Goal: Task Accomplishment & Management: Use online tool/utility

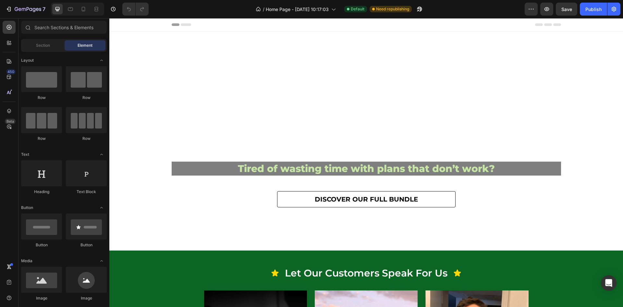
drag, startPoint x: 109, startPoint y: 18, endPoint x: 193, endPoint y: 131, distance: 141.0
click at [193, 131] on h2 "reality." at bounding box center [366, 130] width 389 height 31
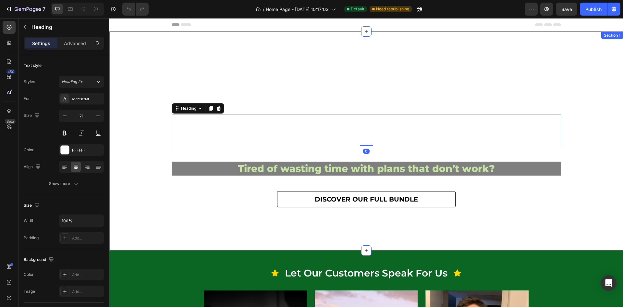
click at [554, 109] on div "Turn your Heading dream body Heading into Heading reality. Heading 0 Tired of w…" at bounding box center [366, 146] width 514 height 198
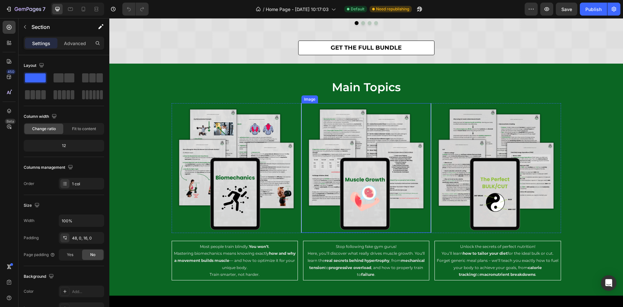
scroll to position [2044, 0]
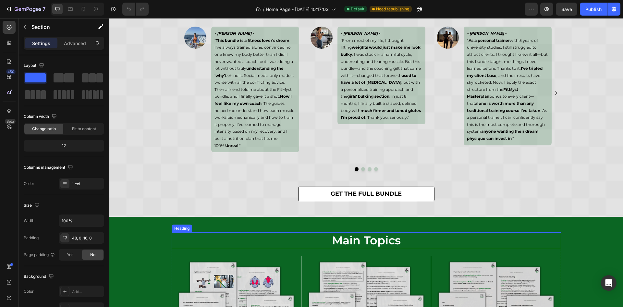
click at [388, 236] on h2 "main topics" at bounding box center [366, 240] width 389 height 16
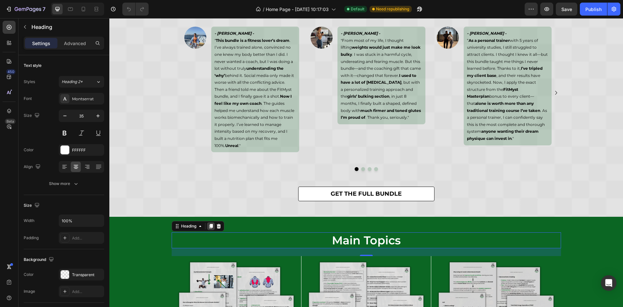
click at [208, 224] on icon at bounding box center [210, 226] width 5 height 5
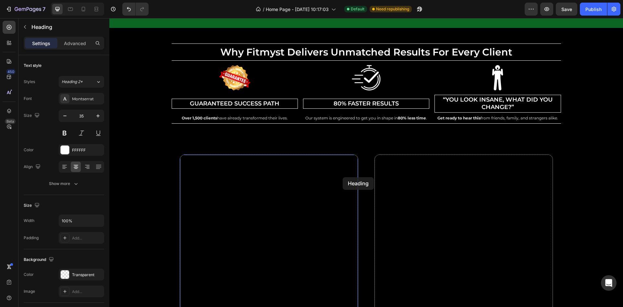
scroll to position [2494, 0]
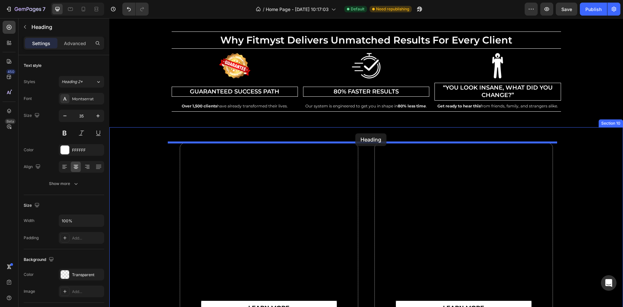
drag, startPoint x: 179, startPoint y: 244, endPoint x: 355, endPoint y: 133, distance: 208.2
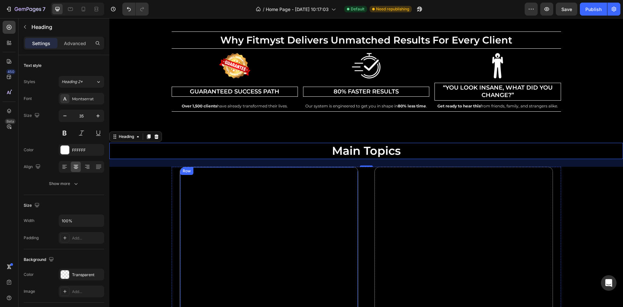
click at [233, 185] on div "learn more Button" at bounding box center [269, 256] width 178 height 178
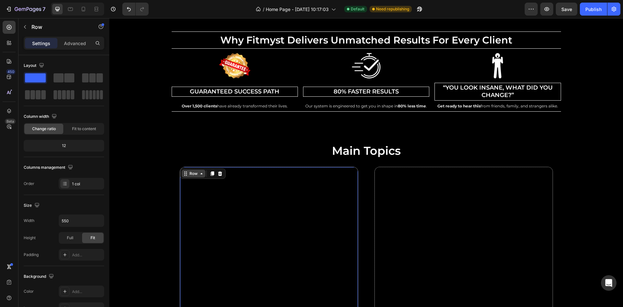
click at [190, 171] on div "Row" at bounding box center [193, 174] width 11 height 6
click at [11, 28] on icon at bounding box center [9, 27] width 5 height 5
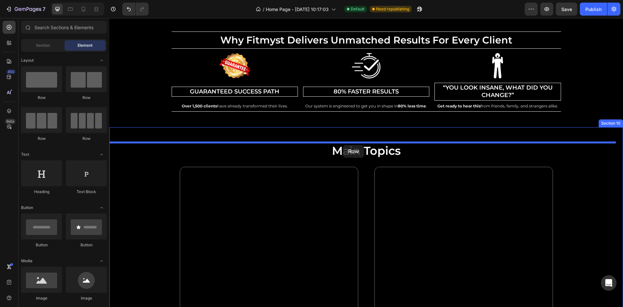
drag, startPoint x: 149, startPoint y: 108, endPoint x: 343, endPoint y: 145, distance: 197.8
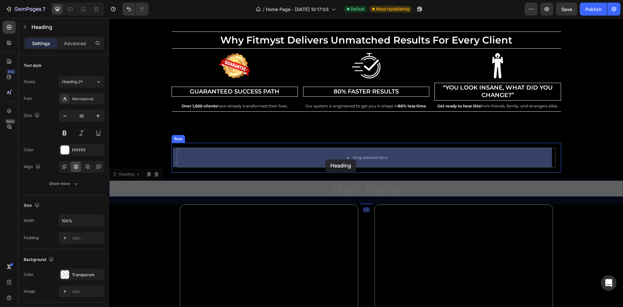
drag, startPoint x: 320, startPoint y: 190, endPoint x: 325, endPoint y: 162, distance: 28.0
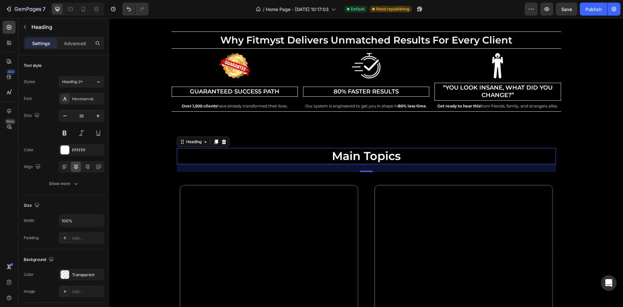
drag, startPoint x: 364, startPoint y: 171, endPoint x: 476, endPoint y: 162, distance: 112.9
click at [365, 154] on div "main topics Heading 24" at bounding box center [366, 156] width 379 height 16
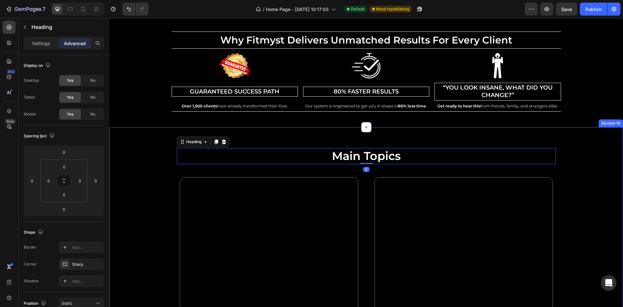
click at [554, 158] on div "main topics Heading 0 Row learn more Button Row learn more Button Row Row" at bounding box center [366, 250] width 514 height 214
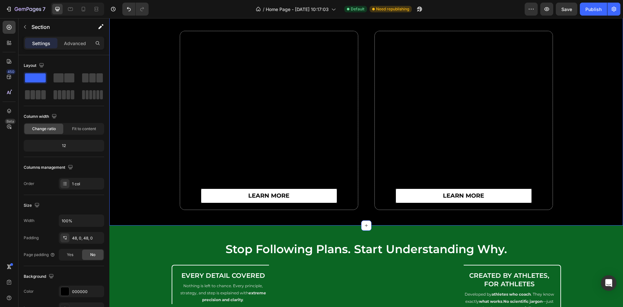
scroll to position [2592, 0]
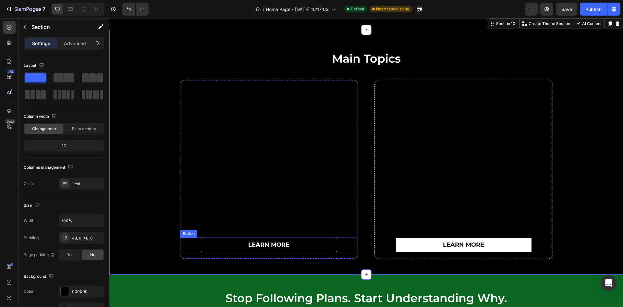
click at [315, 246] on link "learn more" at bounding box center [269, 245] width 136 height 15
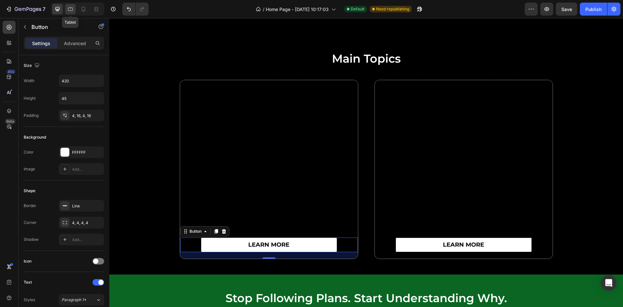
click at [69, 9] on icon at bounding box center [70, 9] width 6 height 6
type input "16"
type input "40"
type input "375"
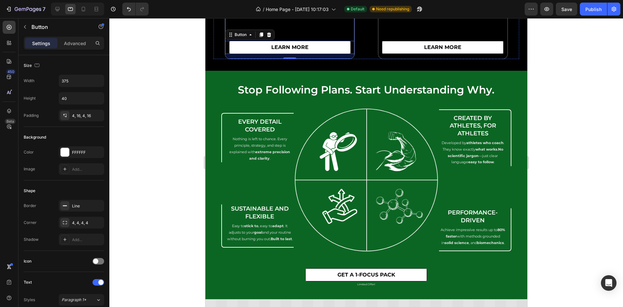
scroll to position [2579, 0]
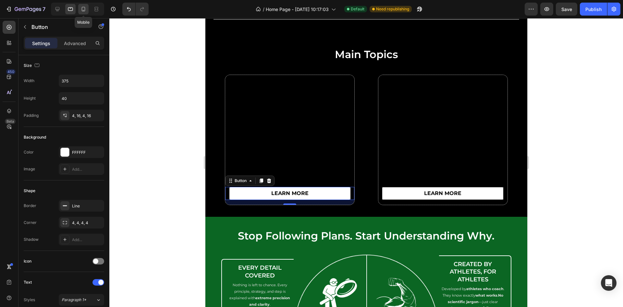
click at [79, 9] on div at bounding box center [83, 9] width 10 height 10
type input "14"
type input "150"
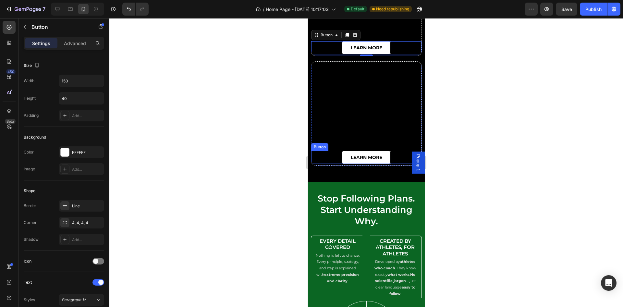
scroll to position [2708, 0]
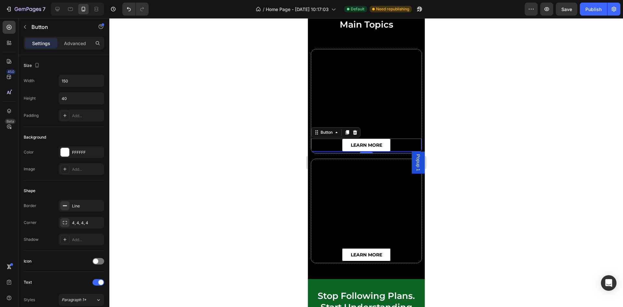
click at [482, 132] on div at bounding box center [366, 162] width 514 height 289
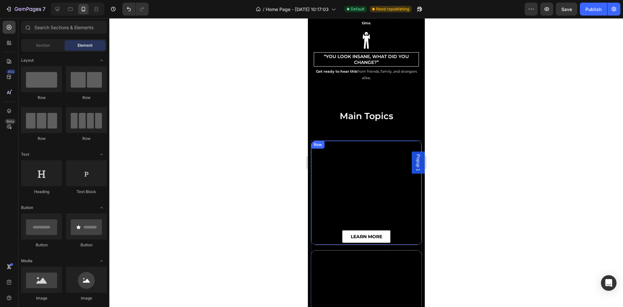
scroll to position [2611, 0]
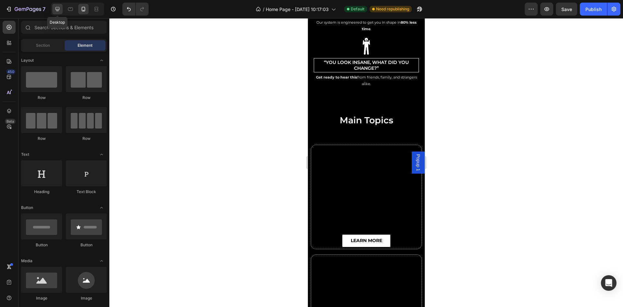
click at [55, 12] on icon at bounding box center [57, 9] width 6 height 6
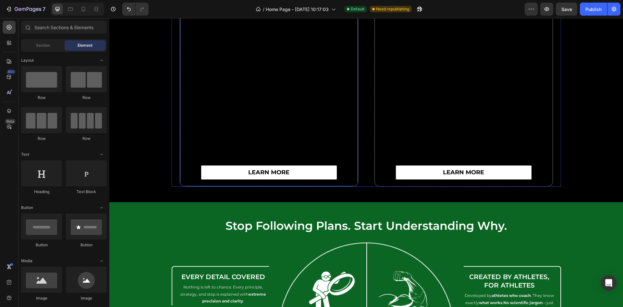
scroll to position [2566, 0]
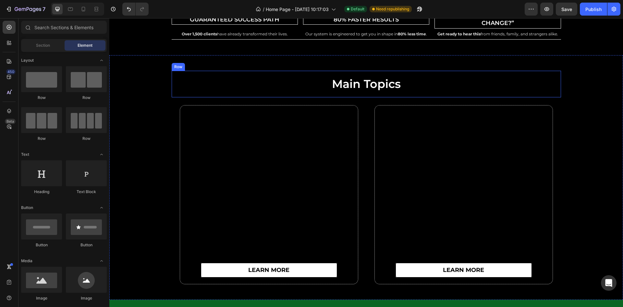
click at [539, 94] on div "main topics Heading Row" at bounding box center [366, 84] width 389 height 27
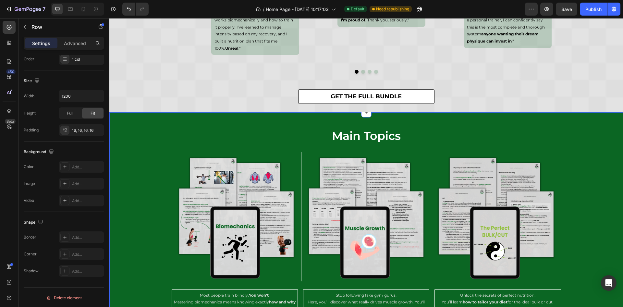
scroll to position [2128, 0]
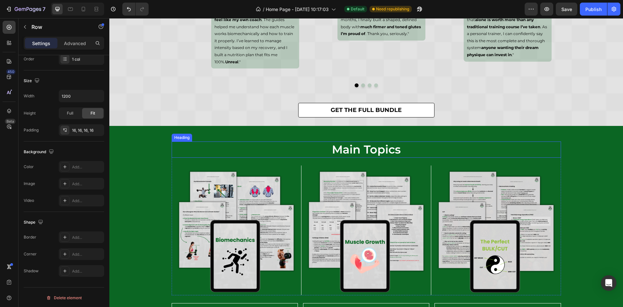
click at [261, 152] on h2 "main topics" at bounding box center [366, 149] width 389 height 16
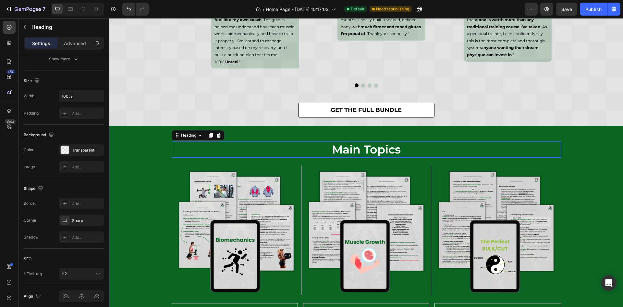
scroll to position [0, 0]
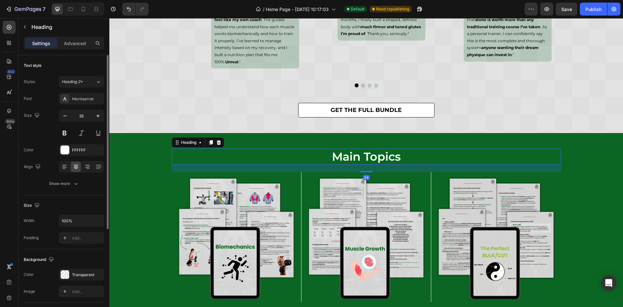
click at [178, 139] on div "Heading" at bounding box center [198, 142] width 53 height 10
click at [181, 140] on div "Heading" at bounding box center [189, 143] width 18 height 6
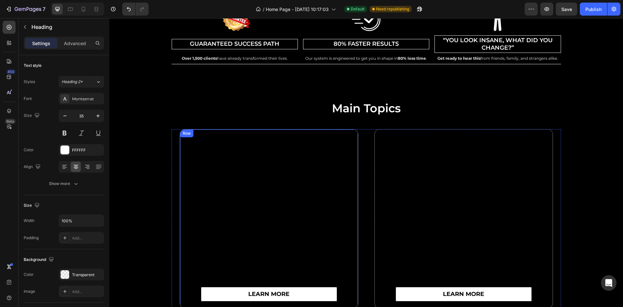
scroll to position [2518, 0]
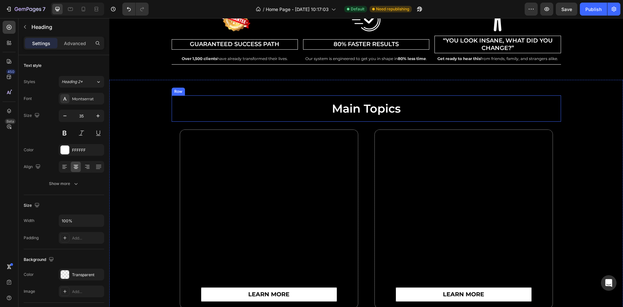
click at [203, 98] on div "main topics Heading Row" at bounding box center [366, 108] width 389 height 27
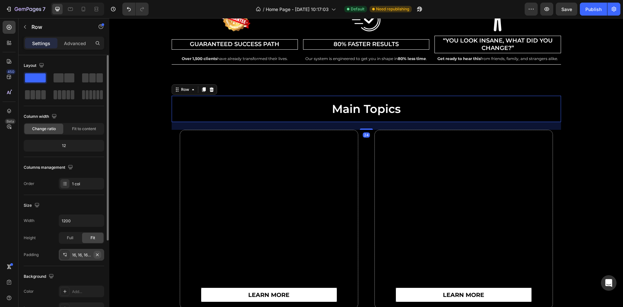
click at [99, 252] on icon "button" at bounding box center [97, 254] width 5 height 5
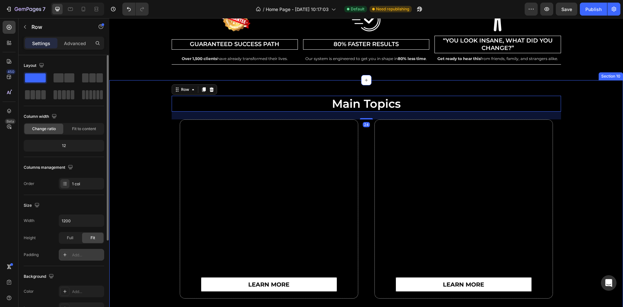
click at [154, 117] on div "main topics Heading Row 24 learn more Button Row learn more Button Row Row" at bounding box center [366, 197] width 514 height 203
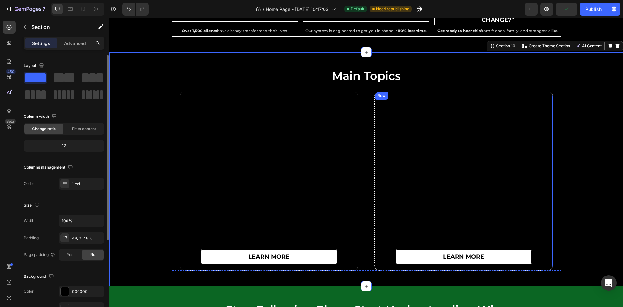
scroll to position [2566, 0]
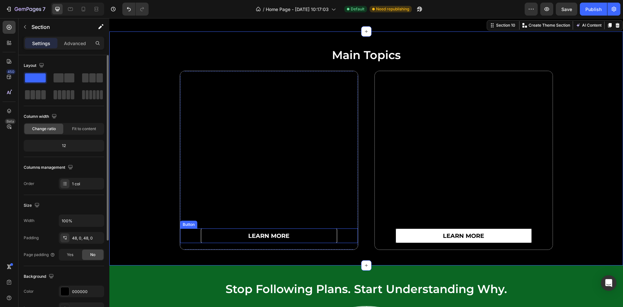
click at [324, 235] on link "learn more" at bounding box center [269, 235] width 136 height 15
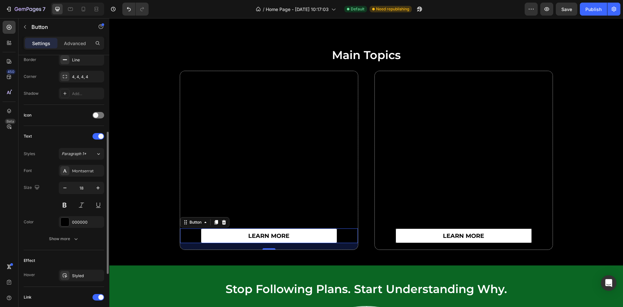
scroll to position [0, 0]
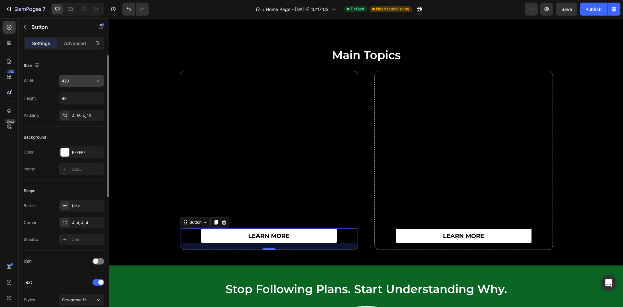
click at [69, 83] on input "420" at bounding box center [81, 81] width 45 height 12
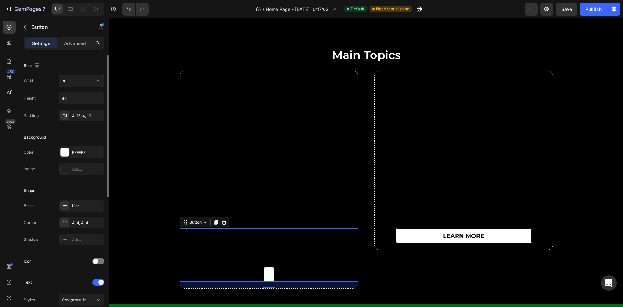
type input "300"
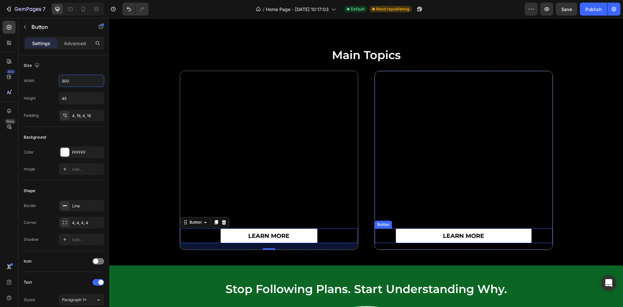
drag, startPoint x: 425, startPoint y: 234, endPoint x: 136, endPoint y: 130, distance: 306.7
click at [425, 234] on link "learn more" at bounding box center [464, 235] width 136 height 15
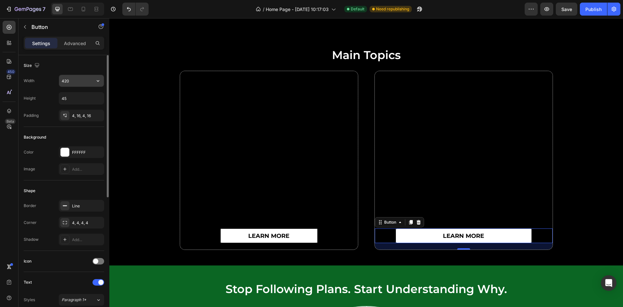
click at [74, 81] on input "420" at bounding box center [81, 81] width 45 height 12
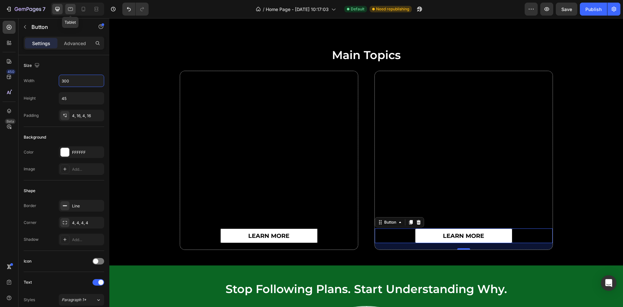
click at [68, 6] on icon at bounding box center [70, 9] width 6 height 6
type input "375"
type input "16"
type input "40"
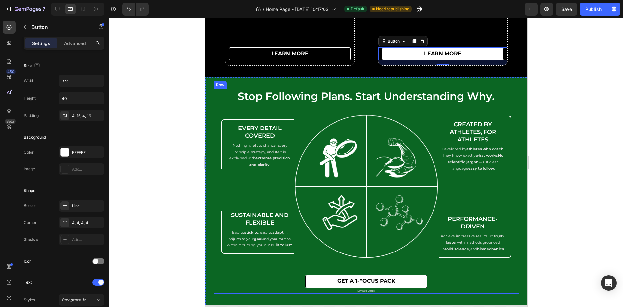
scroll to position [2690, 0]
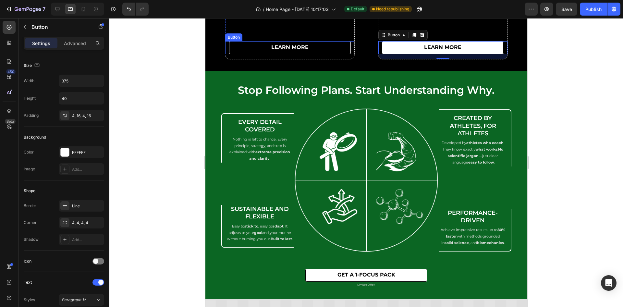
click at [325, 48] on link "learn more" at bounding box center [290, 47] width 122 height 13
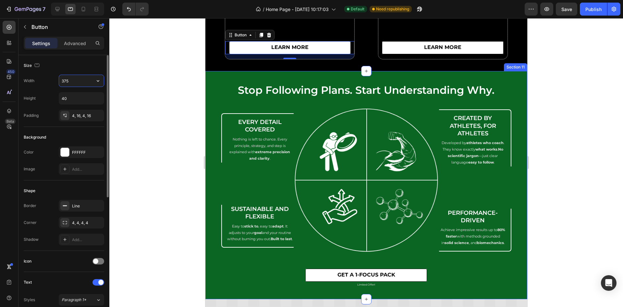
click at [69, 82] on input "375" at bounding box center [81, 81] width 45 height 12
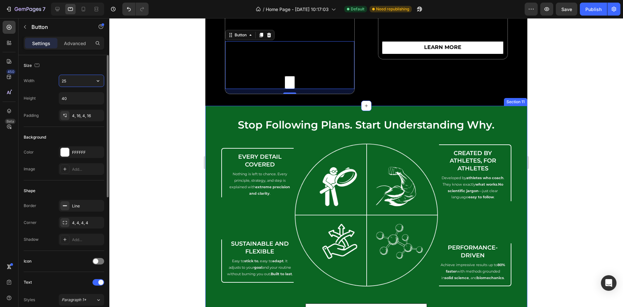
type input "250"
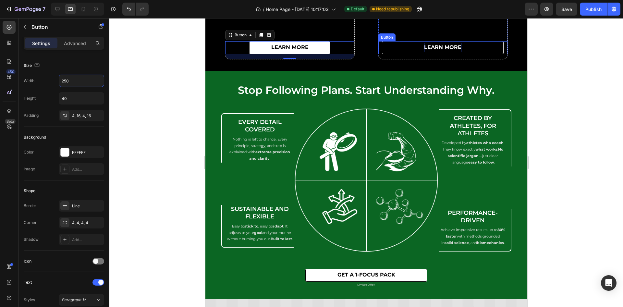
click at [424, 47] on p "learn more" at bounding box center [442, 47] width 37 height 9
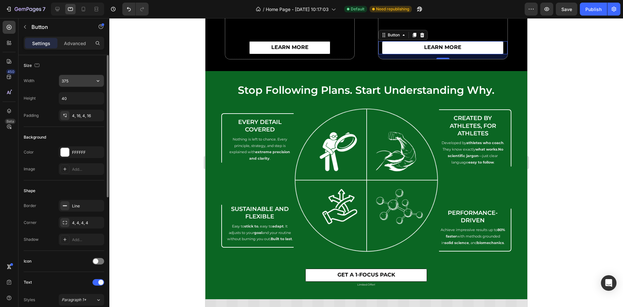
click at [79, 81] on input "375" at bounding box center [81, 81] width 45 height 12
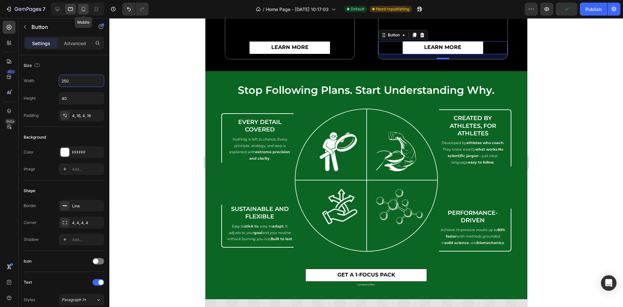
click at [81, 7] on icon at bounding box center [83, 9] width 6 height 6
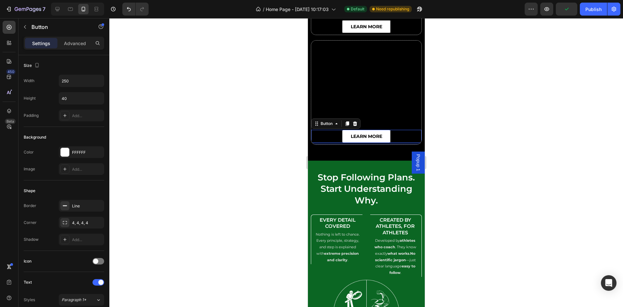
type input "150"
type input "14"
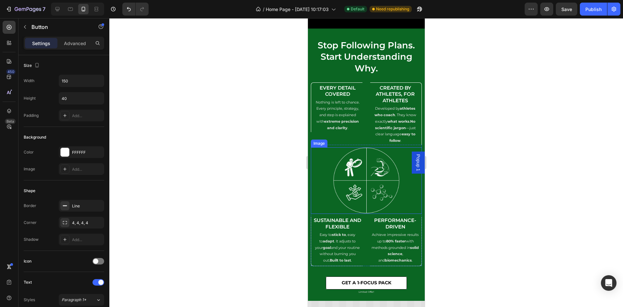
scroll to position [2971, 0]
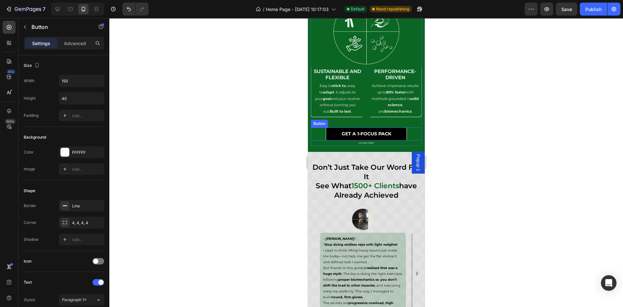
click at [328, 128] on link "GET A 1-FOCUS PACK" at bounding box center [365, 134] width 81 height 13
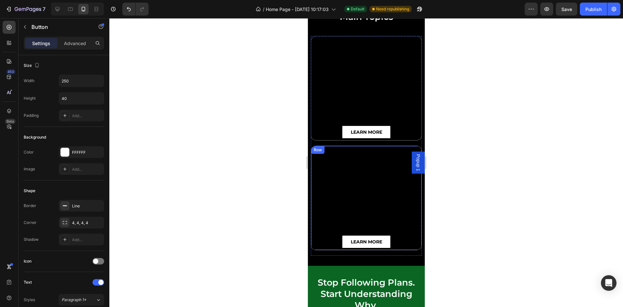
scroll to position [2582, 0]
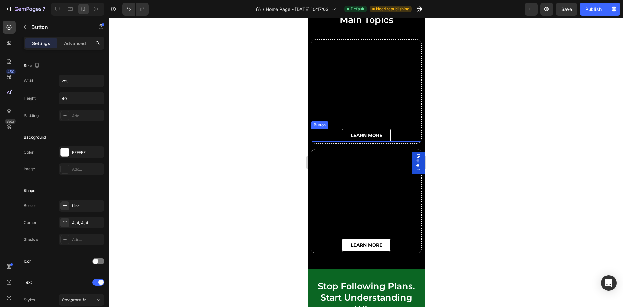
click at [380, 137] on link "learn more" at bounding box center [366, 135] width 49 height 13
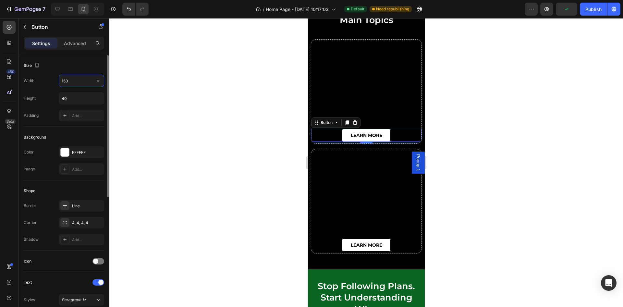
click at [65, 78] on input "150" at bounding box center [81, 81] width 45 height 12
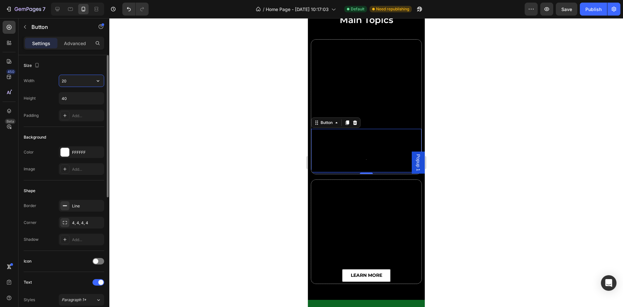
type input "200"
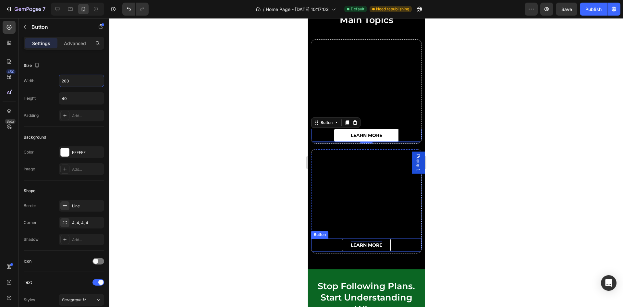
click at [377, 248] on p "learn more" at bounding box center [365, 245] width 31 height 8
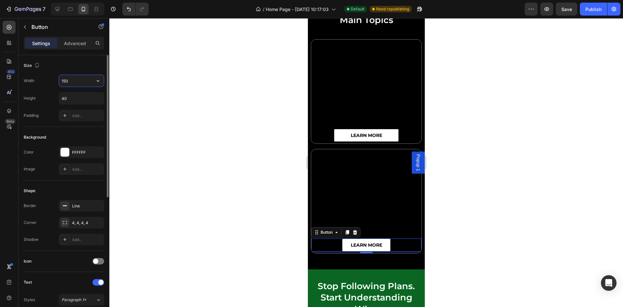
click at [68, 78] on input "150" at bounding box center [81, 81] width 45 height 12
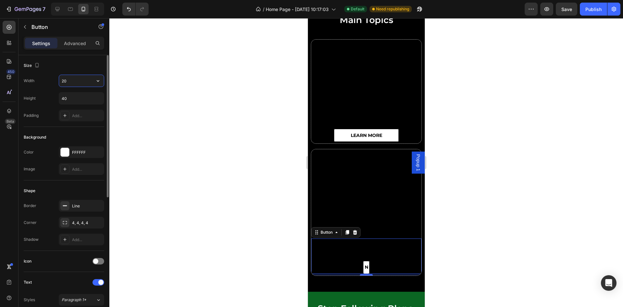
type input "200"
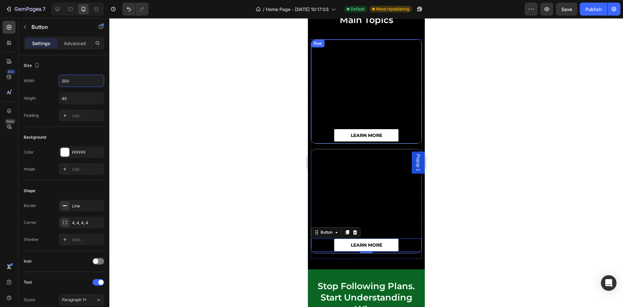
click at [493, 141] on div at bounding box center [366, 162] width 514 height 289
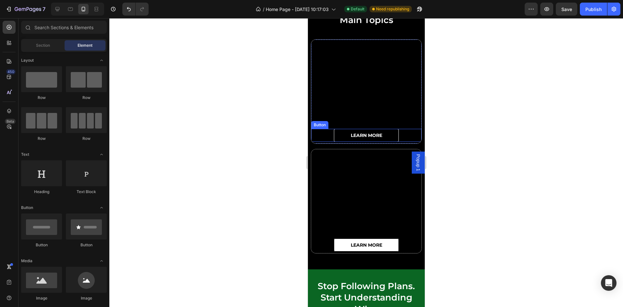
click at [383, 138] on link "learn more" at bounding box center [366, 135] width 65 height 13
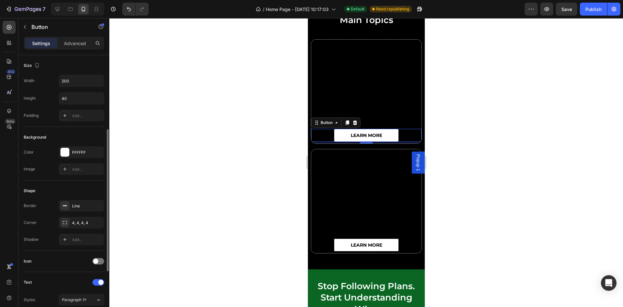
scroll to position [97, 0]
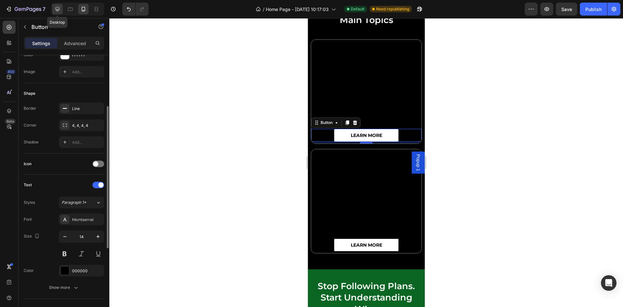
click at [60, 10] on icon at bounding box center [57, 9] width 6 height 6
type input "300"
type input "45"
type input "18"
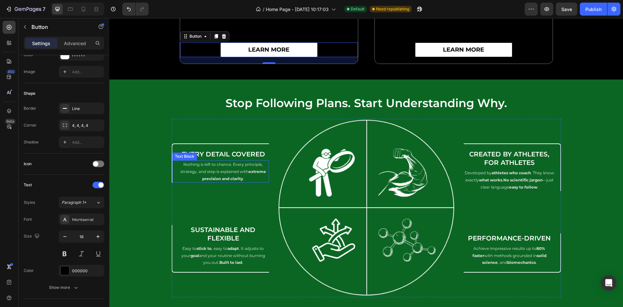
scroll to position [2741, 0]
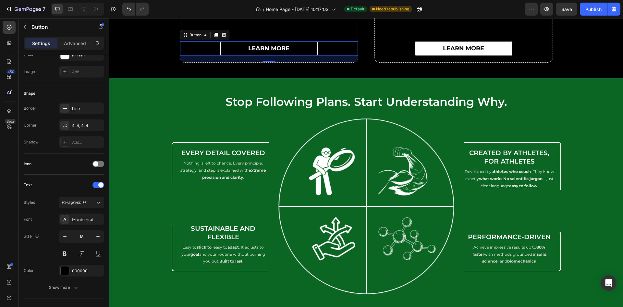
click at [302, 48] on link "learn more" at bounding box center [268, 48] width 97 height 15
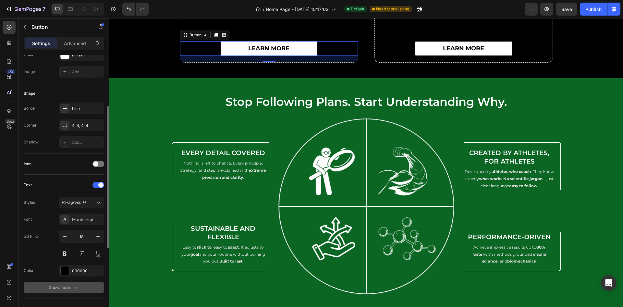
scroll to position [244, 0]
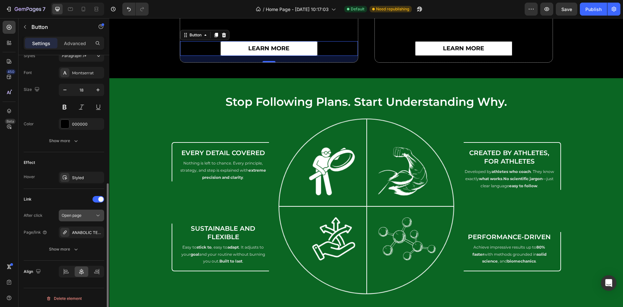
click at [87, 215] on div "Open page" at bounding box center [78, 216] width 33 height 6
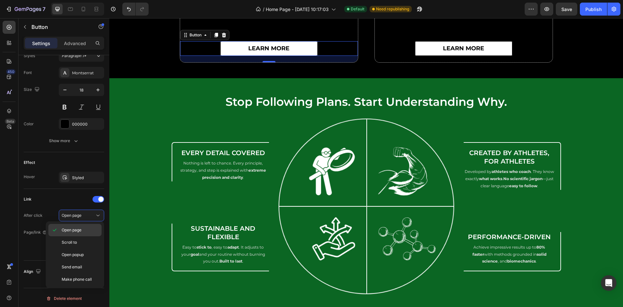
click at [80, 235] on div "Open page" at bounding box center [74, 230] width 53 height 12
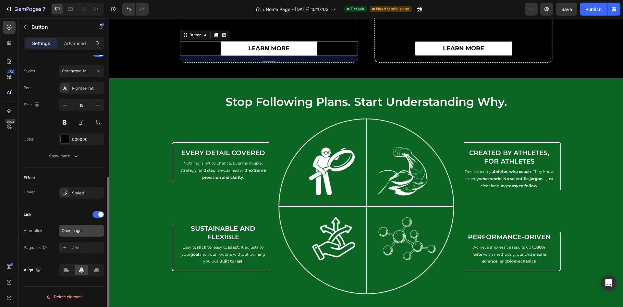
scroll to position [227, 0]
click at [78, 247] on div "Add..." at bounding box center [87, 250] width 31 height 6
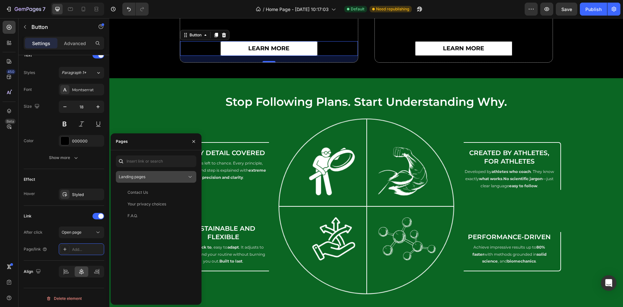
click at [161, 175] on div "Landing pages" at bounding box center [153, 177] width 68 height 6
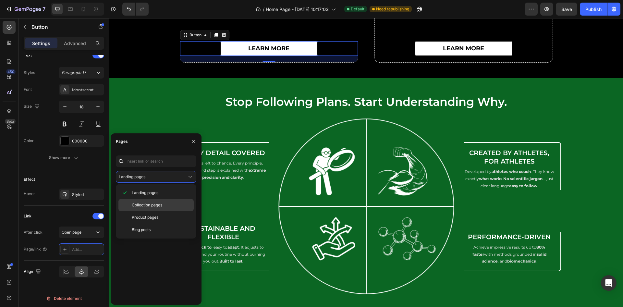
click at [155, 203] on span "Collection pages" at bounding box center [147, 205] width 31 height 6
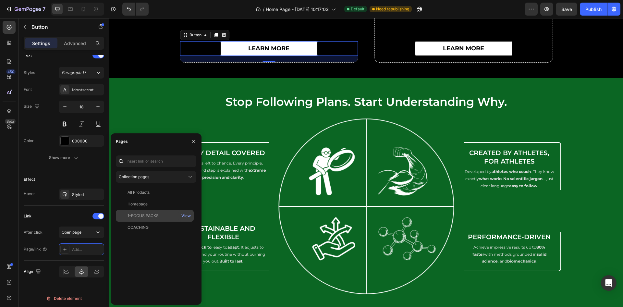
click at [142, 217] on div "1-FOCUS PACKS" at bounding box center [143, 216] width 31 height 6
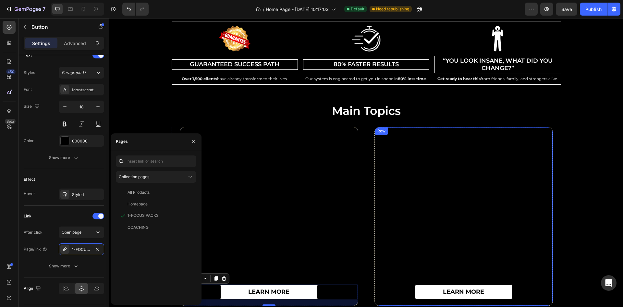
scroll to position [2595, 0]
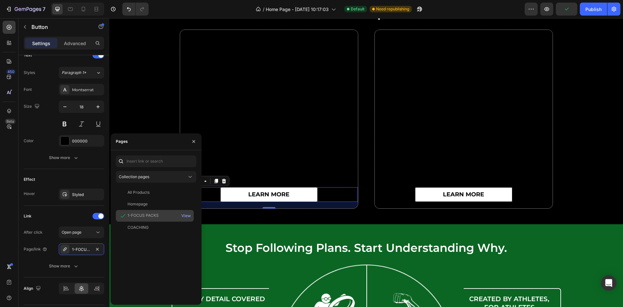
click at [153, 213] on div "1-FOCUS PACKS" at bounding box center [143, 216] width 31 height 6
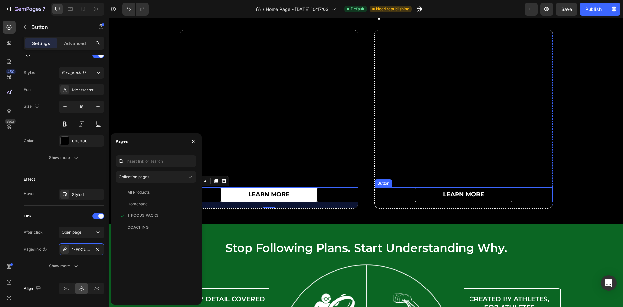
click at [436, 194] on link "learn more" at bounding box center [463, 194] width 97 height 15
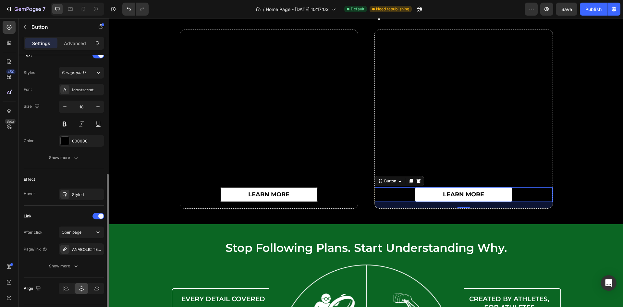
scroll to position [227, 0]
click at [87, 252] on div "ANABOLIC TESTOSTRINITY BUNDLE" at bounding box center [81, 250] width 45 height 12
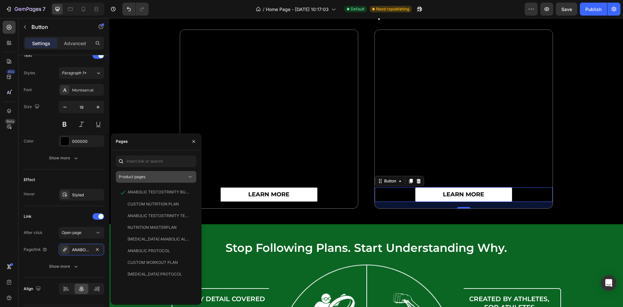
click at [157, 177] on div "Product pages" at bounding box center [153, 177] width 68 height 6
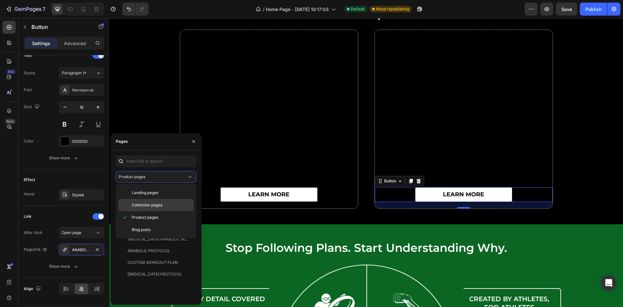
click at [149, 207] on div "Collection pages" at bounding box center [155, 205] width 75 height 12
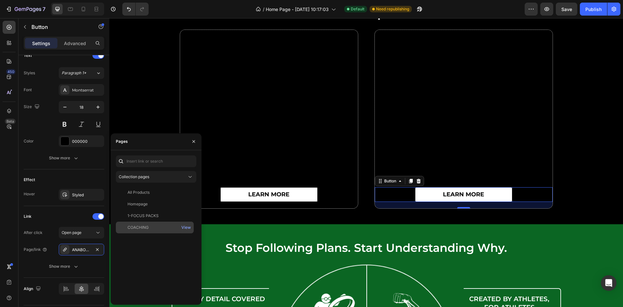
click at [142, 225] on div "COACHING" at bounding box center [138, 228] width 21 height 6
click at [68, 178] on div "Effect" at bounding box center [64, 180] width 80 height 10
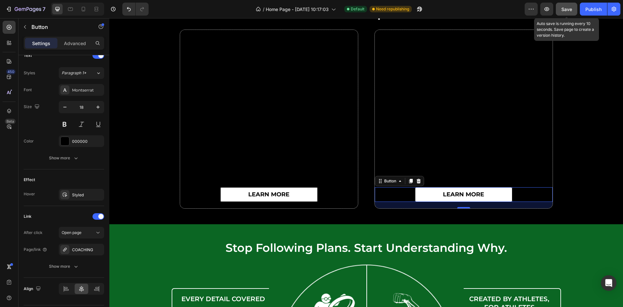
click at [554, 10] on span "Save" at bounding box center [566, 9] width 11 height 6
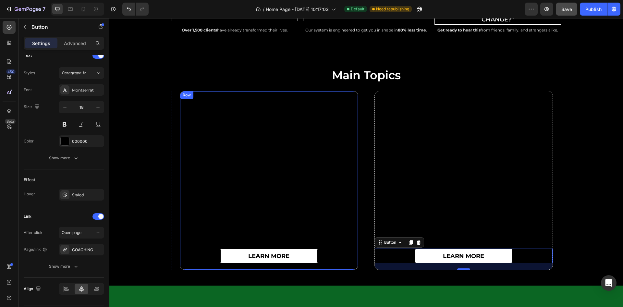
scroll to position [2449, 0]
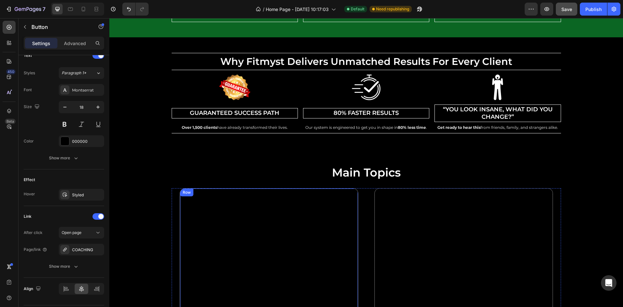
click at [313, 217] on div "learn more Button" at bounding box center [269, 278] width 178 height 178
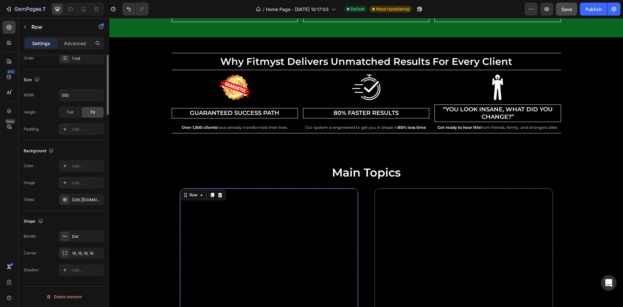
scroll to position [0, 0]
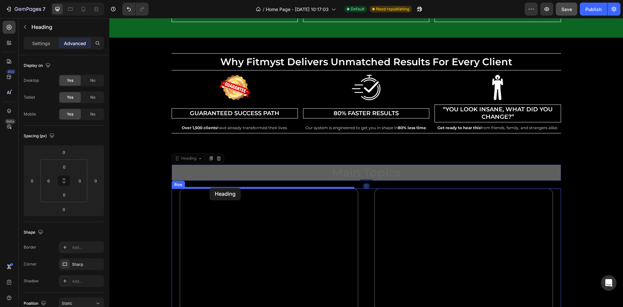
drag, startPoint x: 290, startPoint y: 168, endPoint x: 210, endPoint y: 188, distance: 82.7
type input "16"
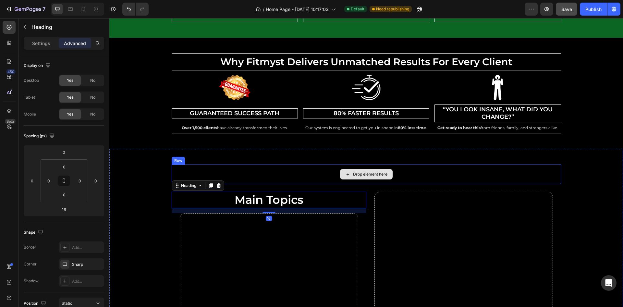
click at [256, 172] on div "Drop element here" at bounding box center [366, 174] width 389 height 19
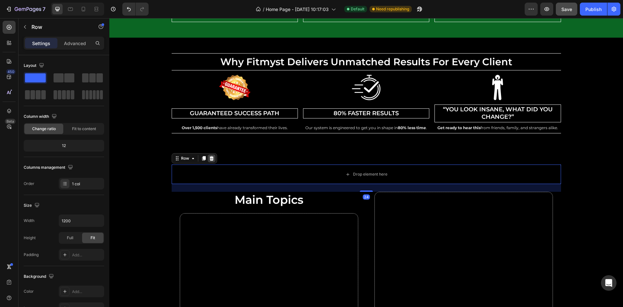
click at [208, 161] on div at bounding box center [212, 158] width 8 height 8
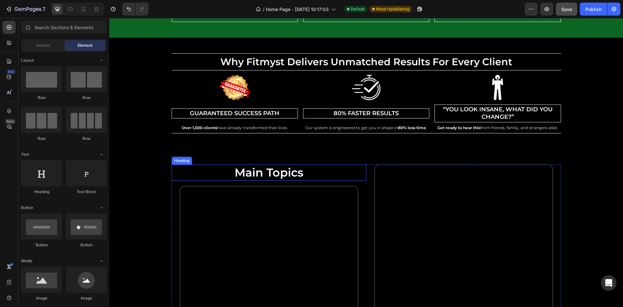
click at [295, 173] on h2 "main topics" at bounding box center [269, 173] width 195 height 16
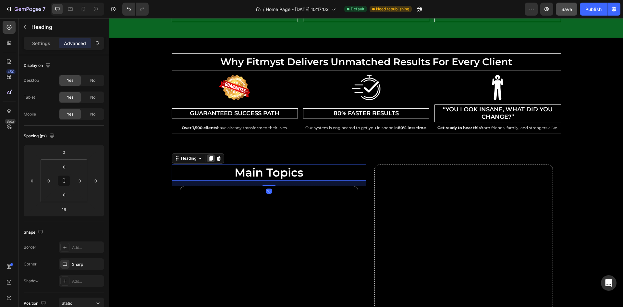
click at [209, 158] on icon at bounding box center [211, 158] width 4 height 5
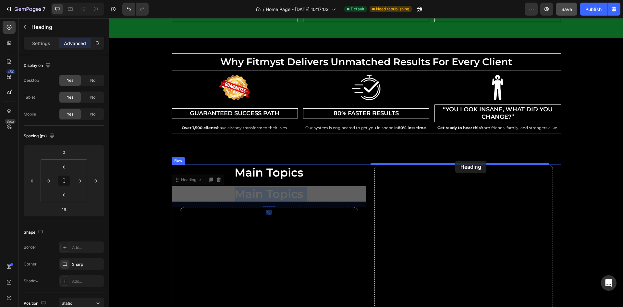
drag, startPoint x: 211, startPoint y: 194, endPoint x: 455, endPoint y: 161, distance: 246.3
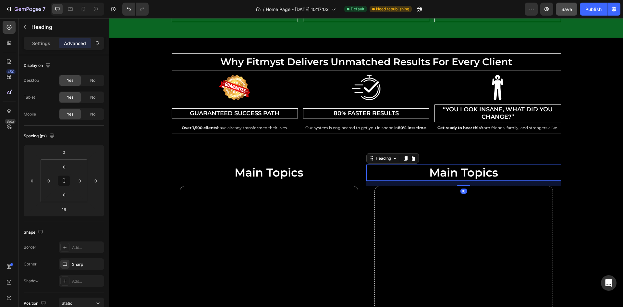
click at [554, 178] on div "main topics Heading learn more Button Row main topics Heading 16 learn more But…" at bounding box center [366, 265] width 514 height 201
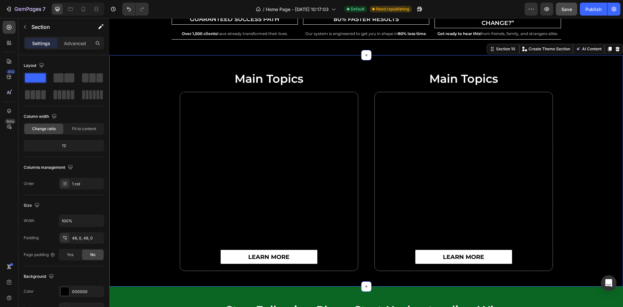
scroll to position [2546, 0]
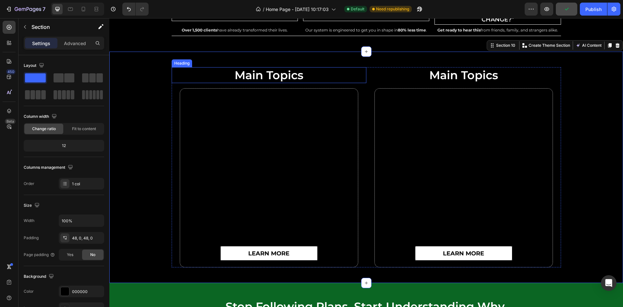
click at [276, 78] on h2 "main topics" at bounding box center [269, 75] width 195 height 16
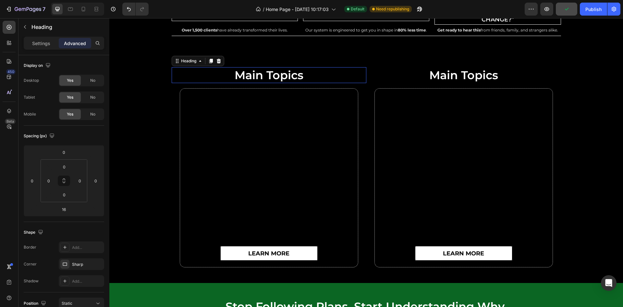
click at [276, 78] on h2 "main topics" at bounding box center [269, 75] width 195 height 16
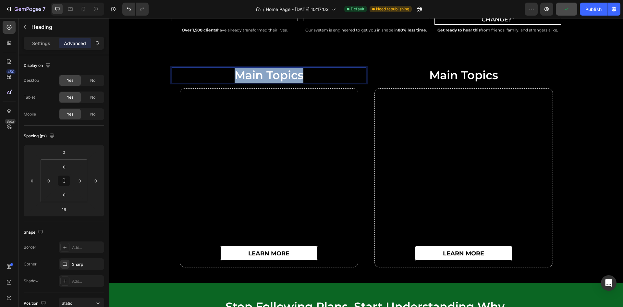
click at [276, 78] on p "main topics" at bounding box center [268, 75] width 193 height 15
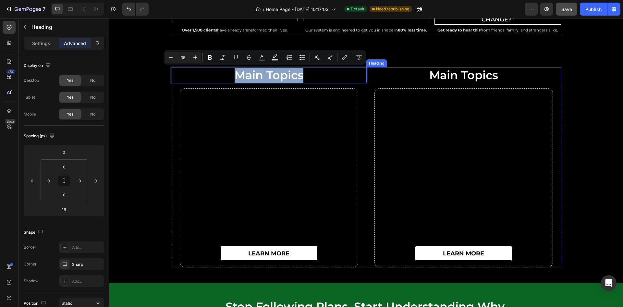
click at [466, 75] on h2 "main topics" at bounding box center [463, 75] width 195 height 16
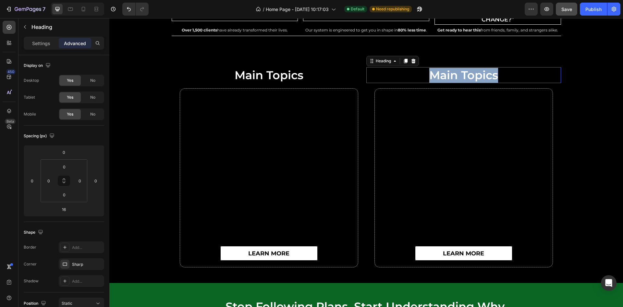
click at [466, 75] on p "main topics" at bounding box center [463, 75] width 193 height 15
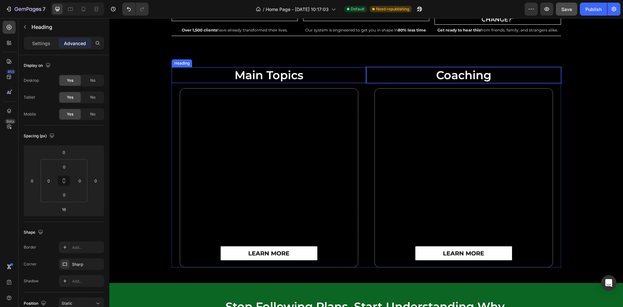
click at [267, 73] on p "main topics" at bounding box center [268, 75] width 193 height 15
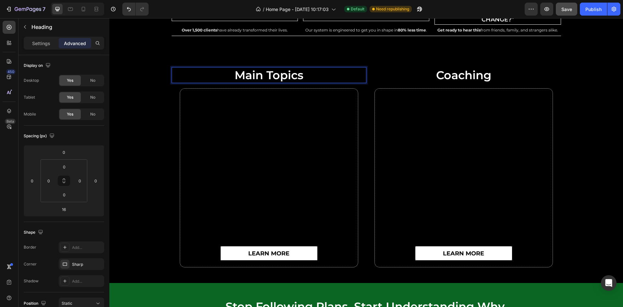
click at [297, 76] on p "main topics" at bounding box center [268, 75] width 193 height 15
drag, startPoint x: 300, startPoint y: 76, endPoint x: 227, endPoint y: 73, distance: 72.7
click at [242, 73] on p "main topics" at bounding box center [268, 75] width 193 height 15
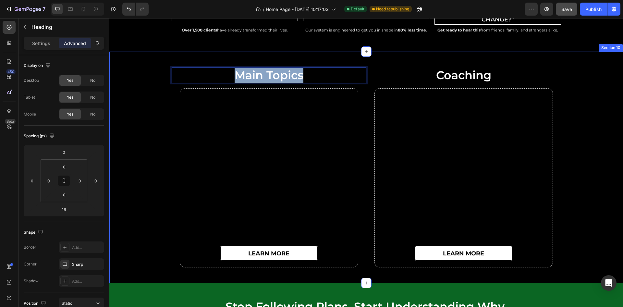
click at [554, 67] on div "main topics Heading 16 learn more Button Row Coaching Heading learn more Button…" at bounding box center [366, 167] width 514 height 201
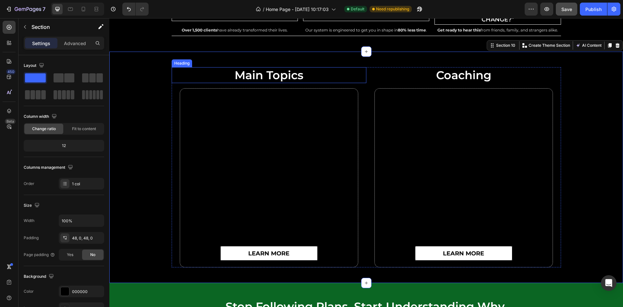
click at [270, 77] on p "main topics" at bounding box center [268, 75] width 193 height 15
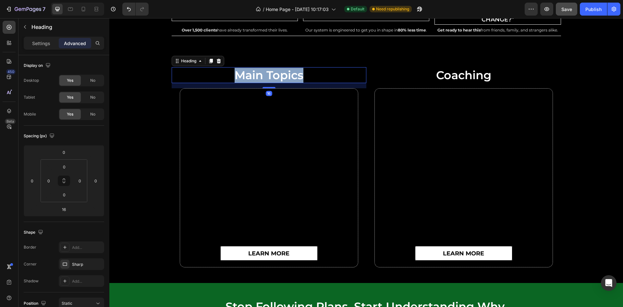
click at [270, 77] on p "main topics" at bounding box center [268, 75] width 193 height 15
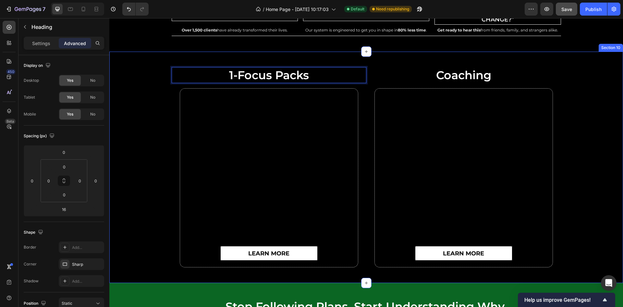
click at [111, 115] on div "1-Focus Packs Heading 16 learn more Button Row Coaching Heading learn more Butt…" at bounding box center [366, 167] width 514 height 201
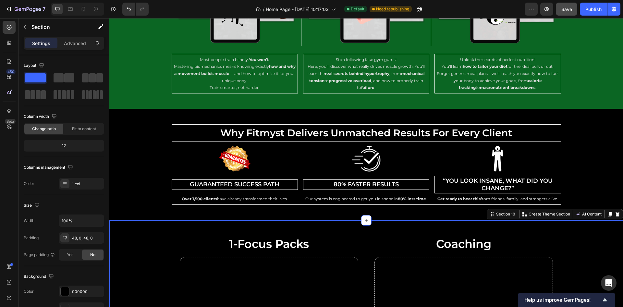
scroll to position [2351, 0]
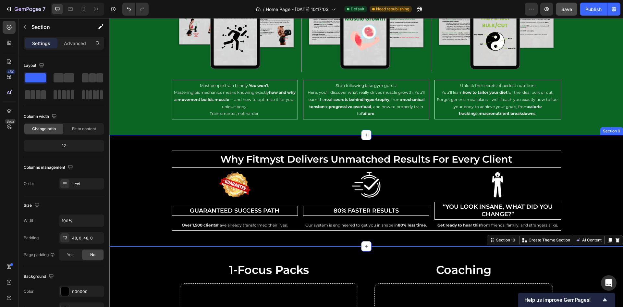
click at [141, 179] on div "why fitmyst delivers unmatched results for every client Heading Row Image Guara…" at bounding box center [366, 191] width 514 height 80
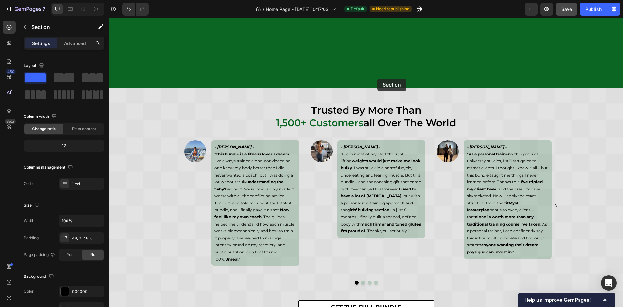
scroll to position [1861, 0]
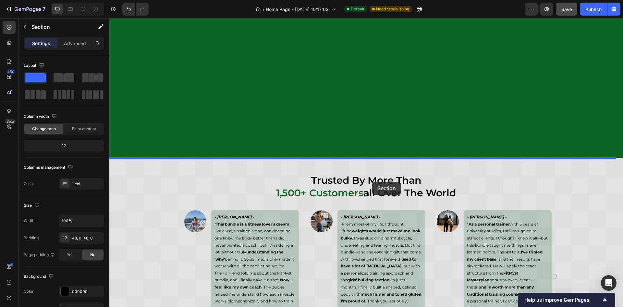
drag, startPoint x: 485, startPoint y: 130, endPoint x: 375, endPoint y: 173, distance: 117.7
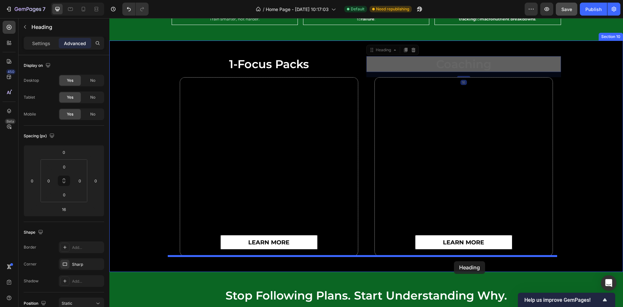
scroll to position [2341, 0]
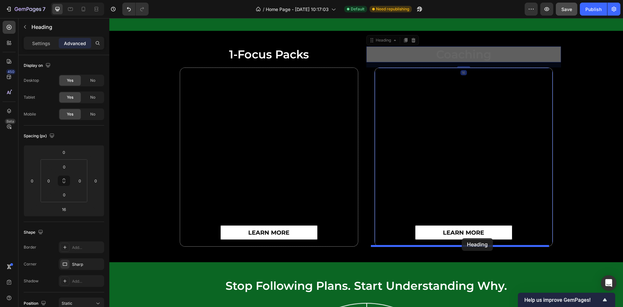
drag, startPoint x: 475, startPoint y: 98, endPoint x: 462, endPoint y: 238, distance: 140.8
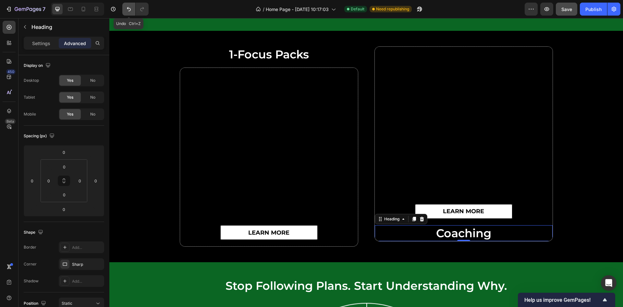
click at [128, 11] on icon "Undo/Redo" at bounding box center [129, 9] width 6 height 6
click at [129, 12] on icon "Undo/Redo" at bounding box center [129, 9] width 6 height 6
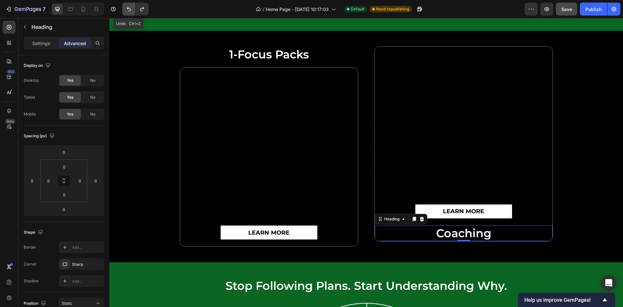
click at [129, 12] on icon "Undo/Redo" at bounding box center [129, 9] width 6 height 6
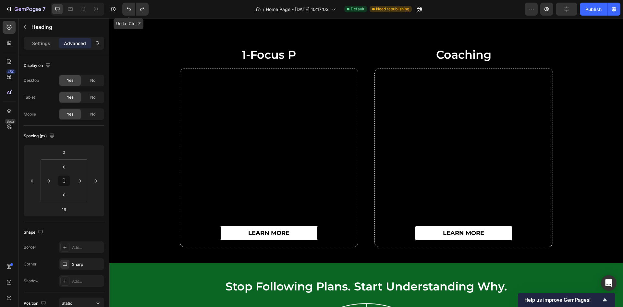
scroll to position [2230, 0]
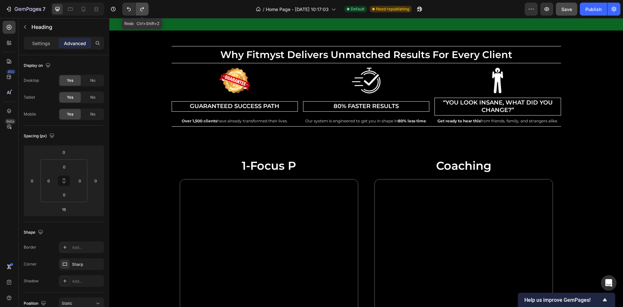
click at [146, 12] on button "Undo/Redo" at bounding box center [142, 9] width 13 height 13
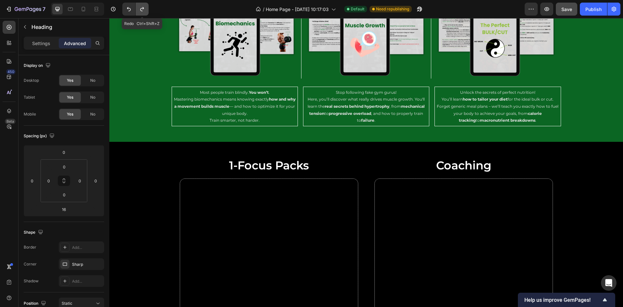
scroll to position [2341, 0]
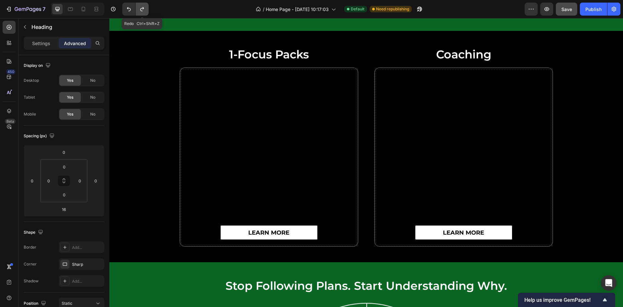
click at [146, 12] on button "Undo/Redo" at bounding box center [142, 9] width 13 height 13
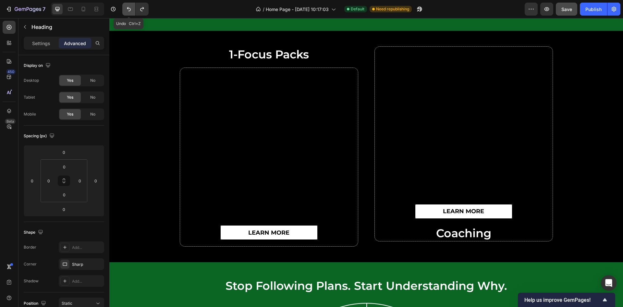
click at [127, 11] on icon "Undo/Redo" at bounding box center [129, 9] width 6 height 6
type input "16"
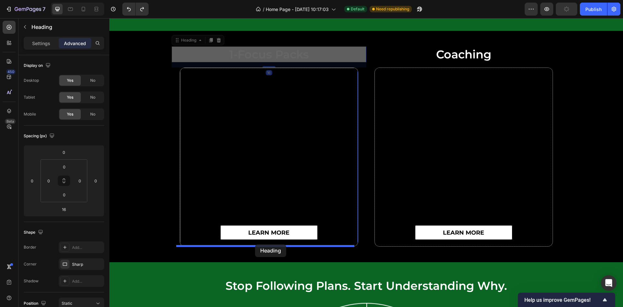
drag, startPoint x: 257, startPoint y: 55, endPoint x: 255, endPoint y: 244, distance: 189.5
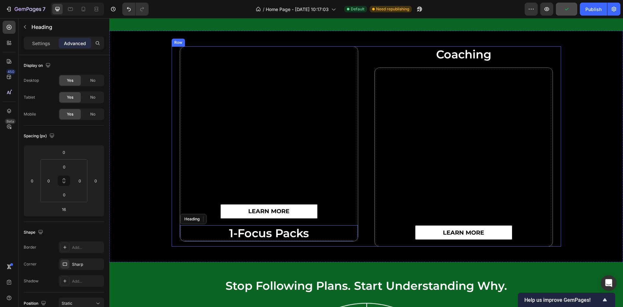
type input "0"
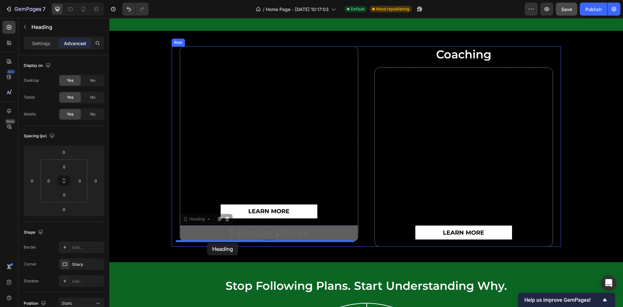
drag, startPoint x: 197, startPoint y: 219, endPoint x: 207, endPoint y: 243, distance: 25.6
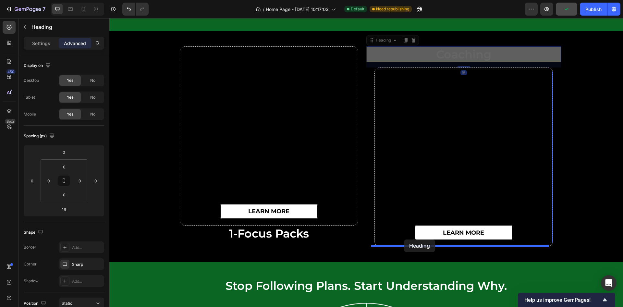
drag, startPoint x: 420, startPoint y: 55, endPoint x: 404, endPoint y: 239, distance: 185.3
type input "0"
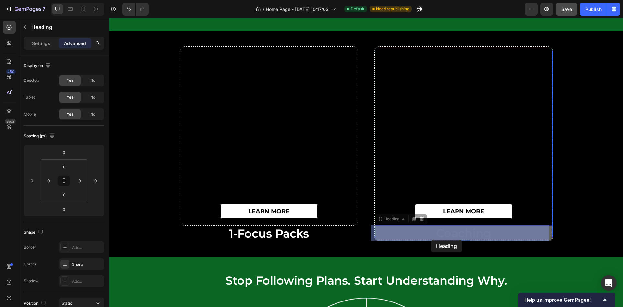
drag, startPoint x: 408, startPoint y: 231, endPoint x: 431, endPoint y: 240, distance: 25.1
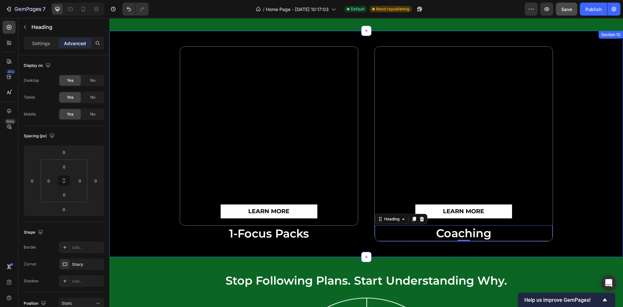
click at [554, 156] on div "learn more Button Row 1-focus packs Heading learn more Button coaching Heading …" at bounding box center [366, 143] width 514 height 195
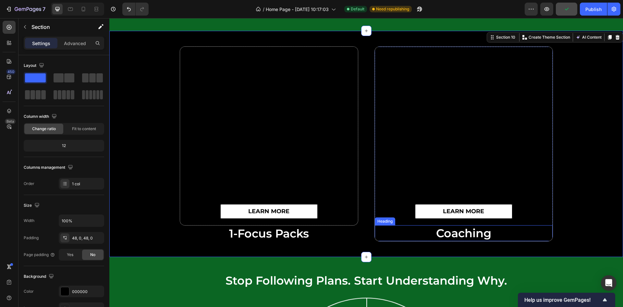
click at [431, 234] on p "coaching" at bounding box center [463, 233] width 177 height 15
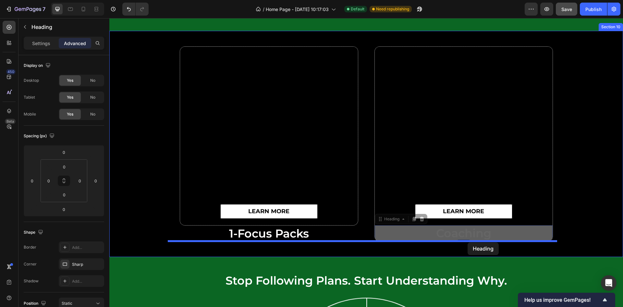
drag, startPoint x: 394, startPoint y: 221, endPoint x: 468, endPoint y: 242, distance: 76.4
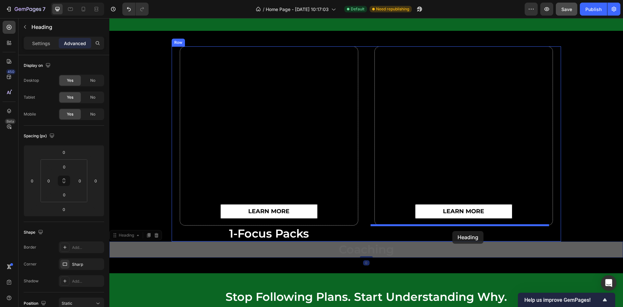
drag, startPoint x: 130, startPoint y: 234, endPoint x: 452, endPoint y: 231, distance: 322.3
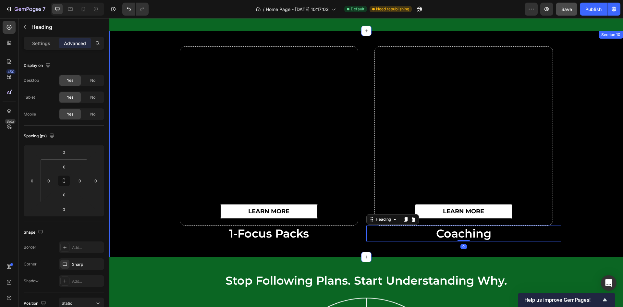
click at [554, 173] on div "learn more Button Row 1-focus packs Heading learn more Button Row coaching Head…" at bounding box center [366, 143] width 514 height 195
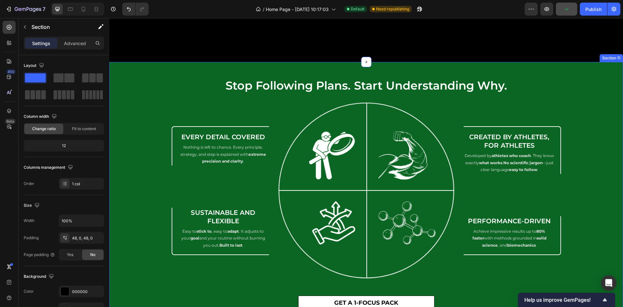
scroll to position [2682, 0]
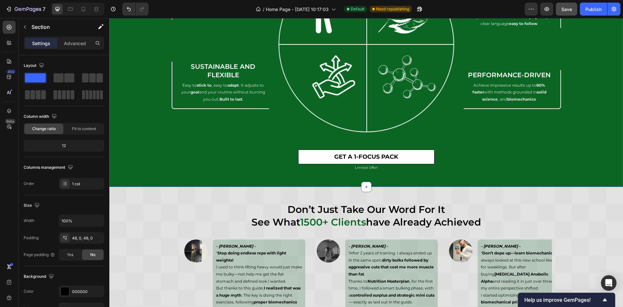
click at [147, 212] on div "don’t just take our word for it see what 1500+ clients have already achieved He…" at bounding box center [366, 290] width 514 height 174
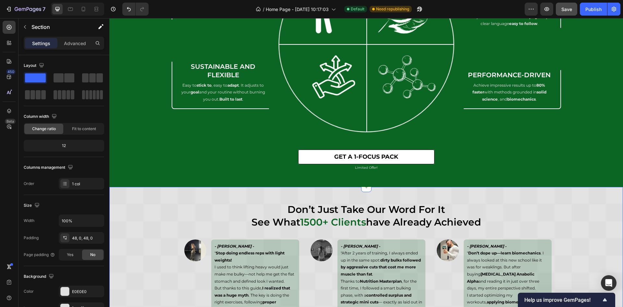
click at [554, 216] on div "don’t just take our word for it see what 1500+ clients have already achieved He…" at bounding box center [366, 293] width 514 height 181
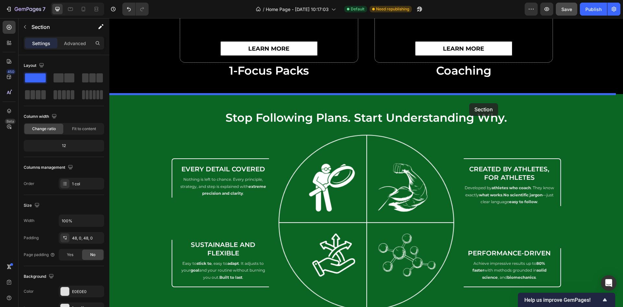
scroll to position [2424, 0]
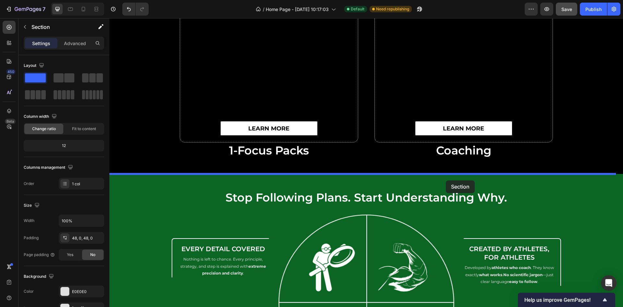
drag, startPoint x: 501, startPoint y: 182, endPoint x: 446, endPoint y: 180, distance: 55.5
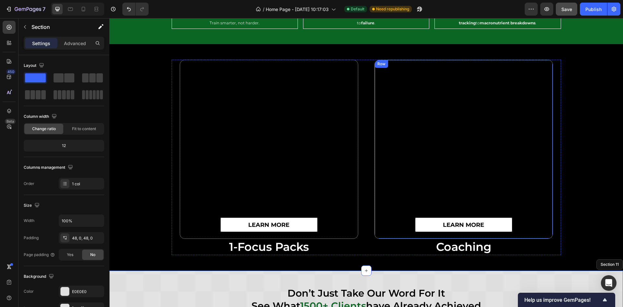
scroll to position [2327, 0]
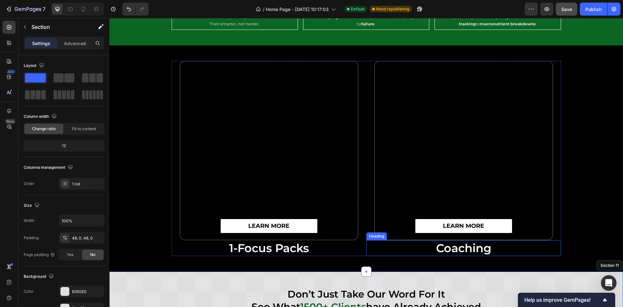
click at [458, 246] on h2 "coaching" at bounding box center [463, 248] width 195 height 16
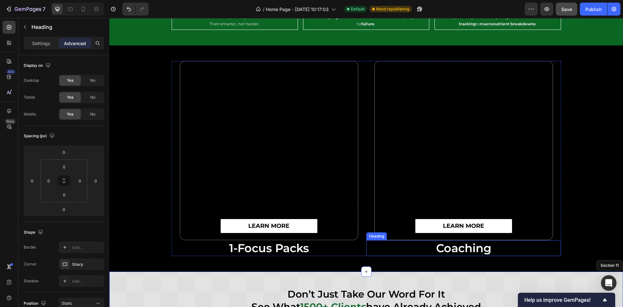
click at [458, 246] on h2 "coaching" at bounding box center [463, 248] width 195 height 16
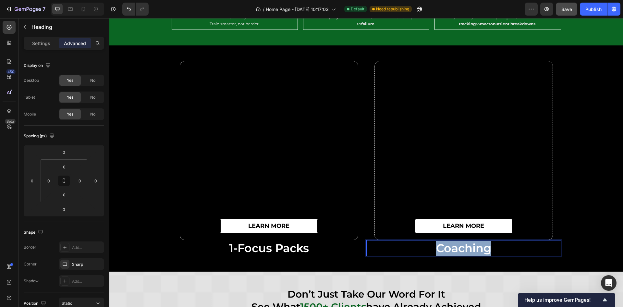
click at [458, 246] on p "coaching" at bounding box center [463, 248] width 193 height 15
click at [265, 255] on h2 "1-focus packs" at bounding box center [269, 248] width 195 height 16
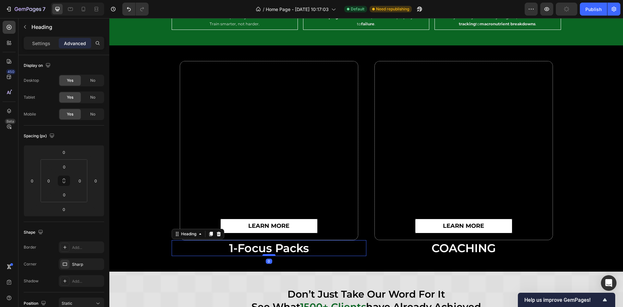
click at [265, 255] on div at bounding box center [269, 255] width 13 height 2
click at [265, 249] on h2 "1-focus packs" at bounding box center [269, 248] width 195 height 16
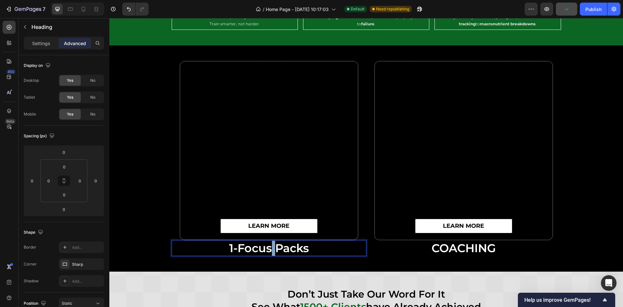
click at [265, 249] on p "1-focus packs" at bounding box center [268, 248] width 193 height 15
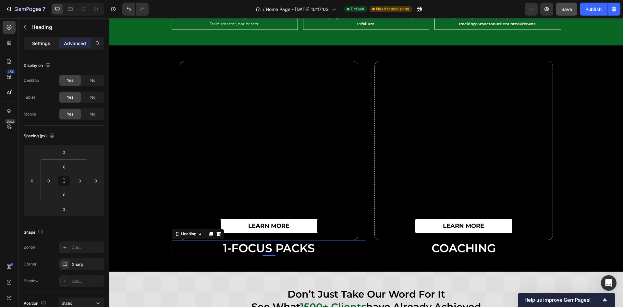
click at [46, 42] on p "Settings" at bounding box center [41, 43] width 18 height 7
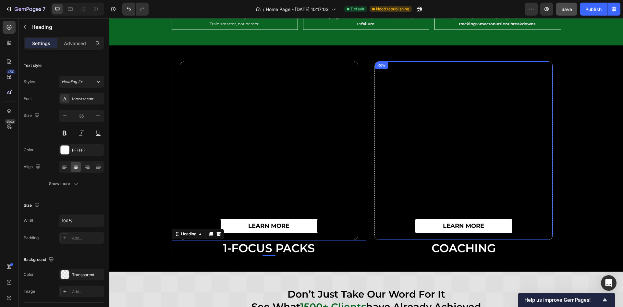
click at [531, 237] on div "learn more Button" at bounding box center [464, 150] width 178 height 178
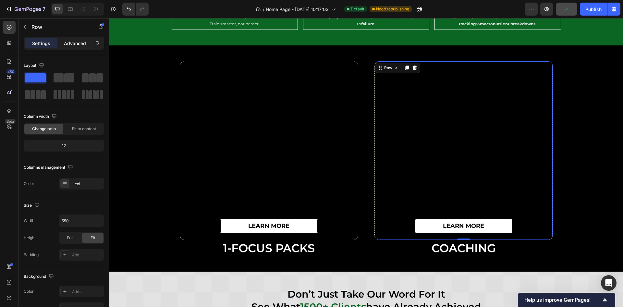
click at [82, 43] on p "Advanced" at bounding box center [75, 43] width 22 height 7
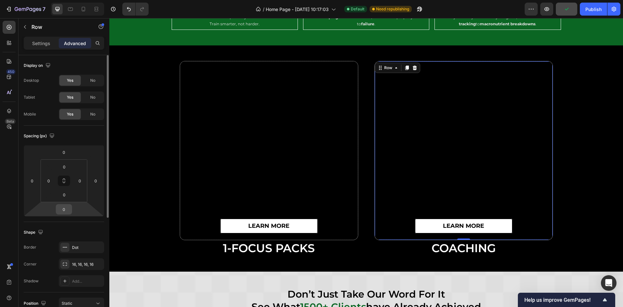
click at [63, 212] on input "0" at bounding box center [63, 209] width 13 height 10
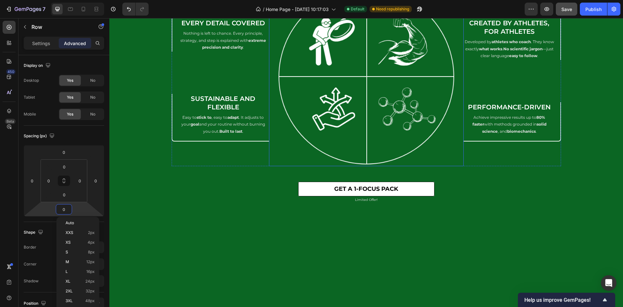
scroll to position [2943, 0]
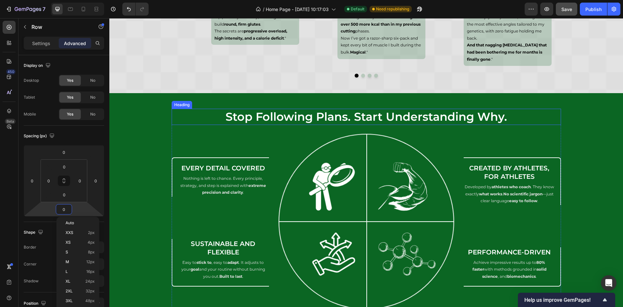
click at [310, 117] on h2 "stop following plans. start understanding why." at bounding box center [366, 117] width 389 height 16
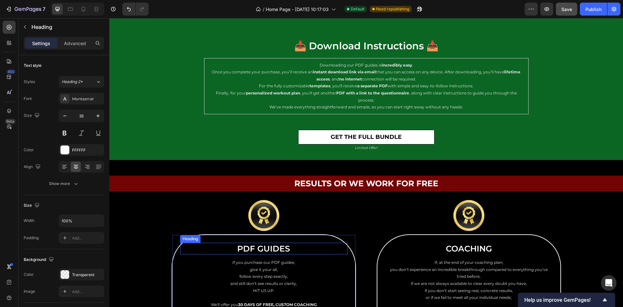
scroll to position [3430, 0]
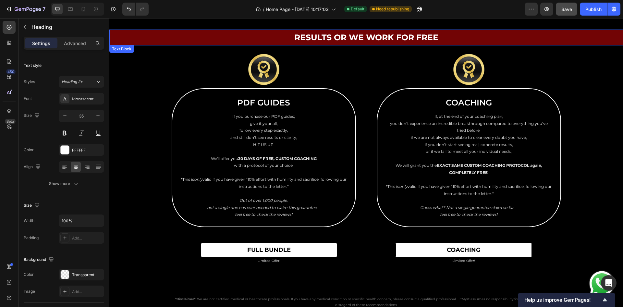
click at [265, 42] on p "Results Or We Work For Free" at bounding box center [366, 37] width 388 height 15
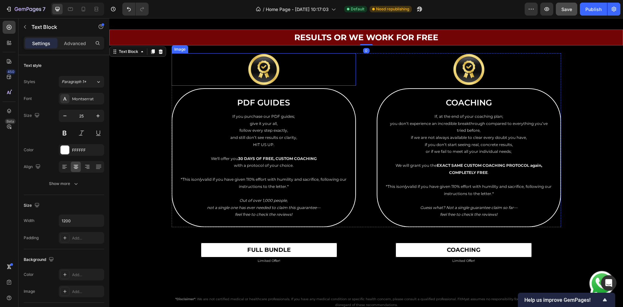
click at [266, 64] on img at bounding box center [264, 69] width 32 height 32
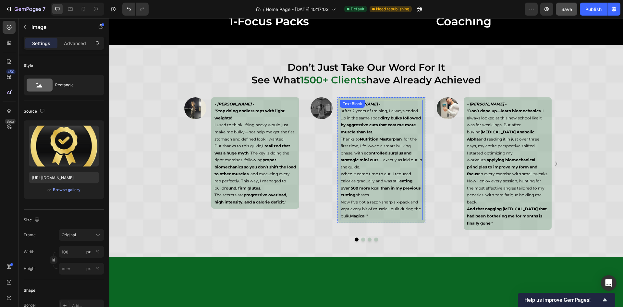
scroll to position [2683, 0]
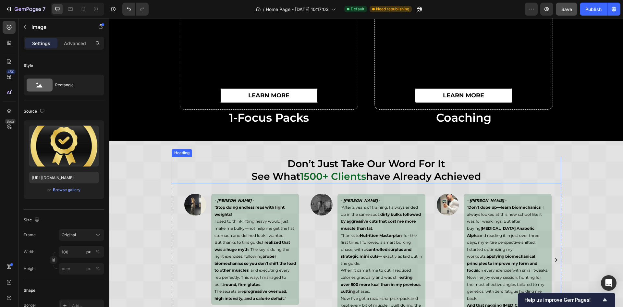
click at [393, 169] on h2 "don’t just take our word for it see what 1500+ clients have already achieved" at bounding box center [366, 170] width 389 height 27
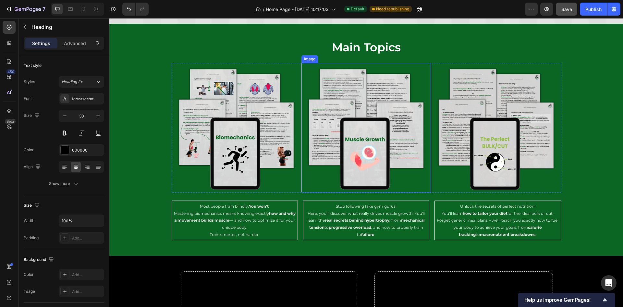
scroll to position [2196, 0]
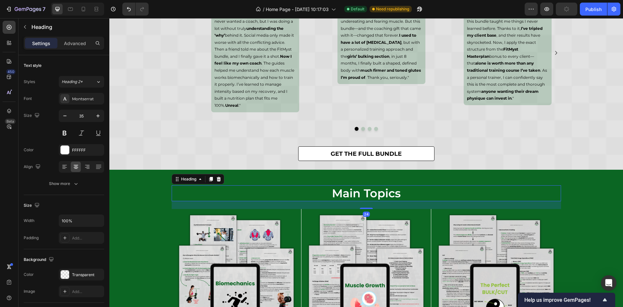
click at [377, 193] on h2 "main topics" at bounding box center [366, 193] width 389 height 16
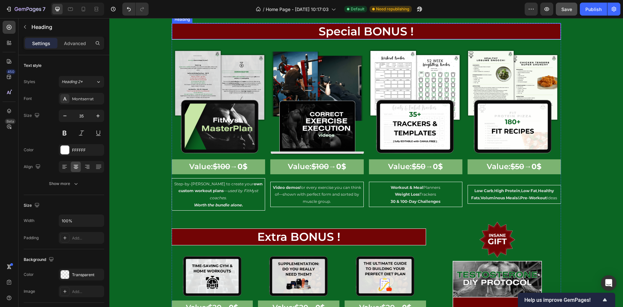
click at [371, 40] on h2 "Special BONUS !" at bounding box center [366, 31] width 389 height 16
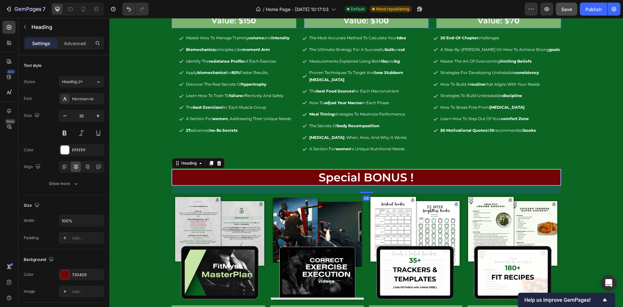
scroll to position [1027, 0]
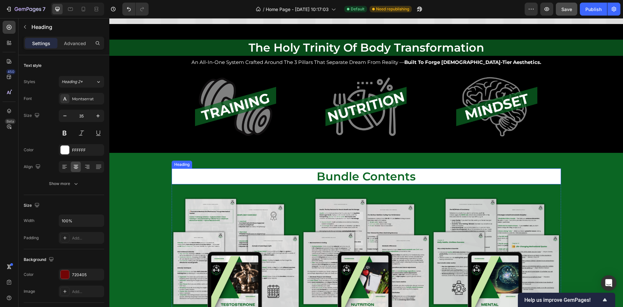
click h2 "bundle contents"
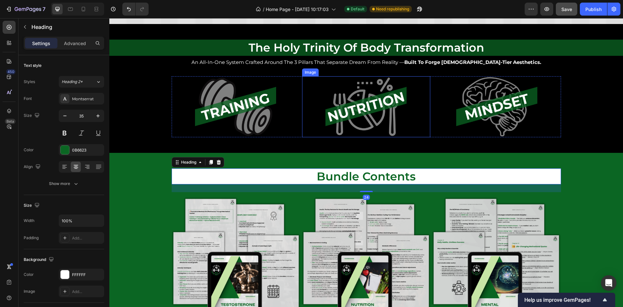
scroll to position [930, 0]
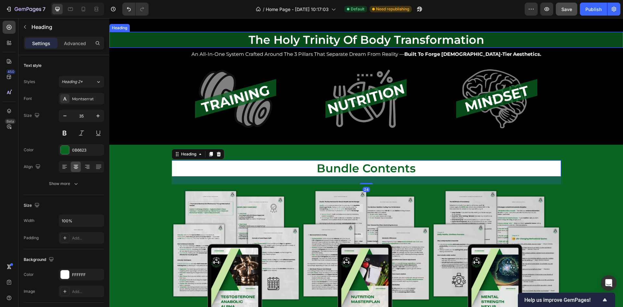
click h2 "the holy trinity of body transformation"
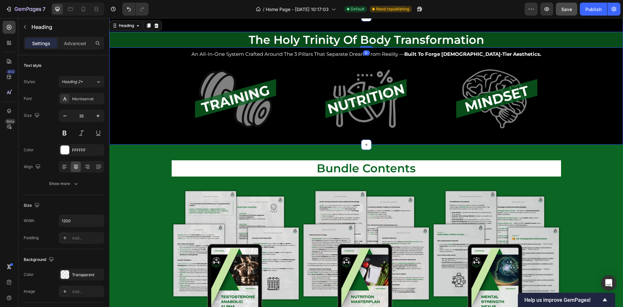
click h2 "an all-in-one system crafted around the 3 pillars that separate dream from real…"
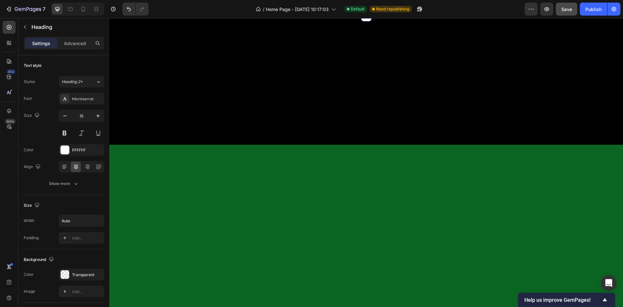
scroll to position [735, 0]
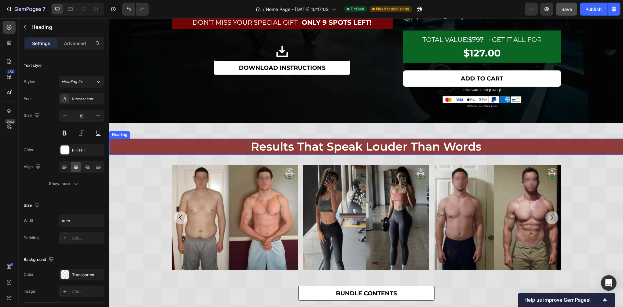
click h2 "results that speak louder than words"
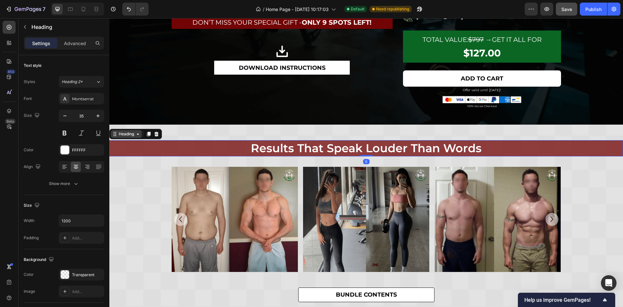
click div "Heading"
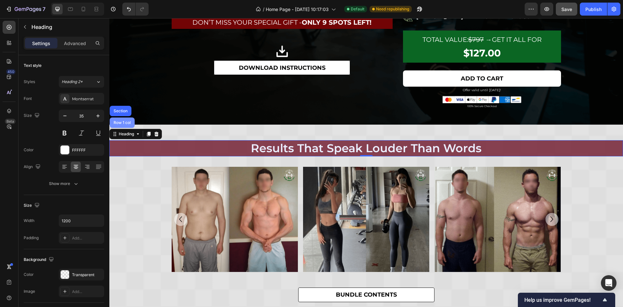
click div "Row 1 col"
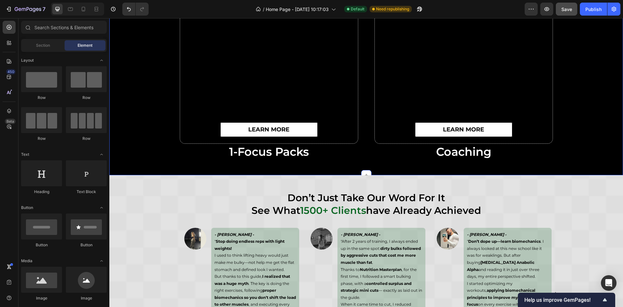
scroll to position [2650, 0]
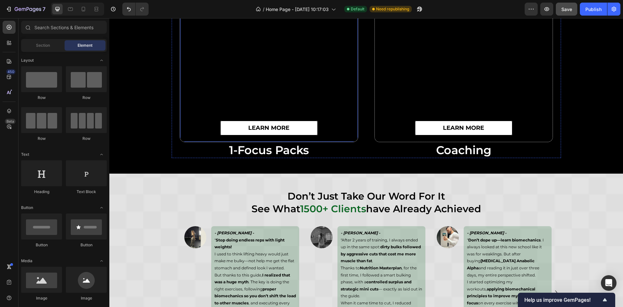
click div "learn more Button"
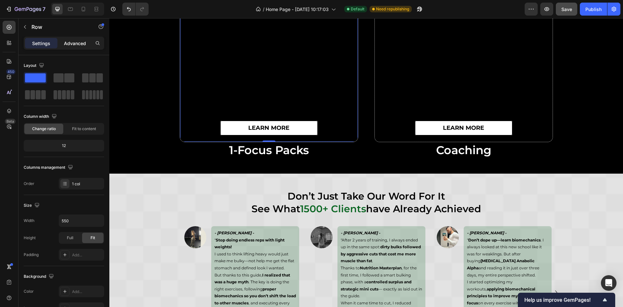
click p "Advanced"
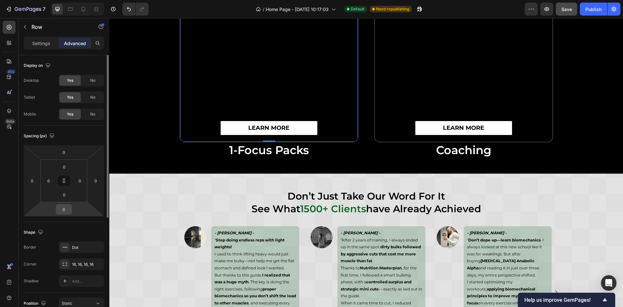
click input "0"
type input "2"
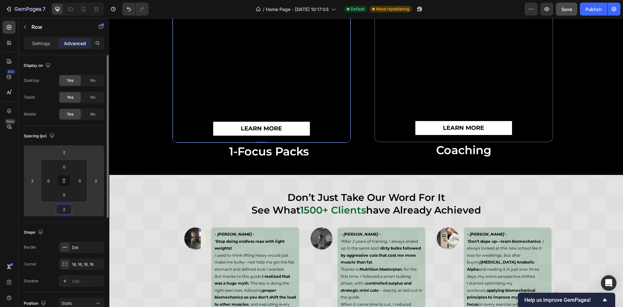
type input "24"
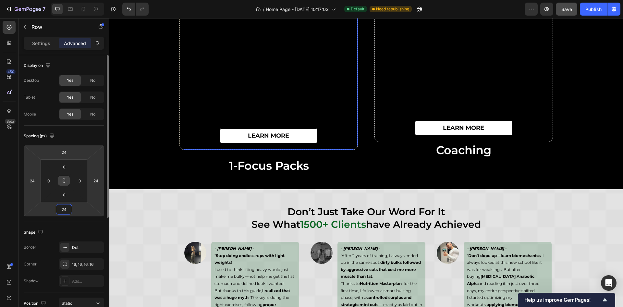
type input "24"
click input "24"
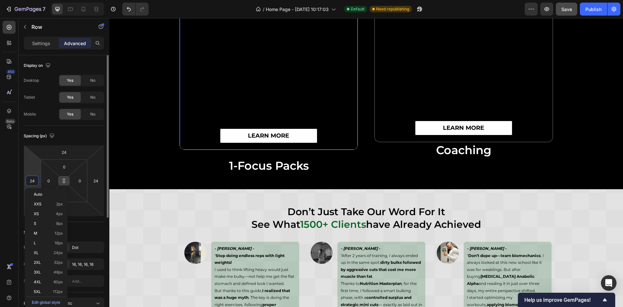
click icon
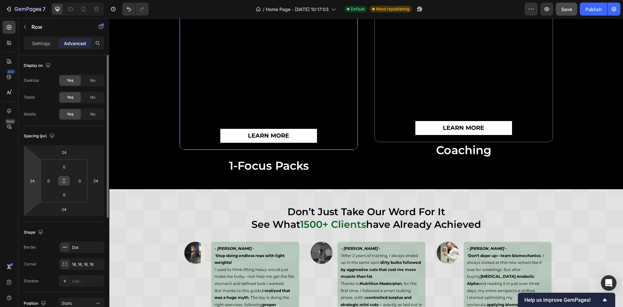
click icon
click input "24"
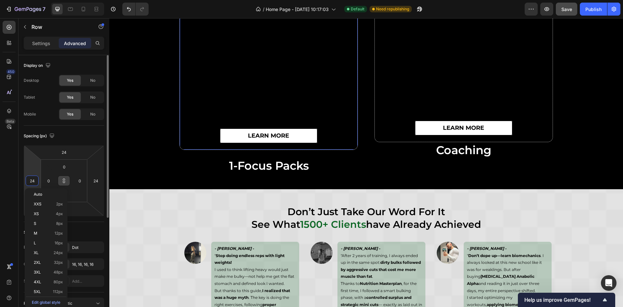
type input "240"
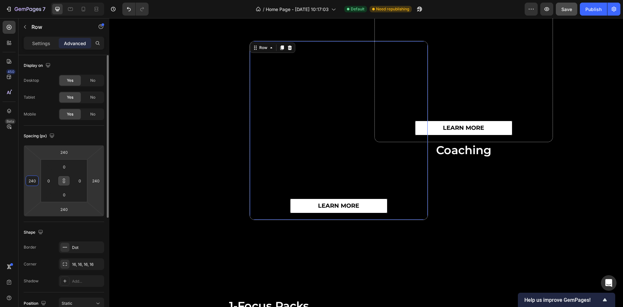
type input "24"
type input "2"
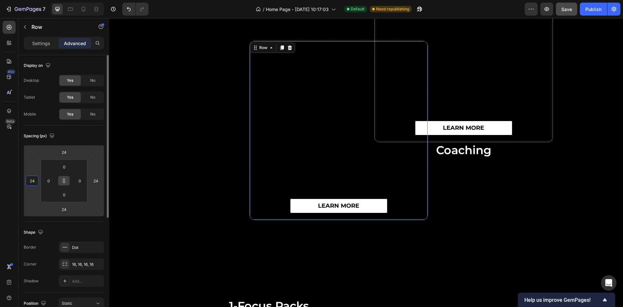
type input "2"
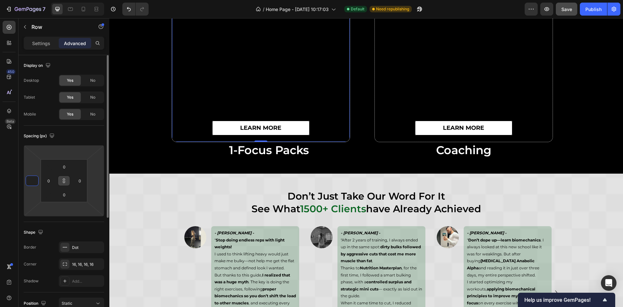
type input "0"
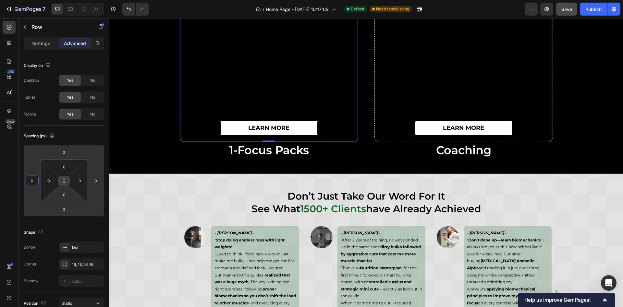
type input "0"
click icon
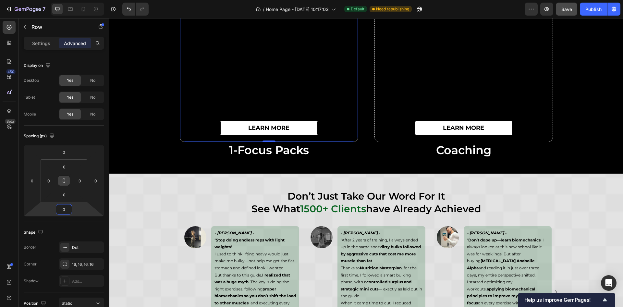
click input "0"
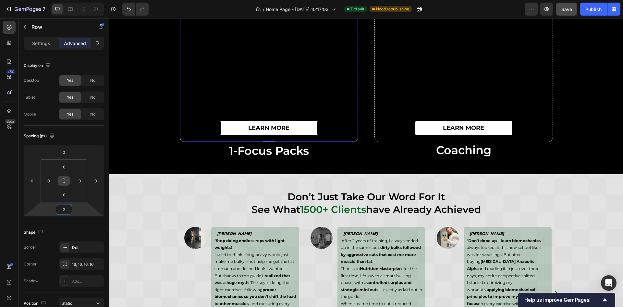
type input "24"
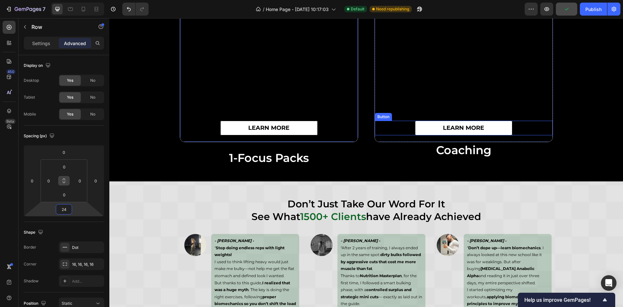
click div "learn more Button"
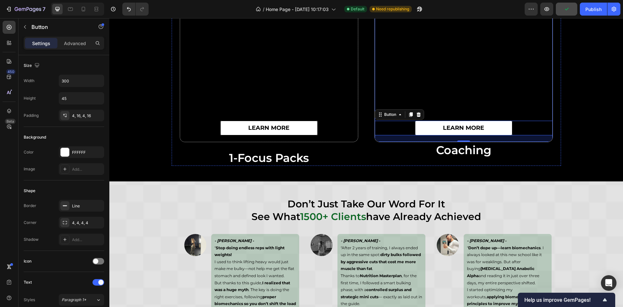
click div "20"
click p "Advanced"
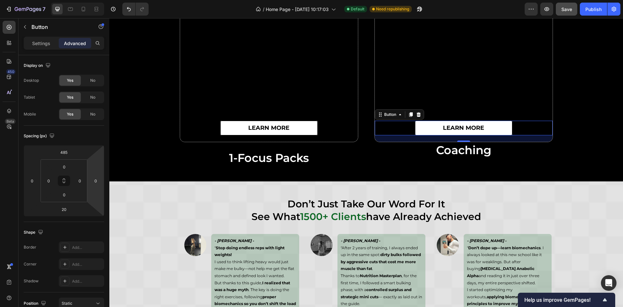
click div "20"
click div "learn more Button 20 Row coaching Heading"
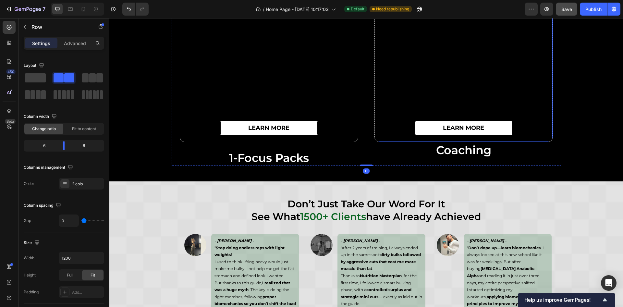
click div "learn more Button"
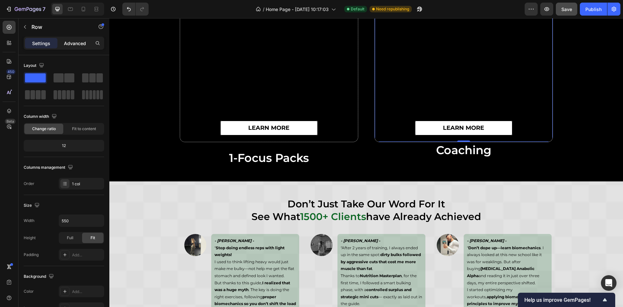
click p "Advanced"
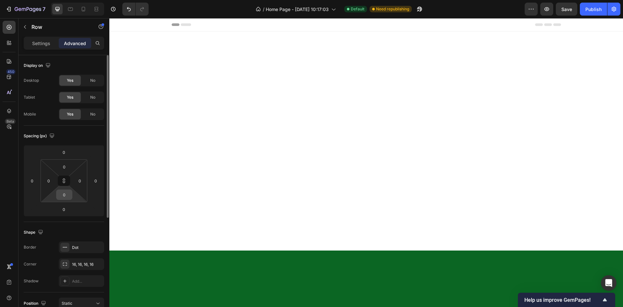
scroll to position [2650, 0]
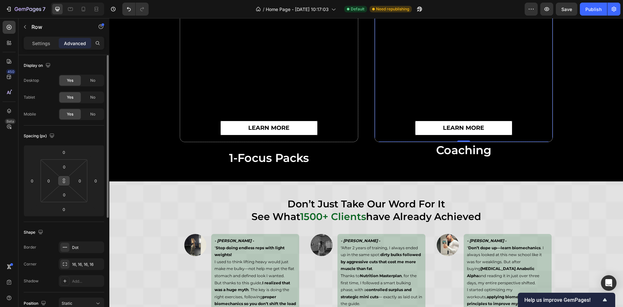
click at [66, 177] on button at bounding box center [64, 181] width 12 height 10
click at [67, 214] on div "0" at bounding box center [64, 209] width 16 height 10
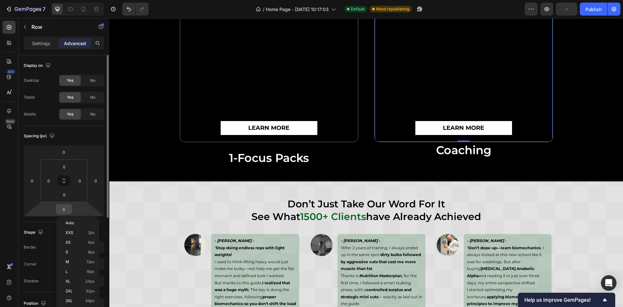
click at [66, 207] on input "0" at bounding box center [63, 209] width 13 height 10
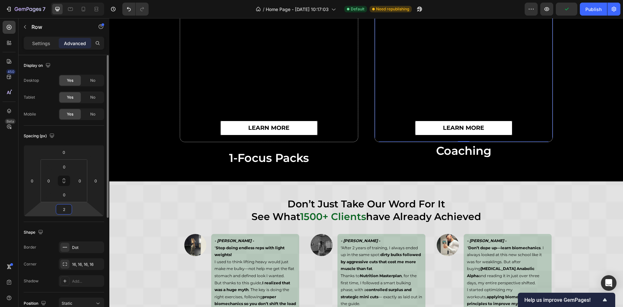
type input "24"
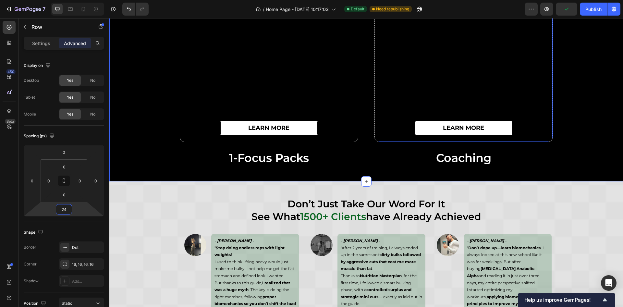
click at [131, 156] on div "learn more Button Row 1-focus packs Heading learn more Button Row 24 coaching H…" at bounding box center [366, 64] width 514 height 203
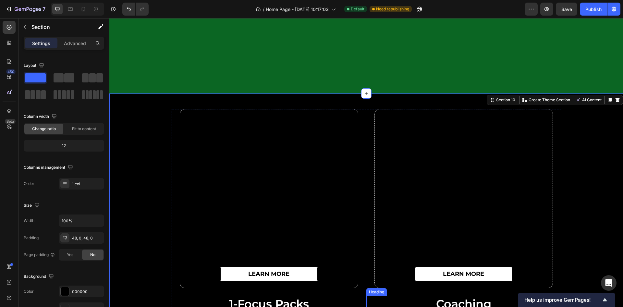
scroll to position [2601, 0]
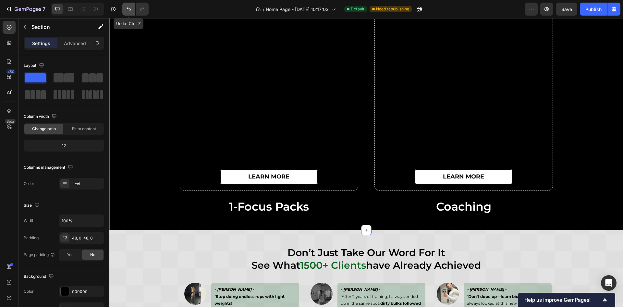
click at [133, 8] on button "Undo/Redo" at bounding box center [128, 9] width 13 height 13
click at [132, 7] on icon "Undo/Redo" at bounding box center [129, 9] width 6 height 6
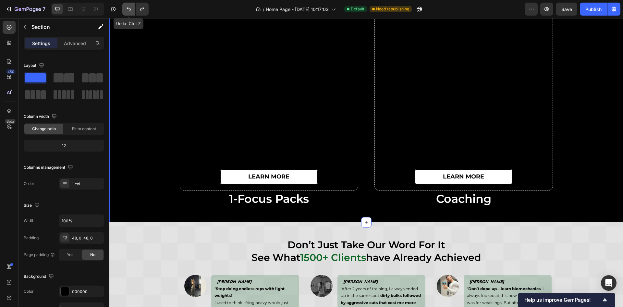
click at [130, 7] on icon "Undo/Redo" at bounding box center [129, 9] width 6 height 6
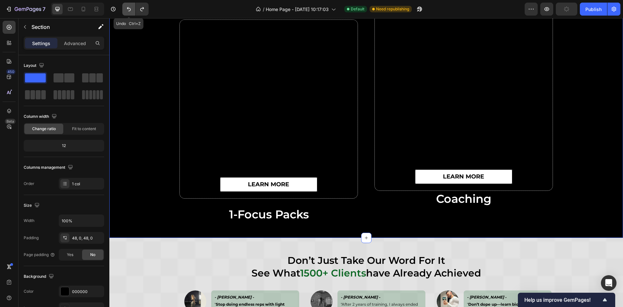
click at [130, 7] on icon "Undo/Redo" at bounding box center [129, 9] width 6 height 6
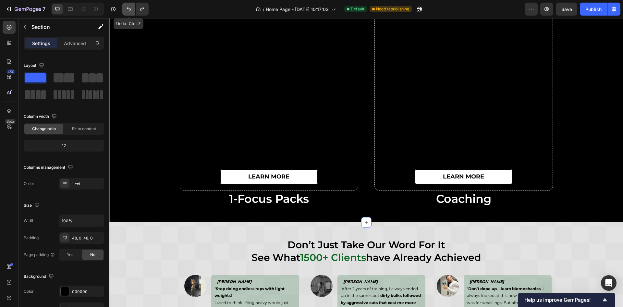
click at [130, 7] on icon "Undo/Redo" at bounding box center [129, 9] width 6 height 6
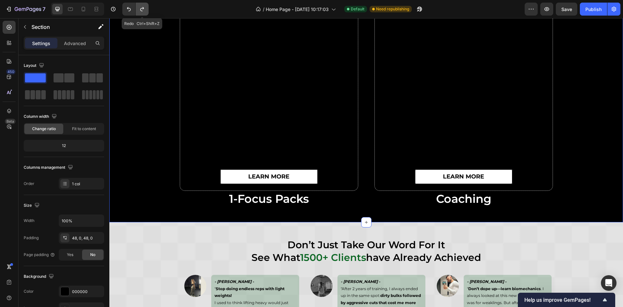
click at [139, 12] on icon "Undo/Redo" at bounding box center [142, 9] width 6 height 6
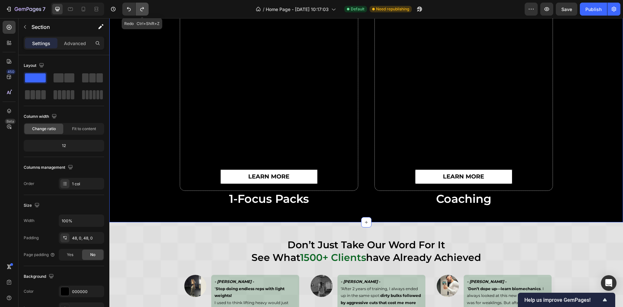
click at [139, 12] on icon "Undo/Redo" at bounding box center [142, 9] width 6 height 6
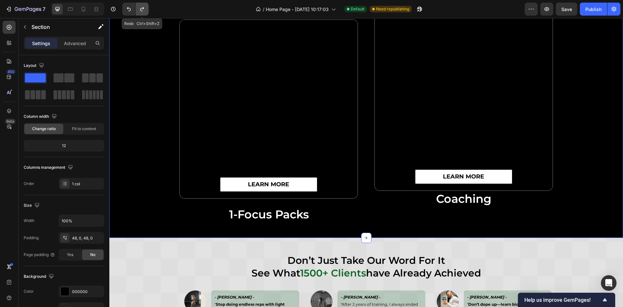
click at [139, 12] on icon "Undo/Redo" at bounding box center [142, 9] width 6 height 6
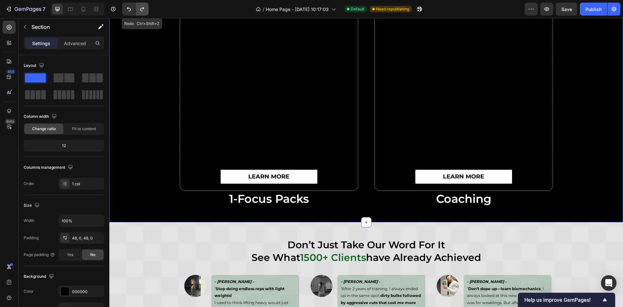
click at [139, 12] on icon "Undo/Redo" at bounding box center [142, 9] width 6 height 6
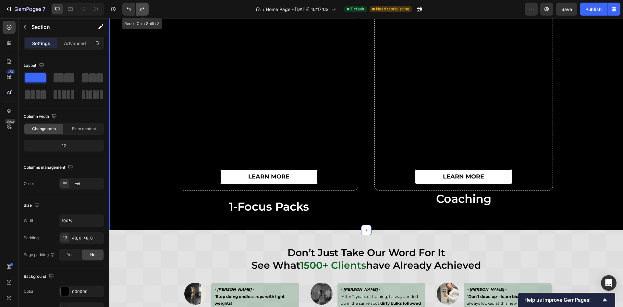
click at [139, 12] on icon "Undo/Redo" at bounding box center [142, 9] width 6 height 6
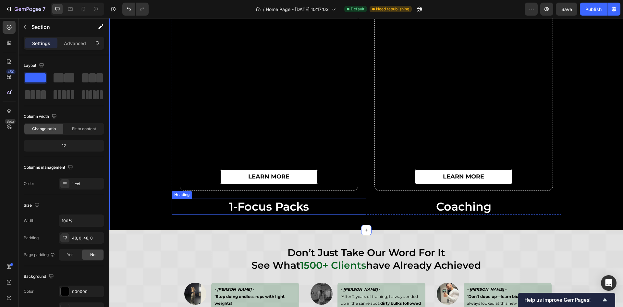
click at [299, 210] on h2 "1-focus packs" at bounding box center [269, 207] width 195 height 16
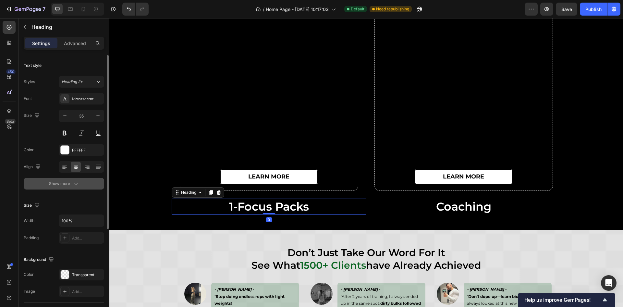
click at [70, 182] on div "Show more" at bounding box center [64, 183] width 30 height 6
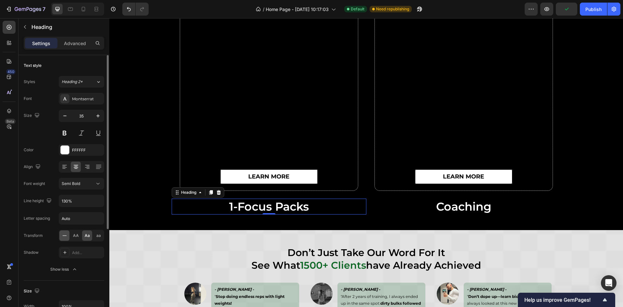
click at [65, 235] on icon at bounding box center [64, 235] width 6 height 6
click at [77, 235] on span "AA" at bounding box center [76, 236] width 6 height 6
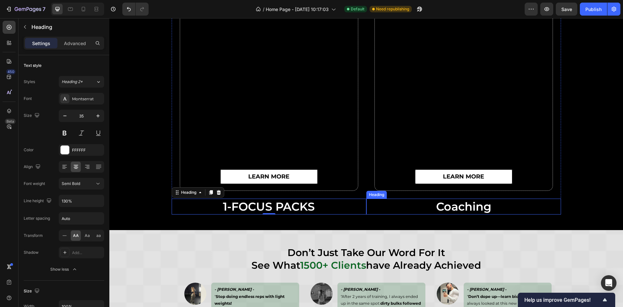
click at [422, 212] on h2 "coaching" at bounding box center [463, 207] width 195 height 16
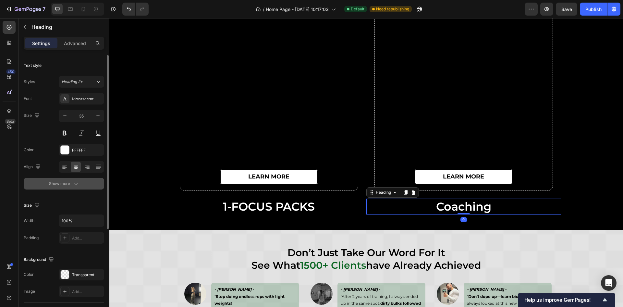
click at [73, 183] on icon "button" at bounding box center [76, 183] width 6 height 6
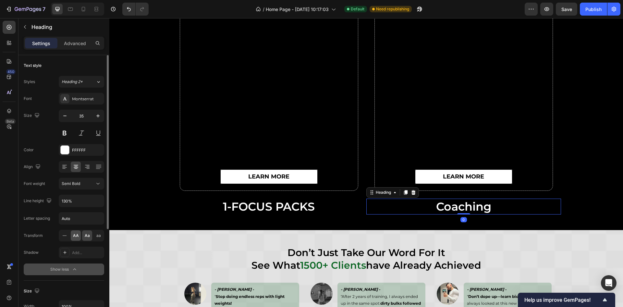
click at [77, 237] on span "AA" at bounding box center [76, 236] width 6 height 6
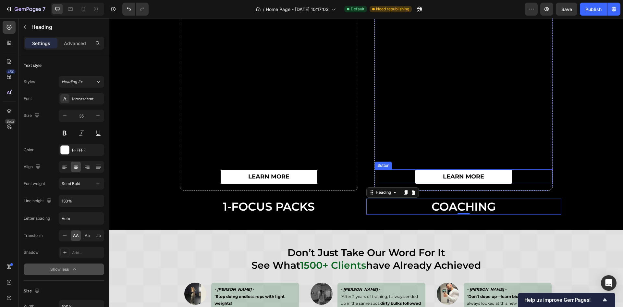
click at [599, 134] on div "learn more Button Row 1-FOCUS PACKS Heading learn more Button Row COACHING Head…" at bounding box center [366, 113] width 514 height 203
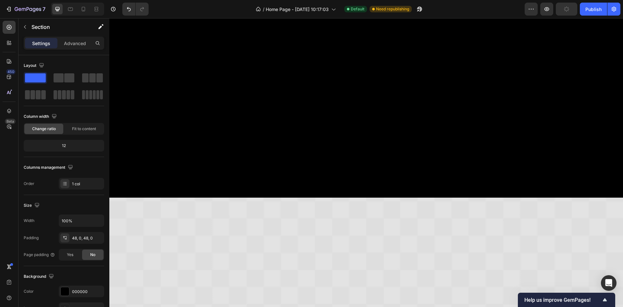
scroll to position [2272, 0]
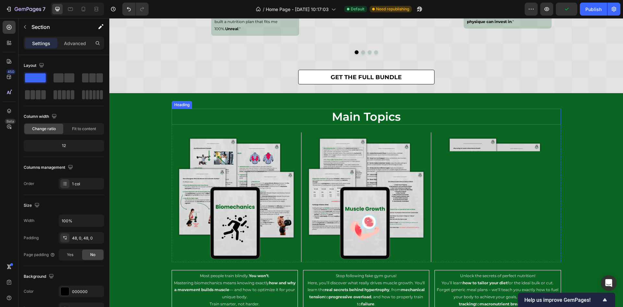
click at [364, 119] on h2 "main topics" at bounding box center [366, 117] width 389 height 16
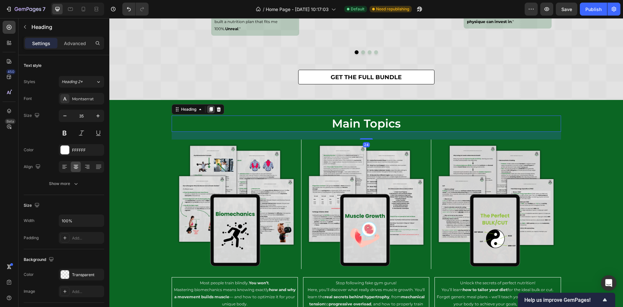
click at [209, 107] on icon at bounding box center [211, 109] width 4 height 5
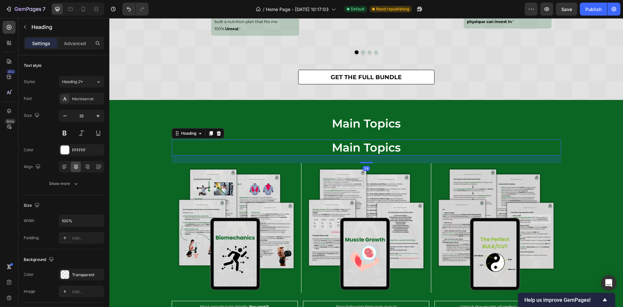
scroll to position [2078, 0]
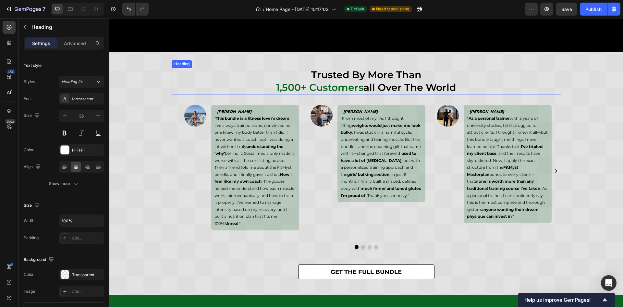
click at [376, 79] on h2 "trusted by more than 1,500+ customers all over the world" at bounding box center [366, 81] width 389 height 27
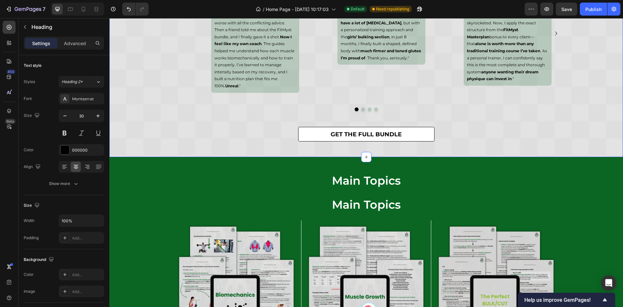
scroll to position [2224, 0]
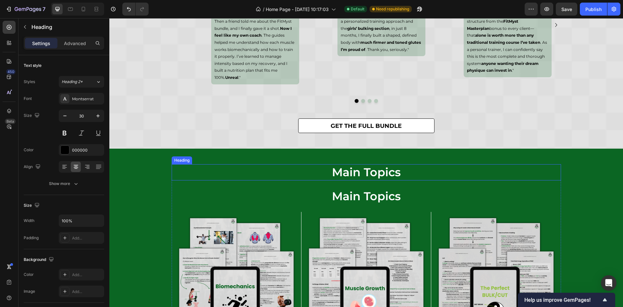
click at [366, 169] on h2 "main topics" at bounding box center [366, 172] width 389 height 16
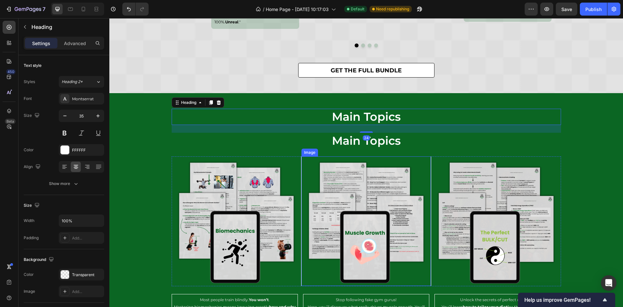
scroll to position [2321, 0]
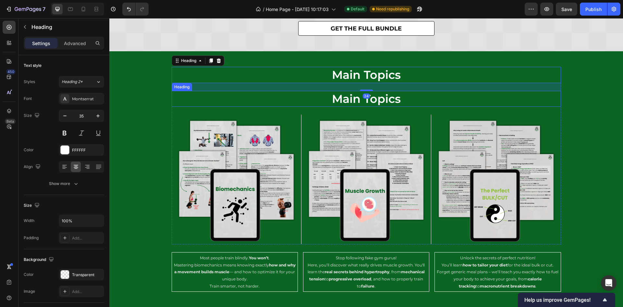
click at [297, 92] on h2 "main topics" at bounding box center [366, 99] width 389 height 16
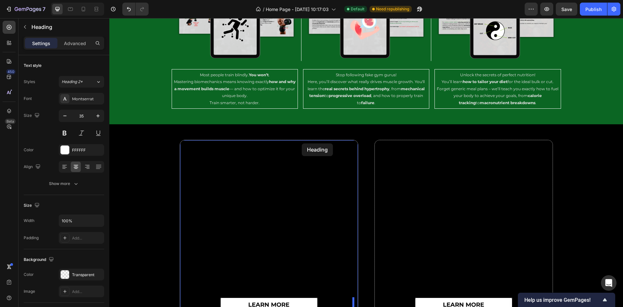
scroll to position [2513, 0]
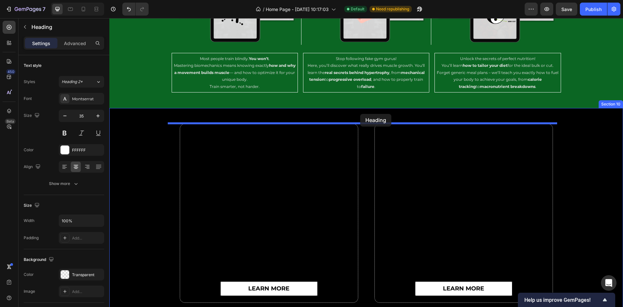
drag, startPoint x: 181, startPoint y: 79, endPoint x: 360, endPoint y: 114, distance: 182.9
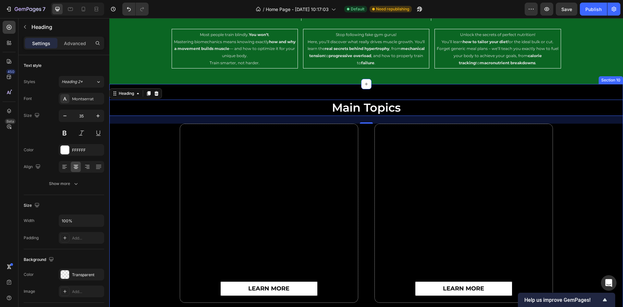
scroll to position [2489, 0]
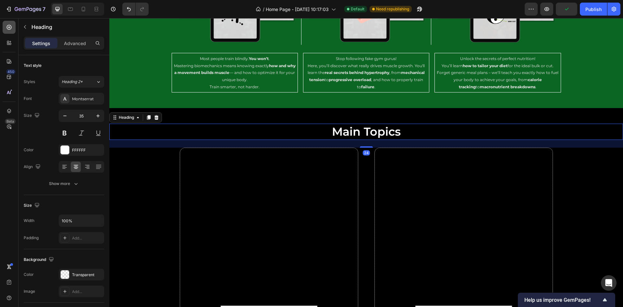
click at [10, 23] on div at bounding box center [9, 27] width 13 height 13
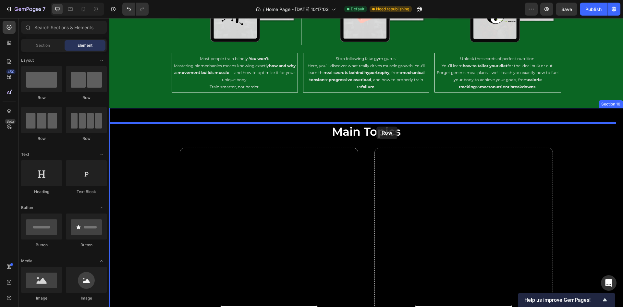
drag, startPoint x: 155, startPoint y: 107, endPoint x: 376, endPoint y: 127, distance: 222.2
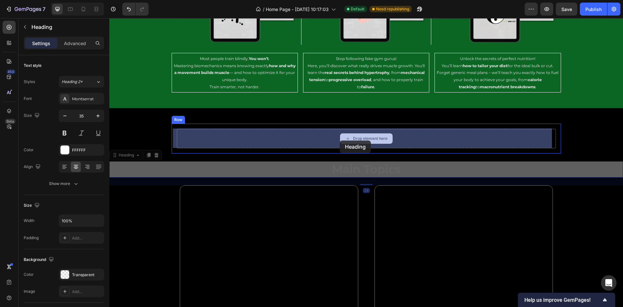
drag, startPoint x: 340, startPoint y: 168, endPoint x: 340, endPoint y: 141, distance: 27.9
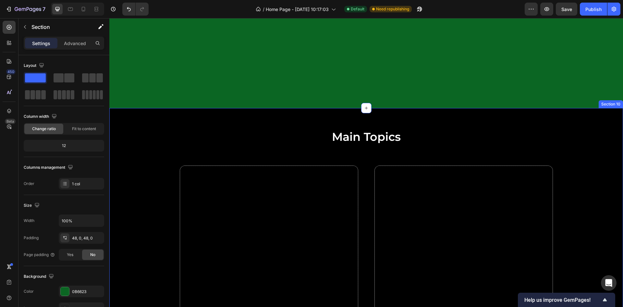
scroll to position [2635, 0]
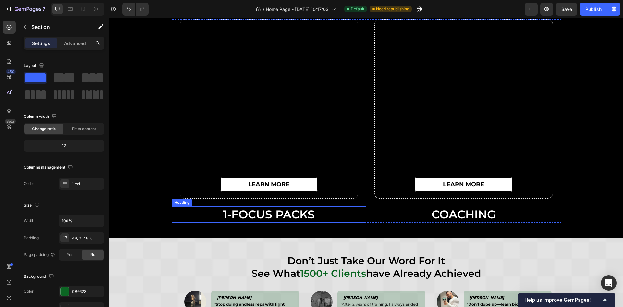
click at [305, 209] on h2 "1-FOCUS PACKS" at bounding box center [269, 214] width 195 height 16
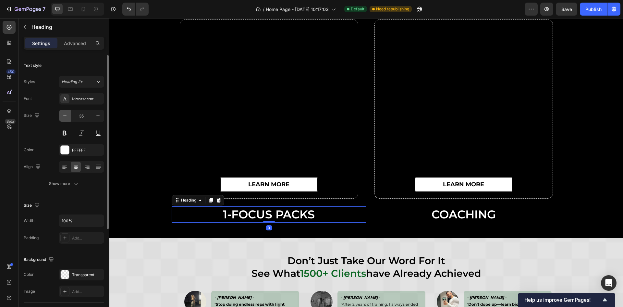
click at [66, 119] on button "button" at bounding box center [65, 116] width 12 height 12
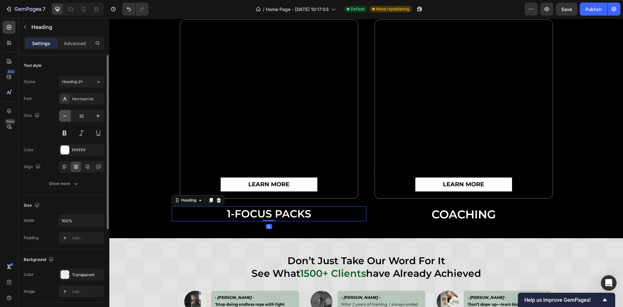
click at [66, 119] on button "button" at bounding box center [65, 116] width 12 height 12
click at [63, 115] on icon "button" at bounding box center [65, 116] width 6 height 6
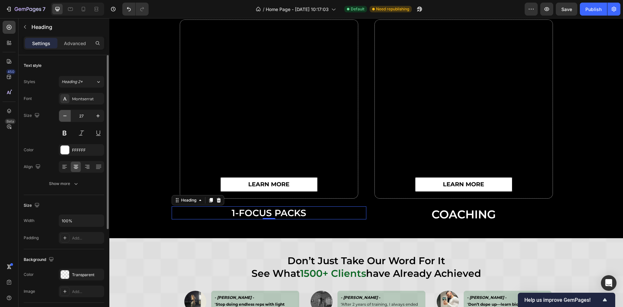
click at [63, 115] on icon "button" at bounding box center [65, 116] width 6 height 6
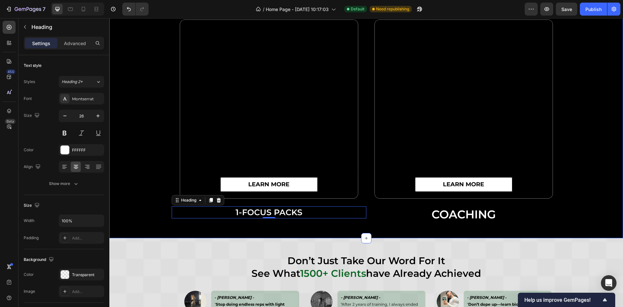
type input "25"
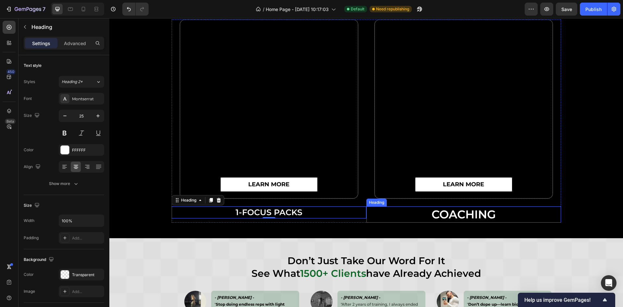
click at [464, 214] on h2 "COACHING" at bounding box center [463, 214] width 195 height 16
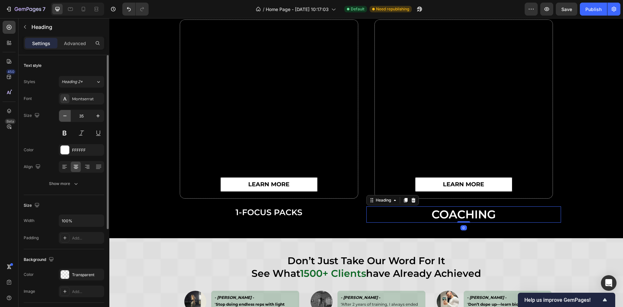
click at [59, 112] on button "button" at bounding box center [65, 116] width 12 height 12
click at [60, 112] on button "button" at bounding box center [65, 116] width 12 height 12
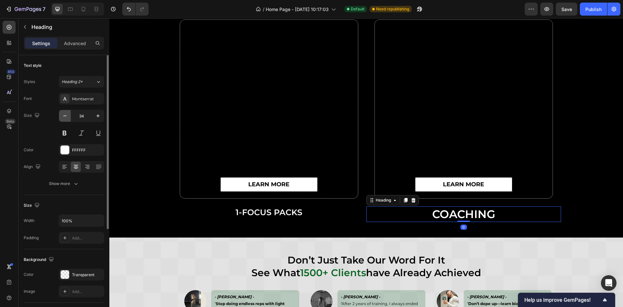
click at [60, 112] on button "button" at bounding box center [65, 116] width 12 height 12
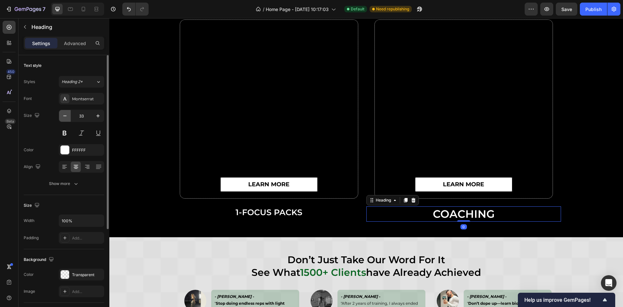
click at [60, 112] on button "button" at bounding box center [65, 116] width 12 height 12
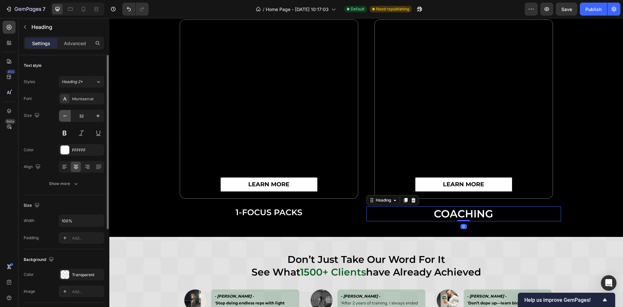
click at [60, 112] on button "button" at bounding box center [65, 116] width 12 height 12
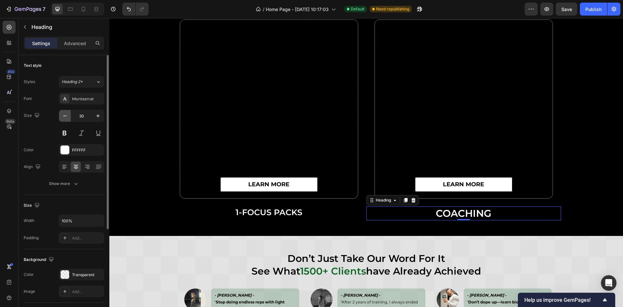
click at [60, 112] on button "button" at bounding box center [65, 116] width 12 height 12
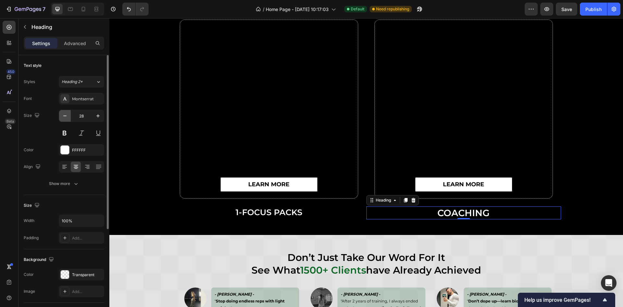
click at [60, 112] on button "button" at bounding box center [65, 116] width 12 height 12
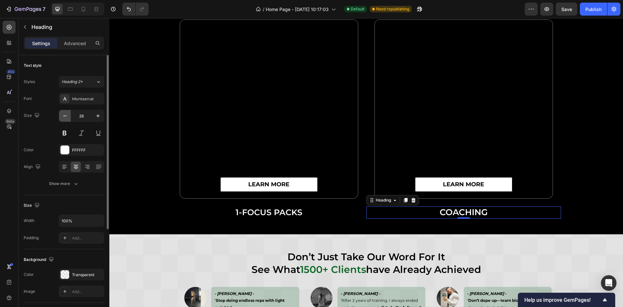
click at [60, 112] on button "button" at bounding box center [65, 116] width 12 height 12
type input "25"
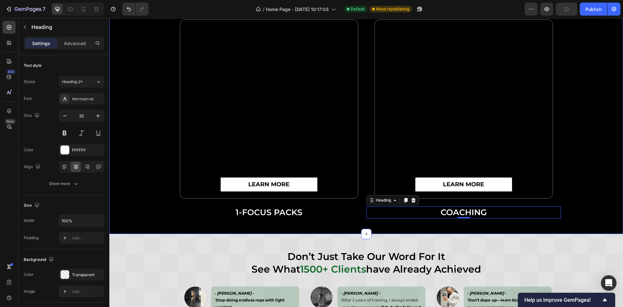
click at [591, 163] on div "main topics Heading Row learn more Button Row 1-FOCUS PACKS Heading learn more …" at bounding box center [366, 98] width 514 height 241
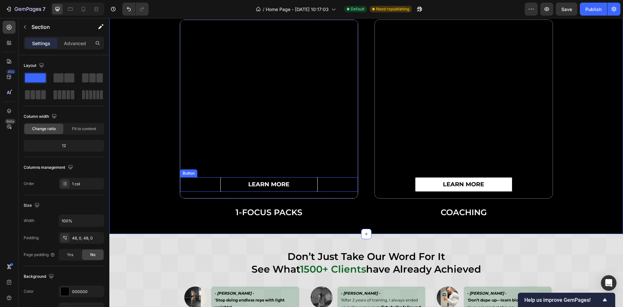
click at [311, 185] on link "learn more" at bounding box center [268, 184] width 97 height 15
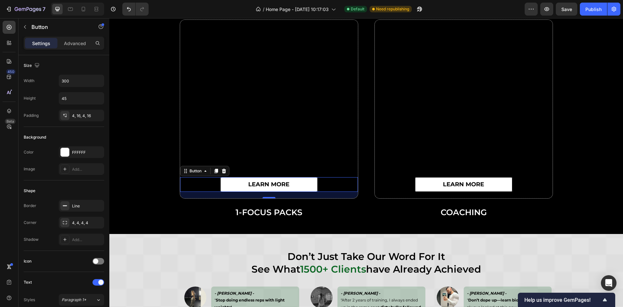
click at [327, 184] on div "learn more Button 20" at bounding box center [269, 184] width 178 height 15
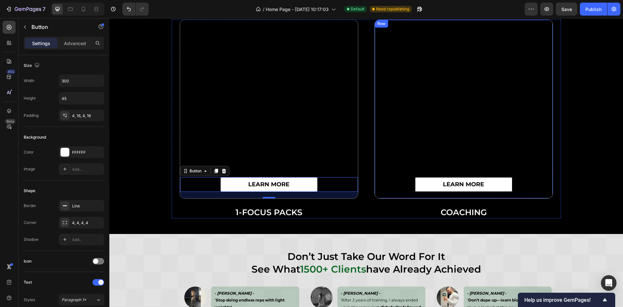
click at [564, 139] on div "main topics Heading Row learn more Button 20 Row 1-FOCUS PACKS Heading learn mo…" at bounding box center [366, 98] width 514 height 241
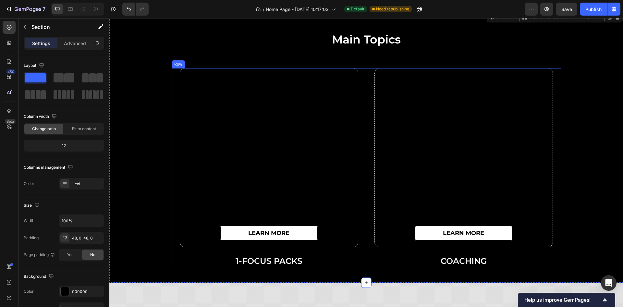
scroll to position [2538, 0]
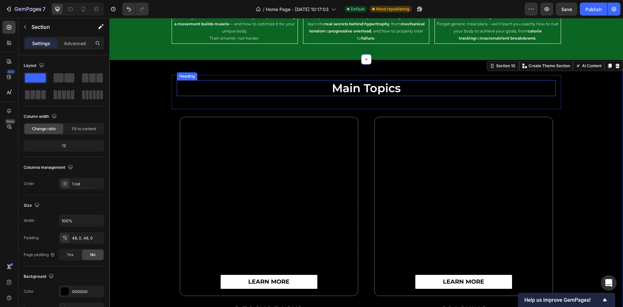
click at [377, 94] on h2 "main topics" at bounding box center [366, 88] width 379 height 16
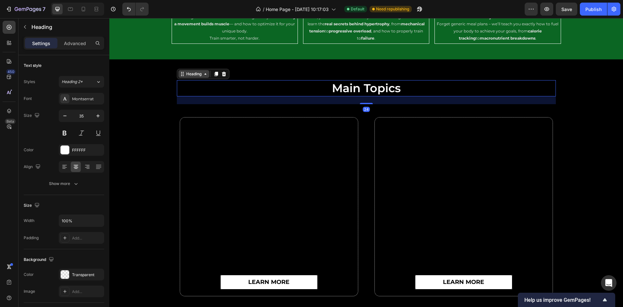
click at [196, 74] on div "Heading" at bounding box center [194, 74] width 18 height 6
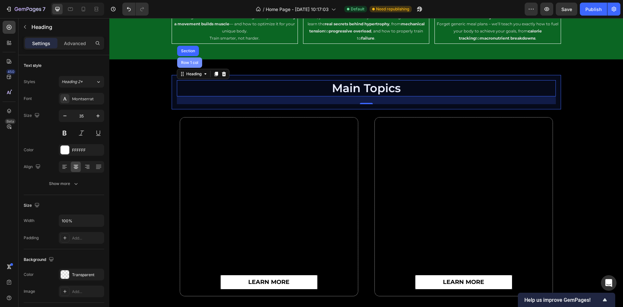
click at [191, 63] on div "Row 1 col" at bounding box center [190, 63] width 20 height 4
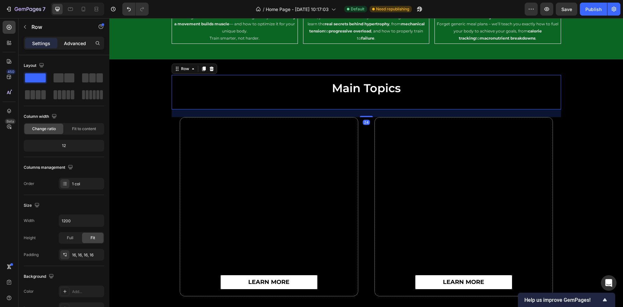
click at [65, 45] on p "Advanced" at bounding box center [75, 43] width 22 height 7
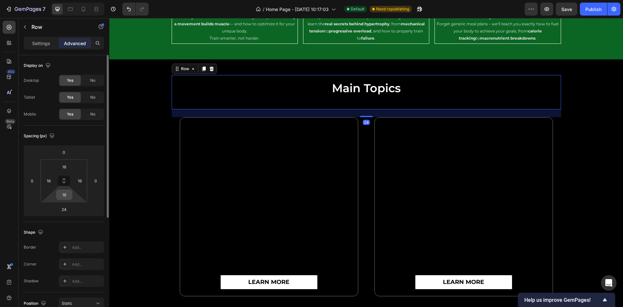
click at [63, 193] on input "16" at bounding box center [64, 195] width 13 height 10
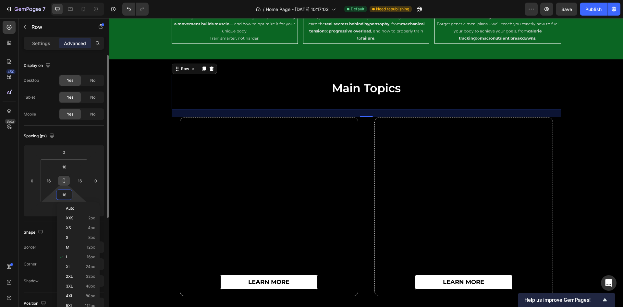
click at [64, 181] on icon at bounding box center [63, 180] width 5 height 5
click at [69, 194] on input "16" at bounding box center [64, 195] width 13 height 10
click at [68, 194] on input "16" at bounding box center [64, 195] width 13 height 10
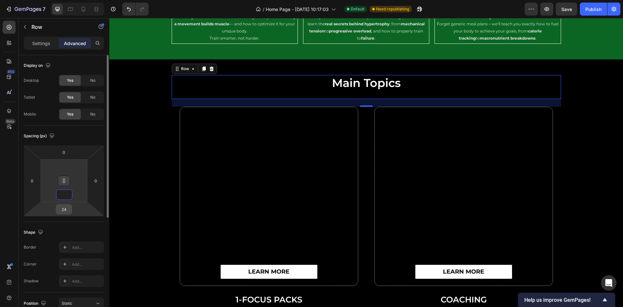
click at [67, 206] on input "24" at bounding box center [63, 209] width 13 height 10
type input "1"
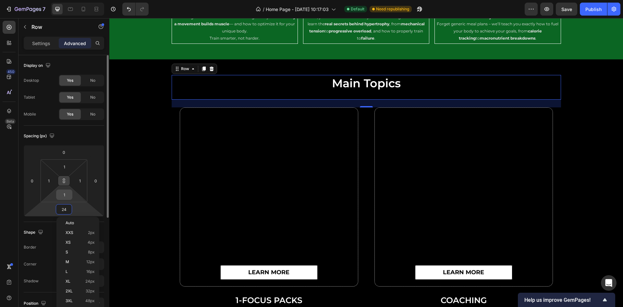
click at [67, 190] on input "1" at bounding box center [64, 195] width 13 height 10
type input "24"
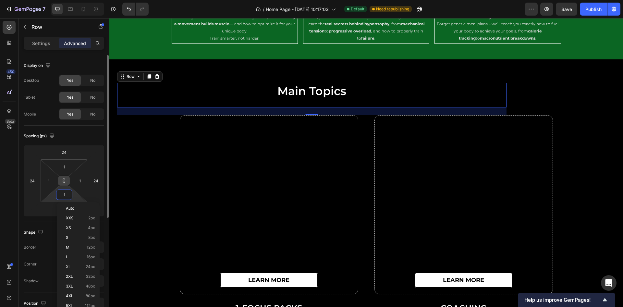
type input "0"
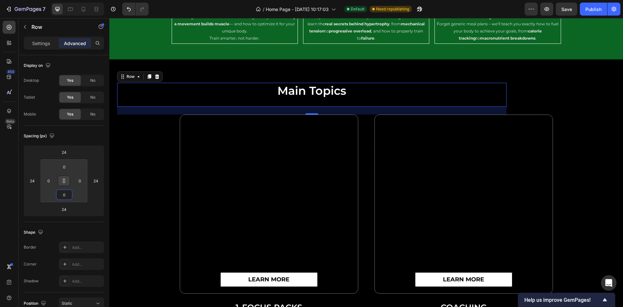
type input "0"
click at [67, 181] on button at bounding box center [64, 181] width 12 height 10
click at [68, 208] on input "24" at bounding box center [63, 209] width 13 height 10
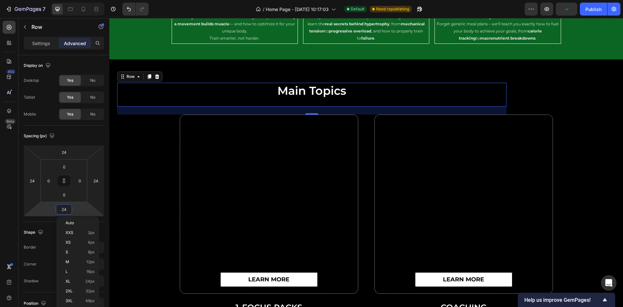
type input "0"
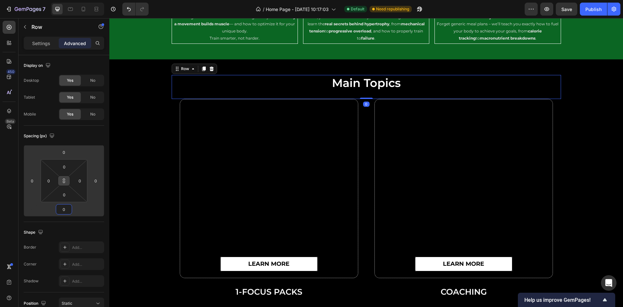
click at [65, 181] on icon at bounding box center [64, 182] width 2 height 2
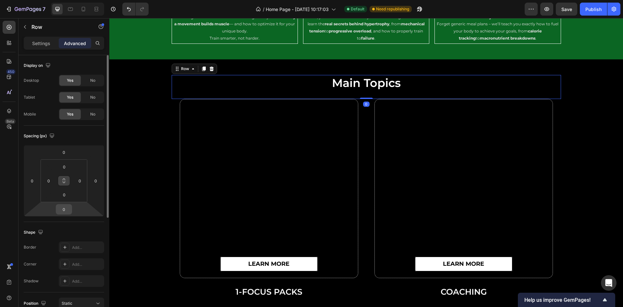
click at [65, 211] on input "0" at bounding box center [63, 209] width 13 height 10
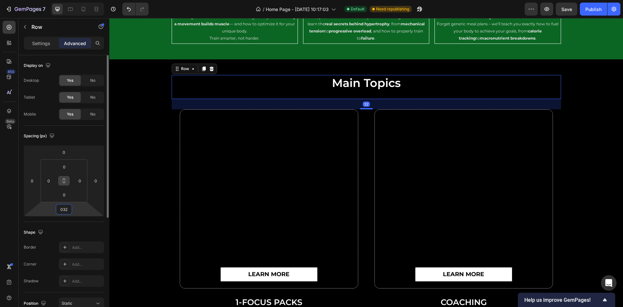
click at [64, 209] on input "032" at bounding box center [63, 209] width 13 height 10
type input "32"
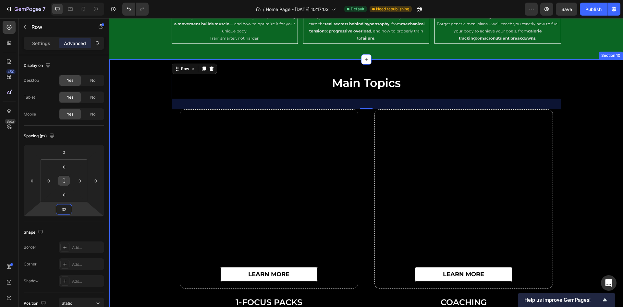
click at [127, 105] on div "main topics Heading Row 32 learn more Button Row 1-FOCUS PACKS Heading learn mo…" at bounding box center [366, 191] width 514 height 233
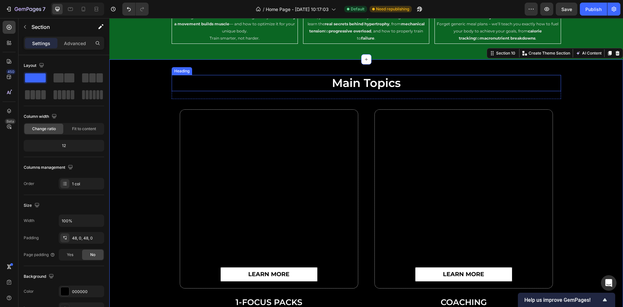
click at [342, 85] on h2 "main topics" at bounding box center [366, 83] width 389 height 16
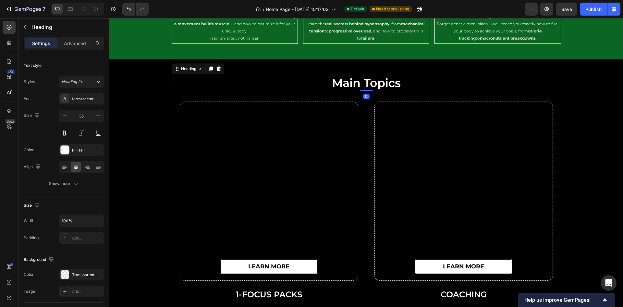
drag, startPoint x: 364, startPoint y: 98, endPoint x: 431, endPoint y: 83, distance: 68.4
click at [372, 76] on div "main topics Heading 0" at bounding box center [366, 83] width 389 height 16
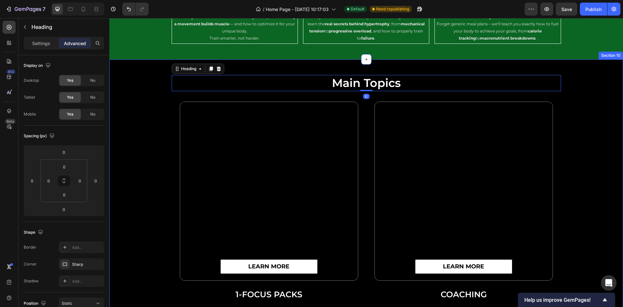
click at [572, 92] on div "main topics Heading 0 Row learn more Button Row 1-FOCUS PACKS Heading learn mor…" at bounding box center [366, 187] width 514 height 225
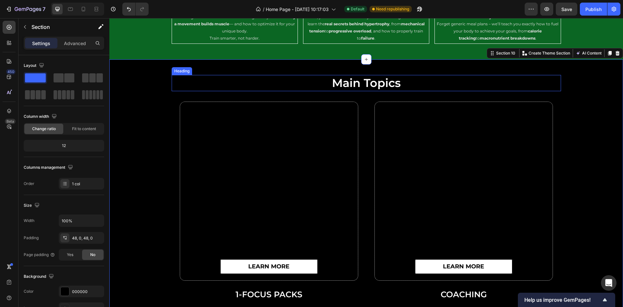
click at [487, 84] on h2 "main topics" at bounding box center [366, 83] width 389 height 16
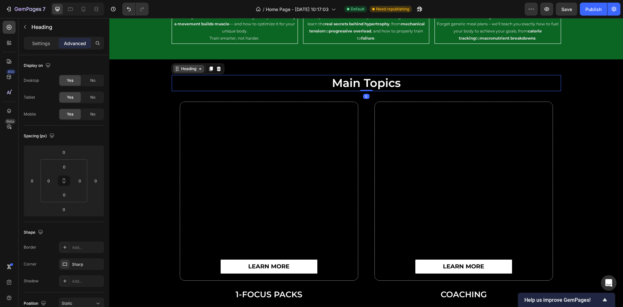
click at [192, 68] on div "Heading" at bounding box center [189, 69] width 18 height 6
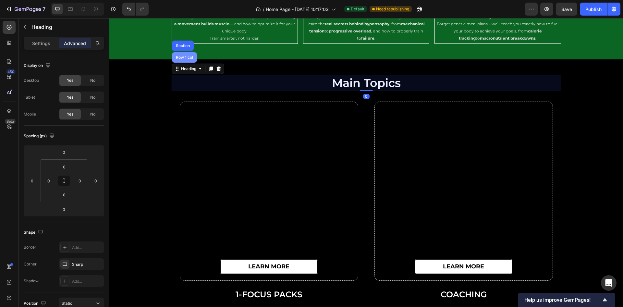
click at [182, 60] on div "Row 1 col" at bounding box center [184, 57] width 25 height 10
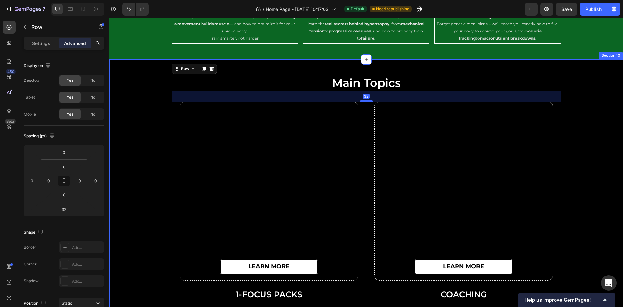
click at [604, 106] on div "main topics Heading Row 32 learn more Button Row 1-FOCUS PACKS Heading learn mo…" at bounding box center [366, 187] width 514 height 225
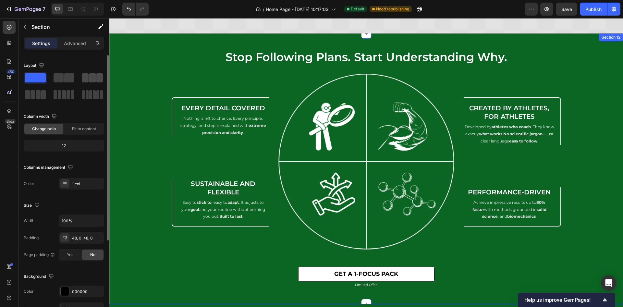
scroll to position [3032, 0]
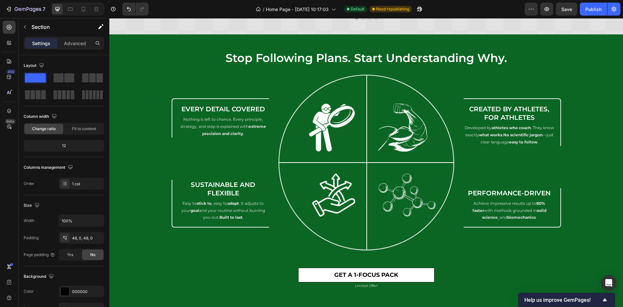
click at [125, 61] on div "stop following plans. start understanding why. Heading Every Detail Covered Hea…" at bounding box center [366, 170] width 514 height 240
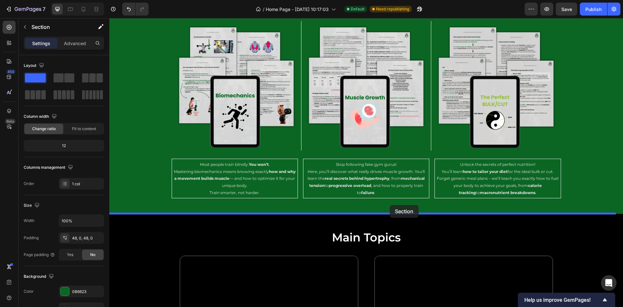
scroll to position [2293, 0]
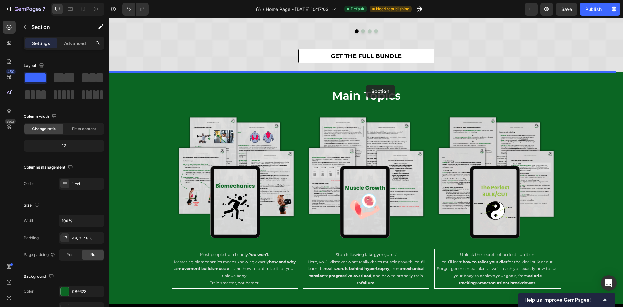
drag, startPoint x: 485, startPoint y: 40, endPoint x: 366, endPoint y: 85, distance: 127.2
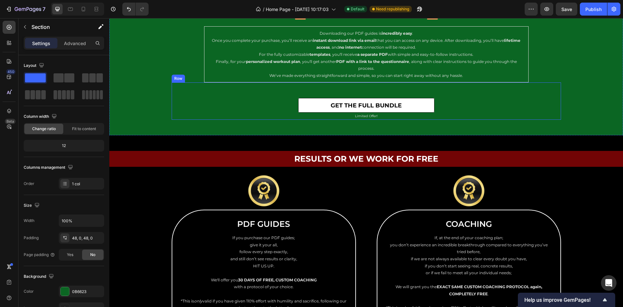
scroll to position [3297, 0]
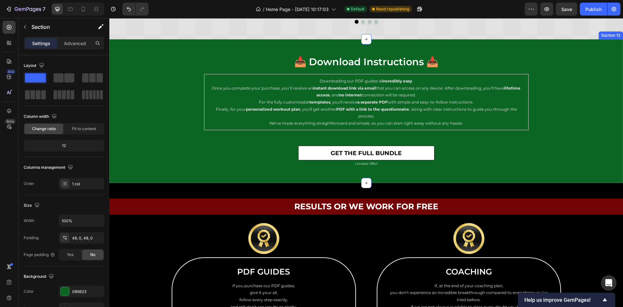
click at [126, 86] on div "📥 download instructions 📥 Heading Row download instructions 📥 Heading Row Downl…" at bounding box center [366, 111] width 514 height 113
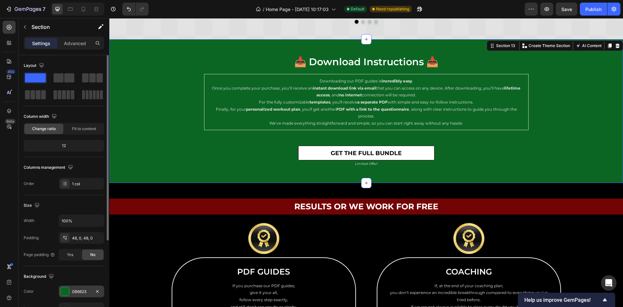
click at [72, 289] on div "0B6623" at bounding box center [81, 292] width 19 height 6
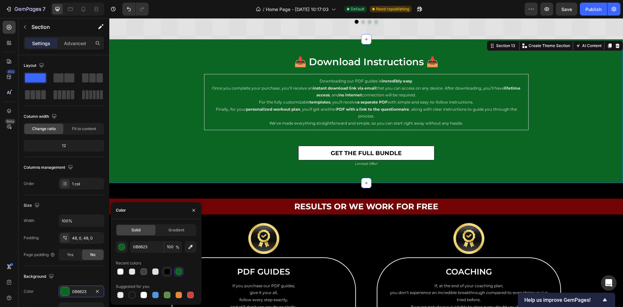
click at [165, 270] on div at bounding box center [167, 271] width 6 height 6
type input "000000"
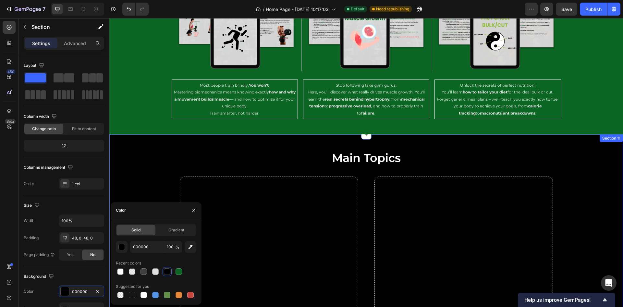
scroll to position [2713, 0]
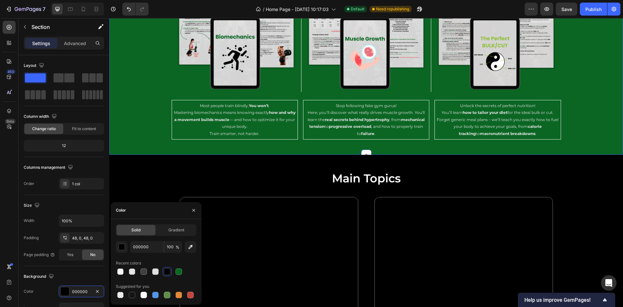
click at [136, 101] on div "main topics Heading Image Image Image Row Row Image Most people train blindly. …" at bounding box center [366, 38] width 514 height 201
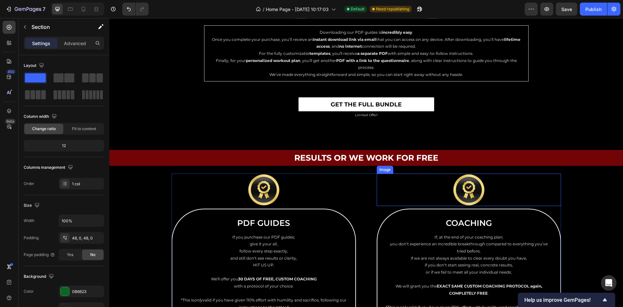
scroll to position [3492, 0]
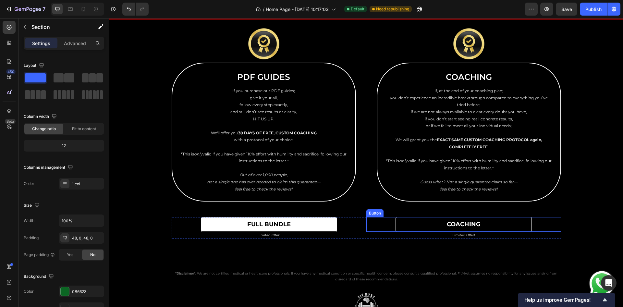
click at [485, 225] on link "COACHING" at bounding box center [464, 224] width 136 height 15
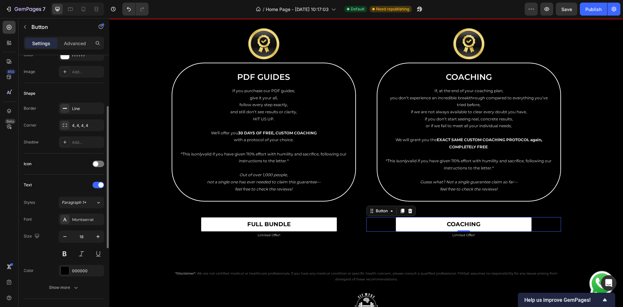
scroll to position [244, 0]
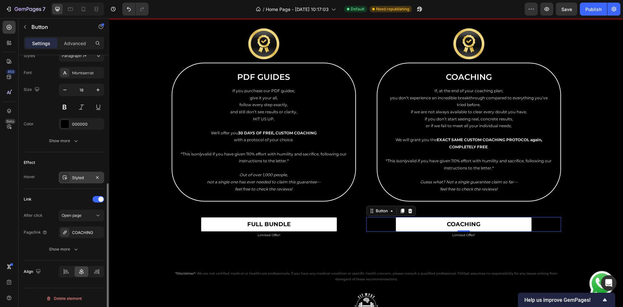
click at [75, 176] on div "Styled" at bounding box center [81, 178] width 19 height 6
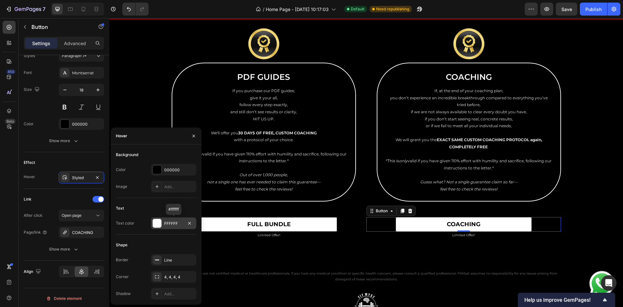
click at [169, 227] on div "FFFFFF" at bounding box center [173, 223] width 45 height 12
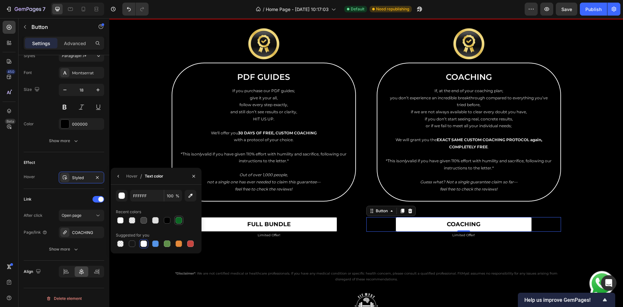
click at [179, 222] on div at bounding box center [179, 220] width 6 height 6
type input "0B6623"
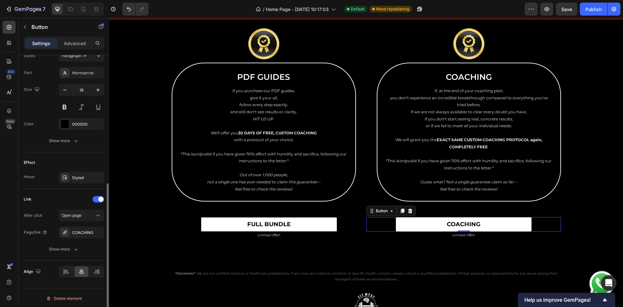
click at [78, 199] on div "Link" at bounding box center [64, 199] width 80 height 10
click at [82, 177] on div "Styled" at bounding box center [81, 178] width 19 height 6
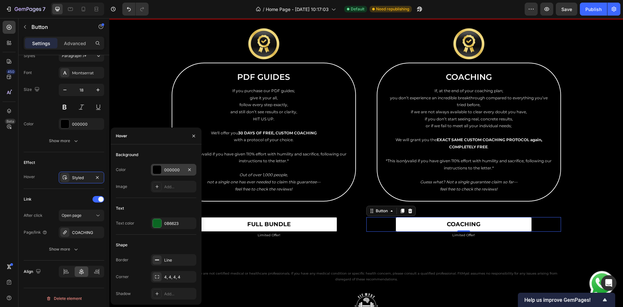
click at [166, 167] on div "000000" at bounding box center [173, 170] width 19 height 6
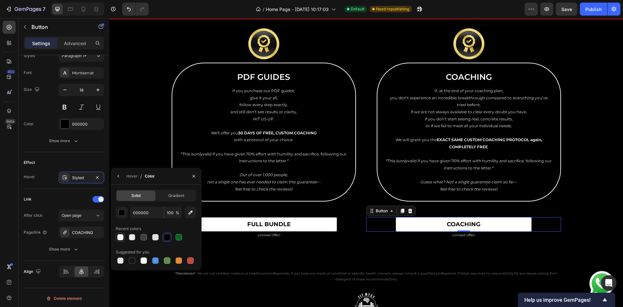
click at [120, 238] on div at bounding box center [120, 237] width 6 height 6
type input "FFFFFF"
type input "85"
click at [130, 239] on div at bounding box center [132, 237] width 6 height 6
type input "E0E0E0"
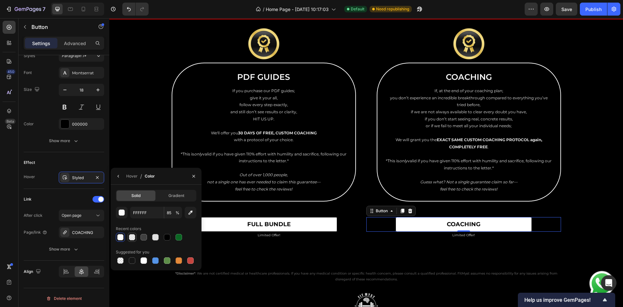
type input "50"
click at [134, 237] on div at bounding box center [132, 237] width 6 height 6
type input "FFFFFF"
click at [168, 215] on input "85" at bounding box center [173, 213] width 18 height 12
click at [126, 7] on icon "Undo/Redo" at bounding box center [129, 9] width 6 height 6
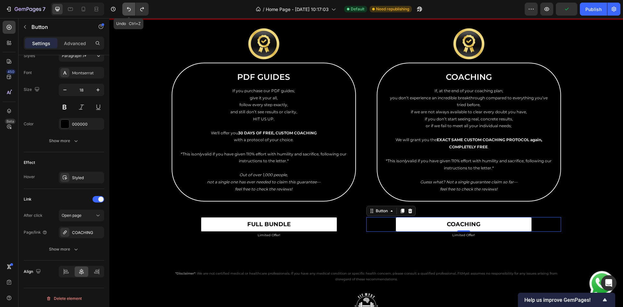
click at [126, 7] on icon "Undo/Redo" at bounding box center [129, 9] width 6 height 6
click at [80, 177] on div "Styled" at bounding box center [81, 178] width 19 height 6
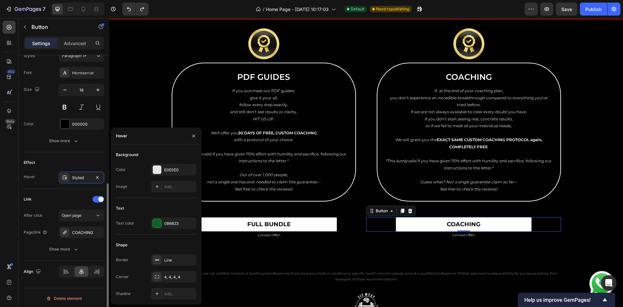
click at [84, 157] on div "Effect" at bounding box center [64, 162] width 80 height 10
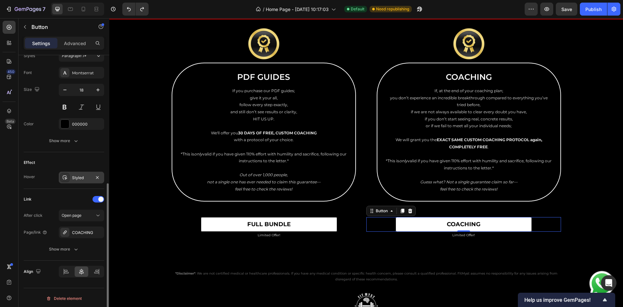
click at [81, 178] on div "Styled" at bounding box center [81, 178] width 19 height 6
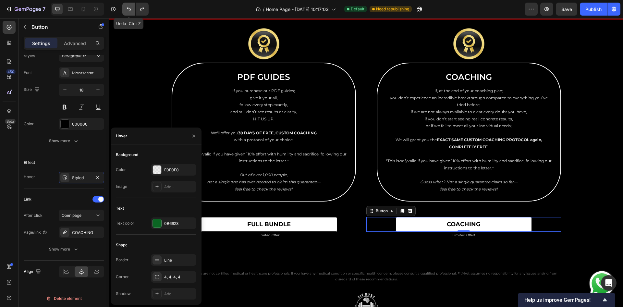
click at [130, 10] on icon "Undo/Redo" at bounding box center [129, 9] width 6 height 6
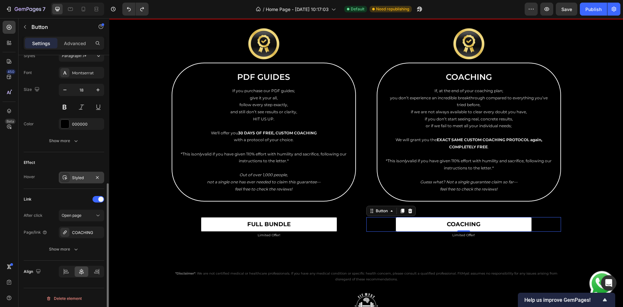
click at [74, 172] on div "Styled" at bounding box center [81, 178] width 45 height 12
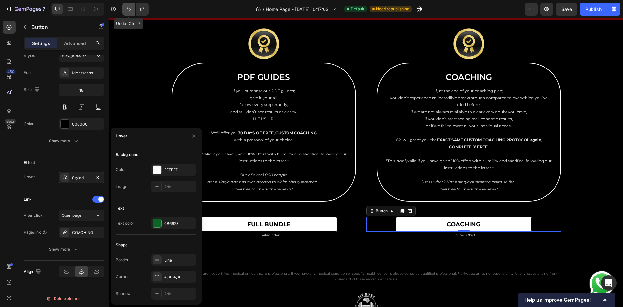
click at [131, 12] on button "Undo/Redo" at bounding box center [128, 9] width 13 height 13
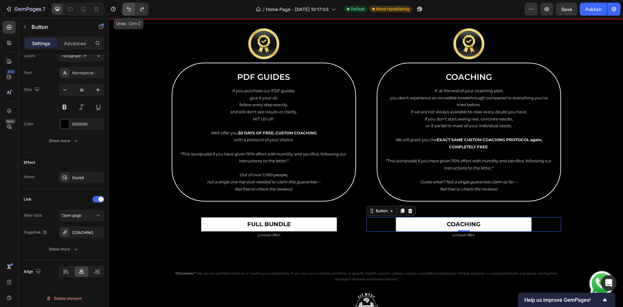
click at [131, 12] on button "Undo/Redo" at bounding box center [128, 9] width 13 height 13
click at [138, 11] on button "Undo/Redo" at bounding box center [142, 9] width 13 height 13
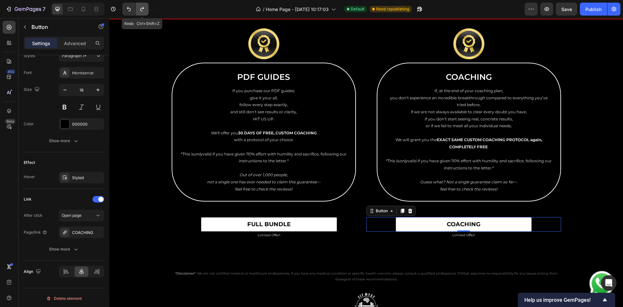
click at [138, 11] on button "Undo/Redo" at bounding box center [142, 9] width 13 height 13
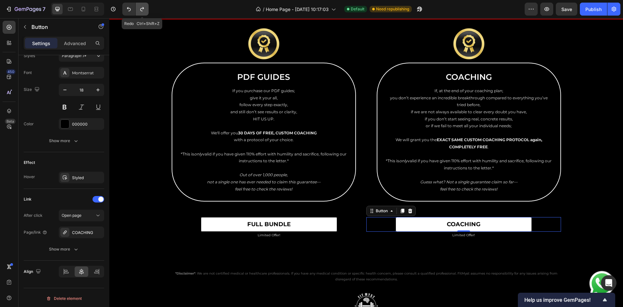
type input "100"
click at [399, 220] on link "COACHING" at bounding box center [464, 224] width 136 height 15
click at [86, 175] on div "Styled" at bounding box center [81, 178] width 19 height 6
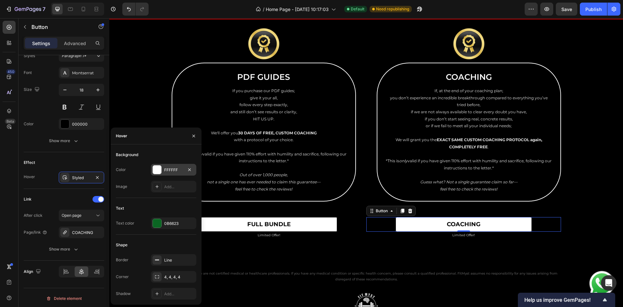
click at [177, 171] on div "FFFFFF" at bounding box center [173, 170] width 19 height 6
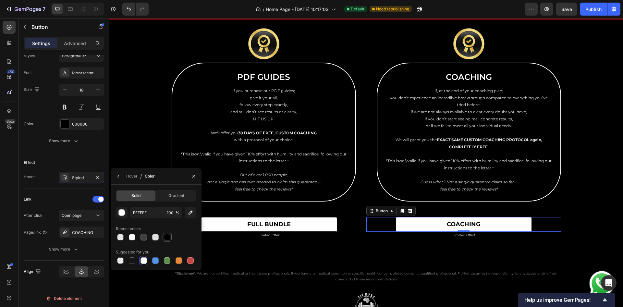
click at [165, 235] on div at bounding box center [167, 237] width 6 height 6
type input "000000"
click at [76, 196] on div "Link" at bounding box center [64, 199] width 80 height 10
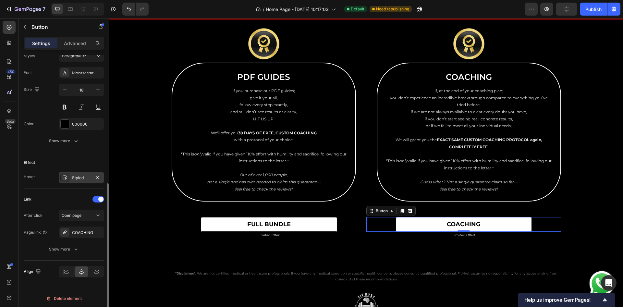
click at [87, 178] on div "Styled" at bounding box center [81, 178] width 19 height 6
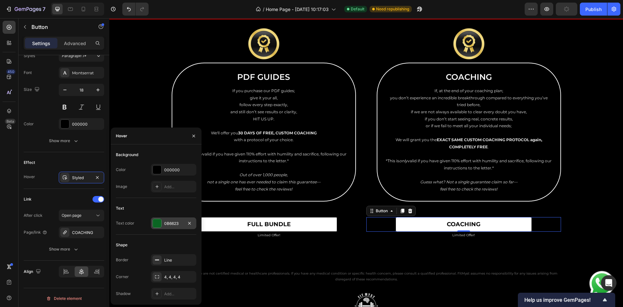
click at [166, 227] on div "0B6623" at bounding box center [173, 223] width 45 height 12
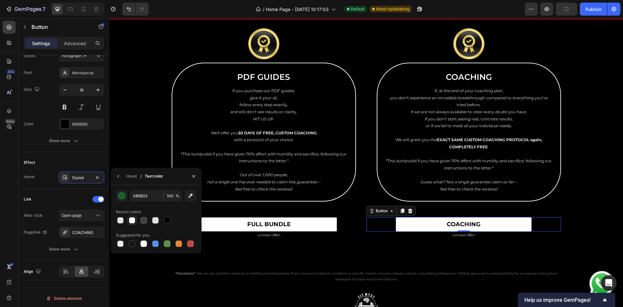
click at [131, 219] on div at bounding box center [132, 220] width 6 height 6
type input "FFFFFF"
click at [167, 195] on input "85" at bounding box center [173, 196] width 18 height 12
type input "100"
click at [76, 191] on div "Link After click Open page Page/link COACHING Show more" at bounding box center [64, 225] width 80 height 72
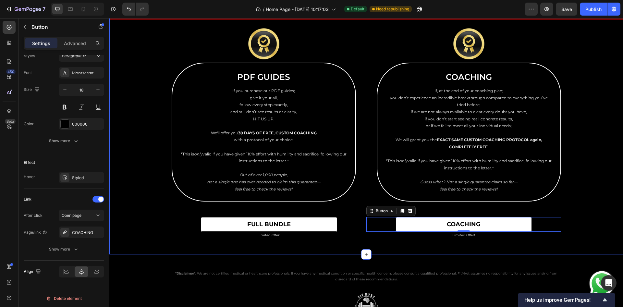
click at [595, 164] on div "Results Or We Work For Free Text Block Row Image PDF GUIDES Heading If you purc…" at bounding box center [366, 121] width 514 height 235
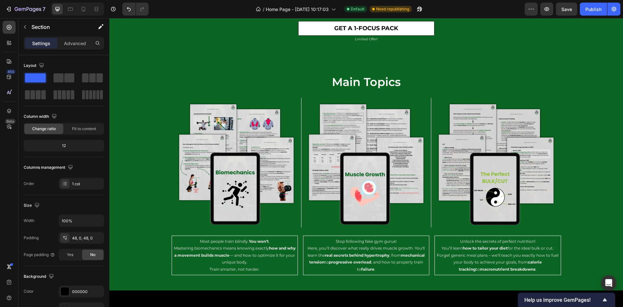
scroll to position [2567, 0]
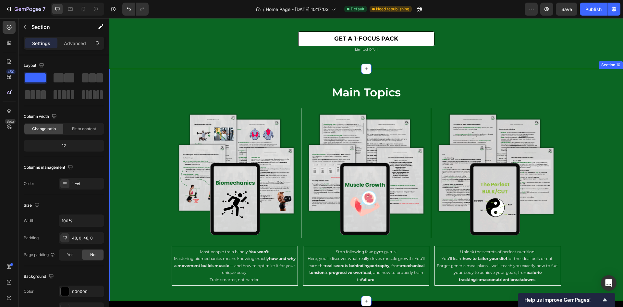
click at [128, 158] on div "main topics Heading Image Image Image Row Row Image Most people train blindly. …" at bounding box center [366, 184] width 514 height 201
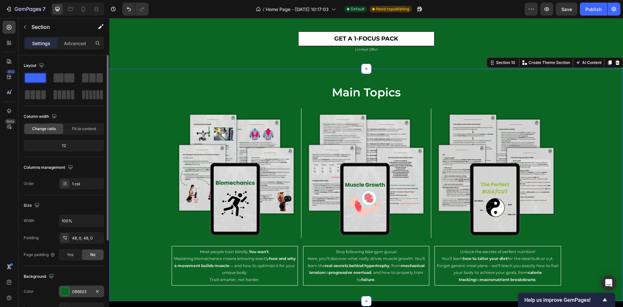
click at [79, 294] on div "0B6623" at bounding box center [81, 292] width 45 height 12
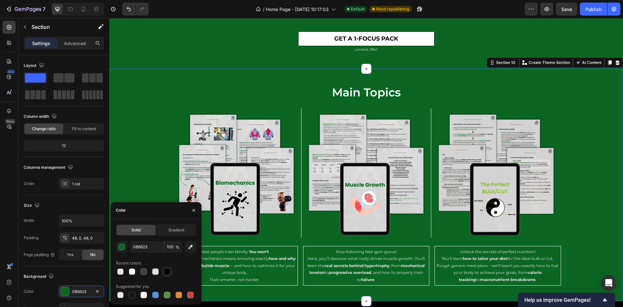
click at [165, 270] on div at bounding box center [167, 271] width 6 height 6
type input "000000"
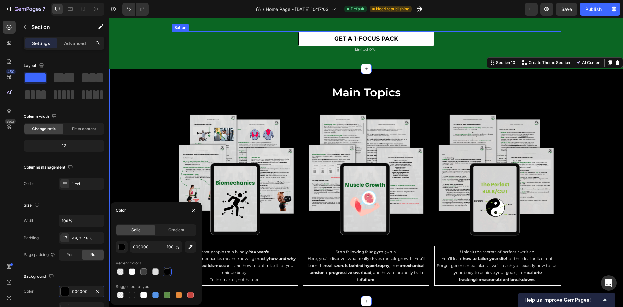
scroll to position [2421, 0]
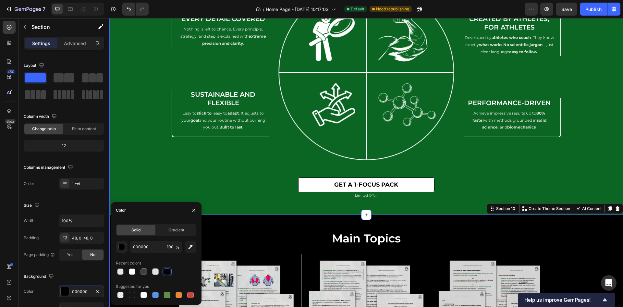
click at [148, 123] on div "stop following plans. start understanding why. Heading Every Detail Covered Hea…" at bounding box center [366, 80] width 514 height 240
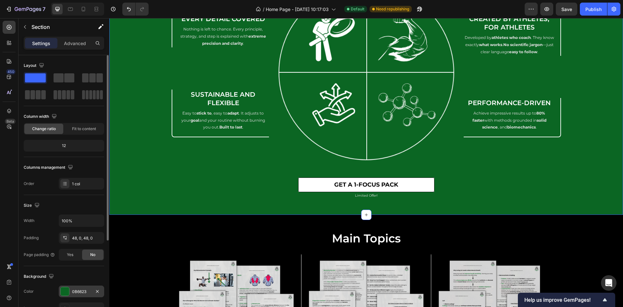
click at [86, 289] on div "0B6623" at bounding box center [81, 292] width 19 height 6
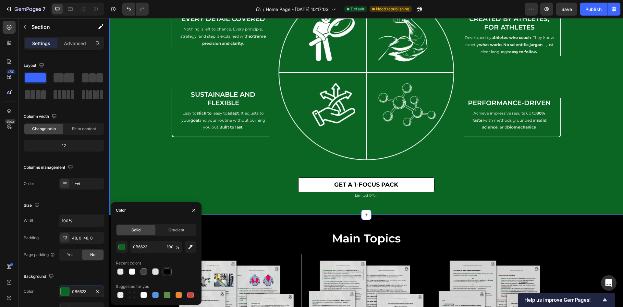
click at [163, 274] on div at bounding box center [167, 271] width 9 height 9
type input "000000"
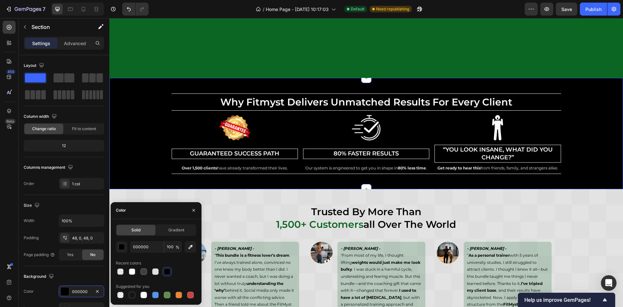
scroll to position [1837, 0]
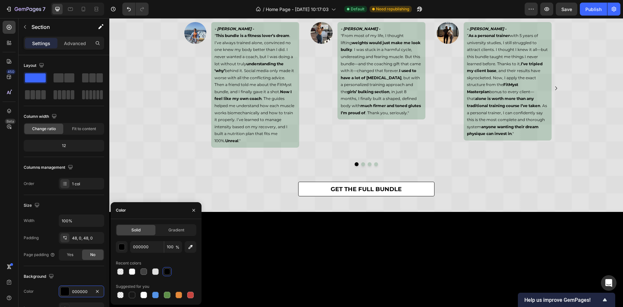
click at [126, 121] on div "trusted by more than 1,500+ customers all over the world Heading Image - Thadde…" at bounding box center [366, 91] width 514 height 212
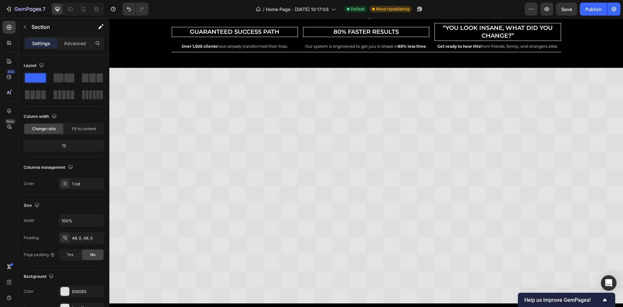
scroll to position [1674, 0]
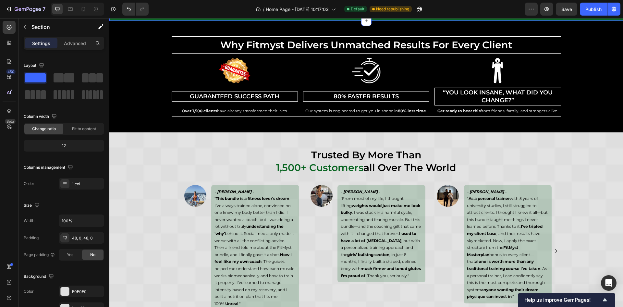
click at [79, 293] on div "0B6623" at bounding box center [81, 292] width 19 height 6
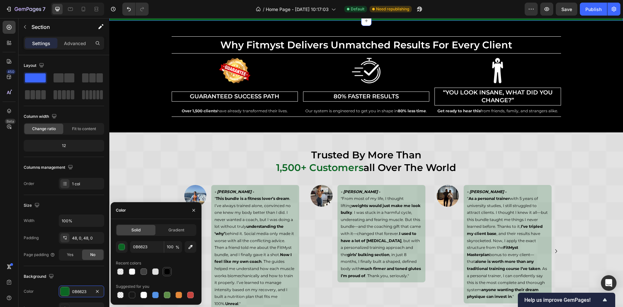
click at [165, 269] on div at bounding box center [167, 271] width 6 height 6
type input "000000"
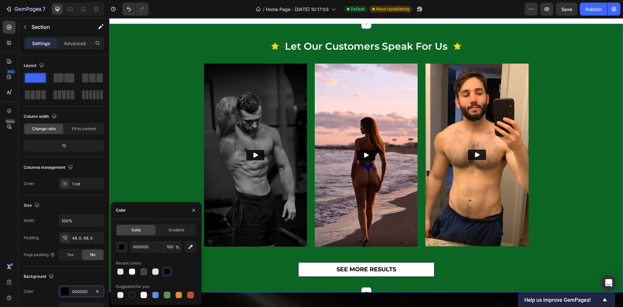
scroll to position [165, 0]
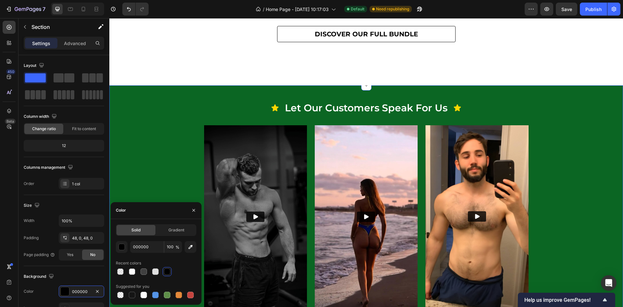
click at [172, 149] on div "Icon let our customers speak for us Heading Icon Row Video Video Video Carousel…" at bounding box center [366, 220] width 514 height 238
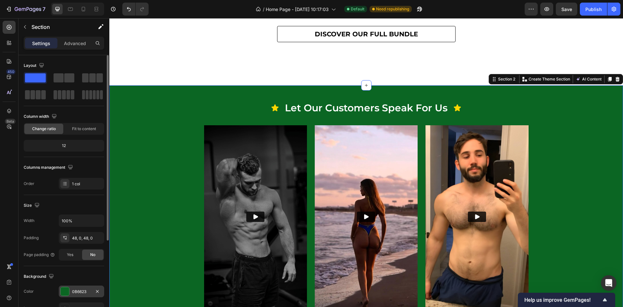
click at [80, 286] on div "0B6623" at bounding box center [81, 292] width 45 height 12
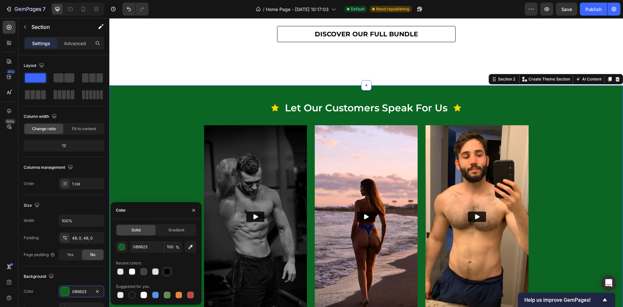
click at [168, 273] on div at bounding box center [167, 271] width 6 height 6
type input "000000"
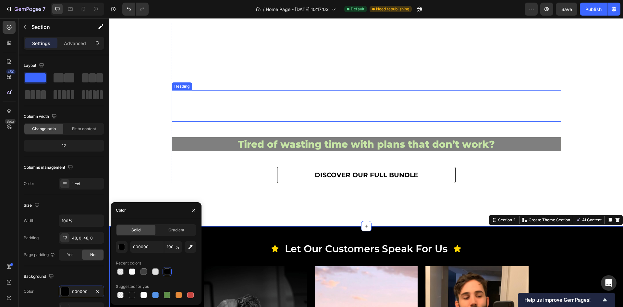
scroll to position [0, 0]
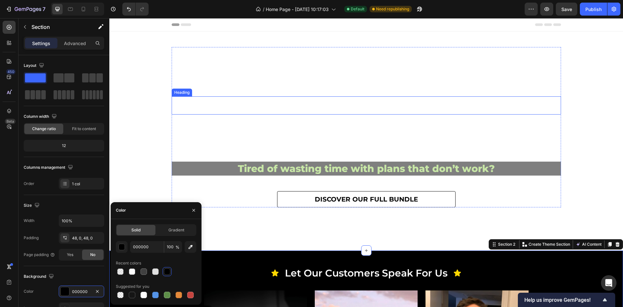
click at [556, 113] on h2 "into" at bounding box center [366, 105] width 389 height 18
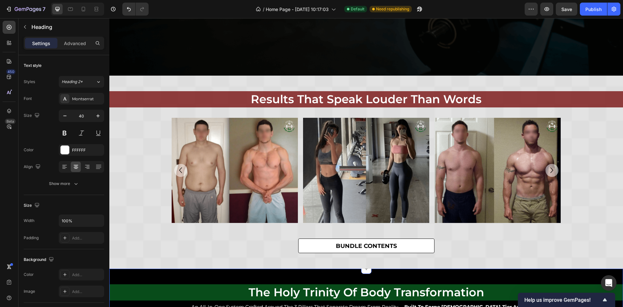
scroll to position [1345, 0]
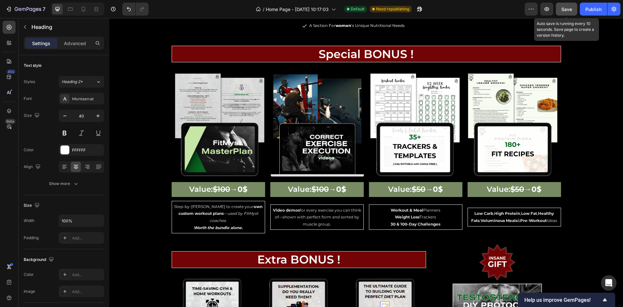
click at [565, 11] on span "Save" at bounding box center [566, 9] width 11 height 6
click at [542, 11] on button "button" at bounding box center [546, 9] width 13 height 13
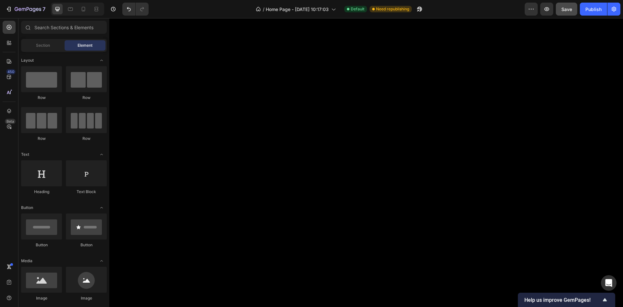
scroll to position [0, 0]
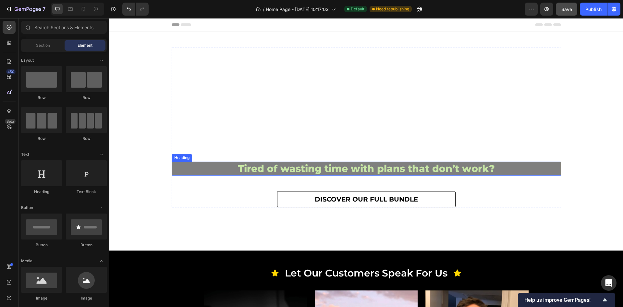
click at [352, 166] on h2 "Tired of wasting time with plans that don’t work?" at bounding box center [366, 169] width 389 height 14
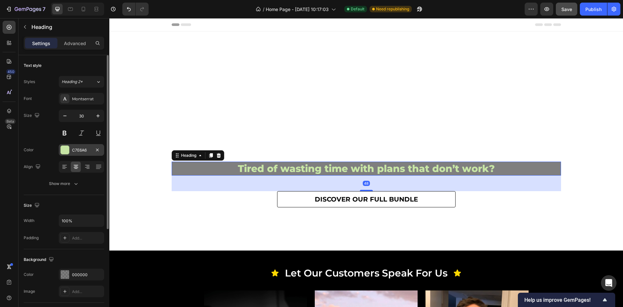
click at [78, 151] on div "C7E6A6" at bounding box center [81, 150] width 19 height 6
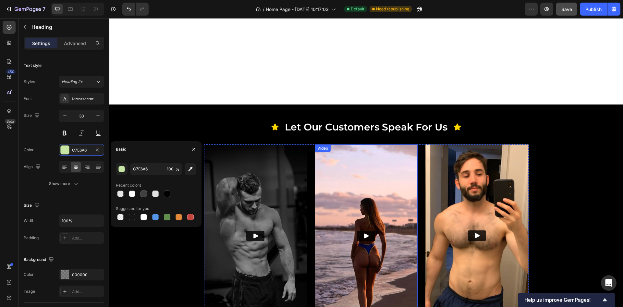
scroll to position [535, 0]
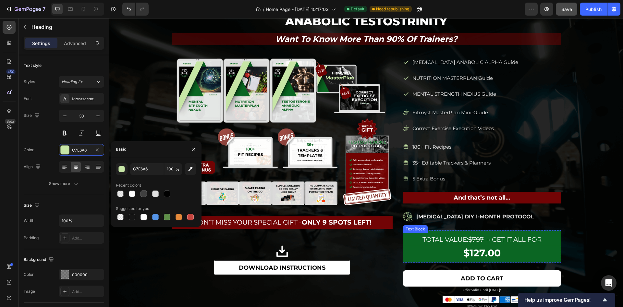
click at [409, 235] on p "Total Value: $797 → Get it all for" at bounding box center [482, 240] width 157 height 12
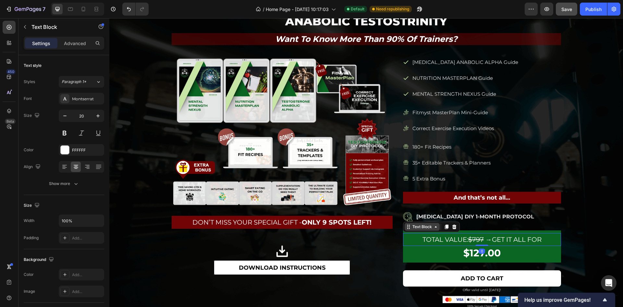
click at [417, 227] on div "Text Block" at bounding box center [422, 227] width 22 height 6
click at [405, 258] on div "Total Value: $797 → Get it all for Text Block Row 1 col Product Row 1 col 0 $12…" at bounding box center [482, 246] width 158 height 32
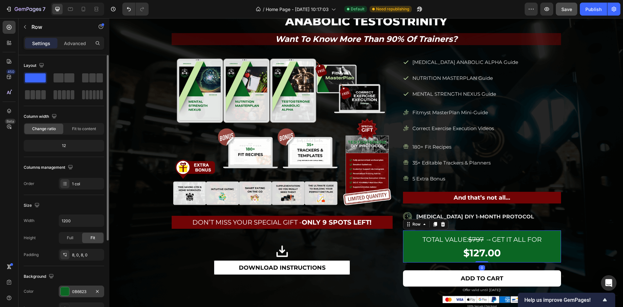
click at [74, 289] on div "0B6623" at bounding box center [81, 292] width 19 height 6
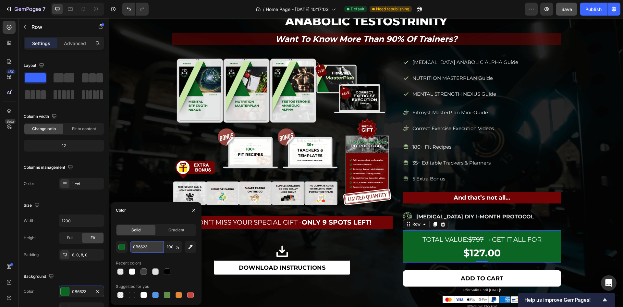
click at [141, 247] on input "0B6623" at bounding box center [147, 247] width 34 height 12
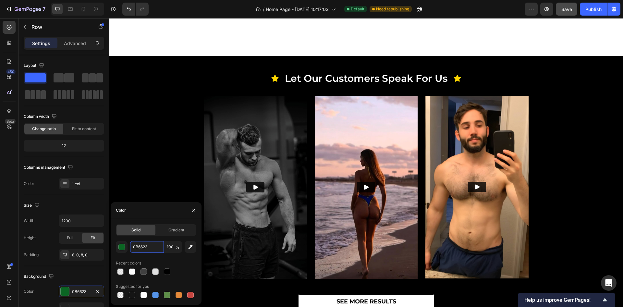
scroll to position [49, 0]
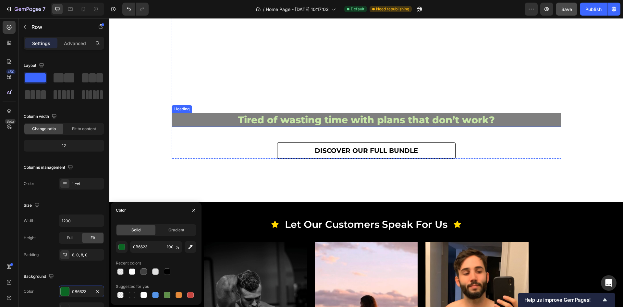
click at [408, 120] on h2 "Tired of wasting time with plans that don’t work?" at bounding box center [366, 120] width 389 height 14
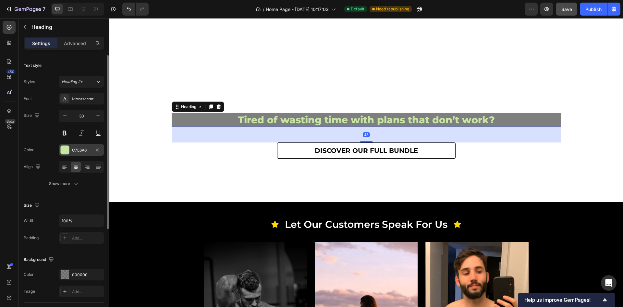
click at [75, 149] on div "C7E6A6" at bounding box center [81, 150] width 19 height 6
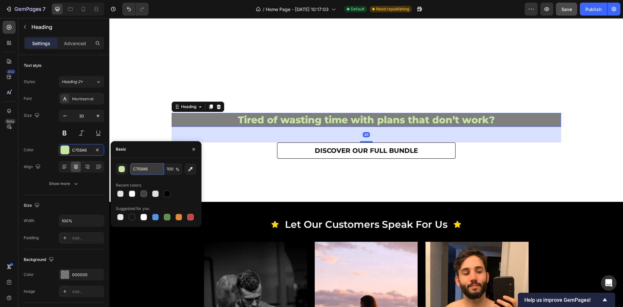
click at [140, 172] on input "C7E6A6" at bounding box center [147, 169] width 34 height 12
paste input "0B6623"
type input "0B6623"
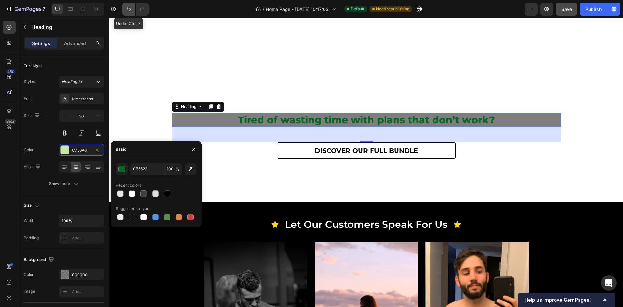
click at [129, 6] on icon "Undo/Redo" at bounding box center [129, 9] width 6 height 6
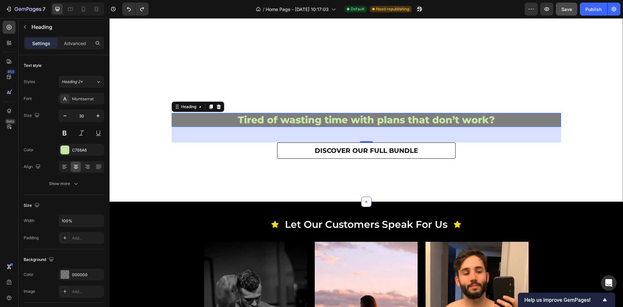
click at [589, 152] on div "Turn your Heading dream body Heading into Heading reality. Heading Tired of was…" at bounding box center [366, 97] width 514 height 198
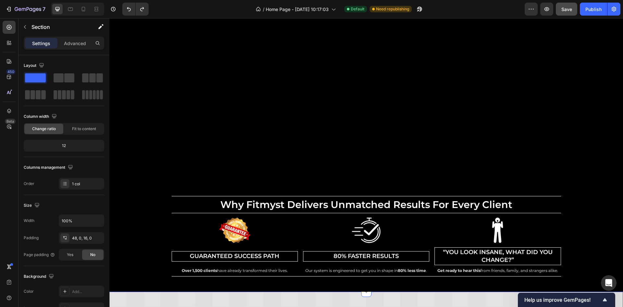
scroll to position [2044, 0]
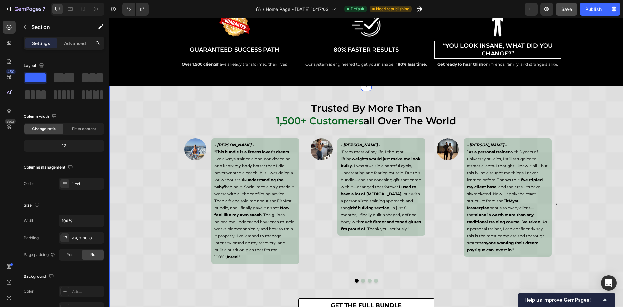
click at [121, 129] on div "trusted by more than 1,500+ customers all over the world Heading Image - Thadde…" at bounding box center [366, 207] width 514 height 212
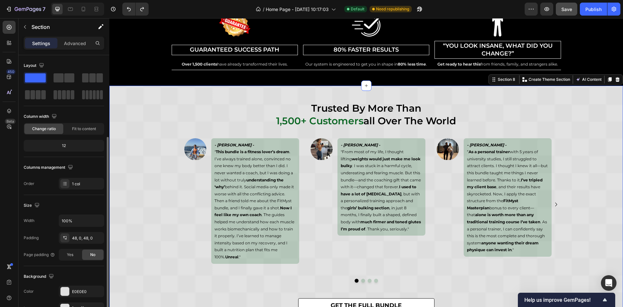
scroll to position [97, 0]
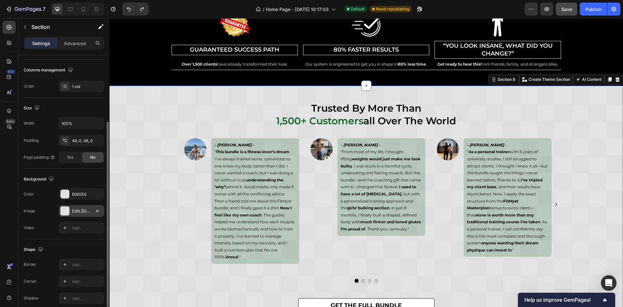
click at [80, 205] on div "[URL][DOMAIN_NAME]" at bounding box center [81, 211] width 45 height 12
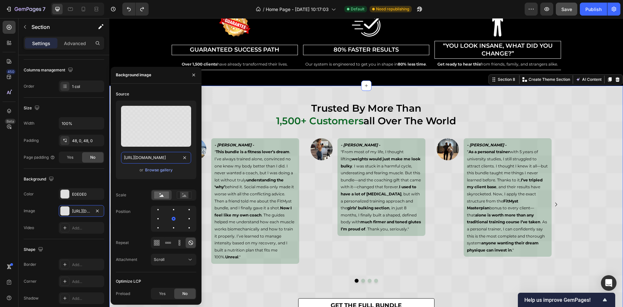
click at [150, 161] on input "[URL][DOMAIN_NAME]" at bounding box center [156, 158] width 70 height 12
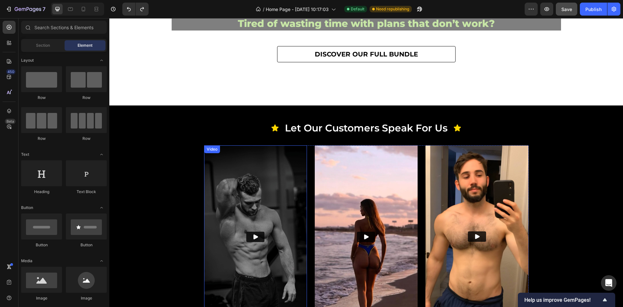
scroll to position [146, 0]
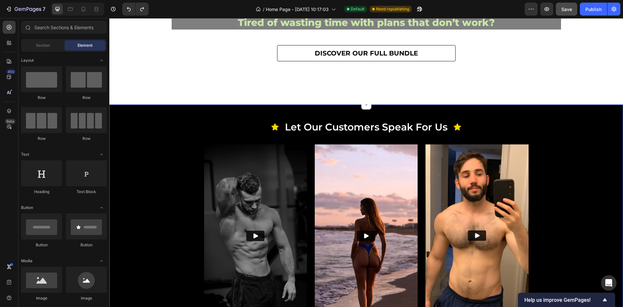
click at [135, 163] on div "Icon let our customers speak for us Heading Icon Row Video Video Video Carousel…" at bounding box center [366, 239] width 514 height 238
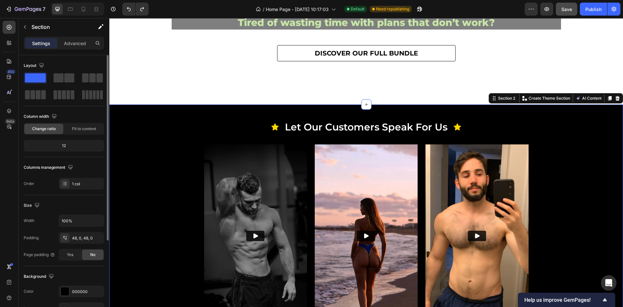
scroll to position [125, 0]
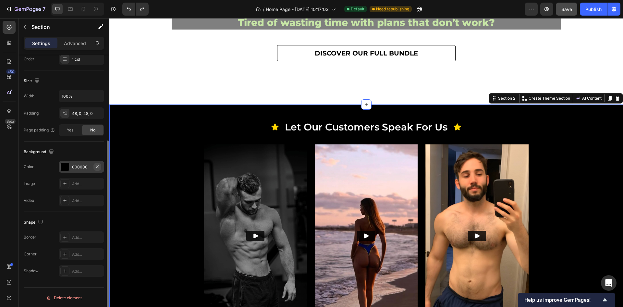
click at [98, 166] on icon "button" at bounding box center [97, 166] width 5 height 5
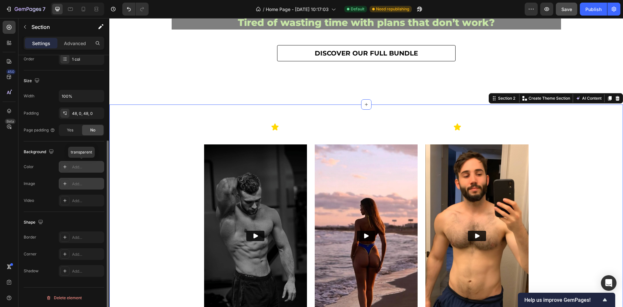
click at [75, 181] on div "Add..." at bounding box center [87, 184] width 31 height 6
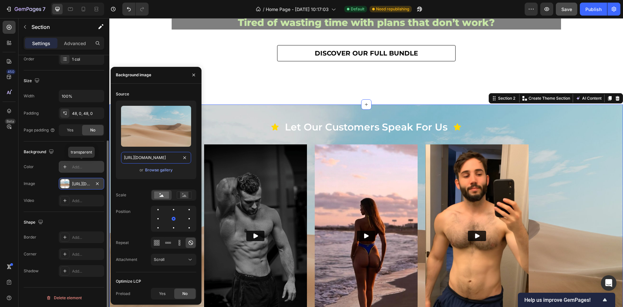
click at [165, 157] on input "[URL][DOMAIN_NAME]" at bounding box center [156, 158] width 70 height 12
paste input "0939/4195/6954/files/[URL][DOMAIN_NAME]"
type input "[URL][DOMAIN_NAME]"
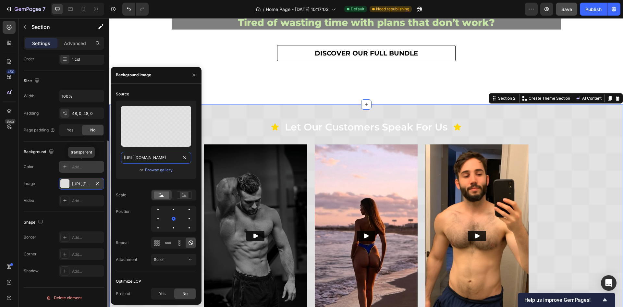
scroll to position [0, 201]
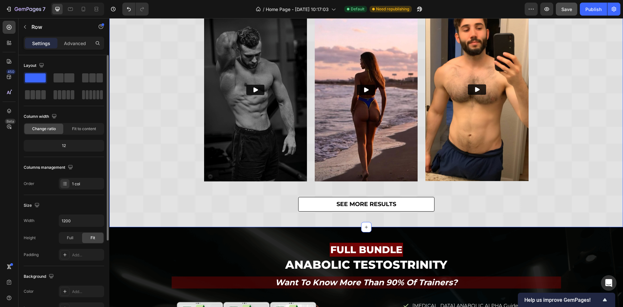
scroll to position [195, 0]
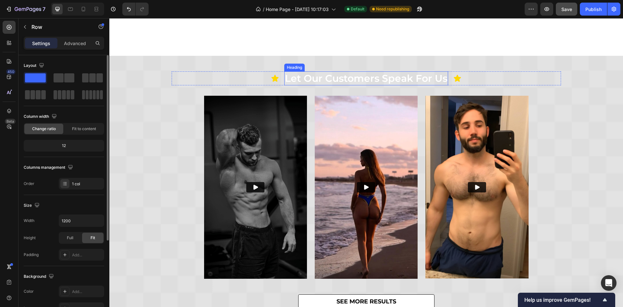
click at [388, 74] on h2 "let our customers speak for us" at bounding box center [366, 78] width 164 height 14
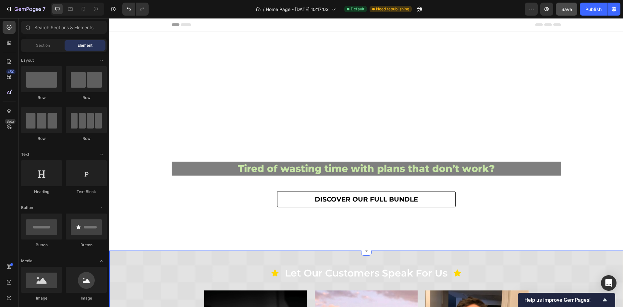
scroll to position [146, 0]
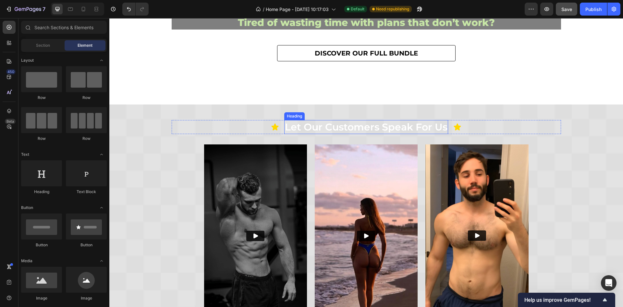
click at [368, 127] on h2 "let our customers speak for us" at bounding box center [366, 127] width 164 height 14
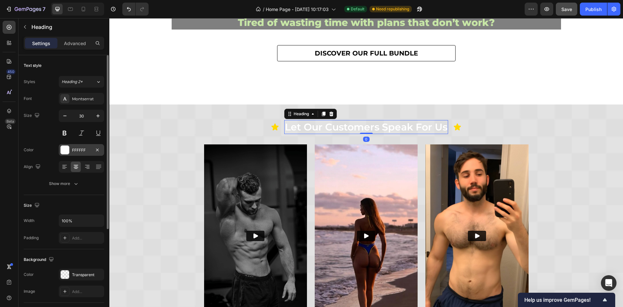
click at [83, 150] on div "FFFFFF" at bounding box center [81, 150] width 19 height 6
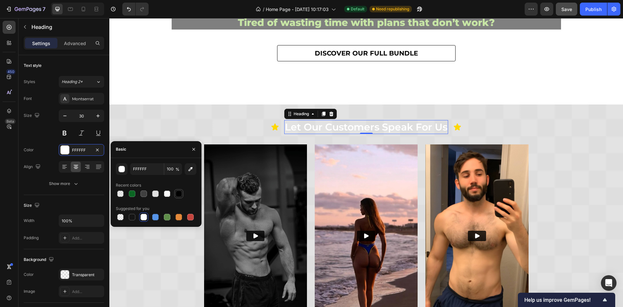
click at [179, 195] on div at bounding box center [179, 193] width 6 height 6
type input "000000"
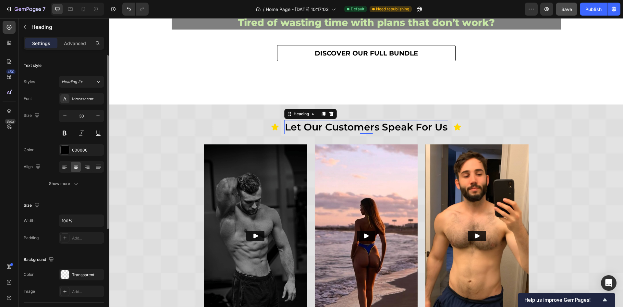
click at [42, 142] on div "Font Montserrat Size 30 Color 000000 Align Show more" at bounding box center [64, 141] width 80 height 97
click at [178, 133] on div "Icon let our customers speak for us Heading 0 Icon Row" at bounding box center [366, 127] width 389 height 14
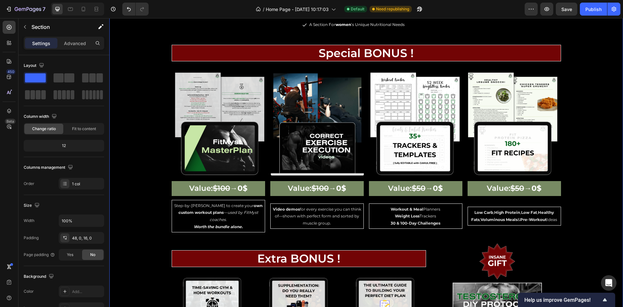
scroll to position [1412, 0]
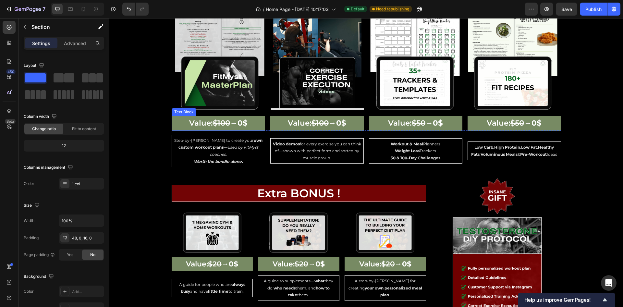
click at [173, 130] on p "Value: $100 → 0$" at bounding box center [218, 123] width 92 height 13
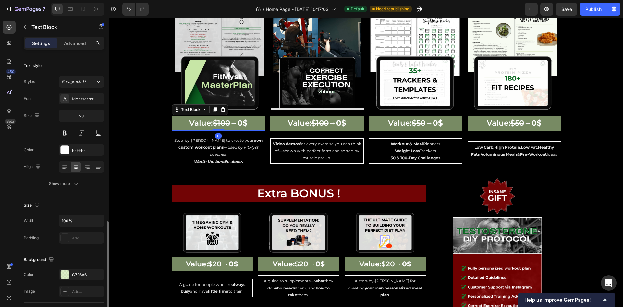
scroll to position [97, 0]
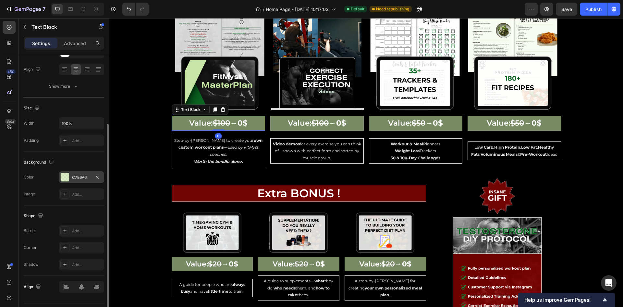
click at [82, 180] on div "C7E6A6" at bounding box center [81, 177] width 45 height 12
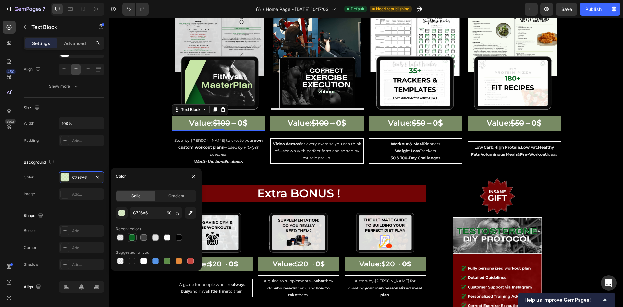
click at [129, 240] on div at bounding box center [132, 237] width 6 height 6
type input "0B6623"
type input "100"
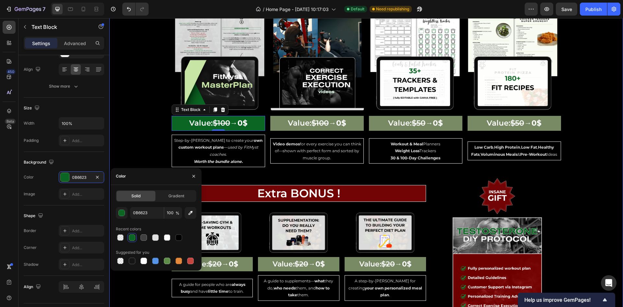
click at [138, 119] on div "bundle contents Heading Image Image Image Row Value: $7 0 Text Block Value: $15…" at bounding box center [366, 128] width 514 height 688
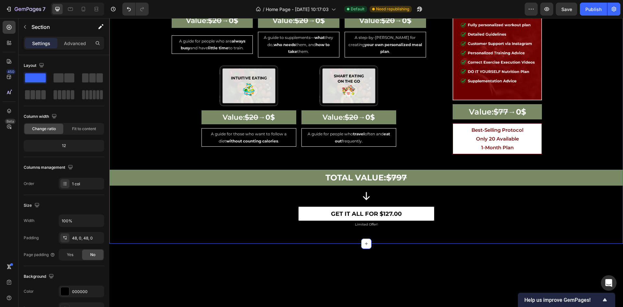
scroll to position [1509, 0]
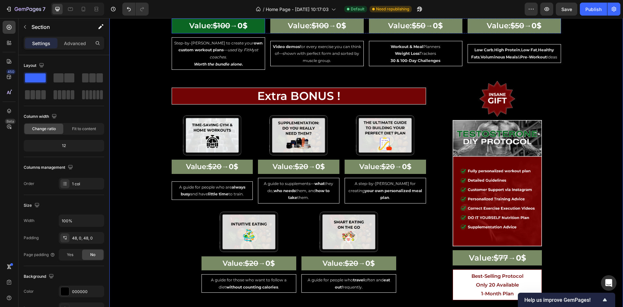
click at [175, 32] on p "Value: $100 → 0$" at bounding box center [218, 25] width 92 height 13
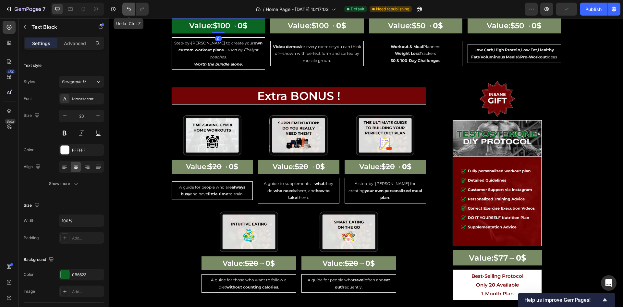
click at [129, 8] on icon "Undo/Redo" at bounding box center [129, 9] width 4 height 4
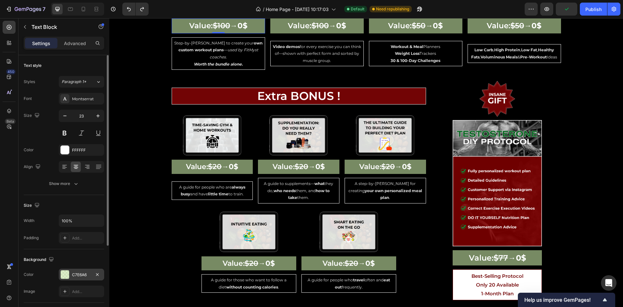
click at [79, 278] on div "C7E6A6" at bounding box center [81, 275] width 45 height 12
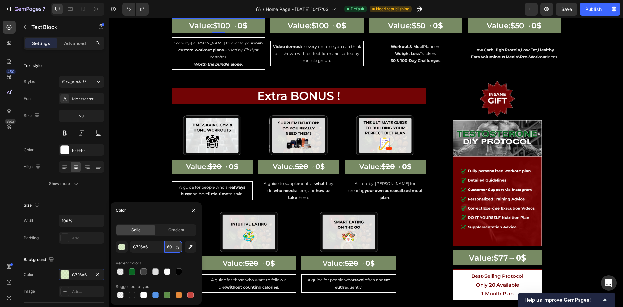
click at [169, 250] on input "60" at bounding box center [173, 247] width 18 height 12
type input "100"
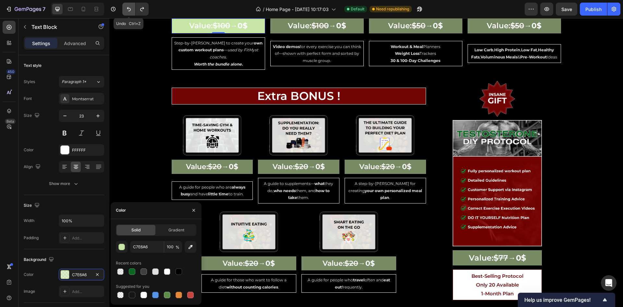
click at [131, 9] on icon "Undo/Redo" at bounding box center [129, 9] width 6 height 6
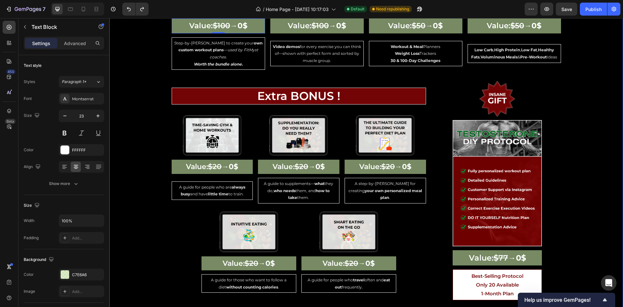
click at [136, 100] on div "bundle contents Heading Image Image Image Row Value: $7 0 Text Block Value: $15…" at bounding box center [366, 31] width 514 height 688
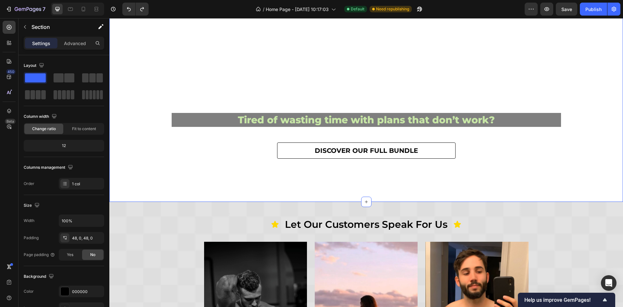
scroll to position [146, 0]
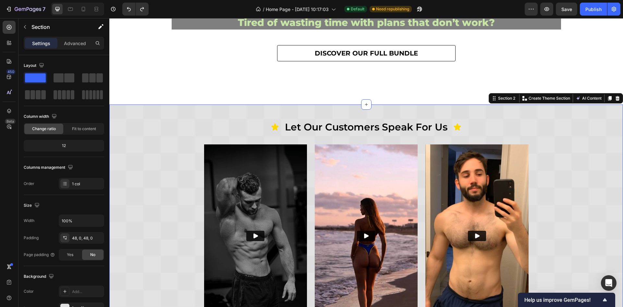
click at [500, 134] on div "Icon let our customers speak for us Heading Icon Row Video Video Video Carousel…" at bounding box center [366, 239] width 514 height 238
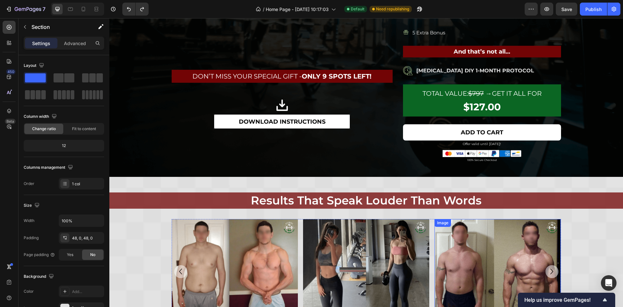
scroll to position [828, 0]
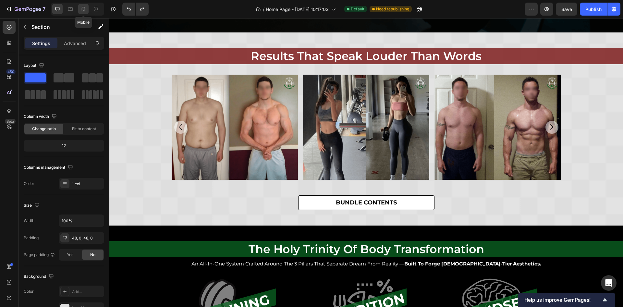
click at [84, 5] on div at bounding box center [83, 9] width 10 height 10
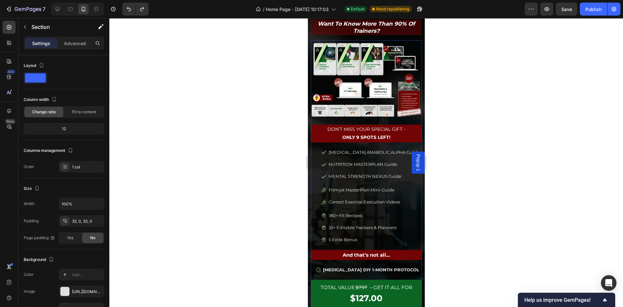
scroll to position [535, 0]
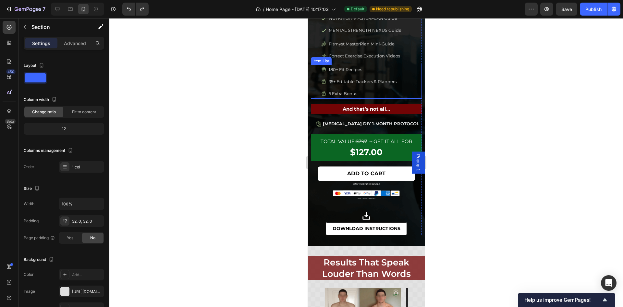
click at [316, 86] on div "180+ Fit Recipes 35+ Editable Trackers & Planners 5 Extra Bonus" at bounding box center [369, 82] width 106 height 34
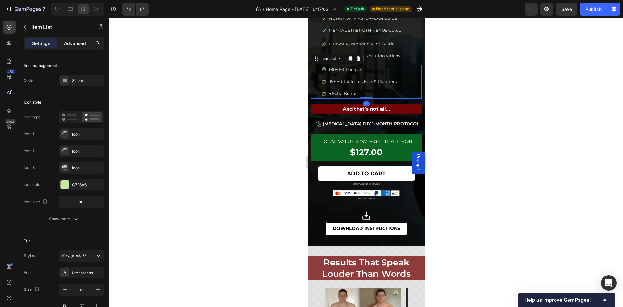
click at [74, 40] on p "Advanced" at bounding box center [75, 43] width 22 height 7
type input "100%"
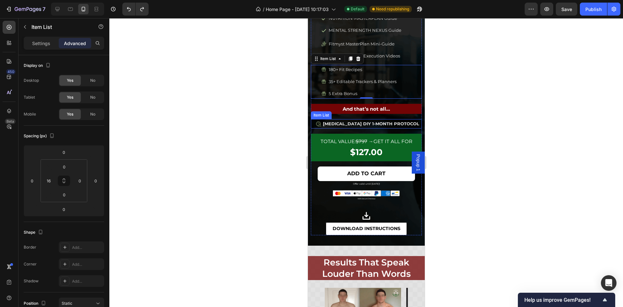
click at [313, 129] on div "[MEDICAL_DATA] DIY 1-MONTH PROTOCOL" at bounding box center [367, 123] width 108 height 9
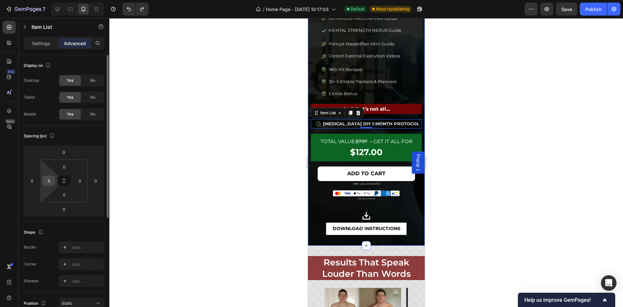
click at [51, 181] on input "8" at bounding box center [49, 181] width 10 height 10
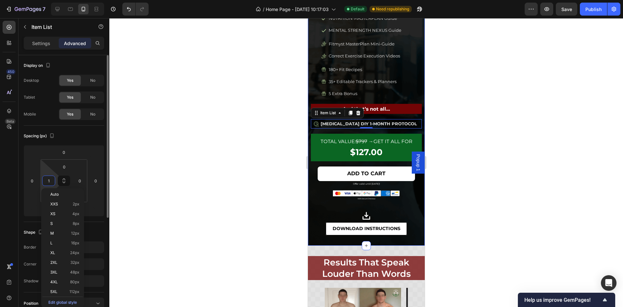
type input "16"
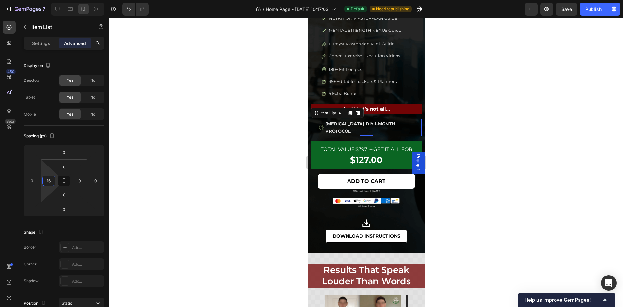
click at [461, 110] on div at bounding box center [366, 162] width 514 height 289
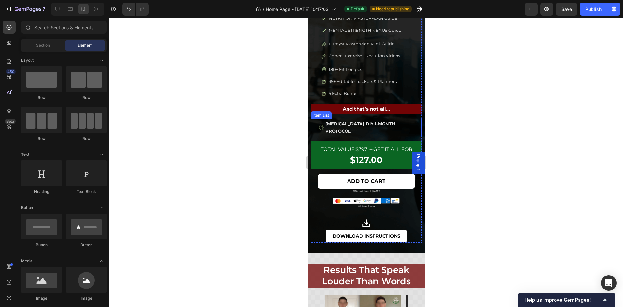
click at [316, 128] on div "[MEDICAL_DATA] DIY 1-MONTH PROTOCOL" at bounding box center [369, 127] width 106 height 17
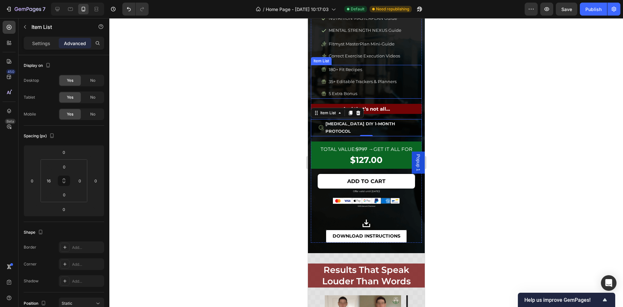
click at [321, 91] on div "5 Extra Bonus" at bounding box center [359, 93] width 76 height 9
click at [60, 10] on icon at bounding box center [57, 9] width 6 height 6
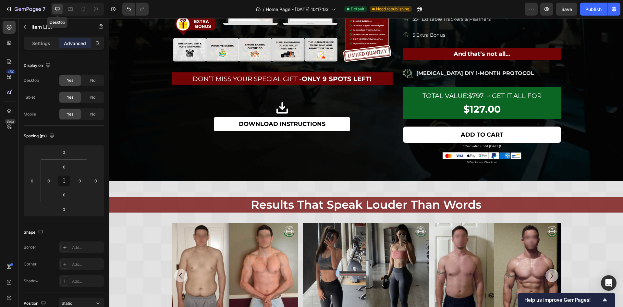
scroll to position [513, 0]
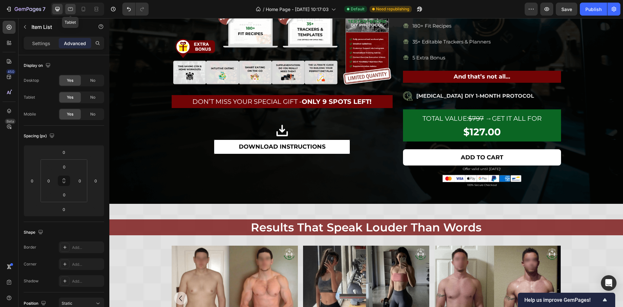
click at [69, 7] on icon at bounding box center [70, 9] width 6 height 6
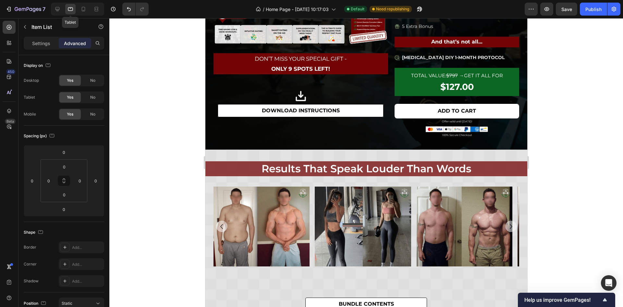
scroll to position [490, 0]
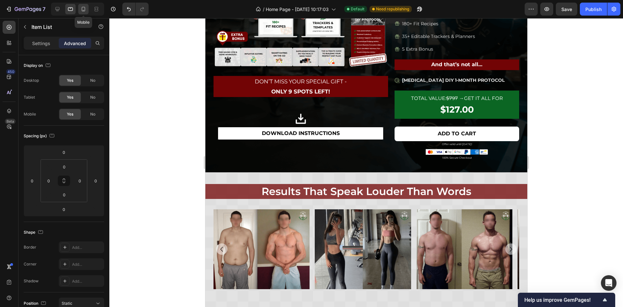
click at [83, 10] on icon at bounding box center [83, 9] width 6 height 6
type input "16"
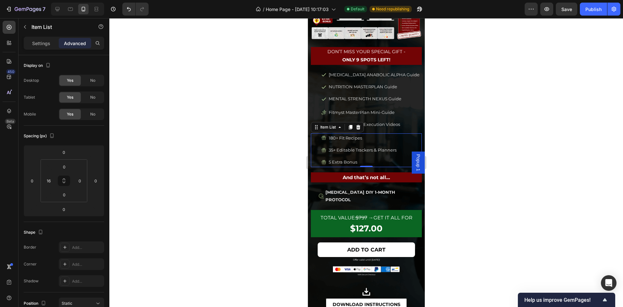
scroll to position [463, 0]
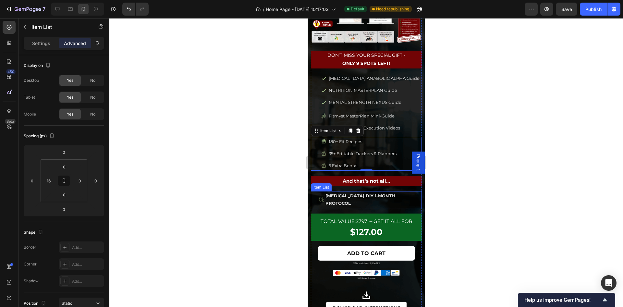
click at [319, 202] on icon at bounding box center [320, 199] width 5 height 5
click at [41, 42] on p "Settings" at bounding box center [41, 43] width 18 height 7
type input "2"
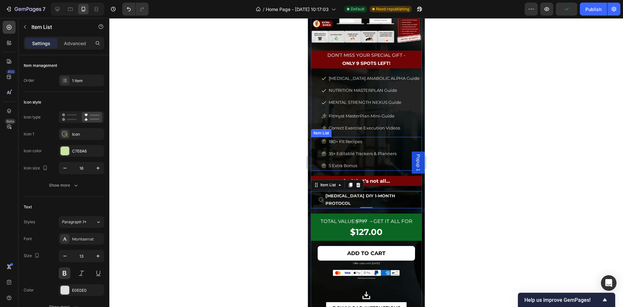
click at [318, 161] on div "180+ Fit Recipes 35+ Editable Trackers & Planners 5 Extra Bonus" at bounding box center [369, 154] width 106 height 34
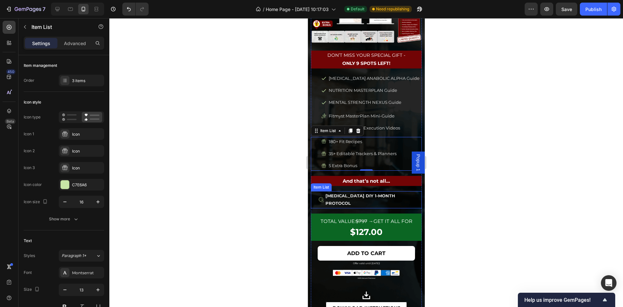
click at [318, 208] on div "[MEDICAL_DATA] DIY 1-MONTH PROTOCOL" at bounding box center [369, 199] width 103 height 17
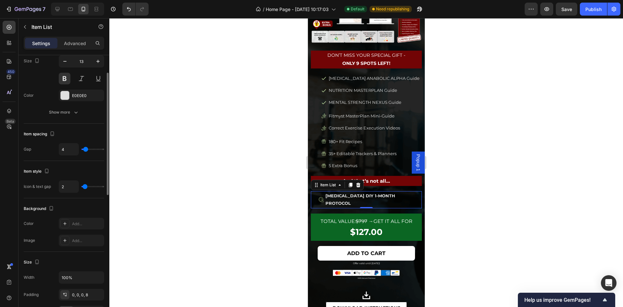
scroll to position [97, 0]
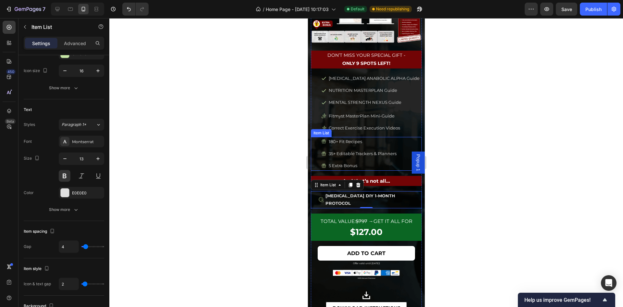
click at [319, 158] on div "180+ Fit Recipes 35+ Editable Trackers & Planners 5 Extra Bonus" at bounding box center [369, 154] width 106 height 34
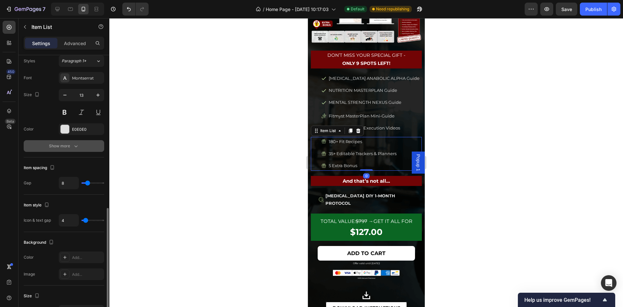
scroll to position [243, 0]
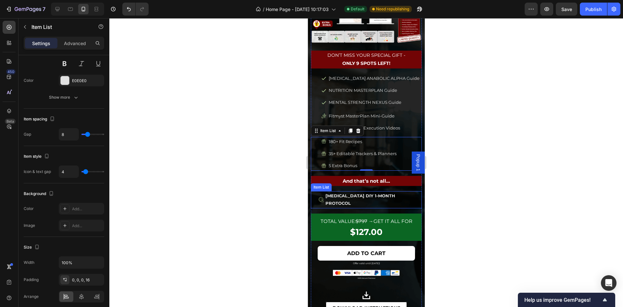
click at [317, 199] on div "[MEDICAL_DATA] DIY 1-MONTH PROTOCOL" at bounding box center [369, 199] width 106 height 17
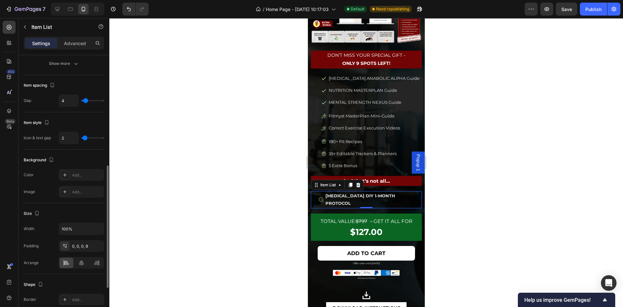
type input "4"
type input "5"
type input "4"
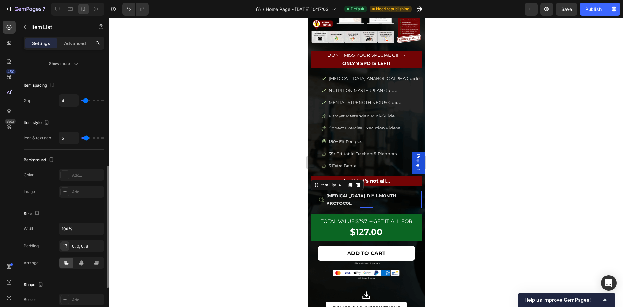
type input "4"
type input "3"
type input "2"
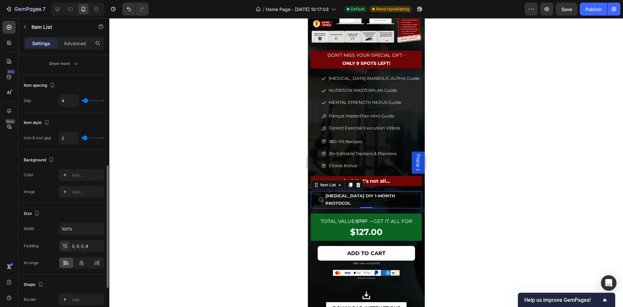
type input "3"
type input "4"
click at [86, 137] on input "range" at bounding box center [92, 137] width 23 height 1
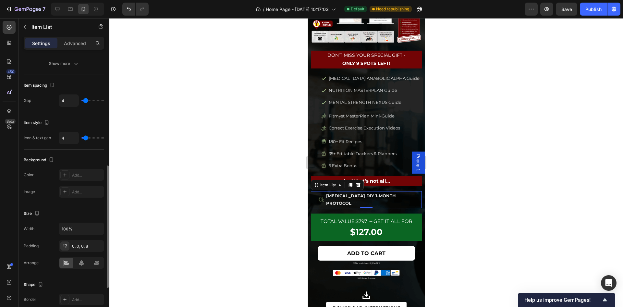
type input "5"
type input "6"
type input "7"
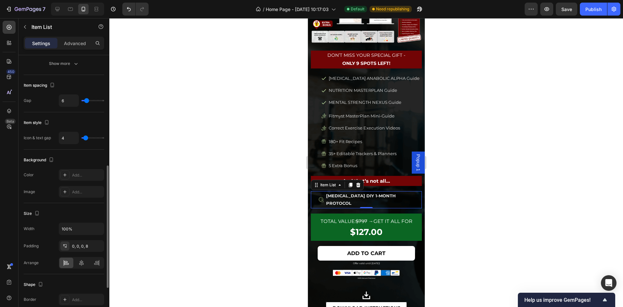
type input "7"
type input "10"
type input "11"
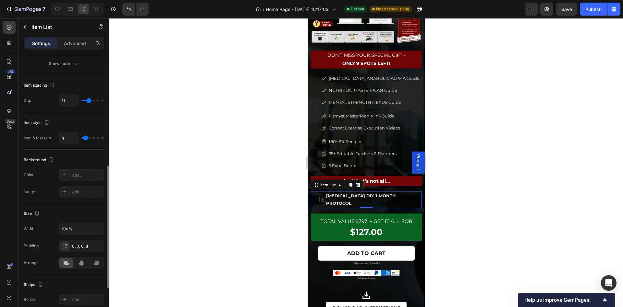
type input "17"
type input "18"
type input "20"
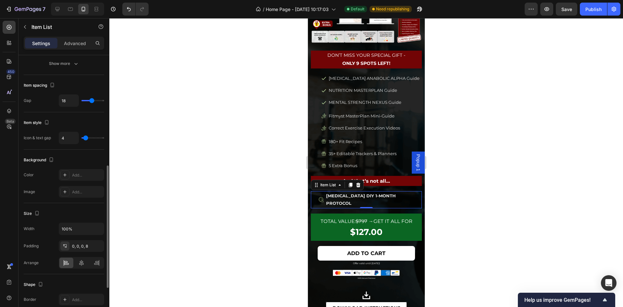
type input "20"
type input "26"
type input "28"
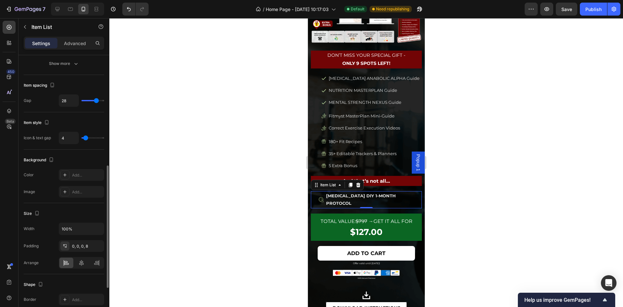
type input "23"
type input "16"
type input "15"
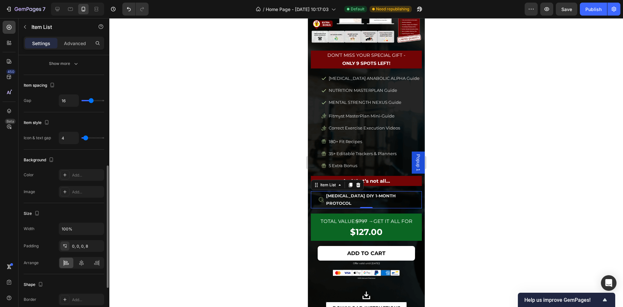
type input "15"
type input "14"
type input "13"
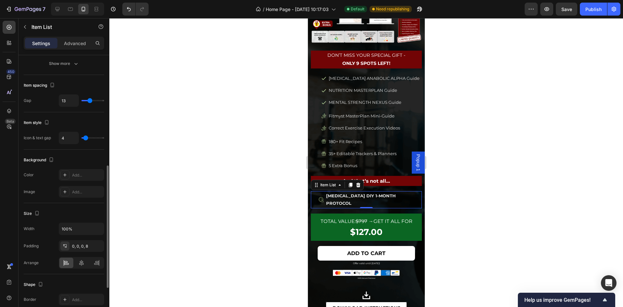
type input "10"
type input "9"
type input "8"
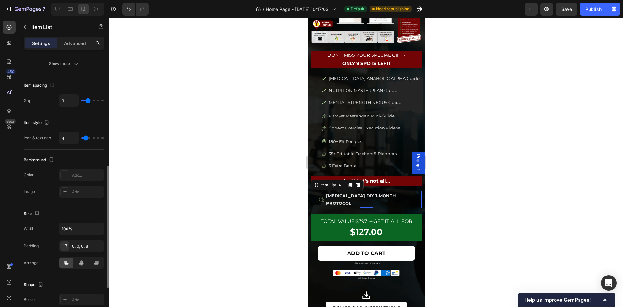
type input "8"
type input "7"
type input "8"
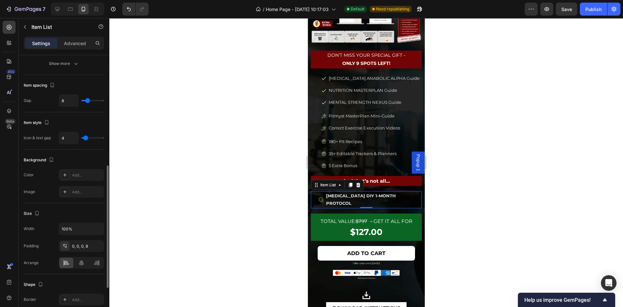
click at [88, 100] on input "range" at bounding box center [92, 100] width 23 height 1
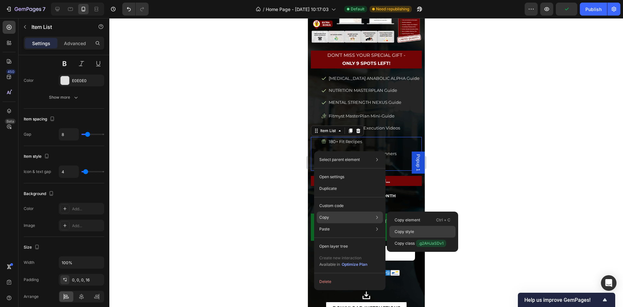
click at [403, 233] on p "Copy style" at bounding box center [404, 232] width 19 height 6
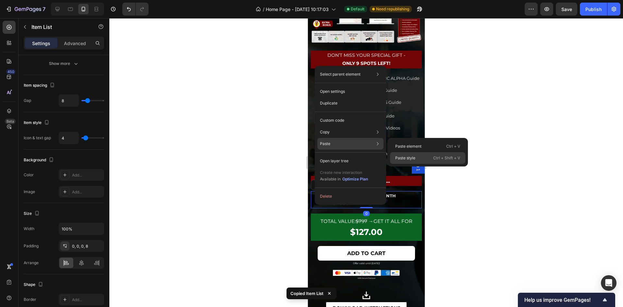
click at [409, 155] on p "Paste style" at bounding box center [405, 158] width 20 height 6
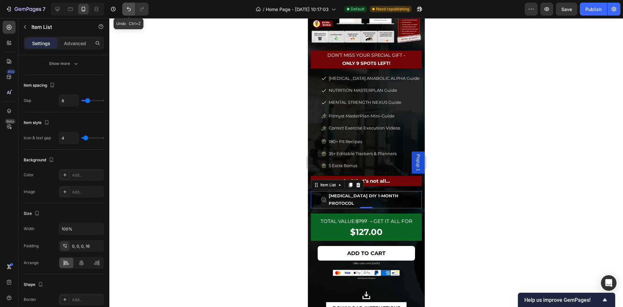
click at [126, 6] on icon "Undo/Redo" at bounding box center [129, 9] width 6 height 6
click at [137, 8] on button "Undo/Redo" at bounding box center [142, 9] width 13 height 13
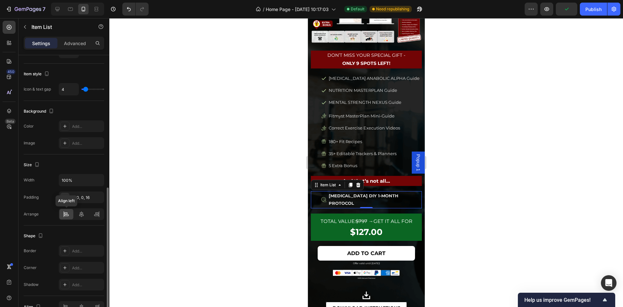
scroll to position [327, 0]
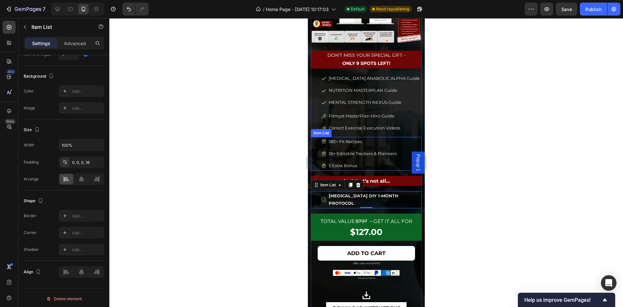
click at [315, 145] on div "180+ Fit Recipes 35+ Editable Trackers & Planners 5 Extra Bonus" at bounding box center [366, 154] width 111 height 34
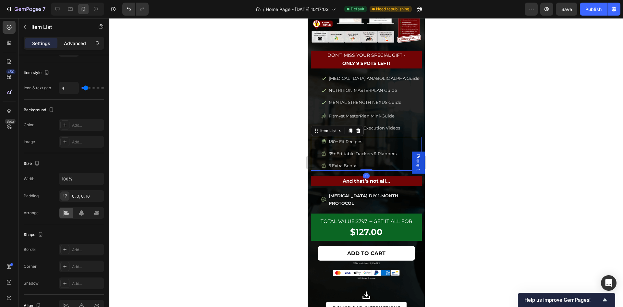
click at [76, 42] on p "Advanced" at bounding box center [75, 43] width 22 height 7
type input "100%"
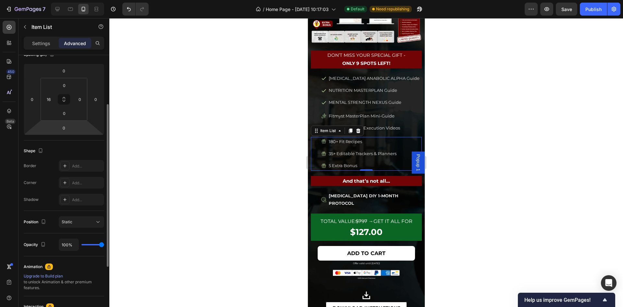
scroll to position [0, 0]
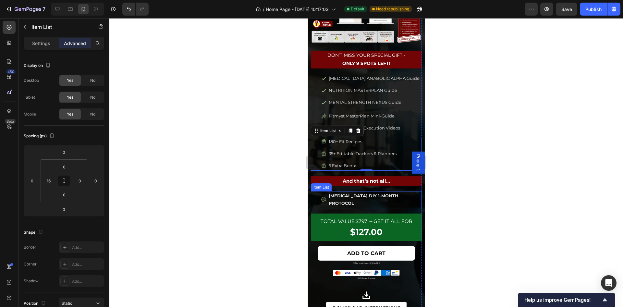
click at [314, 201] on div "[MEDICAL_DATA] DIY 1-MONTH PROTOCOL" at bounding box center [366, 199] width 111 height 17
click at [58, 12] on icon at bounding box center [57, 9] width 6 height 6
type input "0"
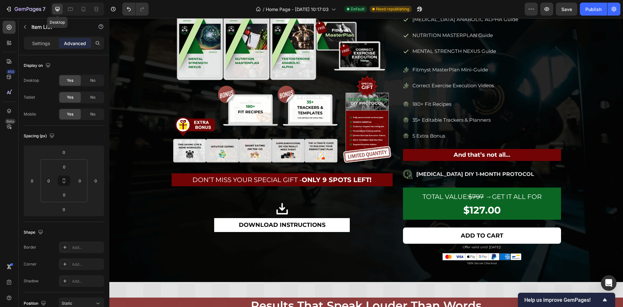
scroll to position [434, 0]
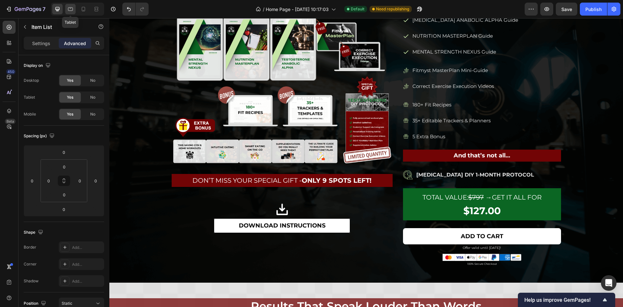
click at [68, 8] on icon at bounding box center [70, 9] width 5 height 4
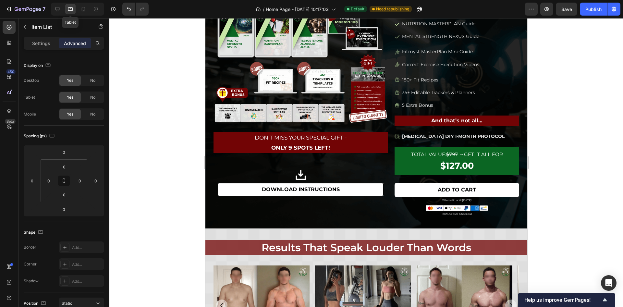
scroll to position [411, 0]
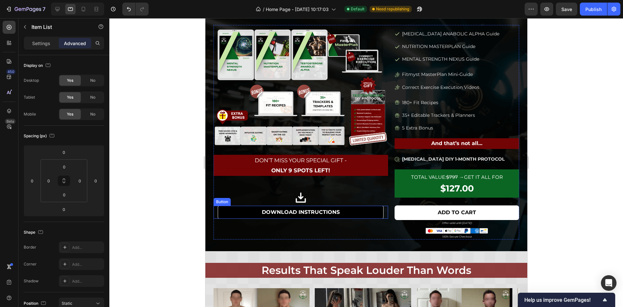
click at [366, 208] on link "DOWNLOAD INSTRUCTIONS" at bounding box center [300, 212] width 166 height 13
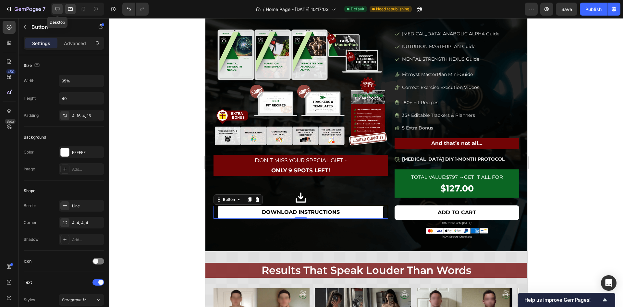
click at [59, 8] on icon at bounding box center [57, 9] width 6 height 6
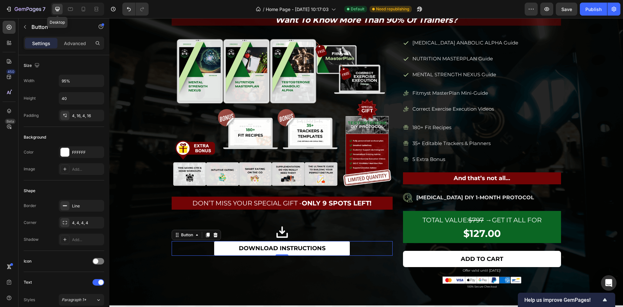
type input "45"
type input "420"
type input "18"
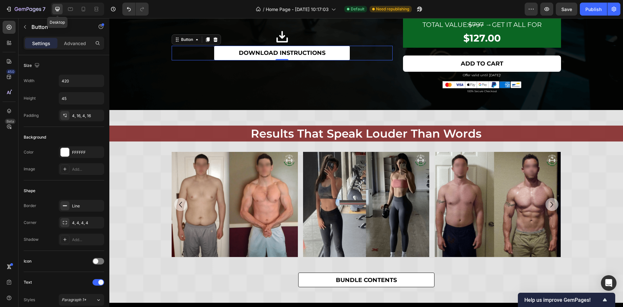
scroll to position [611, 0]
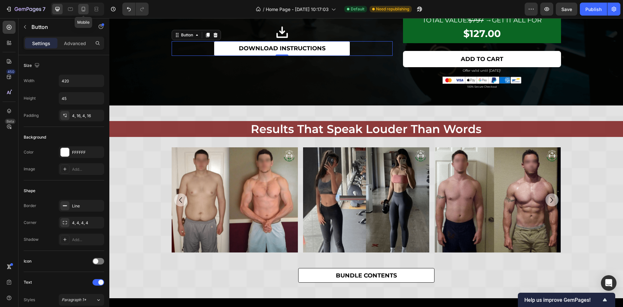
click at [84, 11] on icon at bounding box center [84, 9] width 4 height 5
type input "40"
type input "95%"
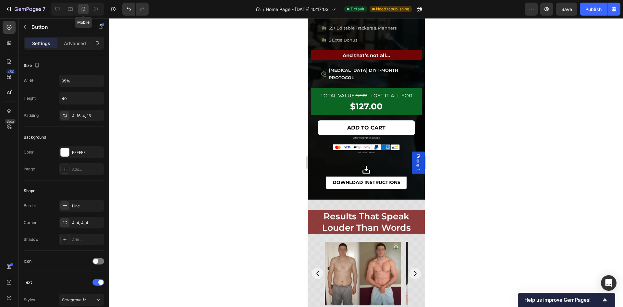
scroll to position [567, 0]
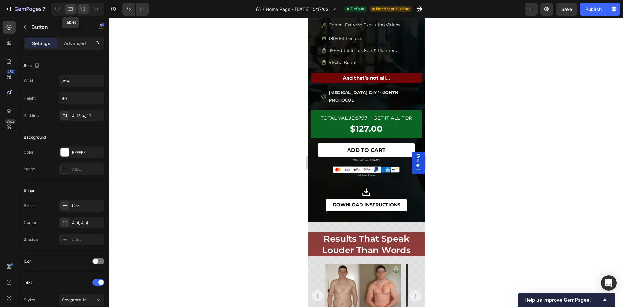
click at [67, 10] on div at bounding box center [70, 9] width 10 height 10
type input "16"
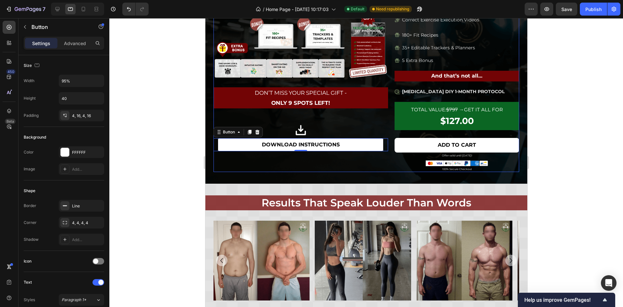
scroll to position [476, 0]
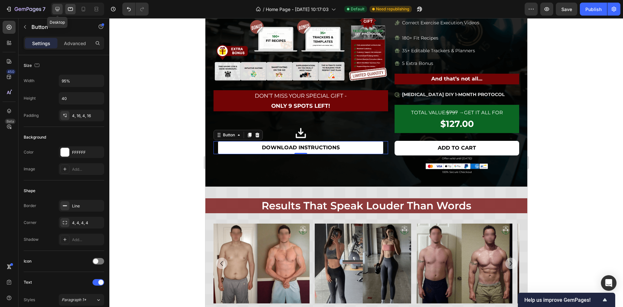
click at [56, 10] on icon at bounding box center [57, 9] width 6 height 6
type input "45"
type input "420"
type input "18"
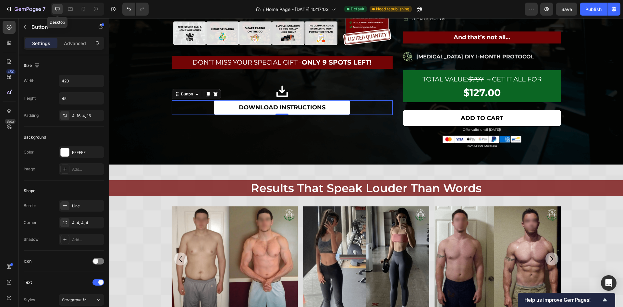
scroll to position [611, 0]
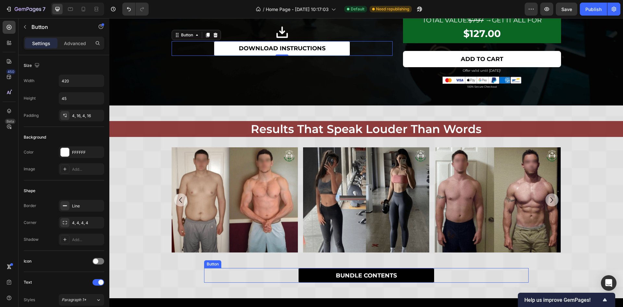
click at [302, 273] on link "BUNDLE CONTENTS" at bounding box center [366, 275] width 136 height 15
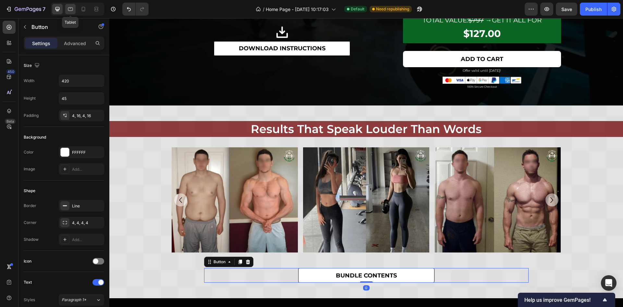
click at [73, 11] on icon at bounding box center [70, 9] width 6 height 6
type input "375"
type input "40"
type input "16"
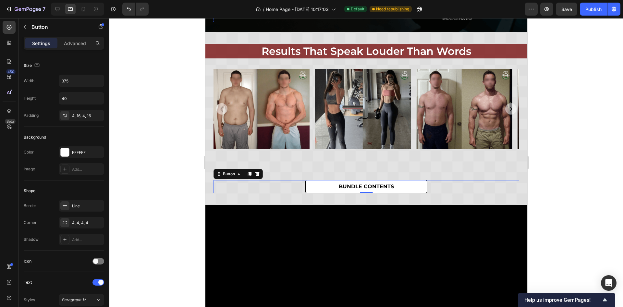
scroll to position [475, 0]
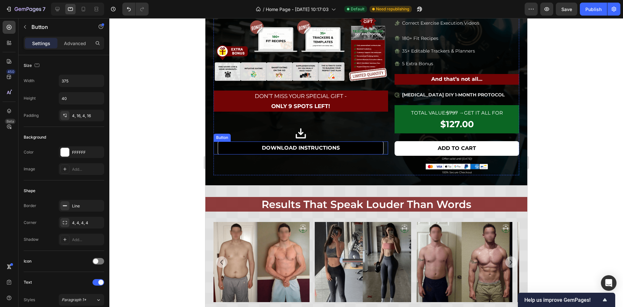
click at [248, 144] on link "DOWNLOAD INSTRUCTIONS" at bounding box center [300, 147] width 166 height 13
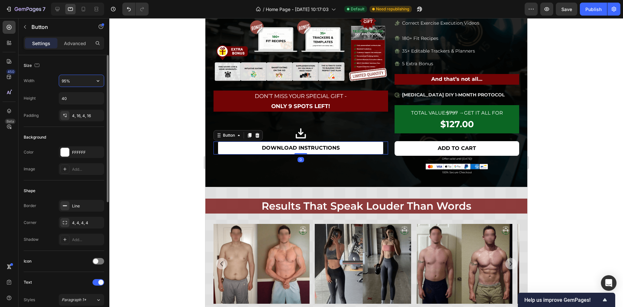
click at [67, 81] on input "95%" at bounding box center [81, 81] width 45 height 12
click at [74, 80] on input "95%" at bounding box center [81, 81] width 45 height 12
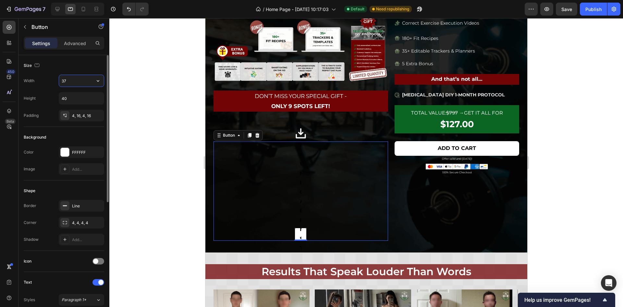
type input "375"
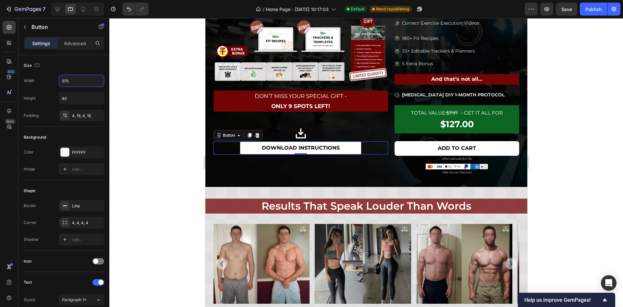
click at [130, 106] on div at bounding box center [366, 162] width 514 height 289
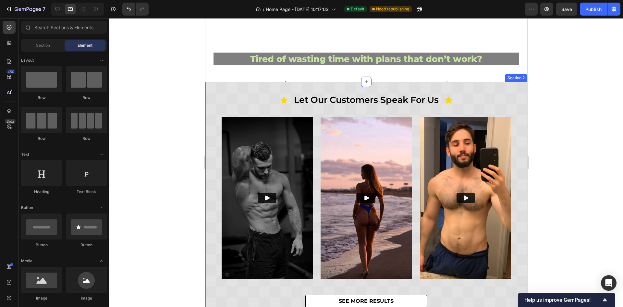
scroll to position [86, 0]
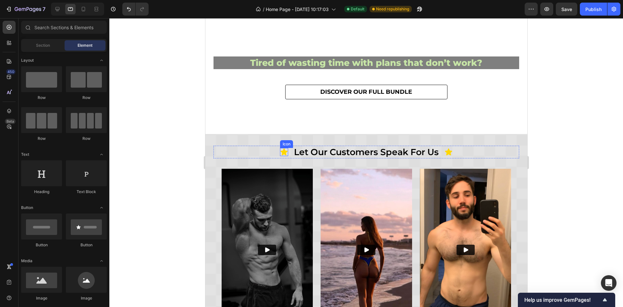
click at [281, 153] on icon at bounding box center [283, 151] width 7 height 7
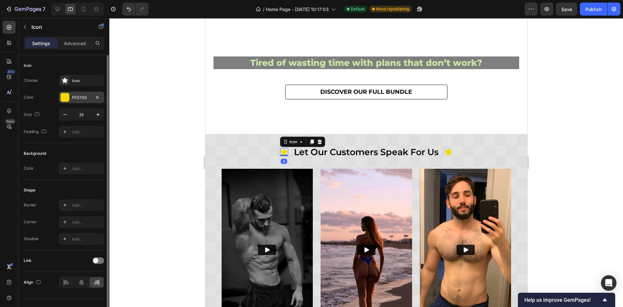
click at [76, 100] on div "FFD700" at bounding box center [81, 98] width 19 height 6
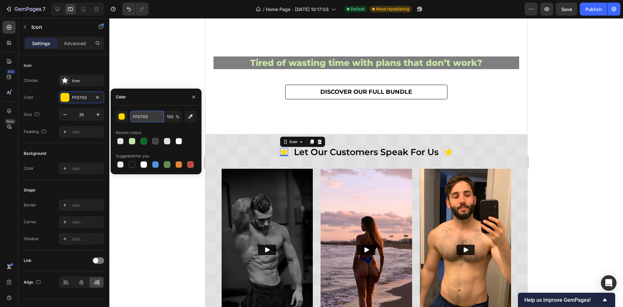
click at [144, 119] on input "FFD700" at bounding box center [147, 117] width 34 height 12
click at [190, 119] on icon "button" at bounding box center [190, 116] width 6 height 6
type input "FFFFFF"
click at [129, 12] on button "Undo/Redo" at bounding box center [128, 9] width 13 height 13
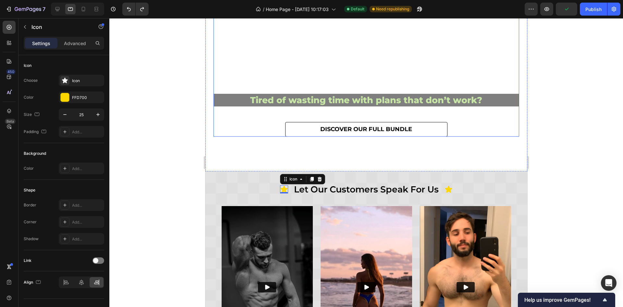
scroll to position [146, 0]
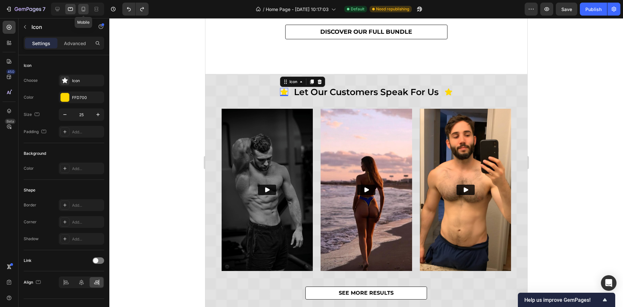
click at [81, 9] on icon at bounding box center [83, 9] width 6 height 6
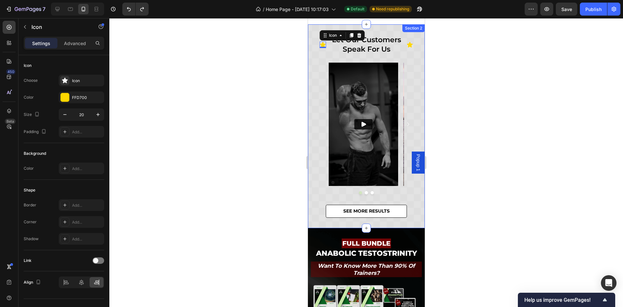
scroll to position [99, 0]
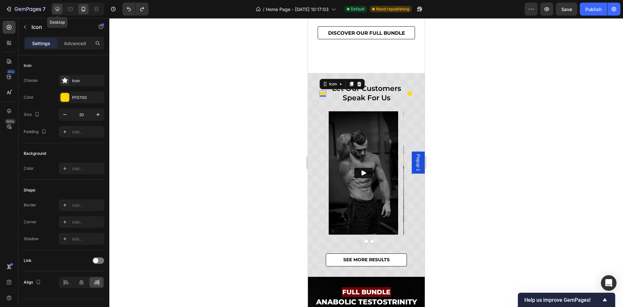
click at [57, 10] on icon at bounding box center [57, 9] width 4 height 4
type input "25"
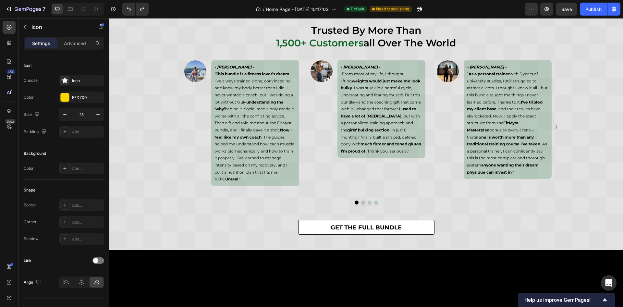
scroll to position [1979, 0]
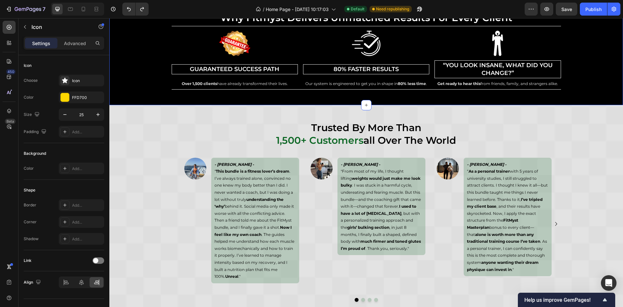
click at [124, 90] on div "why fitmyst delivers unmatched results for every client Heading Row Image Guara…" at bounding box center [366, 49] width 514 height 80
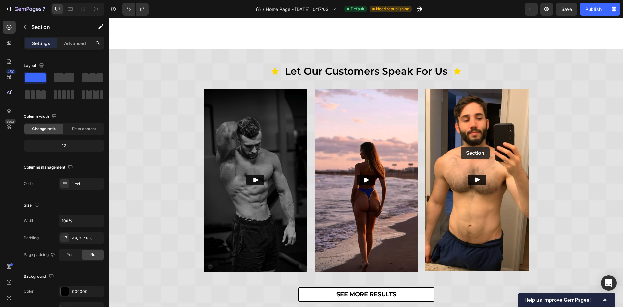
scroll to position [140, 0]
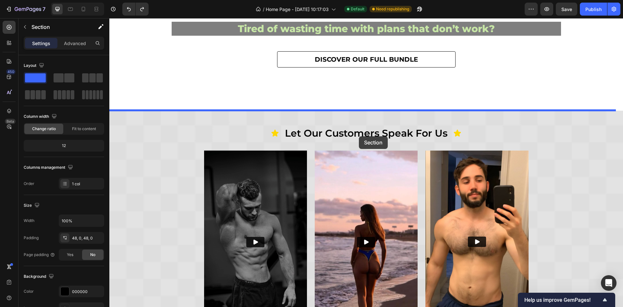
drag, startPoint x: 497, startPoint y: 106, endPoint x: 362, endPoint y: 119, distance: 136.0
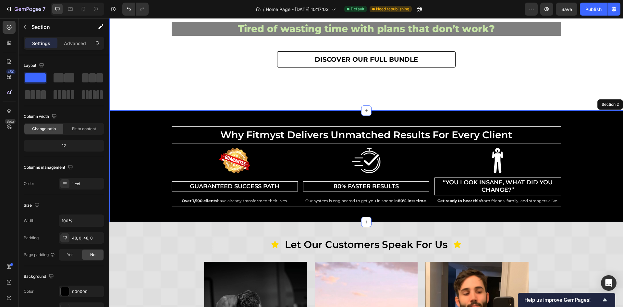
click at [597, 68] on div "Turn your Heading dream body Heading into Heading reality. Heading Tired of was…" at bounding box center [366, 6] width 514 height 198
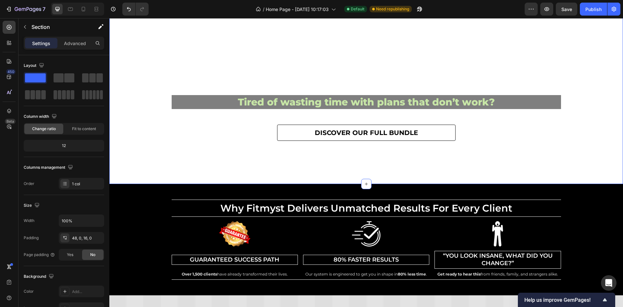
scroll to position [43, 0]
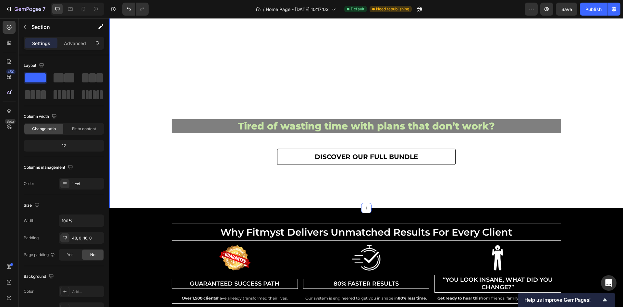
click at [598, 103] on div "Turn your Heading dream body Heading into Heading reality. Heading Tired of was…" at bounding box center [366, 104] width 514 height 198
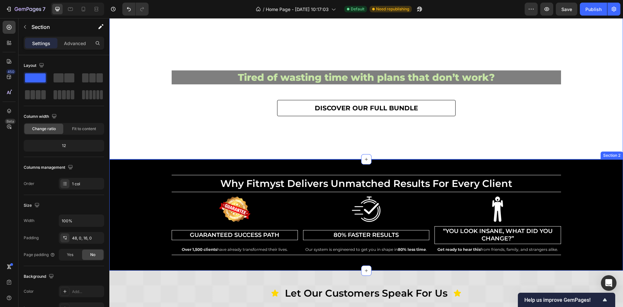
click at [139, 176] on div "why fitmyst delivers unmatched results for every client Heading Row Image Guara…" at bounding box center [366, 215] width 514 height 80
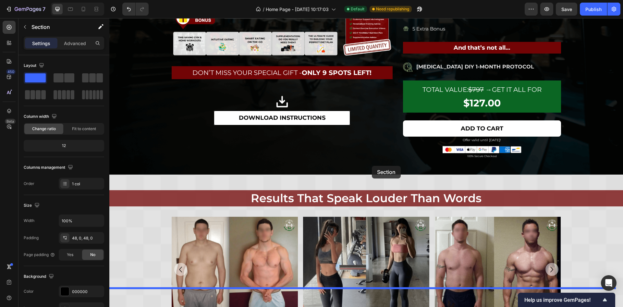
scroll to position [839, 0]
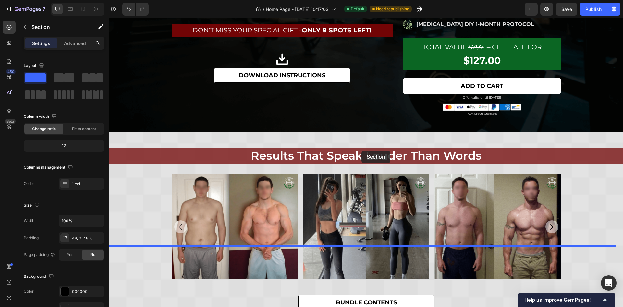
drag, startPoint x: 495, startPoint y: 150, endPoint x: 363, endPoint y: 158, distance: 132.4
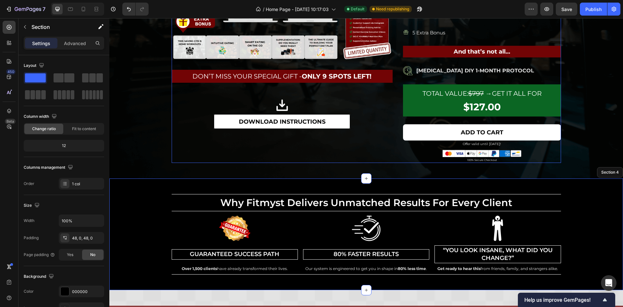
scroll to position [679, 0]
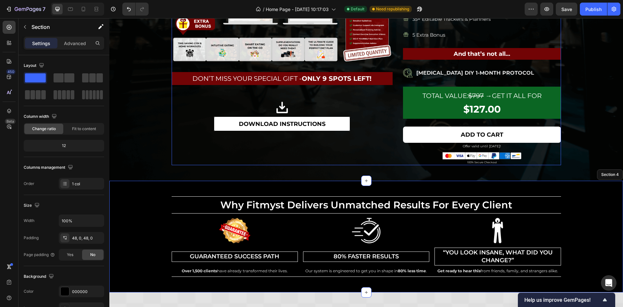
click at [340, 145] on div "Product Images Don’t Miss Your Special Gift - ONLY 9 SPOTS LEFT! Text Block Row…" at bounding box center [282, 37] width 221 height 256
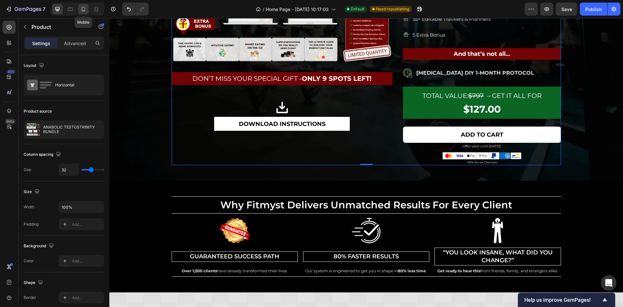
click at [82, 11] on icon at bounding box center [83, 9] width 6 height 6
type input "0"
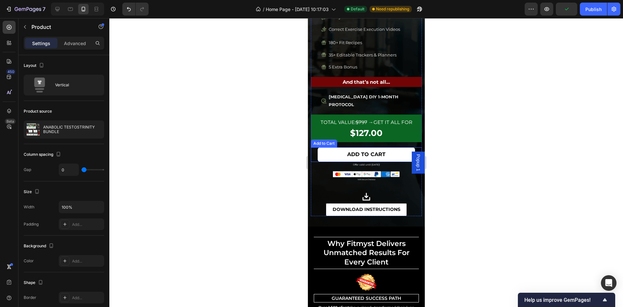
scroll to position [803, 0]
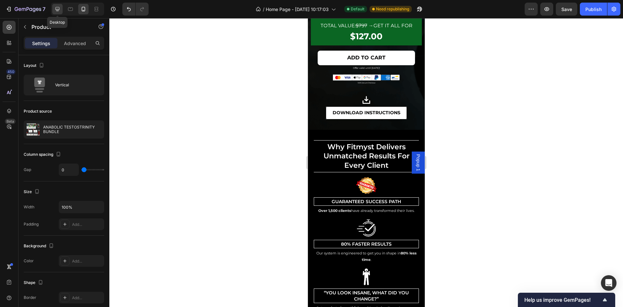
click at [56, 8] on icon at bounding box center [57, 9] width 6 height 6
type input "32"
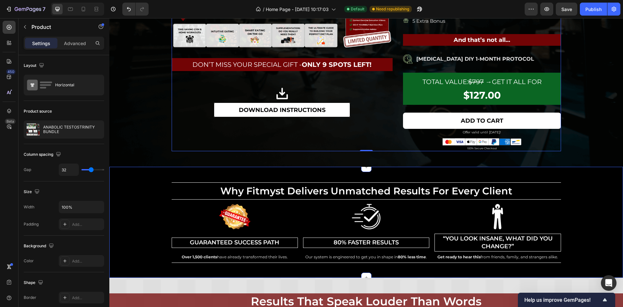
scroll to position [742, 0]
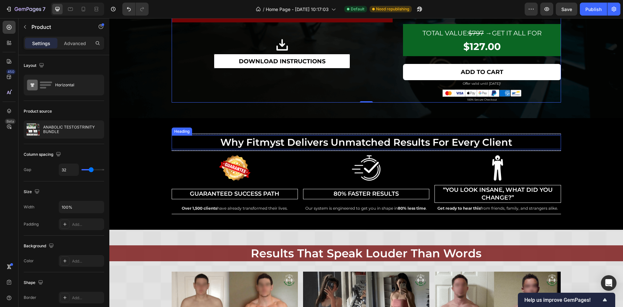
click at [203, 137] on h2 "why fitmyst delivers unmatched results for every client" at bounding box center [366, 142] width 389 height 14
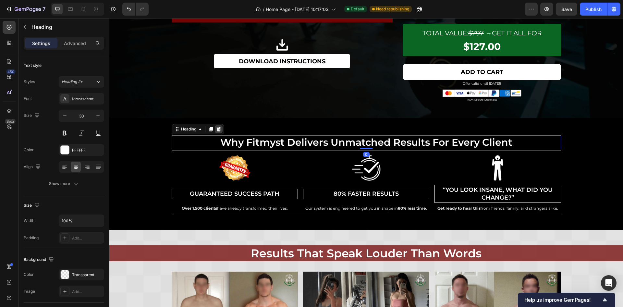
click at [215, 125] on div at bounding box center [219, 129] width 8 height 8
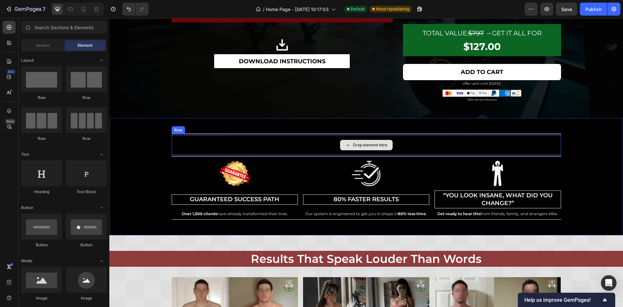
click at [224, 143] on div "Drop element here" at bounding box center [366, 144] width 389 height 19
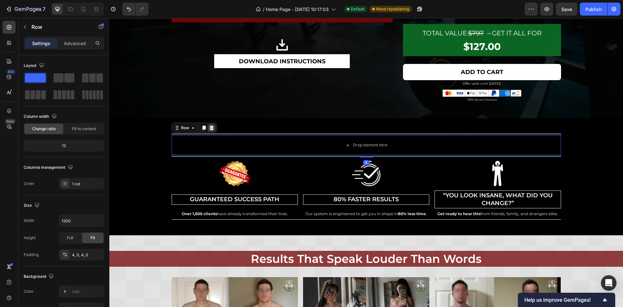
click at [209, 126] on icon at bounding box center [211, 127] width 5 height 5
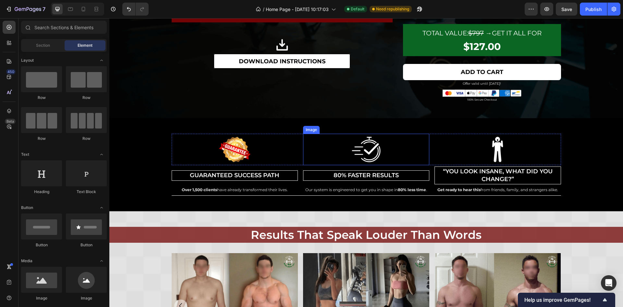
scroll to position [693, 0]
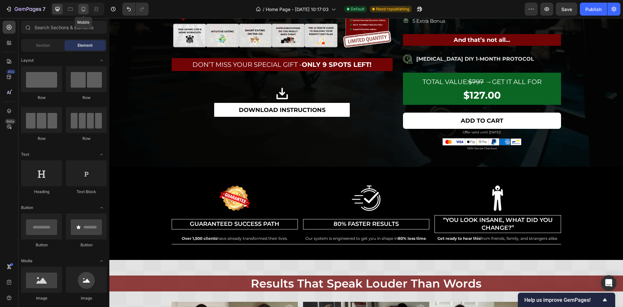
click at [84, 10] on icon at bounding box center [83, 9] width 6 height 6
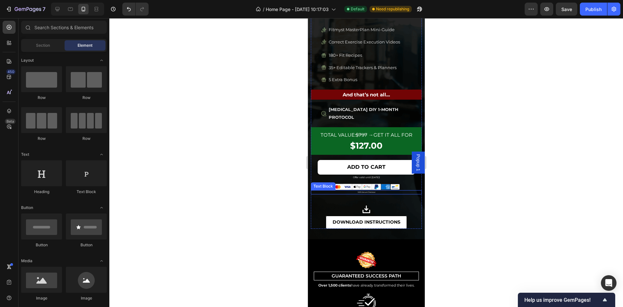
scroll to position [742, 0]
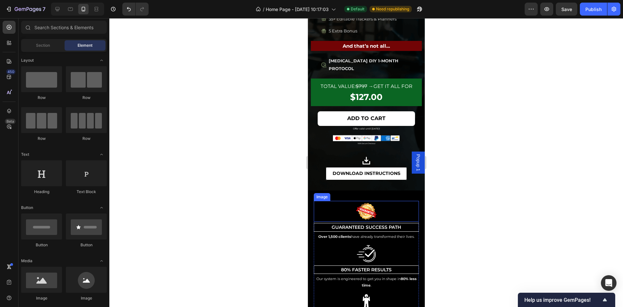
click at [390, 207] on div at bounding box center [365, 211] width 105 height 21
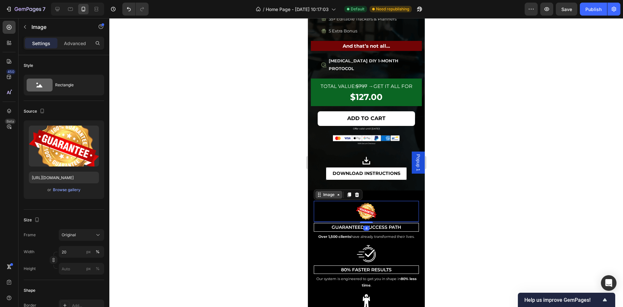
click at [330, 195] on div "Image" at bounding box center [329, 195] width 14 height 6
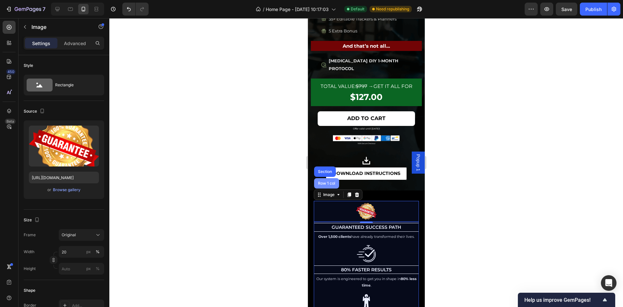
click at [327, 183] on div "Row 1 col" at bounding box center [326, 183] width 20 height 4
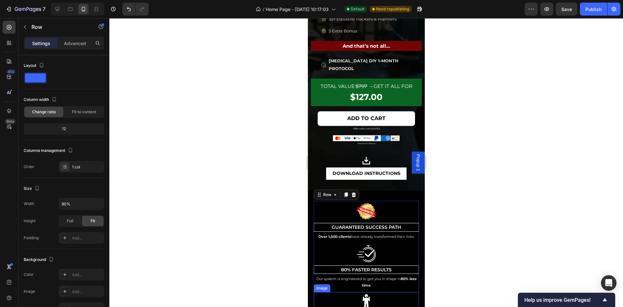
scroll to position [839, 0]
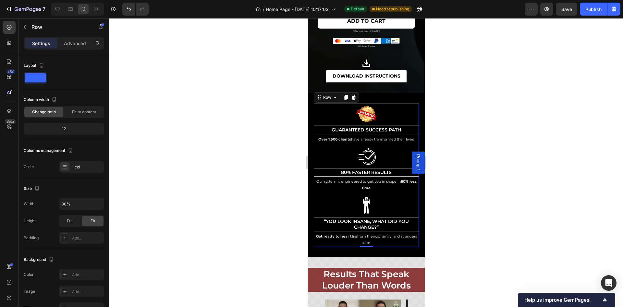
click at [542, 177] on div at bounding box center [366, 162] width 514 height 289
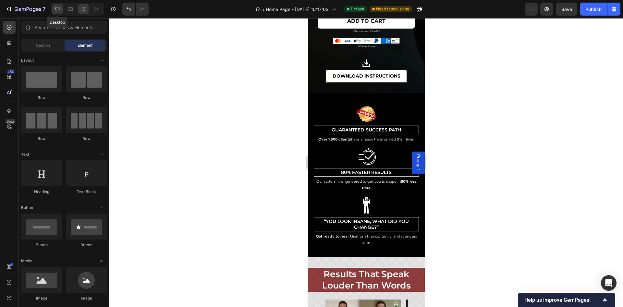
click at [57, 12] on icon at bounding box center [57, 9] width 6 height 6
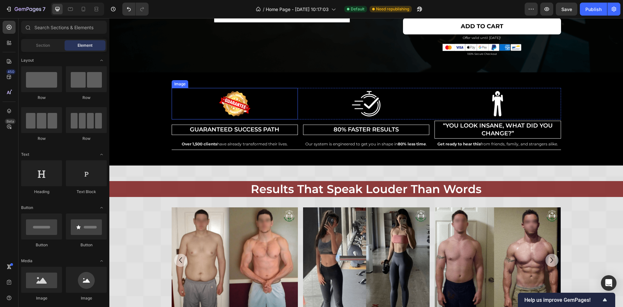
scroll to position [739, 0]
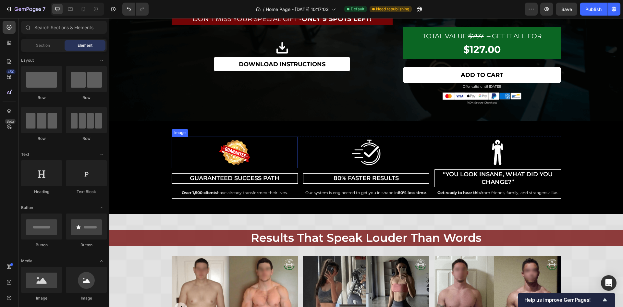
click at [289, 144] on div at bounding box center [235, 152] width 126 height 31
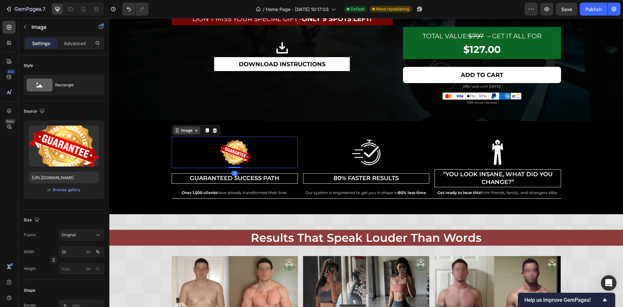
click at [180, 129] on div "Image" at bounding box center [187, 131] width 14 height 6
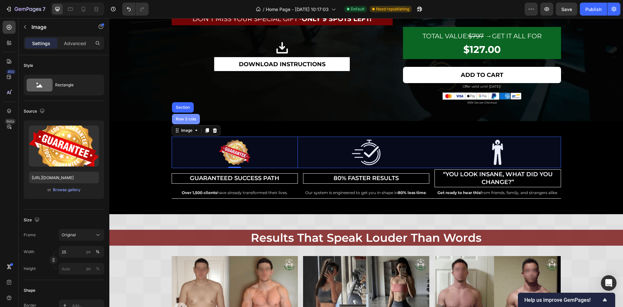
click at [181, 117] on div "Row 3 cols" at bounding box center [186, 119] width 23 height 4
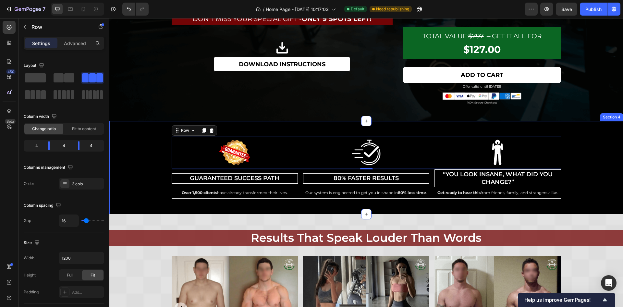
click at [151, 131] on div "Image Guaranteed Success Path Heading Over 1,500 clients have already transform…" at bounding box center [366, 167] width 514 height 93
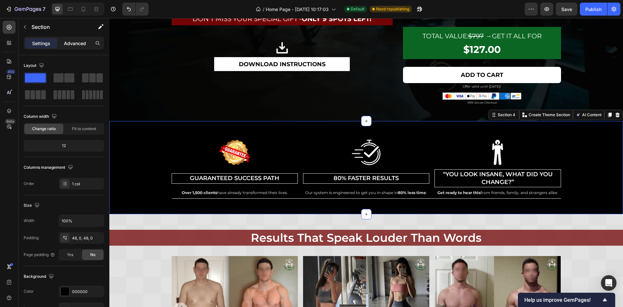
click at [70, 40] on p "Advanced" at bounding box center [75, 43] width 22 height 7
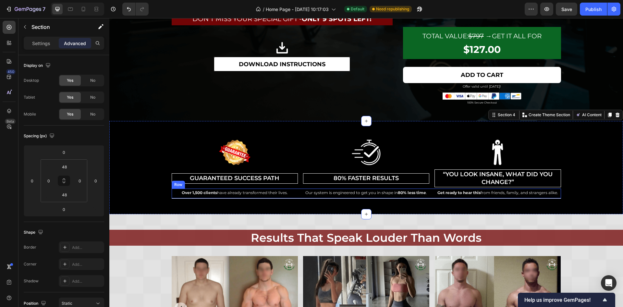
click at [297, 190] on div "Over 1,500 clients have already transformed their lives. Text Block Our system …" at bounding box center [366, 194] width 389 height 10
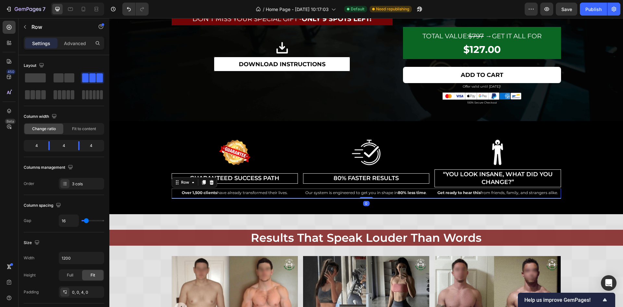
click at [75, 49] on div "Settings Advanced" at bounding box center [64, 43] width 80 height 13
click at [75, 44] on p "Advanced" at bounding box center [75, 43] width 22 height 7
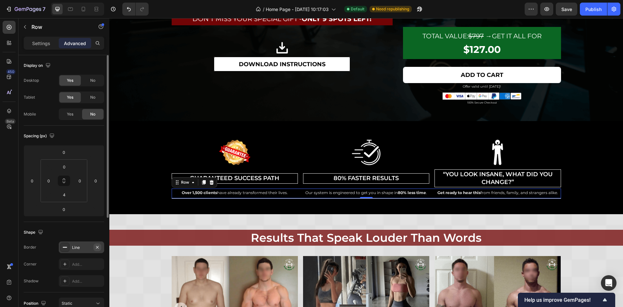
click at [97, 246] on icon "button" at bounding box center [97, 247] width 3 height 3
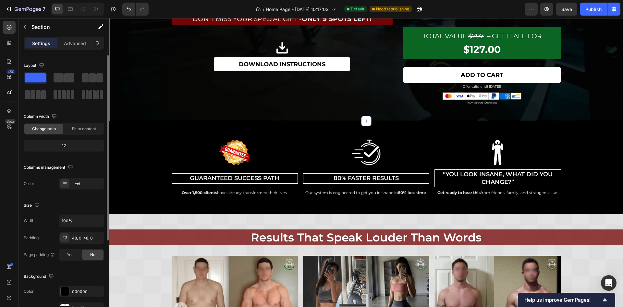
click at [470, 256] on img at bounding box center [498, 308] width 126 height 105
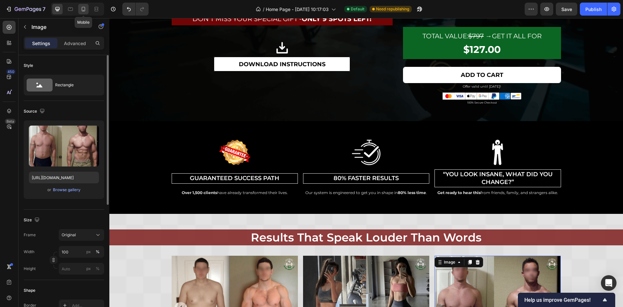
click at [80, 8] on icon at bounding box center [83, 9] width 6 height 6
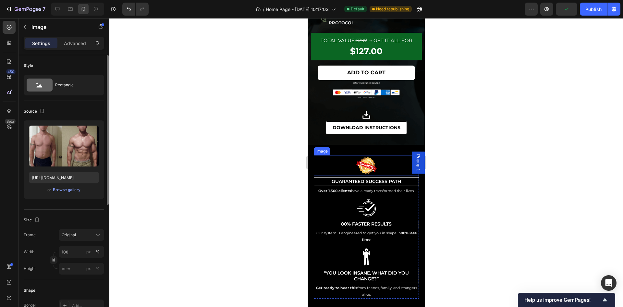
scroll to position [836, 0]
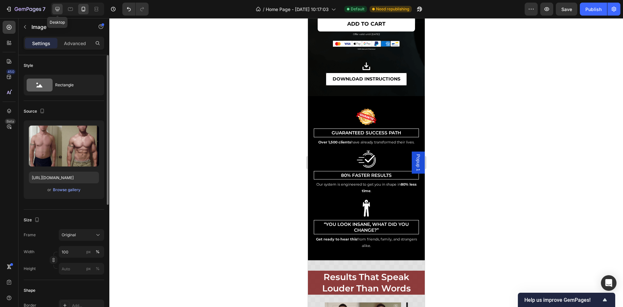
click at [57, 10] on icon at bounding box center [57, 9] width 4 height 4
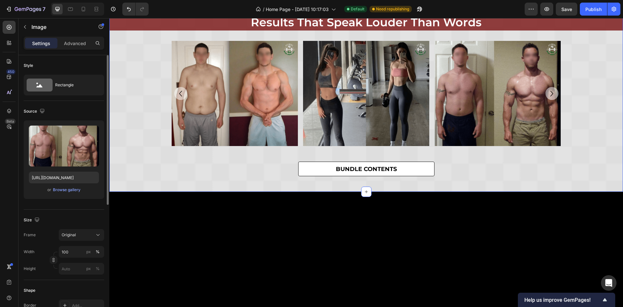
scroll to position [757, 0]
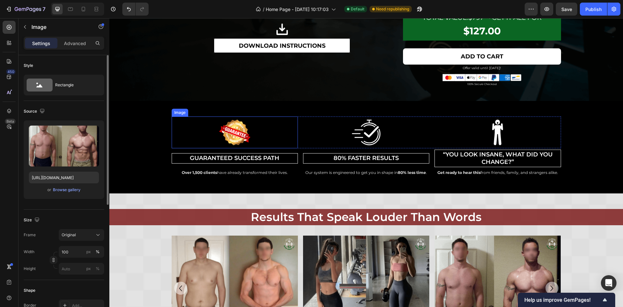
click at [265, 136] on div at bounding box center [235, 132] width 126 height 31
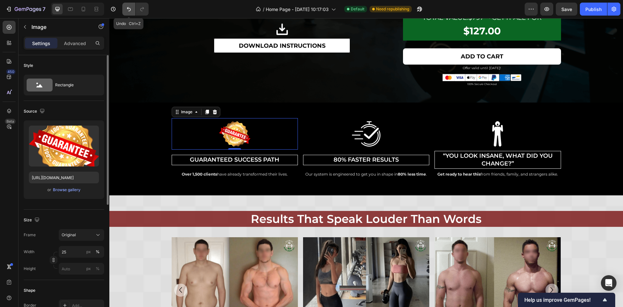
click at [124, 11] on button "Undo/Redo" at bounding box center [128, 9] width 13 height 13
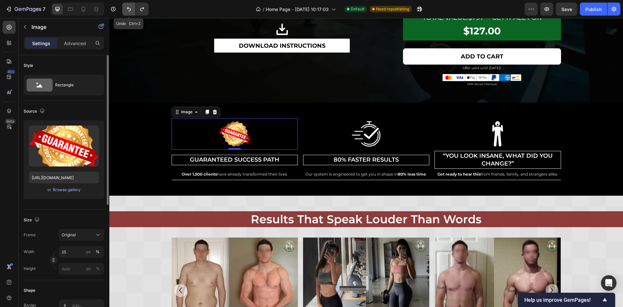
click at [124, 11] on button "Undo/Redo" at bounding box center [128, 9] width 13 height 13
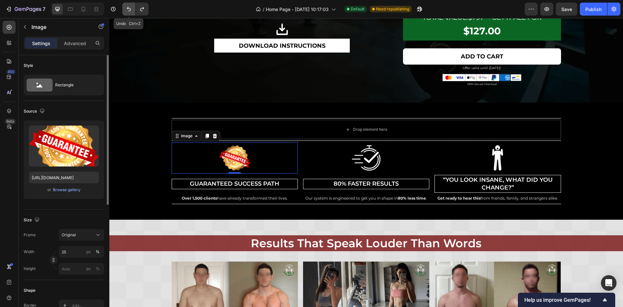
click at [124, 11] on button "Undo/Redo" at bounding box center [128, 9] width 13 height 13
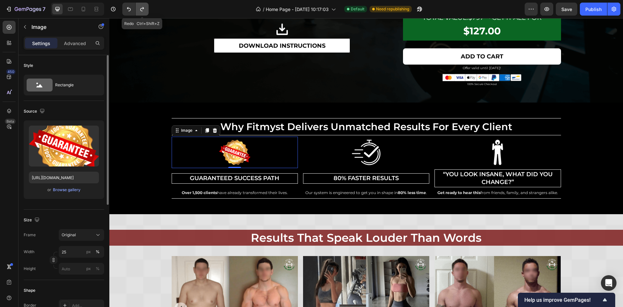
click at [145, 10] on icon "Undo/Redo" at bounding box center [142, 9] width 6 height 6
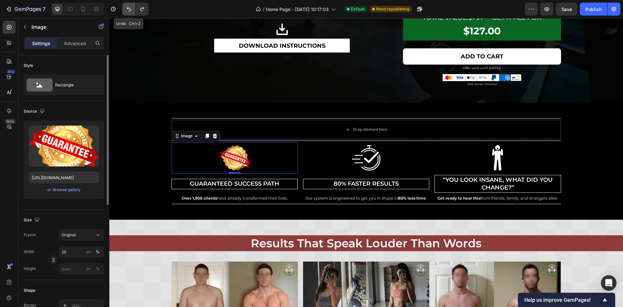
click at [129, 10] on icon "Undo/Redo" at bounding box center [129, 9] width 4 height 4
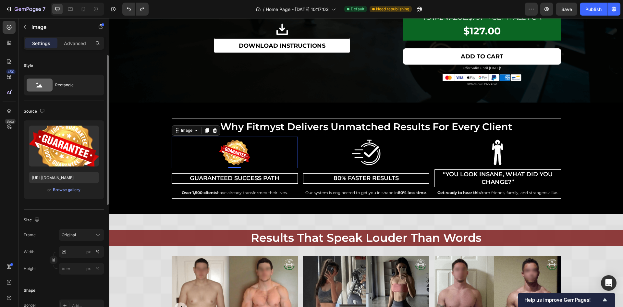
click at [77, 5] on div at bounding box center [77, 9] width 53 height 13
click at [85, 10] on icon at bounding box center [83, 9] width 6 height 6
type input "65"
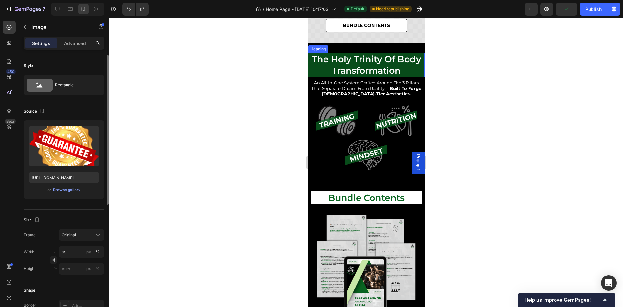
scroll to position [1251, 0]
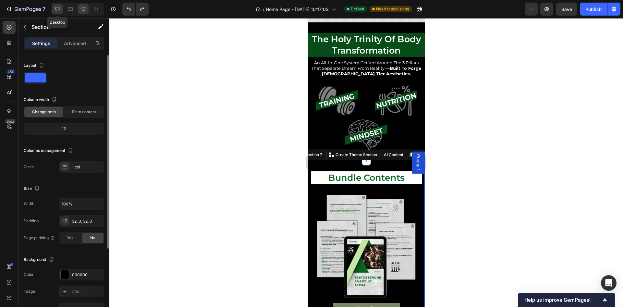
click at [53, 8] on div at bounding box center [57, 9] width 10 height 10
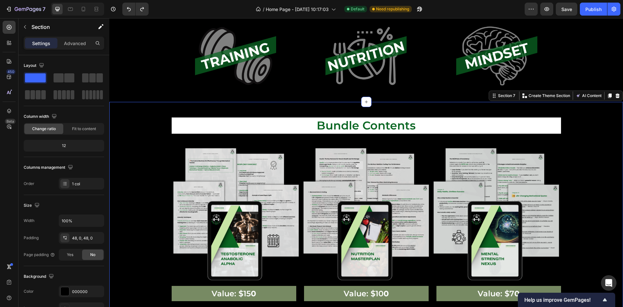
scroll to position [97, 0]
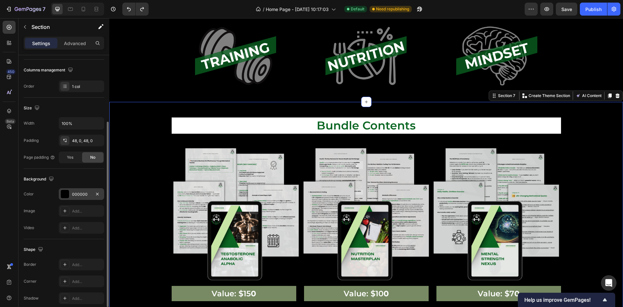
click at [76, 190] on div "000000" at bounding box center [81, 194] width 45 height 12
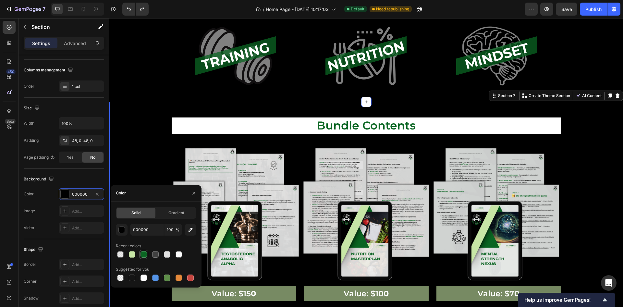
click at [143, 256] on div at bounding box center [144, 254] width 6 height 6
type input "0B6623"
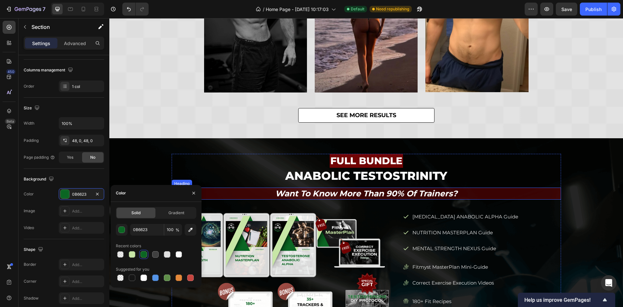
scroll to position [380, 0]
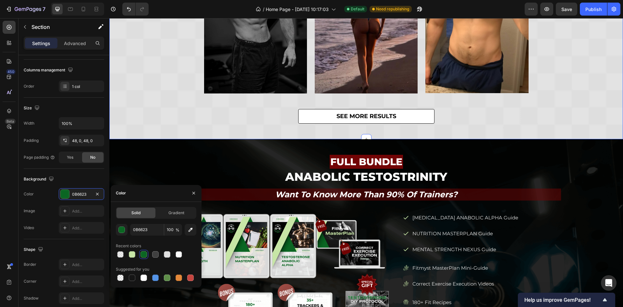
click at [139, 89] on div "Icon let our customers speak for us Heading Icon Row Video Video Video Carousel…" at bounding box center [366, 5] width 514 height 238
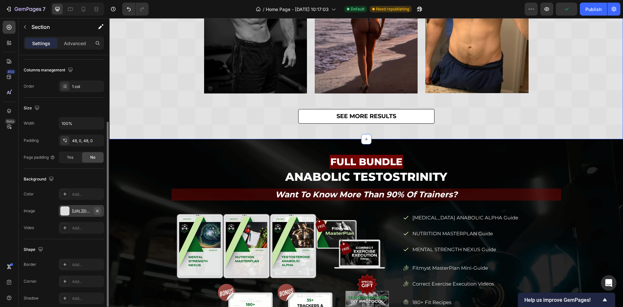
click at [96, 210] on icon "button" at bounding box center [97, 210] width 5 height 5
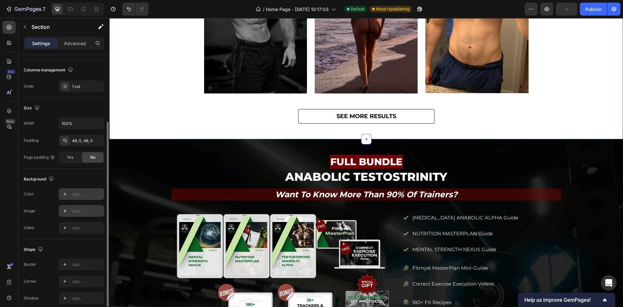
click at [84, 192] on div "Add..." at bounding box center [87, 194] width 31 height 6
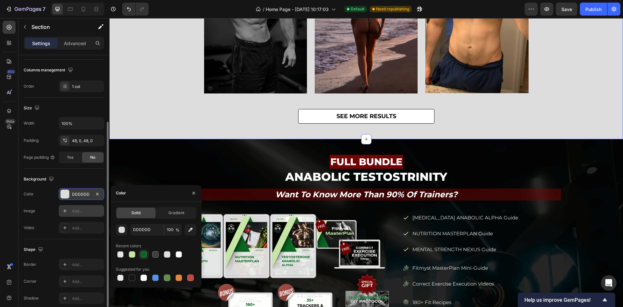
click at [144, 254] on div at bounding box center [144, 254] width 6 height 6
type input "0B6623"
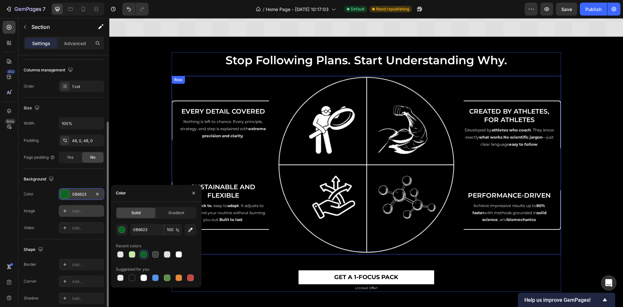
scroll to position [2376, 0]
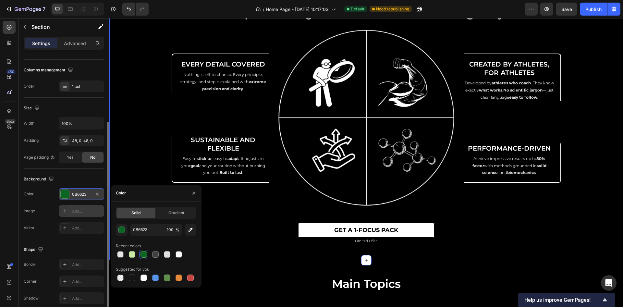
click at [134, 101] on div "stop following plans. start understanding why. Heading Every Detail Covered Hea…" at bounding box center [366, 125] width 514 height 240
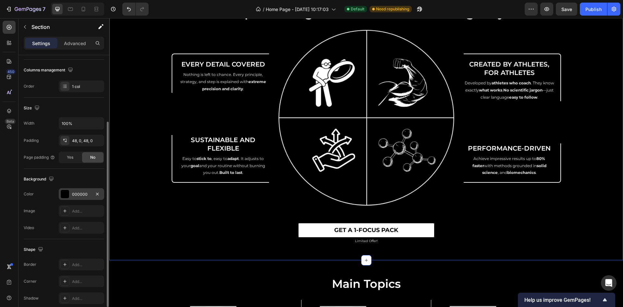
click at [80, 188] on div "000000" at bounding box center [81, 194] width 45 height 12
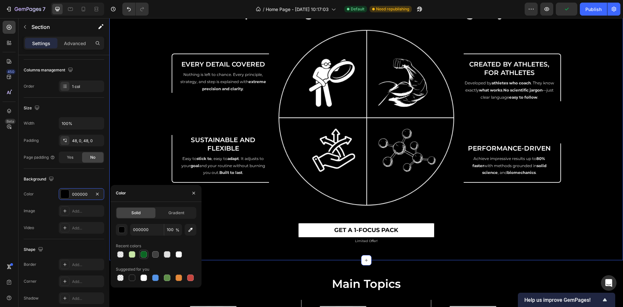
drag, startPoint x: 141, startPoint y: 255, endPoint x: 112, endPoint y: 141, distance: 118.7
click at [141, 256] on div at bounding box center [144, 254] width 6 height 6
type input "0B6623"
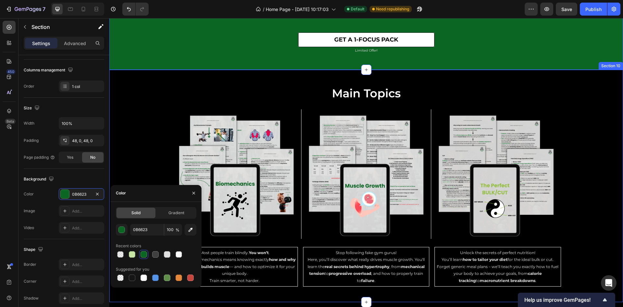
scroll to position [2571, 0]
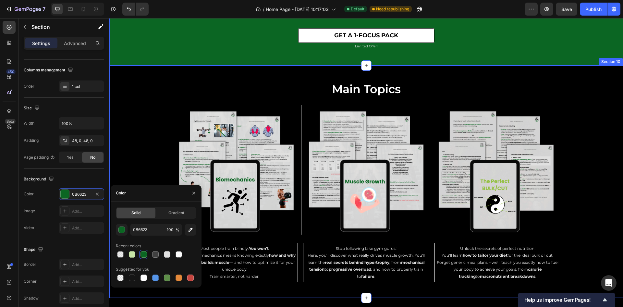
click at [141, 106] on div "main topics Heading Image Image Image Row Row Image Most people train blindly. …" at bounding box center [366, 181] width 514 height 201
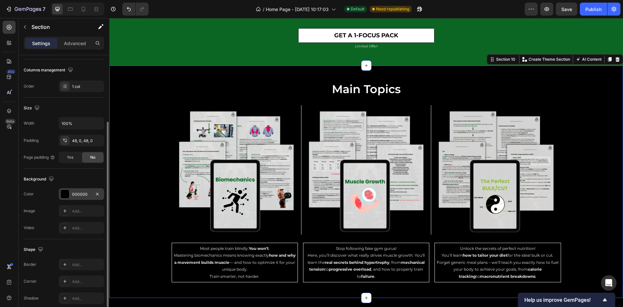
click at [87, 199] on div "000000" at bounding box center [81, 194] width 45 height 12
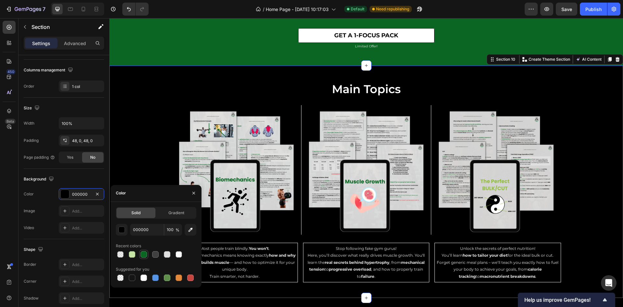
click at [144, 253] on div at bounding box center [144, 254] width 6 height 6
type input "0B6623"
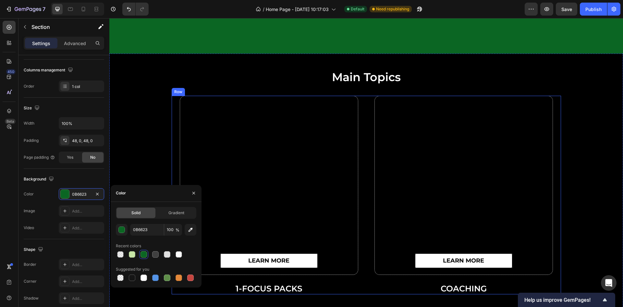
scroll to position [2863, 0]
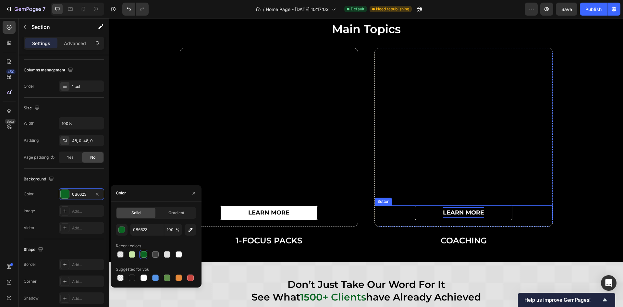
click at [453, 213] on p "learn more" at bounding box center [463, 212] width 41 height 10
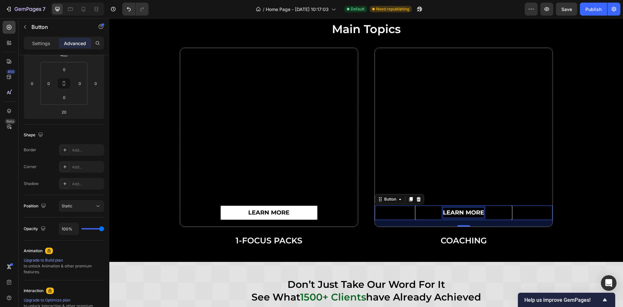
click at [453, 213] on p "learn more" at bounding box center [463, 212] width 41 height 10
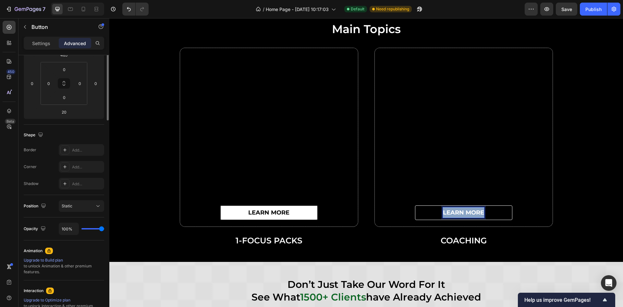
scroll to position [0, 0]
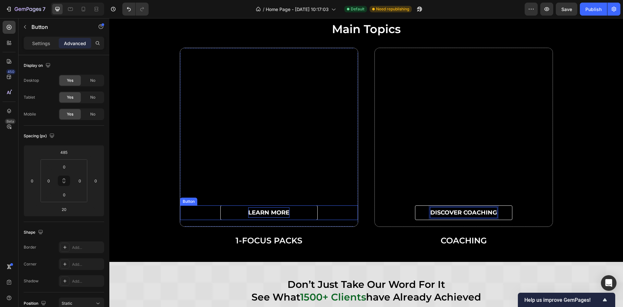
click at [276, 213] on p "learn more" at bounding box center [268, 212] width 41 height 10
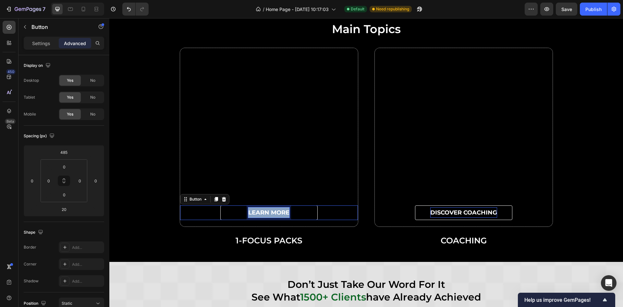
click at [276, 213] on p "learn more" at bounding box center [268, 212] width 41 height 10
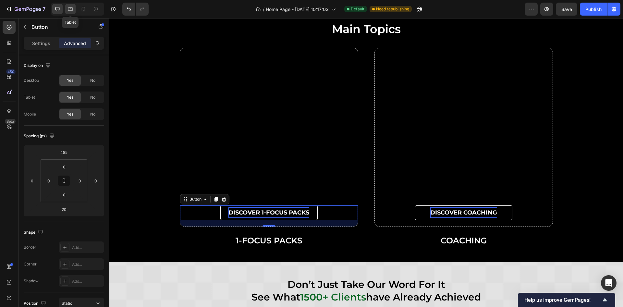
click at [68, 10] on icon at bounding box center [70, 9] width 5 height 4
type input "345"
type input "15"
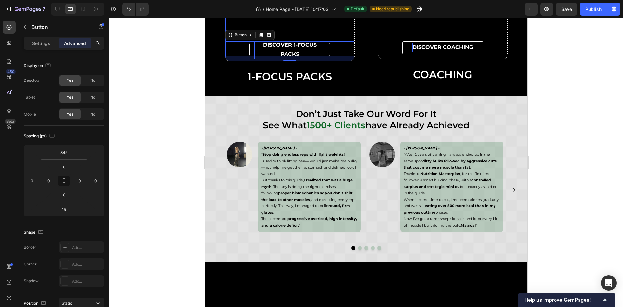
scroll to position [2879, 0]
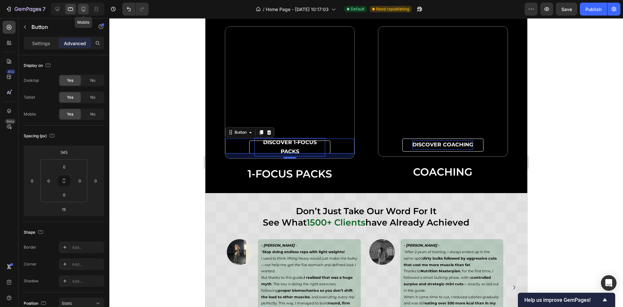
click at [80, 11] on icon at bounding box center [83, 9] width 6 height 6
type input "275"
type input "5"
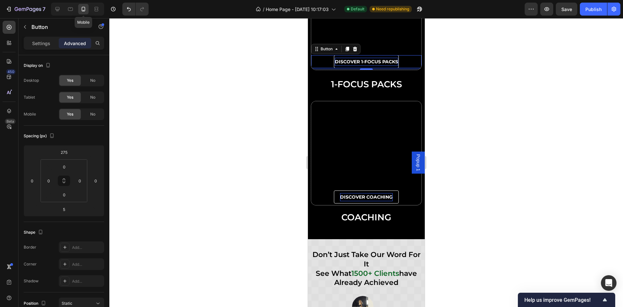
scroll to position [2955, 0]
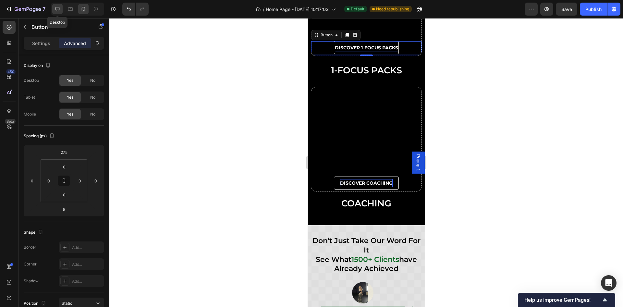
click at [57, 8] on icon at bounding box center [57, 9] width 6 height 6
type input "485"
type input "20"
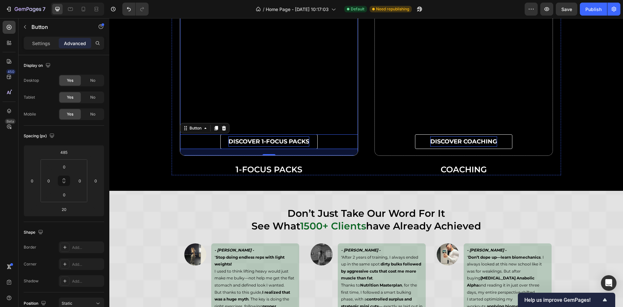
scroll to position [2929, 0]
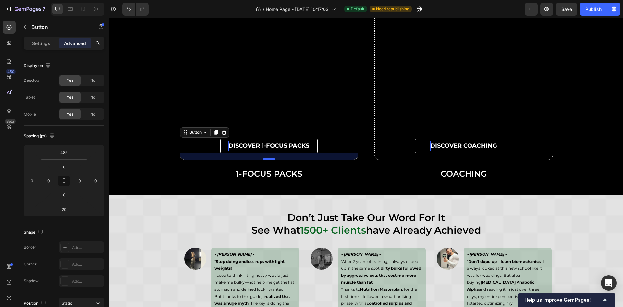
click at [220, 144] on link "DISCOVER 1-FOCUS PACKS" at bounding box center [268, 146] width 97 height 15
click at [35, 42] on p "Settings" at bounding box center [41, 43] width 18 height 7
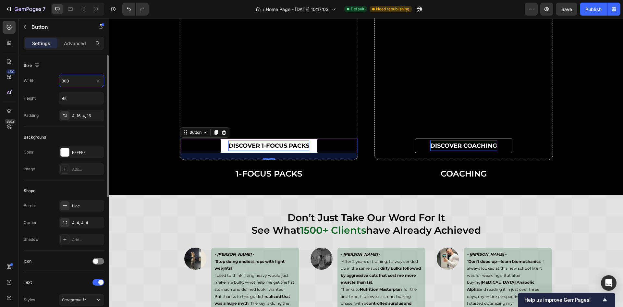
click at [68, 81] on input "300" at bounding box center [81, 81] width 45 height 12
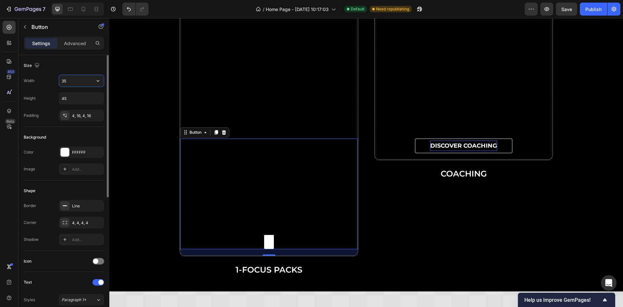
type input "350"
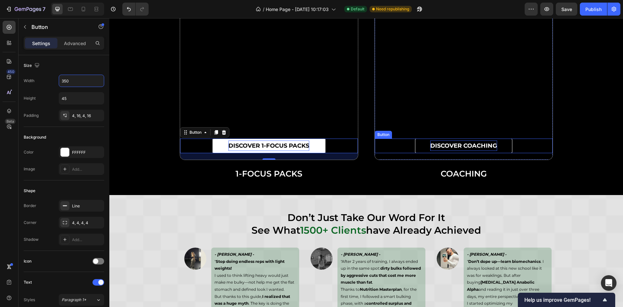
click at [420, 148] on link "DISCOVER COACHING" at bounding box center [463, 146] width 97 height 15
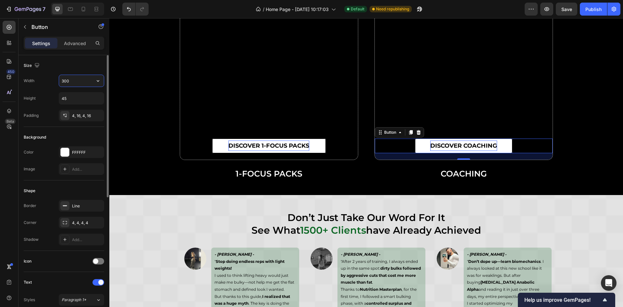
click at [72, 82] on input "300" at bounding box center [81, 81] width 45 height 12
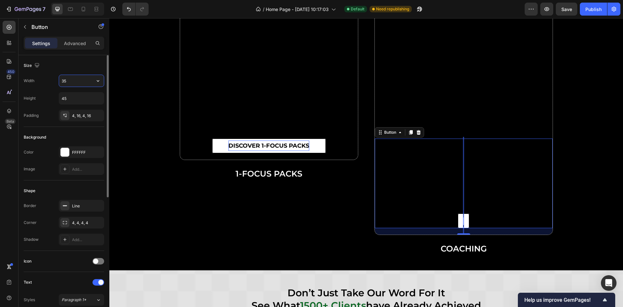
type input "350"
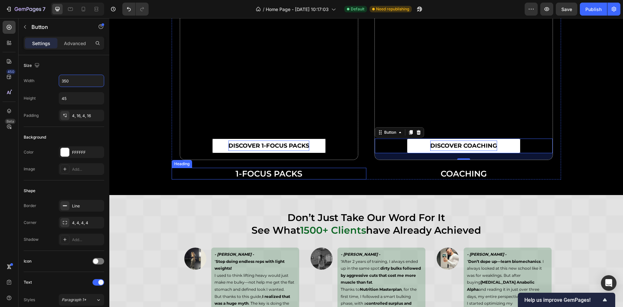
click at [237, 171] on h2 "1-FOCUS PACKS" at bounding box center [269, 174] width 195 height 12
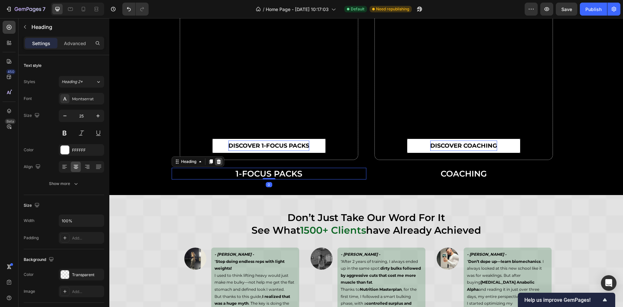
click at [216, 161] on icon at bounding box center [218, 161] width 5 height 5
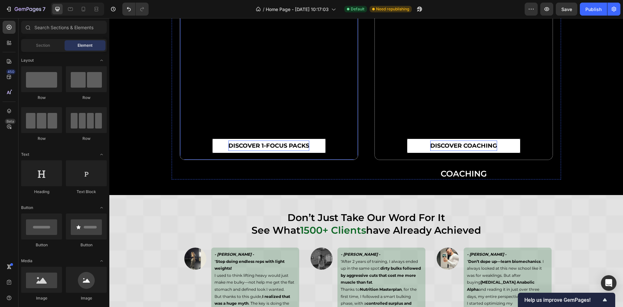
click at [260, 159] on div "DISCOVER 1-FOCUS PACKS Button" at bounding box center [269, 70] width 178 height 178
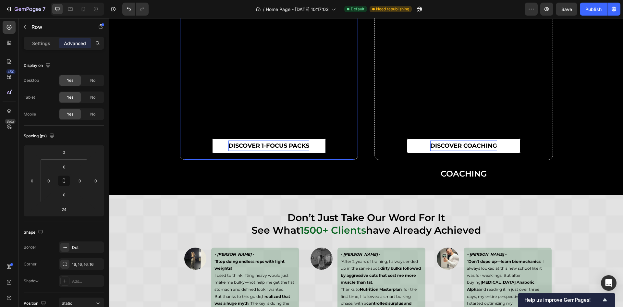
click at [183, 157] on div "DISCOVER 1-FOCUS PACKS Button" at bounding box center [269, 70] width 178 height 178
click at [70, 211] on input "24" at bounding box center [63, 209] width 13 height 10
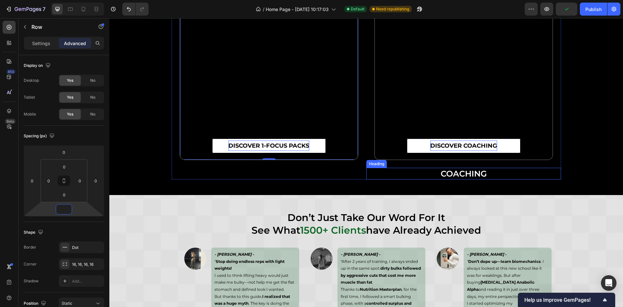
click at [441, 174] on h2 "COACHING" at bounding box center [463, 174] width 195 height 12
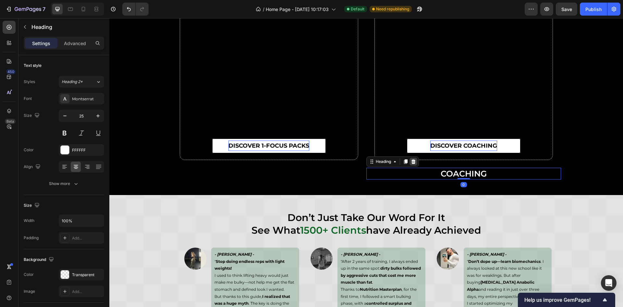
click at [411, 161] on icon at bounding box center [413, 161] width 4 height 5
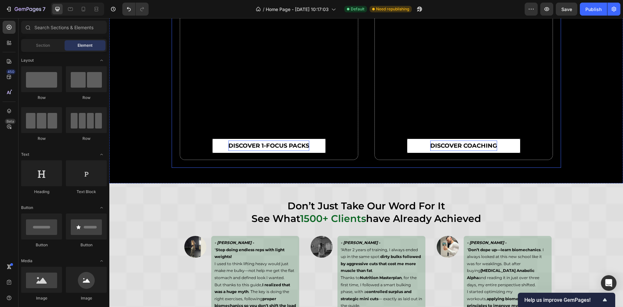
click at [443, 164] on div "DISCOVER COACHING Button Row" at bounding box center [463, 74] width 195 height 187
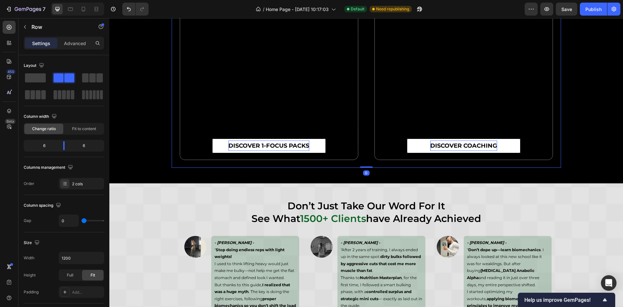
click at [442, 157] on div "DISCOVER COACHING Button" at bounding box center [464, 70] width 178 height 178
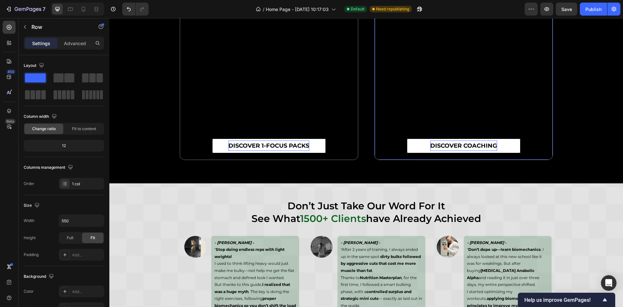
click at [386, 154] on div "DISCOVER COACHING Button" at bounding box center [464, 70] width 178 height 178
click at [76, 34] on div "Row" at bounding box center [55, 26] width 74 height 17
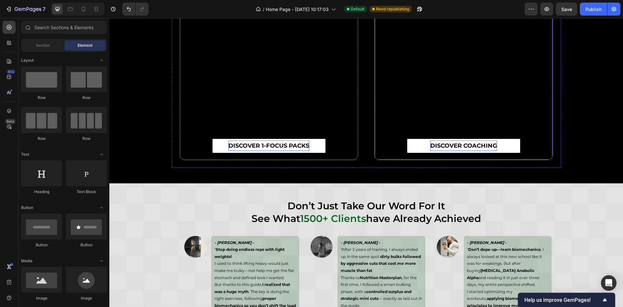
click at [376, 154] on div "DISCOVER COACHING Button" at bounding box center [464, 70] width 178 height 178
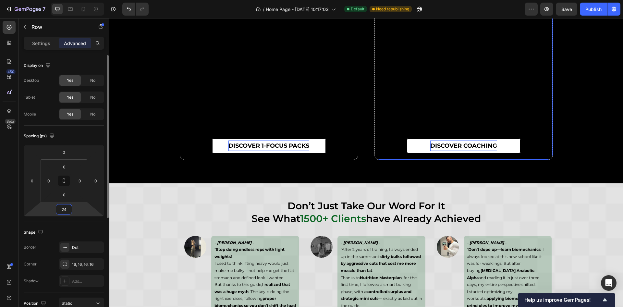
click at [68, 212] on input "24" at bounding box center [63, 209] width 13 height 10
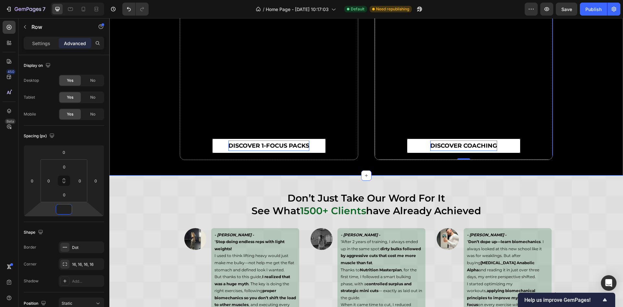
click at [148, 125] on div "main topics Heading Row DISCOVER 1-FOCUS PACKS Button Row DISCOVER COACHING But…" at bounding box center [366, 57] width 514 height 206
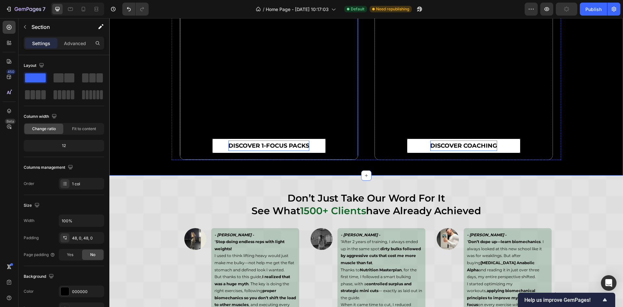
scroll to position [2881, 0]
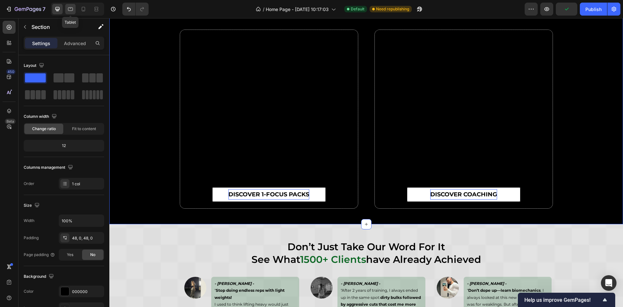
click at [69, 12] on div at bounding box center [70, 9] width 10 height 10
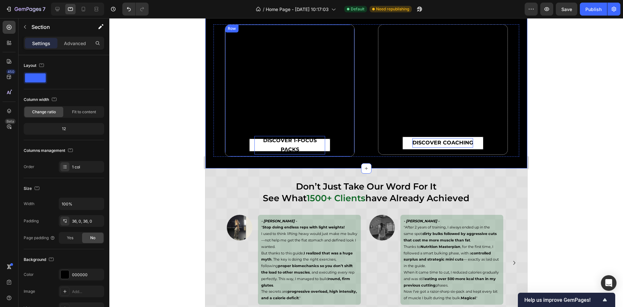
scroll to position [2827, 0]
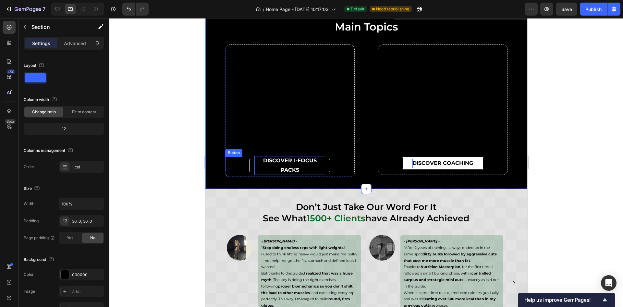
click at [326, 201] on h2 "don’t just take our word for it see what 1500+ clients have already achieved" at bounding box center [366, 213] width 306 height 24
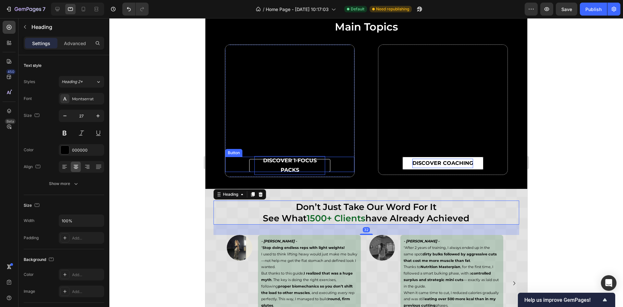
click at [328, 165] on link "DISCOVER 1-FOCUS PACKS" at bounding box center [289, 165] width 81 height 13
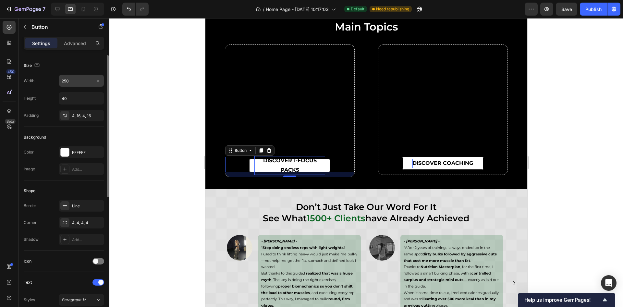
click at [73, 81] on input "250" at bounding box center [81, 81] width 45 height 12
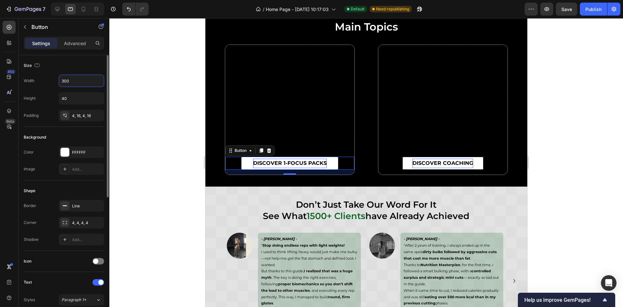
drag, startPoint x: 71, startPoint y: 80, endPoint x: 56, endPoint y: 78, distance: 15.3
click at [56, 78] on div "Width 300" at bounding box center [64, 81] width 80 height 12
type input "275"
click at [59, 16] on div "7 / Home Page - Mar 21, 10:17:03 Default Need republishing Preview Save Publish" at bounding box center [311, 9] width 623 height 18
click at [59, 15] on div at bounding box center [77, 9] width 53 height 13
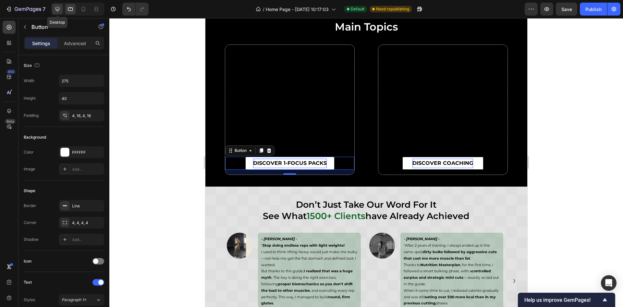
click at [59, 8] on icon at bounding box center [57, 9] width 4 height 4
type input "45"
type input "350"
type input "18"
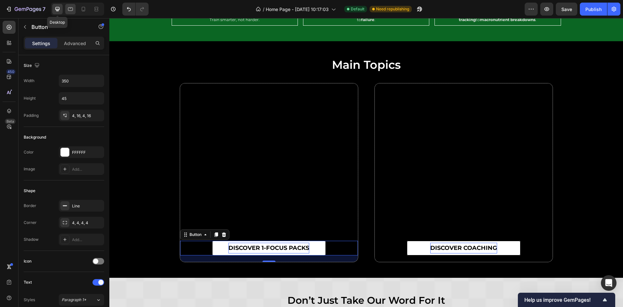
click at [65, 8] on div at bounding box center [70, 9] width 10 height 10
type input "40"
type input "275"
type input "16"
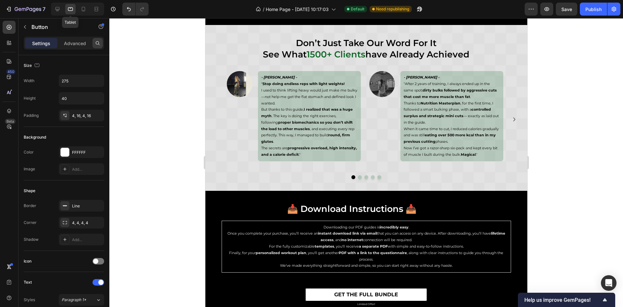
scroll to position [2941, 0]
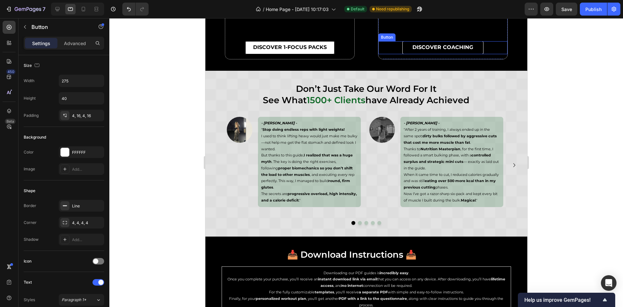
click at [402, 46] on link "DISCOVER COACHING" at bounding box center [442, 47] width 81 height 13
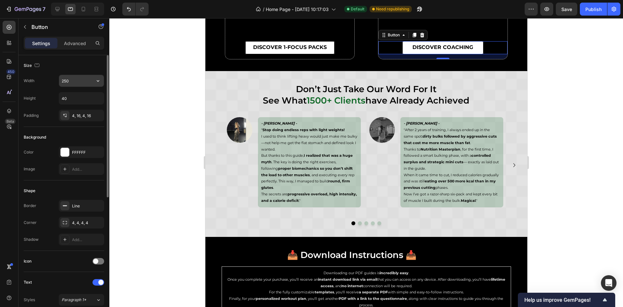
click at [73, 82] on input "250" at bounding box center [81, 81] width 45 height 12
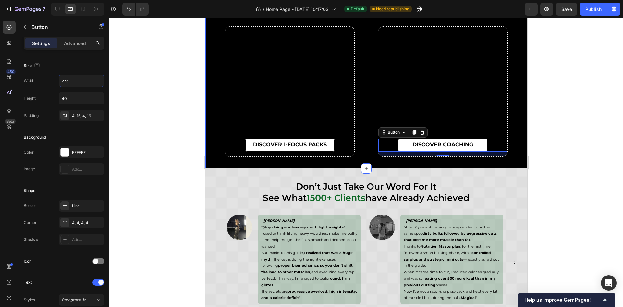
scroll to position [2746, 0]
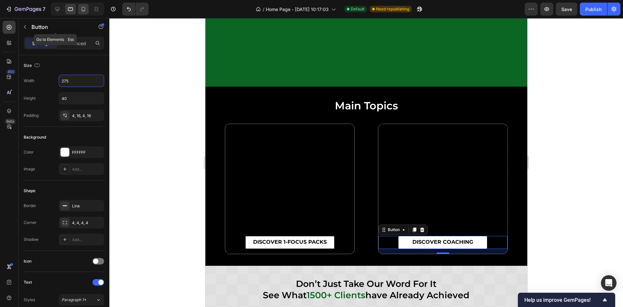
click at [81, 10] on icon at bounding box center [83, 9] width 6 height 6
type input "200"
type input "14"
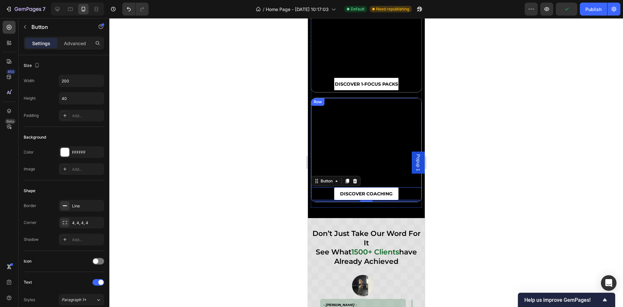
scroll to position [2834, 0]
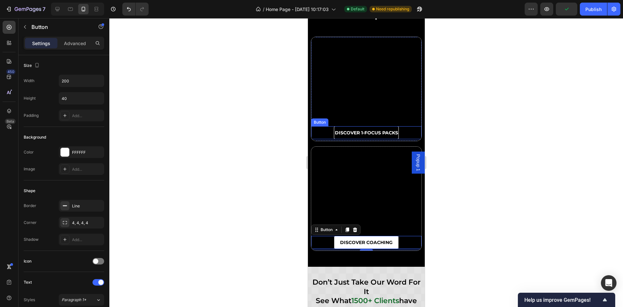
click at [366, 138] on link "DISCOVER 1-FOCUS PACKS" at bounding box center [366, 132] width 65 height 13
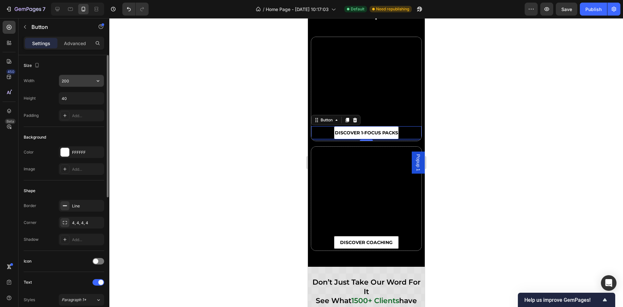
click at [69, 79] on input "200" at bounding box center [81, 81] width 45 height 12
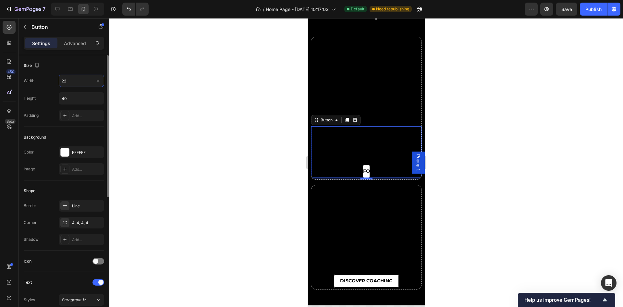
type input "225"
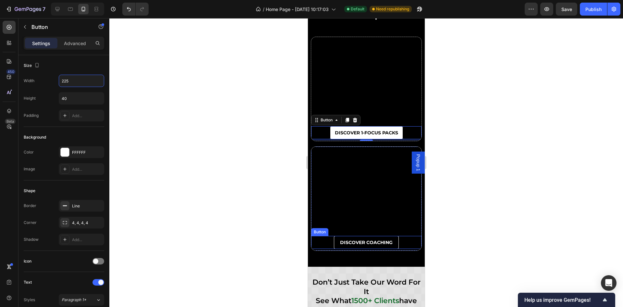
click at [334, 239] on link "DISCOVER COACHING" at bounding box center [366, 242] width 65 height 13
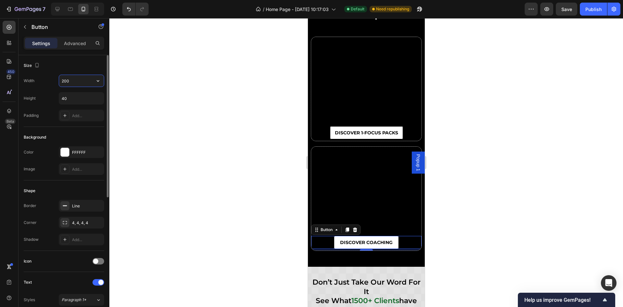
click at [63, 80] on input "200" at bounding box center [81, 81] width 45 height 12
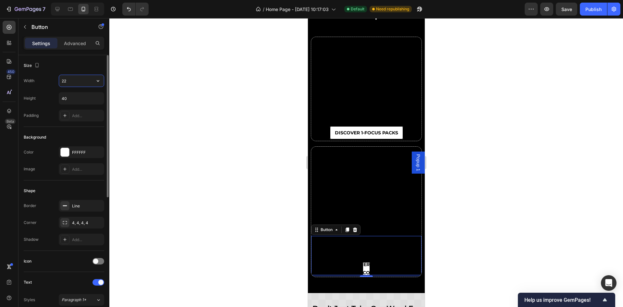
type input "225"
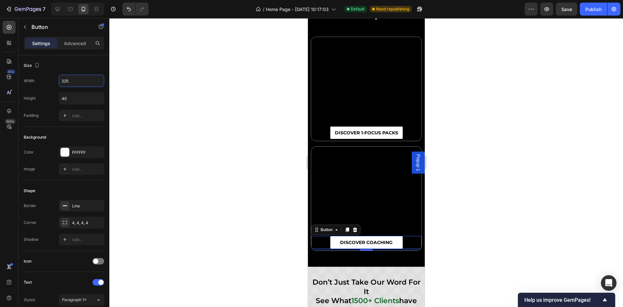
click at [457, 107] on div at bounding box center [366, 162] width 514 height 289
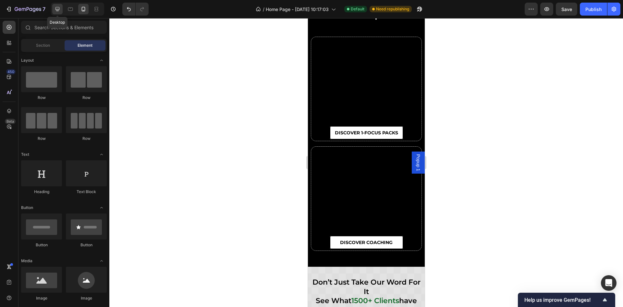
click at [54, 10] on icon at bounding box center [57, 9] width 6 height 6
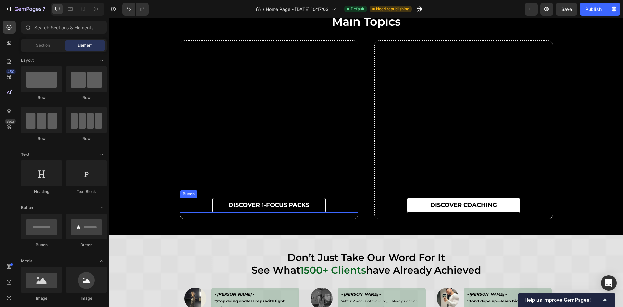
click at [313, 209] on link "DISCOVER 1-FOCUS PACKS" at bounding box center [269, 205] width 114 height 15
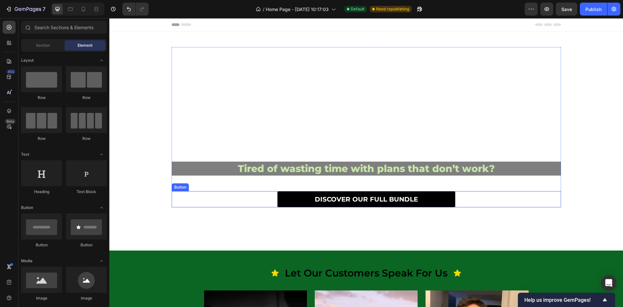
click at [440, 196] on link "DISCOVER OUR FULL BUNDLE" at bounding box center [366, 199] width 178 height 16
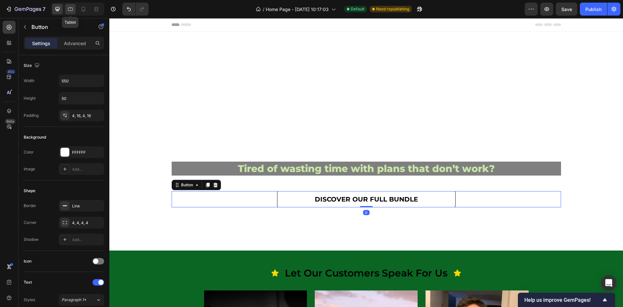
click at [70, 9] on icon at bounding box center [70, 9] width 6 height 6
type input "500"
type input "45"
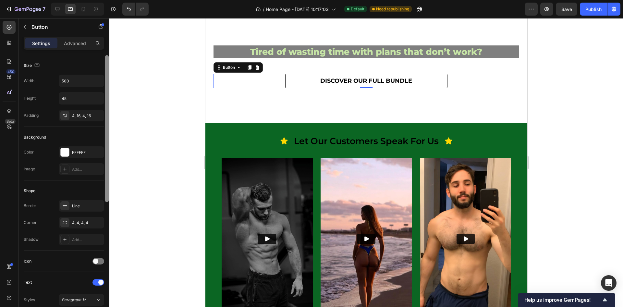
scroll to position [129, 0]
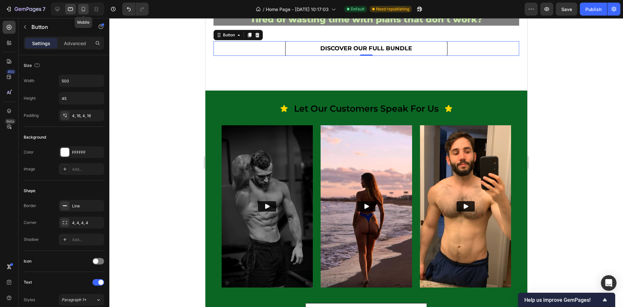
click at [83, 8] on icon at bounding box center [83, 9] width 6 height 6
type input "14"
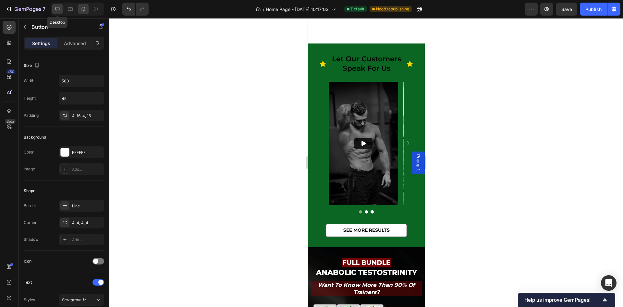
scroll to position [107, 0]
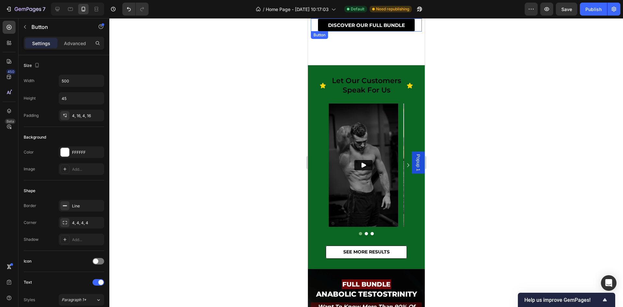
click at [323, 28] on link "DISCOVER OUR FULL BUNDLE" at bounding box center [365, 24] width 97 height 13
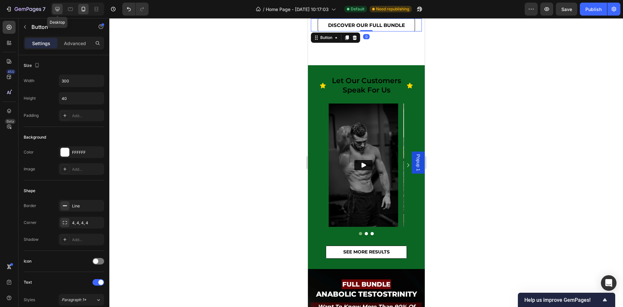
click at [57, 12] on icon at bounding box center [57, 9] width 6 height 6
type input "80%"
type input "50"
type input "20"
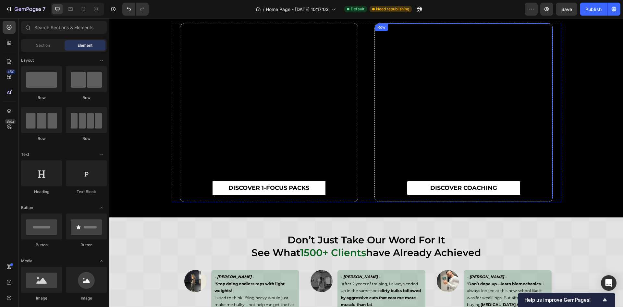
scroll to position [2803, 0]
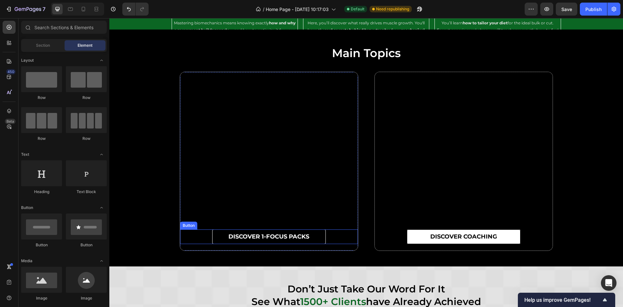
click at [310, 237] on link "DISCOVER 1-FOCUS PACKS" at bounding box center [269, 236] width 114 height 15
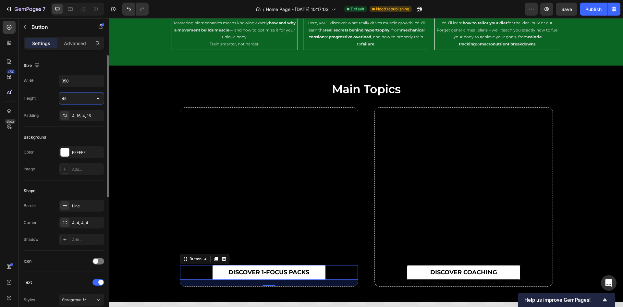
click at [68, 102] on input "45" at bounding box center [81, 98] width 45 height 12
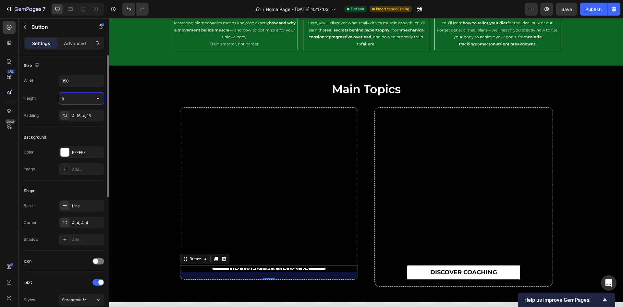
type input "50"
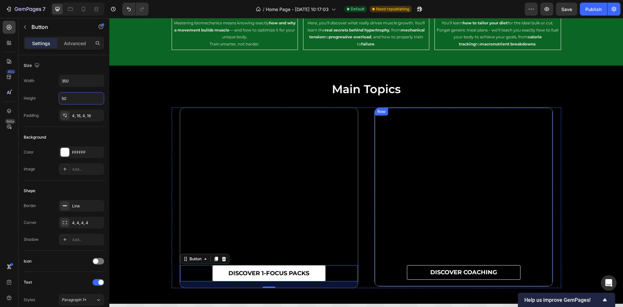
click at [415, 271] on link "DISCOVER COACHING" at bounding box center [464, 272] width 114 height 15
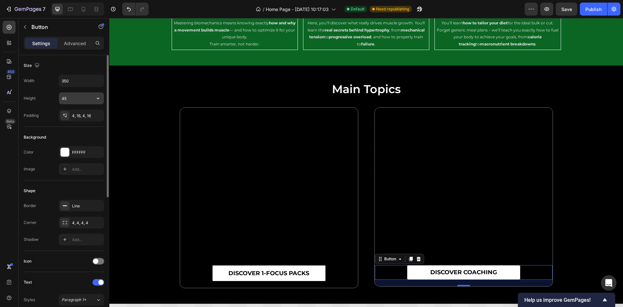
click at [69, 94] on input "45" at bounding box center [81, 98] width 45 height 12
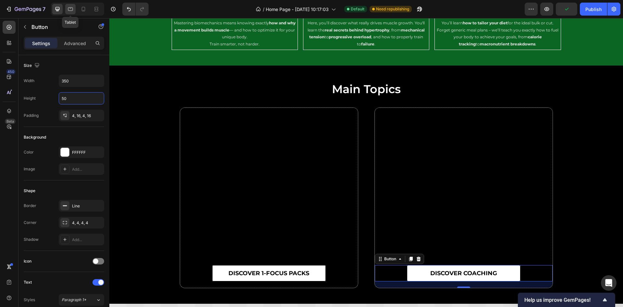
type input "50"
click at [73, 10] on icon at bounding box center [70, 9] width 6 height 6
type input "275"
type input "40"
type input "16"
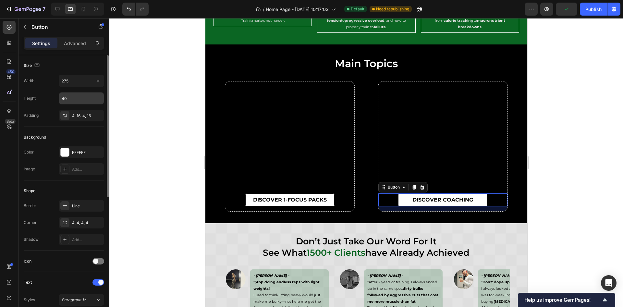
click at [80, 92] on input "40" at bounding box center [81, 98] width 45 height 12
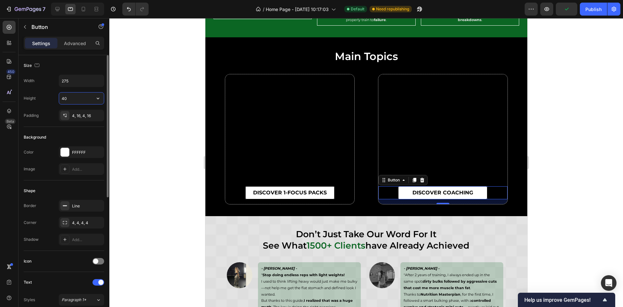
click at [78, 95] on input "40" at bounding box center [81, 98] width 45 height 12
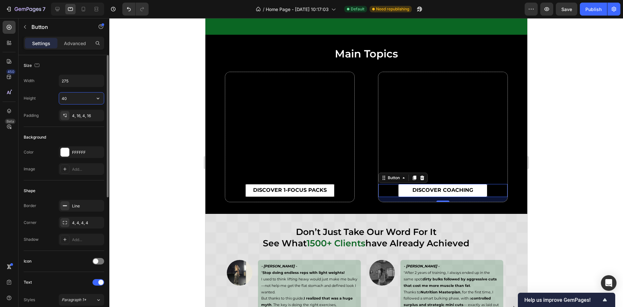
scroll to position [2941, 0]
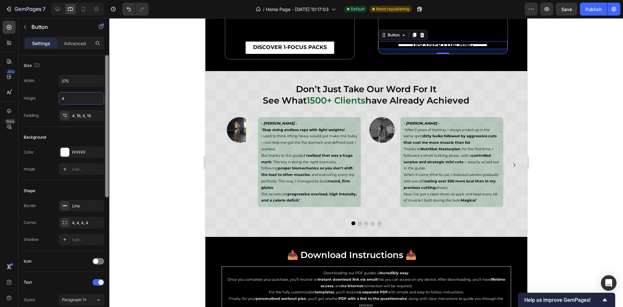
type input "45"
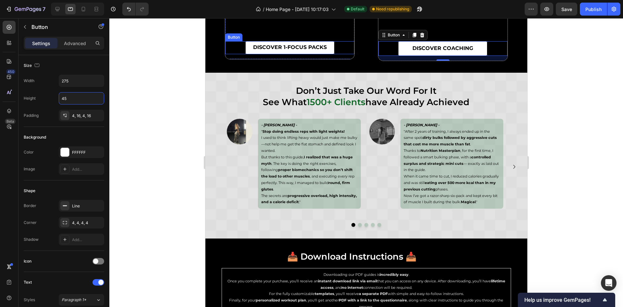
drag, startPoint x: 408, startPoint y: 76, endPoint x: 225, endPoint y: 57, distance: 184.6
click at [328, 50] on link "DISCOVER 1-FOCUS PACKS" at bounding box center [289, 47] width 89 height 13
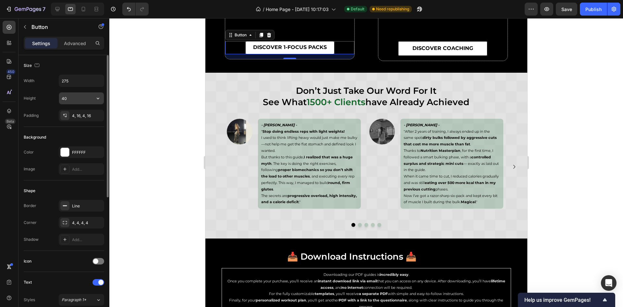
click at [72, 98] on input "40" at bounding box center [81, 98] width 45 height 12
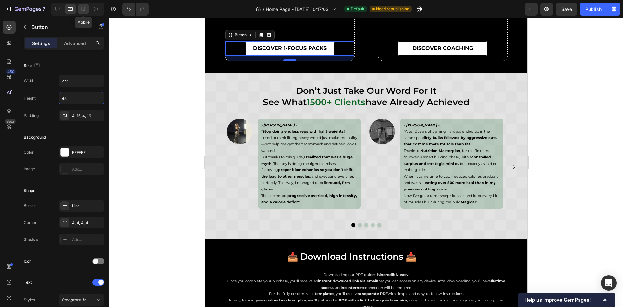
type input "45"
click at [84, 9] on icon at bounding box center [83, 9] width 6 height 6
type input "225"
type input "40"
type input "14"
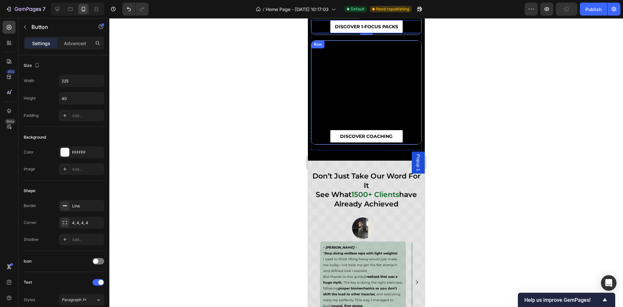
scroll to position [2822, 0]
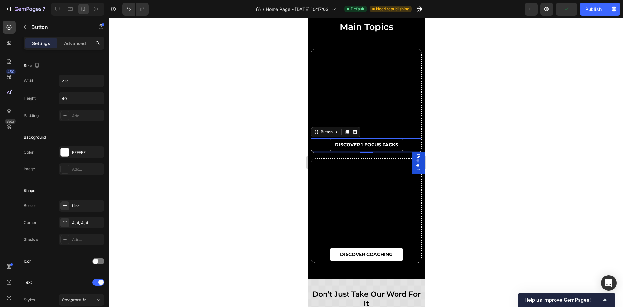
click at [395, 147] on link "DISCOVER 1-FOCUS PACKS" at bounding box center [366, 144] width 73 height 13
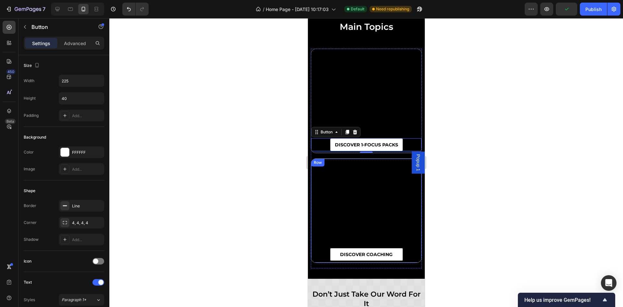
click at [481, 227] on div at bounding box center [366, 162] width 514 height 289
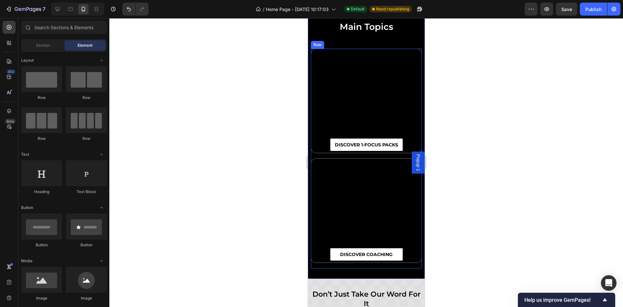
click at [325, 154] on div "DISCOVER 1-FOCUS PACKS Button Row DISCOVER COACHING Button Row Row" at bounding box center [366, 159] width 111 height 220
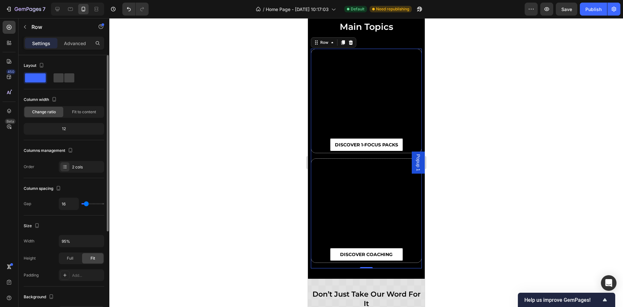
type input "83"
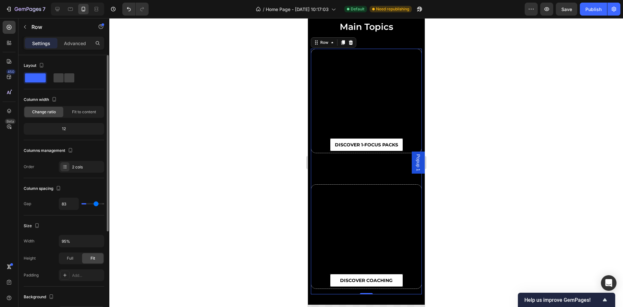
type input "96"
type input "99"
type input "94"
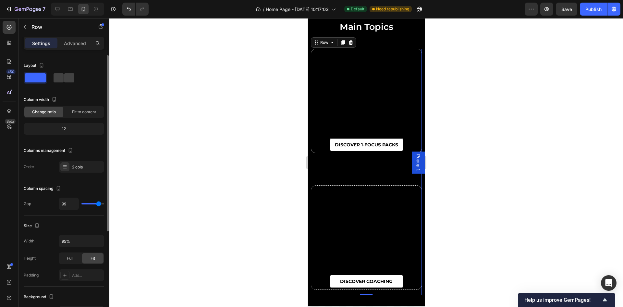
type input "94"
type input "71"
type input "51"
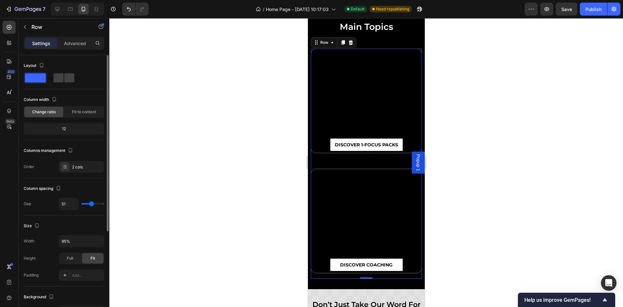
type input "48"
type input "46"
type input "31"
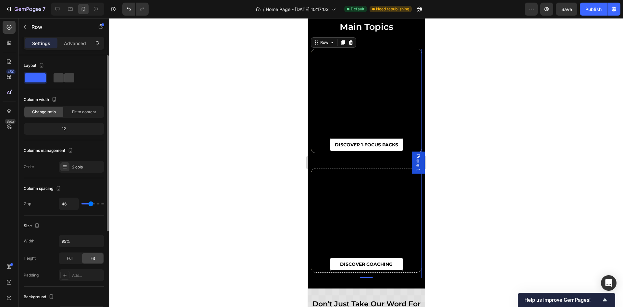
type input "31"
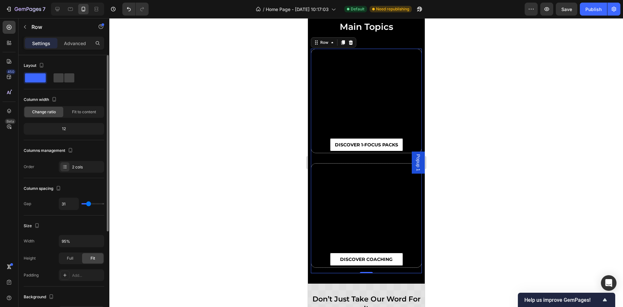
type input "33"
type input "41"
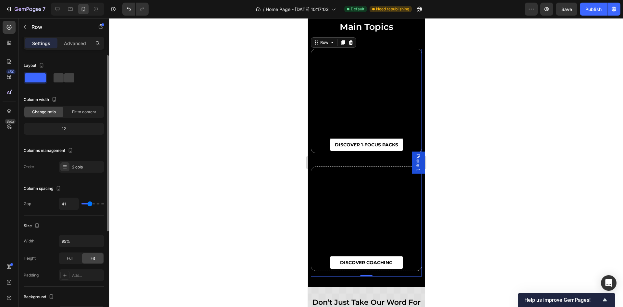
type input "44"
type input "46"
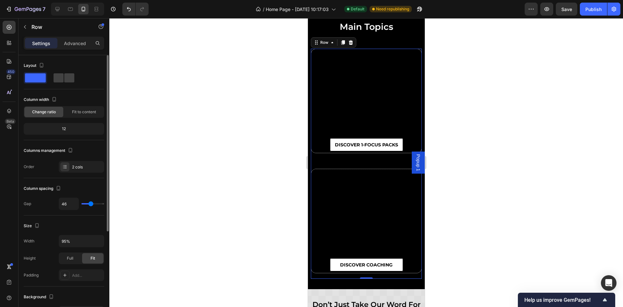
type input "48"
type input "49"
type input "51"
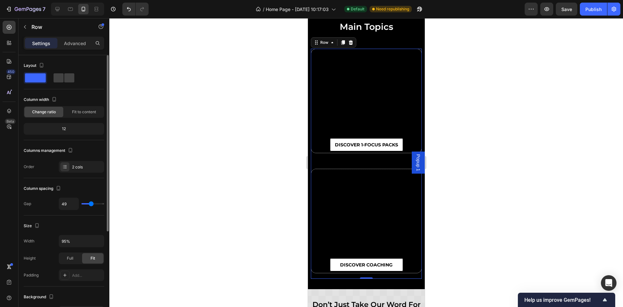
type input "51"
type input "49"
type input "48"
drag, startPoint x: 86, startPoint y: 204, endPoint x: 91, endPoint y: 204, distance: 4.9
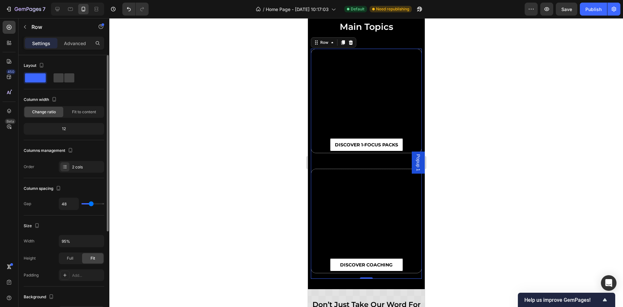
type input "48"
click at [91, 204] on input "range" at bounding box center [92, 203] width 23 height 1
click at [463, 108] on div at bounding box center [366, 162] width 514 height 289
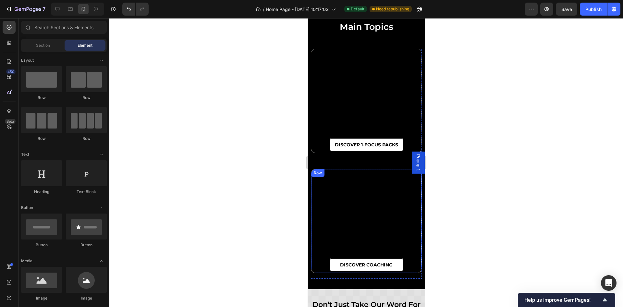
click at [389, 272] on div "DISCOVER COACHING Button" at bounding box center [366, 221] width 110 height 104
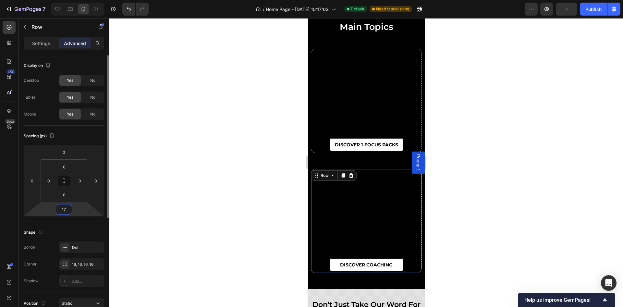
click at [65, 210] on input "17" at bounding box center [63, 209] width 13 height 10
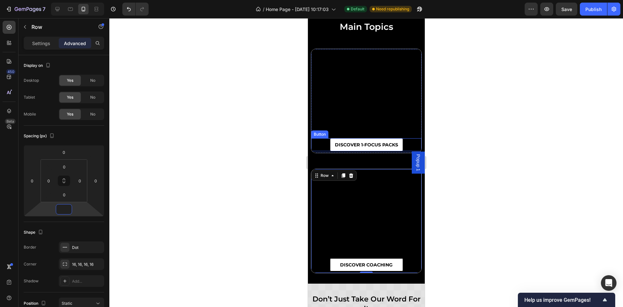
click at [315, 150] on div "DISCOVER 1-FOCUS PACKS Button" at bounding box center [366, 144] width 110 height 13
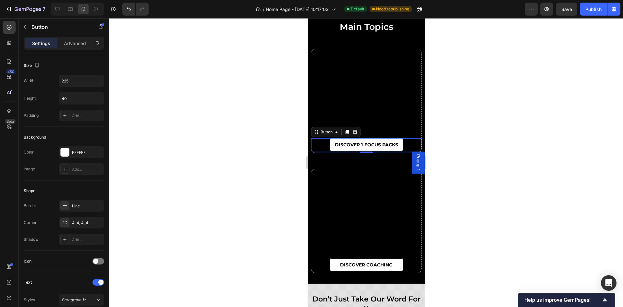
click at [322, 152] on div "5" at bounding box center [366, 152] width 110 height 2
click at [312, 117] on div "DISCOVER 1-FOCUS PACKS Button 5" at bounding box center [366, 101] width 110 height 104
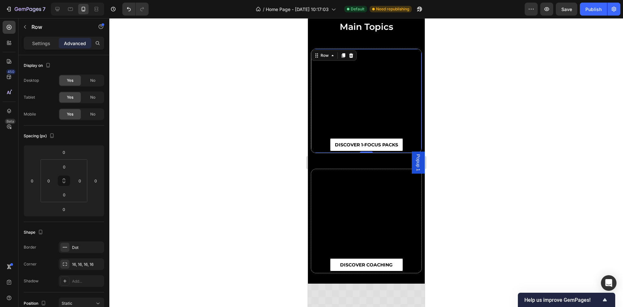
scroll to position [2891, 0]
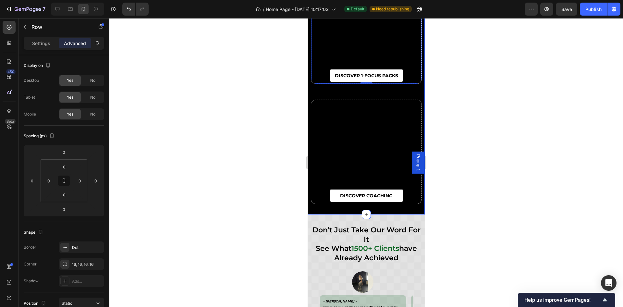
click at [316, 207] on div "main topics Heading Row DISCOVER 1-FOCUS PACKS Button Row 0 DISCOVER COACHING B…" at bounding box center [366, 78] width 117 height 274
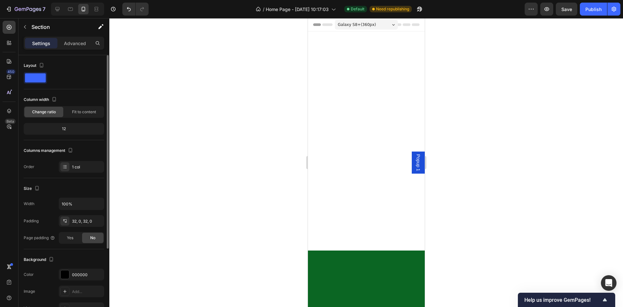
scroll to position [2891, 0]
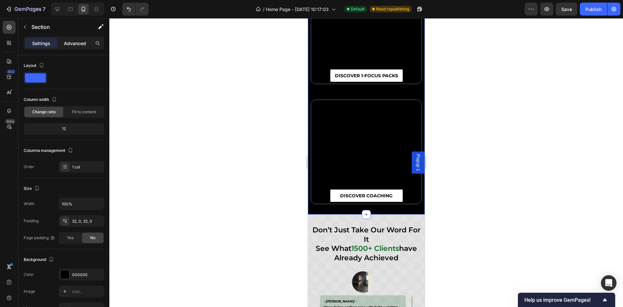
click at [71, 43] on p "Advanced" at bounding box center [75, 43] width 22 height 7
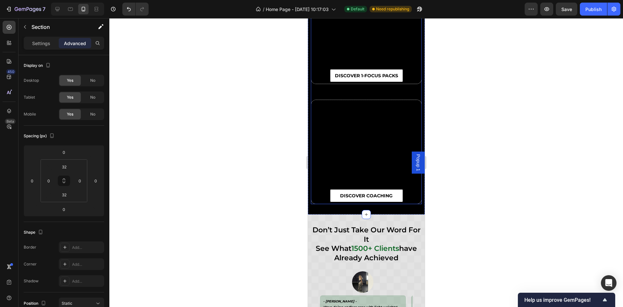
click at [326, 92] on div "DISCOVER 1-FOCUS PACKS Button Row DISCOVER COACHING Button Row Row" at bounding box center [366, 92] width 111 height 225
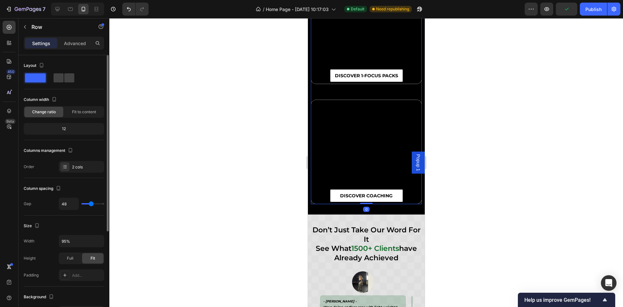
type input "9"
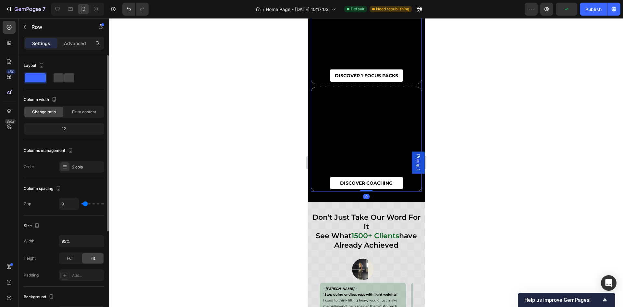
type input "14"
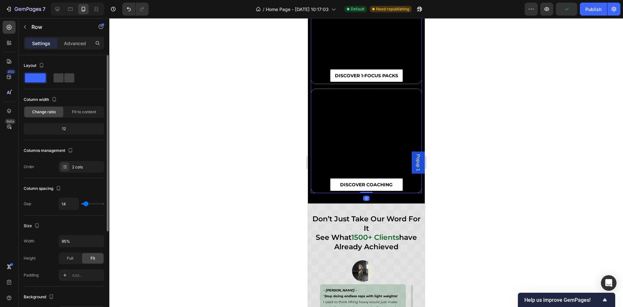
type input "16"
type input "31"
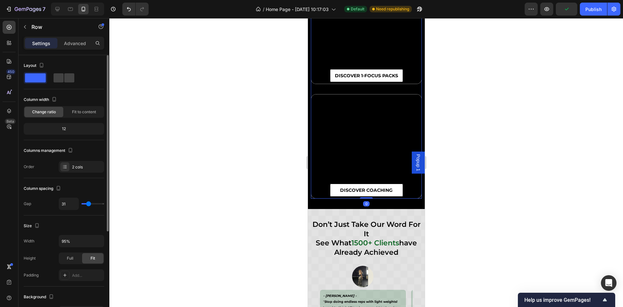
type input "43"
type input "46"
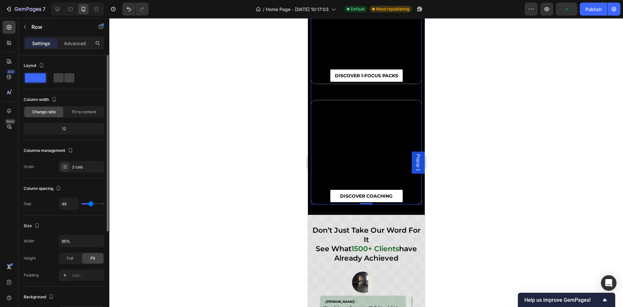
type input "49"
type input "48"
type input "39"
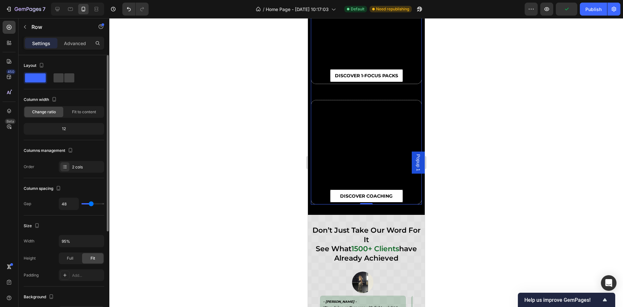
type input "39"
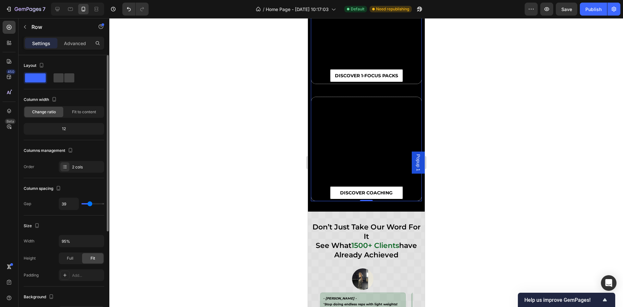
type input "33"
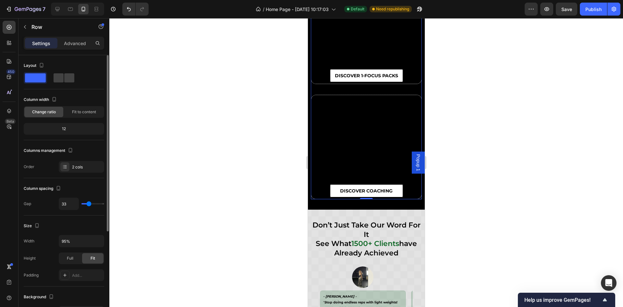
type input "31"
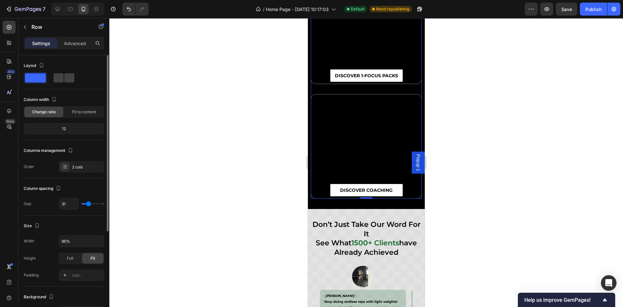
type input "34"
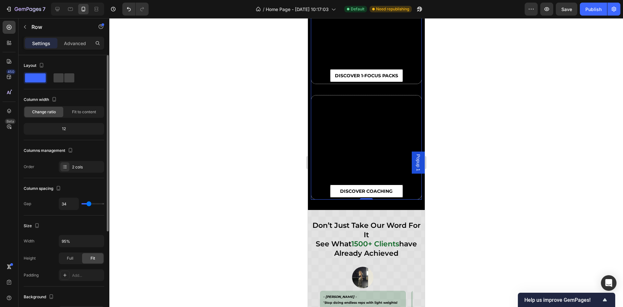
type input "33"
type input "29"
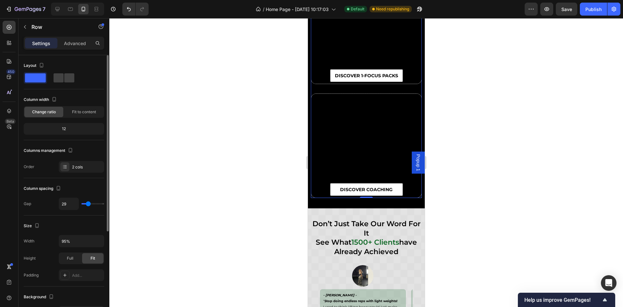
type input "29"
click at [88, 203] on input "range" at bounding box center [92, 203] width 23 height 1
click at [71, 202] on input "29" at bounding box center [68, 204] width 19 height 12
type input "3"
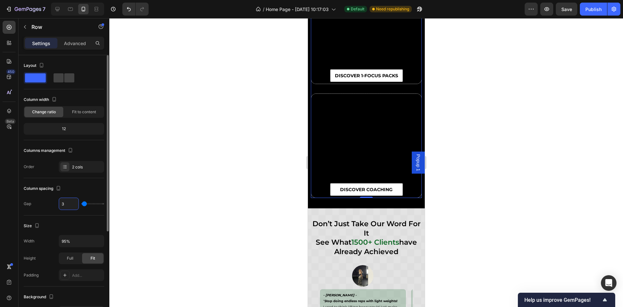
type input "32"
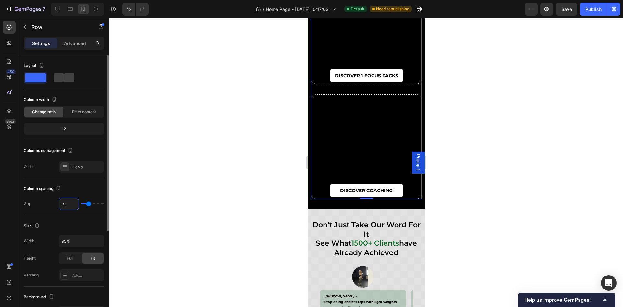
type input "32"
click at [86, 186] on div "Column spacing" at bounding box center [64, 188] width 80 height 10
click at [523, 140] on div at bounding box center [366, 162] width 514 height 289
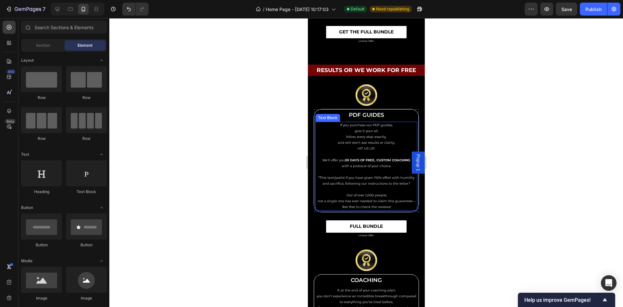
scroll to position [3499, 0]
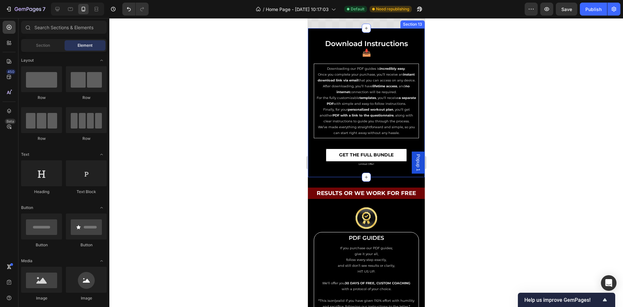
click at [311, 151] on div "📥 download instructions 📥 Heading Row download instructions 📥 Heading Row Downl…" at bounding box center [366, 103] width 117 height 129
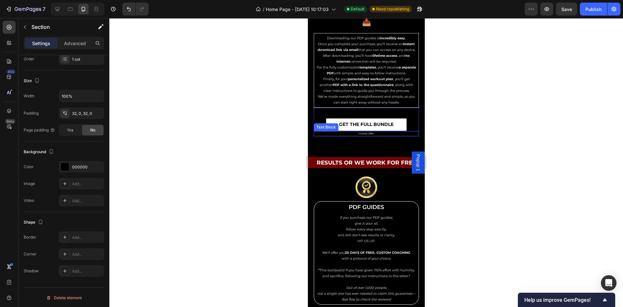
scroll to position [3476, 0]
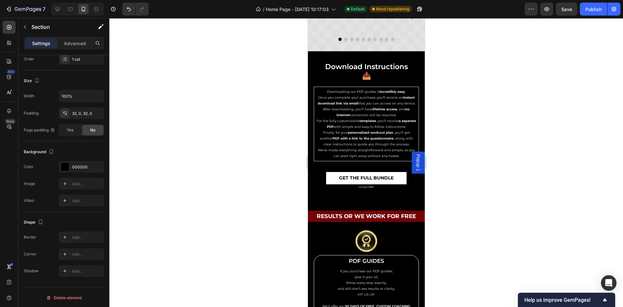
click at [311, 178] on div "📥 download instructions 📥 Heading Row download instructions 📥 Heading Row Downl…" at bounding box center [366, 126] width 117 height 129
click at [312, 62] on div "📥 download instructions 📥 Heading Row download instructions 📥 Heading Row Downl…" at bounding box center [366, 126] width 117 height 129
click at [357, 57] on div "📥 download instructions 📥 Heading Row download instructions 📥 Heading Row Downl…" at bounding box center [366, 125] width 117 height 149
click at [406, 57] on div "📥 download instructions 📥 Heading Row download instructions 📥 Heading Row Downl…" at bounding box center [366, 125] width 117 height 149
click at [408, 57] on div "📥 download instructions 📥 Heading Row download instructions 📥 Heading Row Downl…" at bounding box center [366, 125] width 117 height 149
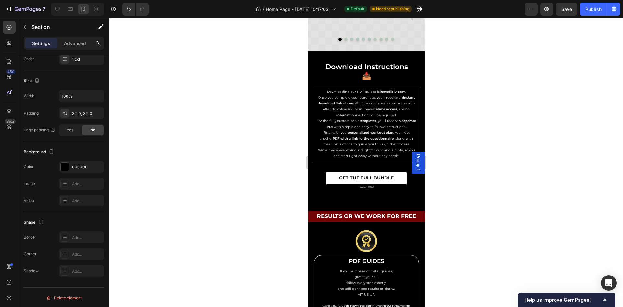
click at [313, 77] on h2 "download instructions 📥" at bounding box center [365, 72] width 105 height 20
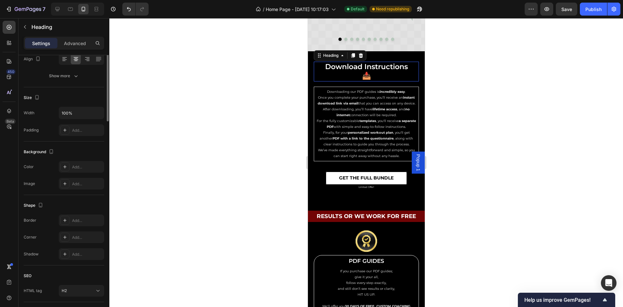
scroll to position [0, 0]
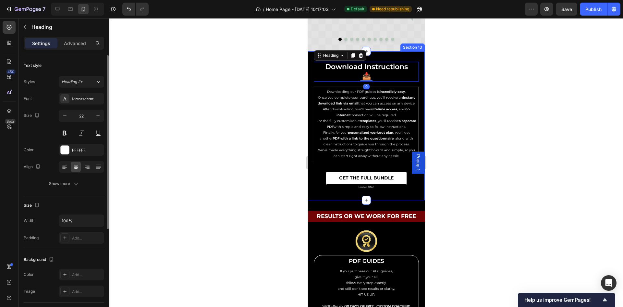
click at [375, 199] on div "📥 download instructions 📥 Heading Row download instructions 📥 Heading 0 Row Dow…" at bounding box center [366, 125] width 117 height 149
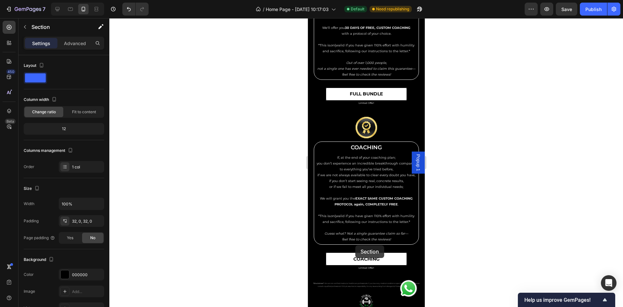
scroll to position [3775, 0]
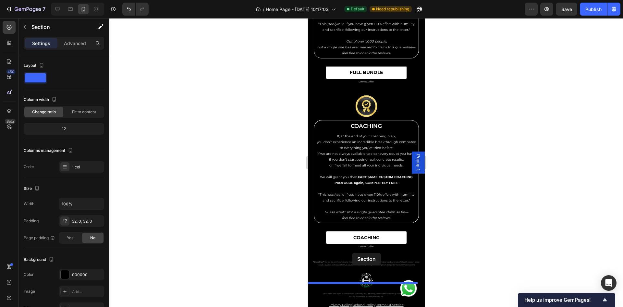
drag, startPoint x: 312, startPoint y: 45, endPoint x: 352, endPoint y: 253, distance: 211.9
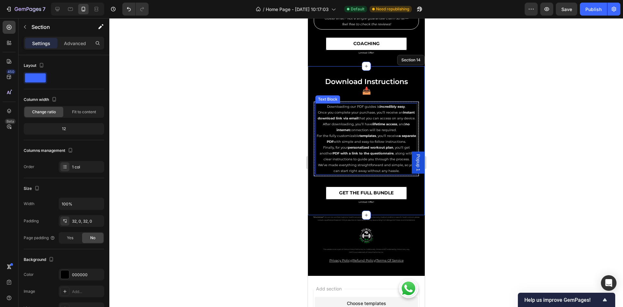
scroll to position [3821, 0]
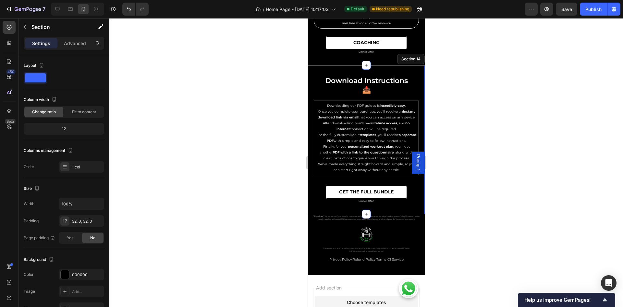
click at [502, 166] on div at bounding box center [366, 162] width 514 height 289
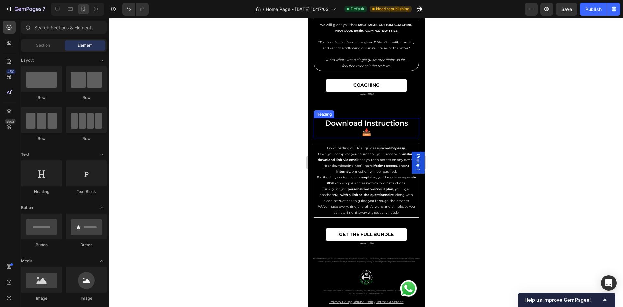
scroll to position [3827, 0]
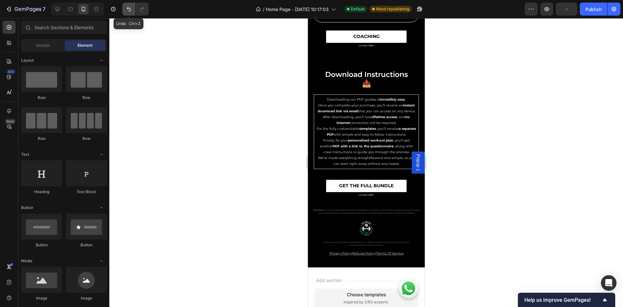
drag, startPoint x: 126, startPoint y: 8, endPoint x: 45, endPoint y: 86, distance: 112.4
click at [126, 8] on icon "Undo/Redo" at bounding box center [129, 9] width 6 height 6
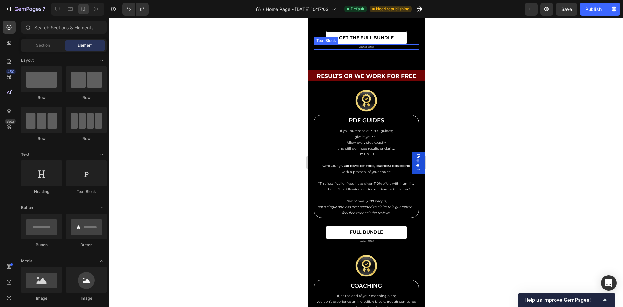
scroll to position [3560, 0]
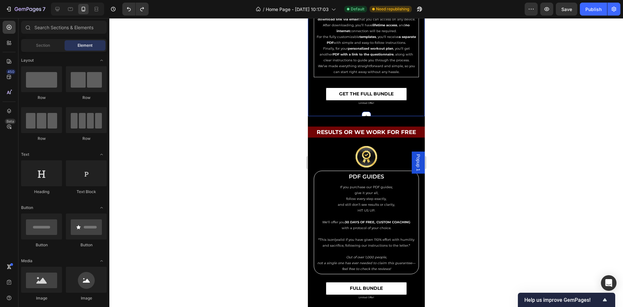
click at [310, 102] on div "📥 download instructions 📥 Heading Row download instructions 📥 Heading Row Downl…" at bounding box center [366, 42] width 117 height 129
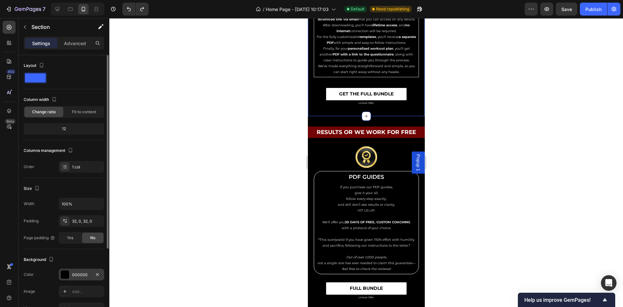
click at [77, 269] on div "000000" at bounding box center [81, 275] width 45 height 12
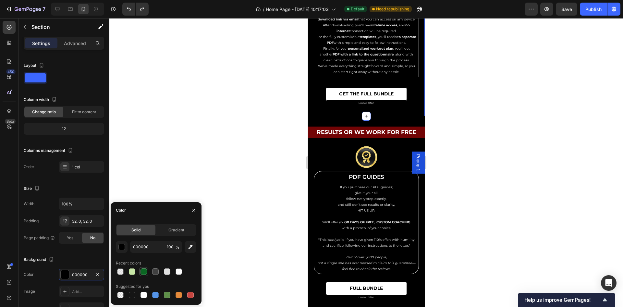
click at [144, 271] on div at bounding box center [144, 271] width 6 height 6
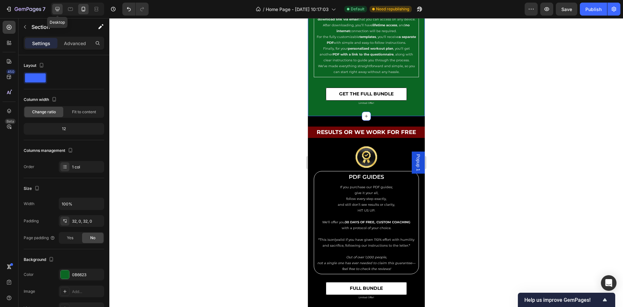
click at [58, 8] on icon at bounding box center [57, 9] width 6 height 6
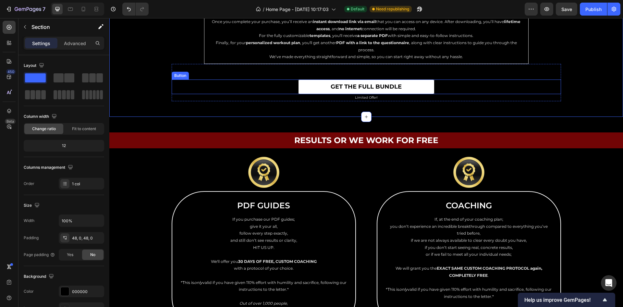
scroll to position [3486, 0]
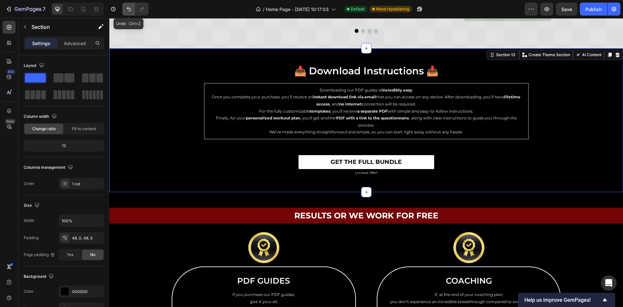
click at [128, 7] on icon "Undo/Redo" at bounding box center [129, 9] width 6 height 6
click at [127, 111] on div "📥 download instructions 📥 Heading Row download instructions 📥 Heading Row Downl…" at bounding box center [366, 120] width 514 height 113
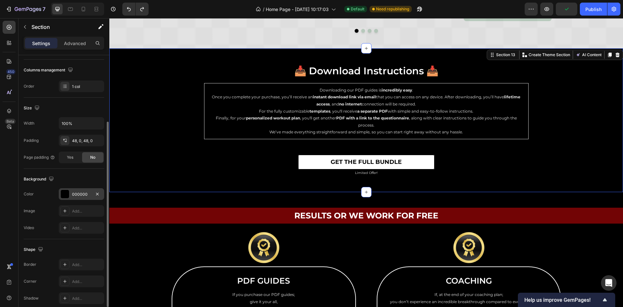
click at [83, 190] on div "000000" at bounding box center [81, 194] width 45 height 12
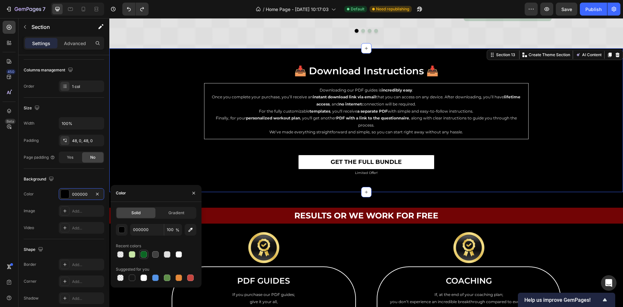
click at [141, 252] on div at bounding box center [144, 254] width 6 height 6
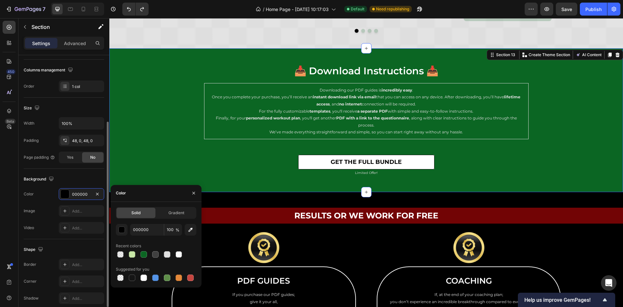
type input "0B6623"
click at [69, 12] on div at bounding box center [70, 9] width 10 height 10
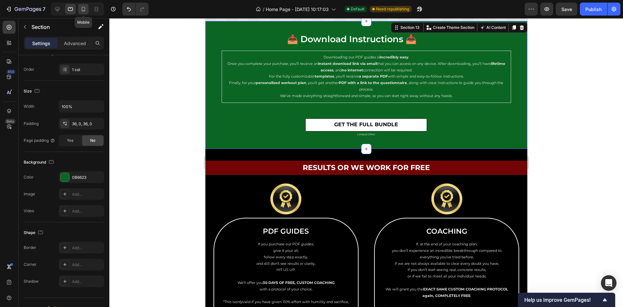
click at [82, 10] on icon at bounding box center [84, 9] width 4 height 5
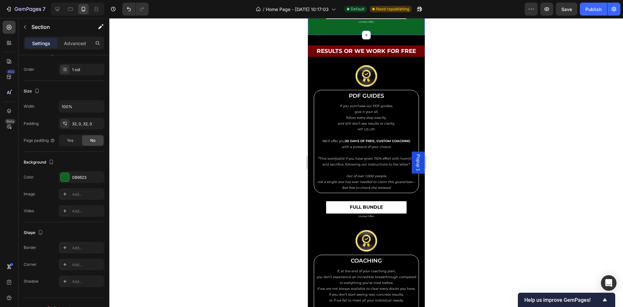
click at [458, 120] on div at bounding box center [366, 162] width 514 height 289
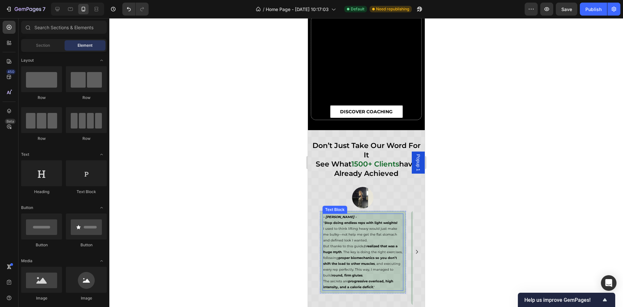
scroll to position [3095, 0]
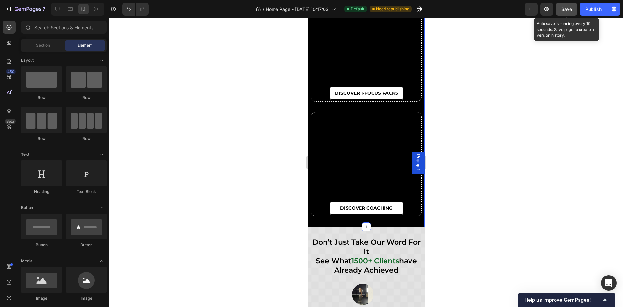
click at [567, 11] on span "Save" at bounding box center [566, 9] width 11 height 6
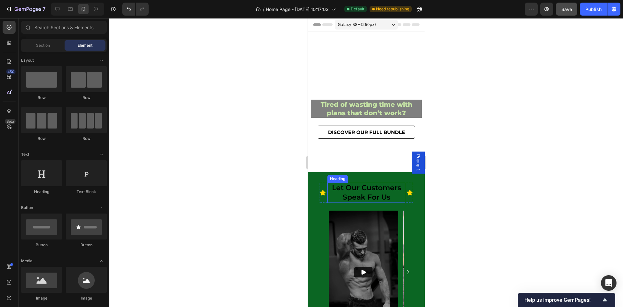
scroll to position [49, 0]
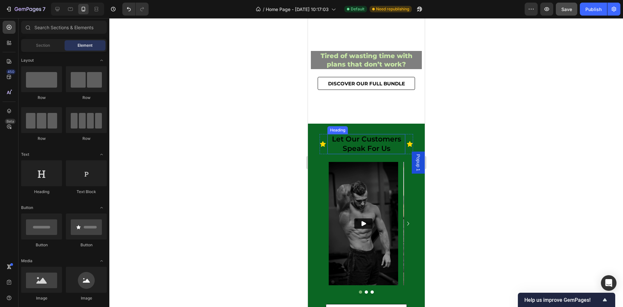
click at [387, 142] on h2 "let our customers speak for us" at bounding box center [366, 144] width 78 height 20
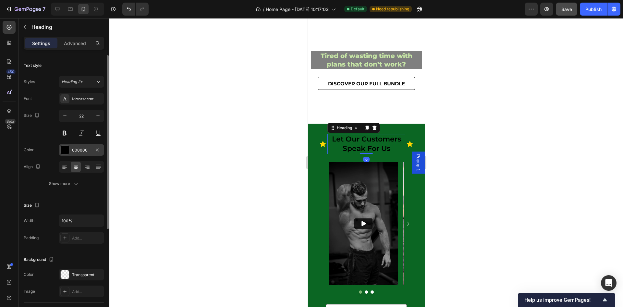
click at [76, 151] on div "000000" at bounding box center [81, 150] width 19 height 6
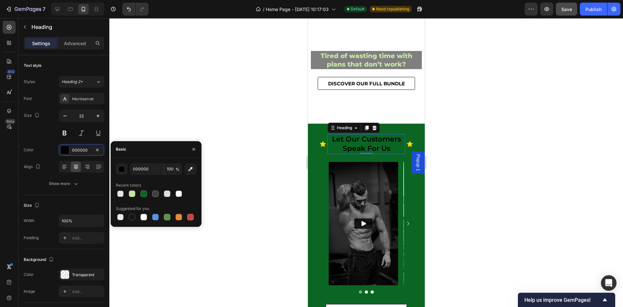
click at [174, 192] on div at bounding box center [156, 193] width 80 height 9
click at [181, 193] on div at bounding box center [179, 193] width 6 height 6
type input "FFFFFF"
click at [170, 168] on input "85" at bounding box center [173, 169] width 18 height 12
type input "100"
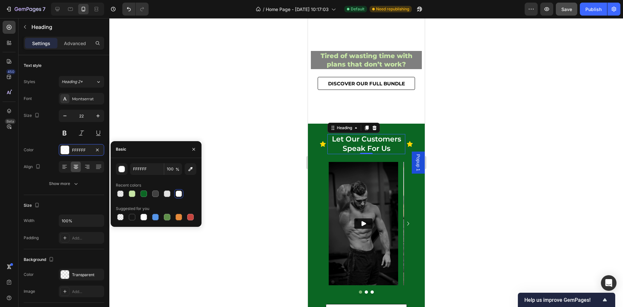
click at [459, 184] on div at bounding box center [366, 162] width 514 height 289
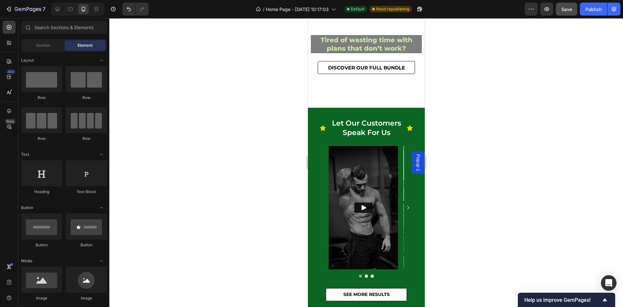
scroll to position [97, 0]
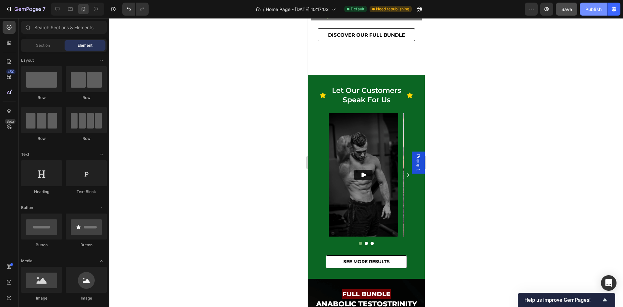
click at [595, 8] on div "Publish" at bounding box center [593, 9] width 16 height 7
click at [59, 8] on icon at bounding box center [57, 9] width 4 height 4
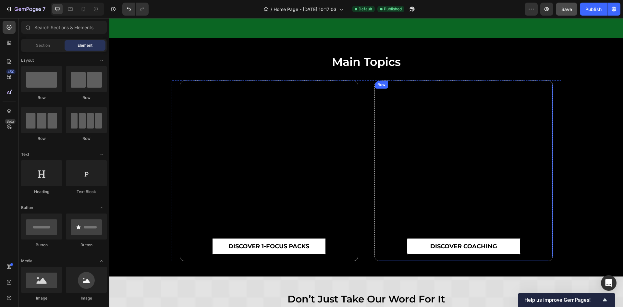
scroll to position [2896, 0]
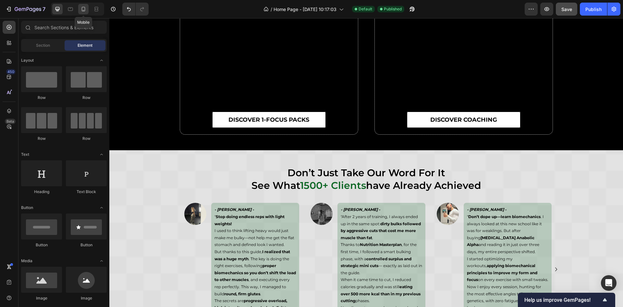
click at [84, 9] on icon at bounding box center [83, 9] width 6 height 6
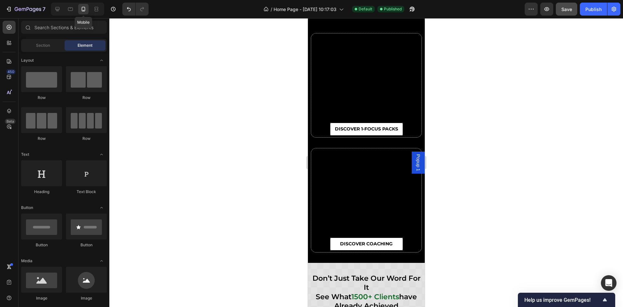
scroll to position [2881, 0]
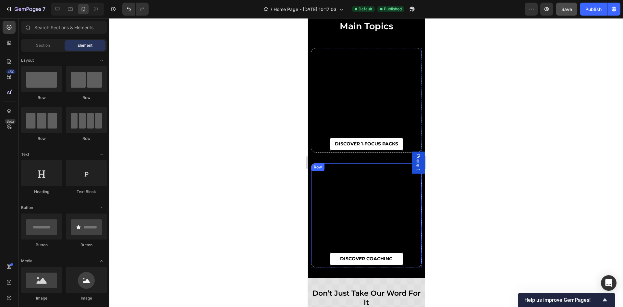
click at [317, 183] on div "DISCOVER COACHING Button" at bounding box center [366, 215] width 110 height 104
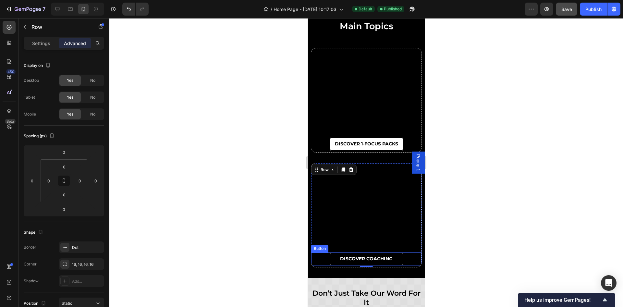
click at [334, 258] on link "DISCOVER COACHING" at bounding box center [366, 258] width 73 height 13
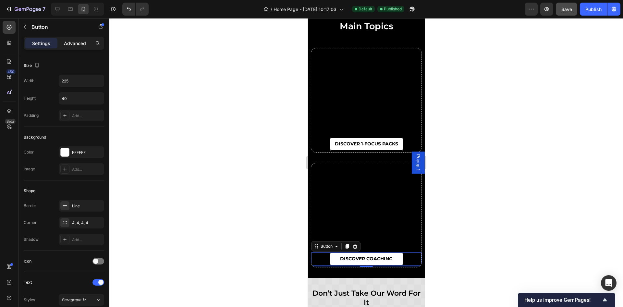
click at [73, 44] on p "Advanced" at bounding box center [75, 43] width 22 height 7
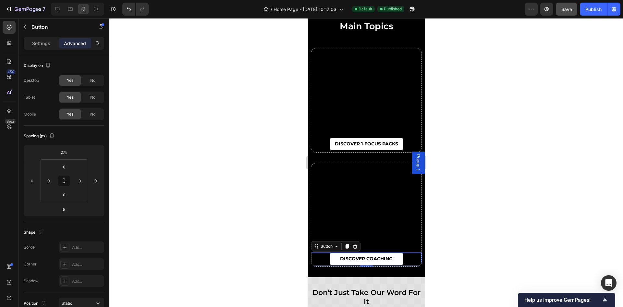
drag, startPoint x: 362, startPoint y: 265, endPoint x: 353, endPoint y: 265, distance: 9.8
click at [353, 265] on div "3" at bounding box center [366, 265] width 110 height 0
click at [68, 210] on input "3" at bounding box center [63, 209] width 13 height 10
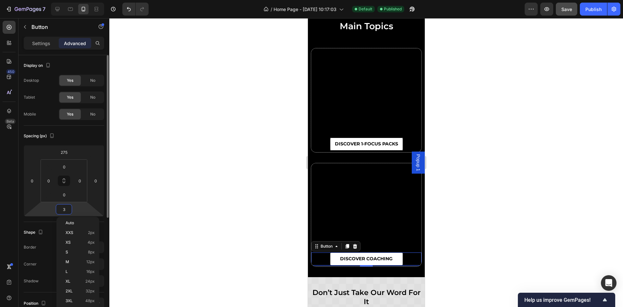
type input "5"
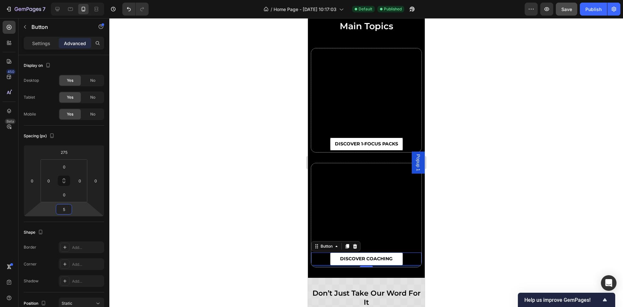
click at [440, 211] on div at bounding box center [366, 162] width 514 height 289
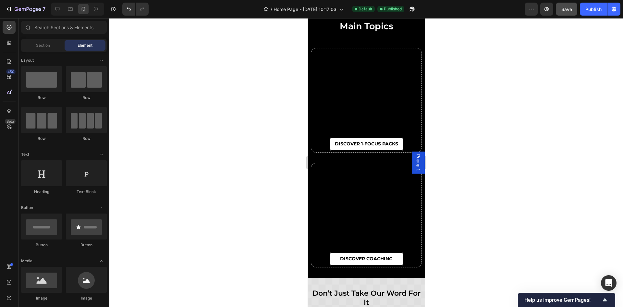
click at [440, 211] on div at bounding box center [366, 162] width 514 height 289
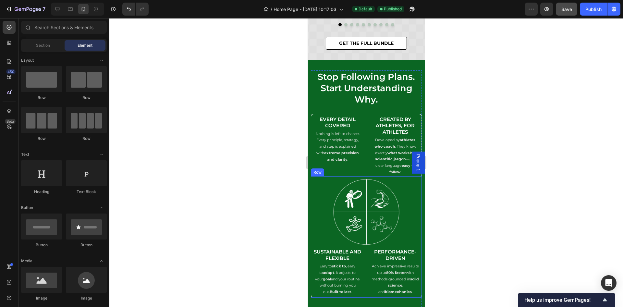
scroll to position [2847, 0]
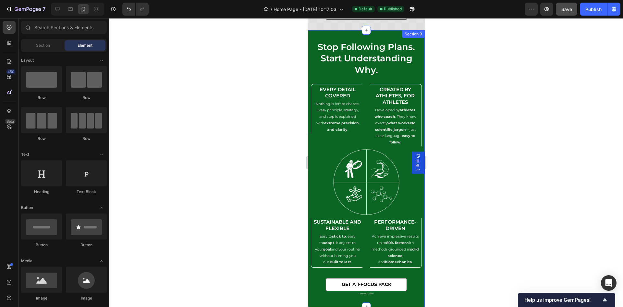
click at [389, 39] on div "stop following plans. start understanding why. Heading Every Detail Covered Hea…" at bounding box center [366, 168] width 117 height 276
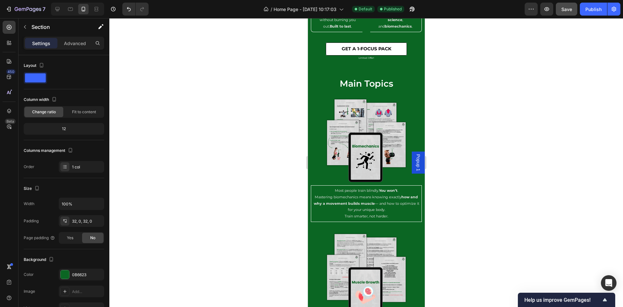
scroll to position [2944, 0]
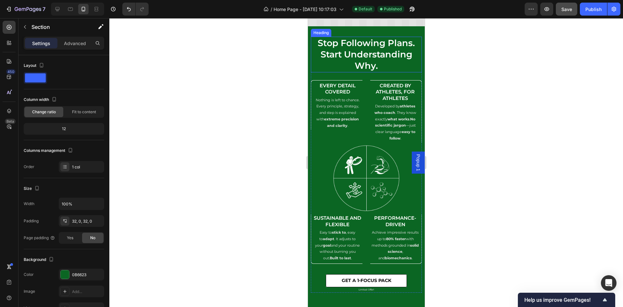
click at [398, 72] on h2 "stop following plans. start understanding why." at bounding box center [366, 54] width 111 height 35
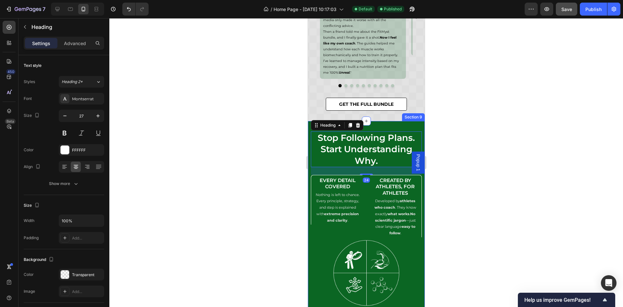
click at [397, 129] on div "stop following plans. start understanding why. Heading 24 Every Detail Covered …" at bounding box center [366, 259] width 117 height 276
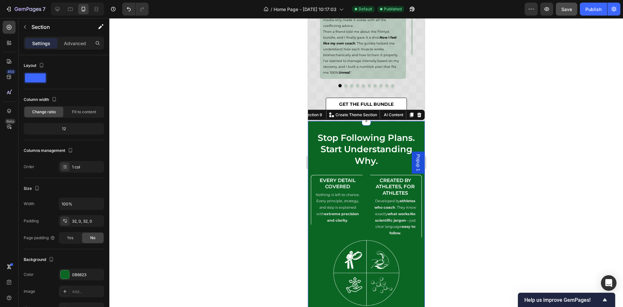
click at [62, 10] on div at bounding box center [57, 9] width 10 height 10
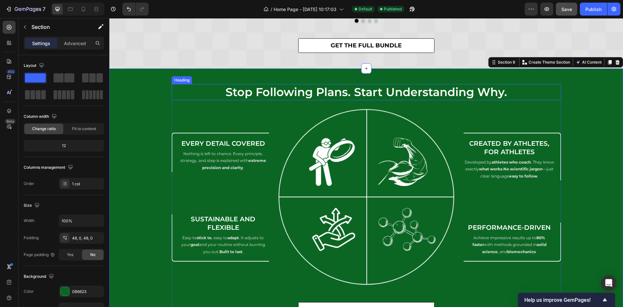
scroll to position [2858, 0]
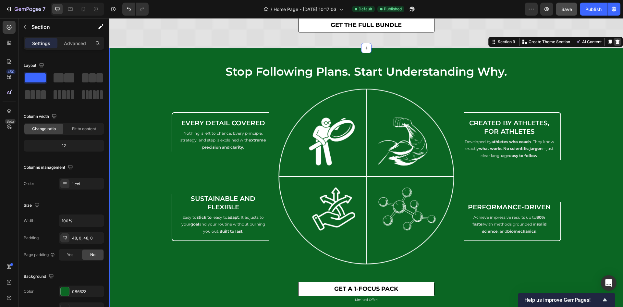
click at [616, 40] on icon at bounding box center [618, 42] width 4 height 5
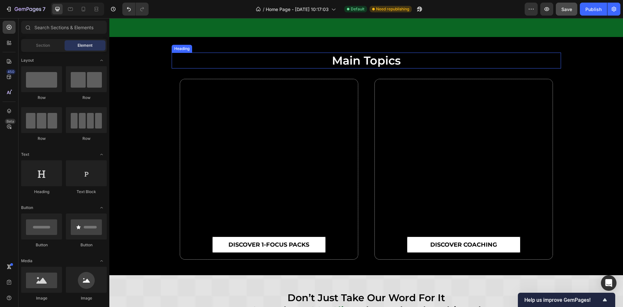
scroll to position [2307, 0]
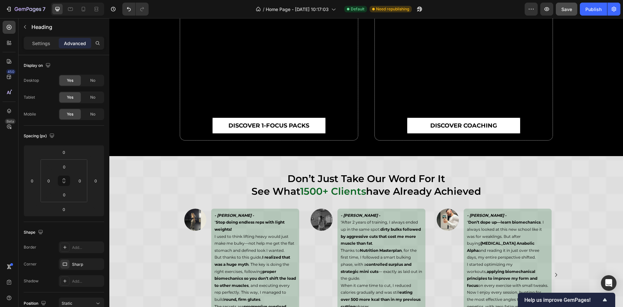
click at [590, 85] on div "View All Our Products ... Heading 0 Row DISCOVER 1-FOCUS PACKS Button Row DISCO…" at bounding box center [366, 36] width 514 height 207
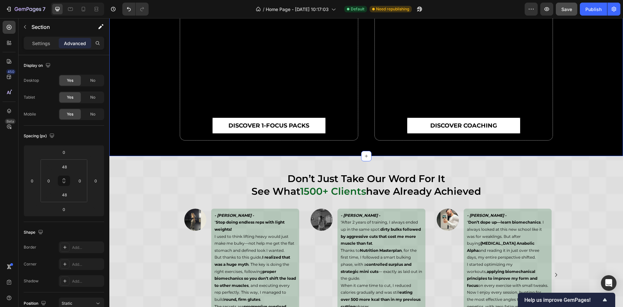
drag, startPoint x: 318, startPoint y: 69, endPoint x: 282, endPoint y: 70, distance: 36.0
click at [596, 118] on div "Explore All Our Products ... Heading 0 Row DISCOVER 1-FOCUS PACKS Button Row DI…" at bounding box center [366, 36] width 514 height 207
click at [144, 72] on div "Explore All Our Products ... Heading Row DISCOVER 1-FOCUS PACKS Button Row DISC…" at bounding box center [366, 36] width 514 height 207
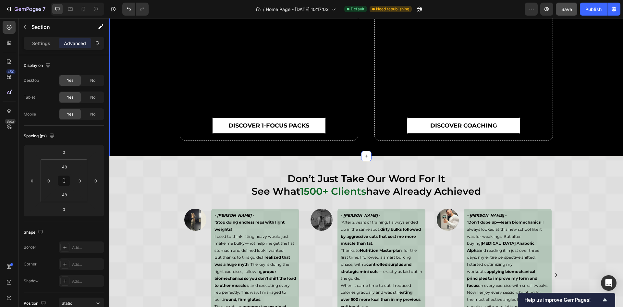
click at [142, 58] on div "Explore All Our Products ... Heading Row 32 DISCOVER 1-FOCUS PACKS Button Row D…" at bounding box center [366, 37] width 514 height 239
click at [66, 10] on div at bounding box center [70, 9] width 10 height 10
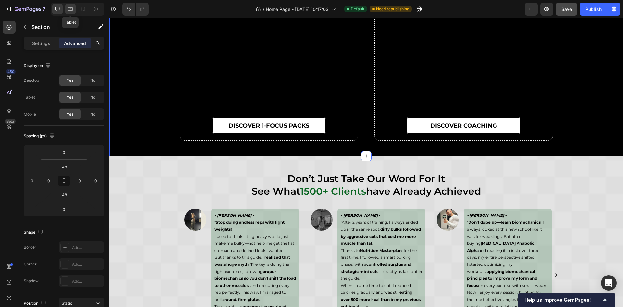
type input "36"
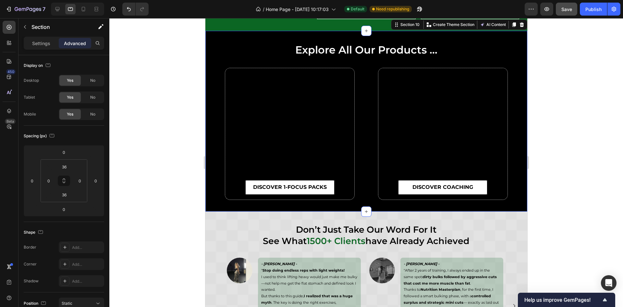
scroll to position [2277, 0]
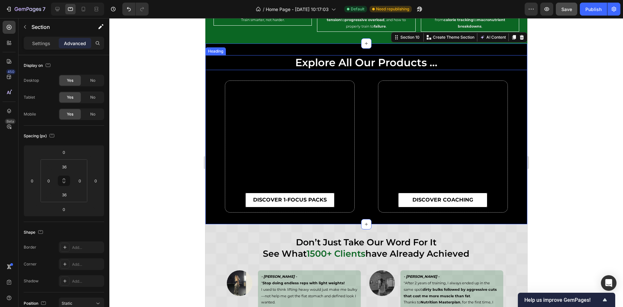
click at [325, 60] on p "Explore All Our Products ..." at bounding box center [366, 63] width 321 height 14
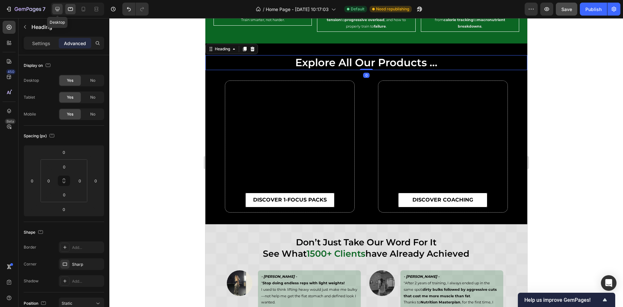
click at [60, 12] on icon at bounding box center [57, 9] width 6 height 6
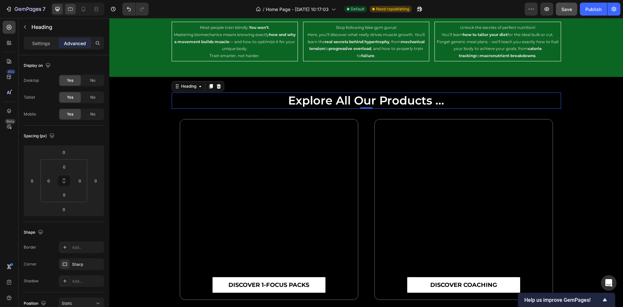
click at [67, 9] on icon at bounding box center [70, 9] width 6 height 6
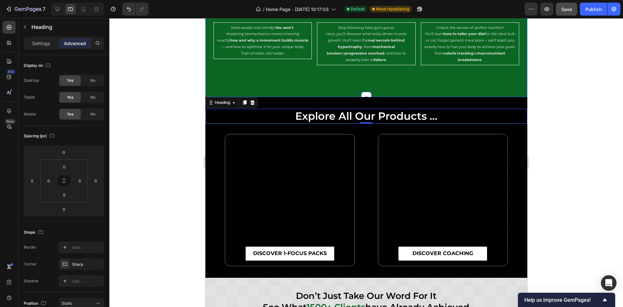
scroll to position [2216, 0]
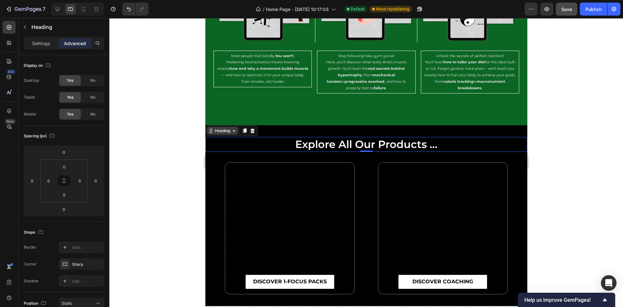
click at [222, 132] on div "Heading" at bounding box center [222, 131] width 18 height 6
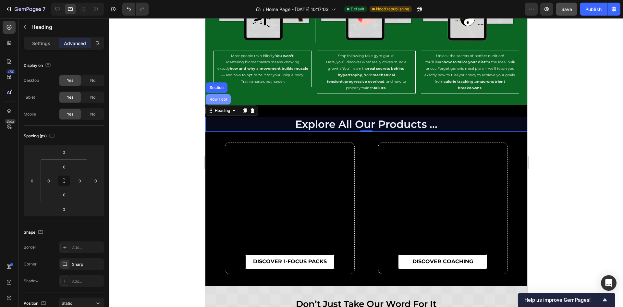
click at [218, 97] on div "Row 1 col" at bounding box center [218, 99] width 20 height 4
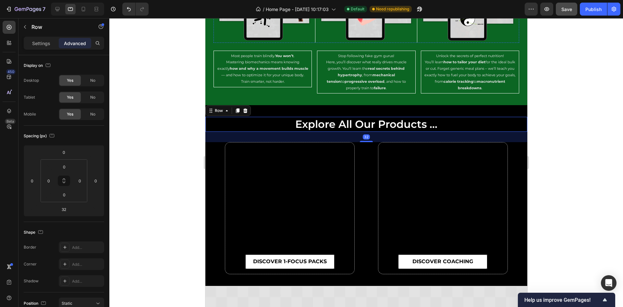
scroll to position [2021, 0]
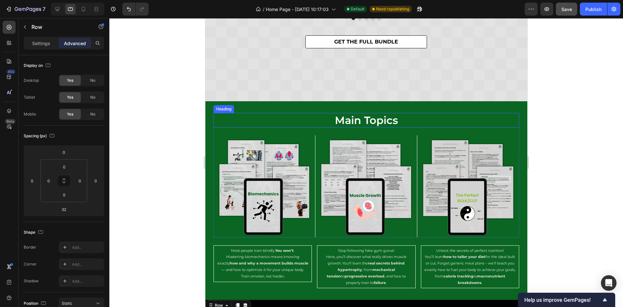
click at [315, 135] on img at bounding box center [366, 186] width 102 height 102
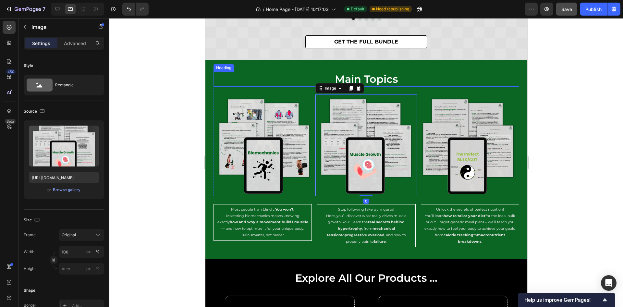
click at [293, 76] on h2 "main topics" at bounding box center [366, 79] width 306 height 15
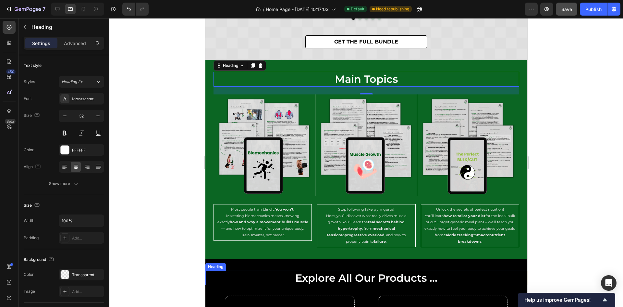
click at [322, 272] on p "Explore All Our Products ..." at bounding box center [366, 278] width 321 height 14
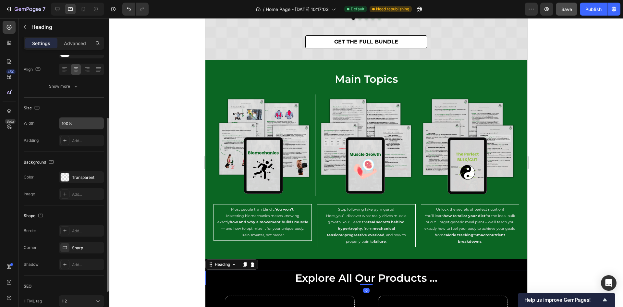
scroll to position [0, 0]
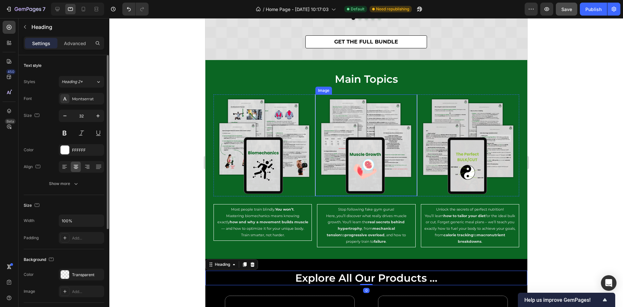
click at [329, 87] on div "main topics Heading Image Image Image Row" at bounding box center [366, 134] width 306 height 125
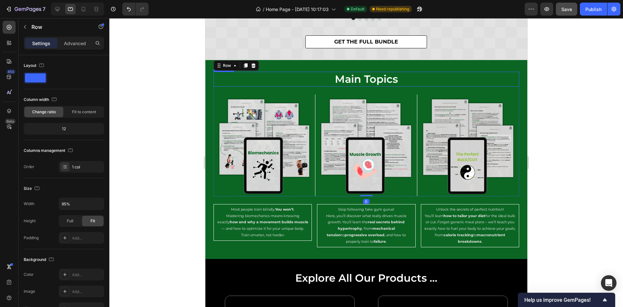
click at [329, 81] on h2 "main topics" at bounding box center [366, 79] width 306 height 15
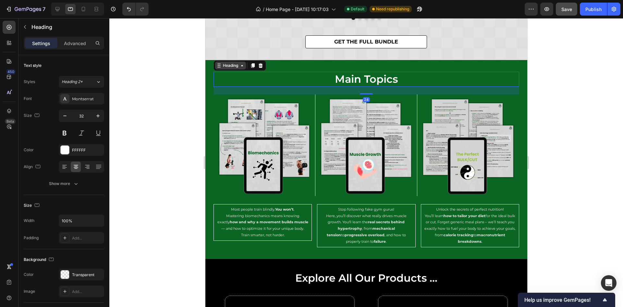
click at [231, 66] on div "Heading" at bounding box center [230, 66] width 18 height 6
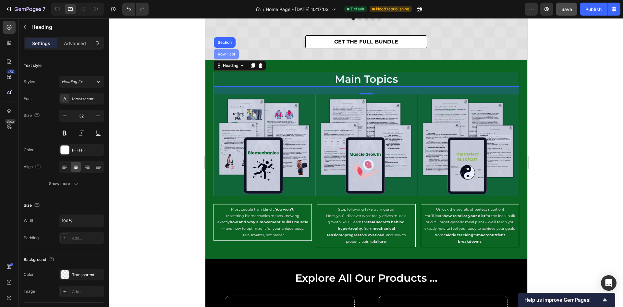
click at [231, 55] on div "Row 1 col" at bounding box center [226, 54] width 20 height 4
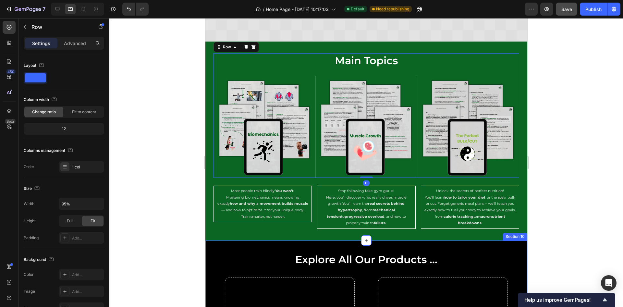
scroll to position [2118, 0]
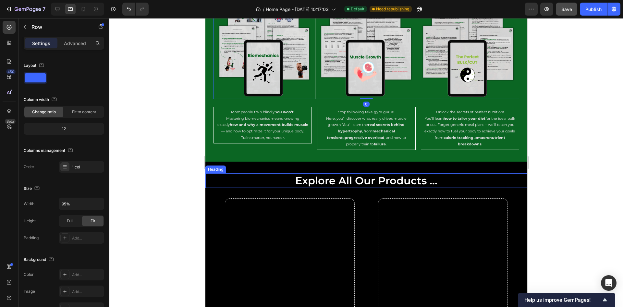
click at [263, 179] on p "Explore All Our Products ..." at bounding box center [366, 181] width 321 height 14
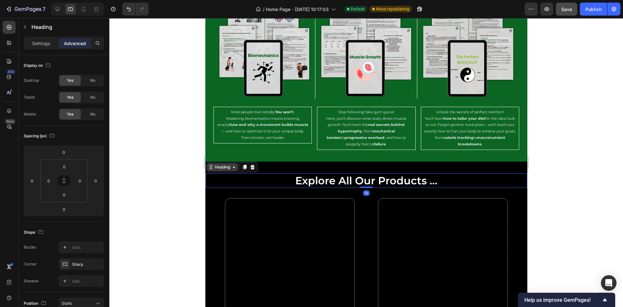
click at [237, 164] on div "Heading" at bounding box center [222, 167] width 31 height 8
click at [216, 154] on div "Row 1 col" at bounding box center [218, 156] width 20 height 4
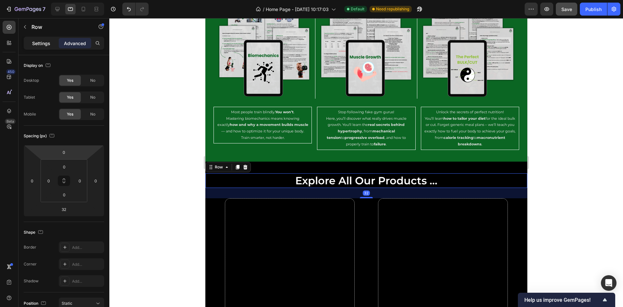
click at [42, 43] on p "Settings" at bounding box center [41, 43] width 18 height 7
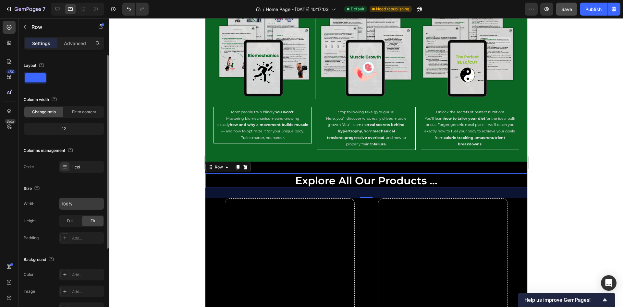
scroll to position [97, 0]
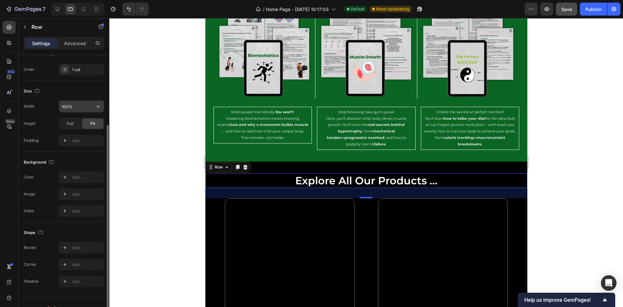
click at [79, 104] on input "100%" at bounding box center [81, 107] width 45 height 12
type input "95%"
click at [85, 91] on div "Size" at bounding box center [64, 91] width 80 height 10
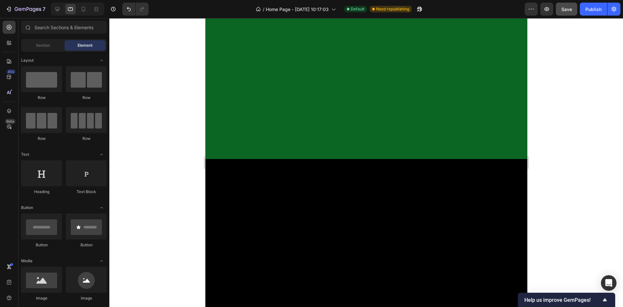
scroll to position [216, 0]
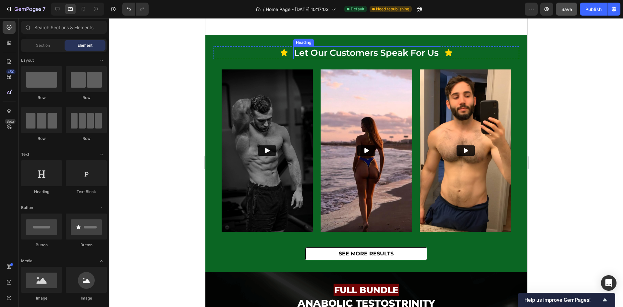
click at [384, 50] on h2 "let our customers speak for us" at bounding box center [366, 52] width 146 height 13
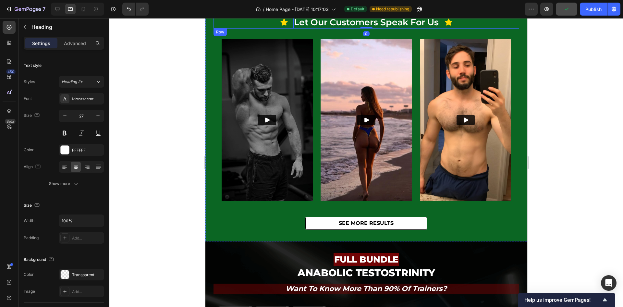
click at [260, 24] on div "Icon let our customers speak for us Heading 0 Icon Row" at bounding box center [366, 22] width 306 height 13
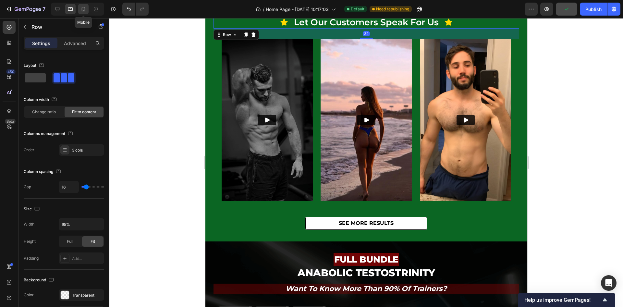
click at [82, 12] on icon at bounding box center [83, 9] width 6 height 6
type input "4"
type input "80%"
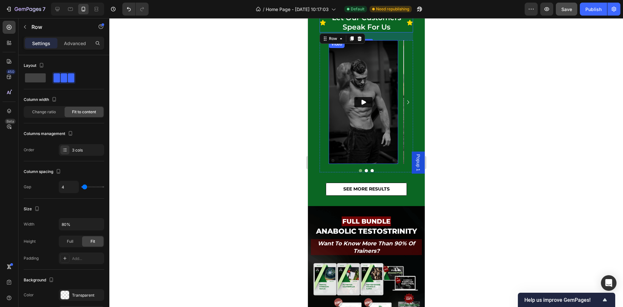
scroll to position [188, 0]
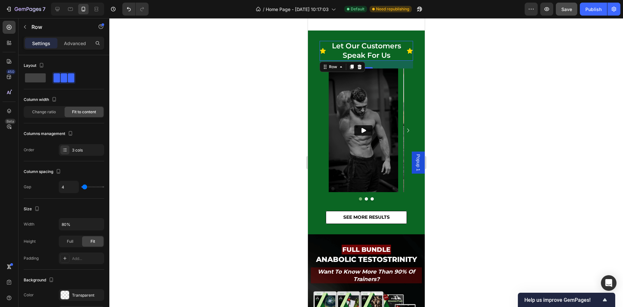
click at [476, 112] on div at bounding box center [366, 162] width 514 height 289
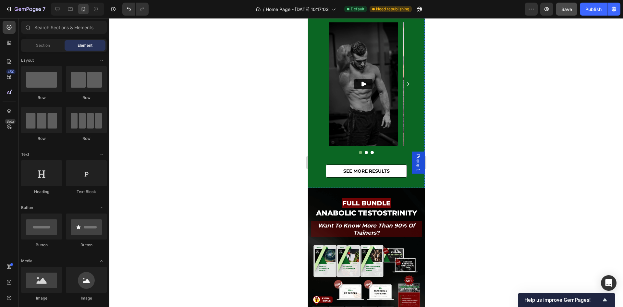
scroll to position [90, 0]
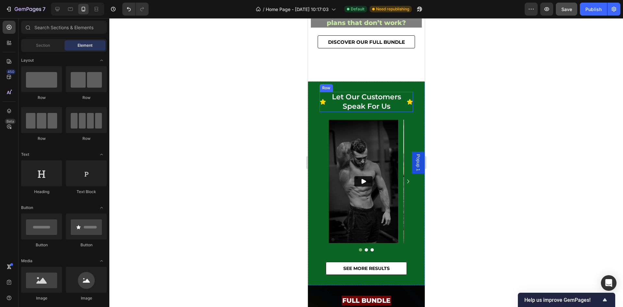
click at [406, 108] on div "Icon" at bounding box center [409, 102] width 6 height 20
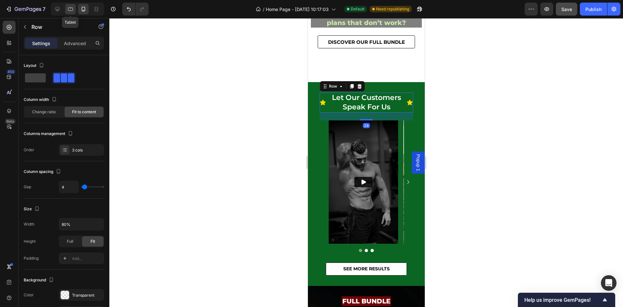
click at [71, 10] on icon at bounding box center [70, 9] width 6 height 6
type input "16"
type input "95%"
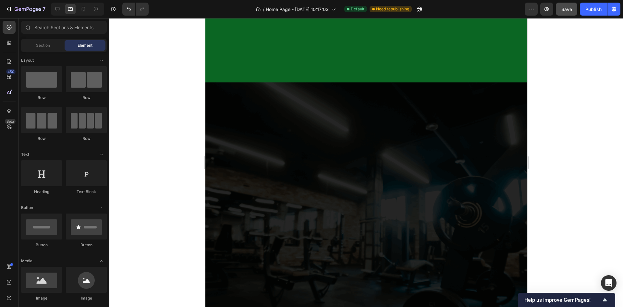
scroll to position [2071, 0]
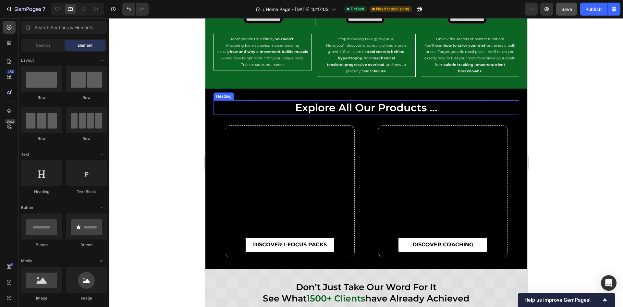
click at [365, 104] on h2 "explore all our products ..." at bounding box center [366, 107] width 306 height 15
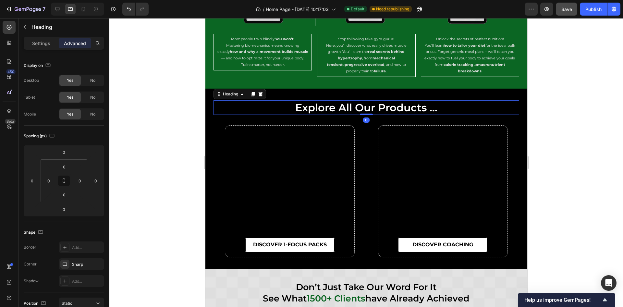
click at [239, 100] on h2 "explore all our products ..." at bounding box center [366, 107] width 306 height 15
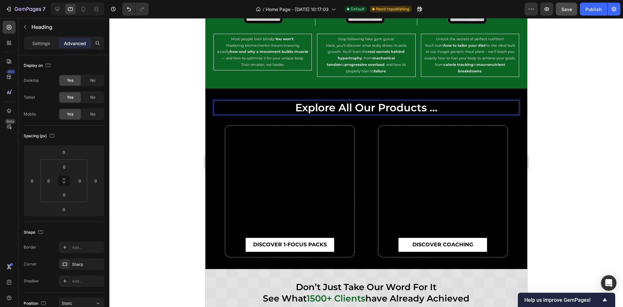
click at [179, 122] on div at bounding box center [366, 162] width 514 height 289
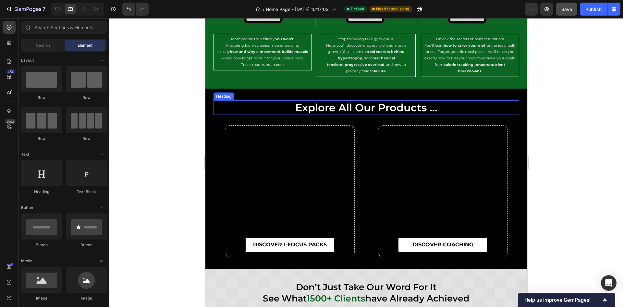
click at [237, 108] on p "explore all our products ..." at bounding box center [366, 108] width 304 height 14
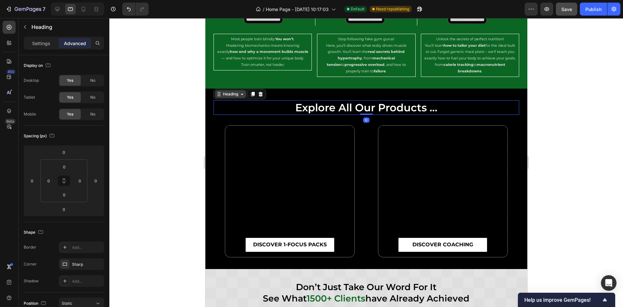
click at [225, 91] on div "Heading" at bounding box center [230, 94] width 18 height 6
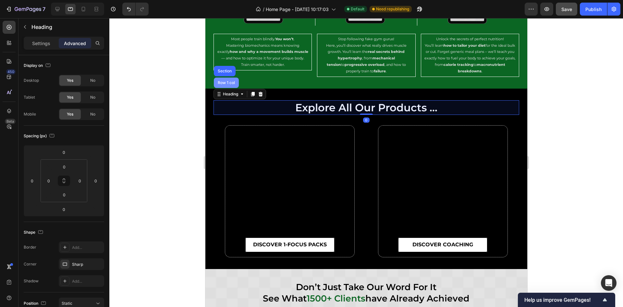
click at [226, 78] on div "Row 1 col" at bounding box center [226, 83] width 25 height 10
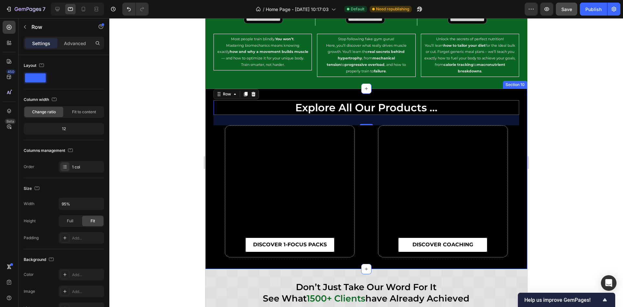
click at [404, 93] on div "explore all our products ... Heading Row 32 DISCOVER 1-FOCUS PACKS Button Row D…" at bounding box center [366, 179] width 322 height 181
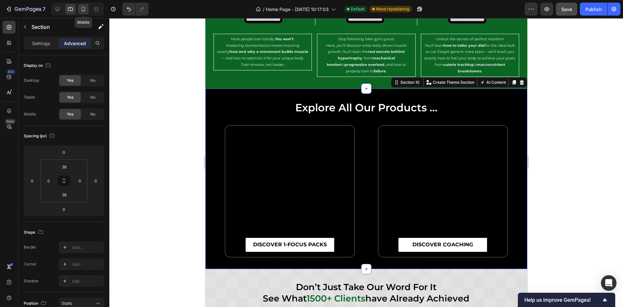
click at [86, 11] on icon at bounding box center [83, 9] width 6 height 6
type input "32"
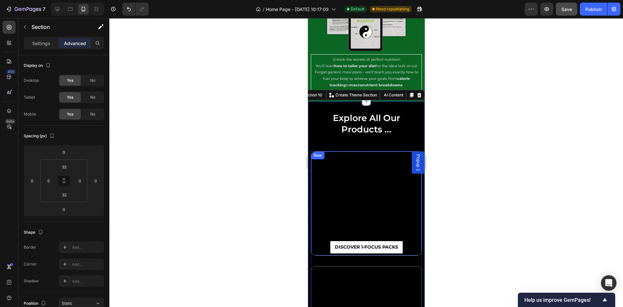
scroll to position [2288, 0]
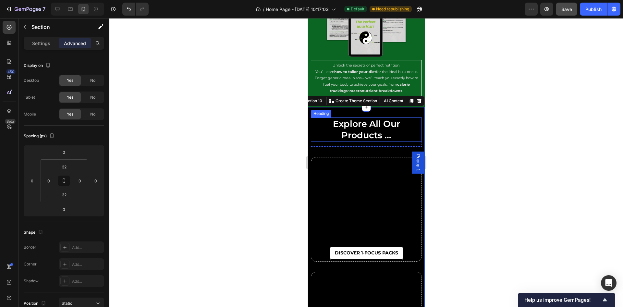
click at [373, 118] on p "explore all our products ..." at bounding box center [366, 129] width 110 height 23
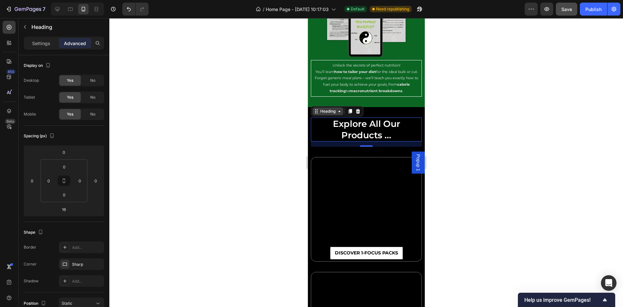
click at [324, 108] on div "Heading" at bounding box center [328, 111] width 18 height 6
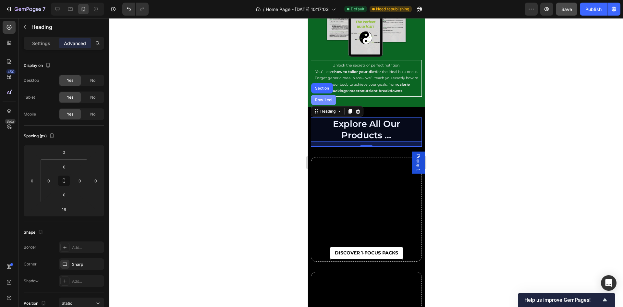
click at [327, 95] on div "Row 1 col" at bounding box center [323, 100] width 25 height 10
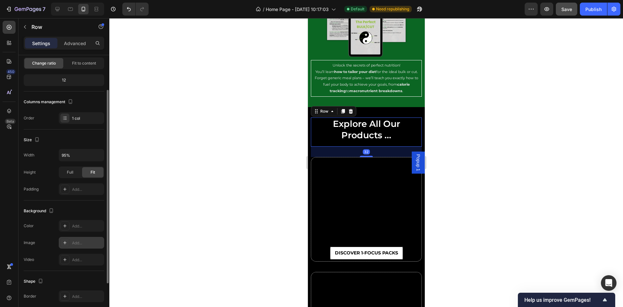
scroll to position [108, 0]
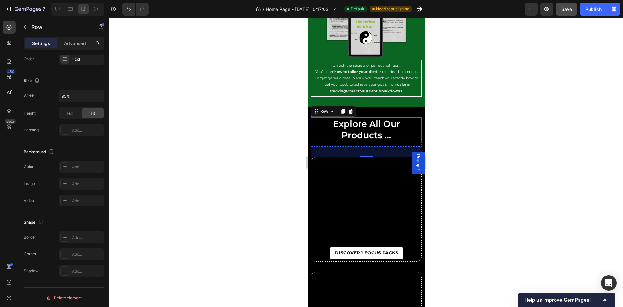
click at [353, 118] on p "explore all our products ..." at bounding box center [366, 129] width 110 height 23
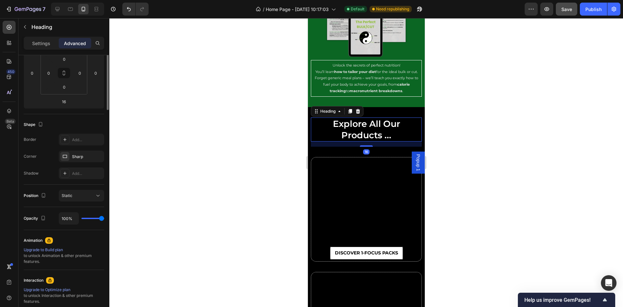
scroll to position [0, 0]
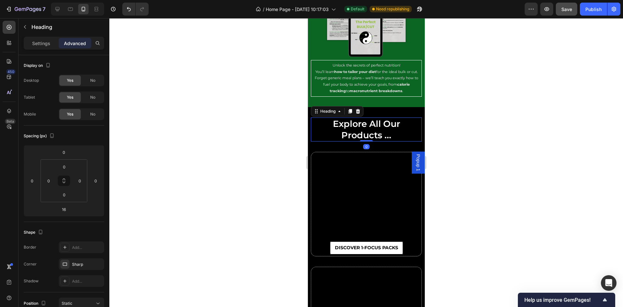
drag, startPoint x: 362, startPoint y: 128, endPoint x: 353, endPoint y: 114, distance: 17.3
click at [363, 117] on div "explore all our products ... Heading 0" at bounding box center [366, 129] width 111 height 24
type input "0"
click at [325, 108] on div "Heading" at bounding box center [328, 111] width 18 height 6
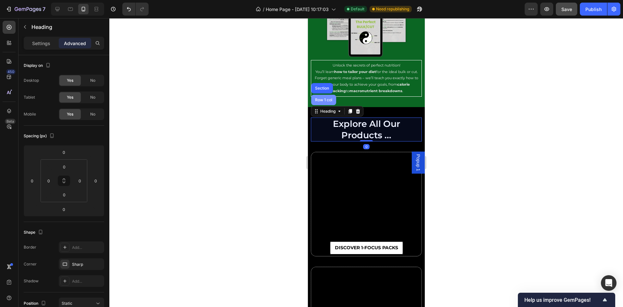
click at [326, 95] on div "Row 1 col" at bounding box center [323, 100] width 25 height 10
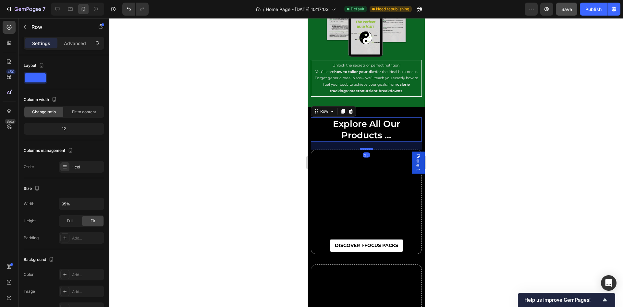
click at [364, 148] on div at bounding box center [366, 149] width 13 height 2
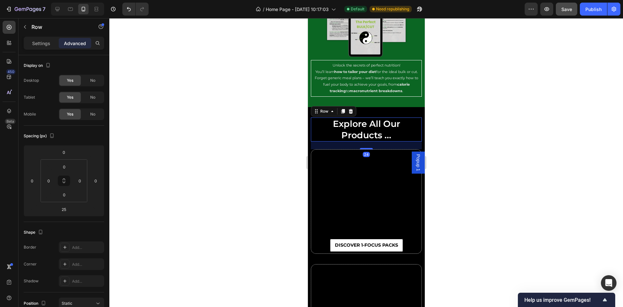
click at [364, 148] on div at bounding box center [366, 148] width 13 height 1
type input "24"
click at [464, 119] on div at bounding box center [366, 162] width 514 height 289
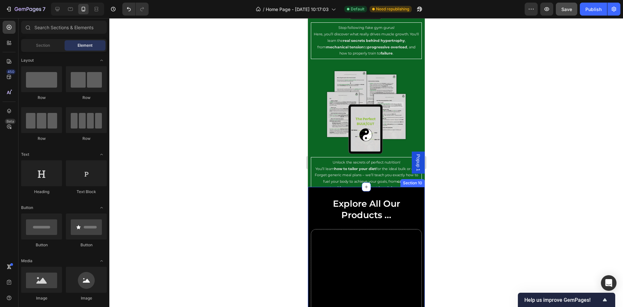
scroll to position [2191, 0]
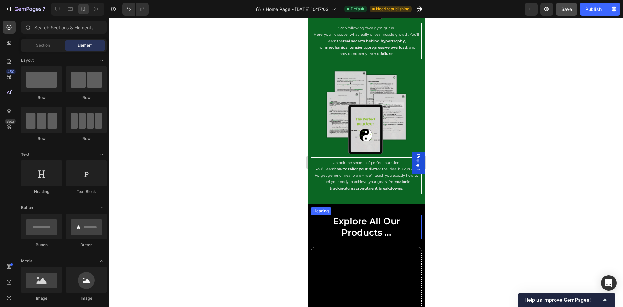
click at [394, 215] on p "explore all our products ..." at bounding box center [366, 226] width 110 height 23
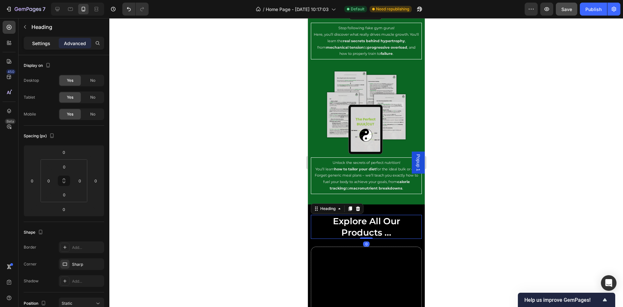
click at [44, 44] on p "Settings" at bounding box center [41, 43] width 18 height 7
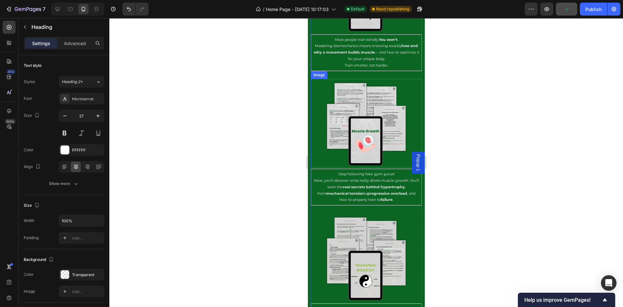
scroll to position [1947, 0]
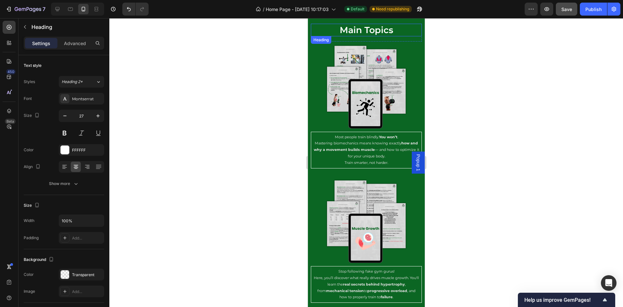
click at [369, 33] on h2 "main topics" at bounding box center [366, 30] width 111 height 13
click at [466, 72] on div at bounding box center [366, 162] width 514 height 289
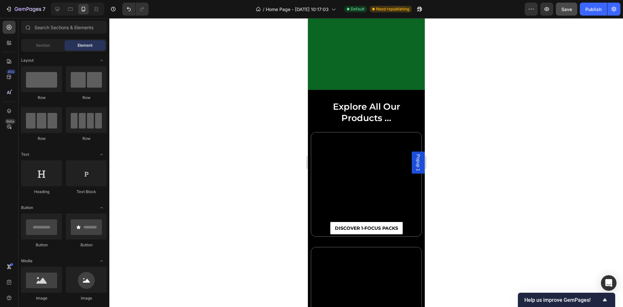
scroll to position [2434, 0]
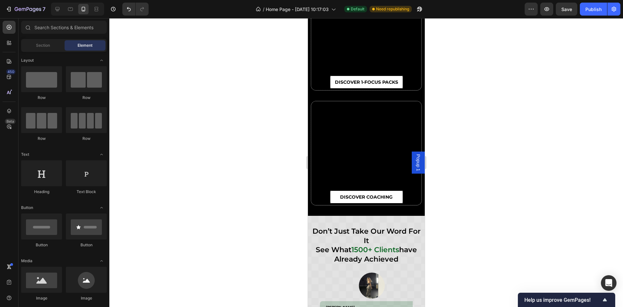
click at [567, 8] on span "Save" at bounding box center [566, 9] width 11 height 6
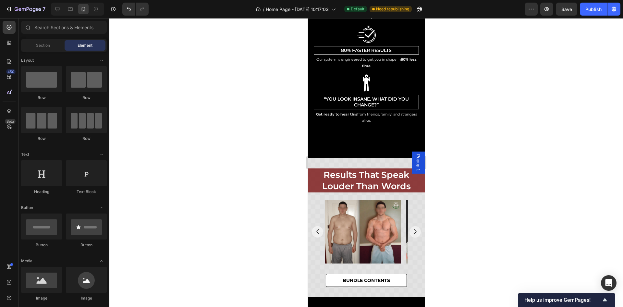
scroll to position [635, 0]
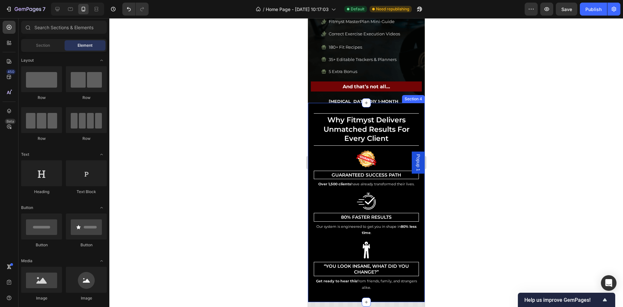
click at [311, 117] on div "TESTOSTERONE ANABOLIC ALPHA Guide NUTRITION MASTERPLAN Guide MENTAL STRENGTH NE…" at bounding box center [366, 99] width 111 height 241
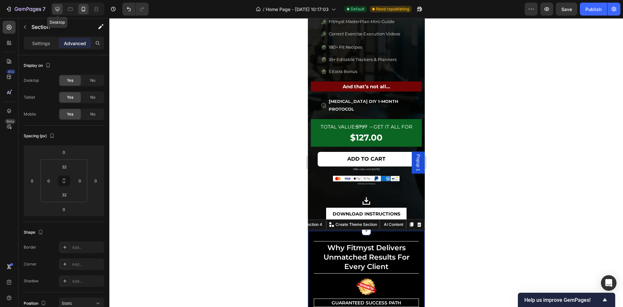
click at [61, 8] on div at bounding box center [57, 9] width 10 height 10
type input "48"
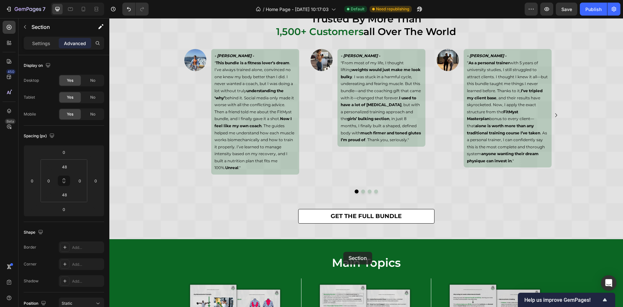
scroll to position [2024, 0]
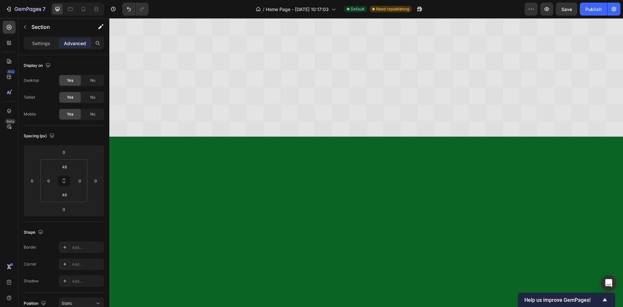
scroll to position [1711, 0]
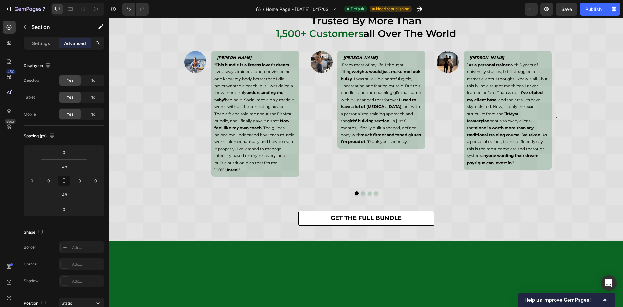
scroll to position [1857, 0]
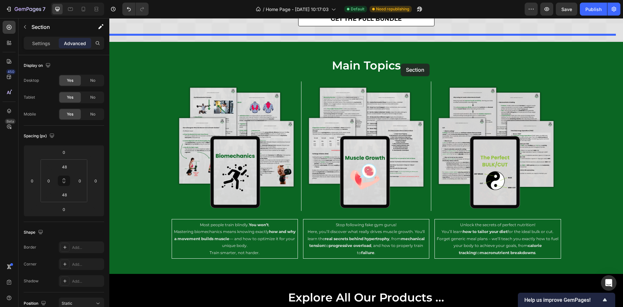
scroll to position [2275, 0]
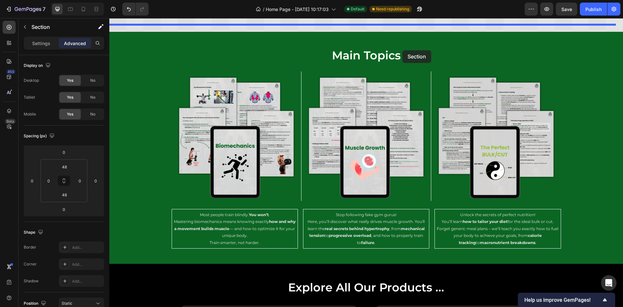
drag, startPoint x: 497, startPoint y: 86, endPoint x: 402, endPoint y: 50, distance: 101.1
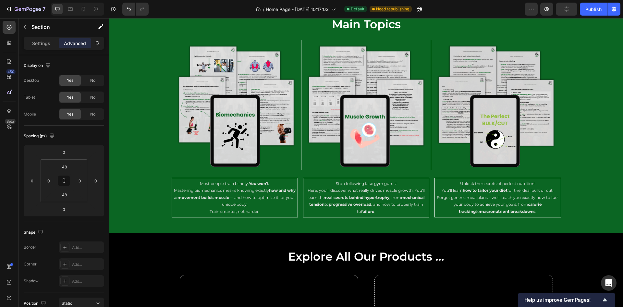
scroll to position [2164, 0]
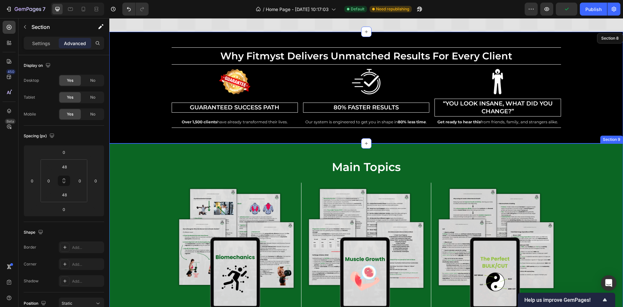
click at [542, 143] on div "main topics Heading Image Image Image Row Row Image Most people train blindly. …" at bounding box center [366, 259] width 514 height 232
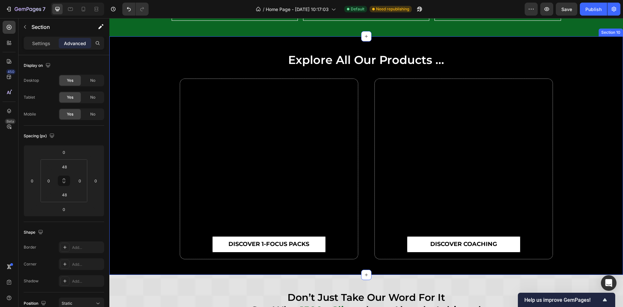
scroll to position [2504, 0]
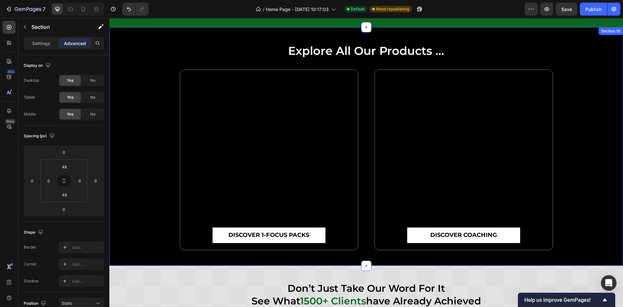
click at [146, 95] on div "explore all our products ... Heading Row DISCOVER 1-FOCUS PACKS Button Row DISC…" at bounding box center [366, 146] width 514 height 207
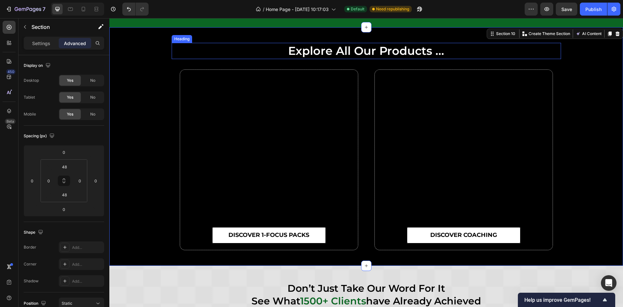
click at [340, 55] on h2 "explore all our products ..." at bounding box center [366, 51] width 389 height 16
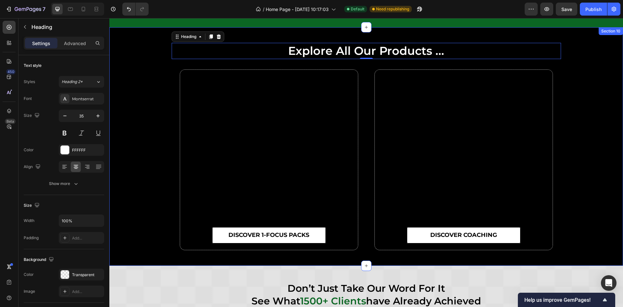
click at [129, 67] on div "explore all our products ... Heading 0 Row DISCOVER 1-FOCUS PACKS Button Row DI…" at bounding box center [366, 146] width 514 height 207
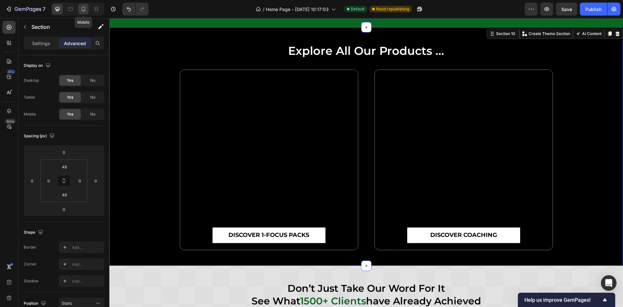
click at [83, 9] on icon at bounding box center [83, 9] width 6 height 6
type input "32"
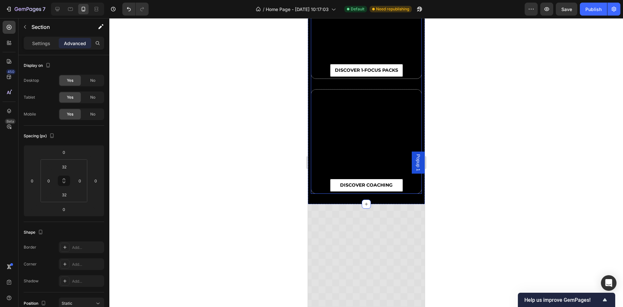
scroll to position [2407, 0]
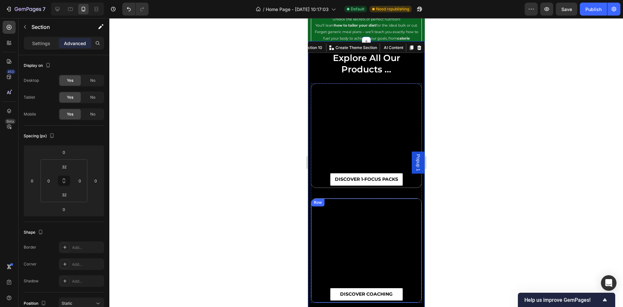
click at [497, 195] on div at bounding box center [366, 162] width 514 height 289
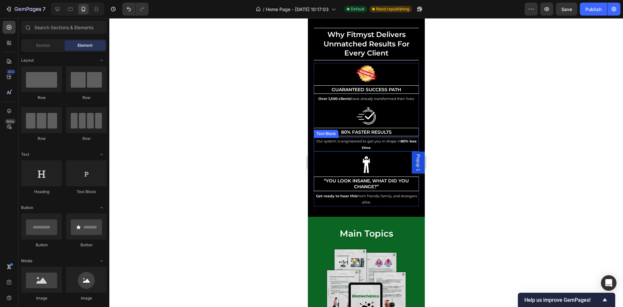
scroll to position [2472, 0]
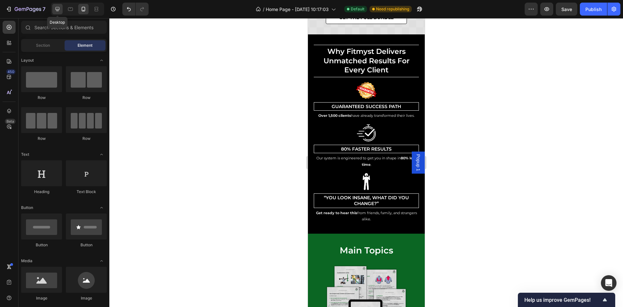
click at [53, 10] on div at bounding box center [57, 9] width 10 height 10
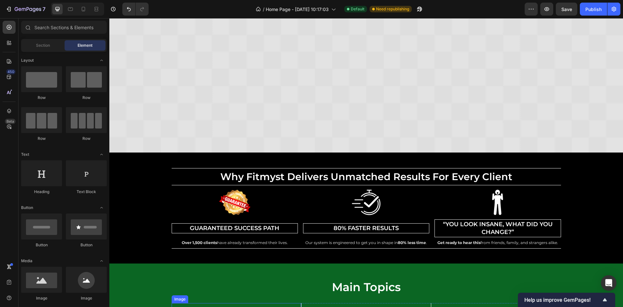
scroll to position [2053, 0]
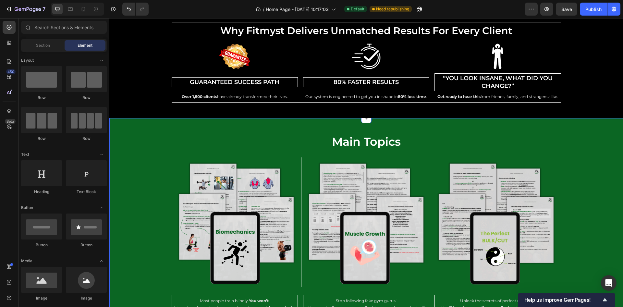
click at [127, 185] on div "main topics Heading Image Image Image Row Row Image Most people train blindly. …" at bounding box center [366, 234] width 514 height 201
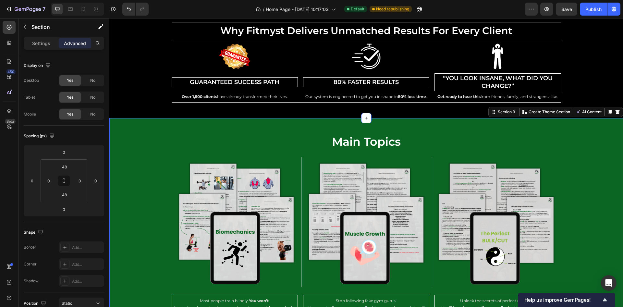
click at [501, 116] on div "Section 9 You can create reusable sections Create Theme Section AI Content Writ…" at bounding box center [555, 112] width 135 height 10
drag, startPoint x: 498, startPoint y: 113, endPoint x: 478, endPoint y: 76, distance: 41.8
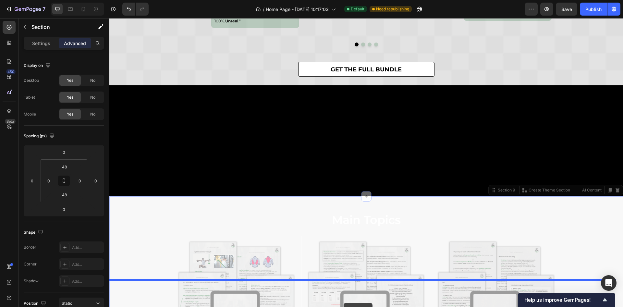
scroll to position [1830, 0]
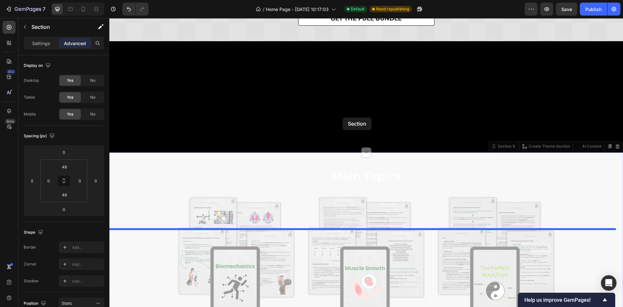
drag, startPoint x: 498, startPoint y: 112, endPoint x: 343, endPoint y: 117, distance: 155.9
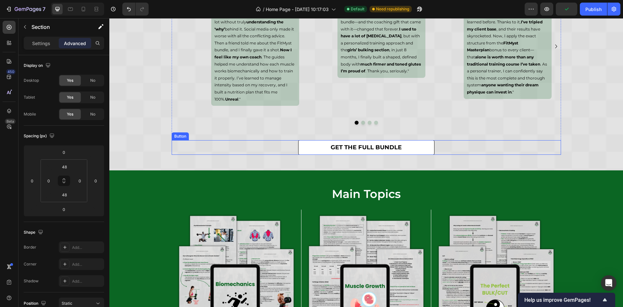
scroll to position [1938, 0]
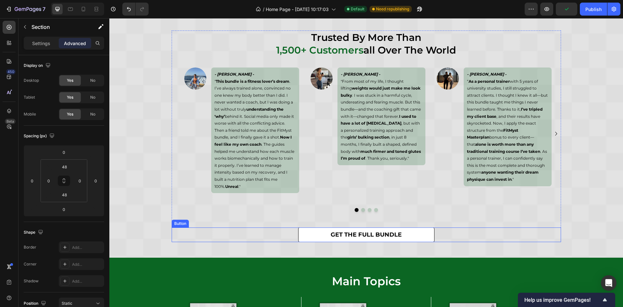
click at [162, 67] on div "trusted by more than 1,500+ customers all over the world Heading Image - [PERSO…" at bounding box center [366, 137] width 514 height 212
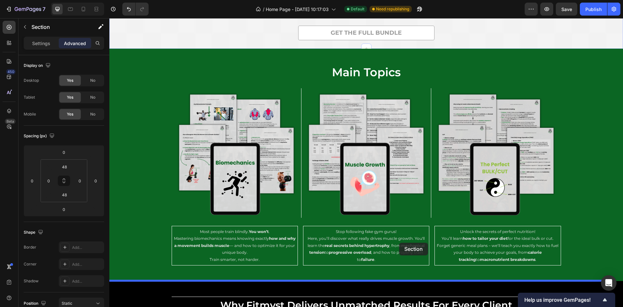
scroll to position [2164, 0]
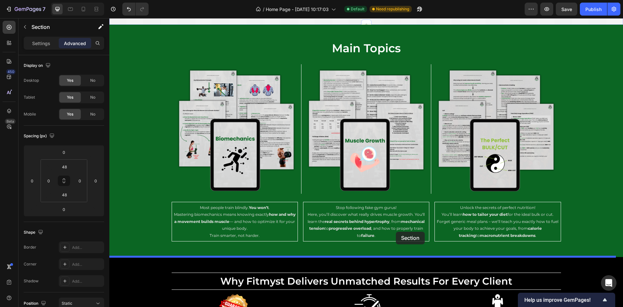
drag, startPoint x: 500, startPoint y: 79, endPoint x: 134, endPoint y: 117, distance: 368.0
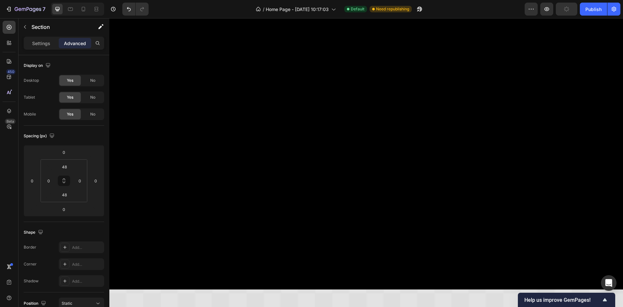
scroll to position [1879, 0]
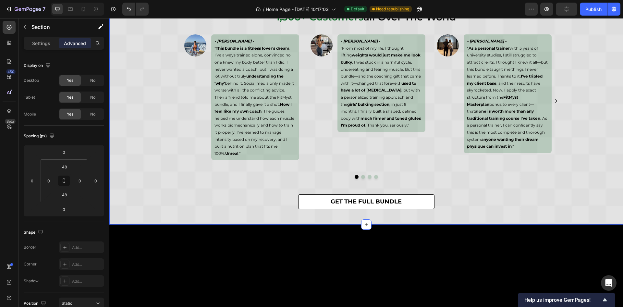
click at [45, 42] on p "Settings" at bounding box center [41, 43] width 18 height 7
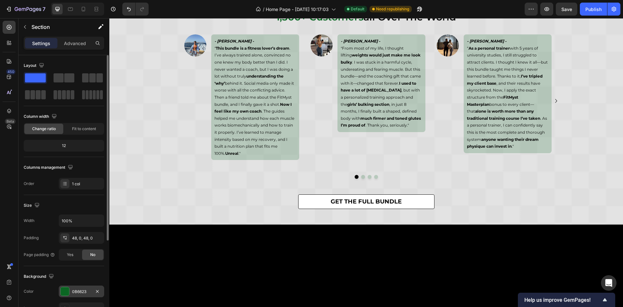
click at [77, 287] on div "0B6623" at bounding box center [81, 292] width 45 height 12
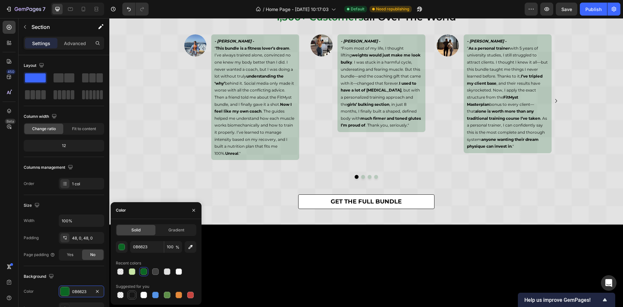
click at [135, 296] on div at bounding box center [132, 295] width 6 height 6
click at [143, 244] on input "151515" at bounding box center [147, 247] width 34 height 12
type input "000000"
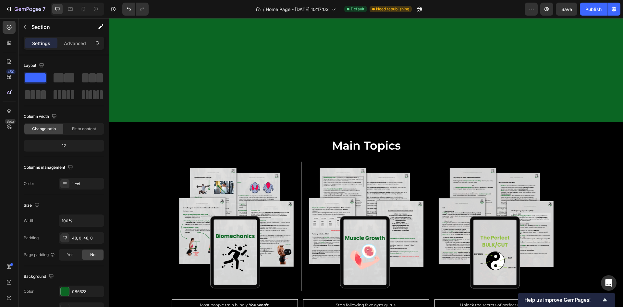
scroll to position [2025, 0]
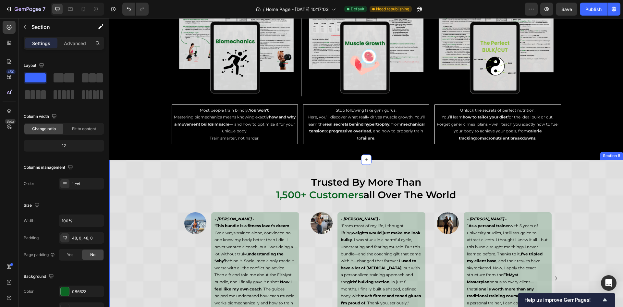
click at [596, 171] on div "trusted by more than 1,500+ customers all over the world Heading Image - Thadde…" at bounding box center [366, 281] width 514 height 243
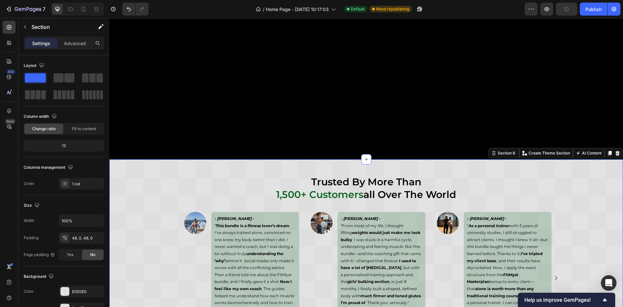
scroll to position [2317, 0]
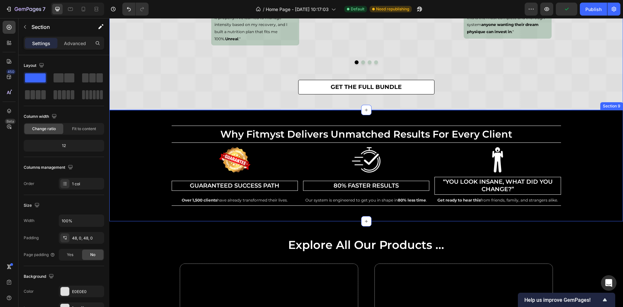
click at [580, 134] on div "why fitmyst delivers unmatched results for every client Heading Row Image Guara…" at bounding box center [366, 166] width 514 height 80
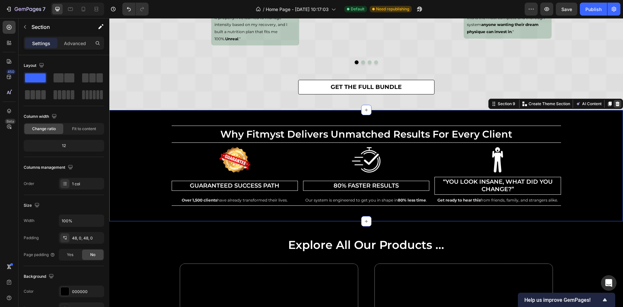
click at [616, 102] on icon at bounding box center [618, 104] width 4 height 5
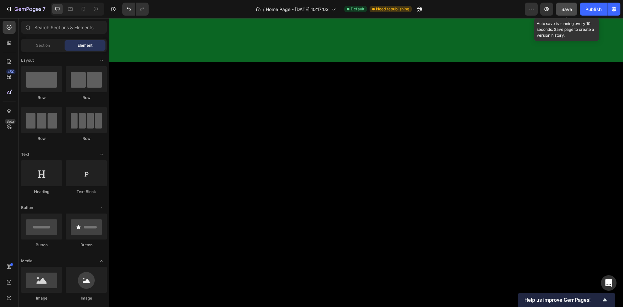
scroll to position [2463, 0]
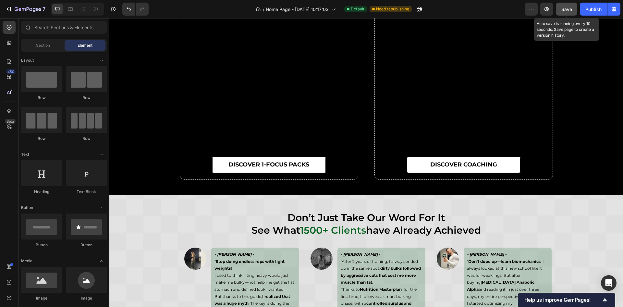
click at [570, 9] on span "Save" at bounding box center [566, 9] width 11 height 6
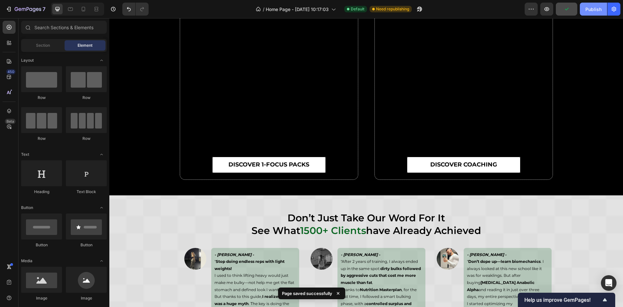
click at [597, 9] on div "Publish" at bounding box center [593, 9] width 16 height 7
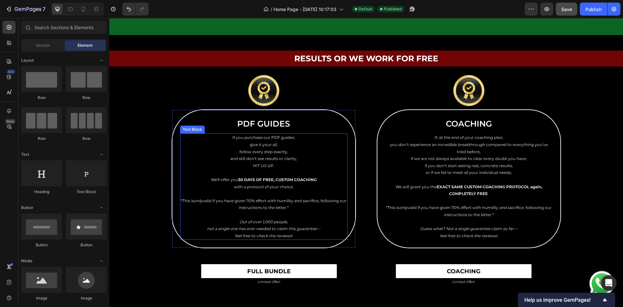
scroll to position [2982, 0]
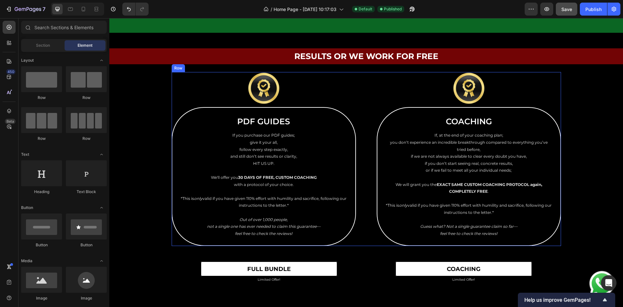
click at [366, 106] on div "Image PDF GUIDES Heading If you purchase our PDF guides; give it your all, foll…" at bounding box center [366, 159] width 389 height 174
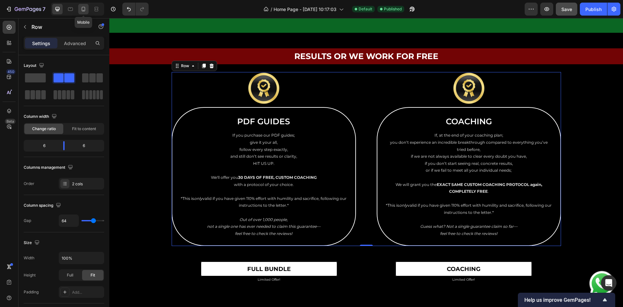
click at [85, 5] on div at bounding box center [83, 9] width 10 height 10
type input "0"
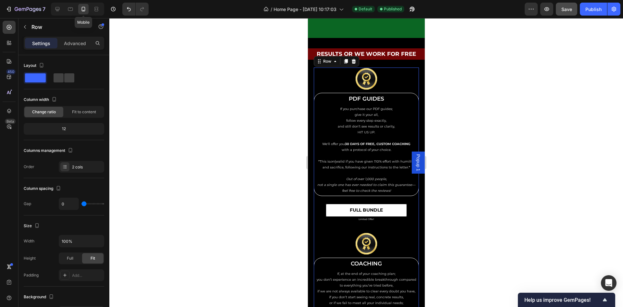
scroll to position [3008, 0]
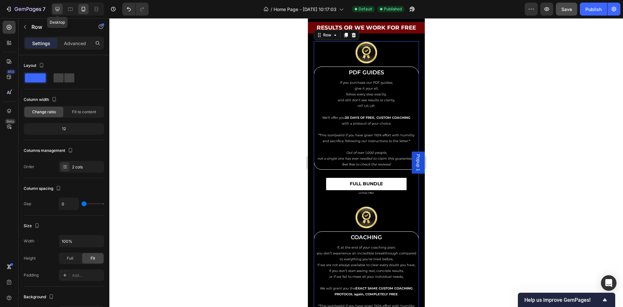
click at [61, 6] on div at bounding box center [57, 9] width 10 height 10
type input "64"
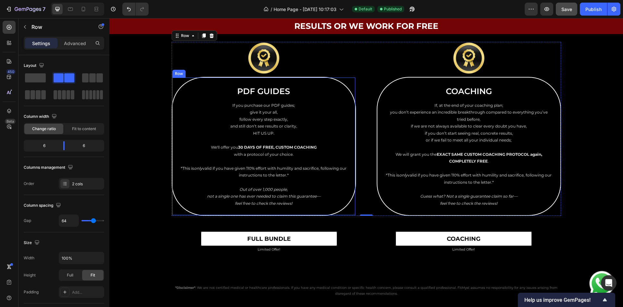
scroll to position [3018, 0]
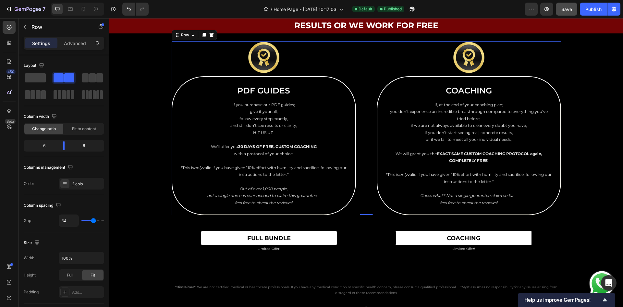
click at [358, 68] on div "Image PDF GUIDES Heading If you purchase our PDF guides; give it your all, foll…" at bounding box center [366, 128] width 389 height 174
click at [363, 88] on div "Image PDF GUIDES Heading If you purchase our PDF guides; give it your all, foll…" at bounding box center [366, 128] width 389 height 174
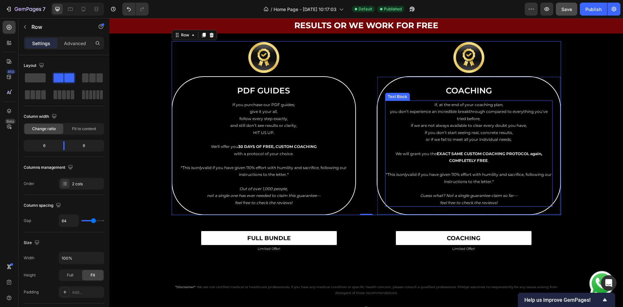
click at [407, 102] on p "If, at the end of your coaching plan;" at bounding box center [469, 104] width 166 height 7
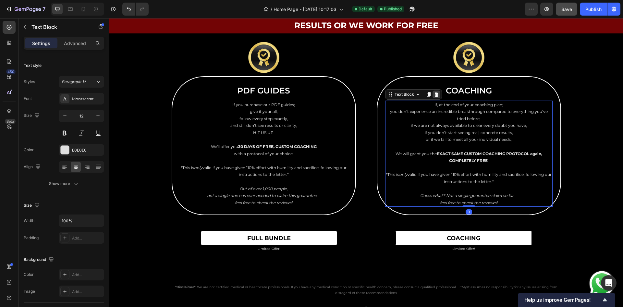
click at [434, 95] on icon at bounding box center [436, 94] width 4 height 5
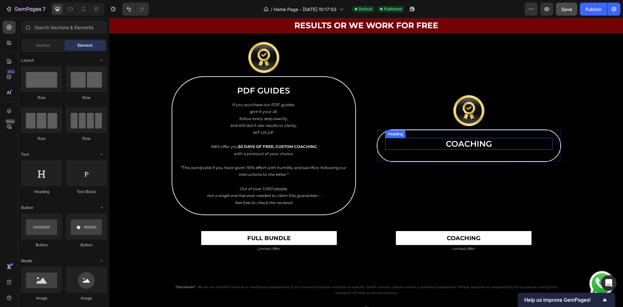
click at [424, 143] on div "COACHING" at bounding box center [468, 144] width 167 height 12
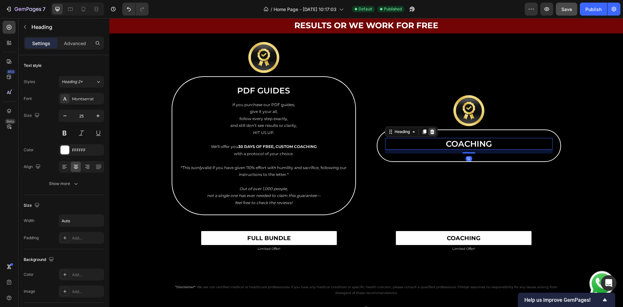
click at [430, 129] on icon at bounding box center [432, 131] width 4 height 5
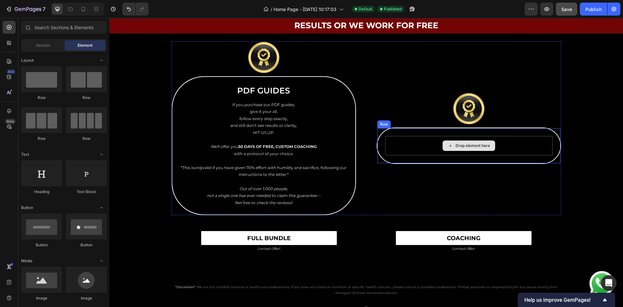
click at [421, 144] on div "Drop element here" at bounding box center [468, 145] width 167 height 19
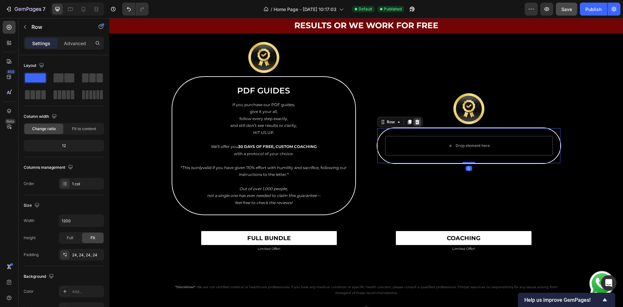
click at [416, 122] on icon at bounding box center [417, 121] width 5 height 5
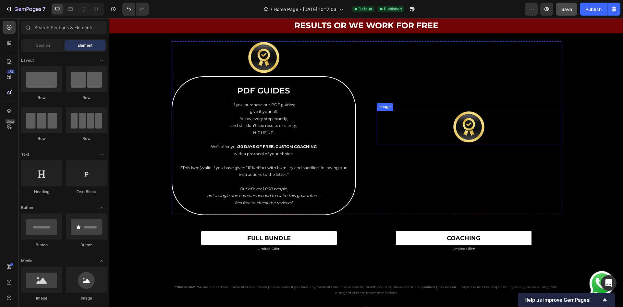
click at [457, 139] on img at bounding box center [469, 127] width 32 height 32
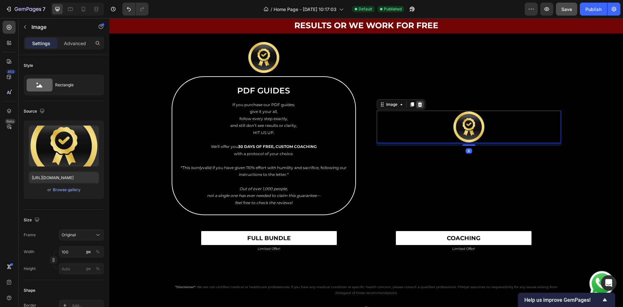
click at [418, 105] on icon at bounding box center [420, 104] width 4 height 5
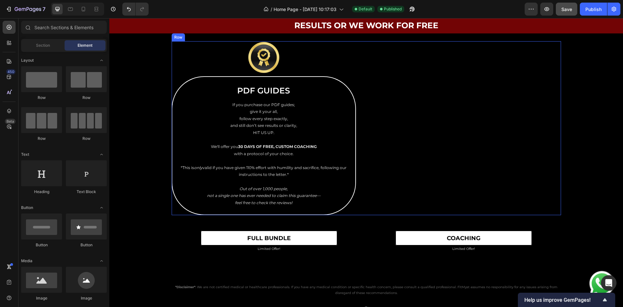
click at [438, 117] on div "Limited Offer! Text Block" at bounding box center [469, 128] width 184 height 174
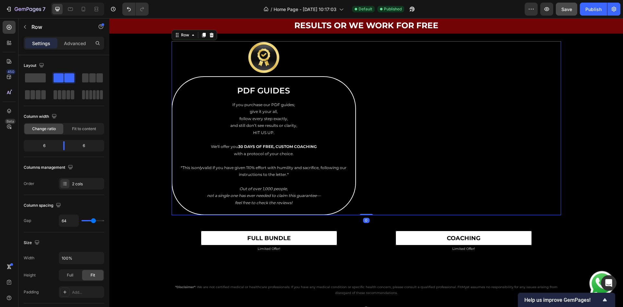
click at [377, 109] on div "Limited Offer! Text Block" at bounding box center [469, 128] width 184 height 174
click at [369, 118] on div "Image PDF GUIDES Heading If you purchase our PDF guides; give it your all, foll…" at bounding box center [366, 128] width 389 height 174
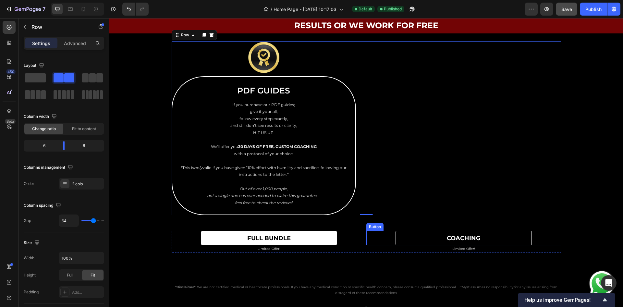
click at [426, 238] on link "COACHING" at bounding box center [464, 238] width 136 height 15
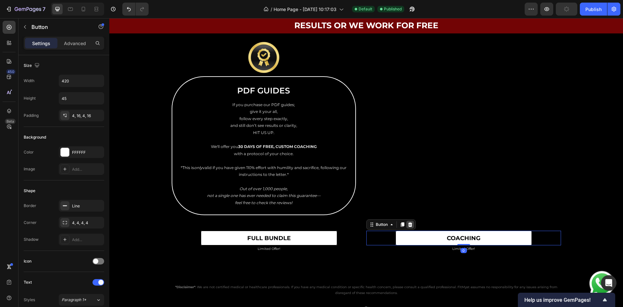
click at [409, 222] on icon at bounding box center [410, 224] width 5 height 5
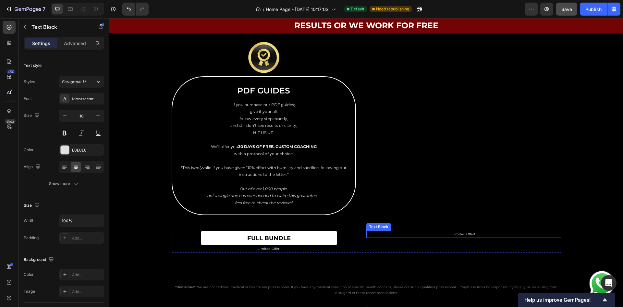
click at [445, 235] on p "Limited Offer!" at bounding box center [463, 234] width 193 height 6
click at [415, 226] on icon at bounding box center [417, 224] width 5 height 5
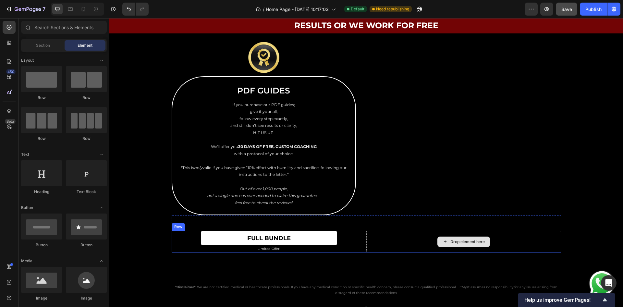
click at [421, 239] on div "Drop element here" at bounding box center [463, 242] width 195 height 22
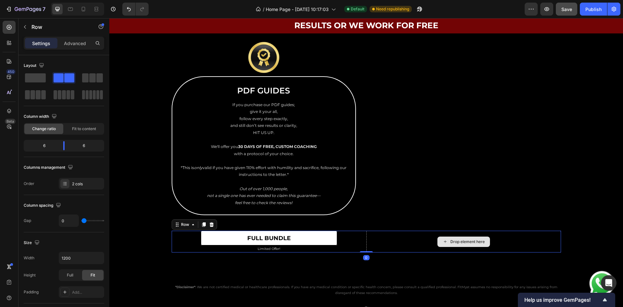
click at [377, 245] on div "Drop element here" at bounding box center [463, 242] width 195 height 22
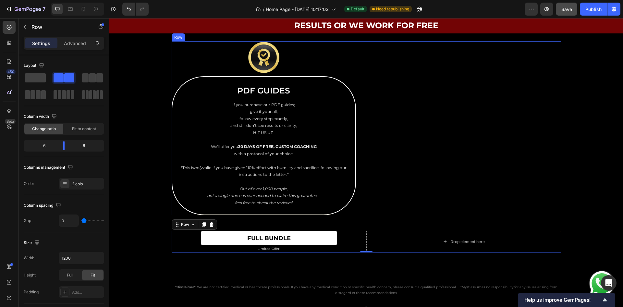
click at [371, 138] on div "Image PDF GUIDES Heading If you purchase our PDF guides; give it your all, foll…" at bounding box center [366, 128] width 389 height 174
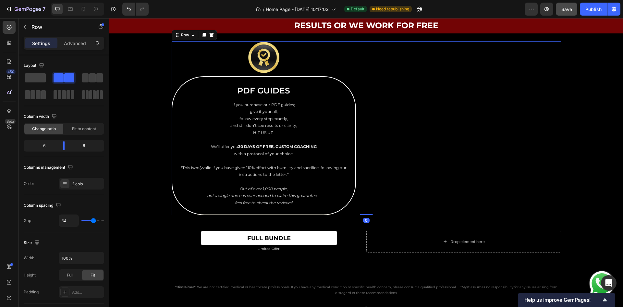
click at [362, 125] on div "Image PDF GUIDES Heading If you purchase our PDF guides; give it your all, foll…" at bounding box center [366, 128] width 389 height 174
click at [249, 107] on p "If you purchase our PDF guides;" at bounding box center [264, 104] width 166 height 7
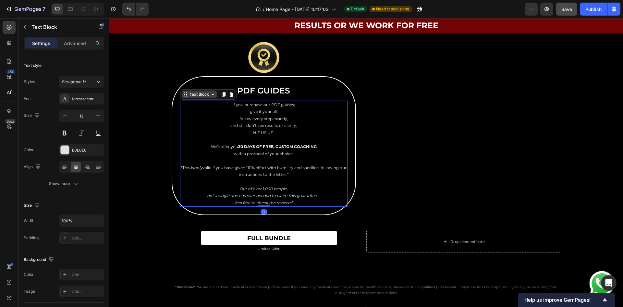
click at [195, 92] on div "Text Block" at bounding box center [199, 95] width 22 height 6
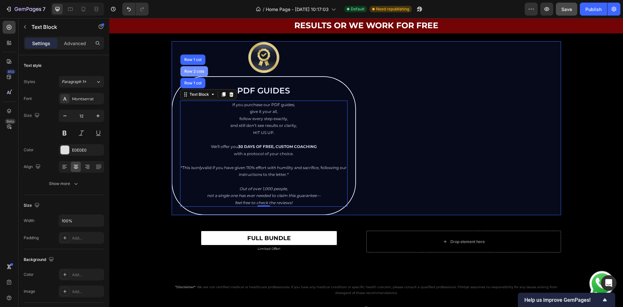
click at [195, 72] on div "Row 2 cols" at bounding box center [194, 71] width 22 height 4
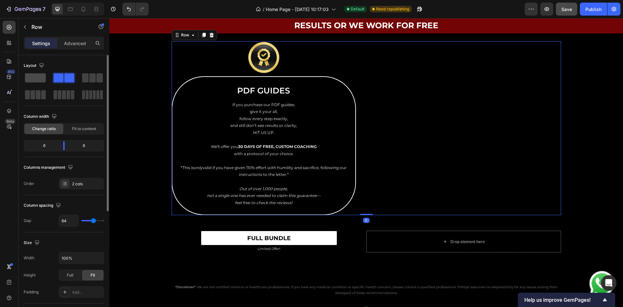
click at [36, 75] on span at bounding box center [35, 77] width 21 height 9
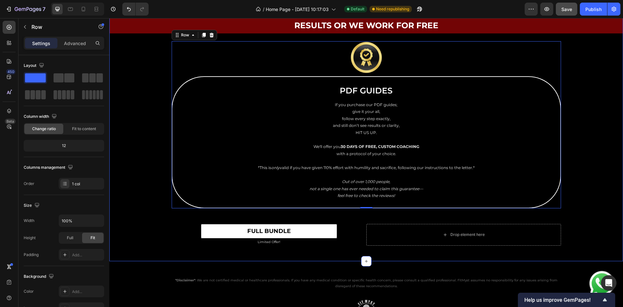
scroll to position [2969, 0]
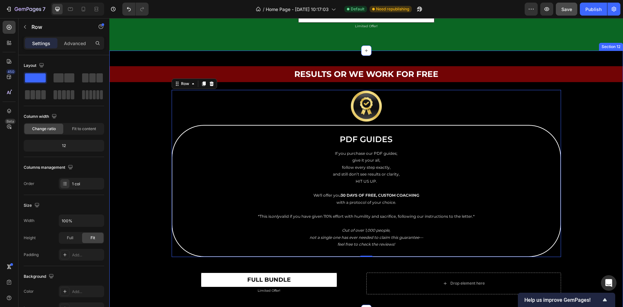
click at [582, 147] on div "Results Or We Work For Free Text Block Row Image PDF GUIDES Heading If you purc…" at bounding box center [366, 180] width 514 height 228
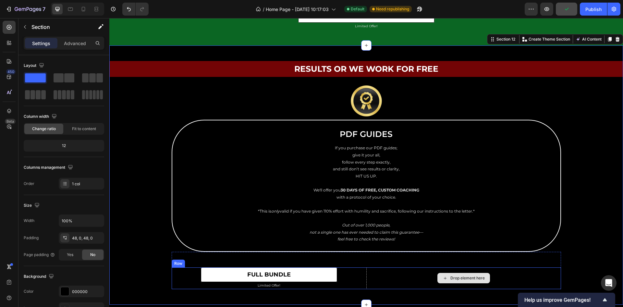
click at [367, 282] on div "Drop element here" at bounding box center [463, 278] width 195 height 22
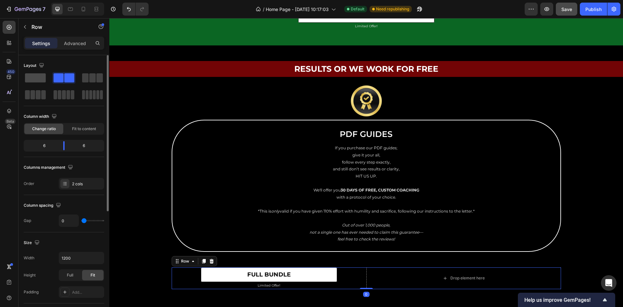
click at [29, 77] on span at bounding box center [35, 77] width 21 height 9
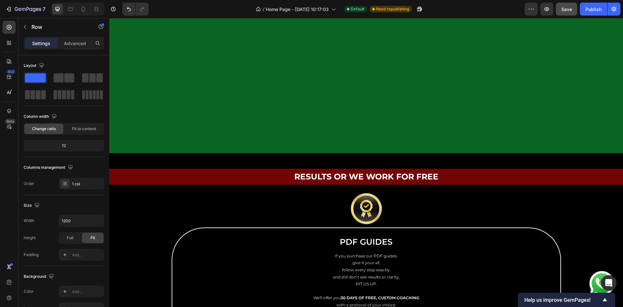
scroll to position [3018, 0]
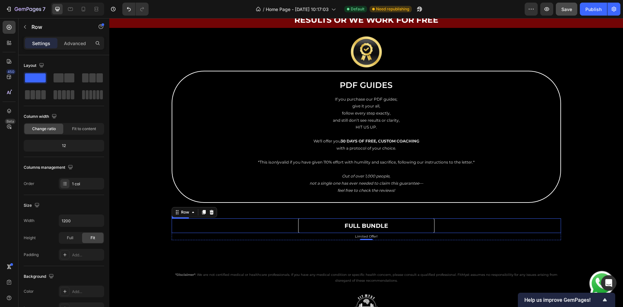
click at [413, 228] on link "full bundle" at bounding box center [366, 225] width 136 height 15
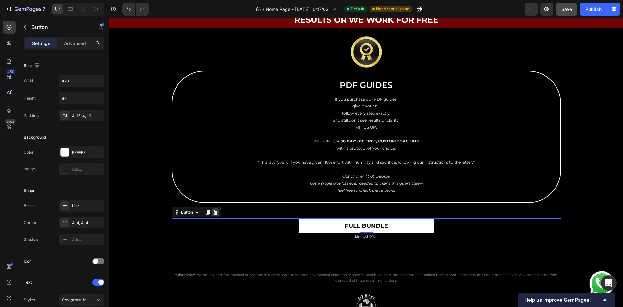
click at [213, 211] on icon at bounding box center [215, 212] width 4 height 5
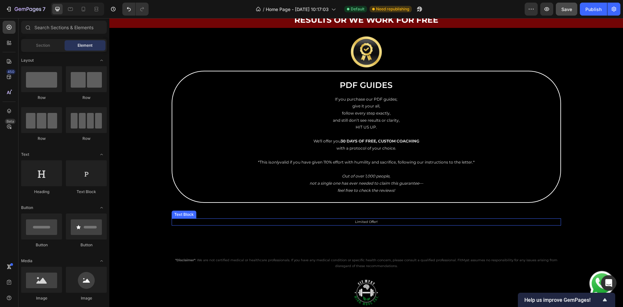
click at [344, 221] on p "Limited Offer!" at bounding box center [366, 222] width 388 height 6
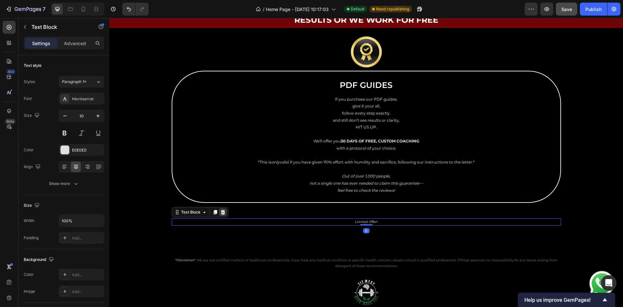
click at [220, 211] on icon at bounding box center [222, 212] width 5 height 5
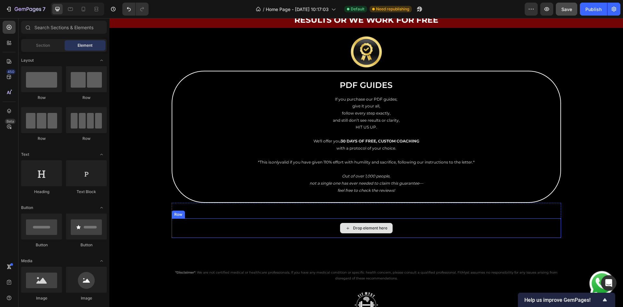
click at [273, 226] on div "Drop element here" at bounding box center [366, 227] width 389 height 19
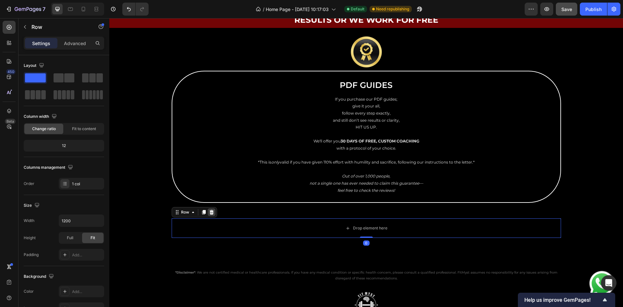
click at [210, 210] on icon at bounding box center [211, 212] width 5 height 5
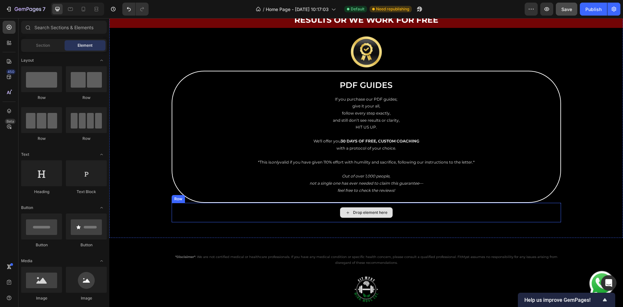
click at [197, 216] on div "Drop element here" at bounding box center [366, 212] width 389 height 19
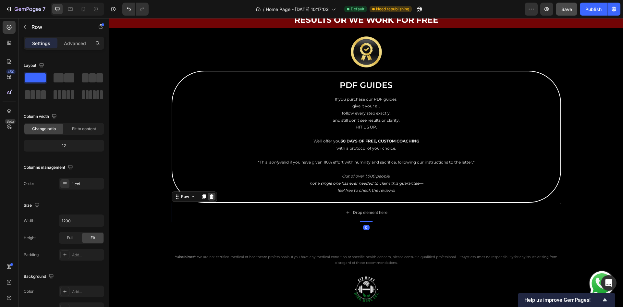
click at [209, 196] on icon at bounding box center [211, 196] width 4 height 5
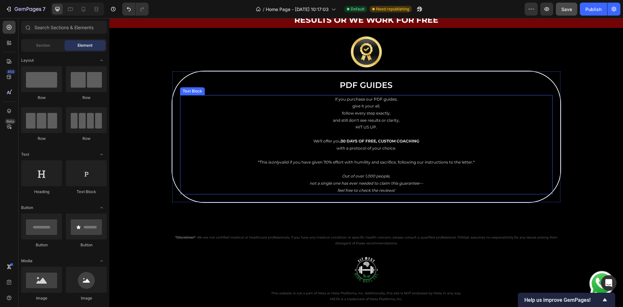
scroll to position [2969, 0]
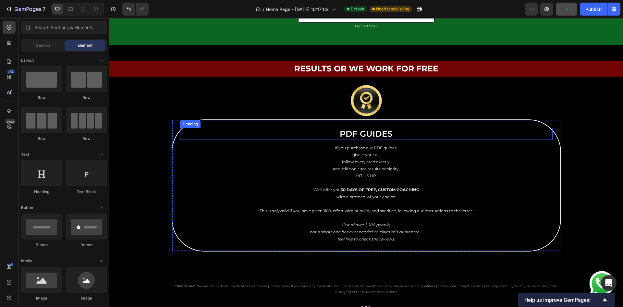
click at [379, 133] on h2 "PDF GUIDES" at bounding box center [366, 134] width 54 height 12
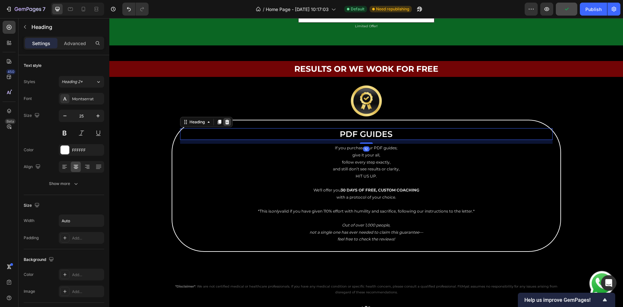
click at [225, 121] on icon at bounding box center [227, 121] width 5 height 5
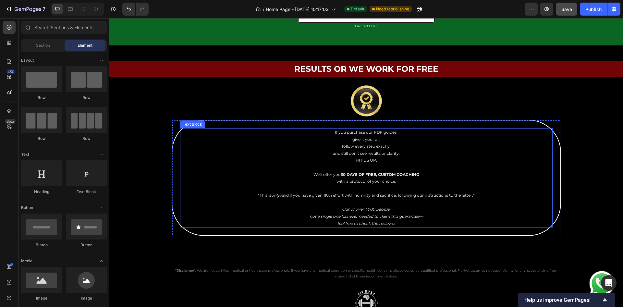
click at [505, 159] on p "HIT US UP." at bounding box center [366, 160] width 371 height 7
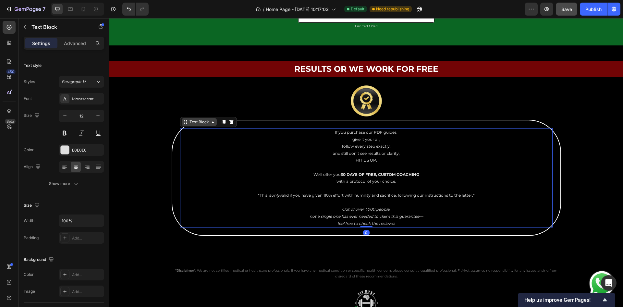
click at [198, 122] on div "Text Block" at bounding box center [199, 122] width 22 height 6
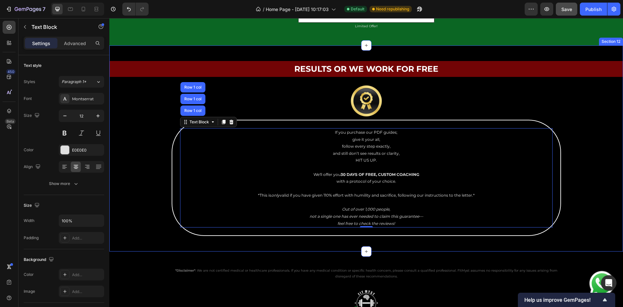
click at [582, 121] on div "Results Or We Work For Free Text Block Row Image If you purchase our PDF guides…" at bounding box center [366, 148] width 514 height 175
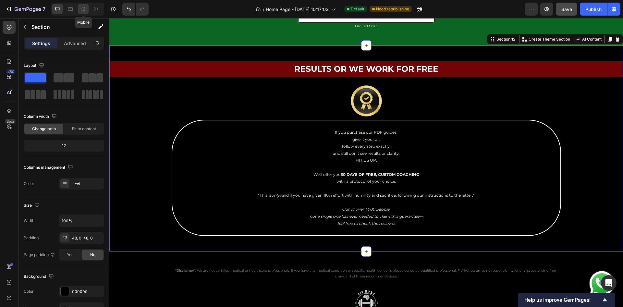
click at [85, 10] on icon at bounding box center [84, 9] width 4 height 5
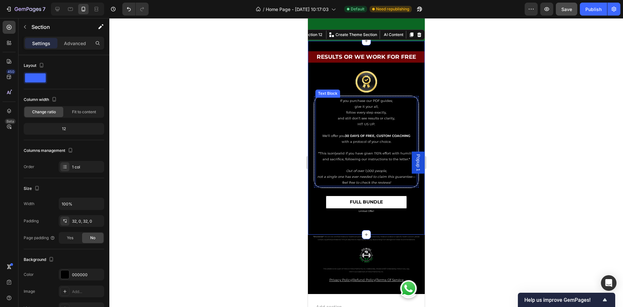
scroll to position [3028, 0]
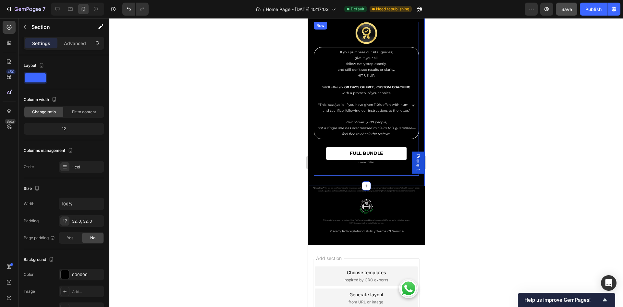
click at [349, 176] on div "Image If you purchase our PDF guides; give it your all, follow every step exact…" at bounding box center [365, 99] width 105 height 154
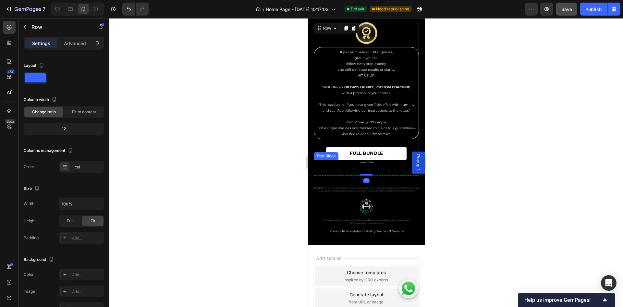
click at [352, 165] on p "Limited Offer!" at bounding box center [366, 163] width 104 height 4
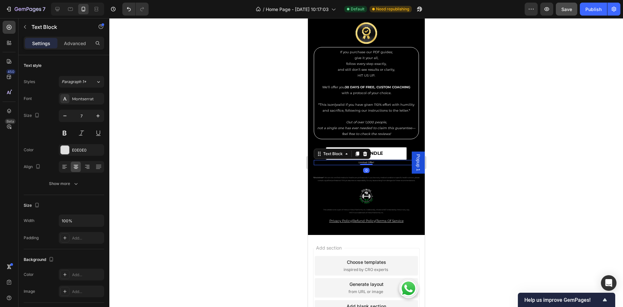
drag, startPoint x: 362, startPoint y: 186, endPoint x: 340, endPoint y: 183, distance: 21.9
click at [364, 165] on div "Limited Offer! Text Block 0" at bounding box center [365, 163] width 105 height 6
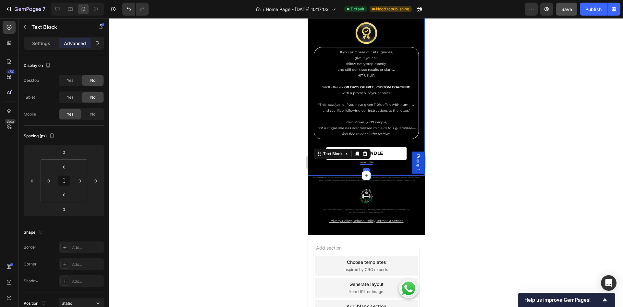
click at [313, 176] on div "Results Or We Work For Free Text Block Row Image If you purchase our PDF guides…" at bounding box center [366, 83] width 117 height 183
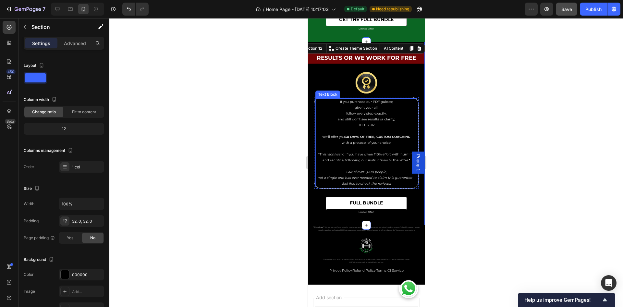
scroll to position [2930, 0]
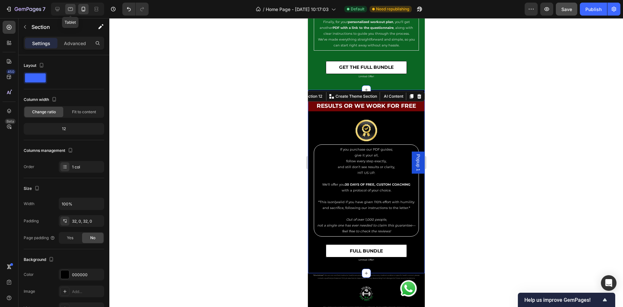
click at [68, 9] on icon at bounding box center [70, 9] width 5 height 4
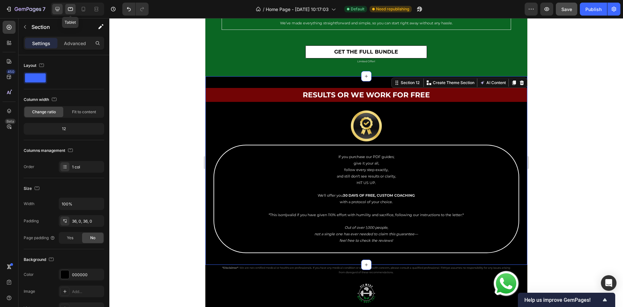
scroll to position [2958, 0]
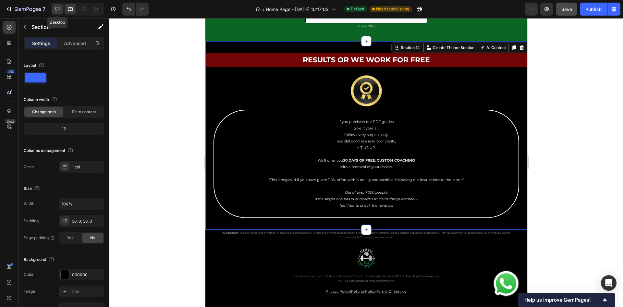
click at [55, 11] on icon at bounding box center [57, 9] width 6 height 6
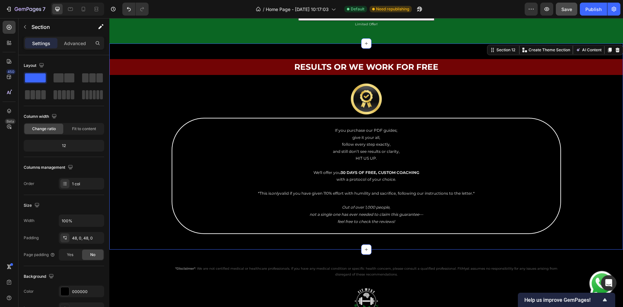
scroll to position [2974, 0]
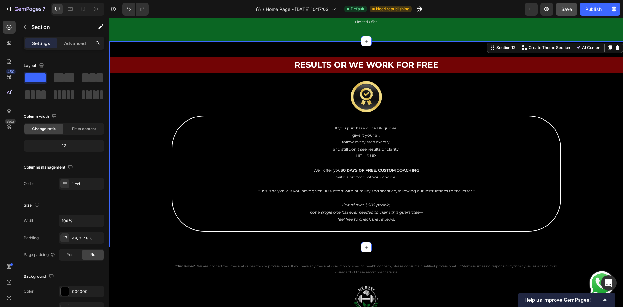
click at [600, 153] on div "Results Or We Work For Free Text Block Row Image If you purchase our PDF guides…" at bounding box center [366, 144] width 514 height 175
click at [408, 190] on p "*This is only valid if you have given 110% effort with humility and sacrifice, …" at bounding box center [366, 191] width 371 height 7
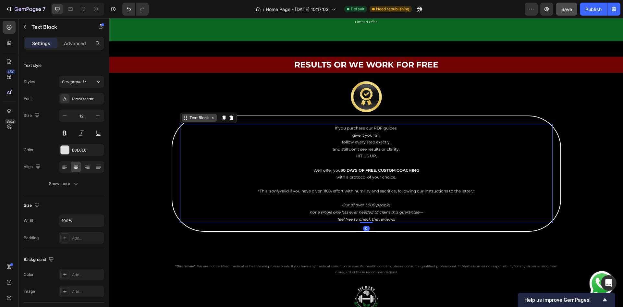
click at [200, 118] on div "Text Block" at bounding box center [199, 118] width 22 height 6
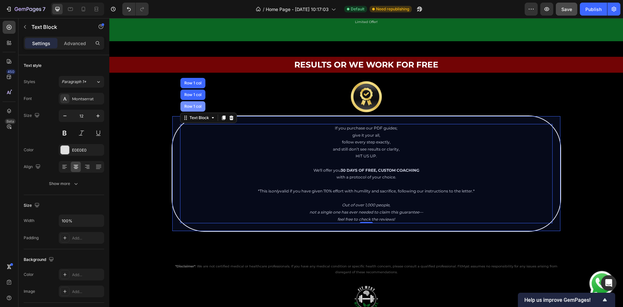
click at [198, 106] on div "Row 1 col" at bounding box center [193, 106] width 20 height 4
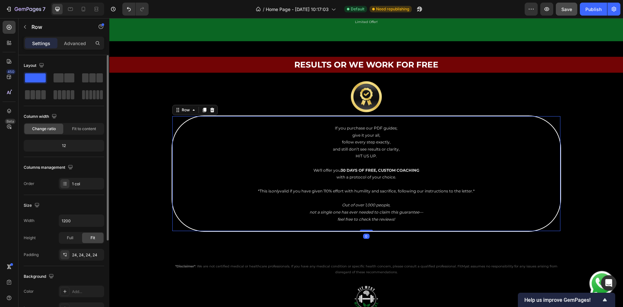
scroll to position [97, 0]
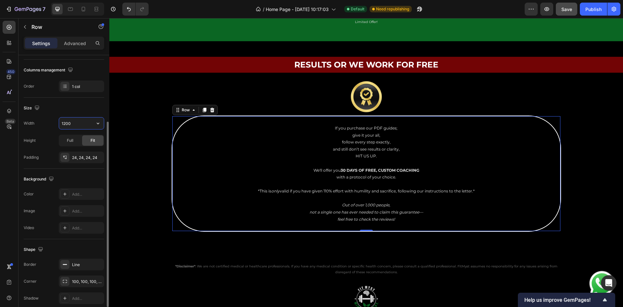
click at [77, 125] on input "1200" at bounding box center [81, 123] width 45 height 12
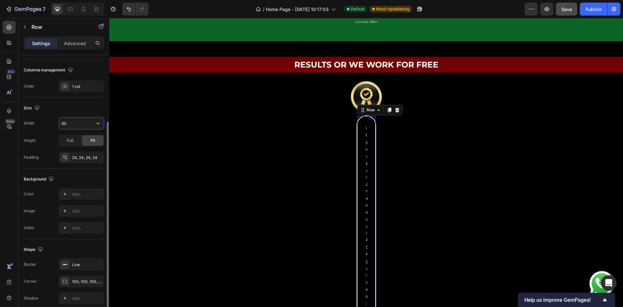
type input "600"
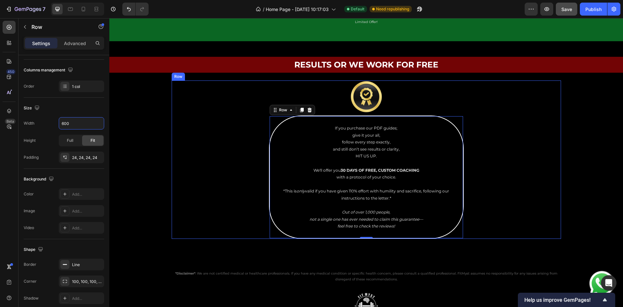
click at [473, 136] on div "Image If you purchase our PDF guides; give it your all, follow every step exact…" at bounding box center [366, 159] width 389 height 158
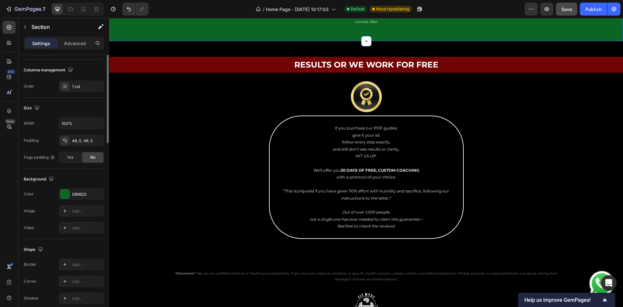
scroll to position [0, 0]
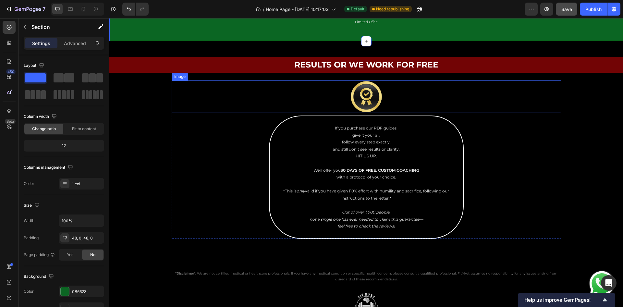
click at [371, 94] on img at bounding box center [366, 96] width 32 height 32
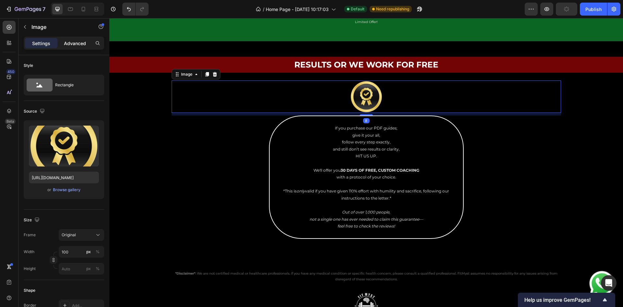
click at [73, 45] on p "Advanced" at bounding box center [75, 43] width 22 height 7
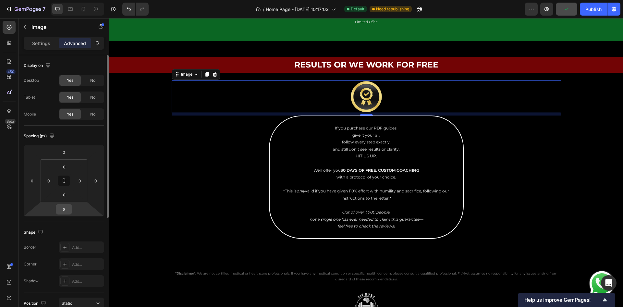
click at [64, 211] on input "8" at bounding box center [63, 209] width 13 height 10
type input "16"
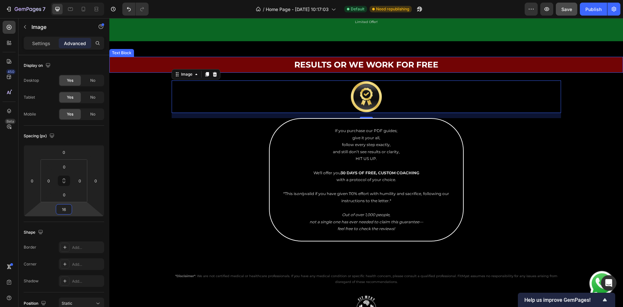
click at [265, 63] on p "Results Or We Work For Free" at bounding box center [366, 64] width 388 height 15
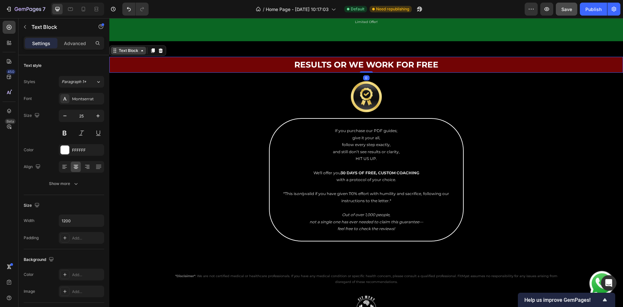
click at [137, 50] on div "Text Block" at bounding box center [128, 51] width 22 height 6
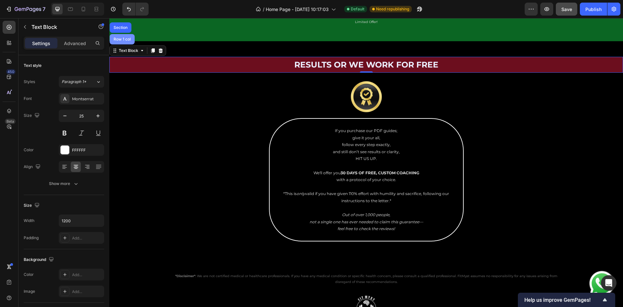
click at [130, 43] on div "Row 1 col" at bounding box center [122, 39] width 25 height 10
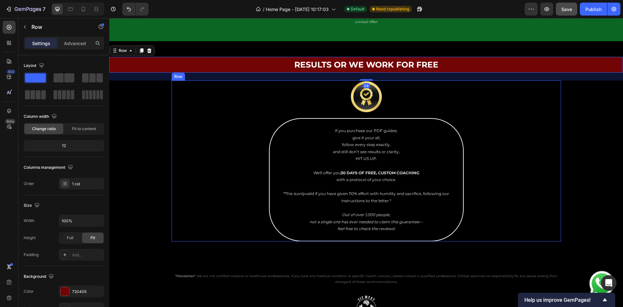
click at [540, 152] on div "Image If you purchase our PDF guides; give it your all, follow every step exact…" at bounding box center [366, 160] width 389 height 161
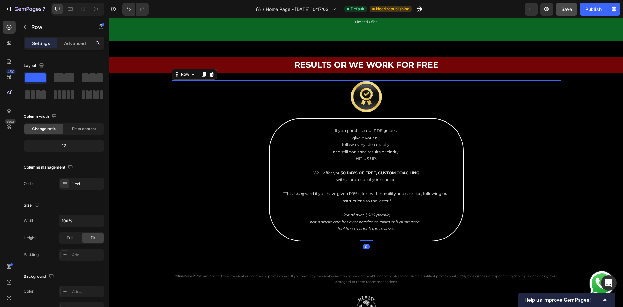
click at [579, 124] on div "Results Or We Work For Free Text Block Row Image If you purchase our PDF guides…" at bounding box center [366, 149] width 514 height 185
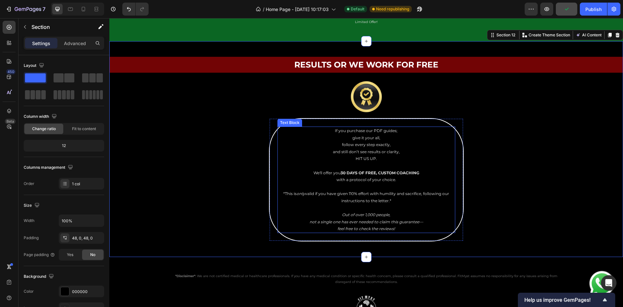
click at [374, 134] on p "give it your all," at bounding box center [366, 137] width 177 height 7
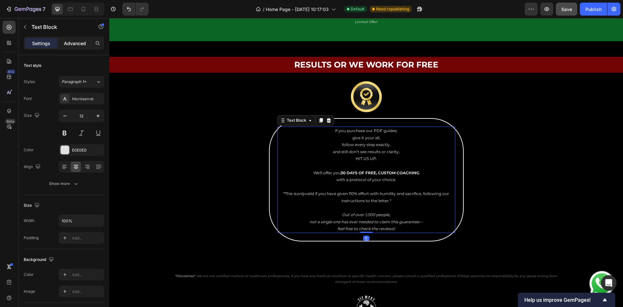
click at [76, 45] on p "Advanced" at bounding box center [75, 43] width 22 height 7
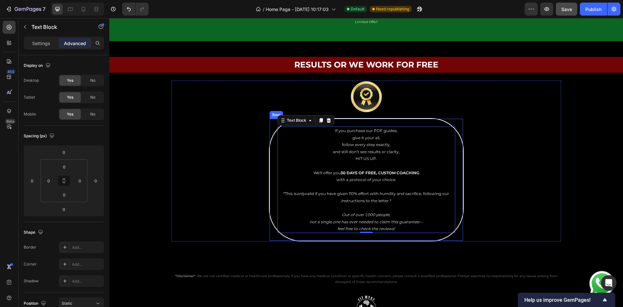
click at [269, 154] on div "If you purchase our PDF guides; give it your all, follow every step exactly, an…" at bounding box center [366, 179] width 195 height 123
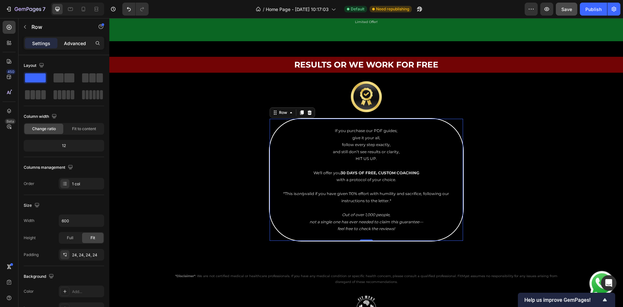
click at [76, 42] on p "Advanced" at bounding box center [75, 43] width 22 height 7
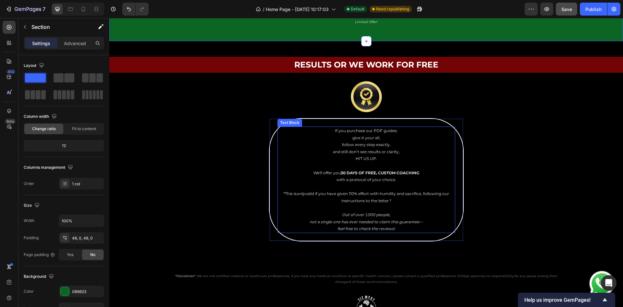
click at [337, 132] on p "If you purchase our PDF guides;" at bounding box center [366, 130] width 177 height 7
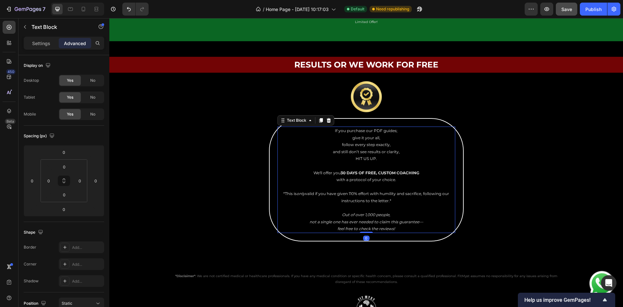
click at [333, 131] on p "If you purchase our PDF guides;" at bounding box center [366, 130] width 177 height 7
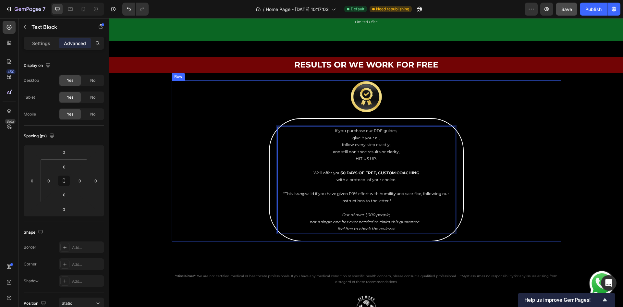
click at [492, 134] on div "Image If you purchase our PDF guides; give it your all, follow every step exact…" at bounding box center [366, 160] width 389 height 161
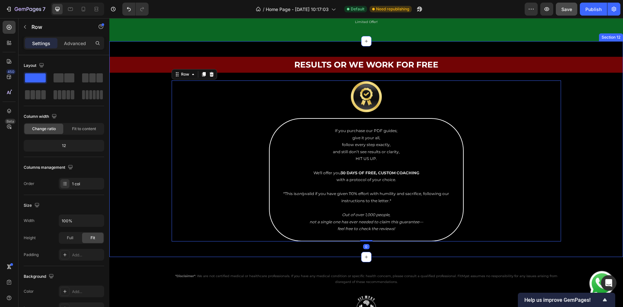
click at [565, 124] on div "Results Or We Work For Free Text Block Row Image If you purchase our PDF guides…" at bounding box center [366, 149] width 514 height 185
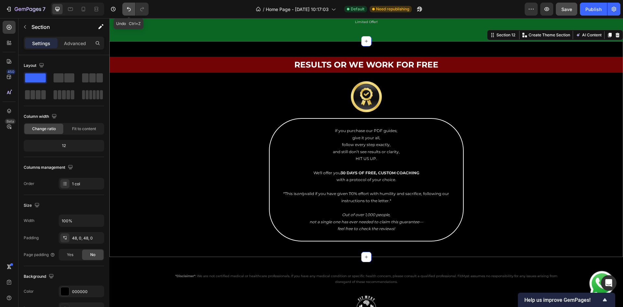
click at [130, 14] on button "Undo/Redo" at bounding box center [128, 9] width 13 height 13
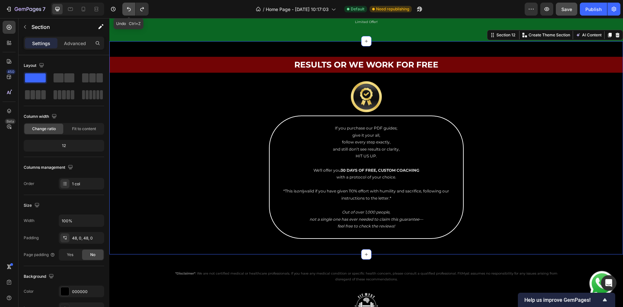
click at [130, 14] on button "Undo/Redo" at bounding box center [128, 9] width 13 height 13
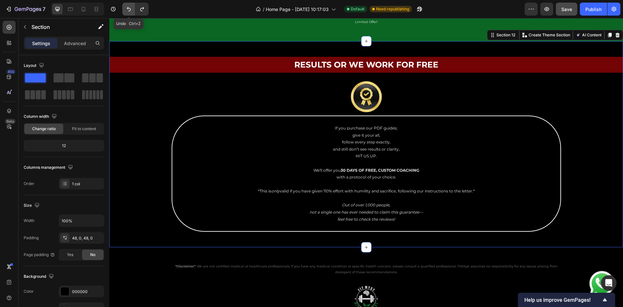
click at [130, 14] on button "Undo/Redo" at bounding box center [128, 9] width 13 height 13
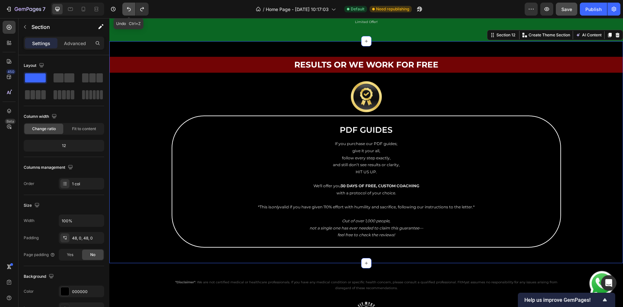
click at [130, 14] on button "Undo/Redo" at bounding box center [128, 9] width 13 height 13
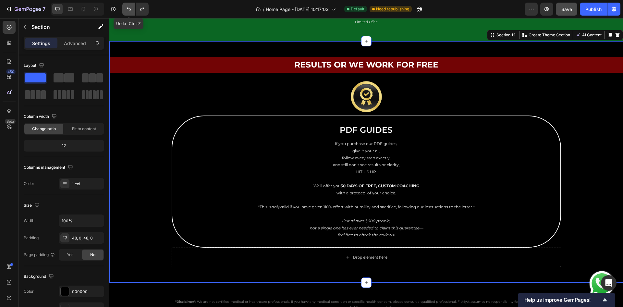
click at [130, 14] on button "Undo/Redo" at bounding box center [128, 9] width 13 height 13
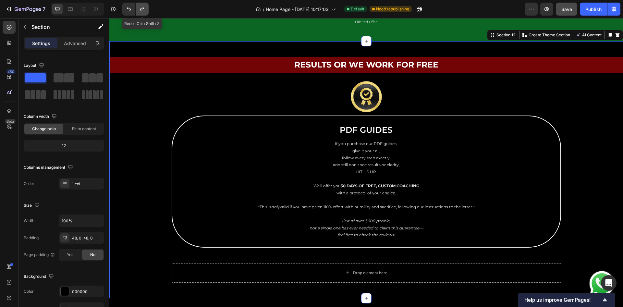
click at [146, 11] on button "Undo/Redo" at bounding box center [142, 9] width 13 height 13
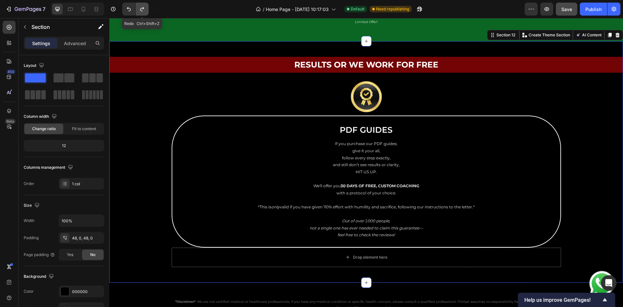
click at [146, 11] on button "Undo/Redo" at bounding box center [142, 9] width 13 height 13
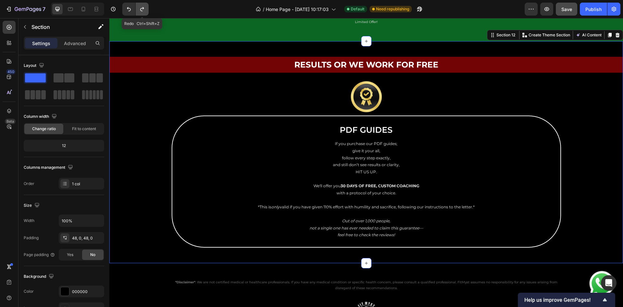
click at [146, 11] on button "Undo/Redo" at bounding box center [142, 9] width 13 height 13
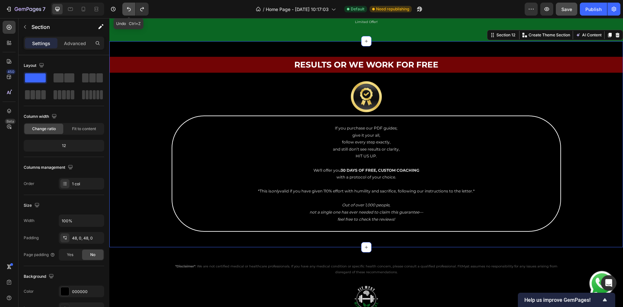
click at [129, 11] on icon "Undo/Redo" at bounding box center [129, 9] width 6 height 6
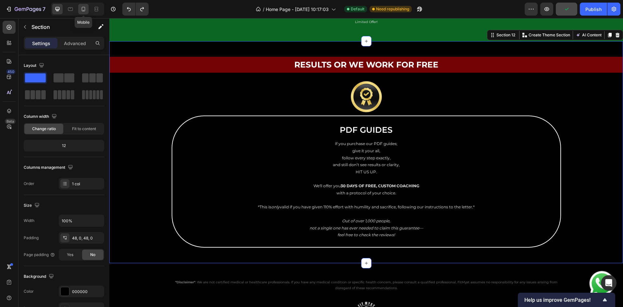
click at [87, 8] on div at bounding box center [83, 9] width 10 height 10
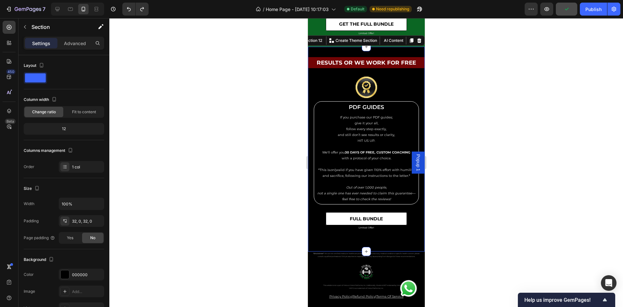
scroll to position [2979, 0]
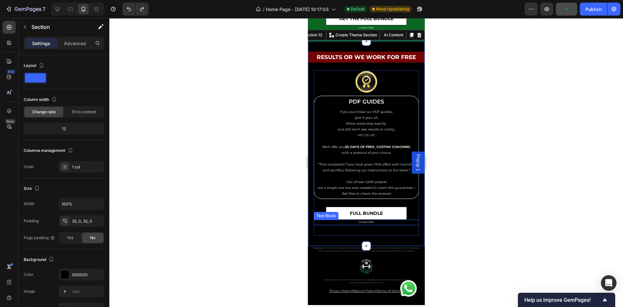
click at [380, 225] on p "Limited Offer!" at bounding box center [366, 222] width 104 height 4
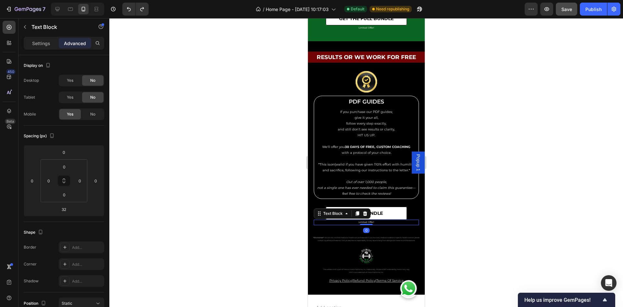
drag, startPoint x: 363, startPoint y: 246, endPoint x: 373, endPoint y: 203, distance: 44.3
click at [373, 204] on div "Image PDF GUIDES Heading If you purchase our PDF guides; give it your all, foll…" at bounding box center [365, 147] width 105 height 155
type input "0"
click at [405, 220] on div "full bundle Button" at bounding box center [365, 213] width 105 height 13
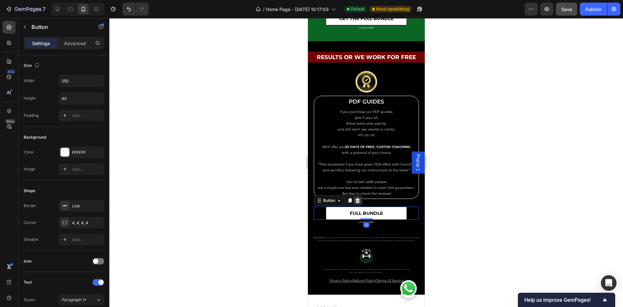
click at [355, 203] on icon at bounding box center [357, 200] width 5 height 5
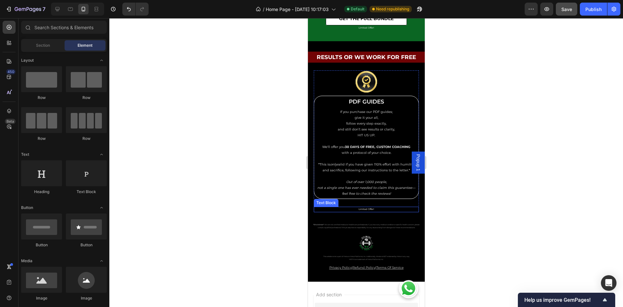
click at [377, 212] on p "Limited Offer!" at bounding box center [366, 209] width 104 height 4
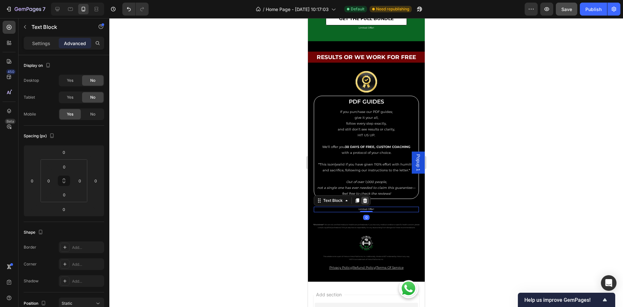
click at [367, 204] on div at bounding box center [365, 201] width 8 height 8
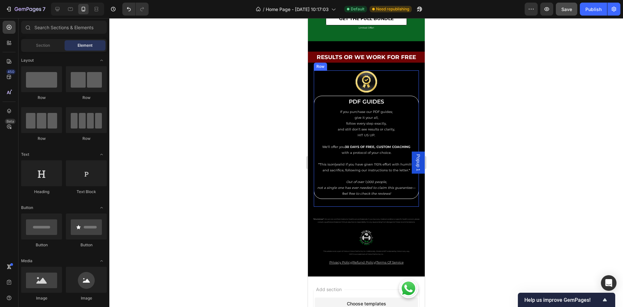
click at [379, 207] on div "Image PDF GUIDES Heading If you purchase our PDF guides; give it your all, foll…" at bounding box center [365, 138] width 105 height 136
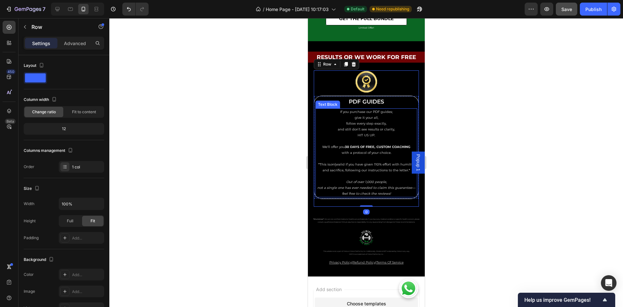
click at [389, 197] on p "feel free to check the reviews!" at bounding box center [366, 194] width 101 height 6
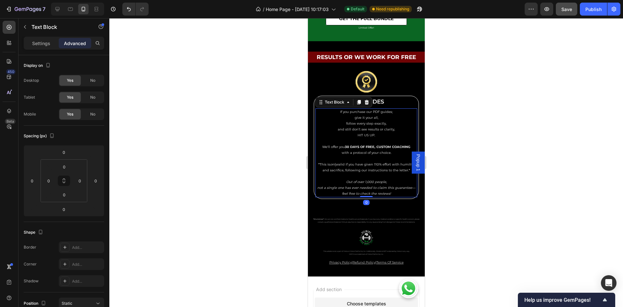
click at [399, 197] on div "If you purchase our PDF guides; give it your all, follow every step exactly, an…" at bounding box center [366, 152] width 102 height 89
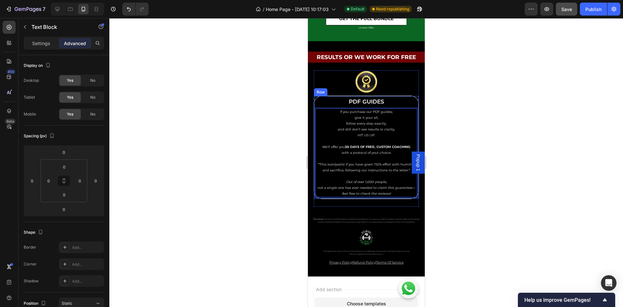
click at [400, 199] on div "PDF GUIDES Heading If you purchase our PDF guides; give it your all, follow eve…" at bounding box center [365, 147] width 105 height 103
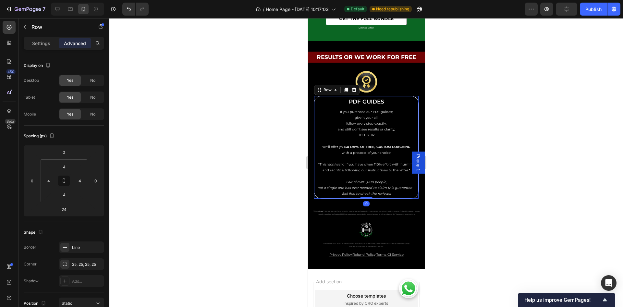
drag, startPoint x: 364, startPoint y: 216, endPoint x: 369, endPoint y: 194, distance: 22.9
click at [369, 194] on div "PDF GUIDES Heading If you purchase our PDF guides; give it your all, follow eve…" at bounding box center [365, 147] width 105 height 103
type input "0"
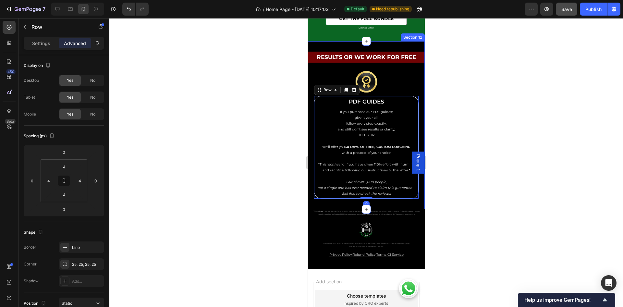
click at [454, 93] on div at bounding box center [366, 162] width 514 height 289
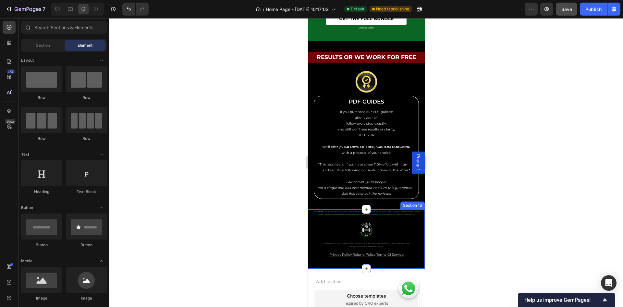
click at [309, 234] on div "*Disclaimer* : We are not certified medical or healthcare professionals. If you…" at bounding box center [366, 233] width 117 height 49
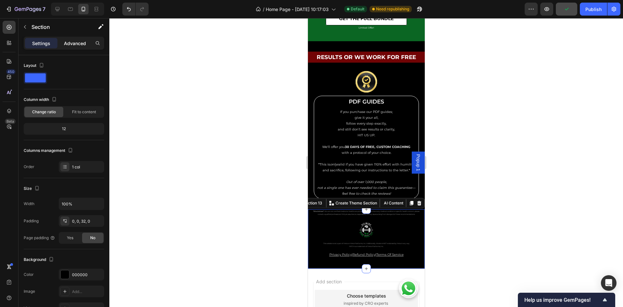
click at [70, 43] on p "Advanced" at bounding box center [75, 43] width 22 height 7
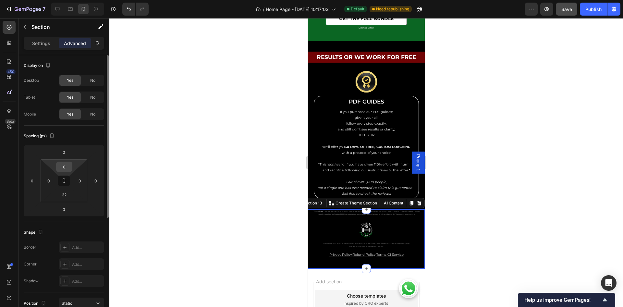
click at [66, 170] on input "0" at bounding box center [64, 167] width 13 height 10
type input "32"
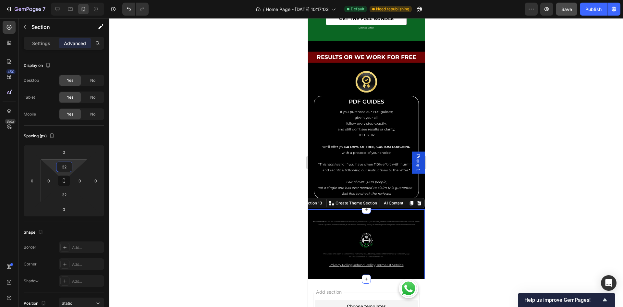
click at [467, 144] on div at bounding box center [366, 162] width 514 height 289
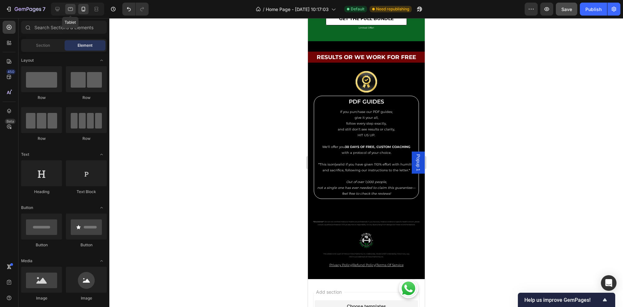
click at [69, 11] on icon at bounding box center [70, 9] width 6 height 6
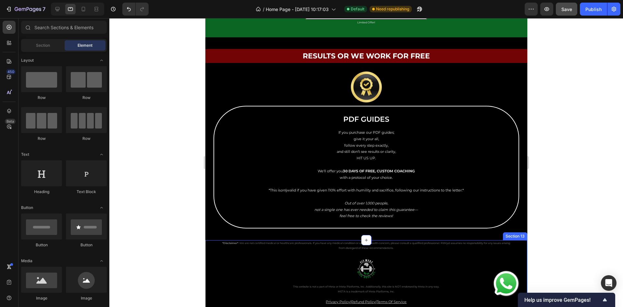
click at [217, 247] on div "*Disclaimer* : We are not certified medical or healthcare professionals. If you…" at bounding box center [366, 273] width 322 height 66
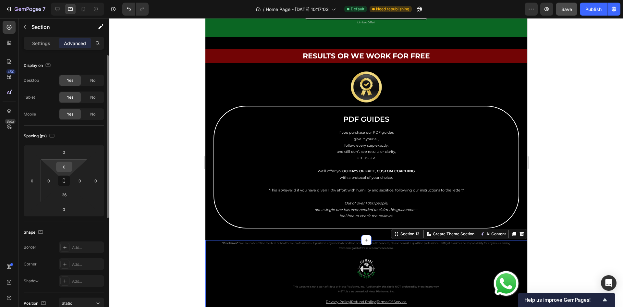
click at [66, 167] on input "0" at bounding box center [64, 167] width 13 height 10
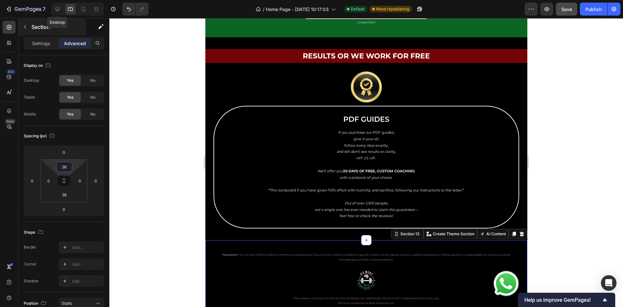
click at [57, 10] on icon at bounding box center [57, 9] width 4 height 4
type input "48"
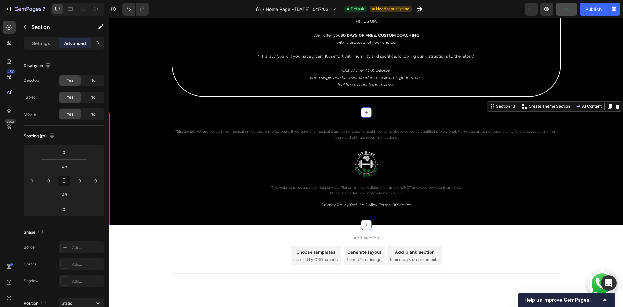
scroll to position [3134, 0]
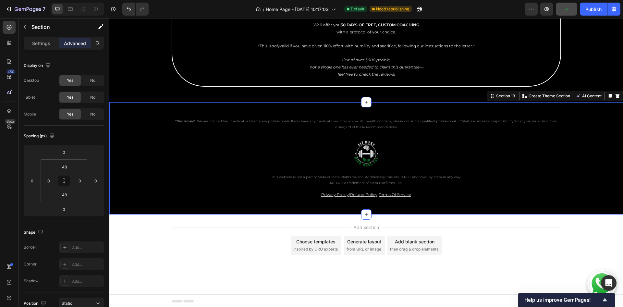
click at [150, 122] on div "*Disclaimer* : We are not certified medical or healthcare professionals. If you…" at bounding box center [366, 158] width 514 height 81
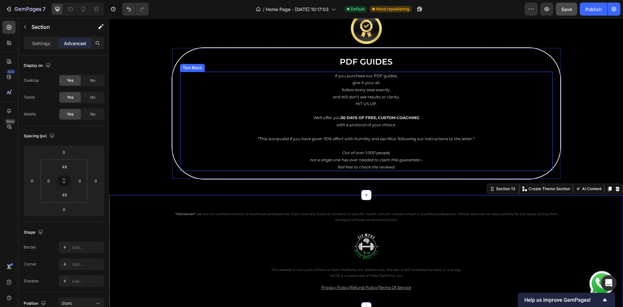
scroll to position [2988, 0]
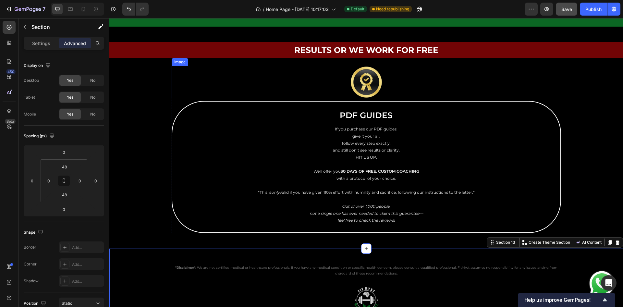
click at [396, 92] on div at bounding box center [366, 82] width 389 height 32
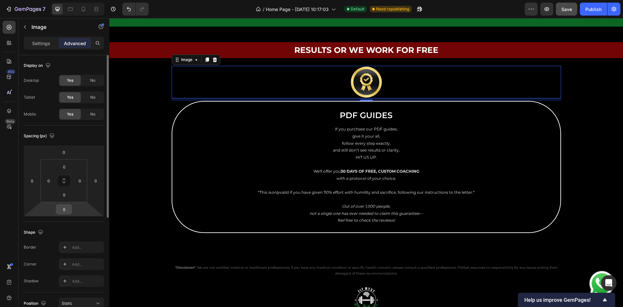
click at [63, 211] on input "8" at bounding box center [63, 209] width 13 height 10
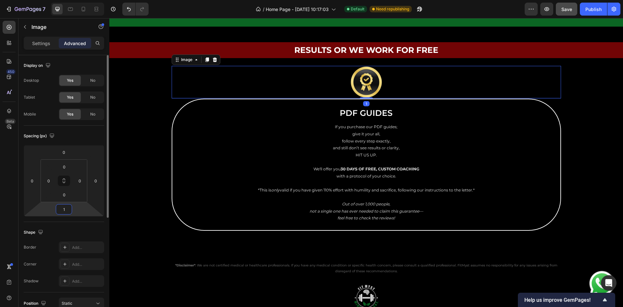
type input "16"
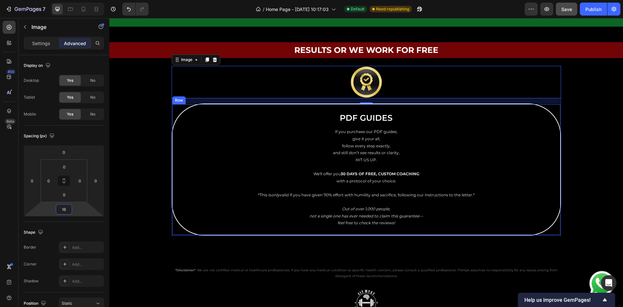
click at [221, 109] on div "PDF GUIDES Heading If you purchase our PDF guides; give it your all, follow eve…" at bounding box center [366, 170] width 389 height 132
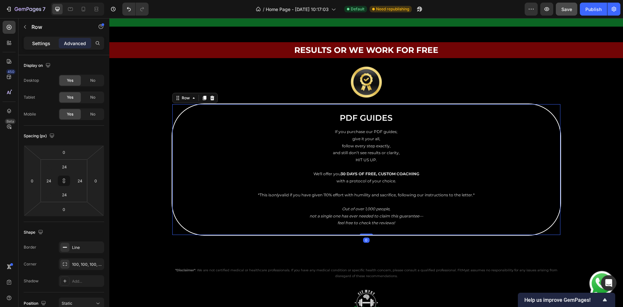
click at [42, 39] on div "Settings" at bounding box center [41, 43] width 32 height 10
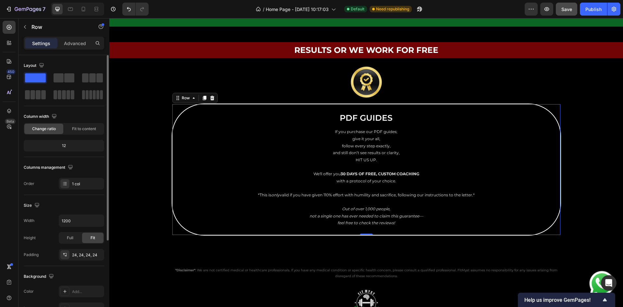
scroll to position [49, 0]
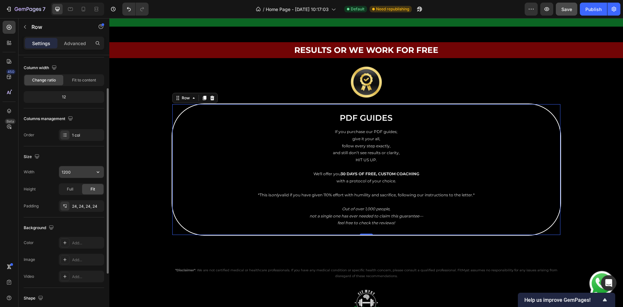
click at [80, 169] on input "1200" at bounding box center [81, 172] width 45 height 12
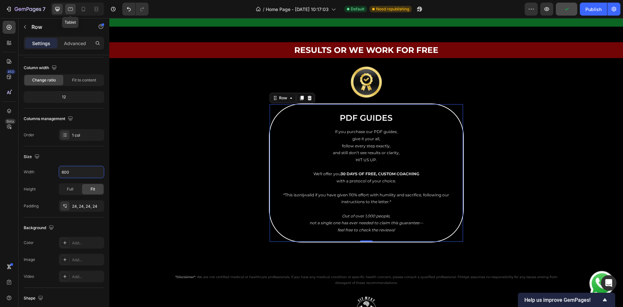
type input "600"
click at [73, 6] on icon at bounding box center [70, 9] width 6 height 6
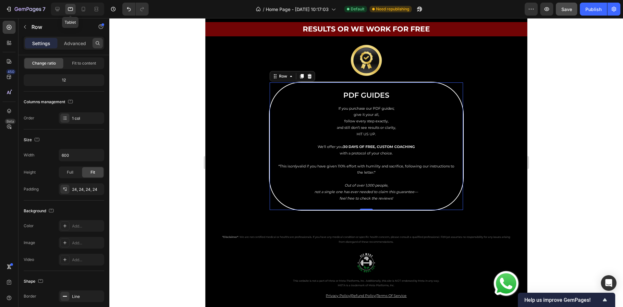
scroll to position [3029, 0]
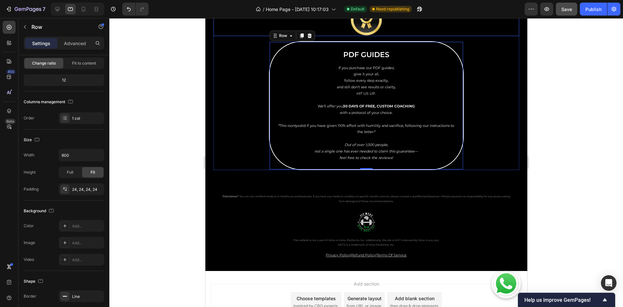
click at [350, 27] on img at bounding box center [366, 20] width 32 height 32
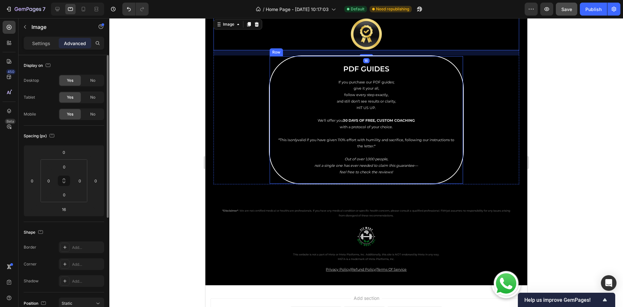
scroll to position [2980, 0]
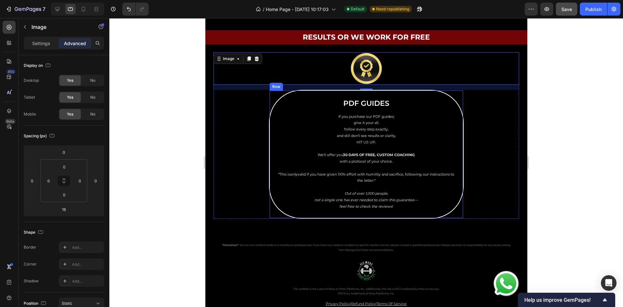
click at [270, 133] on div "PDF GUIDES Heading If you purchase our PDF guides; give it your all, follow eve…" at bounding box center [366, 154] width 195 height 129
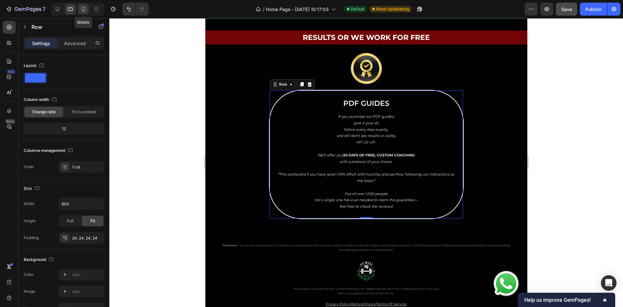
click at [83, 5] on div at bounding box center [83, 9] width 10 height 10
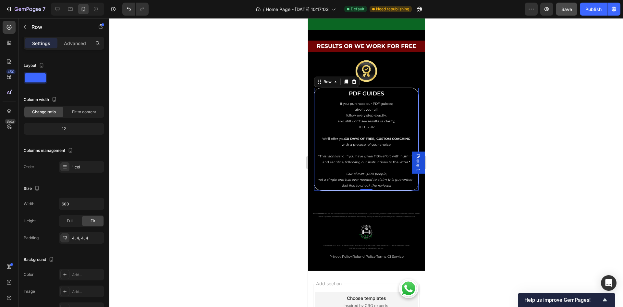
scroll to position [2988, 0]
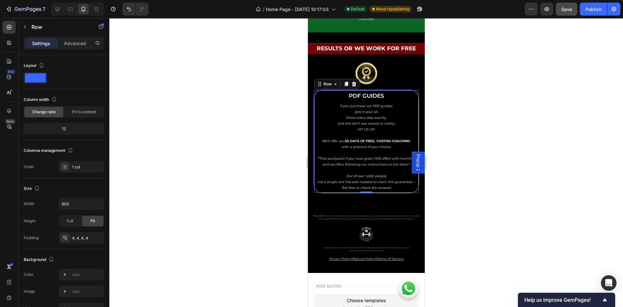
click at [480, 121] on div at bounding box center [366, 162] width 514 height 289
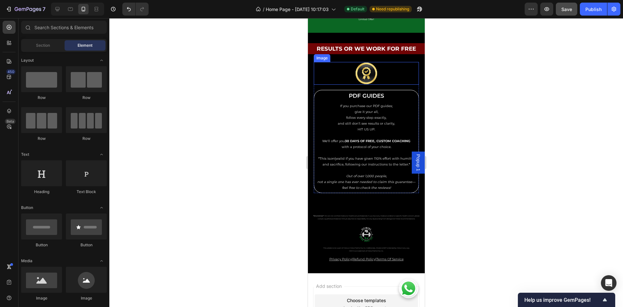
click at [363, 74] on img at bounding box center [366, 73] width 23 height 23
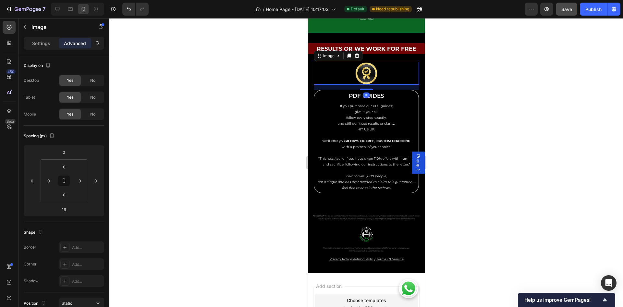
click at [481, 129] on div at bounding box center [366, 162] width 514 height 289
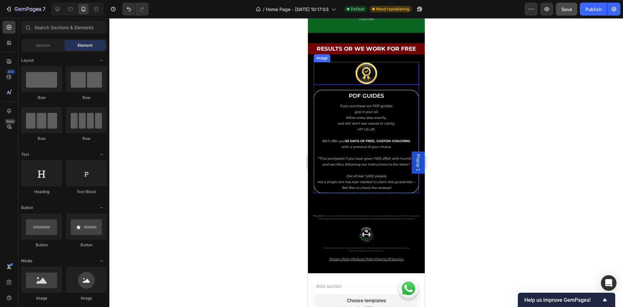
click at [371, 71] on img at bounding box center [366, 73] width 23 height 23
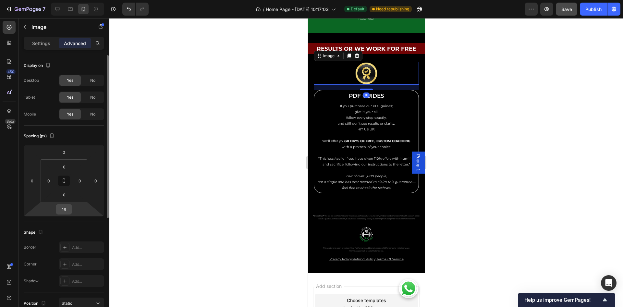
click at [68, 211] on input "16" at bounding box center [63, 209] width 13 height 10
type input "8"
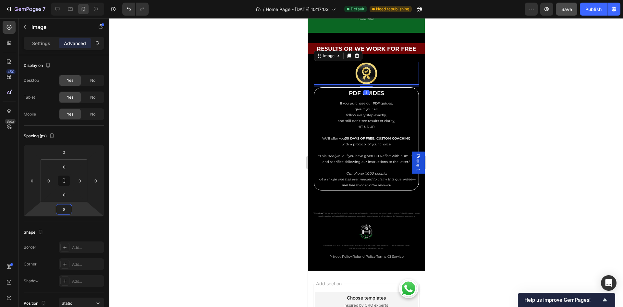
click at [455, 102] on div at bounding box center [366, 162] width 514 height 289
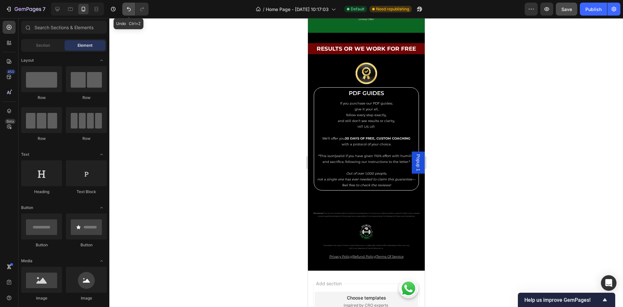
click at [124, 10] on button "Undo/Redo" at bounding box center [128, 9] width 13 height 13
click at [141, 10] on icon "Undo/Redo" at bounding box center [142, 9] width 6 height 6
click at [124, 10] on button "Undo/Redo" at bounding box center [128, 9] width 13 height 13
click at [373, 72] on img at bounding box center [366, 73] width 23 height 23
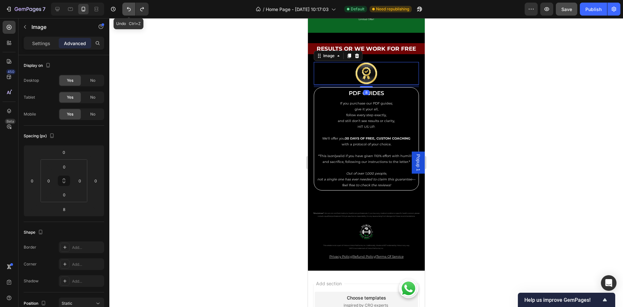
click at [126, 8] on icon "Undo/Redo" at bounding box center [129, 9] width 6 height 6
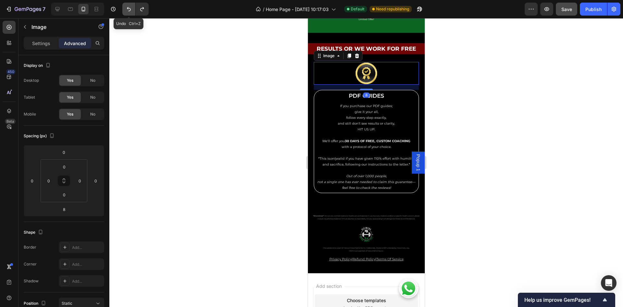
type input "16"
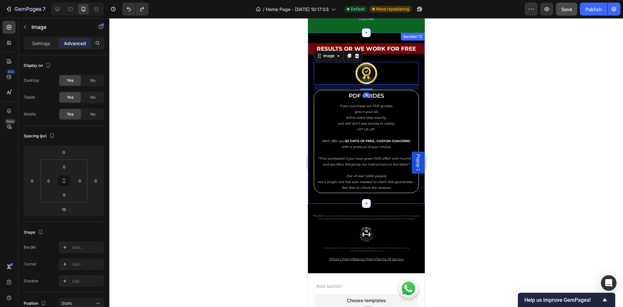
click at [473, 115] on div at bounding box center [366, 162] width 514 height 289
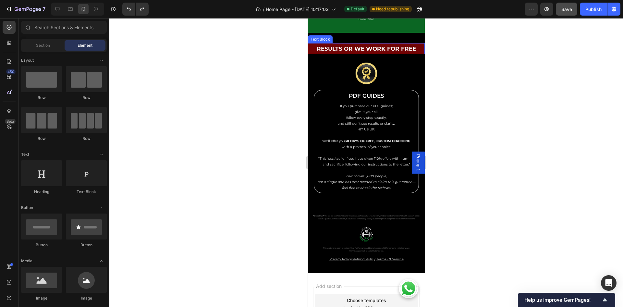
click at [390, 50] on p "Results Or We Work For Free" at bounding box center [366, 49] width 110 height 10
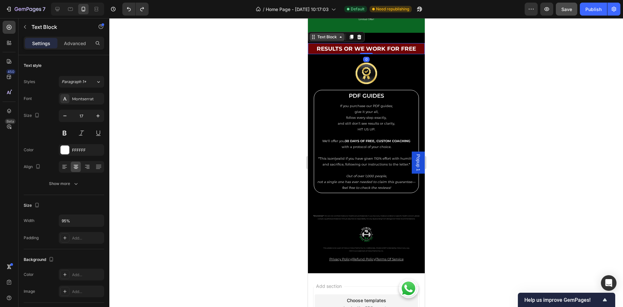
click at [331, 36] on div "Text Block" at bounding box center [327, 37] width 22 height 6
click at [319, 47] on div "Row 1 col" at bounding box center [321, 49] width 20 height 4
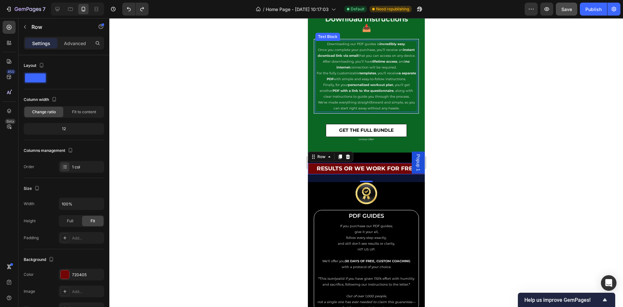
scroll to position [2751, 0]
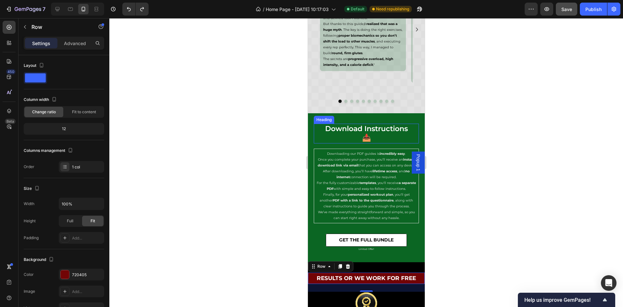
click at [376, 132] on h2 "download instructions 📥" at bounding box center [365, 134] width 105 height 20
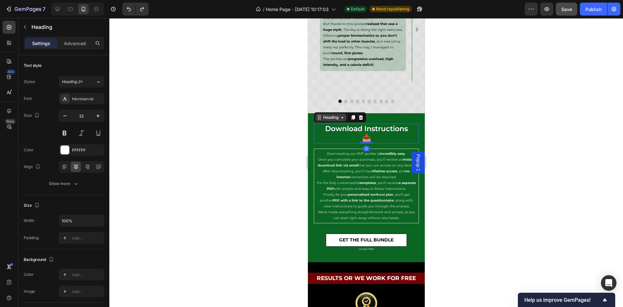
click at [330, 117] on div "Heading" at bounding box center [331, 118] width 18 height 6
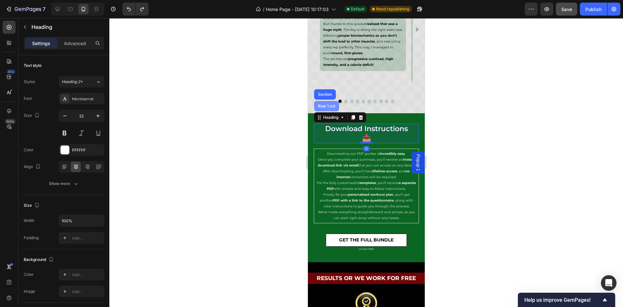
click at [331, 106] on div "Row 1 col" at bounding box center [326, 106] width 20 height 4
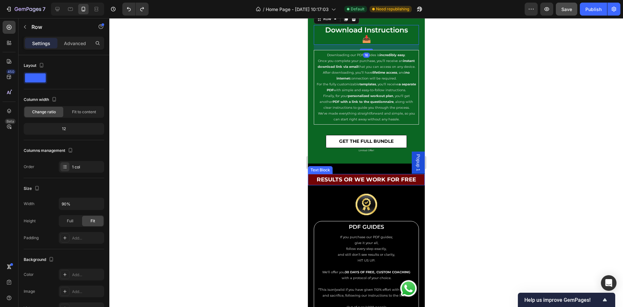
scroll to position [2897, 0]
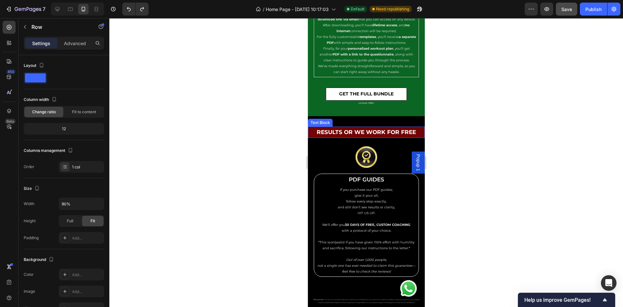
click at [375, 132] on p "Results Or We Work For Free" at bounding box center [366, 132] width 110 height 10
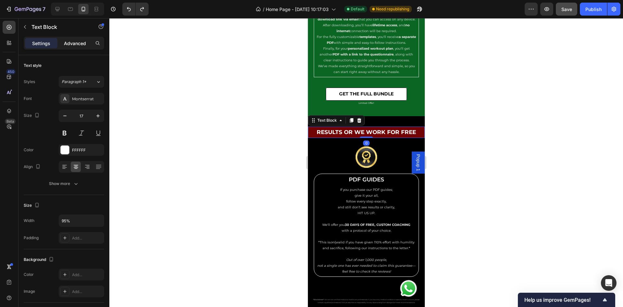
click at [80, 44] on p "Advanced" at bounding box center [75, 43] width 22 height 7
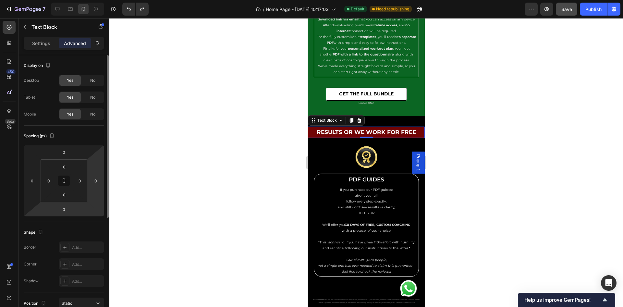
drag, startPoint x: 64, startPoint y: 210, endPoint x: 102, endPoint y: 210, distance: 38.0
click at [64, 210] on input "0" at bounding box center [63, 209] width 13 height 10
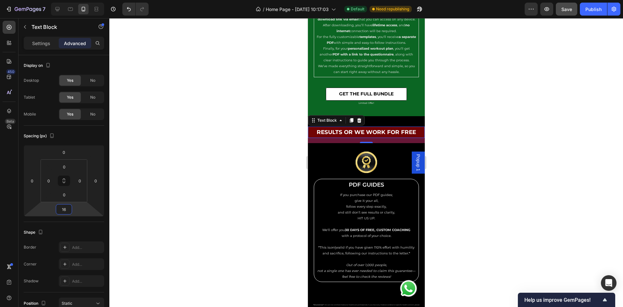
type input "1"
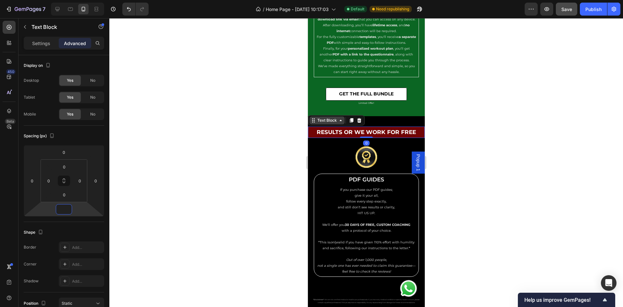
click at [324, 122] on div "Text Block" at bounding box center [327, 120] width 22 height 6
type input "0"
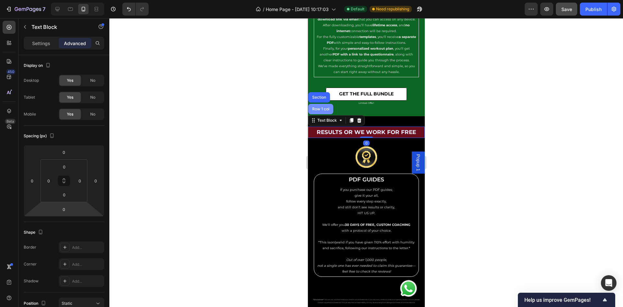
click at [323, 111] on div "Row 1 col" at bounding box center [320, 109] width 25 height 10
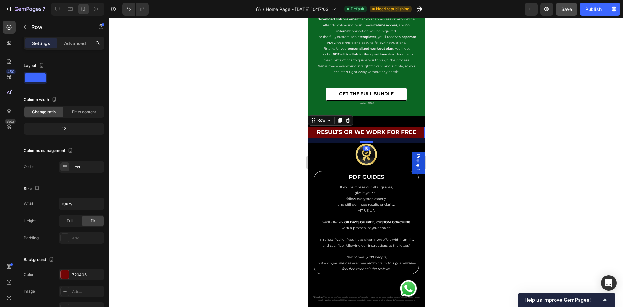
click at [365, 141] on div at bounding box center [366, 142] width 13 height 2
click at [459, 117] on div at bounding box center [366, 162] width 514 height 289
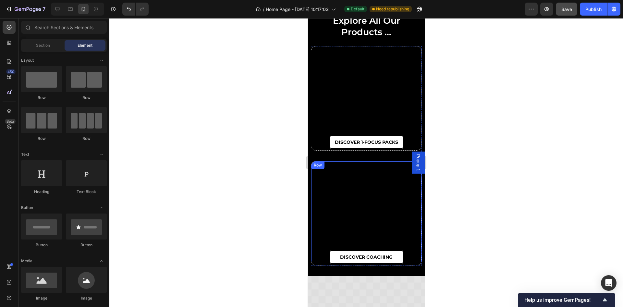
scroll to position [2228, 0]
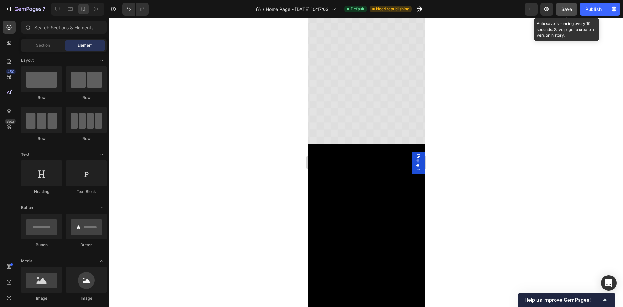
scroll to position [1937, 0]
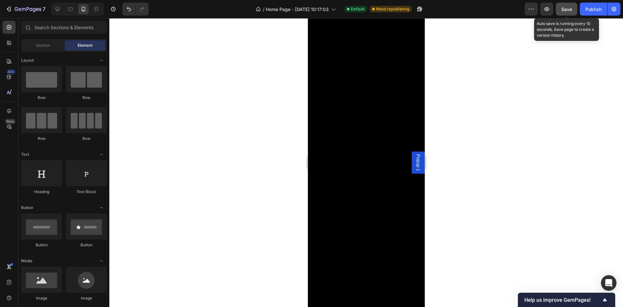
click at [565, 8] on span "Save" at bounding box center [566, 9] width 11 height 6
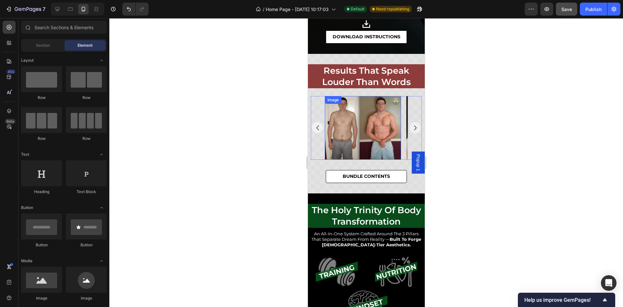
scroll to position [730, 0]
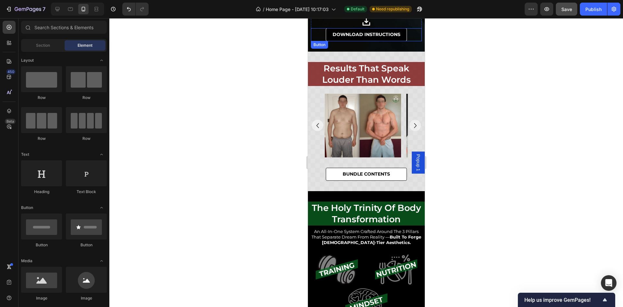
click at [327, 39] on link "DOWNLOAD INSTRUCTIONS" at bounding box center [365, 34] width 81 height 13
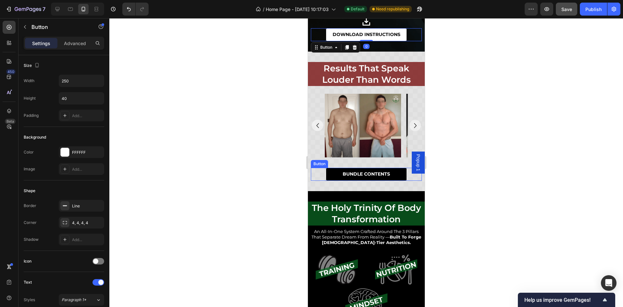
click at [328, 181] on link "BUNDLE CONTENTS" at bounding box center [365, 174] width 81 height 13
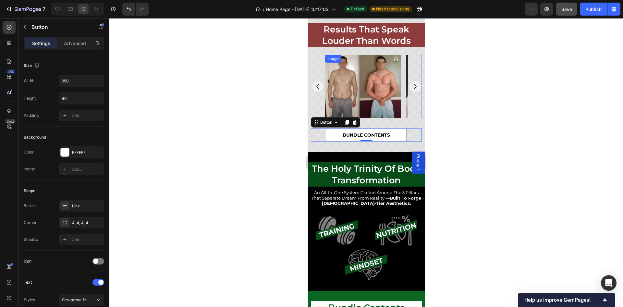
scroll to position [876, 0]
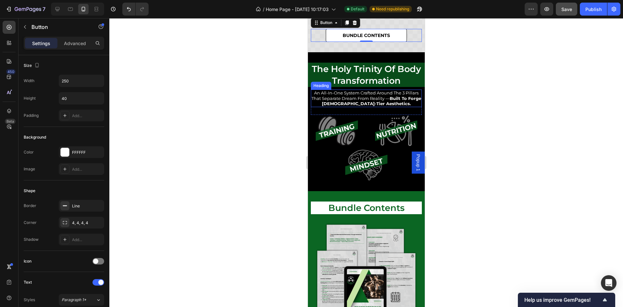
click at [369, 92] on h2 "an all-in-one system crafted around the 3 pillars that separate dream from real…" at bounding box center [366, 99] width 111 height 18
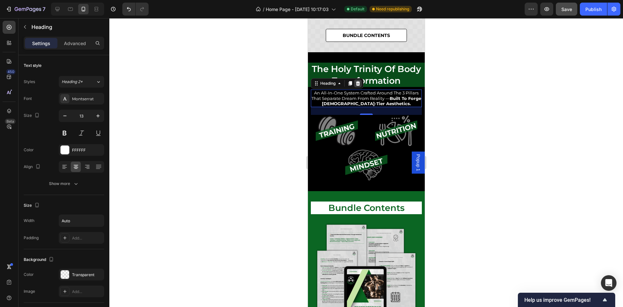
click at [356, 84] on icon at bounding box center [357, 83] width 5 height 5
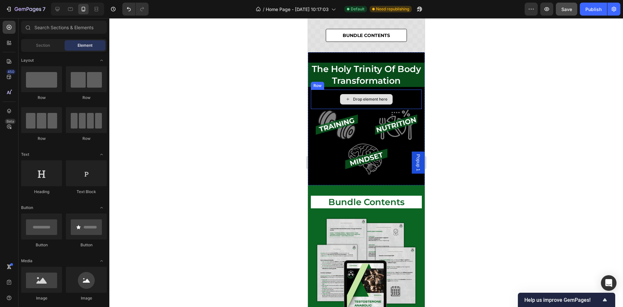
click at [362, 95] on div "Drop element here" at bounding box center [366, 99] width 53 height 10
click at [322, 92] on div "Drop element here" at bounding box center [366, 99] width 111 height 19
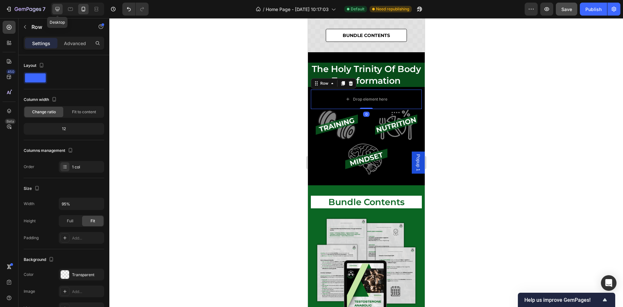
click at [56, 8] on icon at bounding box center [57, 9] width 6 height 6
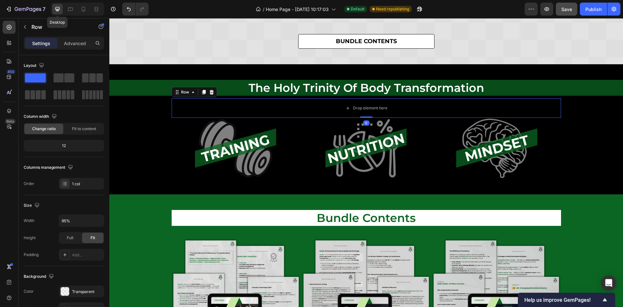
type input "1200"
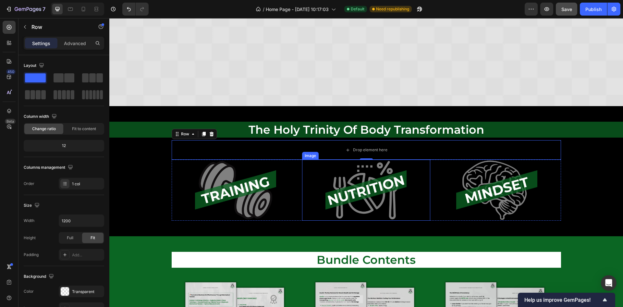
scroll to position [976, 0]
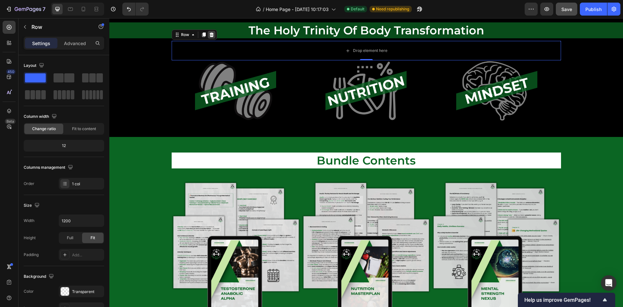
click at [209, 37] on icon at bounding box center [211, 34] width 4 height 5
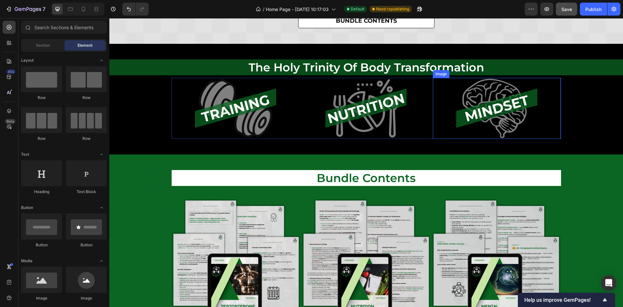
scroll to position [927, 0]
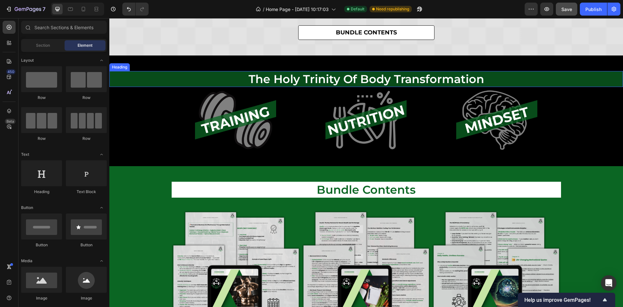
click at [497, 82] on h2 "the holy trinity of body transformation" at bounding box center [366, 79] width 389 height 16
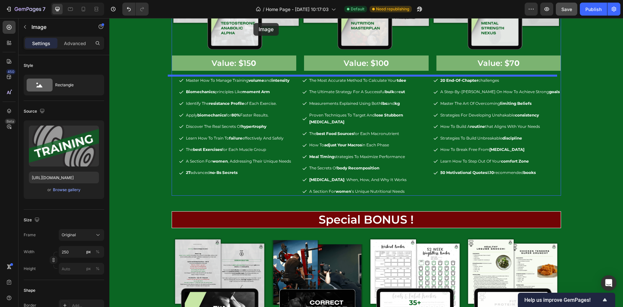
scroll to position [1143, 0]
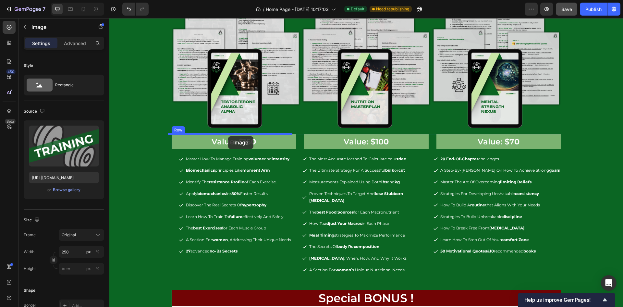
drag, startPoint x: 234, startPoint y: 123, endPoint x: 228, endPoint y: 136, distance: 14.7
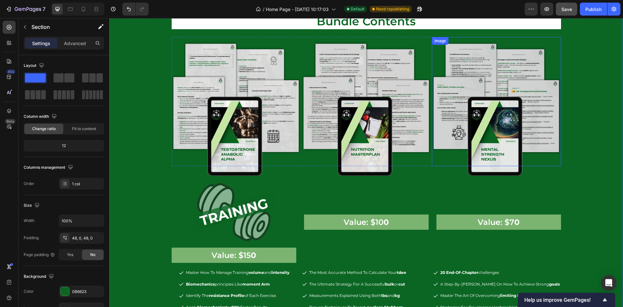
scroll to position [1094, 0]
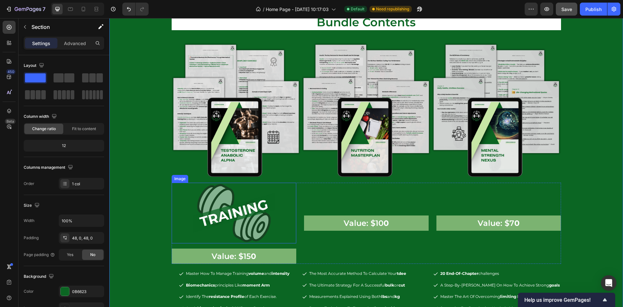
click at [242, 222] on img at bounding box center [233, 213] width 81 height 61
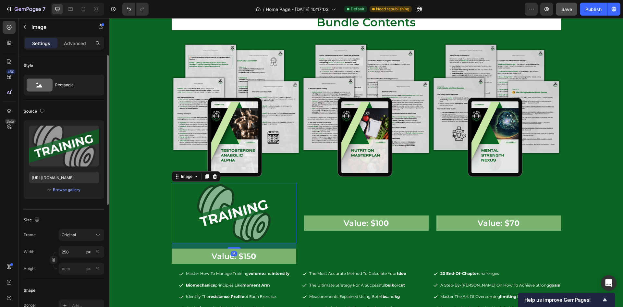
click at [76, 245] on div "Frame Original Width 250 px % Height px %" at bounding box center [64, 251] width 80 height 45
click at [77, 250] on input "250" at bounding box center [81, 252] width 45 height 12
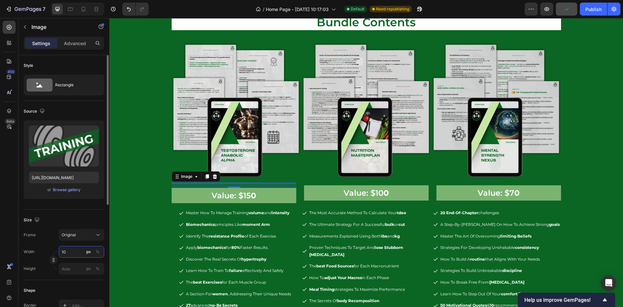
type input "100"
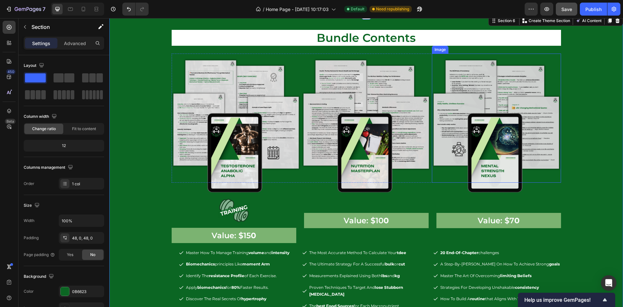
scroll to position [1046, 0]
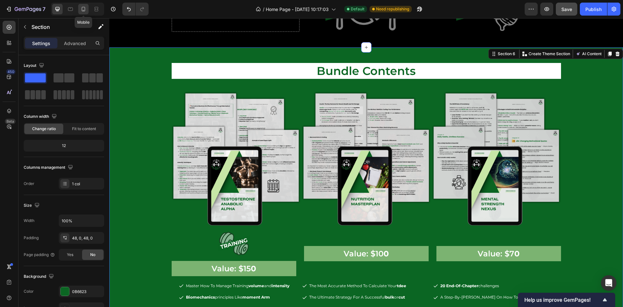
click at [86, 10] on icon at bounding box center [83, 9] width 6 height 6
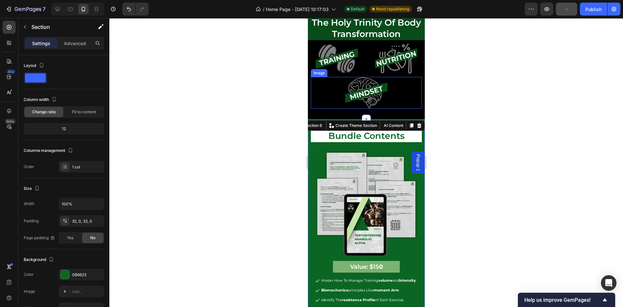
scroll to position [908, 0]
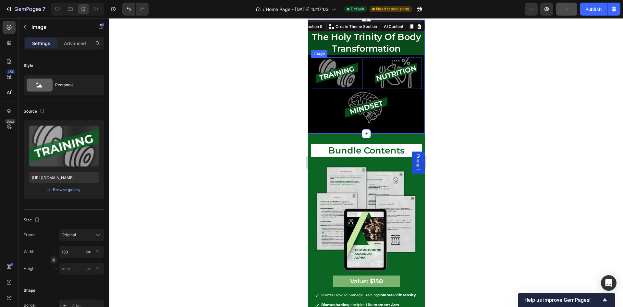
click at [342, 74] on img at bounding box center [336, 73] width 42 height 32
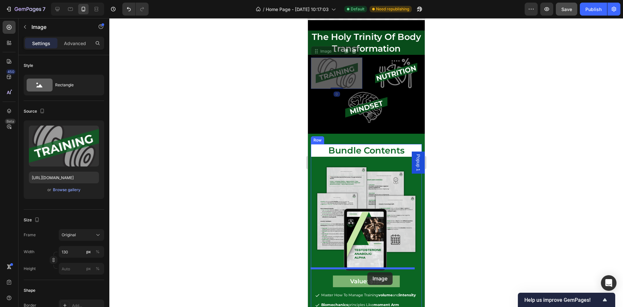
drag, startPoint x: 342, startPoint y: 63, endPoint x: 367, endPoint y: 272, distance: 211.2
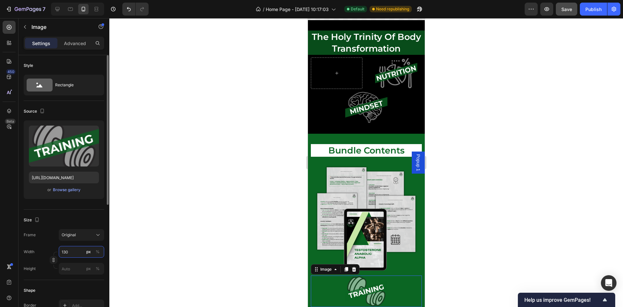
click at [75, 254] on input "130" at bounding box center [81, 252] width 45 height 12
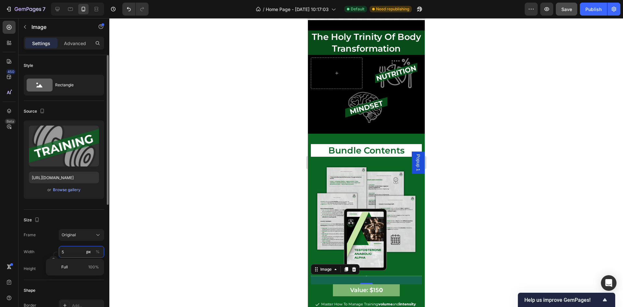
type input "50"
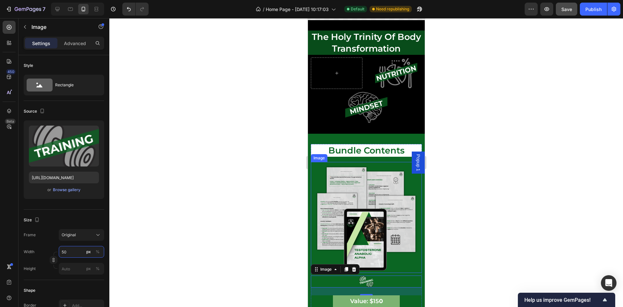
scroll to position [957, 0]
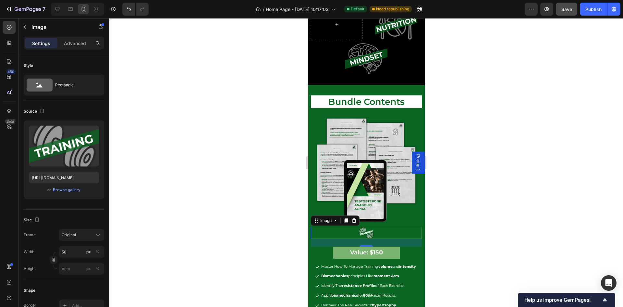
click at [442, 150] on div at bounding box center [366, 162] width 514 height 289
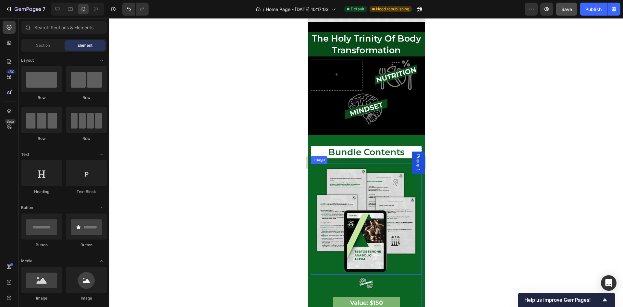
scroll to position [908, 0]
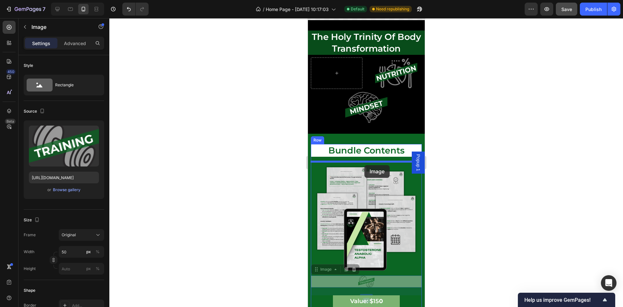
drag, startPoint x: 362, startPoint y: 276, endPoint x: 364, endPoint y: 165, distance: 111.3
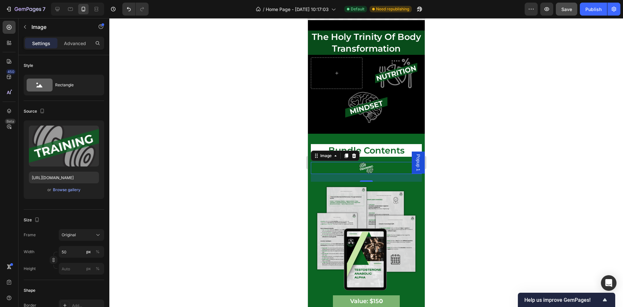
click at [455, 190] on div at bounding box center [366, 162] width 514 height 289
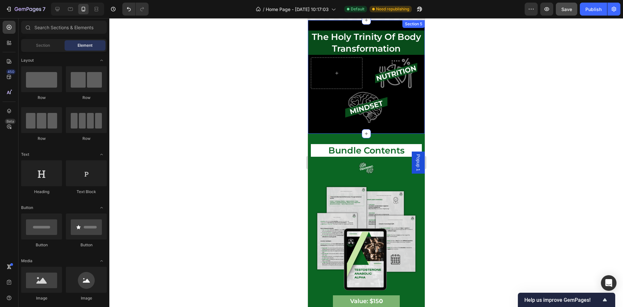
click at [350, 24] on div "the holy trinity of body transformation Heading Row the holy trinity of body tr…" at bounding box center [366, 76] width 117 height 113
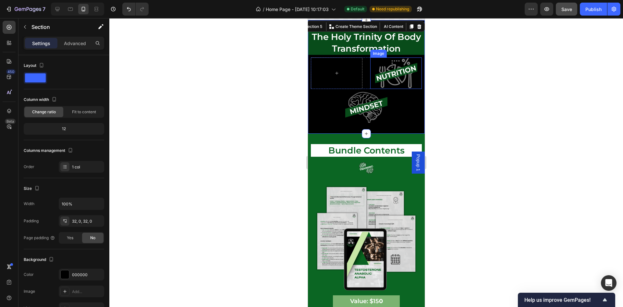
scroll to position [860, 0]
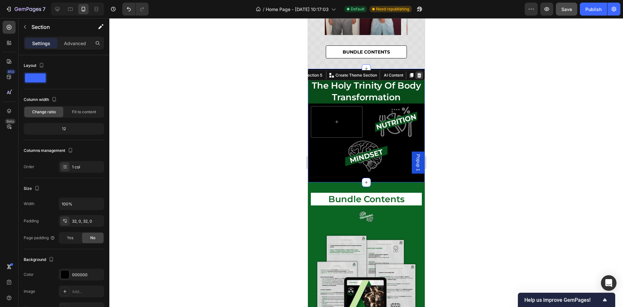
click at [415, 72] on div at bounding box center [419, 75] width 8 height 8
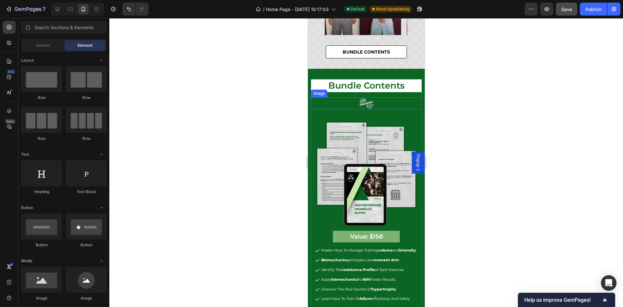
click at [361, 106] on img at bounding box center [366, 103] width 16 height 12
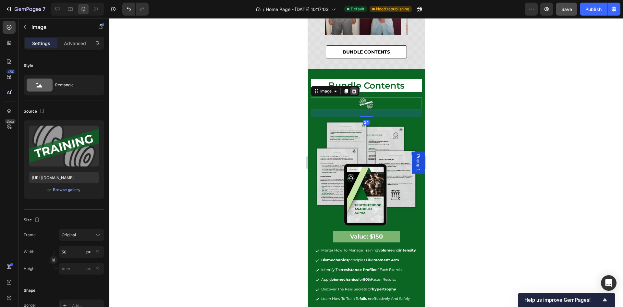
click at [357, 89] on div at bounding box center [354, 91] width 8 height 8
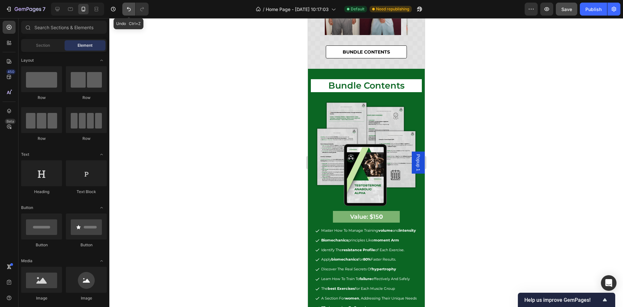
click at [129, 11] on icon "Undo/Redo" at bounding box center [129, 9] width 4 height 4
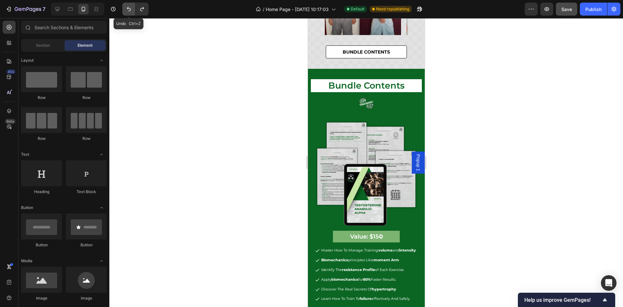
click at [129, 11] on icon "Undo/Redo" at bounding box center [129, 9] width 4 height 4
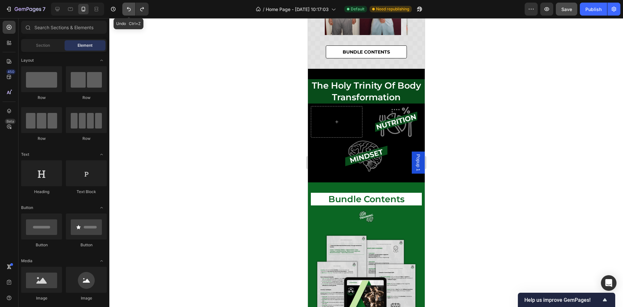
click at [129, 11] on icon "Undo/Redo" at bounding box center [129, 9] width 4 height 4
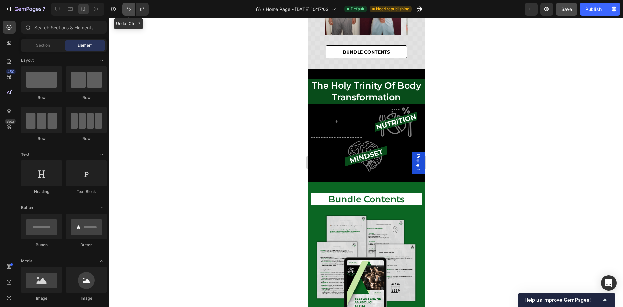
click at [129, 11] on icon "Undo/Redo" at bounding box center [129, 9] width 4 height 4
click at [53, 9] on div at bounding box center [57, 9] width 10 height 10
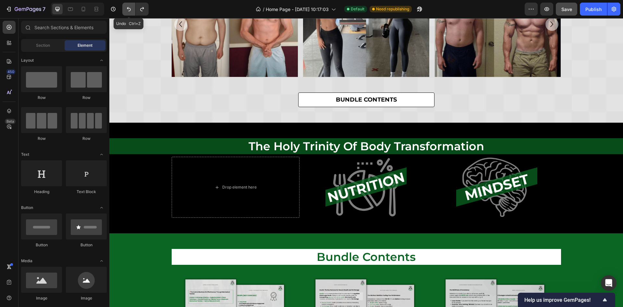
click at [130, 7] on icon "Undo/Redo" at bounding box center [129, 9] width 6 height 6
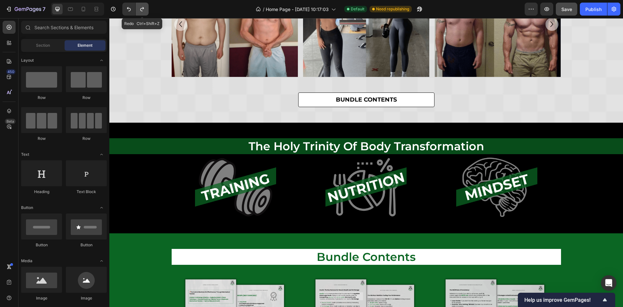
click at [142, 8] on icon "Undo/Redo" at bounding box center [142, 9] width 4 height 4
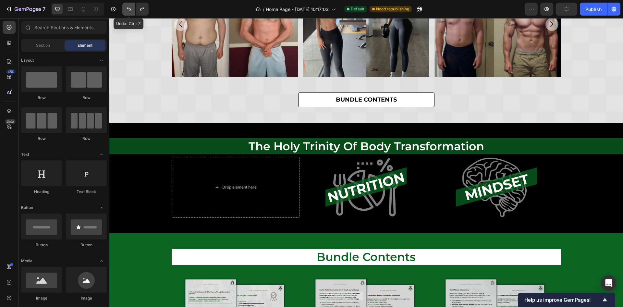
click at [129, 9] on icon "Undo/Redo" at bounding box center [129, 9] width 6 height 6
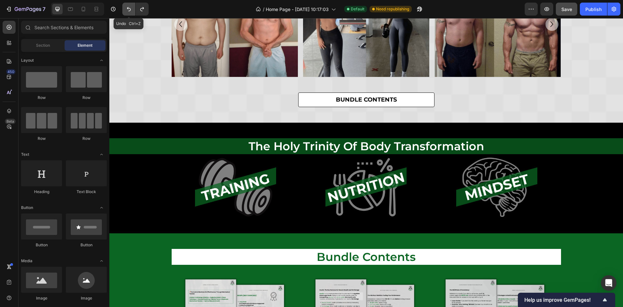
click at [129, 9] on icon "Undo/Redo" at bounding box center [129, 9] width 4 height 4
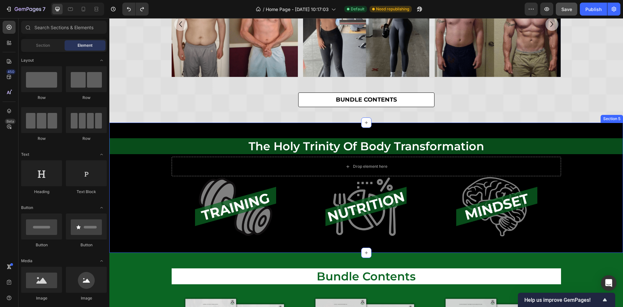
click at [528, 131] on div "the holy trinity of body transformation Heading Row the holy trinity of body tr…" at bounding box center [366, 188] width 514 height 130
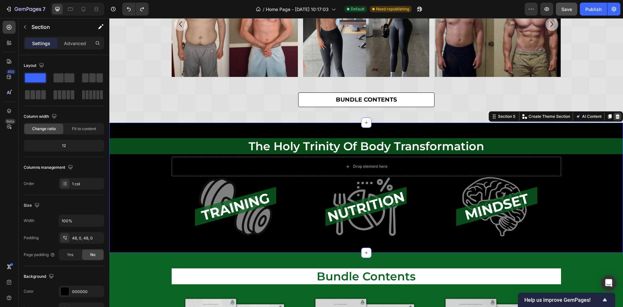
click at [615, 116] on icon at bounding box center [617, 116] width 5 height 5
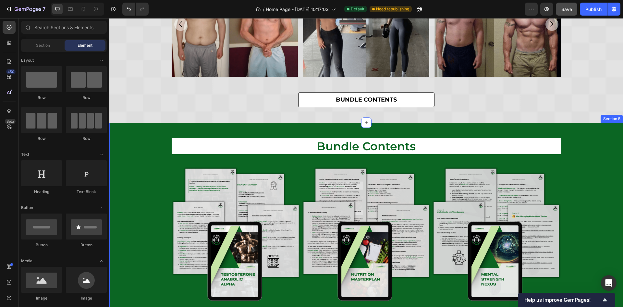
scroll to position [811, 0]
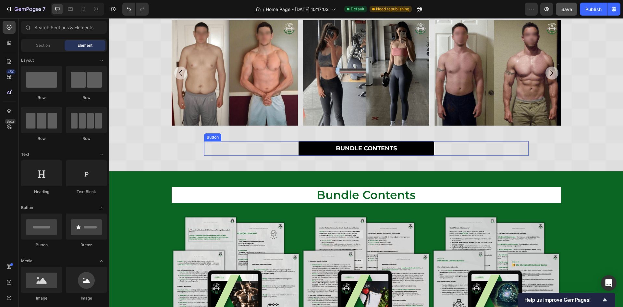
click at [416, 147] on link "BUNDLE CONTENTS" at bounding box center [366, 148] width 136 height 15
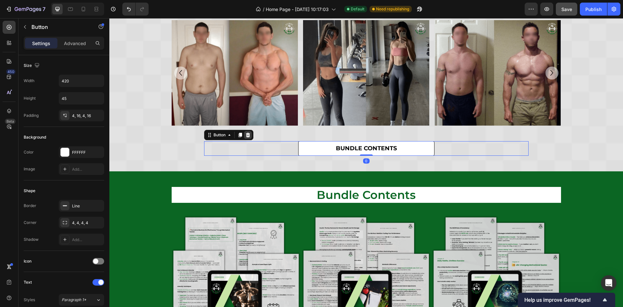
click at [246, 133] on icon at bounding box center [248, 135] width 4 height 5
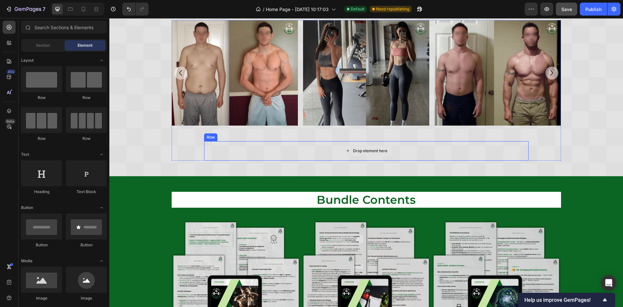
click at [255, 148] on div "Drop element here" at bounding box center [366, 150] width 325 height 19
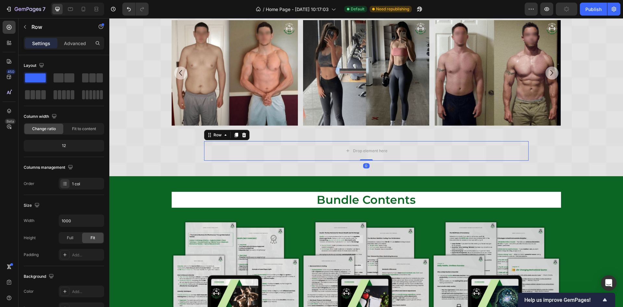
click at [241, 134] on icon at bounding box center [243, 134] width 5 height 5
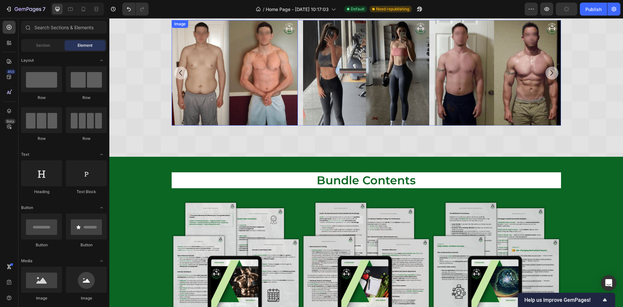
click at [242, 121] on img at bounding box center [235, 72] width 126 height 105
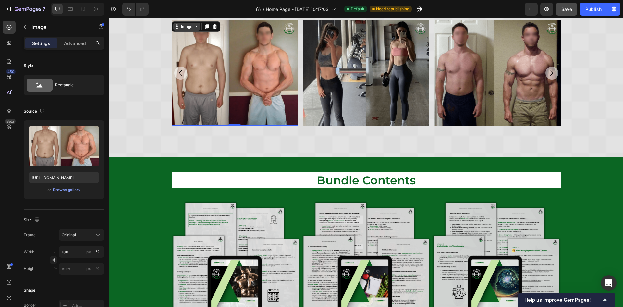
click at [186, 28] on div "Image" at bounding box center [187, 27] width 14 height 6
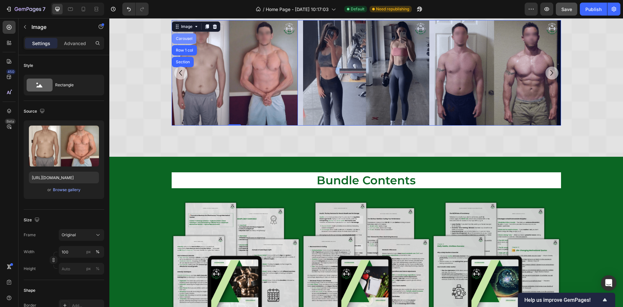
click at [190, 38] on div "Carousel" at bounding box center [184, 38] width 24 height 10
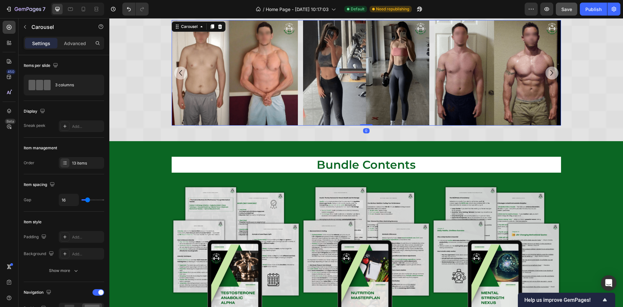
drag, startPoint x: 367, startPoint y: 139, endPoint x: 124, endPoint y: 28, distance: 267.8
click at [373, 106] on div "Image Image Image Image Image Image Image Image Image Image Image Image Image C…" at bounding box center [366, 72] width 389 height 105
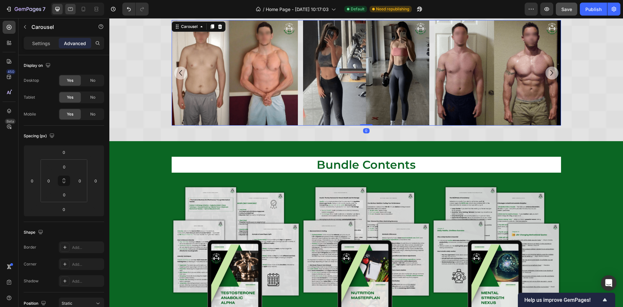
click at [72, 12] on icon at bounding box center [70, 9] width 6 height 6
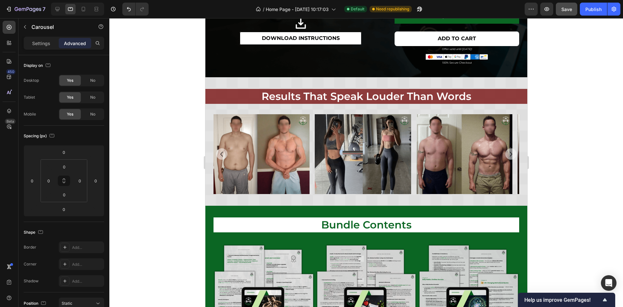
scroll to position [541, 0]
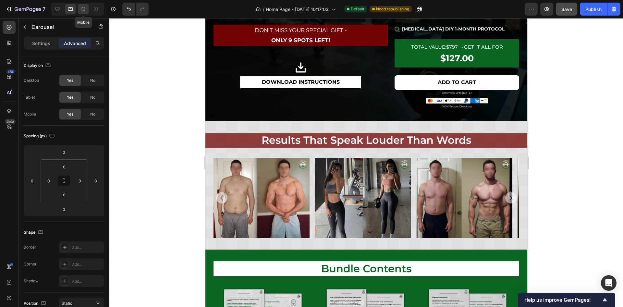
click at [83, 9] on icon at bounding box center [83, 9] width 6 height 6
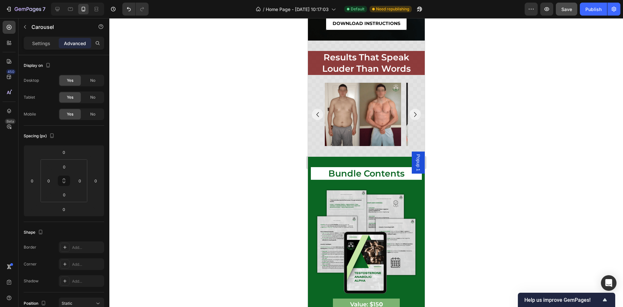
scroll to position [699, 0]
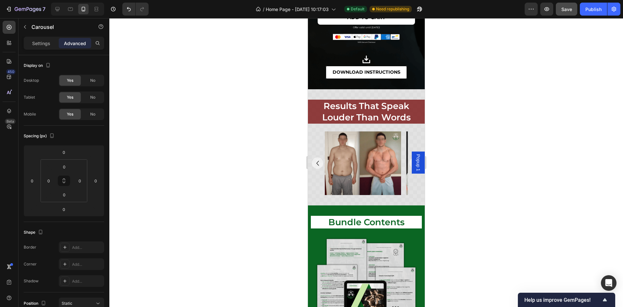
click at [415, 164] on span "Popup 1" at bounding box center [418, 162] width 6 height 17
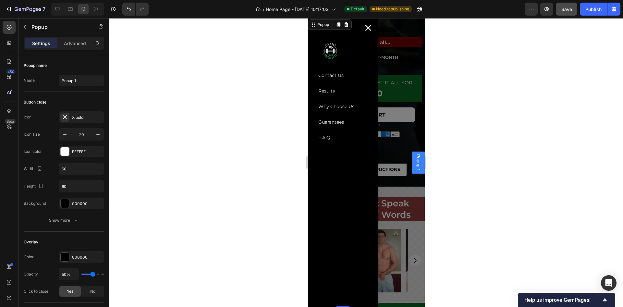
scroll to position [505, 0]
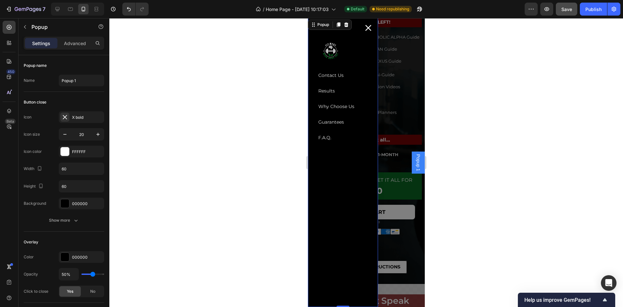
click at [394, 136] on div "Backdrop" at bounding box center [366, 162] width 117 height 289
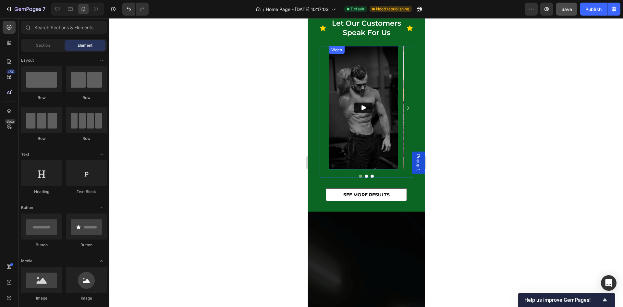
scroll to position [0, 0]
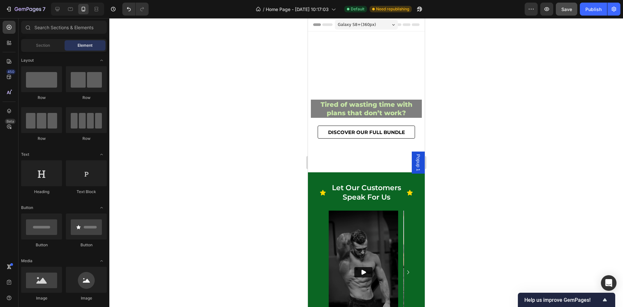
click at [415, 162] on span "Popup 1" at bounding box center [418, 162] width 6 height 17
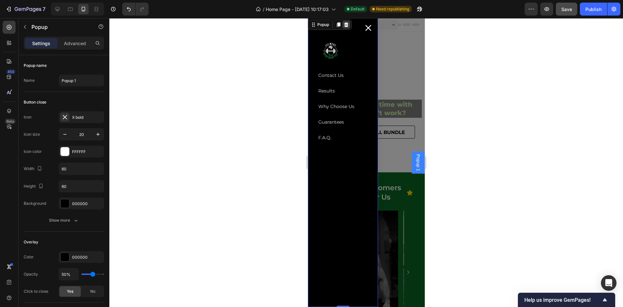
click at [347, 26] on icon "Dialog content" at bounding box center [346, 24] width 4 height 5
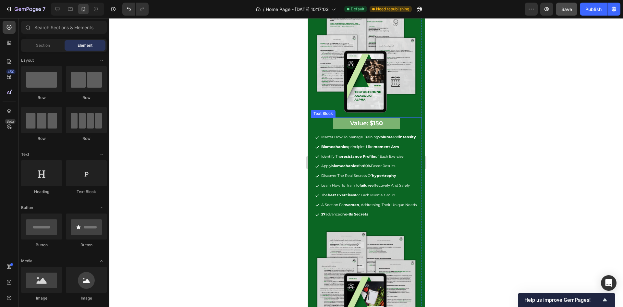
scroll to position [779, 0]
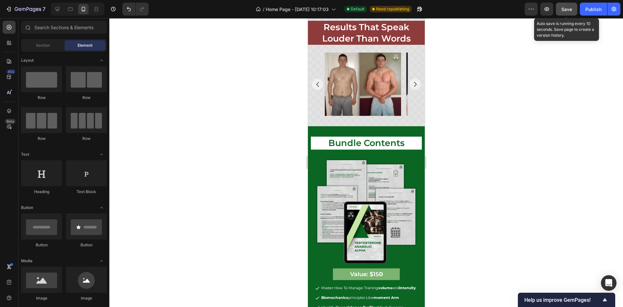
click at [571, 4] on button "Save" at bounding box center [566, 9] width 21 height 13
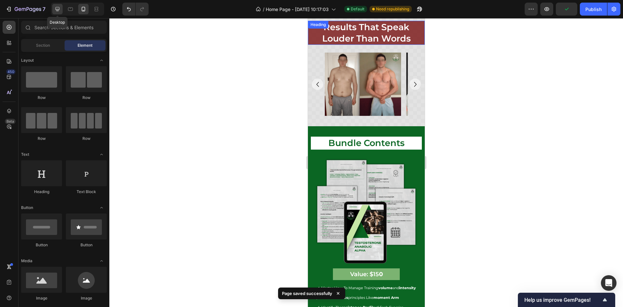
click at [58, 6] on icon at bounding box center [57, 9] width 6 height 6
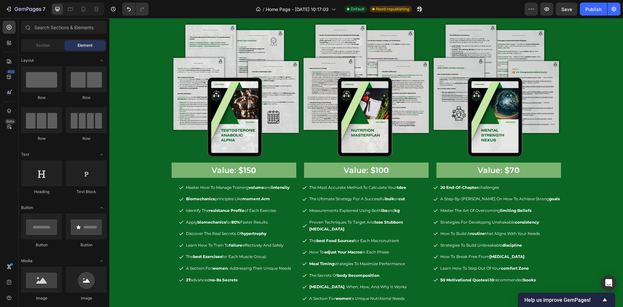
scroll to position [876, 0]
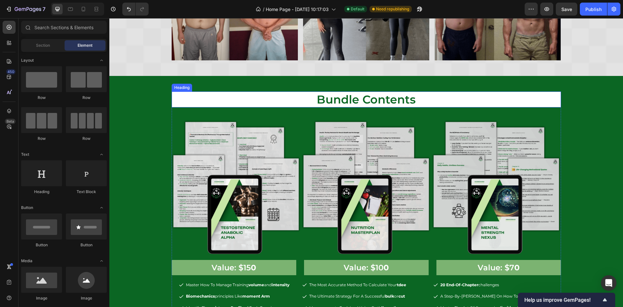
click at [279, 97] on h2 "bundle contents" at bounding box center [366, 100] width 389 height 16
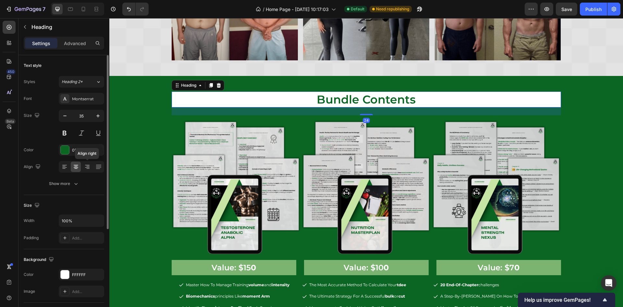
scroll to position [146, 0]
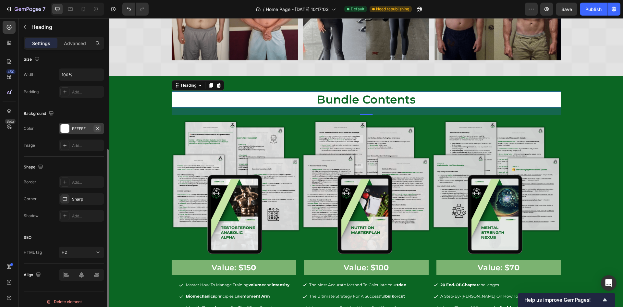
click at [97, 131] on button "button" at bounding box center [97, 129] width 8 height 8
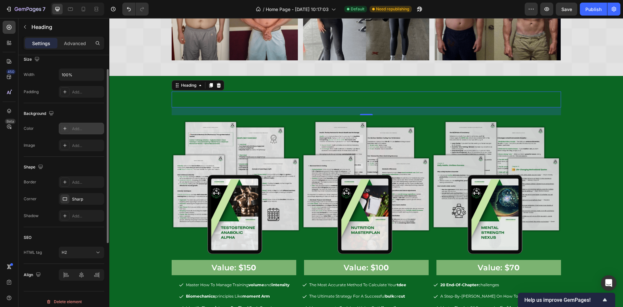
scroll to position [0, 0]
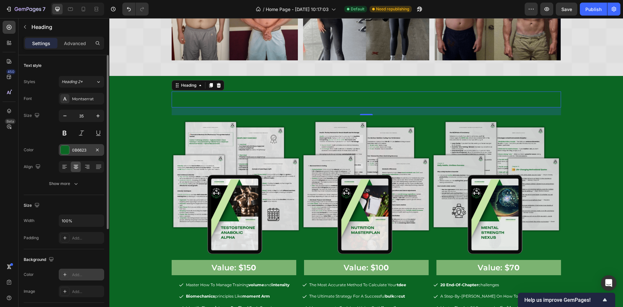
click at [84, 149] on div "0B6623" at bounding box center [81, 150] width 19 height 6
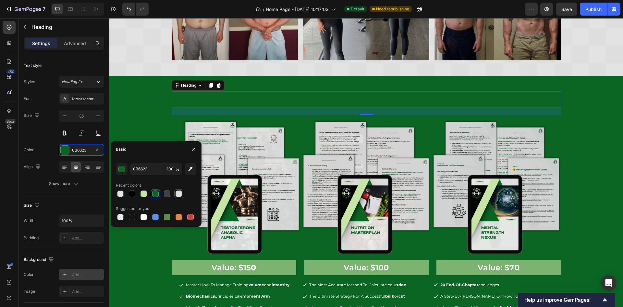
click at [179, 192] on div at bounding box center [179, 193] width 6 height 6
type input "E0E0E0"
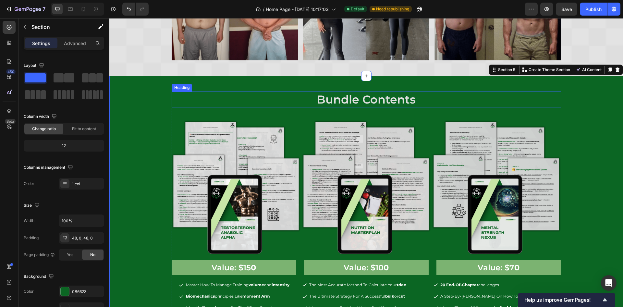
click at [408, 104] on h2 "bundle contents" at bounding box center [366, 100] width 389 height 16
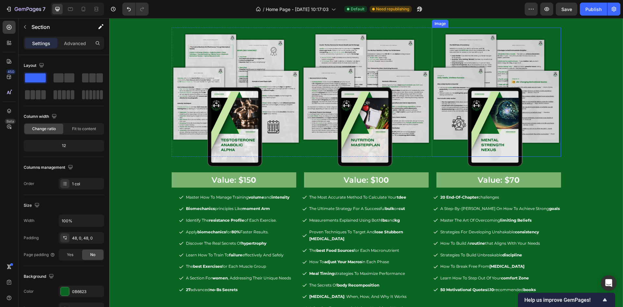
scroll to position [828, 0]
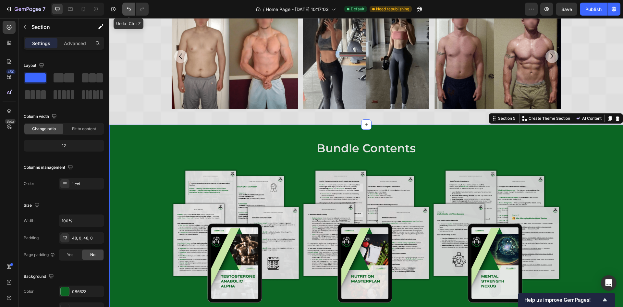
click at [124, 7] on button "Undo/Redo" at bounding box center [128, 9] width 13 height 13
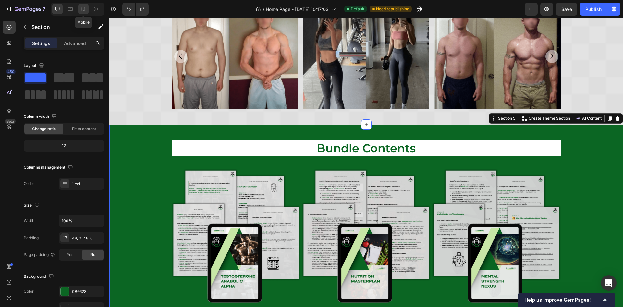
click at [84, 8] on icon at bounding box center [83, 9] width 6 height 6
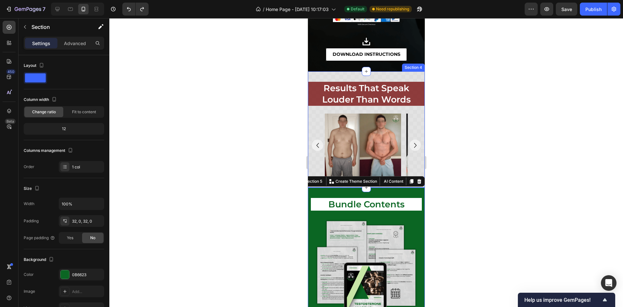
scroll to position [718, 0]
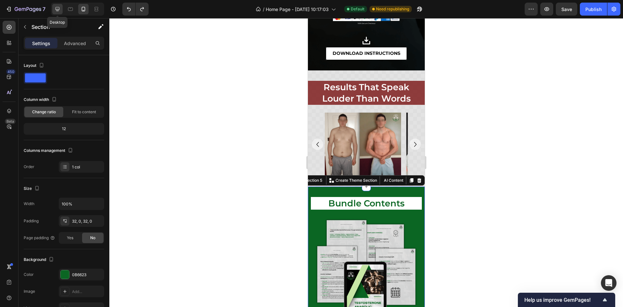
click at [59, 7] on icon at bounding box center [57, 9] width 6 height 6
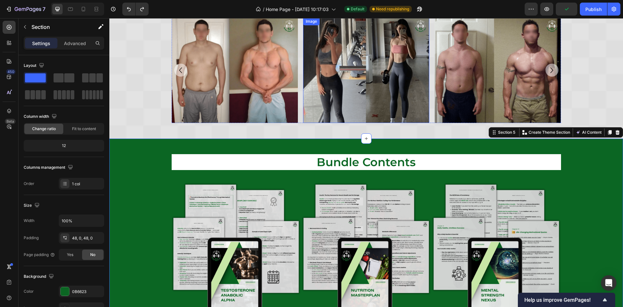
scroll to position [698, 0]
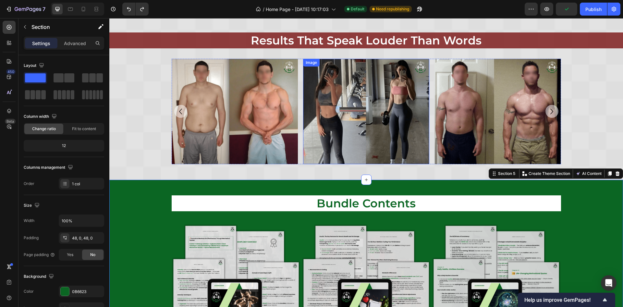
click at [137, 164] on div "results that speak louder than words Heading Row results that speak louder than…" at bounding box center [366, 98] width 514 height 132
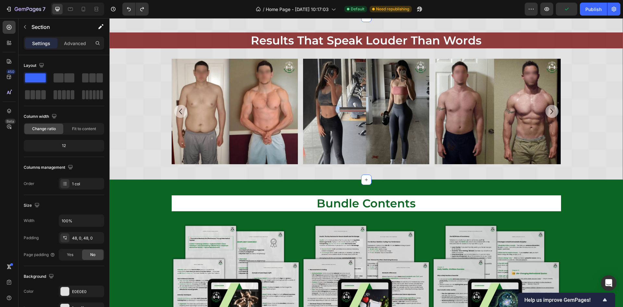
scroll to position [642, 0]
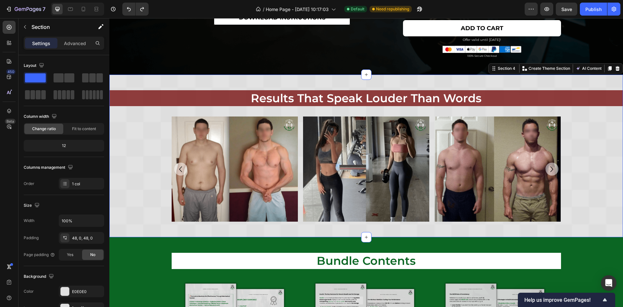
click at [124, 164] on div "results that speak louder than words Heading Row results that speak louder than…" at bounding box center [366, 156] width 514 height 132
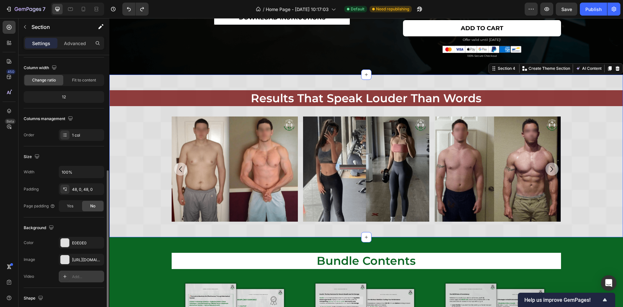
scroll to position [97, 0]
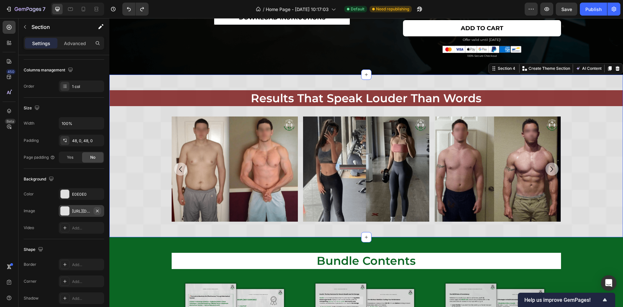
click at [100, 209] on button "button" at bounding box center [97, 211] width 8 height 8
click at [89, 198] on div "E0E0E0" at bounding box center [81, 194] width 45 height 12
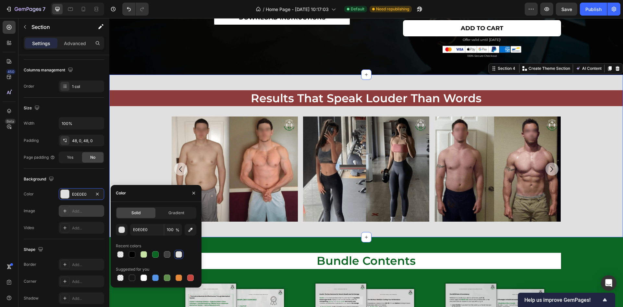
click at [133, 259] on div "E0E0E0 100 % Recent colors Suggested for you" at bounding box center [156, 253] width 80 height 58
click at [133, 254] on div at bounding box center [132, 254] width 6 height 6
type input "000000"
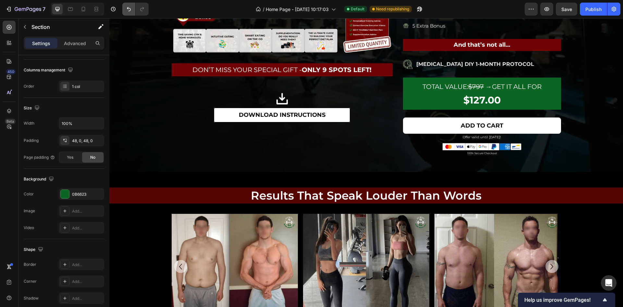
scroll to position [642, 0]
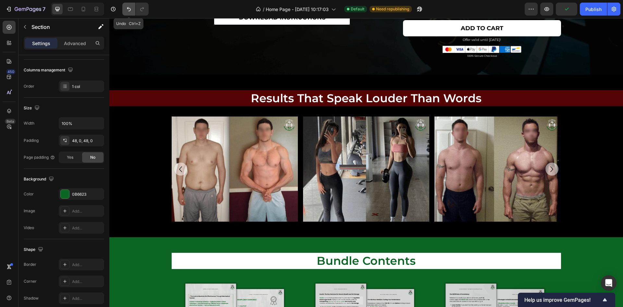
click at [128, 9] on icon "Undo/Redo" at bounding box center [129, 9] width 4 height 4
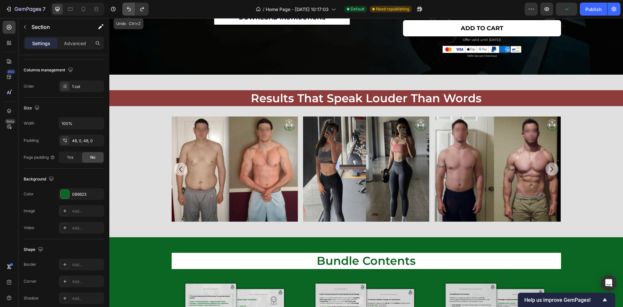
click at [128, 9] on icon "Undo/Redo" at bounding box center [129, 9] width 4 height 4
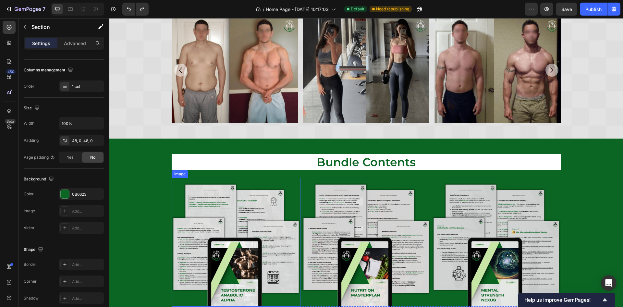
scroll to position [837, 0]
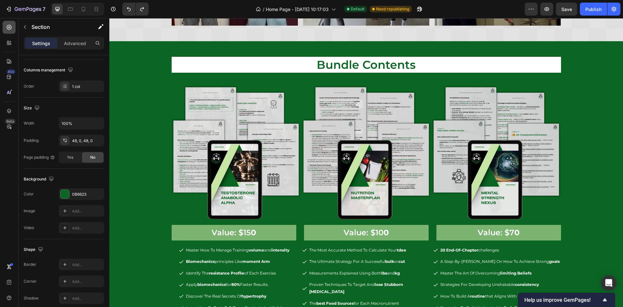
click at [8, 31] on div at bounding box center [9, 27] width 13 height 13
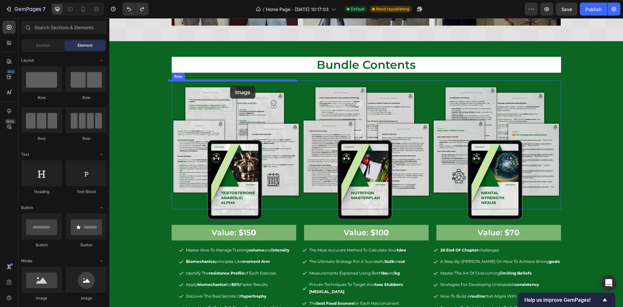
drag, startPoint x: 157, startPoint y: 306, endPoint x: 230, endPoint y: 86, distance: 232.1
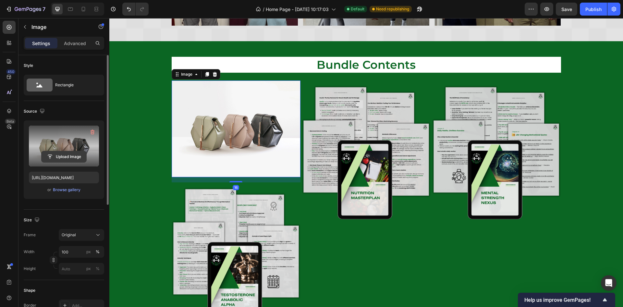
click at [73, 153] on input "file" at bounding box center [64, 156] width 45 height 11
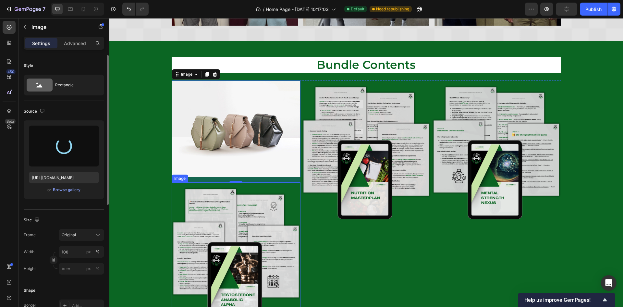
type input "https://cdn.shopify.com/s/files/1/0939/4195/6954/files/gempages_558712889062458…"
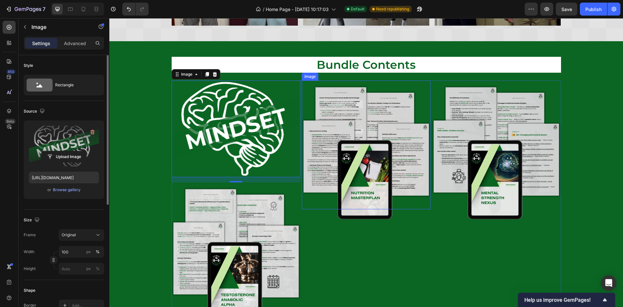
click at [341, 163] on img at bounding box center [366, 151] width 129 height 142
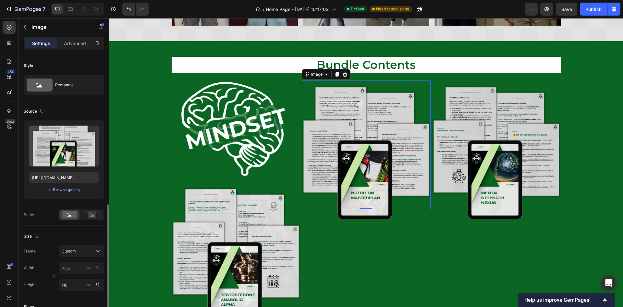
scroll to position [97, 0]
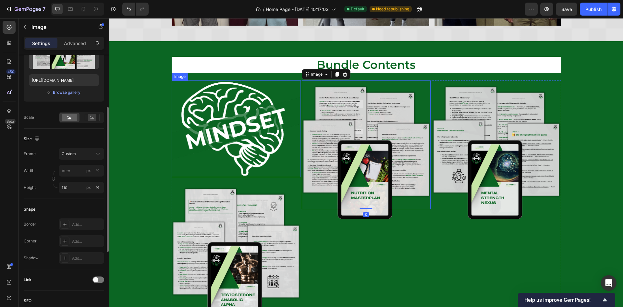
click at [231, 160] on img at bounding box center [236, 128] width 129 height 97
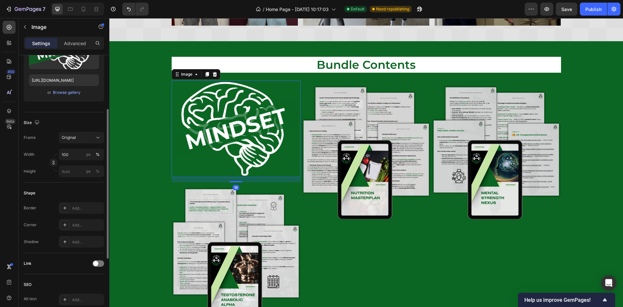
click at [249, 112] on img at bounding box center [236, 128] width 129 height 97
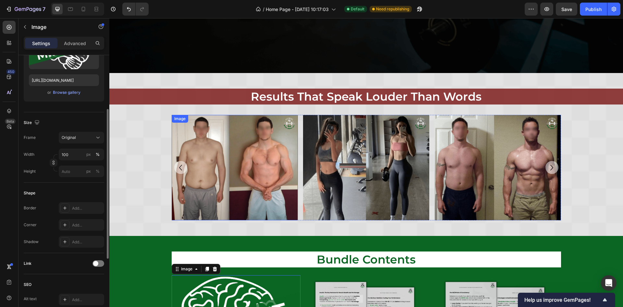
scroll to position [739, 0]
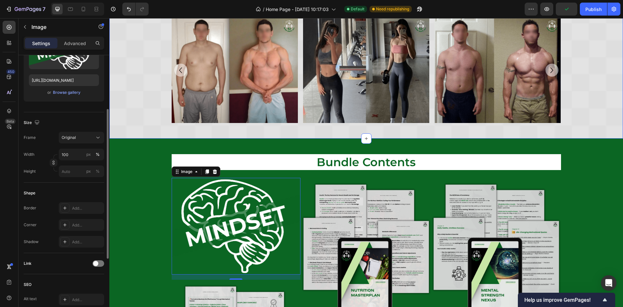
click at [142, 56] on div "results that speak louder than words Heading Row results that speak louder than…" at bounding box center [366, 57] width 514 height 132
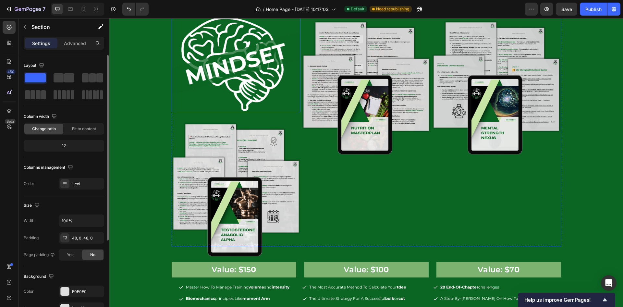
scroll to position [837, 0]
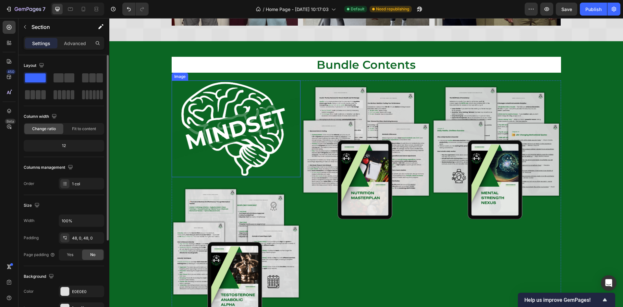
click at [225, 128] on img at bounding box center [236, 128] width 129 height 97
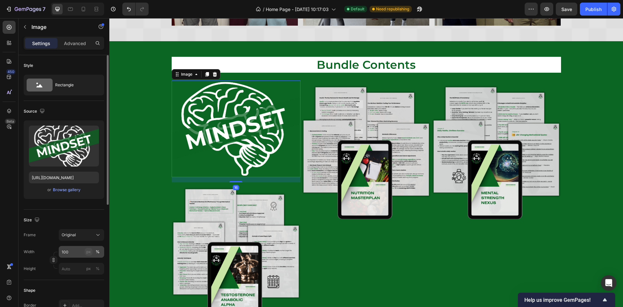
click at [90, 252] on div "px" at bounding box center [88, 252] width 5 height 6
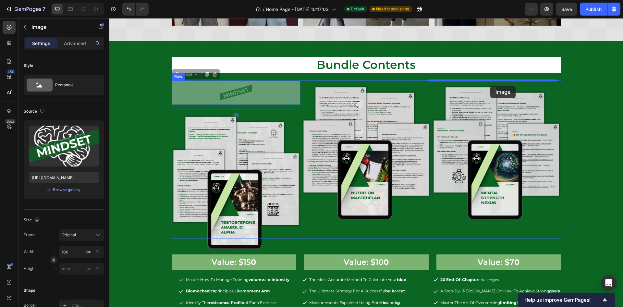
drag, startPoint x: 223, startPoint y: 94, endPoint x: 490, endPoint y: 86, distance: 267.5
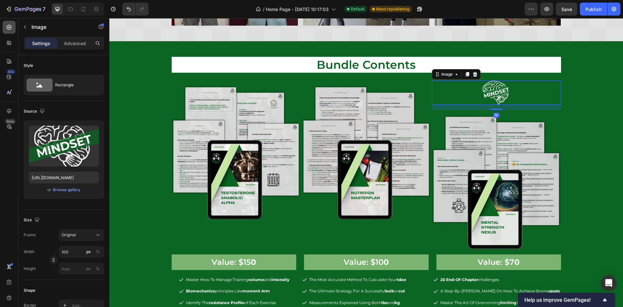
click at [11, 28] on icon at bounding box center [9, 27] width 5 height 5
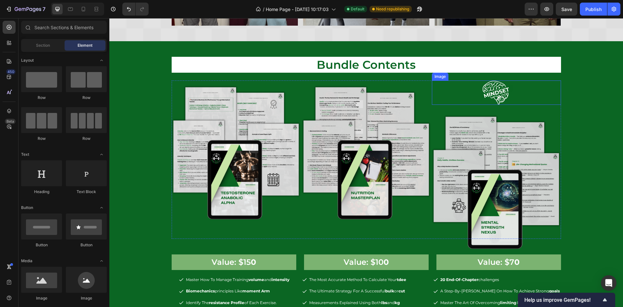
click at [494, 97] on img at bounding box center [496, 92] width 32 height 24
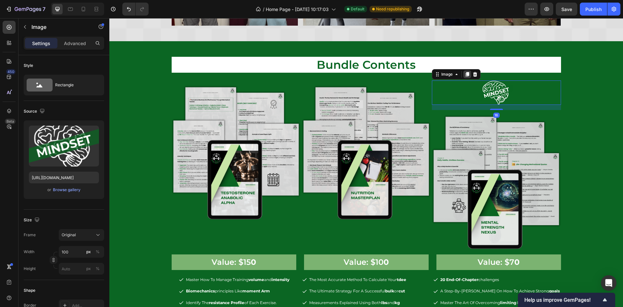
click at [465, 70] on div at bounding box center [467, 74] width 8 height 8
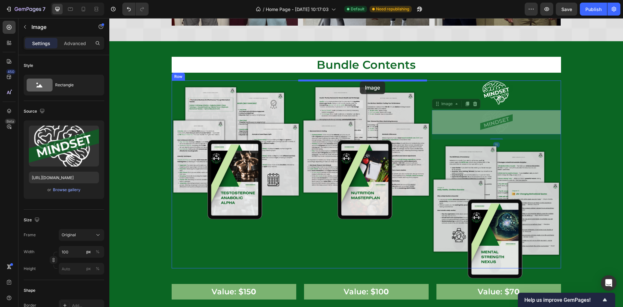
drag, startPoint x: 479, startPoint y: 118, endPoint x: 360, endPoint y: 81, distance: 124.5
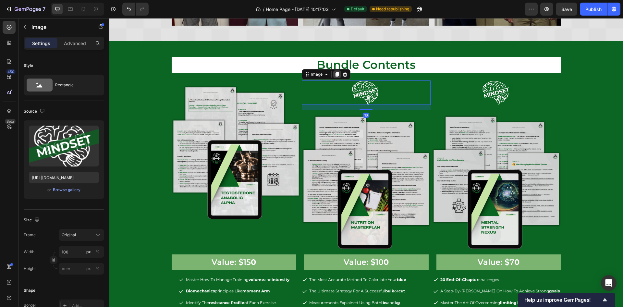
click at [336, 75] on icon at bounding box center [338, 74] width 4 height 5
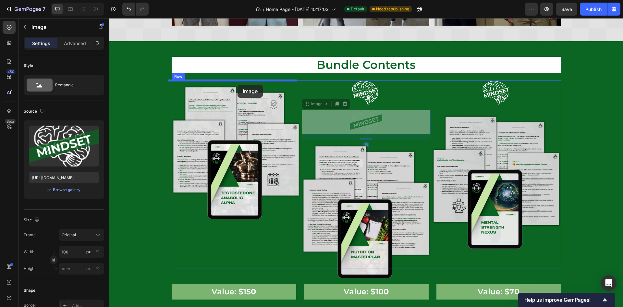
drag, startPoint x: 369, startPoint y: 121, endPoint x: 238, endPoint y: 85, distance: 136.2
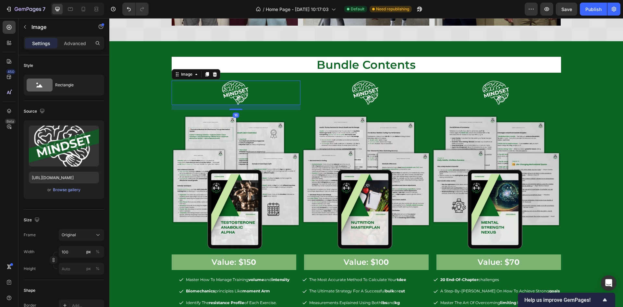
click at [230, 93] on img at bounding box center [236, 92] width 32 height 24
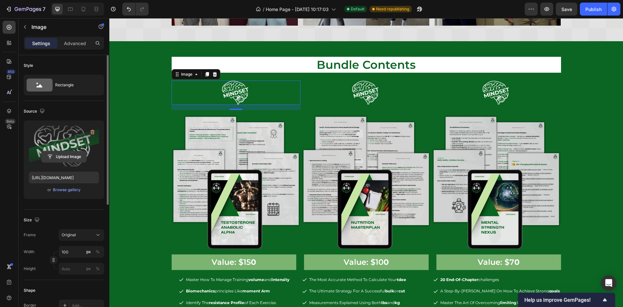
click at [65, 155] on input "file" at bounding box center [64, 156] width 45 height 11
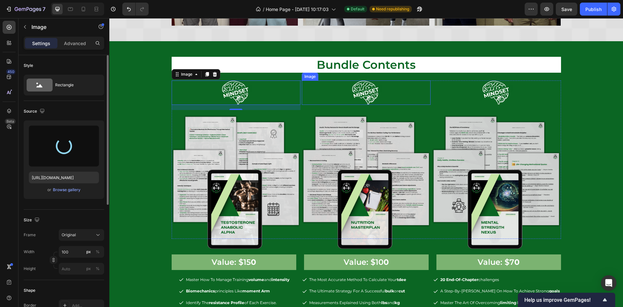
type input "https://cdn.shopify.com/s/files/1/0939/4195/6954/files/gempages_558712889062458…"
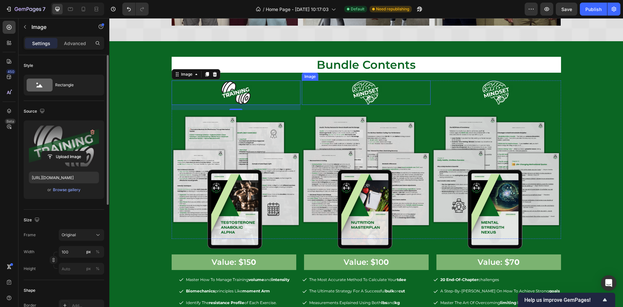
click at [360, 94] on img at bounding box center [366, 92] width 32 height 24
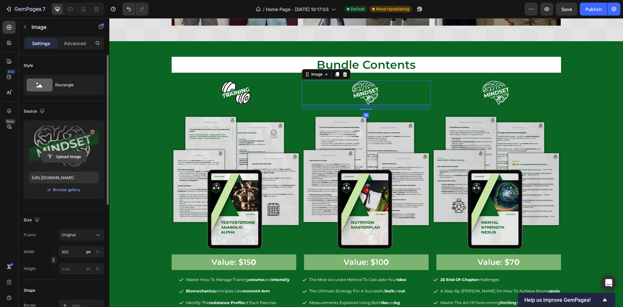
click at [75, 156] on input "file" at bounding box center [64, 156] width 45 height 11
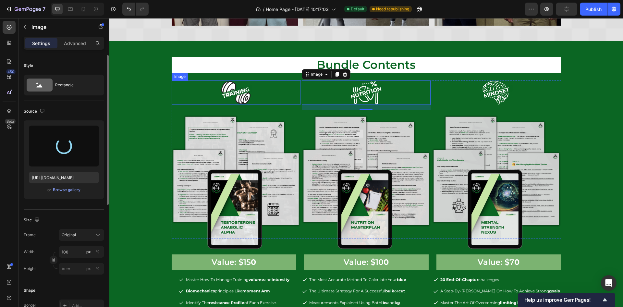
type input "https://cdn.shopify.com/s/files/1/0939/4195/6954/files/gempages_558712889062458…"
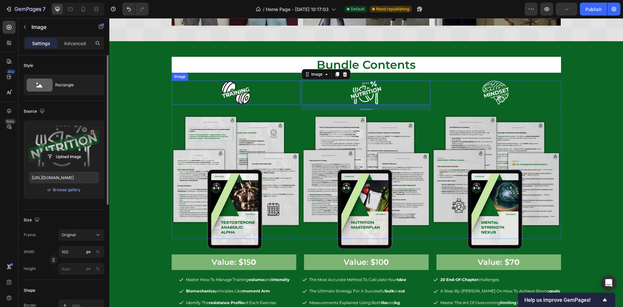
click at [232, 96] on img at bounding box center [236, 92] width 32 height 24
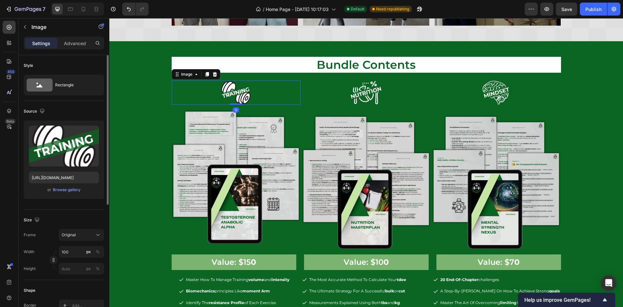
drag, startPoint x: 234, startPoint y: 109, endPoint x: 235, endPoint y: 91, distance: 18.6
click at [235, 91] on div "Image 0" at bounding box center [236, 92] width 129 height 24
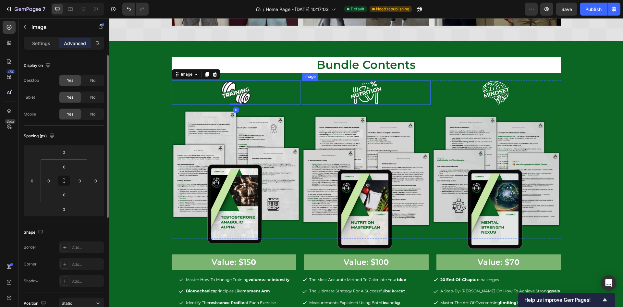
click at [338, 92] on div at bounding box center [366, 92] width 129 height 24
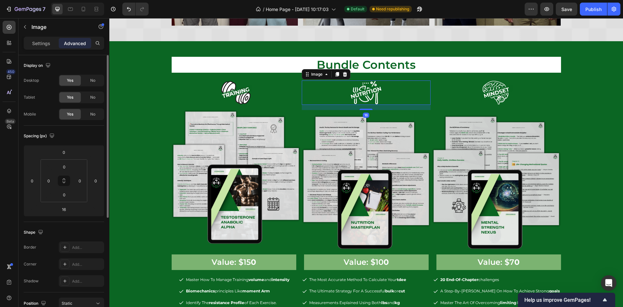
drag, startPoint x: 364, startPoint y: 109, endPoint x: 367, endPoint y: 90, distance: 19.4
click at [367, 90] on div "Image 16" at bounding box center [366, 92] width 129 height 24
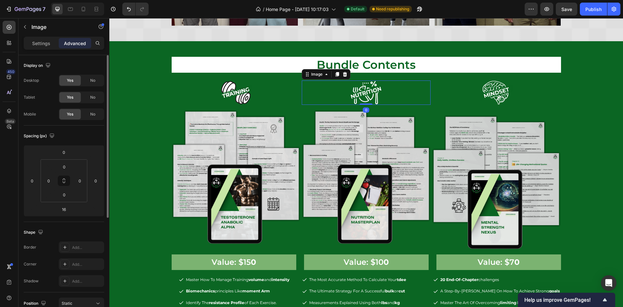
drag, startPoint x: 364, startPoint y: 109, endPoint x: 447, endPoint y: 93, distance: 84.5
click at [365, 94] on div "Image 0" at bounding box center [366, 92] width 129 height 24
type input "0"
click at [469, 90] on div at bounding box center [496, 92] width 129 height 24
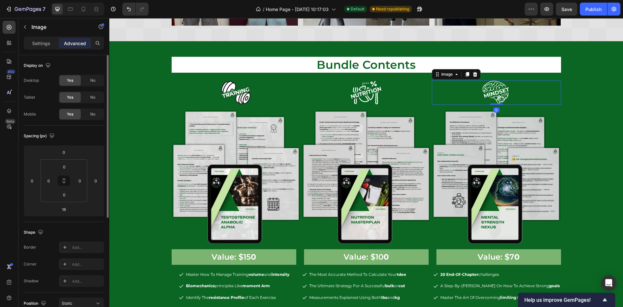
drag, startPoint x: 494, startPoint y: 109, endPoint x: 497, endPoint y: 86, distance: 22.9
click at [497, 86] on div "Image 0" at bounding box center [496, 92] width 129 height 24
type input "0"
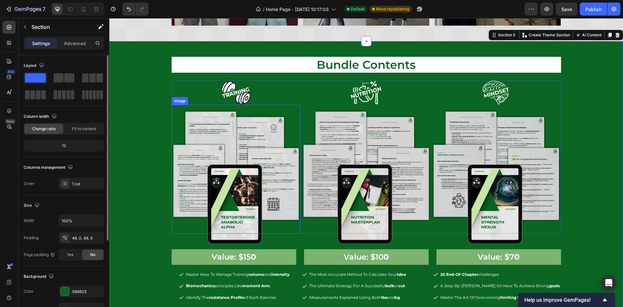
click at [242, 95] on img at bounding box center [236, 92] width 32 height 24
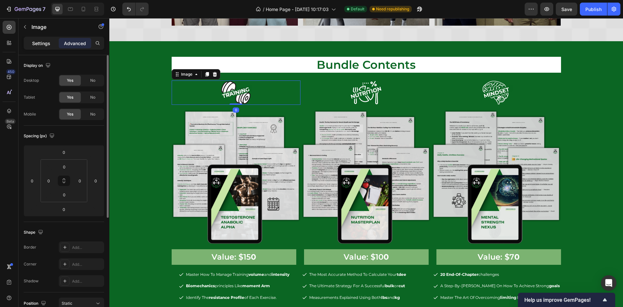
click at [43, 41] on p "Settings" at bounding box center [41, 43] width 18 height 7
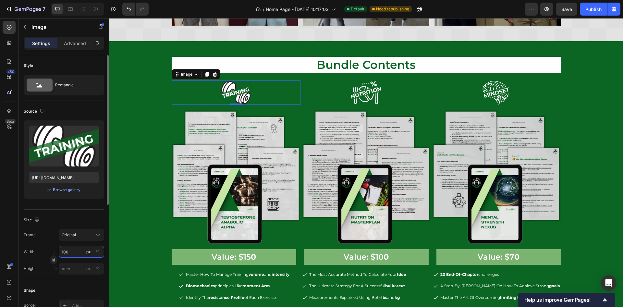
click at [65, 254] on input "100" at bounding box center [81, 252] width 45 height 12
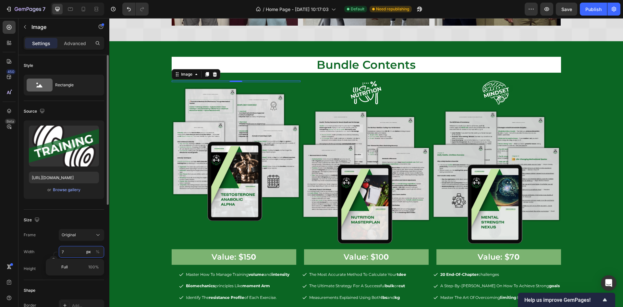
type input "75"
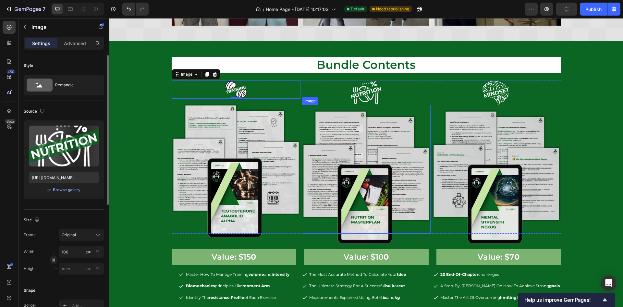
click at [362, 86] on img at bounding box center [366, 92] width 32 height 24
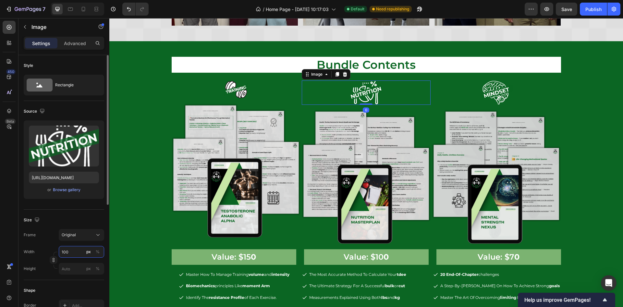
click at [76, 249] on input "100" at bounding box center [81, 252] width 45 height 12
type input "75"
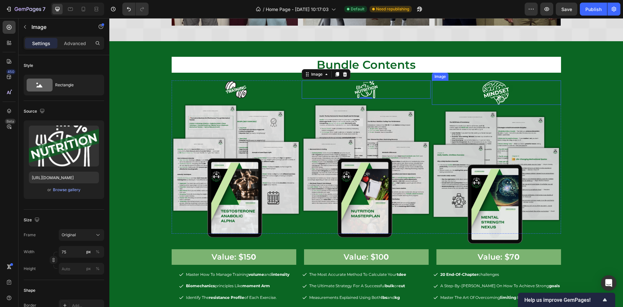
click at [509, 92] on div at bounding box center [496, 92] width 129 height 24
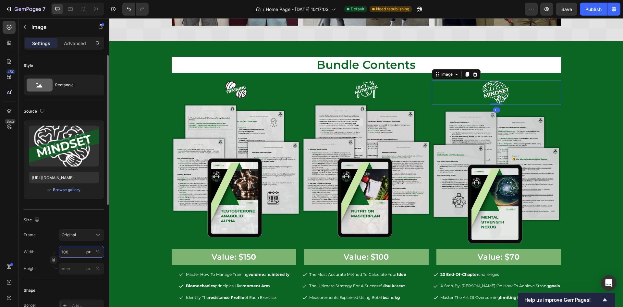
click at [70, 255] on input "100" at bounding box center [81, 252] width 45 height 12
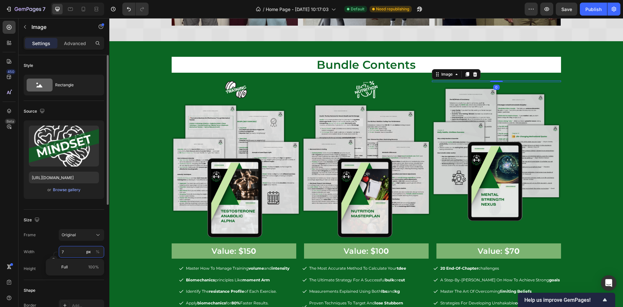
type input "75"
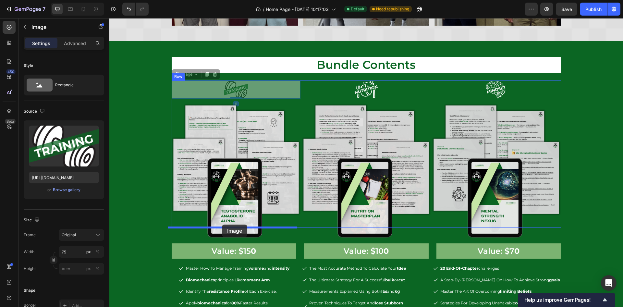
drag, startPoint x: 230, startPoint y: 89, endPoint x: 222, endPoint y: 225, distance: 136.2
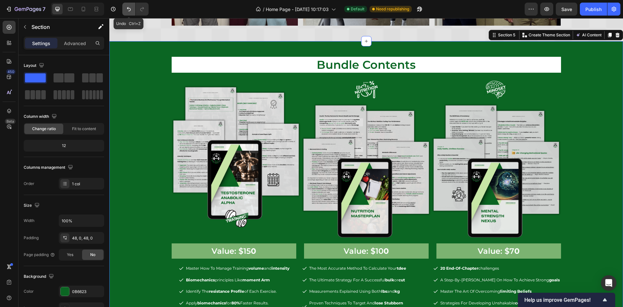
click at [127, 9] on icon "Undo/Redo" at bounding box center [129, 9] width 6 height 6
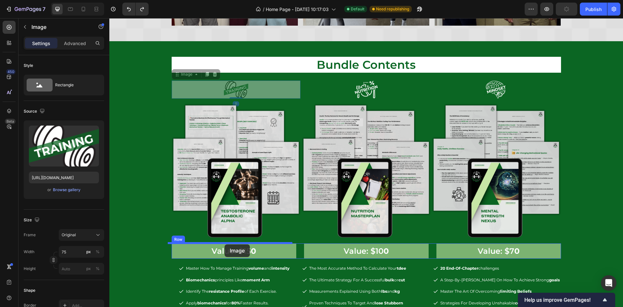
drag, startPoint x: 228, startPoint y: 124, endPoint x: 225, endPoint y: 244, distance: 120.1
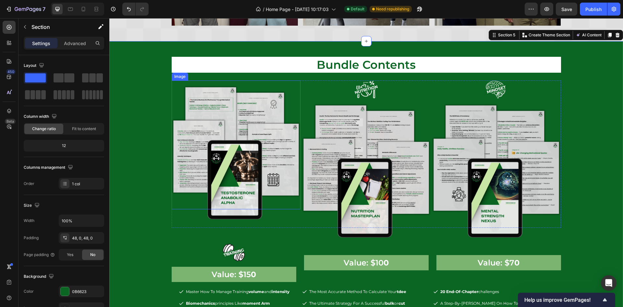
click at [227, 172] on img at bounding box center [236, 151] width 129 height 142
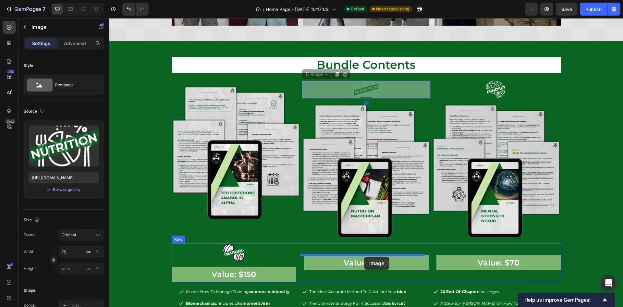
drag, startPoint x: 370, startPoint y: 89, endPoint x: 364, endPoint y: 257, distance: 168.5
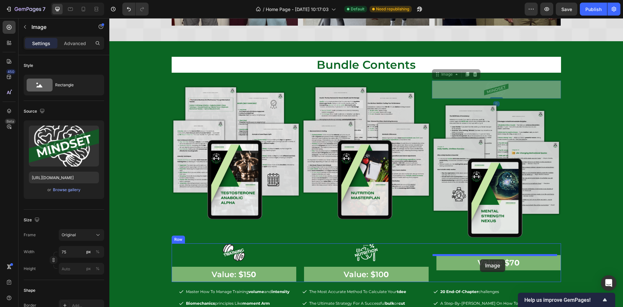
drag, startPoint x: 478, startPoint y: 83, endPoint x: 480, endPoint y: 259, distance: 176.2
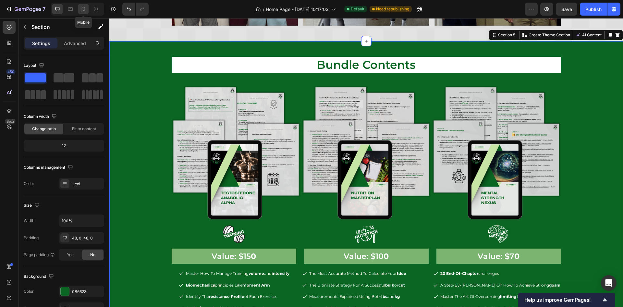
click at [86, 8] on icon at bounding box center [83, 9] width 6 height 6
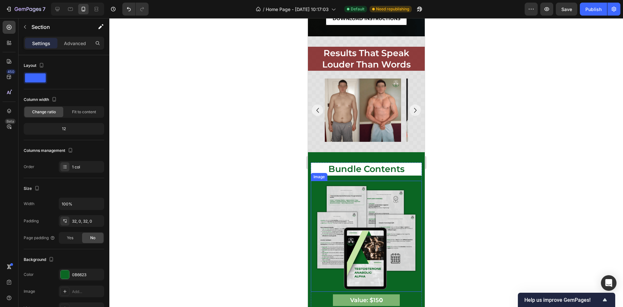
scroll to position [850, 0]
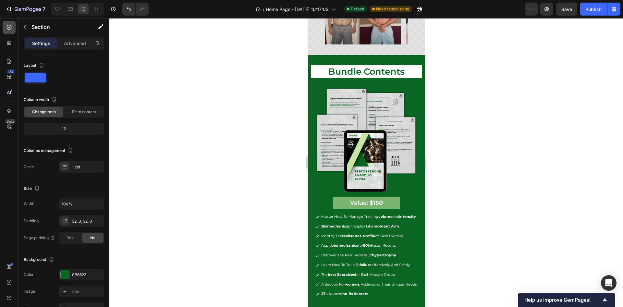
click at [12, 29] on icon at bounding box center [9, 27] width 6 height 6
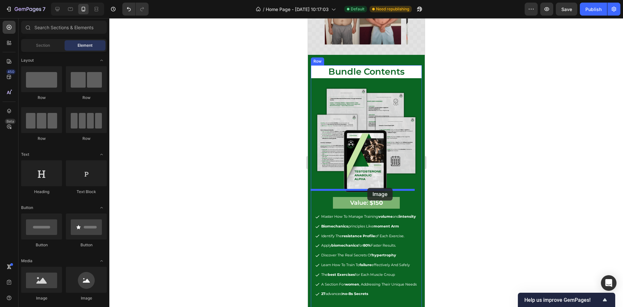
drag, startPoint x: 357, startPoint y: 295, endPoint x: 367, endPoint y: 188, distance: 107.3
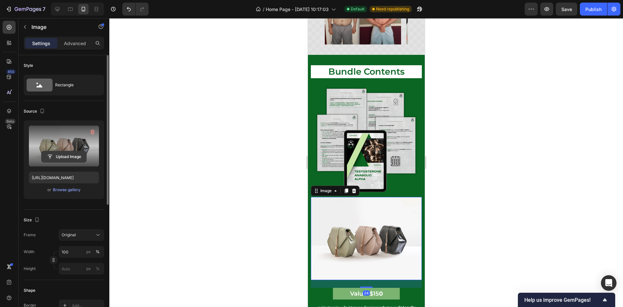
click at [66, 158] on input "file" at bounding box center [64, 156] width 45 height 11
type input "https://cdn.shopify.com/s/files/1/0939/4195/6954/files/gempages_558712889062458…"
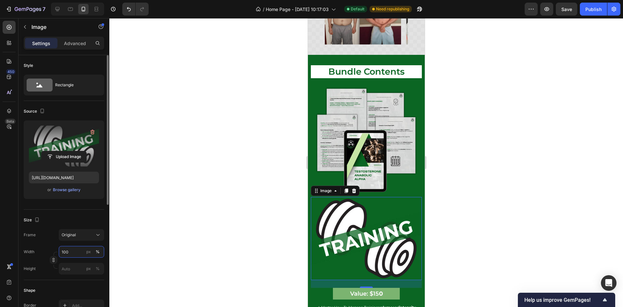
click at [68, 250] on input "100" at bounding box center [81, 252] width 45 height 12
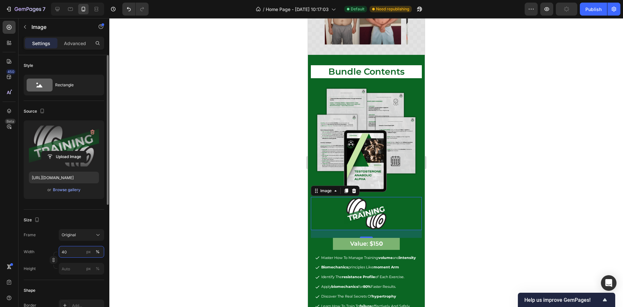
click at [72, 247] on input "40" at bounding box center [81, 252] width 45 height 12
click at [89, 254] on div "px" at bounding box center [88, 252] width 5 height 6
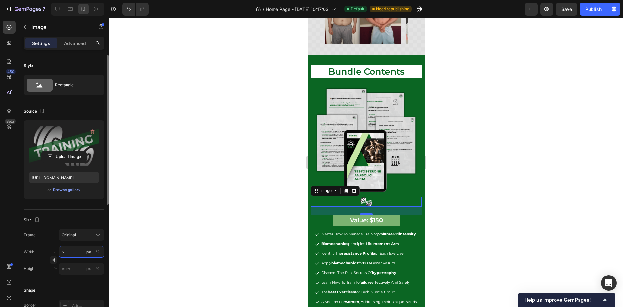
type input "50"
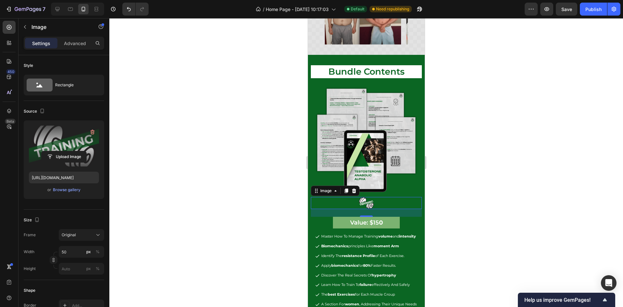
click at [495, 175] on div at bounding box center [366, 162] width 514 height 289
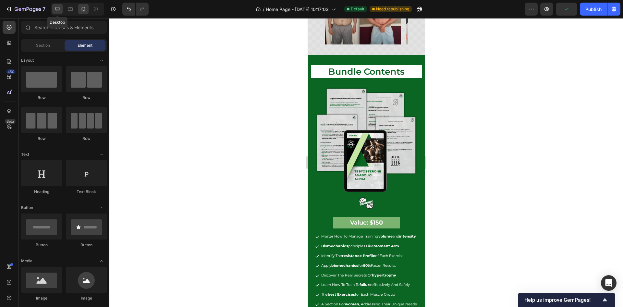
click at [61, 8] on div at bounding box center [57, 9] width 10 height 10
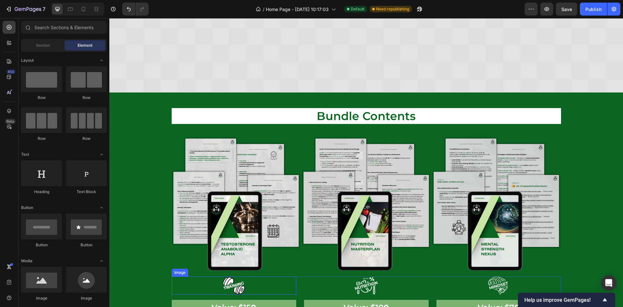
scroll to position [957, 0]
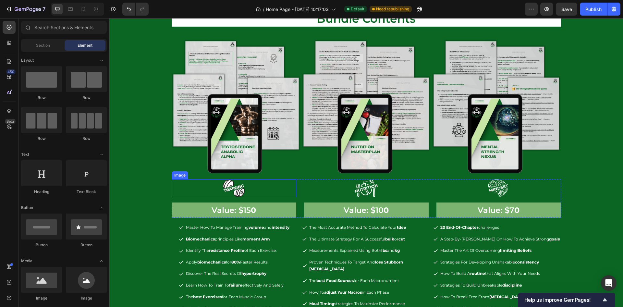
click at [244, 189] on div at bounding box center [234, 188] width 125 height 18
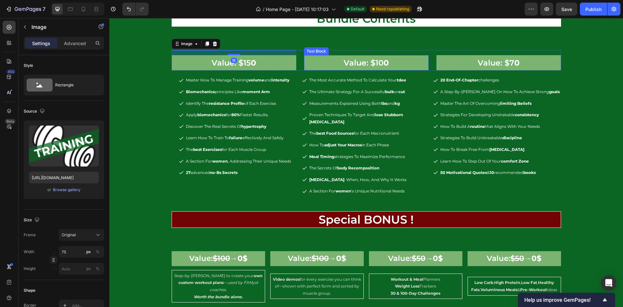
scroll to position [957, 0]
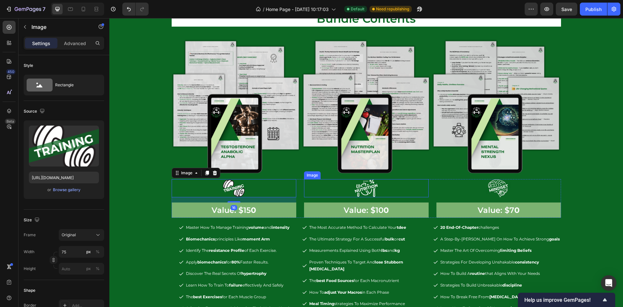
click at [371, 189] on img at bounding box center [366, 188] width 24 height 18
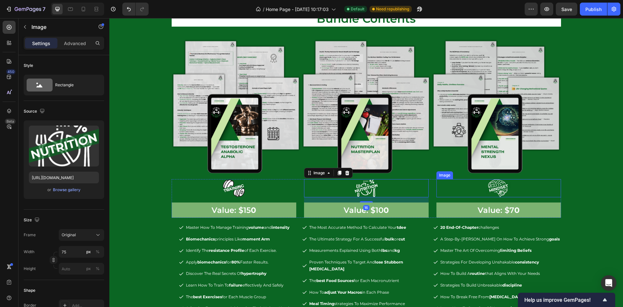
click at [490, 179] on img at bounding box center [498, 188] width 24 height 18
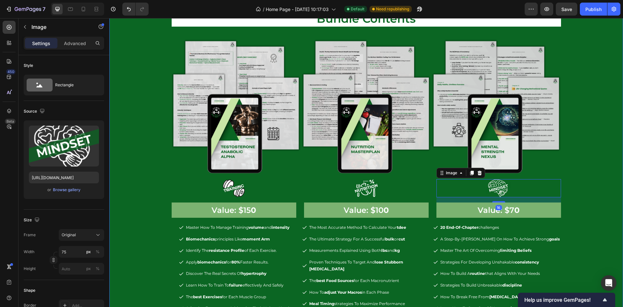
drag, startPoint x: 570, startPoint y: 169, endPoint x: 566, endPoint y: 167, distance: 3.8
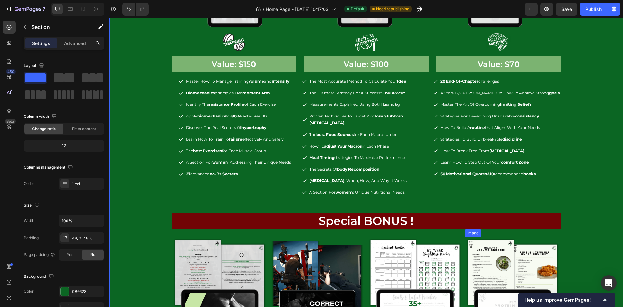
scroll to position [1006, 0]
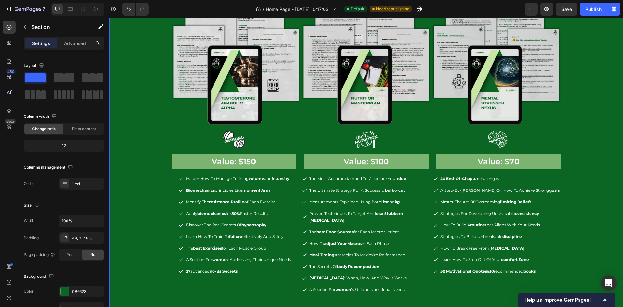
click at [239, 97] on img at bounding box center [236, 57] width 129 height 142
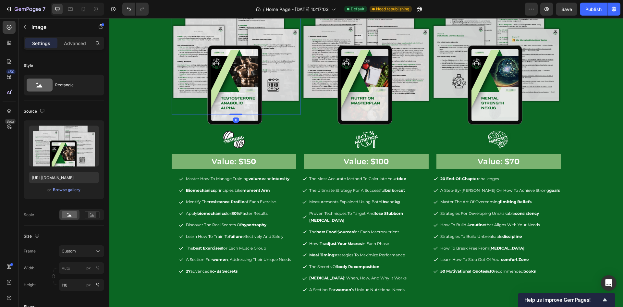
scroll to position [908, 0]
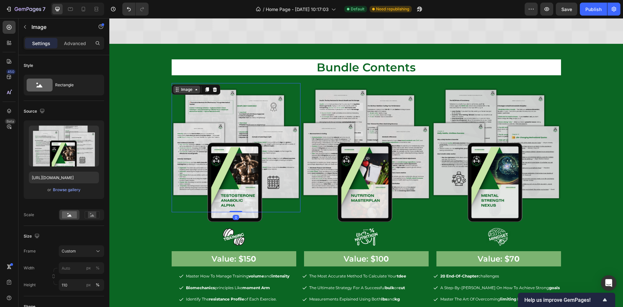
click at [186, 91] on div "Image" at bounding box center [187, 90] width 14 height 6
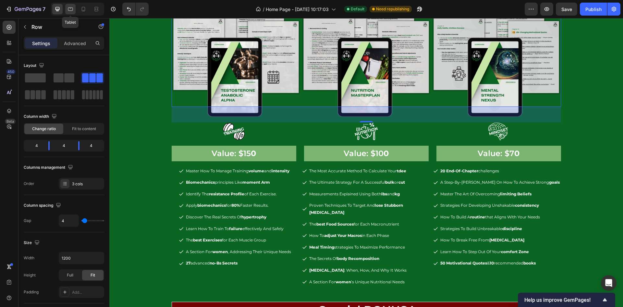
click at [68, 5] on div at bounding box center [70, 9] width 10 height 10
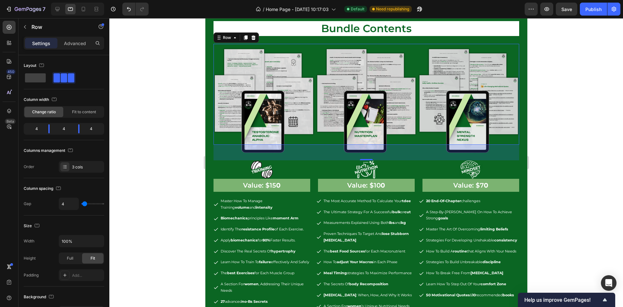
scroll to position [911, 0]
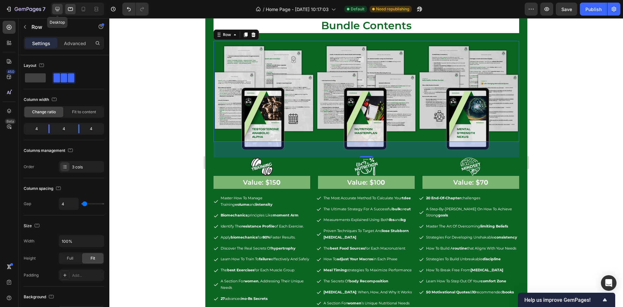
click at [55, 9] on icon at bounding box center [57, 9] width 4 height 4
type input "1200"
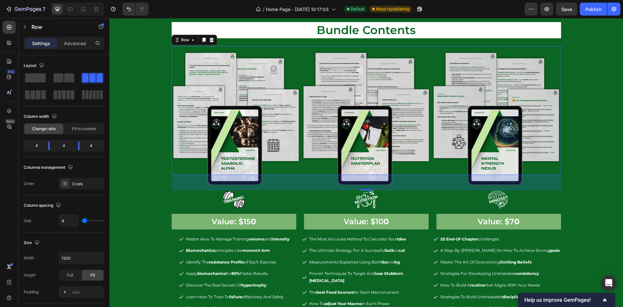
scroll to position [916, 0]
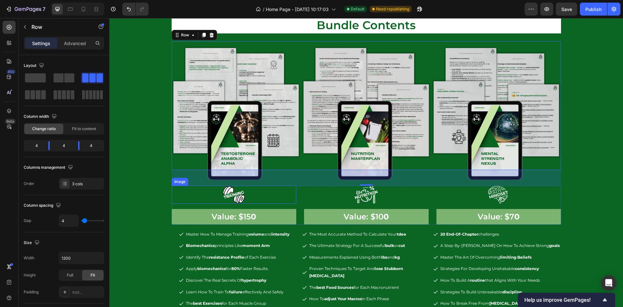
click at [256, 193] on div at bounding box center [234, 195] width 125 height 18
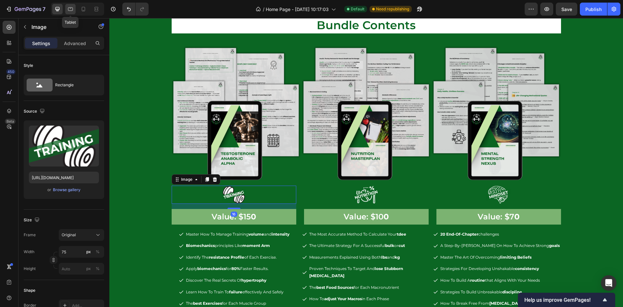
click at [74, 9] on div at bounding box center [70, 9] width 10 height 10
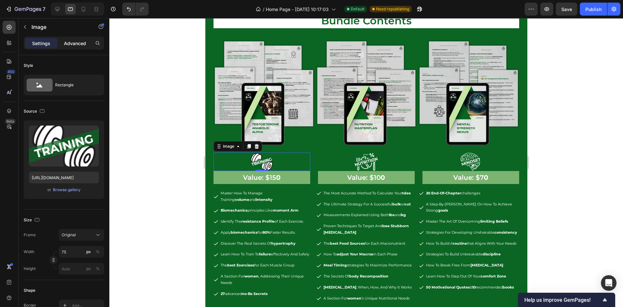
scroll to position [1025, 0]
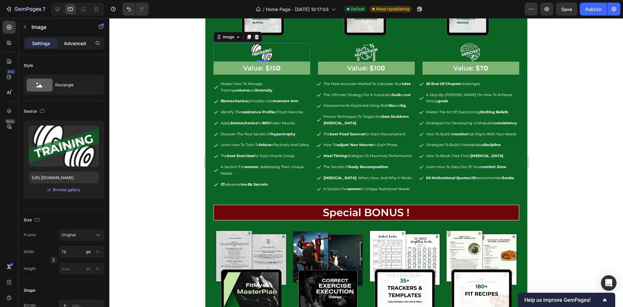
click at [75, 46] on p "Advanced" at bounding box center [75, 43] width 22 height 7
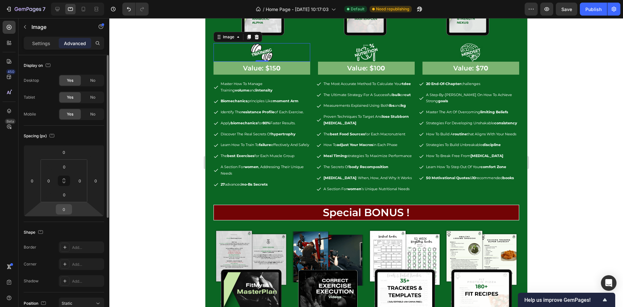
click at [69, 207] on input "0" at bounding box center [63, 209] width 13 height 10
type input "16"
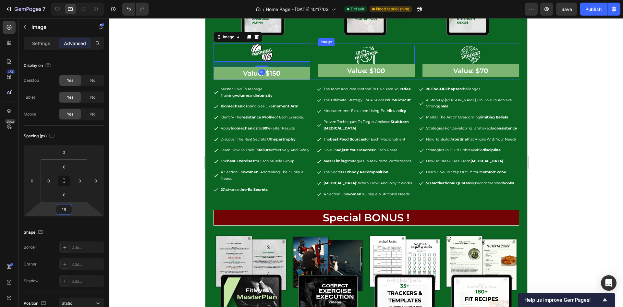
click at [361, 54] on img at bounding box center [366, 55] width 24 height 18
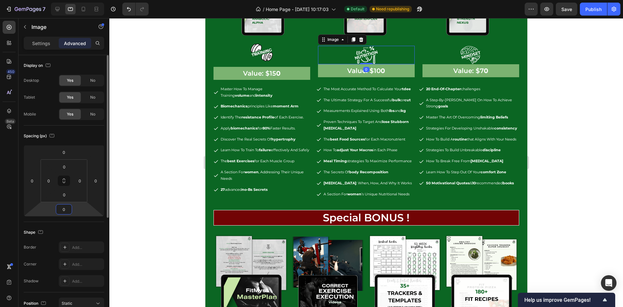
click at [66, 207] on input "0" at bounding box center [63, 209] width 13 height 10
type input "16"
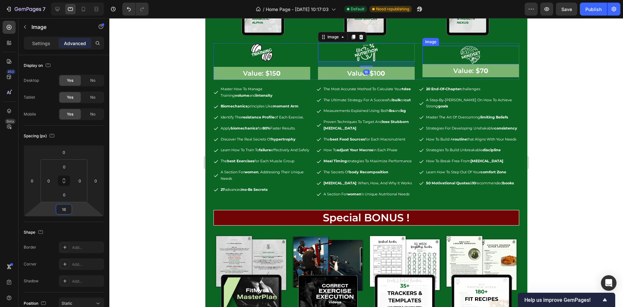
click at [448, 54] on div at bounding box center [470, 55] width 97 height 18
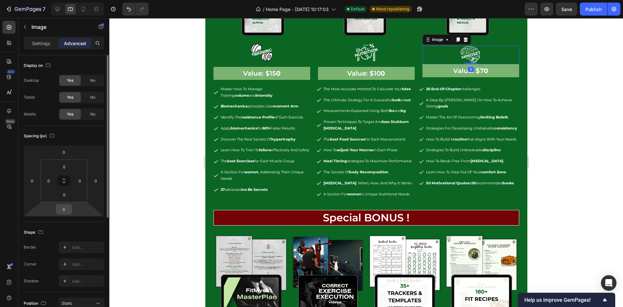
click at [68, 208] on input "0" at bounding box center [63, 209] width 13 height 10
type input "16"
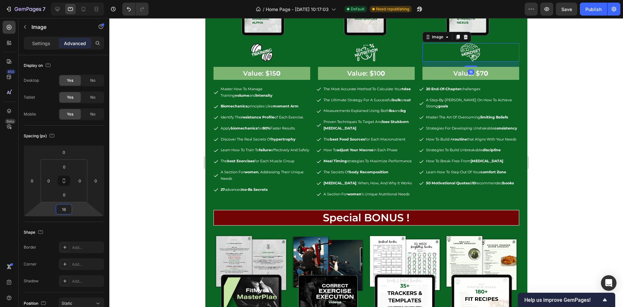
click at [547, 91] on div at bounding box center [366, 162] width 514 height 289
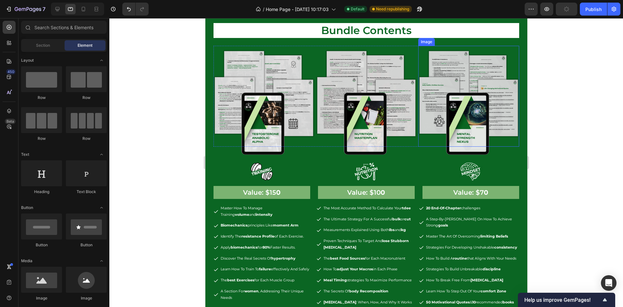
scroll to position [831, 0]
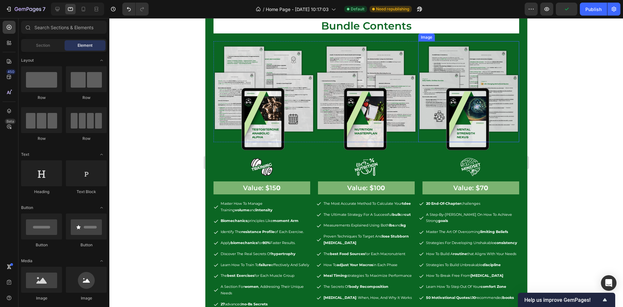
click at [482, 153] on img at bounding box center [468, 96] width 101 height 111
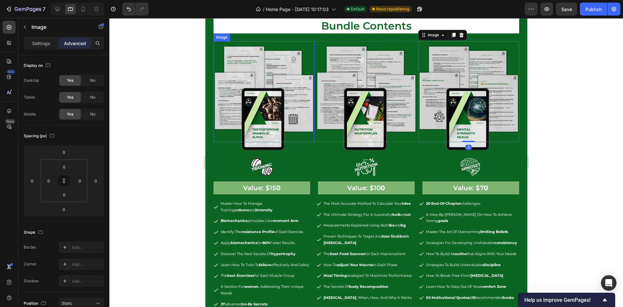
click at [264, 153] on img at bounding box center [263, 96] width 101 height 111
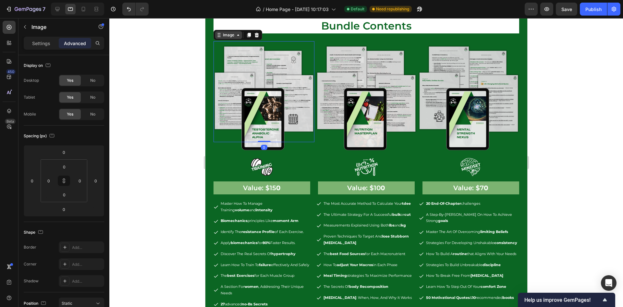
click at [228, 38] on div "Image" at bounding box center [228, 35] width 14 height 6
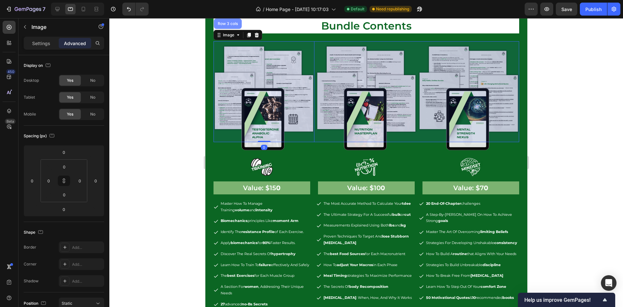
click at [229, 26] on div "Row 3 cols" at bounding box center [227, 24] width 23 height 4
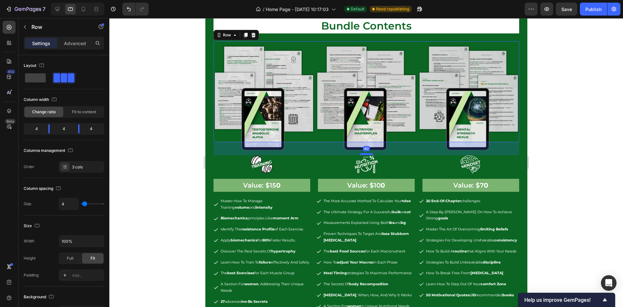
drag, startPoint x: 364, startPoint y: 234, endPoint x: 742, endPoint y: 215, distance: 378.2
click at [366, 155] on div at bounding box center [366, 154] width 13 height 2
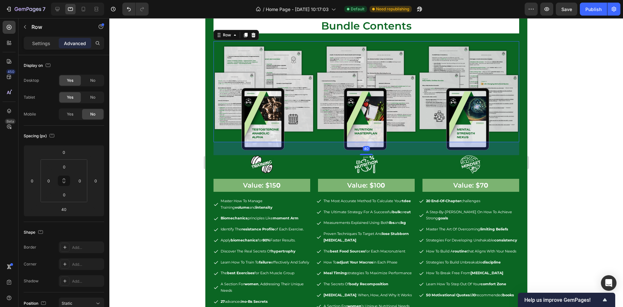
click at [556, 183] on div at bounding box center [366, 162] width 514 height 289
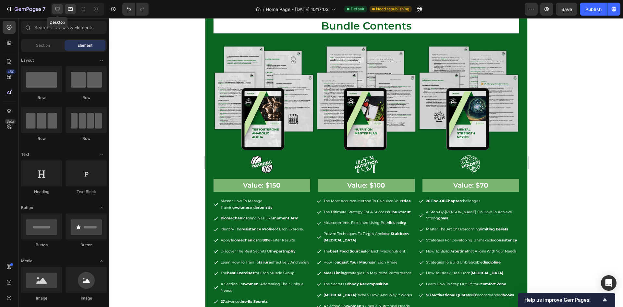
click at [57, 8] on icon at bounding box center [57, 9] width 6 height 6
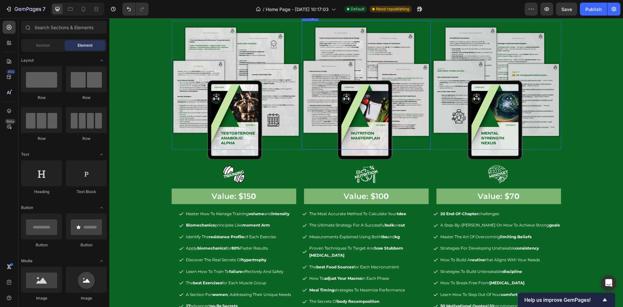
scroll to position [892, 0]
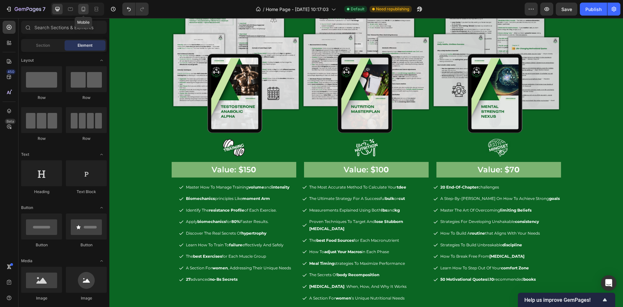
click at [81, 8] on icon at bounding box center [83, 9] width 6 height 6
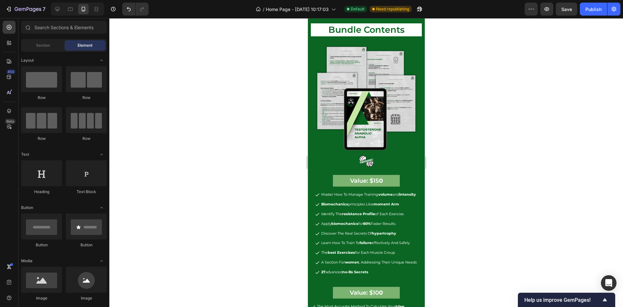
scroll to position [903, 0]
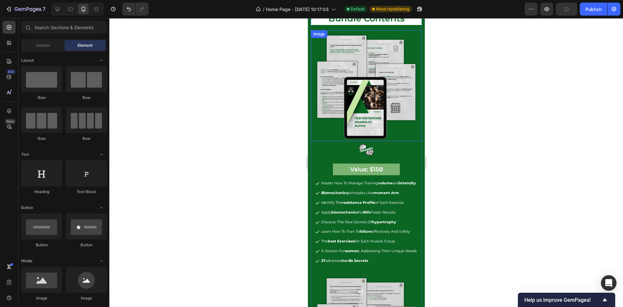
click at [376, 122] on img at bounding box center [366, 85] width 111 height 111
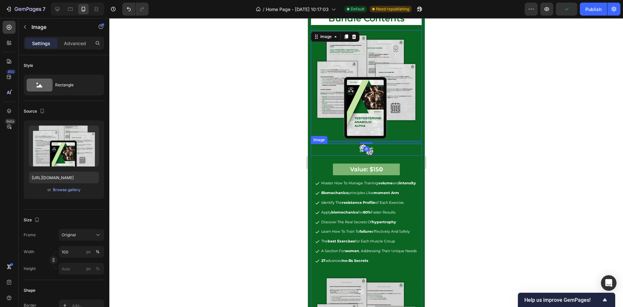
click at [374, 144] on div at bounding box center [366, 150] width 111 height 12
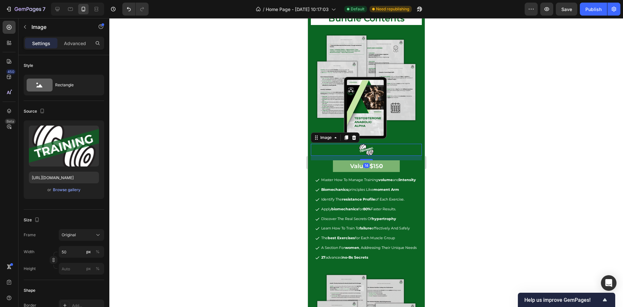
drag, startPoint x: 364, startPoint y: 155, endPoint x: 326, endPoint y: 150, distance: 39.1
click at [366, 159] on div at bounding box center [366, 159] width 13 height 1
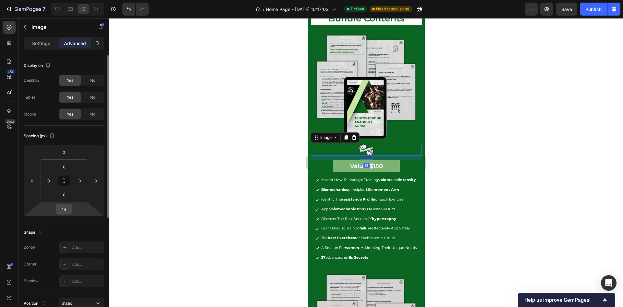
click at [70, 209] on input "14" at bounding box center [63, 209] width 13 height 10
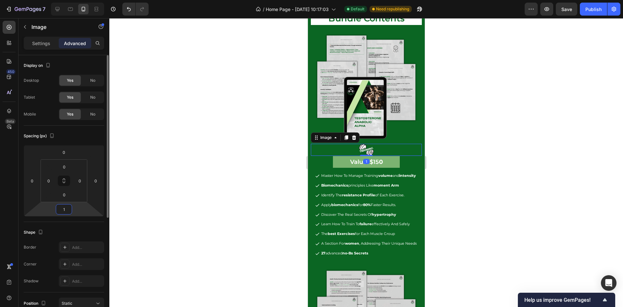
type input "12"
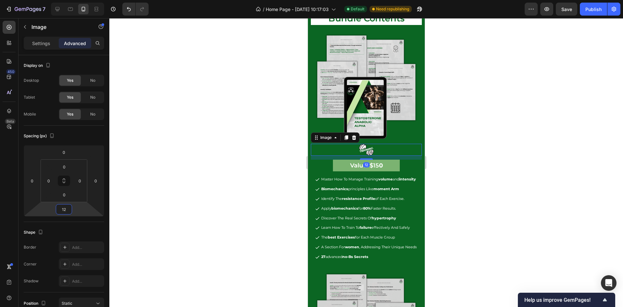
click at [490, 138] on div at bounding box center [366, 162] width 514 height 289
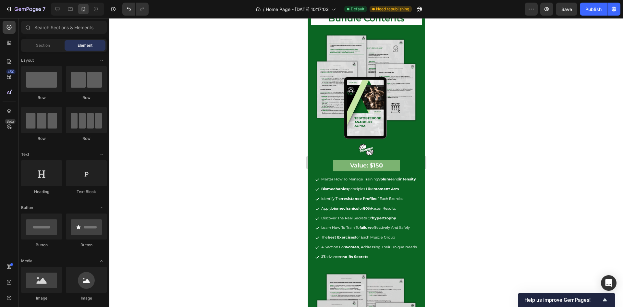
click at [456, 135] on div at bounding box center [366, 162] width 514 height 289
click at [370, 124] on img at bounding box center [366, 85] width 111 height 111
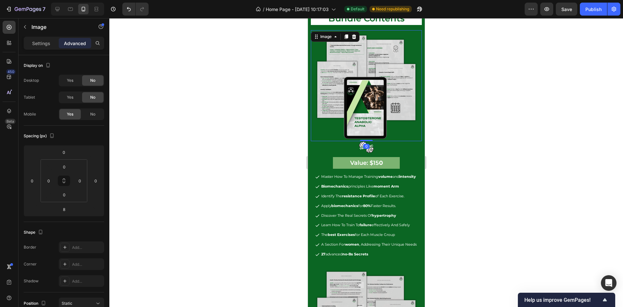
drag, startPoint x: 365, startPoint y: 135, endPoint x: 373, endPoint y: 123, distance: 14.1
click at [369, 126] on div "Image 0" at bounding box center [366, 85] width 111 height 111
type input "0"
click at [452, 117] on div at bounding box center [366, 162] width 514 height 289
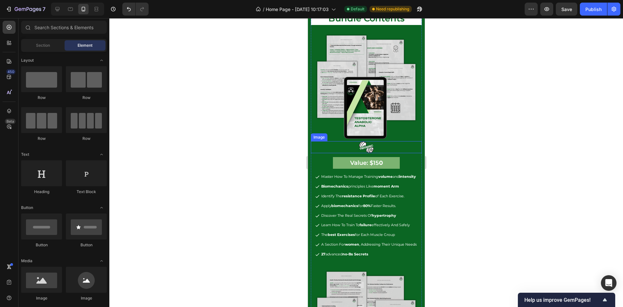
click at [379, 141] on div at bounding box center [366, 147] width 111 height 12
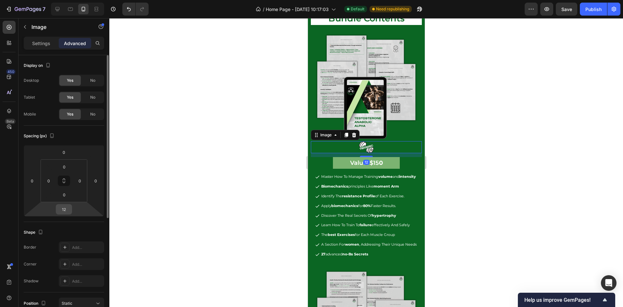
click at [63, 211] on input "12" at bounding box center [63, 209] width 13 height 10
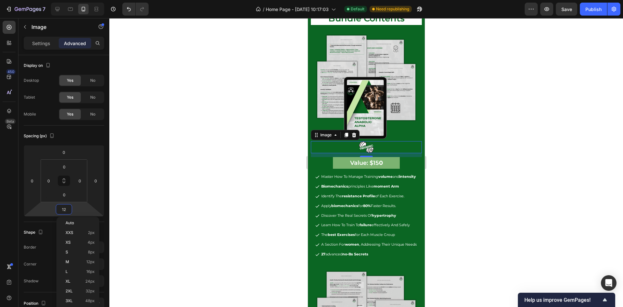
type input "8"
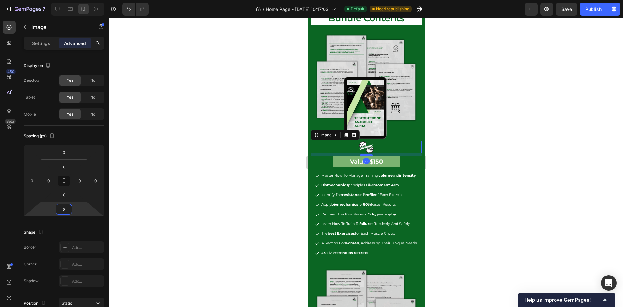
click at [475, 155] on div at bounding box center [366, 162] width 514 height 289
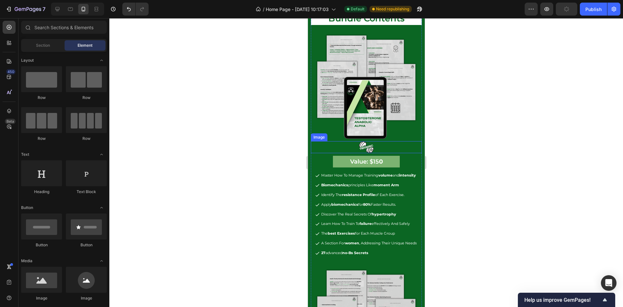
click at [376, 141] on div at bounding box center [366, 147] width 111 height 12
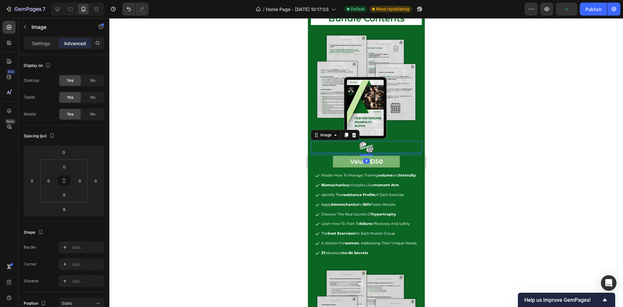
click at [448, 118] on div at bounding box center [366, 162] width 514 height 289
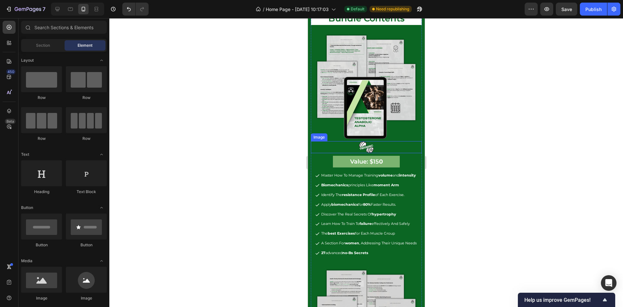
click at [362, 141] on img at bounding box center [366, 147] width 16 height 12
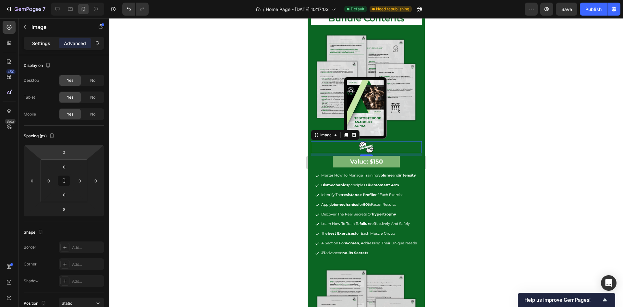
click at [41, 44] on p "Settings" at bounding box center [41, 43] width 18 height 7
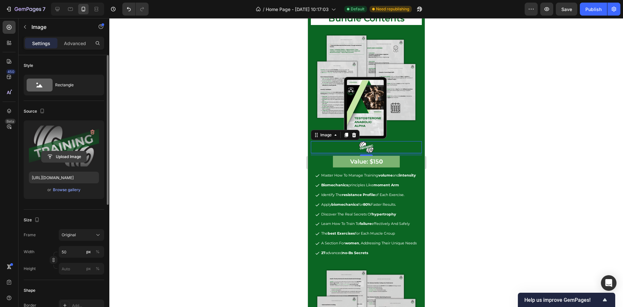
click at [65, 159] on input "file" at bounding box center [64, 156] width 45 height 11
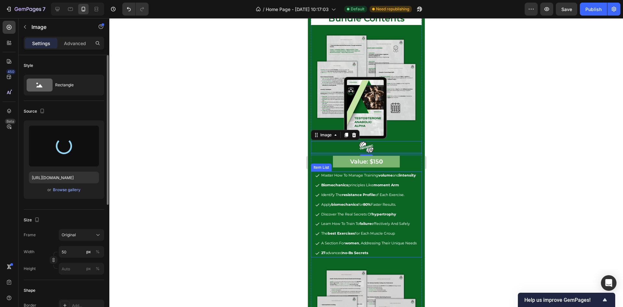
type input "[URL][DOMAIN_NAME]"
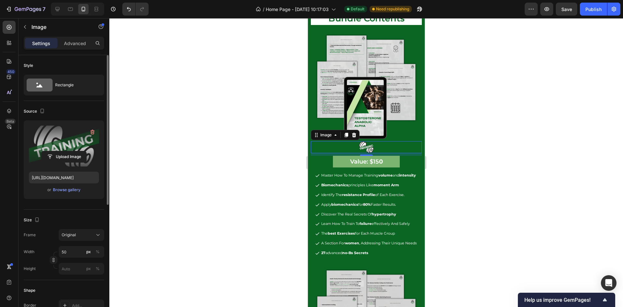
click at [453, 156] on div at bounding box center [366, 162] width 514 height 289
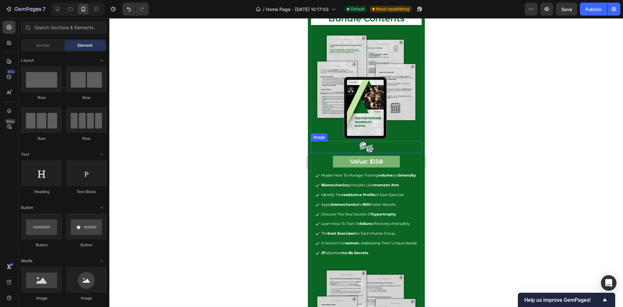
click at [380, 144] on div at bounding box center [366, 147] width 111 height 12
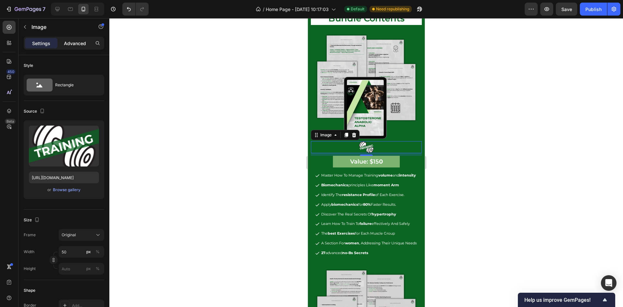
click at [79, 46] on div "Advanced" at bounding box center [75, 43] width 32 height 10
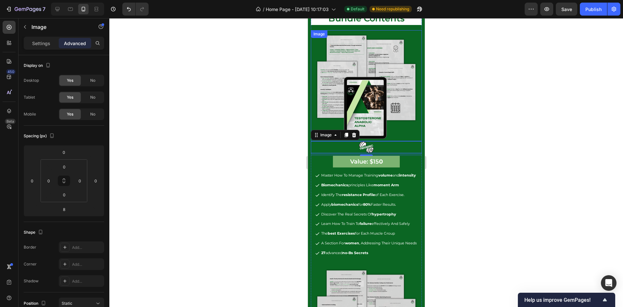
click at [374, 103] on img at bounding box center [366, 85] width 111 height 111
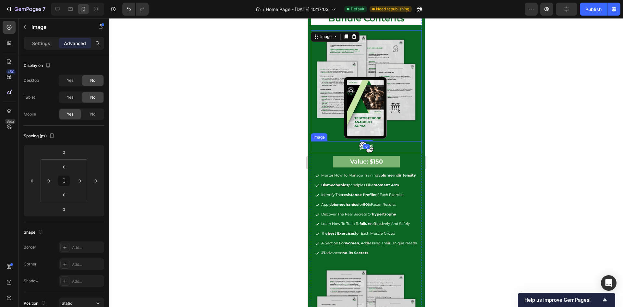
click at [372, 141] on div at bounding box center [366, 147] width 111 height 12
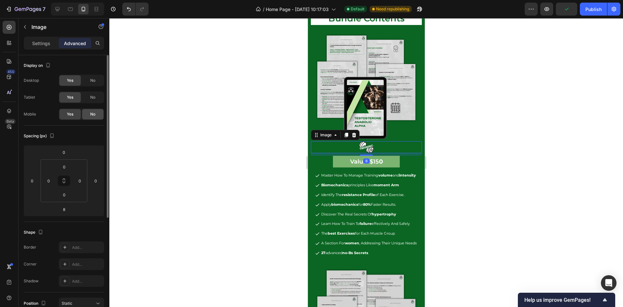
click at [92, 114] on span "No" at bounding box center [92, 114] width 5 height 6
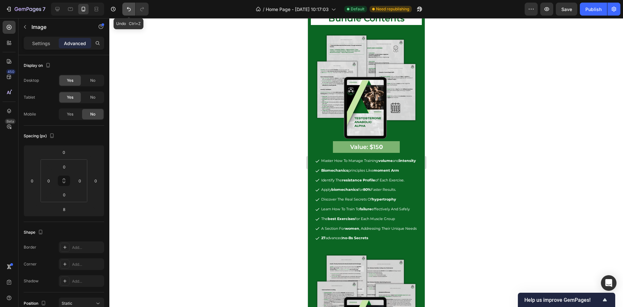
click at [126, 8] on icon "Undo/Redo" at bounding box center [129, 9] width 6 height 6
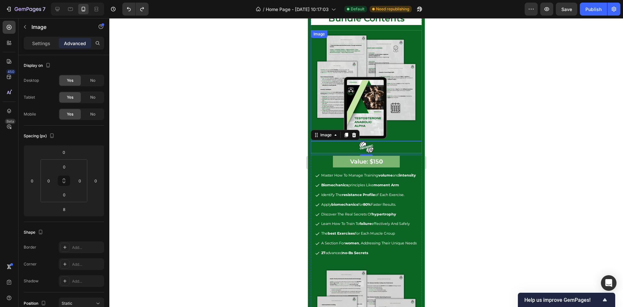
click at [350, 81] on img at bounding box center [366, 85] width 111 height 111
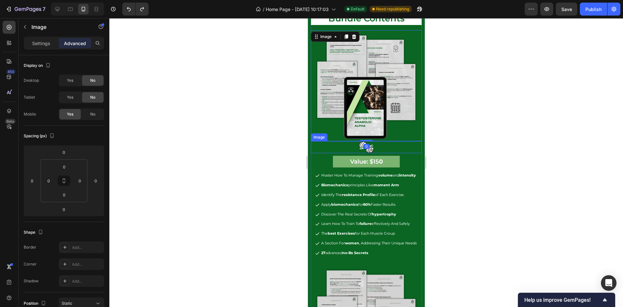
click at [374, 141] on div at bounding box center [366, 147] width 111 height 12
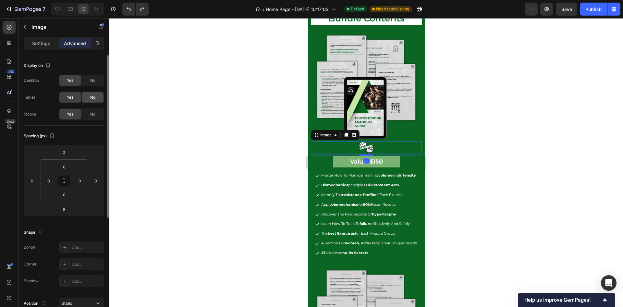
click at [95, 93] on div "No" at bounding box center [92, 97] width 21 height 10
click at [96, 75] on div "No" at bounding box center [92, 80] width 21 height 10
click at [347, 132] on icon at bounding box center [345, 134] width 5 height 5
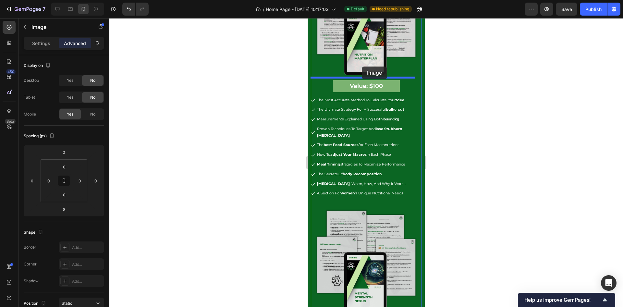
scroll to position [1209, 0]
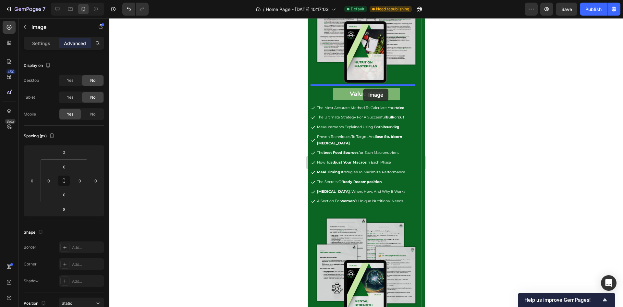
drag, startPoint x: 321, startPoint y: 143, endPoint x: 363, endPoint y: 89, distance: 69.1
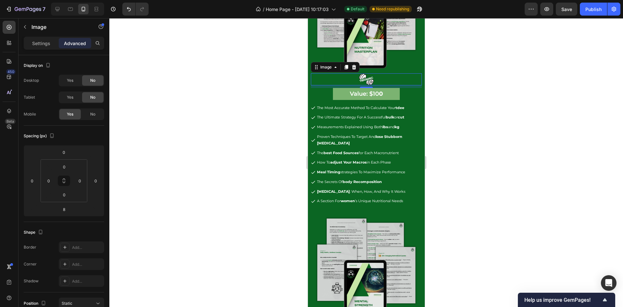
scroll to position [1194, 0]
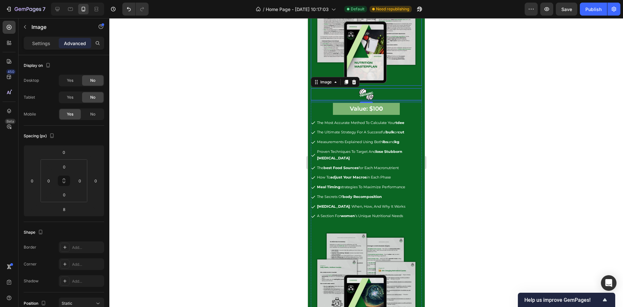
click at [371, 68] on img at bounding box center [366, 30] width 111 height 111
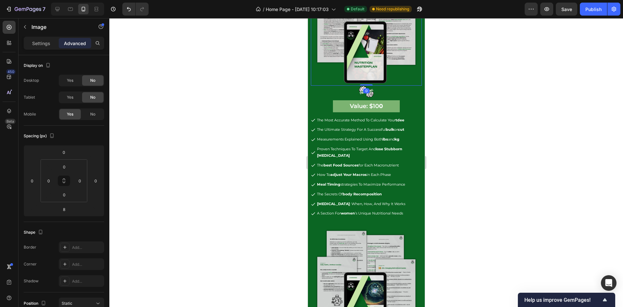
drag, startPoint x: 363, startPoint y: 84, endPoint x: 368, endPoint y: 70, distance: 14.5
click at [368, 70] on div "Image 0" at bounding box center [366, 30] width 111 height 111
type input "0"
click at [372, 88] on div at bounding box center [366, 92] width 111 height 12
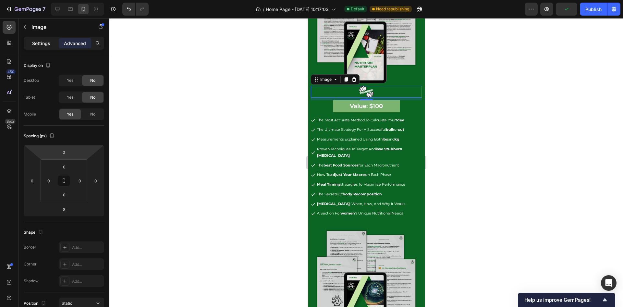
click at [36, 40] on p "Settings" at bounding box center [41, 43] width 18 height 7
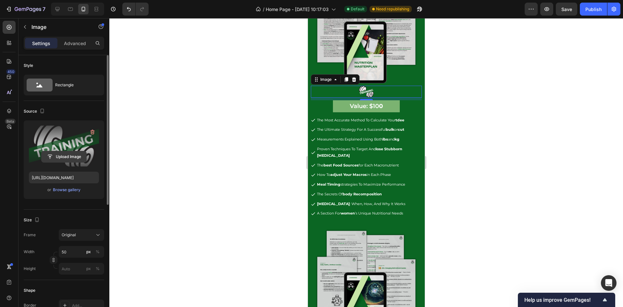
click at [66, 159] on input "file" at bounding box center [64, 156] width 45 height 11
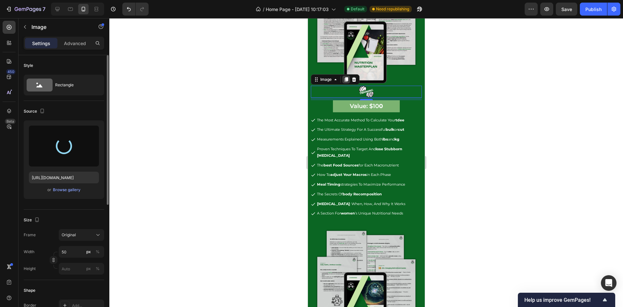
type input "[URL][DOMAIN_NAME]"
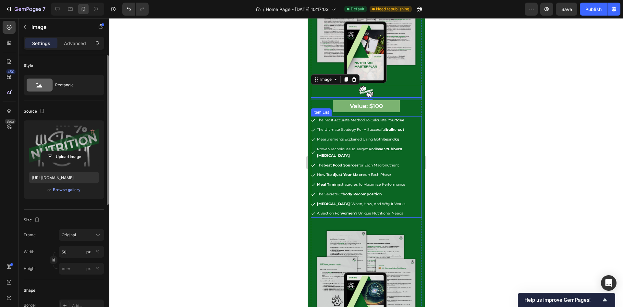
click at [376, 150] on p "proven techniques to target and lose stubborn [MEDICAL_DATA]" at bounding box center [369, 152] width 104 height 13
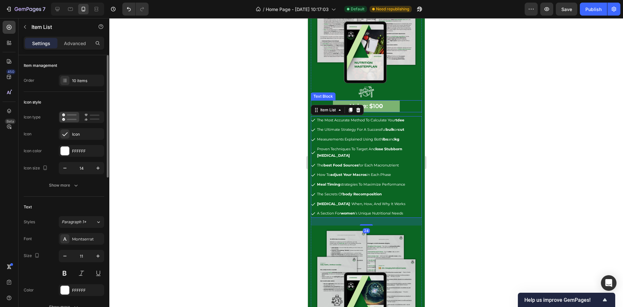
click at [384, 106] on p "Value: $10 0" at bounding box center [365, 106] width 65 height 10
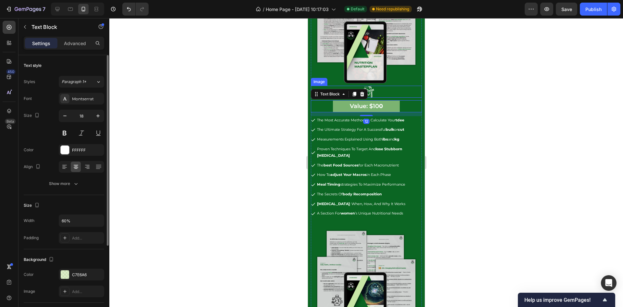
click at [384, 90] on div at bounding box center [366, 92] width 111 height 12
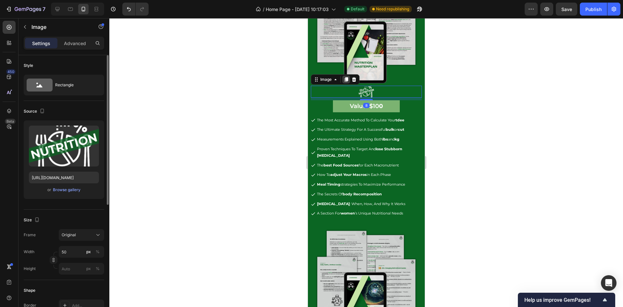
click at [345, 77] on icon at bounding box center [345, 79] width 5 height 5
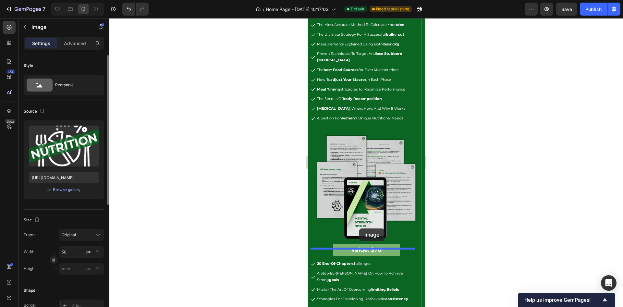
scroll to position [1311, 0]
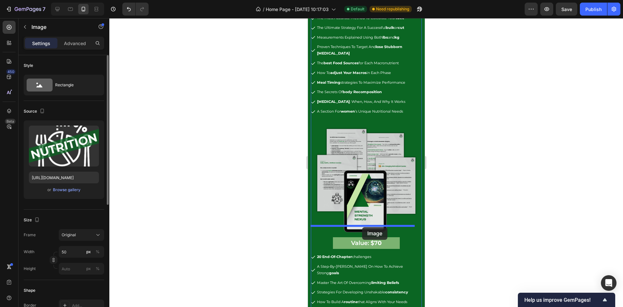
drag, startPoint x: 321, startPoint y: 90, endPoint x: 362, endPoint y: 227, distance: 143.1
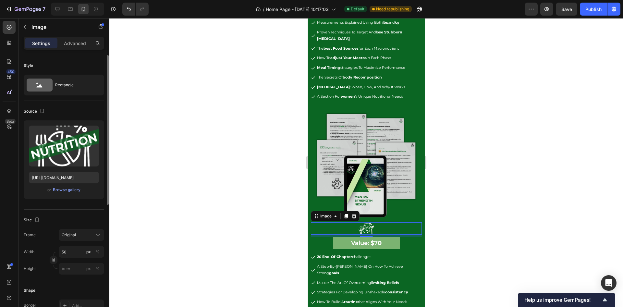
scroll to position [1296, 0]
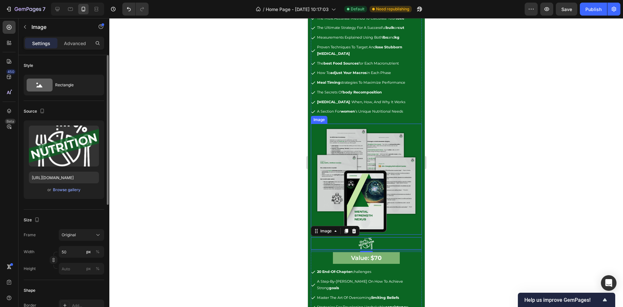
click at [368, 206] on img at bounding box center [366, 179] width 111 height 111
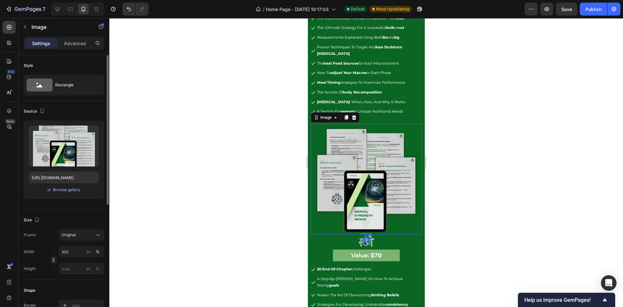
drag, startPoint x: 365, startPoint y: 224, endPoint x: 373, endPoint y: 230, distance: 10.3
click at [371, 202] on div "Image 0" at bounding box center [366, 179] width 111 height 111
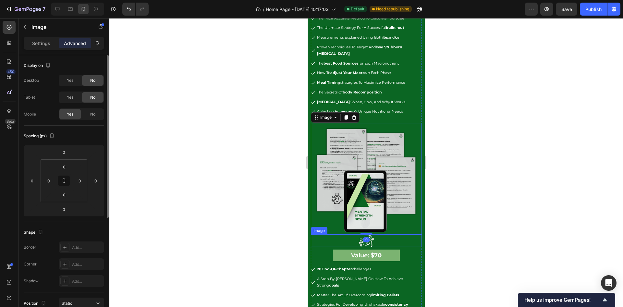
click at [372, 235] on div at bounding box center [366, 241] width 111 height 12
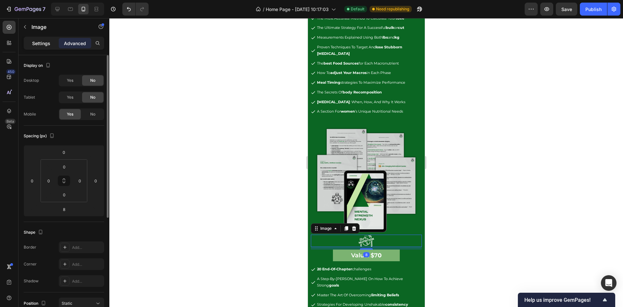
click at [47, 43] on p "Settings" at bounding box center [41, 43] width 18 height 7
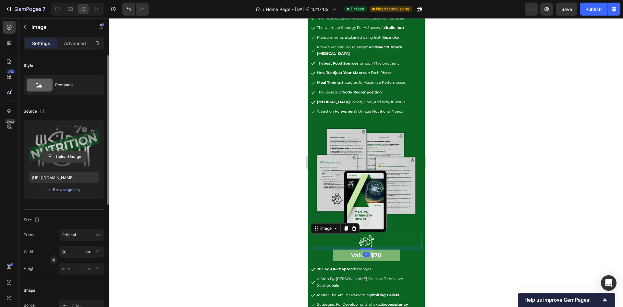
click at [72, 154] on input "file" at bounding box center [64, 156] width 45 height 11
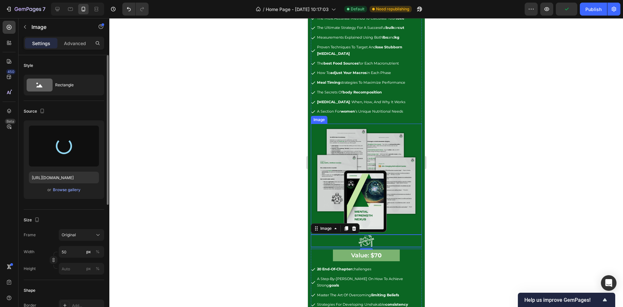
type input "[URL][DOMAIN_NAME]"
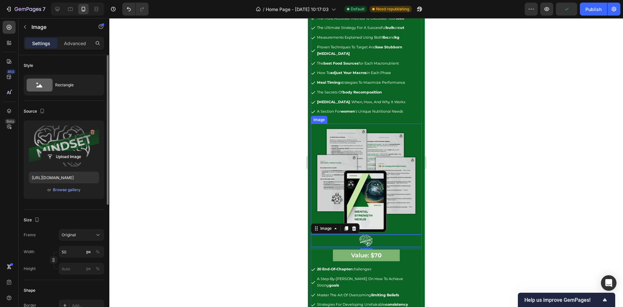
click at [358, 175] on img at bounding box center [366, 179] width 111 height 111
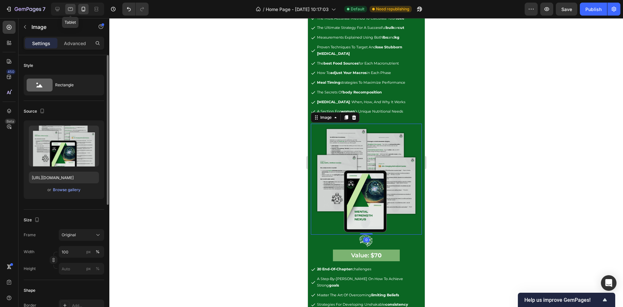
click at [74, 6] on div at bounding box center [70, 9] width 10 height 10
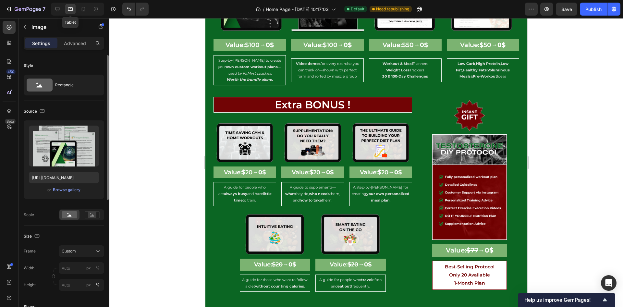
type input "110"
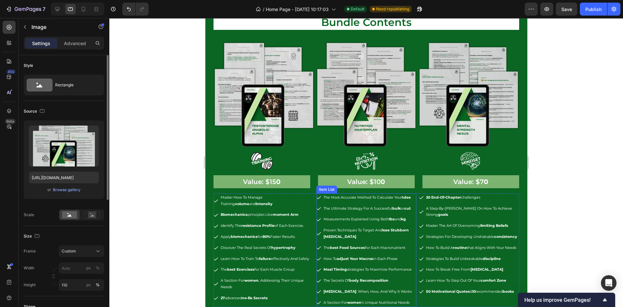
scroll to position [871, 0]
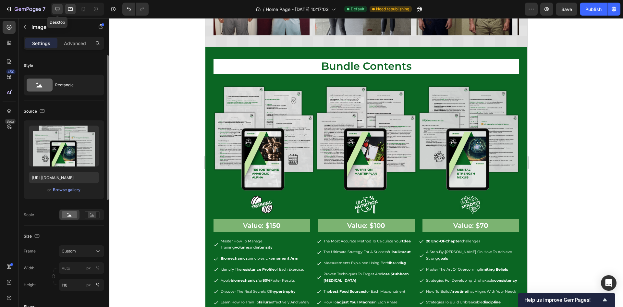
click at [55, 8] on icon at bounding box center [57, 9] width 4 height 4
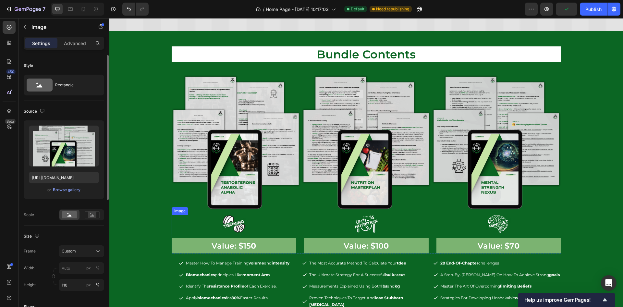
scroll to position [945, 0]
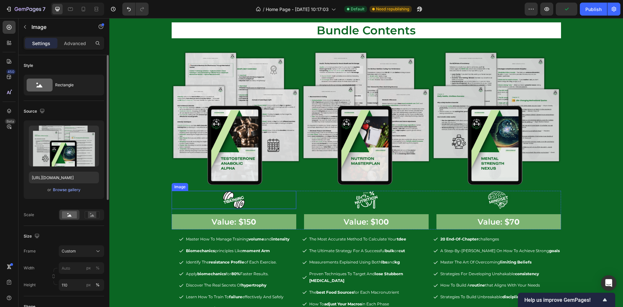
click at [226, 199] on img at bounding box center [234, 200] width 24 height 18
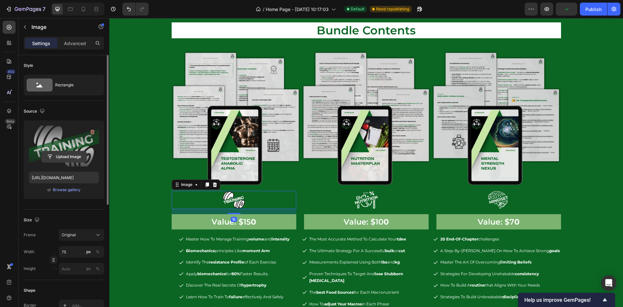
click at [70, 155] on input "file" at bounding box center [64, 156] width 45 height 11
type input "[URL][DOMAIN_NAME]"
click at [68, 10] on icon at bounding box center [70, 9] width 6 height 6
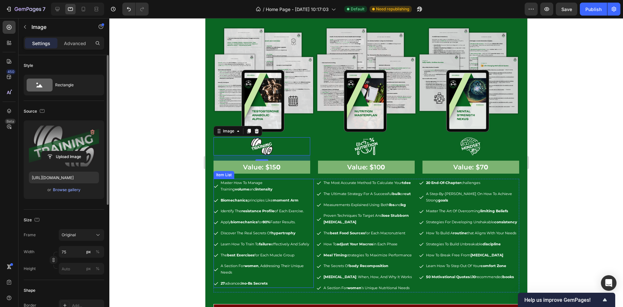
scroll to position [1057, 0]
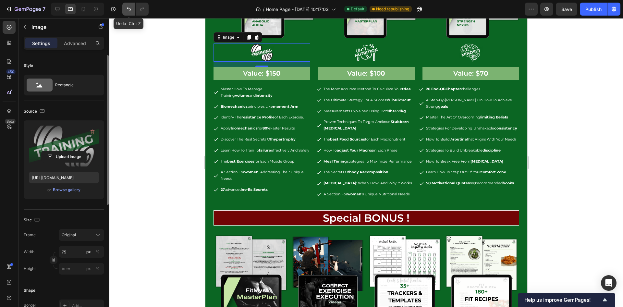
click at [124, 9] on button "Undo/Redo" at bounding box center [128, 9] width 13 height 13
click at [139, 9] on icon "Undo/Redo" at bounding box center [142, 9] width 6 height 6
click at [74, 177] on input "[URL][DOMAIN_NAME]" at bounding box center [64, 178] width 70 height 12
click at [80, 178] on input "[URL][DOMAIN_NAME]" at bounding box center [64, 178] width 70 height 12
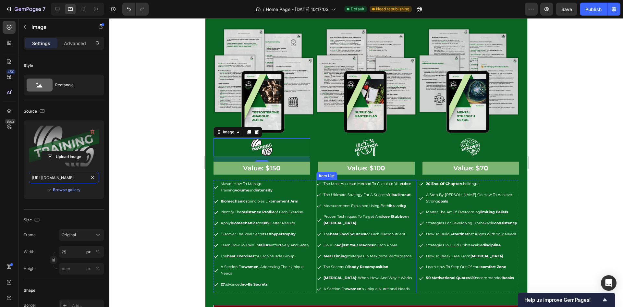
scroll to position [960, 0]
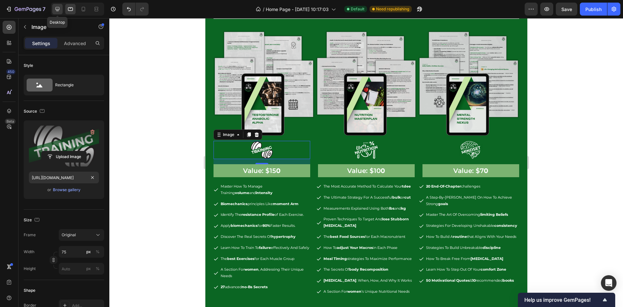
click at [58, 12] on icon at bounding box center [57, 9] width 6 height 6
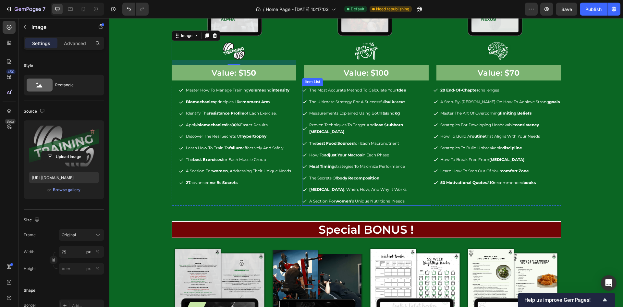
scroll to position [1095, 0]
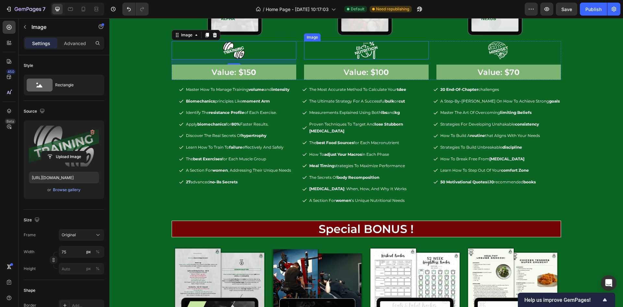
click at [370, 49] on img at bounding box center [366, 50] width 24 height 18
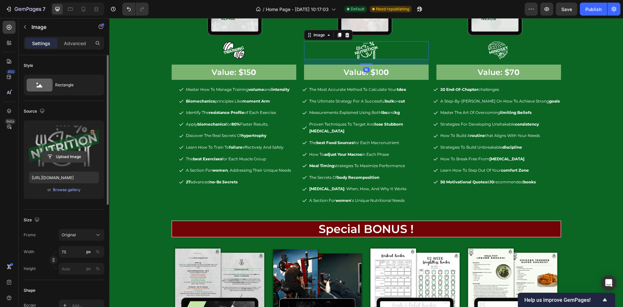
click at [69, 154] on input "file" at bounding box center [64, 156] width 45 height 11
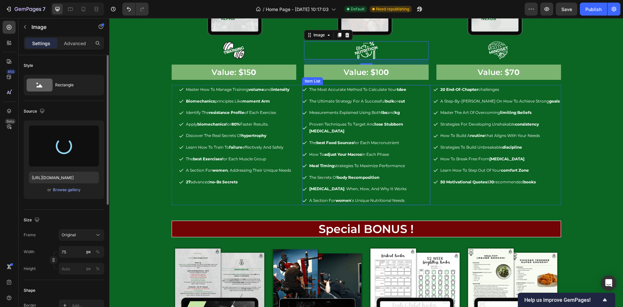
type input "[URL][DOMAIN_NAME]"
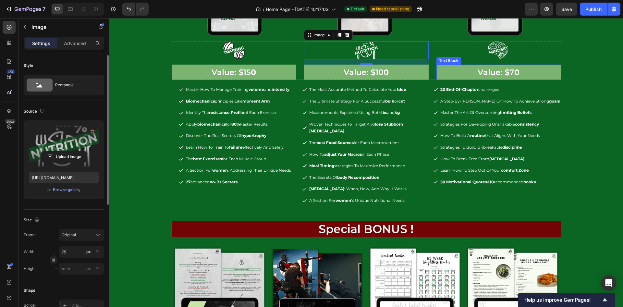
scroll to position [949, 0]
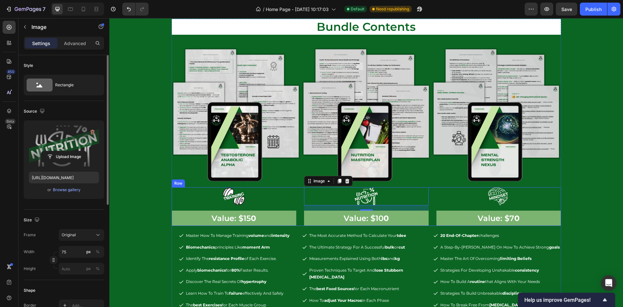
click at [427, 200] on div "Image Value: $7 0 Text Block Image Value: $15 0 Text Block Image 16 Value: $10 …" at bounding box center [366, 206] width 389 height 39
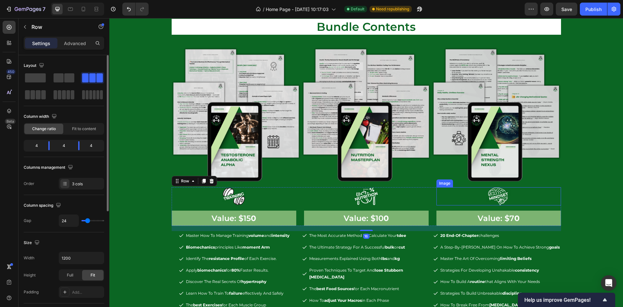
click at [474, 195] on div at bounding box center [498, 196] width 125 height 18
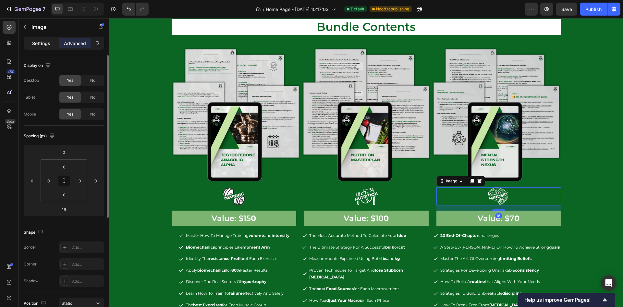
click at [44, 47] on div "Settings" at bounding box center [41, 43] width 32 height 10
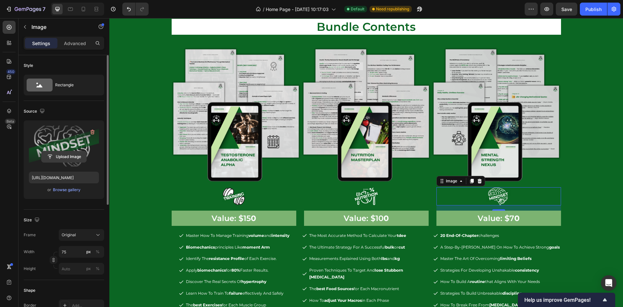
click at [68, 157] on input "file" at bounding box center [64, 156] width 45 height 11
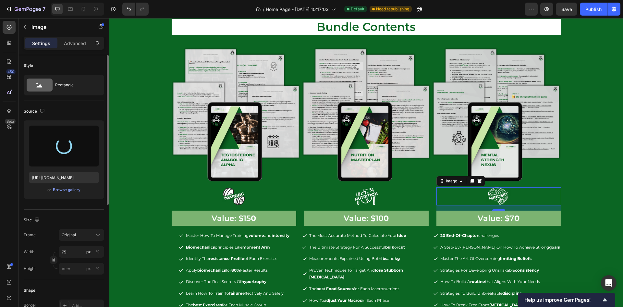
type input "[URL][DOMAIN_NAME]"
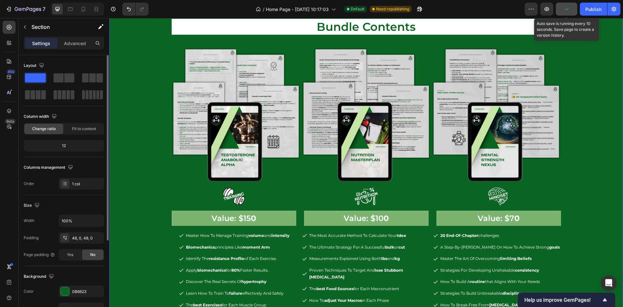
click at [573, 11] on button "button" at bounding box center [566, 9] width 21 height 13
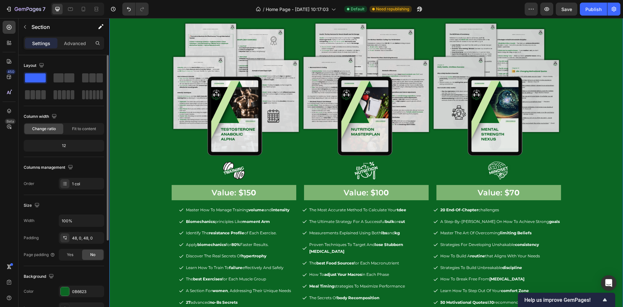
scroll to position [803, 0]
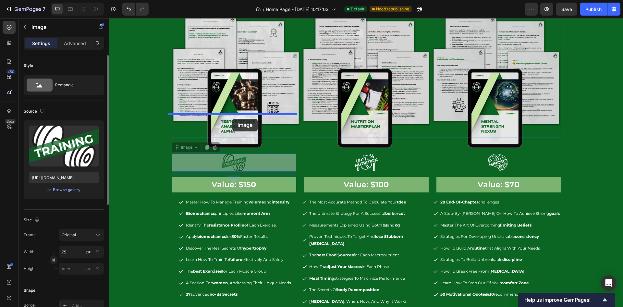
drag, startPoint x: 240, startPoint y: 230, endPoint x: 232, endPoint y: 119, distance: 111.9
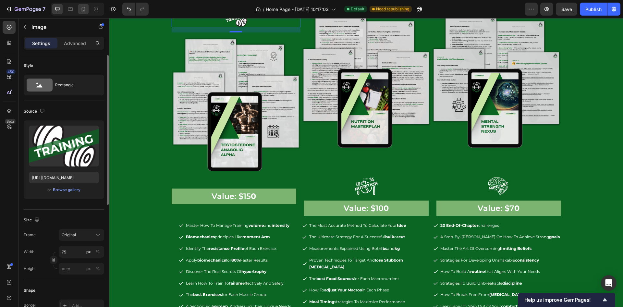
click at [78, 8] on div at bounding box center [83, 9] width 10 height 10
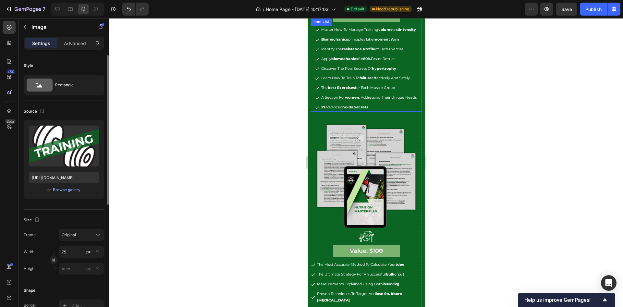
scroll to position [829, 0]
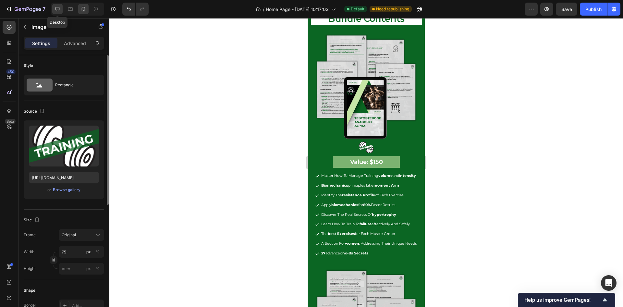
click at [56, 14] on div at bounding box center [57, 9] width 10 height 10
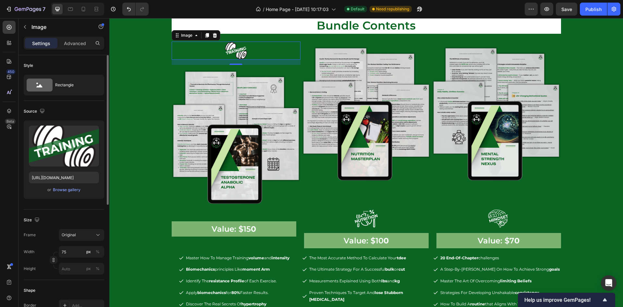
scroll to position [829, 0]
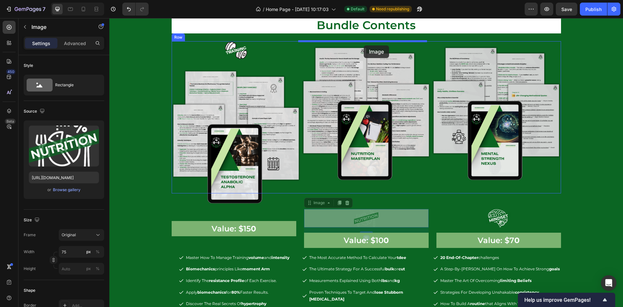
drag, startPoint x: 369, startPoint y: 224, endPoint x: 364, endPoint y: 45, distance: 178.6
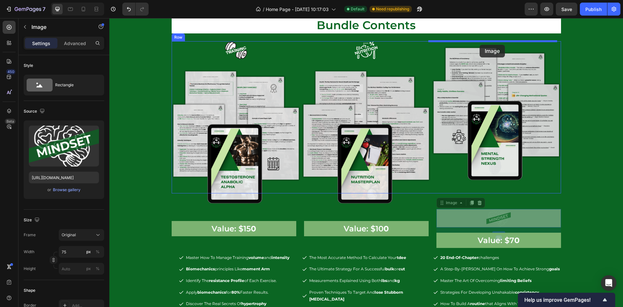
drag, startPoint x: 497, startPoint y: 221, endPoint x: 480, endPoint y: 45, distance: 176.8
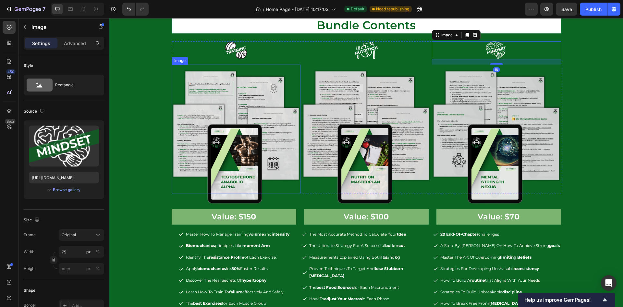
click at [252, 168] on img at bounding box center [236, 136] width 129 height 142
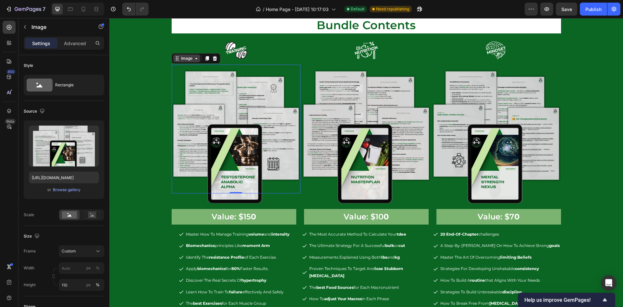
click at [183, 56] on div "Image" at bounding box center [187, 58] width 14 height 6
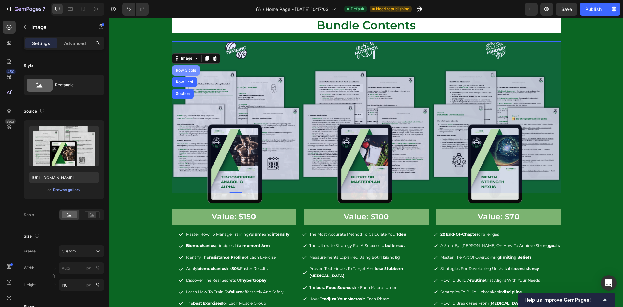
click at [188, 71] on div "Row 3 cols" at bounding box center [186, 70] width 23 height 4
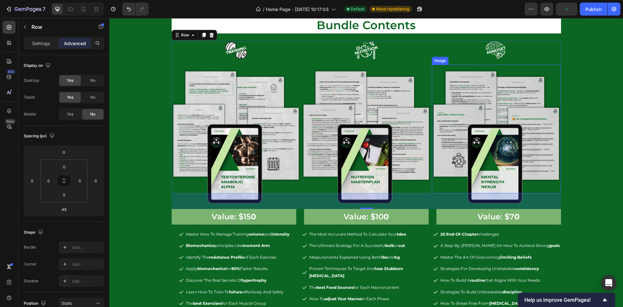
drag, startPoint x: 556, startPoint y: 170, endPoint x: 574, endPoint y: 165, distance: 18.4
click at [557, 170] on img at bounding box center [496, 136] width 129 height 142
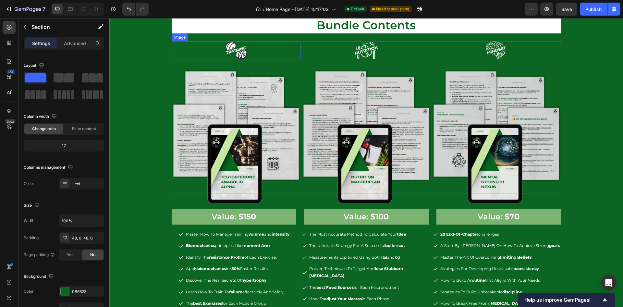
click at [236, 52] on img at bounding box center [236, 50] width 24 height 18
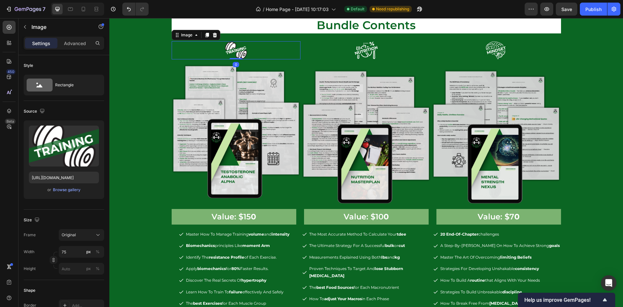
drag, startPoint x: 235, startPoint y: 64, endPoint x: 294, endPoint y: 49, distance: 61.5
click at [236, 50] on div "Image 0" at bounding box center [236, 50] width 129 height 18
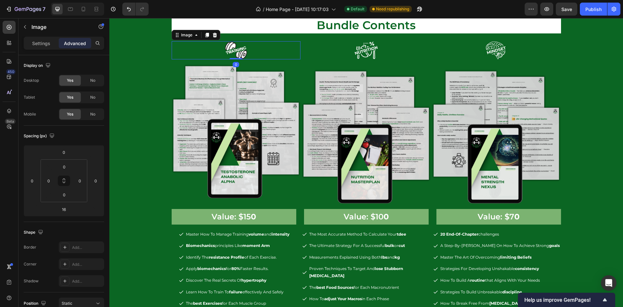
click at [358, 49] on img at bounding box center [366, 50] width 24 height 18
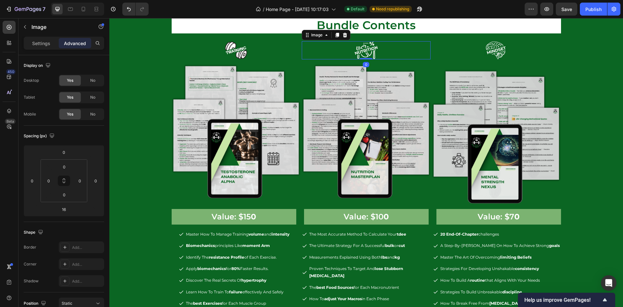
drag, startPoint x: 363, startPoint y: 63, endPoint x: 378, endPoint y: 48, distance: 20.7
click at [366, 49] on div "Image 0" at bounding box center [366, 50] width 129 height 18
type input "0"
click at [486, 49] on img at bounding box center [496, 50] width 24 height 18
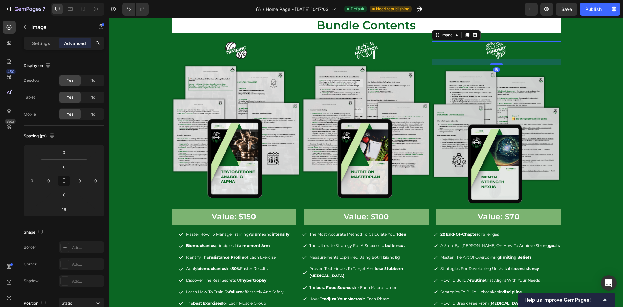
drag, startPoint x: 495, startPoint y: 63, endPoint x: 495, endPoint y: 50, distance: 13.3
click at [495, 63] on div at bounding box center [496, 63] width 13 height 1
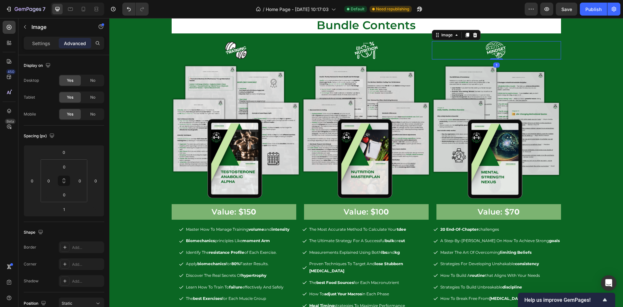
drag, startPoint x: 495, startPoint y: 50, endPoint x: 523, endPoint y: 56, distance: 29.2
click at [495, 43] on div "Image 1" at bounding box center [496, 50] width 129 height 18
type input "0"
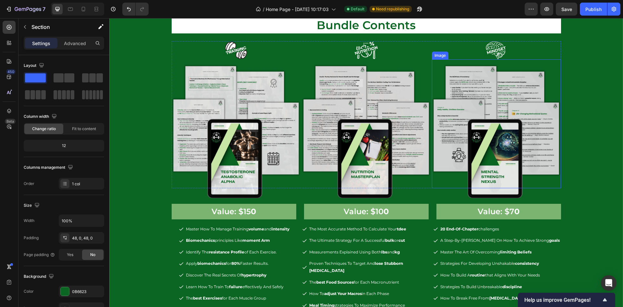
scroll to position [826, 0]
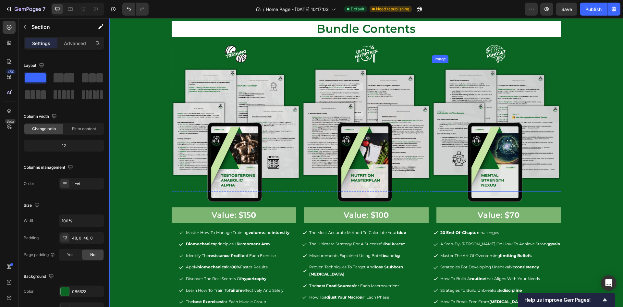
click at [412, 76] on div "bundle contents Heading Image Image Image Image Image Image Row Value: $7 0 Tex…" at bounding box center [366, 184] width 389 height 327
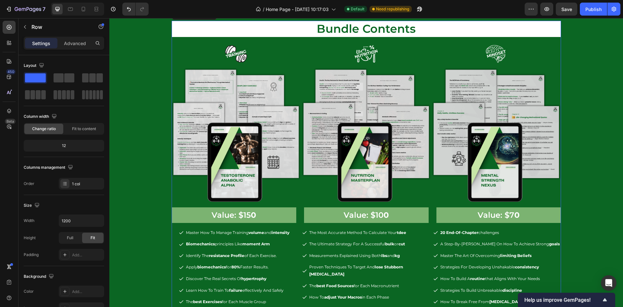
scroll to position [780, 0]
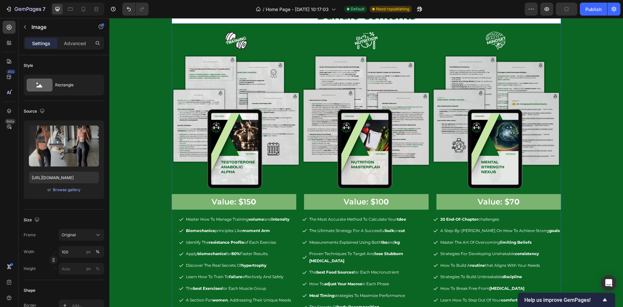
click at [404, 24] on h2 "bundle contents" at bounding box center [366, 15] width 389 height 16
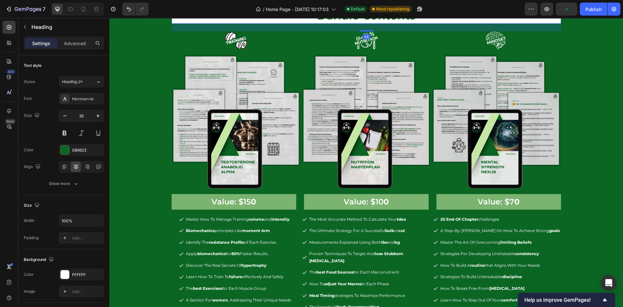
click at [182, 4] on div "Heading" at bounding box center [189, 1] width 18 height 6
click at [79, 46] on p "Advanced" at bounding box center [75, 43] width 22 height 7
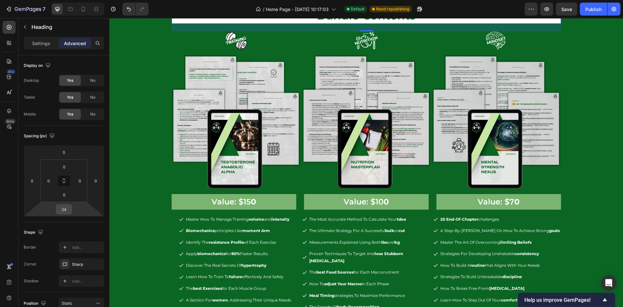
click at [68, 211] on input "24" at bounding box center [63, 209] width 13 height 10
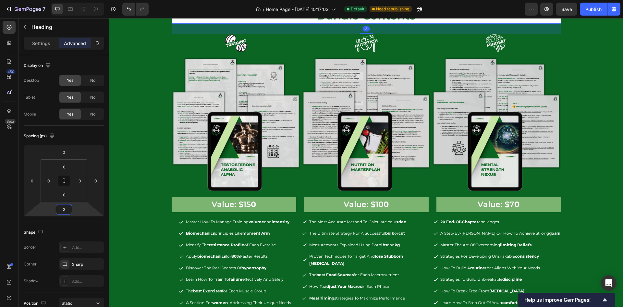
type input "32"
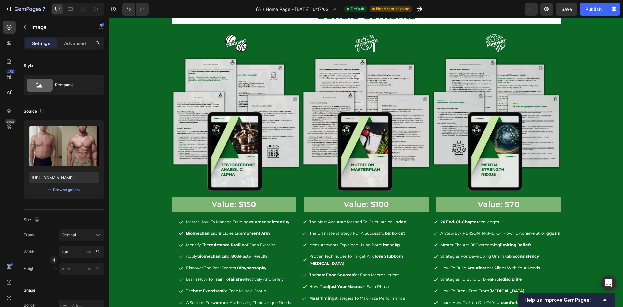
scroll to position [586, 0]
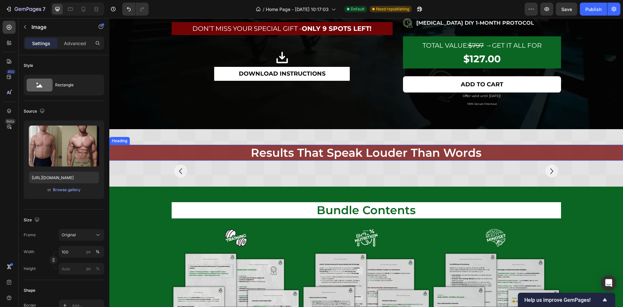
click at [210, 156] on h2 "results that speak louder than words" at bounding box center [366, 153] width 389 height 16
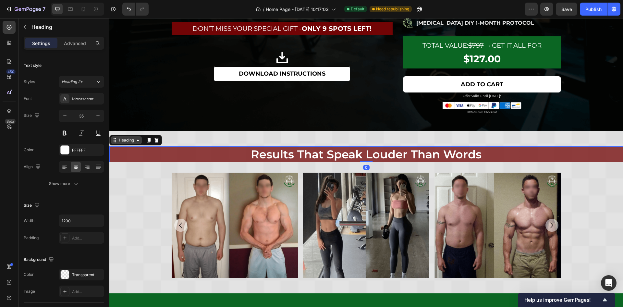
click at [122, 140] on div "Heading" at bounding box center [126, 140] width 18 height 6
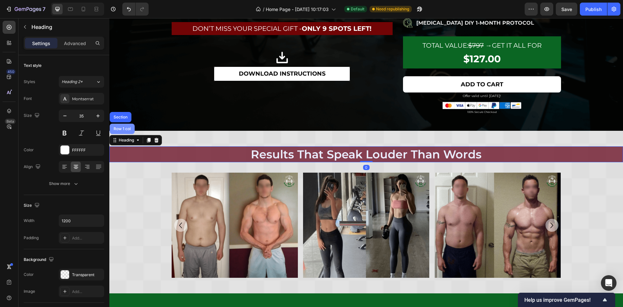
click at [127, 130] on div "Row 1 col" at bounding box center [122, 129] width 25 height 10
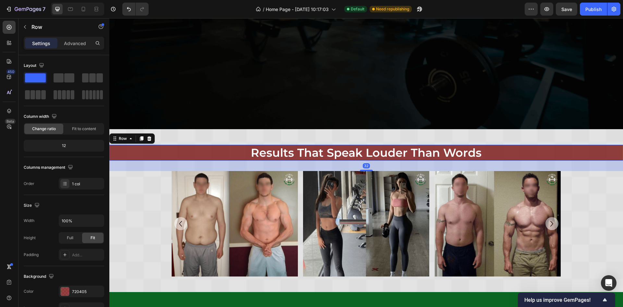
scroll to position [780, 0]
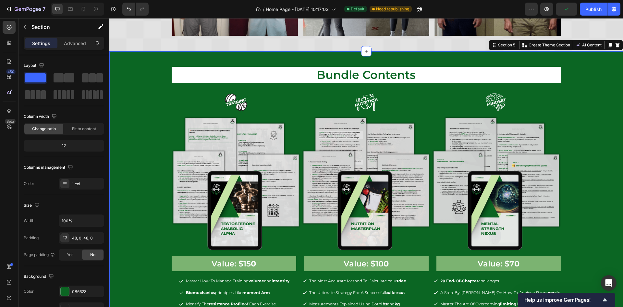
scroll to position [829, 0]
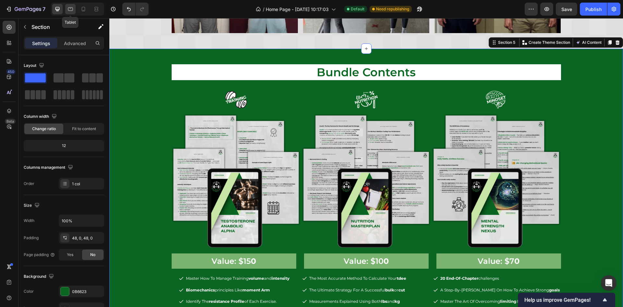
click at [68, 11] on icon at bounding box center [70, 9] width 6 height 6
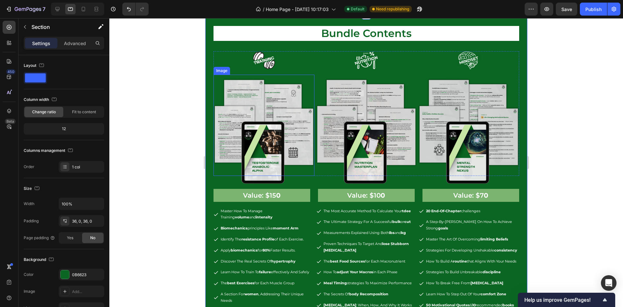
scroll to position [802, 0]
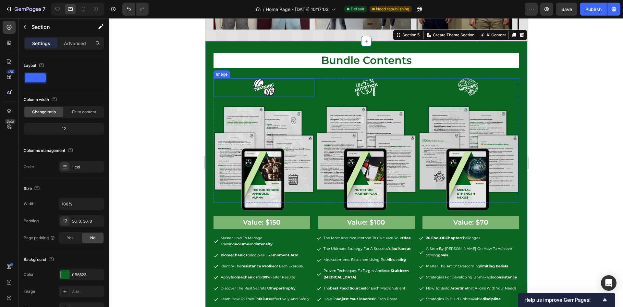
click at [263, 94] on img at bounding box center [264, 87] width 24 height 18
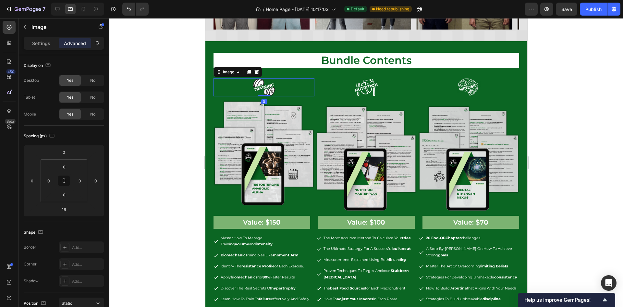
drag, startPoint x: 265, startPoint y: 100, endPoint x: 264, endPoint y: 87, distance: 13.0
click at [264, 87] on div "Image 0" at bounding box center [263, 87] width 101 height 18
type input "0"
click at [371, 87] on img at bounding box center [366, 87] width 24 height 18
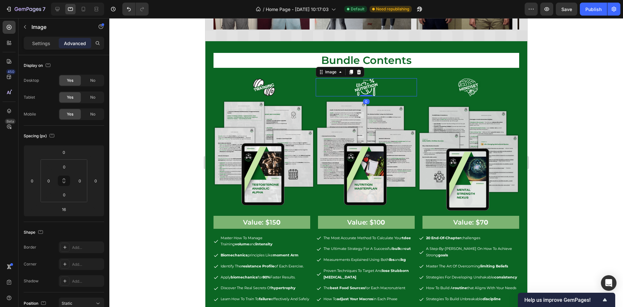
drag, startPoint x: 363, startPoint y: 100, endPoint x: 417, endPoint y: 87, distance: 55.6
click at [365, 86] on div "Image 0" at bounding box center [365, 87] width 101 height 18
type input "0"
click at [456, 85] on img at bounding box center [468, 87] width 24 height 18
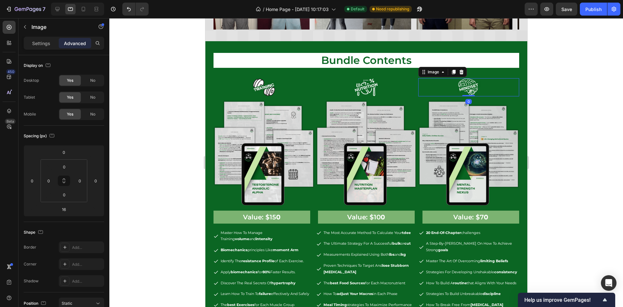
drag, startPoint x: 460, startPoint y: 100, endPoint x: 453, endPoint y: 86, distance: 15.4
click at [461, 79] on div "Image 0" at bounding box center [468, 87] width 101 height 18
type input "0"
click at [277, 178] on img at bounding box center [263, 151] width 101 height 111
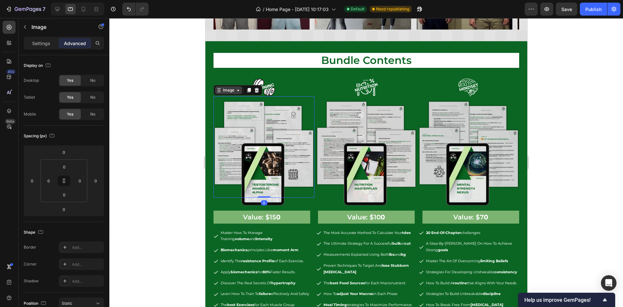
click at [225, 91] on div "Image" at bounding box center [228, 90] width 14 height 6
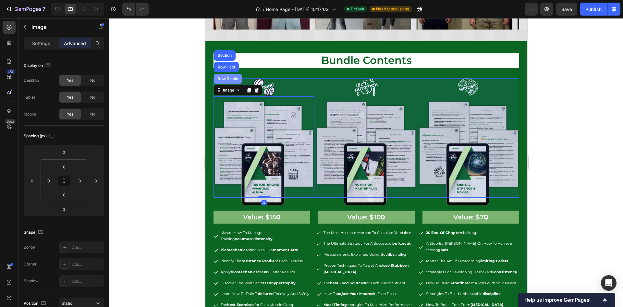
click at [230, 83] on div "Row 3 cols" at bounding box center [228, 79] width 28 height 10
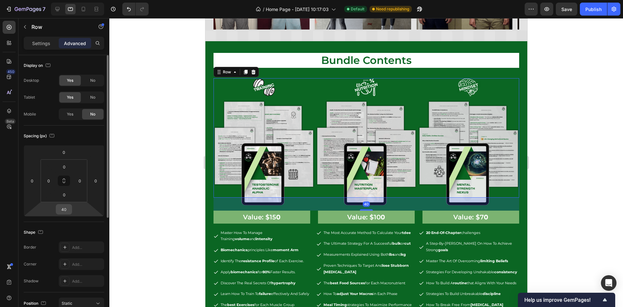
click at [67, 209] on input "40" at bounding box center [63, 209] width 13 height 10
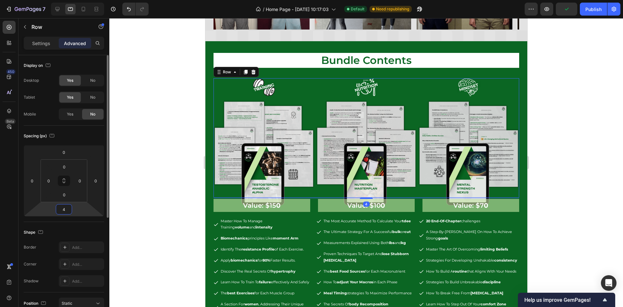
type input "48"
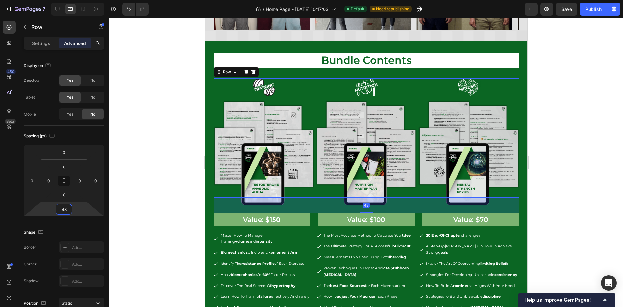
click at [552, 123] on div at bounding box center [366, 162] width 514 height 289
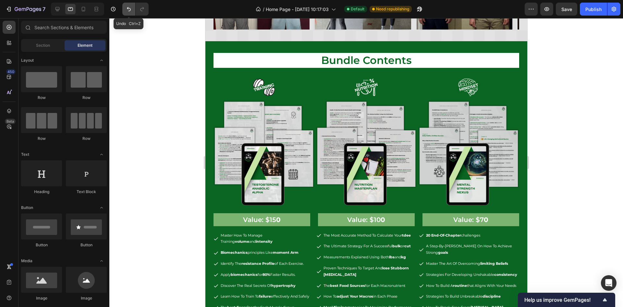
click at [128, 8] on icon "Undo/Redo" at bounding box center [129, 9] width 6 height 6
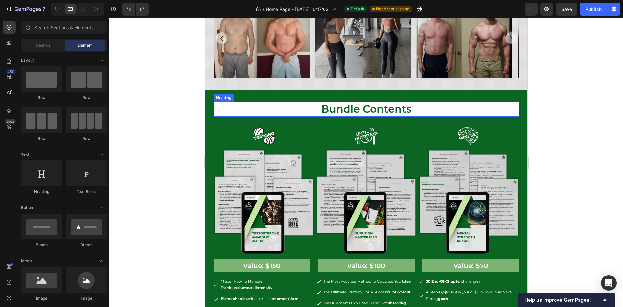
scroll to position [705, 0]
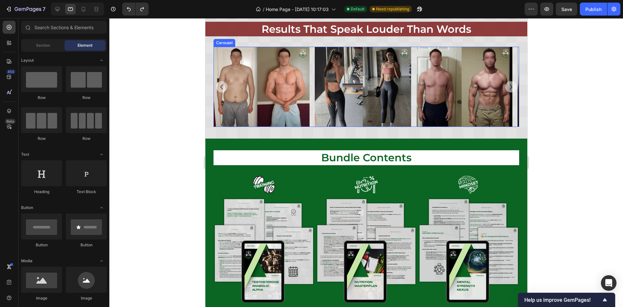
click at [239, 37] on h2 "results that speak louder than words" at bounding box center [366, 29] width 306 height 15
click at [225, 37] on h2 "results that speak louder than words" at bounding box center [366, 29] width 306 height 15
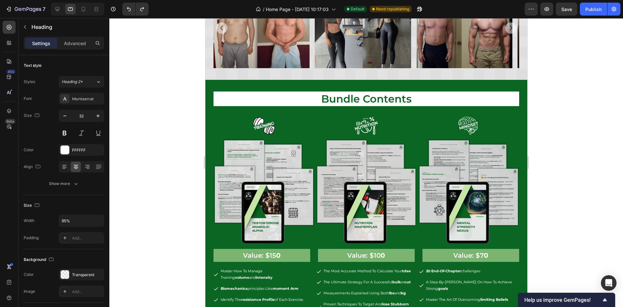
scroll to position [602, 0]
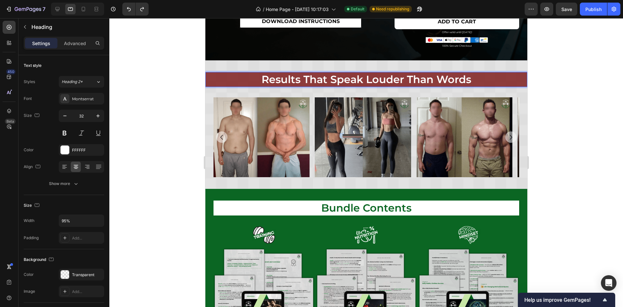
click at [228, 80] on p "results that speak louder than words" at bounding box center [366, 80] width 304 height 14
click at [235, 117] on img at bounding box center [261, 137] width 96 height 80
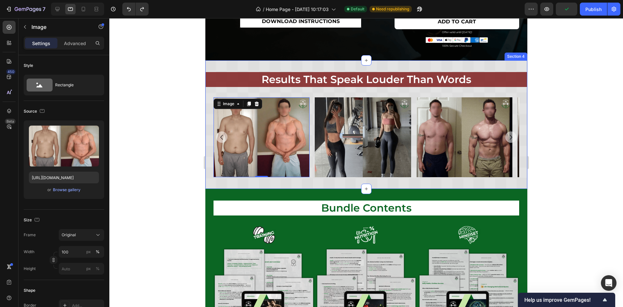
click at [238, 76] on p "results that speak louder than words" at bounding box center [366, 80] width 304 height 14
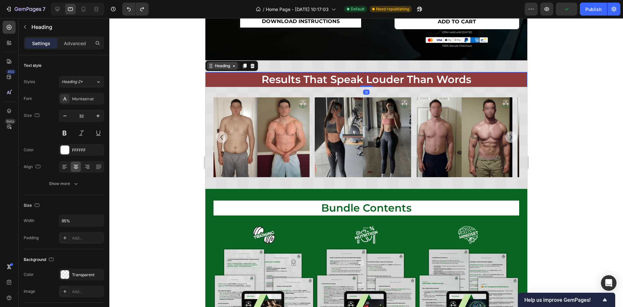
click at [218, 63] on div "Heading" at bounding box center [222, 66] width 18 height 6
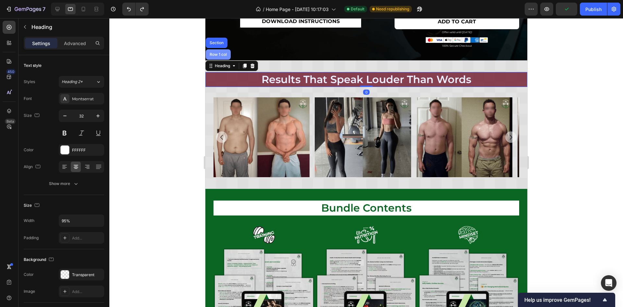
click at [222, 53] on div "Row 1 col" at bounding box center [218, 55] width 20 height 4
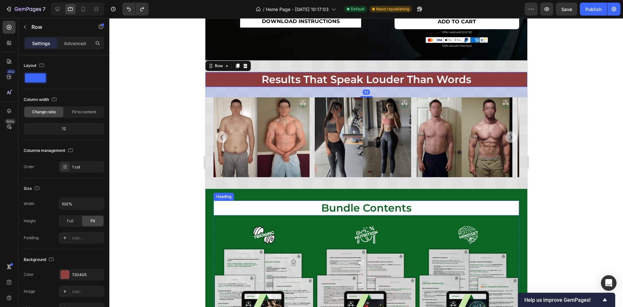
click at [301, 203] on h2 "bundle contents" at bounding box center [366, 208] width 306 height 15
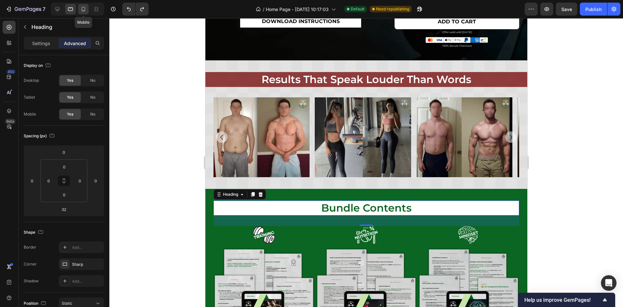
click at [84, 9] on icon at bounding box center [83, 9] width 6 height 6
type input "0"
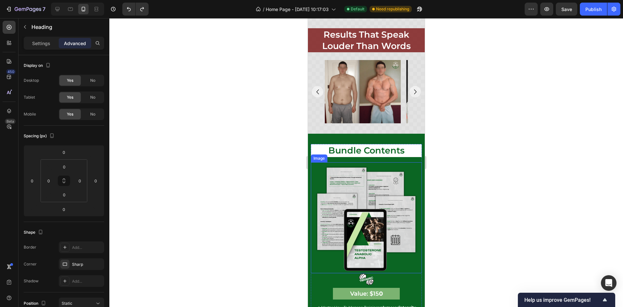
scroll to position [820, 0]
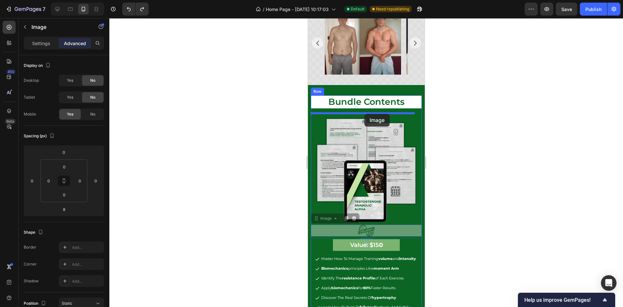
drag, startPoint x: 365, startPoint y: 223, endPoint x: 364, endPoint y: 114, distance: 109.4
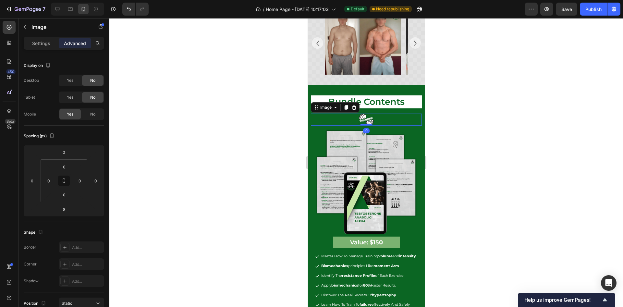
drag, startPoint x: 364, startPoint y: 126, endPoint x: 371, endPoint y: 106, distance: 21.7
type input "0"
click at [380, 218] on img at bounding box center [366, 181] width 111 height 111
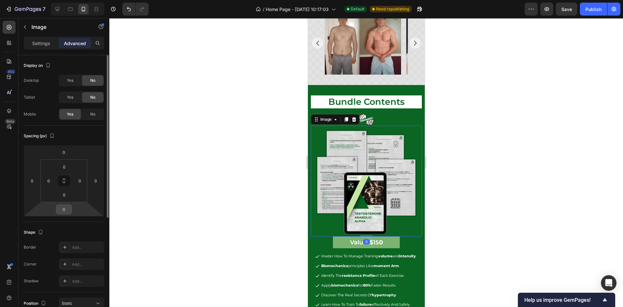
click at [67, 211] on input "0" at bounding box center [63, 209] width 13 height 10
type input "8"
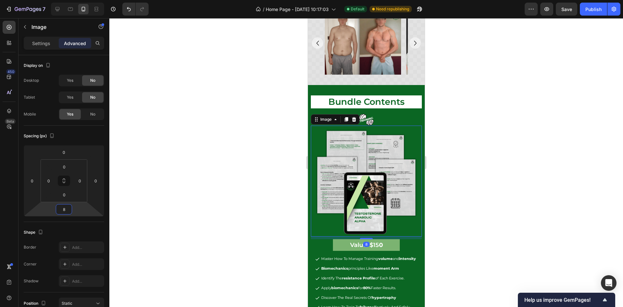
click at [463, 206] on div at bounding box center [366, 162] width 514 height 289
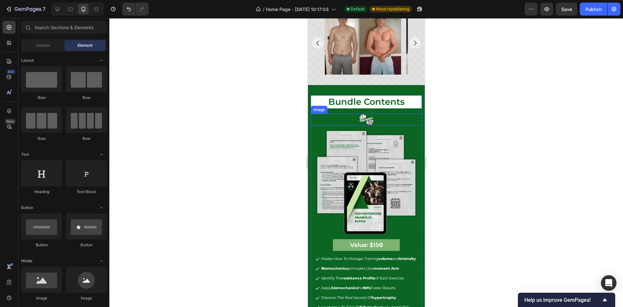
click at [373, 120] on div at bounding box center [366, 120] width 111 height 12
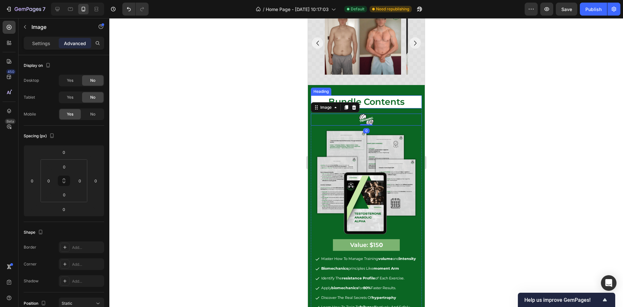
click at [407, 100] on h2 "bundle contents" at bounding box center [366, 101] width 111 height 13
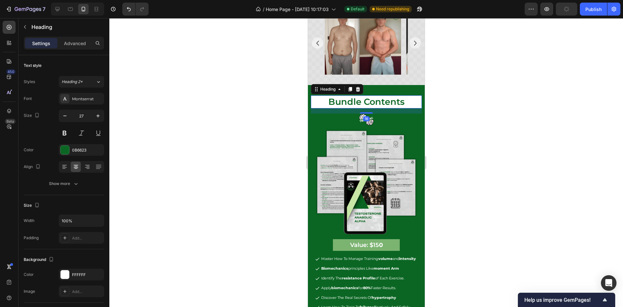
scroll to position [752, 0]
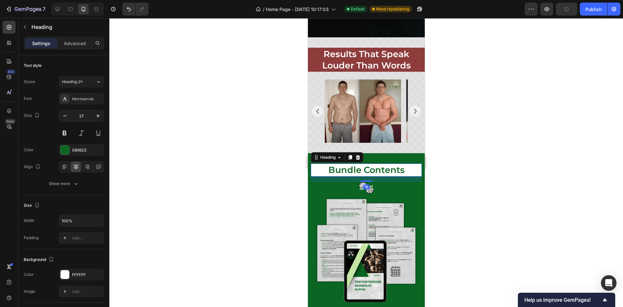
click at [312, 93] on div "Image Image Image Image Image Image Image Image Image Image Image Image Image" at bounding box center [366, 111] width 111 height 63
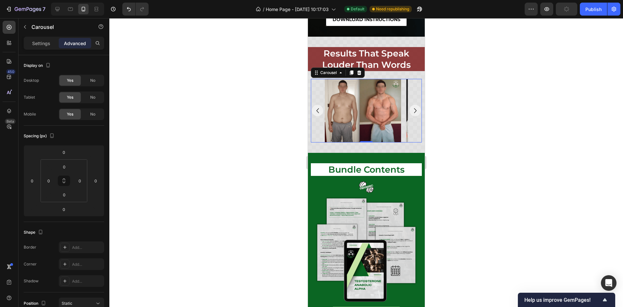
scroll to position [729, 0]
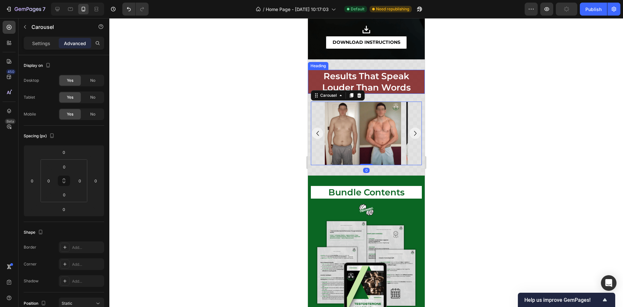
click at [310, 82] on div "results that speak louder than words" at bounding box center [366, 82] width 117 height 24
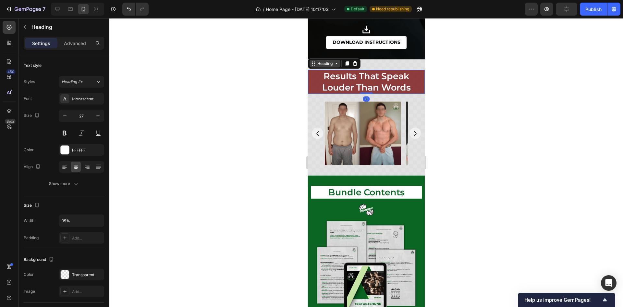
click at [325, 64] on div "Heading" at bounding box center [325, 64] width 18 height 6
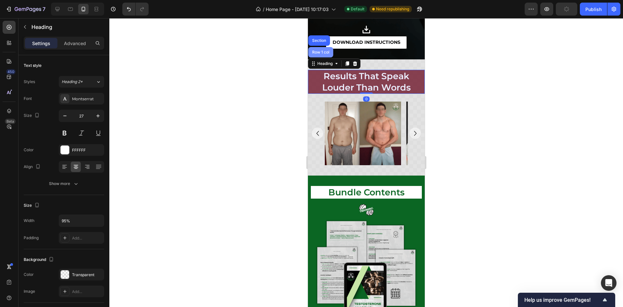
click at [326, 54] on div "Row 1 col" at bounding box center [321, 52] width 20 height 4
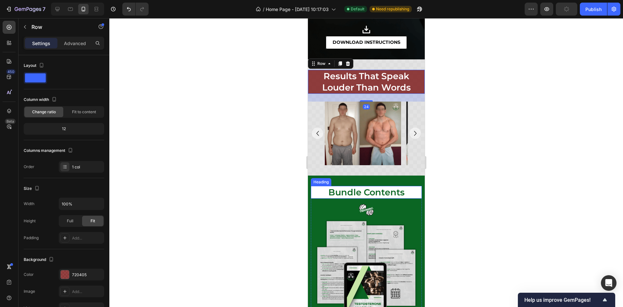
click at [325, 195] on h2 "bundle contents" at bounding box center [366, 192] width 111 height 13
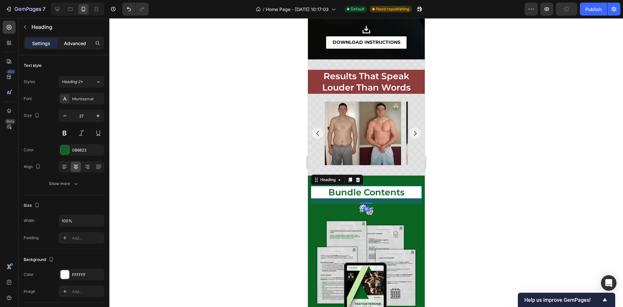
click at [66, 44] on p "Advanced" at bounding box center [75, 43] width 22 height 7
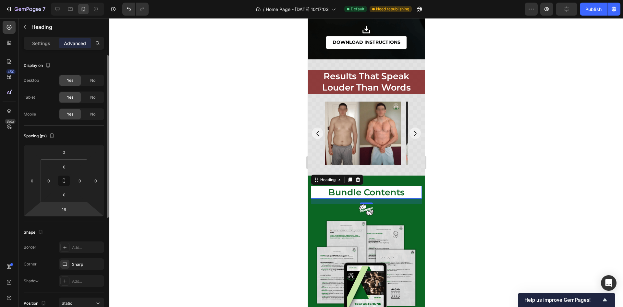
click at [72, 0] on html "7 / Home Page - Mar 21, 10:17:03 Default Need republishing Preview Publish 450 …" at bounding box center [311, 0] width 623 height 0
click at [69, 210] on input "16" at bounding box center [63, 209] width 13 height 10
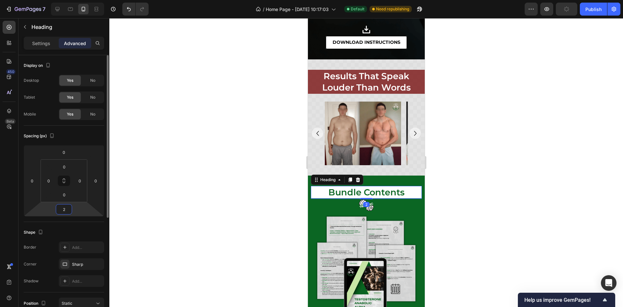
type input "24"
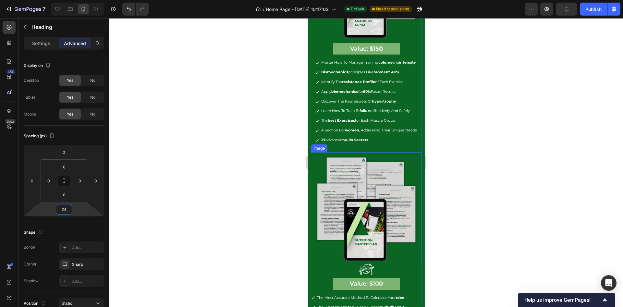
scroll to position [1021, 0]
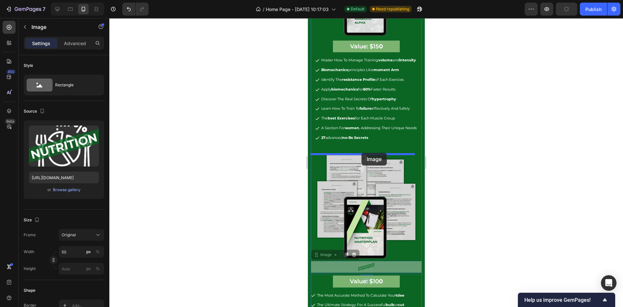
drag, startPoint x: 366, startPoint y: 263, endPoint x: 362, endPoint y: 153, distance: 109.8
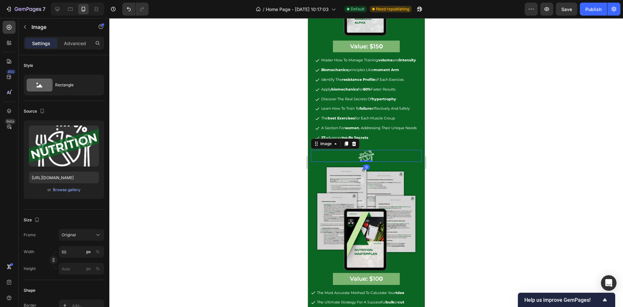
drag, startPoint x: 362, startPoint y: 167, endPoint x: 374, endPoint y: 141, distance: 28.9
click at [366, 150] on div "bundle contents Heading Image Image Value: $15 0 Text Block master how to manag…" at bounding box center [366, 263] width 111 height 738
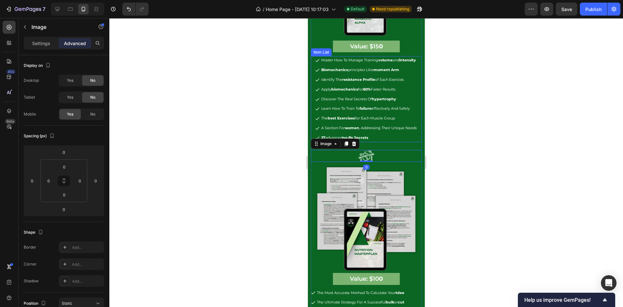
click at [374, 141] on p "27 advanced no-bs secrets" at bounding box center [368, 138] width 95 height 6
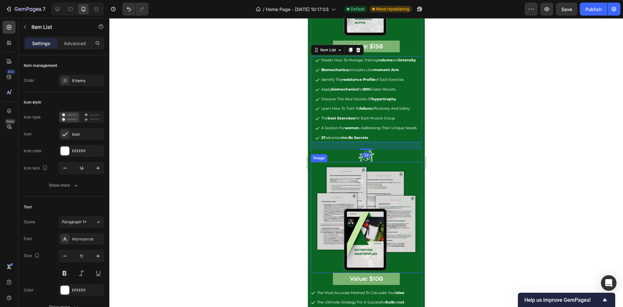
scroll to position [1070, 0]
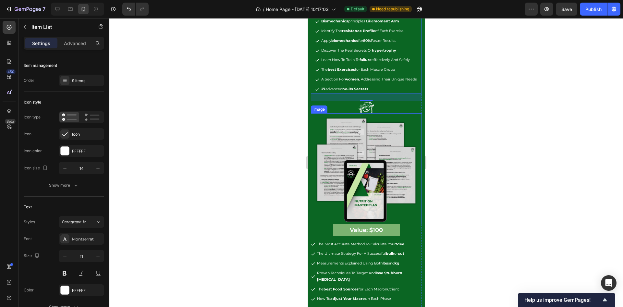
click at [374, 213] on img at bounding box center [366, 168] width 111 height 111
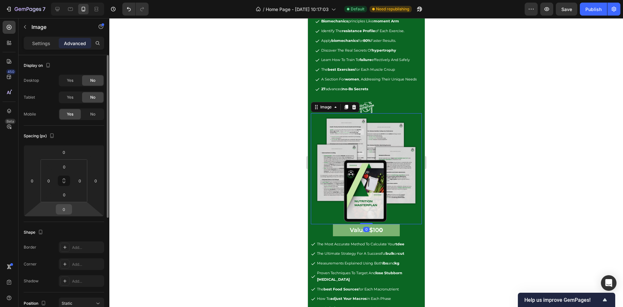
click at [69, 209] on input "0" at bounding box center [63, 209] width 13 height 10
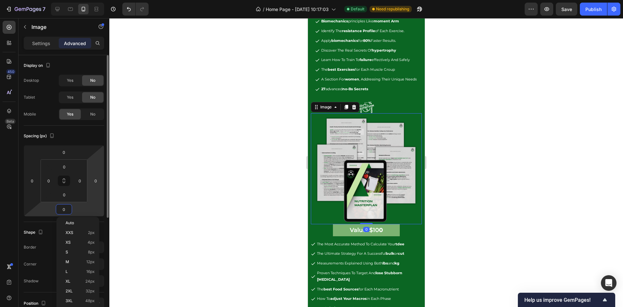
type input "8"
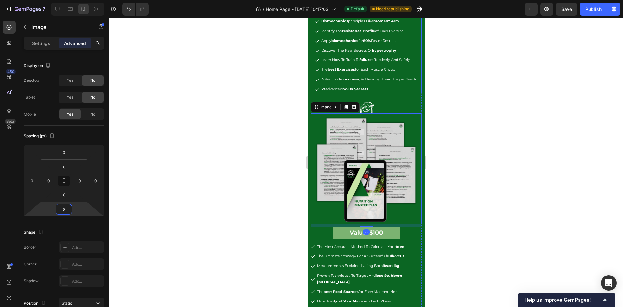
click at [395, 83] on p "a section for women , addressing their unique needs" at bounding box center [368, 79] width 95 height 6
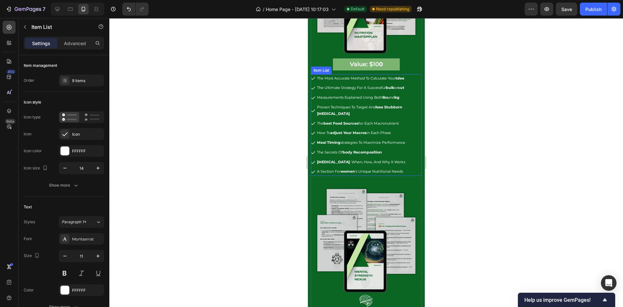
scroll to position [1265, 0]
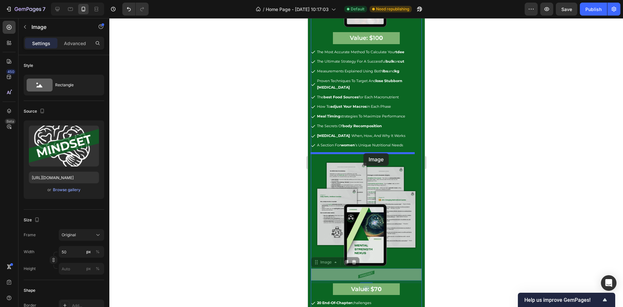
drag, startPoint x: 362, startPoint y: 264, endPoint x: 363, endPoint y: 160, distance: 104.8
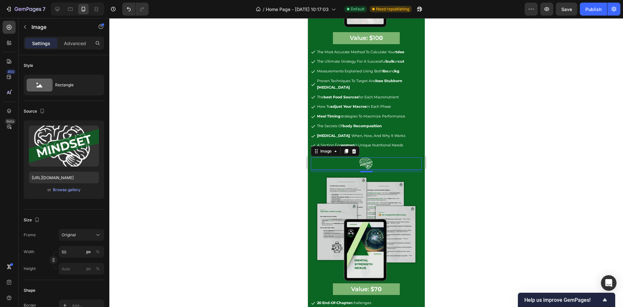
drag, startPoint x: 362, startPoint y: 166, endPoint x: 376, endPoint y: 223, distance: 58.2
click at [364, 152] on div "bundle contents Heading Image Image Value: $15 0 Text Block master how to manag…" at bounding box center [366, 21] width 111 height 740
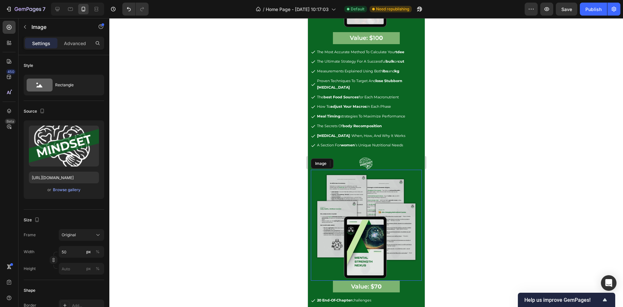
click at [376, 223] on img at bounding box center [366, 225] width 111 height 111
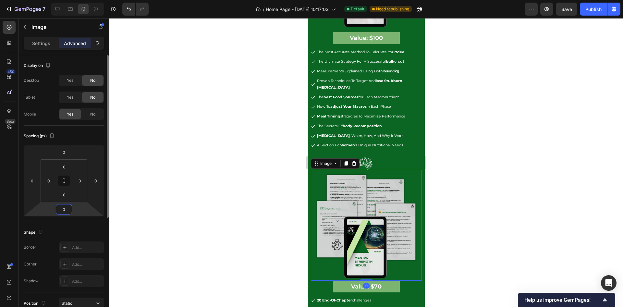
click at [63, 206] on input "0" at bounding box center [63, 209] width 13 height 10
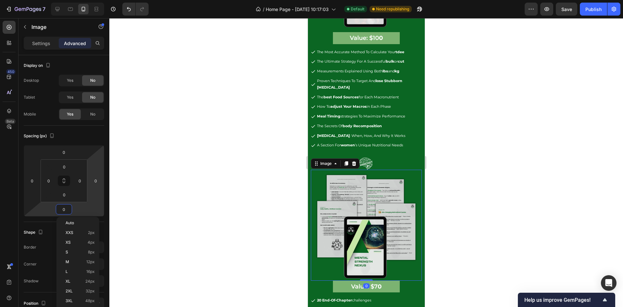
type input "8"
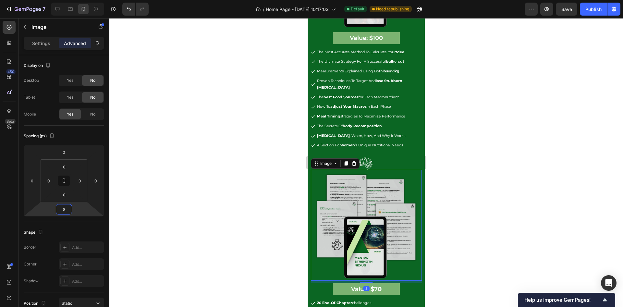
click at [513, 186] on div at bounding box center [366, 162] width 514 height 289
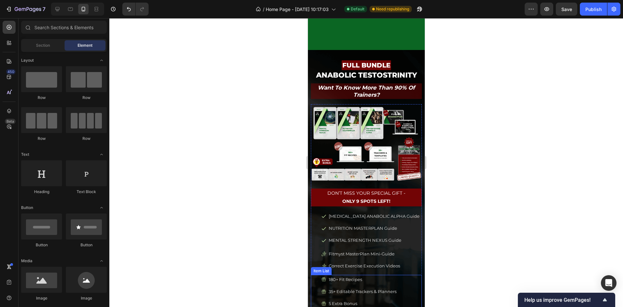
scroll to position [487, 0]
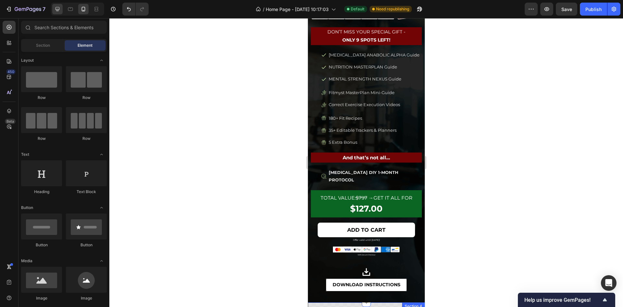
drag, startPoint x: 58, startPoint y: 8, endPoint x: 459, endPoint y: 100, distance: 410.6
click at [58, 8] on icon at bounding box center [57, 9] width 6 height 6
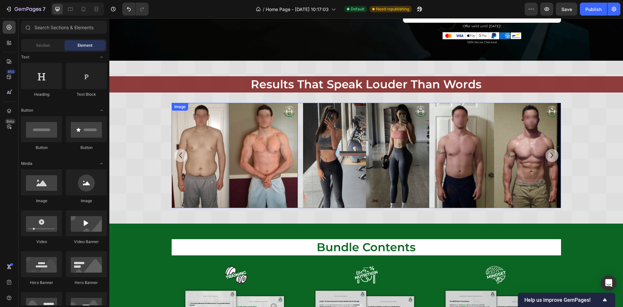
scroll to position [828, 0]
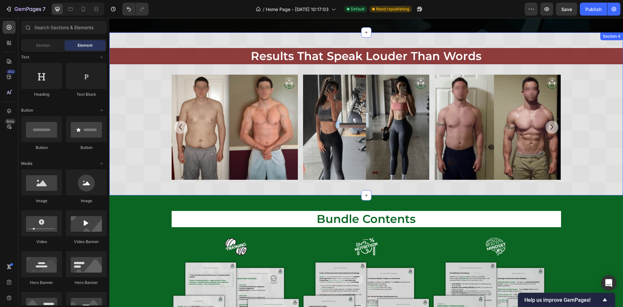
click at [142, 108] on div "results that speak louder than words Heading Row results that speak louder than…" at bounding box center [366, 114] width 514 height 132
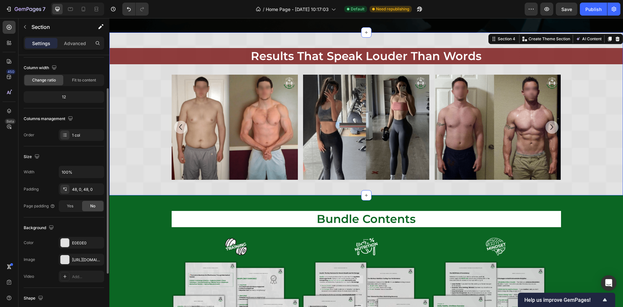
scroll to position [97, 0]
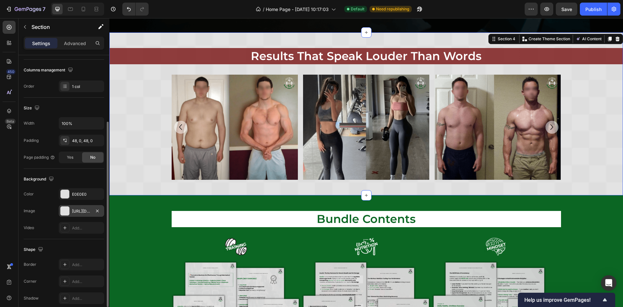
click at [84, 214] on div "[URL][DOMAIN_NAME]" at bounding box center [81, 211] width 45 height 12
click at [95, 193] on icon "button" at bounding box center [97, 193] width 5 height 5
click at [89, 205] on div "[URL][DOMAIN_NAME]" at bounding box center [81, 211] width 45 height 12
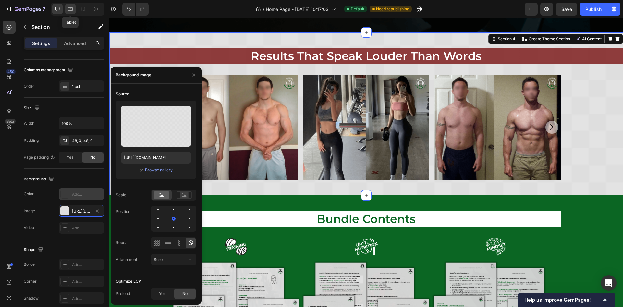
click at [74, 11] on div at bounding box center [70, 9] width 10 height 10
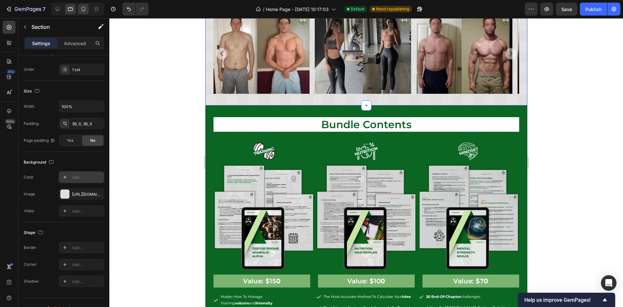
click at [82, 9] on icon at bounding box center [83, 9] width 6 height 6
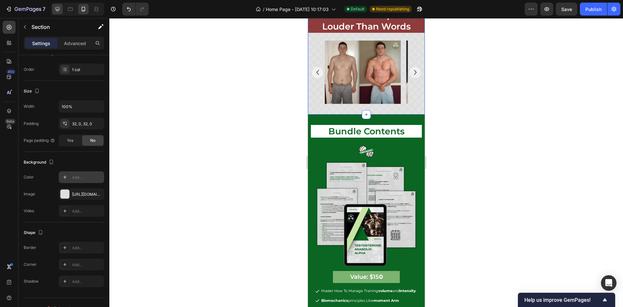
scroll to position [763, 0]
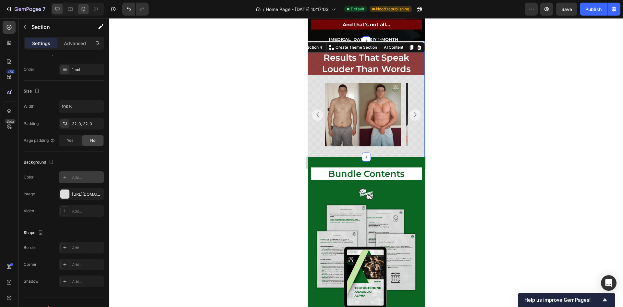
click at [60, 9] on icon at bounding box center [57, 9] width 6 height 6
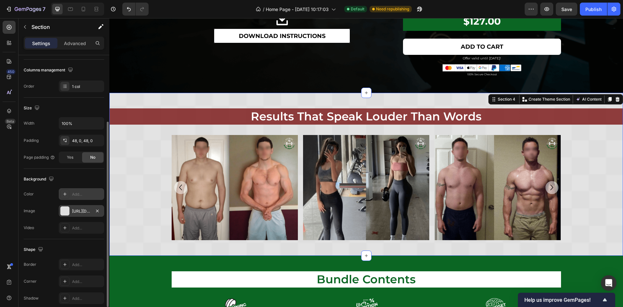
scroll to position [817, 0]
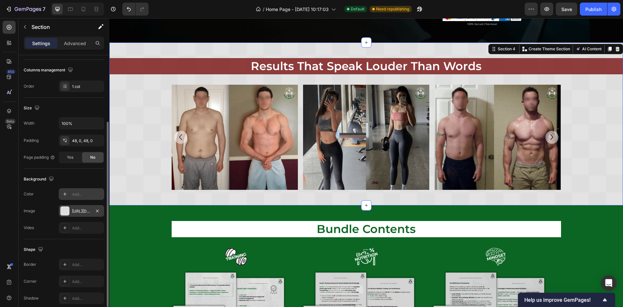
click at [80, 211] on div "[URL][DOMAIN_NAME]" at bounding box center [81, 211] width 19 height 6
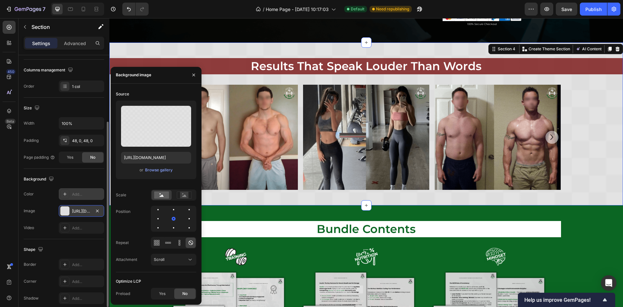
click at [83, 214] on div "[URL][DOMAIN_NAME]" at bounding box center [81, 211] width 45 height 12
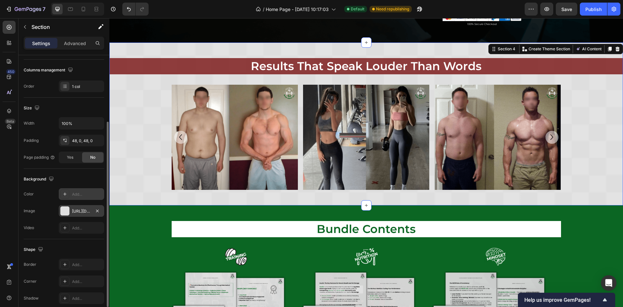
click at [82, 211] on div "[URL][DOMAIN_NAME]" at bounding box center [81, 211] width 19 height 6
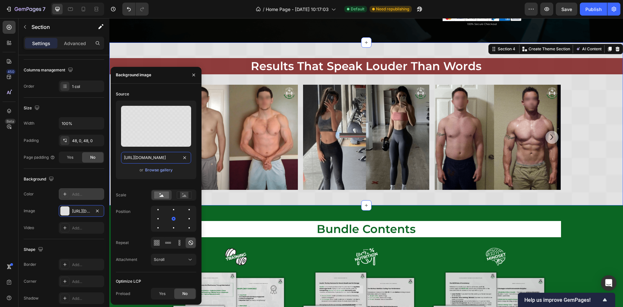
click at [147, 154] on input "[URL][DOMAIN_NAME]" at bounding box center [156, 158] width 70 height 12
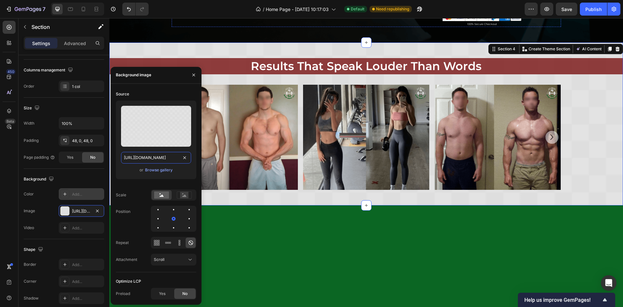
scroll to position [670, 0]
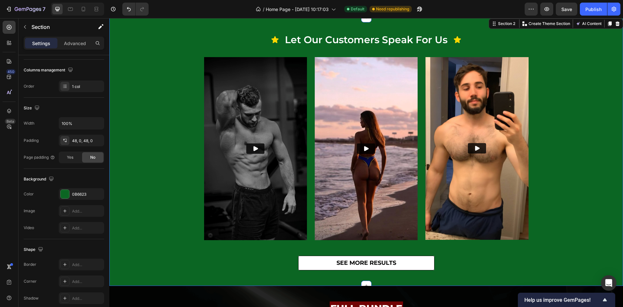
click at [146, 94] on div "Icon let our customers speak for us Heading Icon Row Video Video Video Carousel…" at bounding box center [366, 152] width 514 height 238
click at [75, 191] on div "0B6623" at bounding box center [81, 194] width 19 height 6
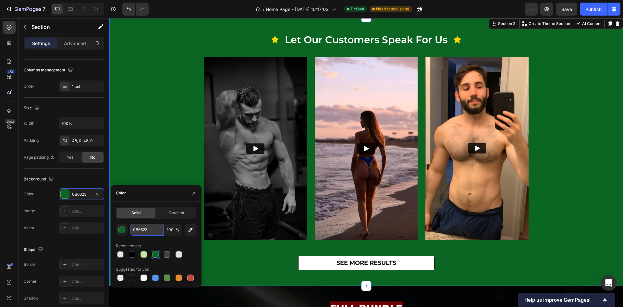
click at [141, 231] on input "0B6623" at bounding box center [147, 230] width 34 height 12
click at [97, 193] on icon "button" at bounding box center [97, 193] width 5 height 5
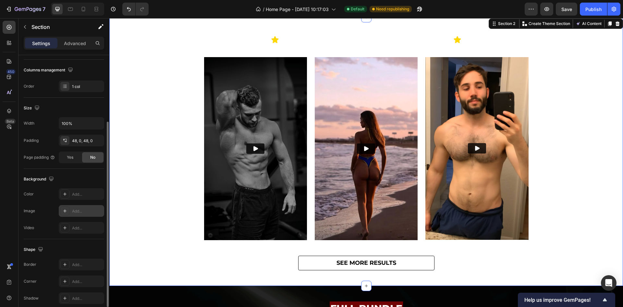
click at [82, 210] on div "Add..." at bounding box center [87, 211] width 31 height 6
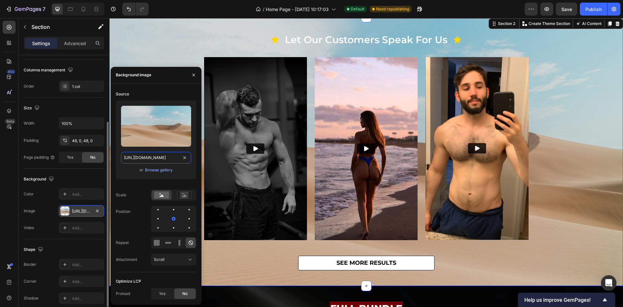
click at [156, 158] on input "https://cdn.shopify.com/s/files/1/2005/9307/files/background_settings.jpg" at bounding box center [156, 158] width 70 height 12
paste input "0939/4195/6954/files/gempages_558712889062458270-b5543114-8555-49e6-8dcd-792567…"
type input "[URL][DOMAIN_NAME]"
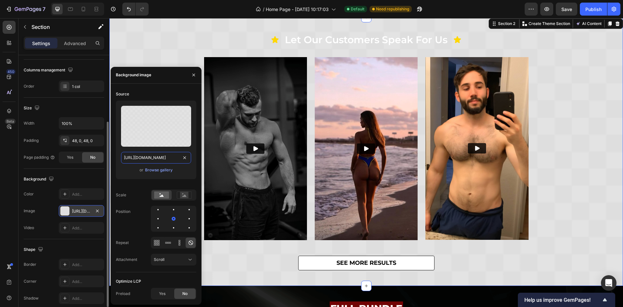
scroll to position [0, 201]
click at [153, 35] on div "Icon let our customers speak for us Heading Icon Row Video Video Video Carousel…" at bounding box center [366, 152] width 514 height 238
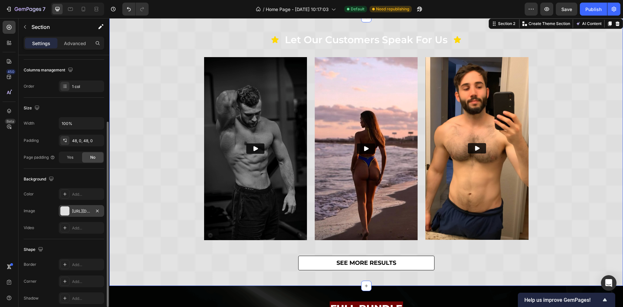
click at [562, 99] on div "Icon let our customers speak for us Heading Icon Row Video Video Video Carousel…" at bounding box center [366, 152] width 514 height 238
click at [375, 42] on h2 "let our customers speak for us" at bounding box center [366, 40] width 164 height 14
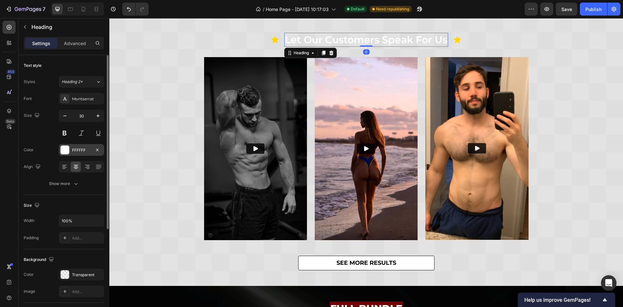
click at [82, 154] on div "FFFFFF" at bounding box center [81, 150] width 45 height 12
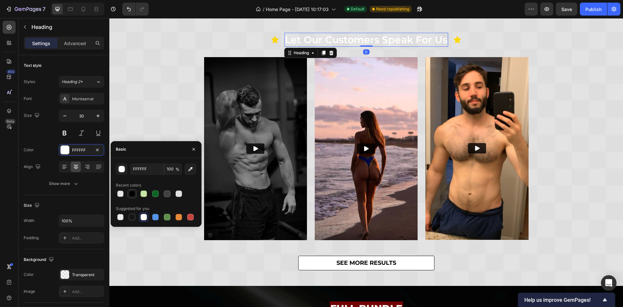
click at [133, 195] on div at bounding box center [132, 193] width 6 height 6
type input "000000"
click at [153, 98] on div "Icon let our customers speak for us Heading 0 Icon Row Video Video Video Carous…" at bounding box center [366, 152] width 514 height 238
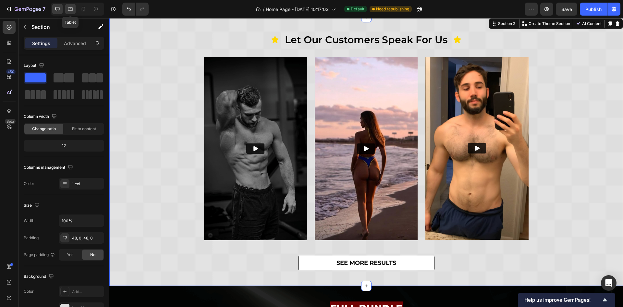
click at [69, 12] on icon at bounding box center [70, 9] width 6 height 6
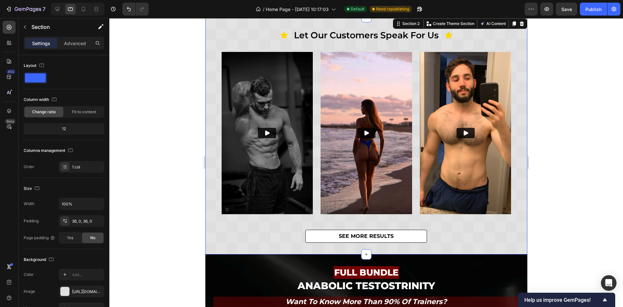
scroll to position [209, 0]
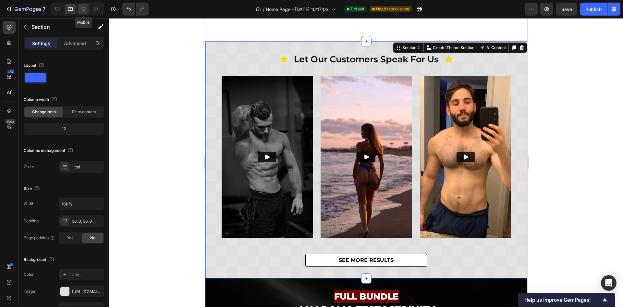
click at [81, 9] on icon at bounding box center [83, 9] width 6 height 6
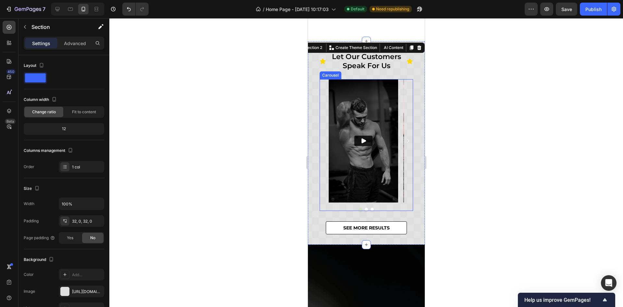
click at [400, 211] on div "SEE MORE results Button" at bounding box center [366, 222] width 111 height 23
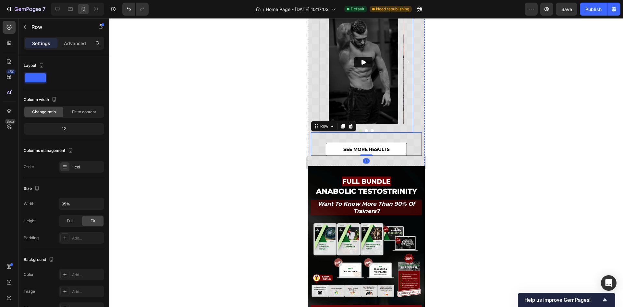
scroll to position [131, 0]
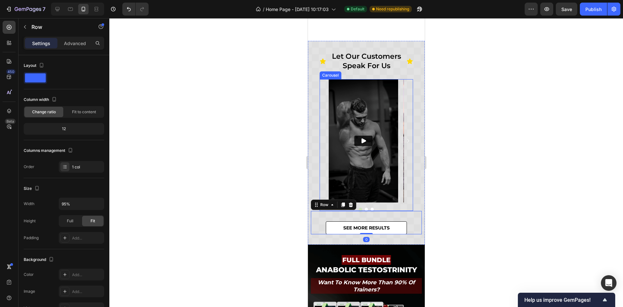
click at [404, 142] on icon "Carousel Next Arrow" at bounding box center [408, 141] width 8 height 8
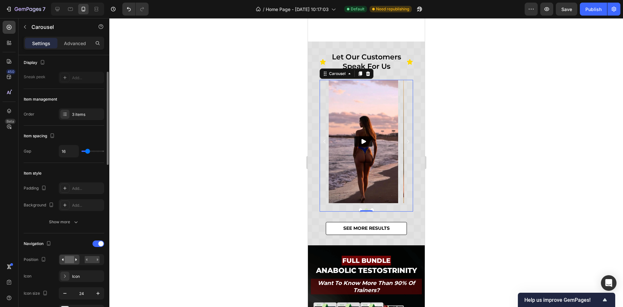
scroll to position [146, 0]
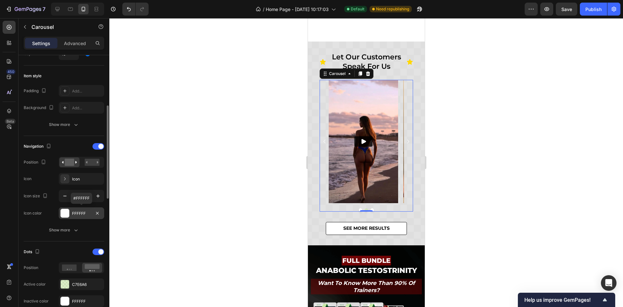
click at [76, 213] on div "FFFFFF" at bounding box center [81, 214] width 19 height 6
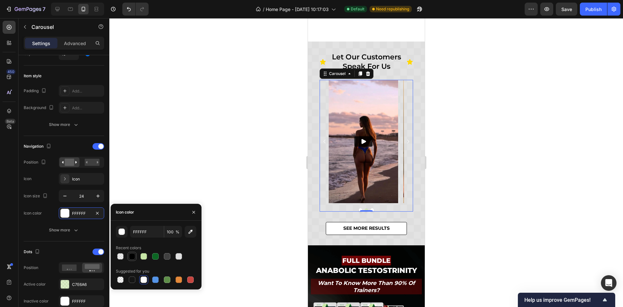
click at [132, 259] on div at bounding box center [132, 256] width 6 height 6
type input "000000"
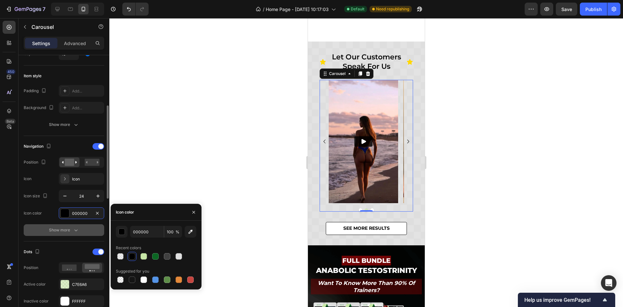
scroll to position [195, 0]
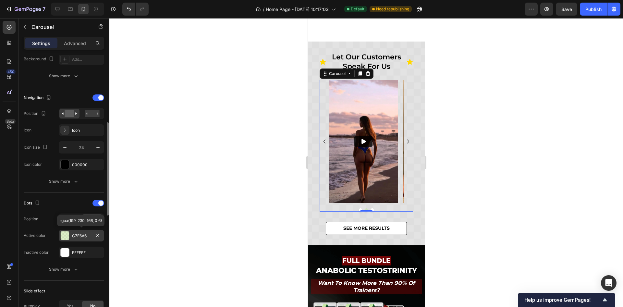
click at [80, 235] on div "C7E6A6" at bounding box center [81, 236] width 19 height 6
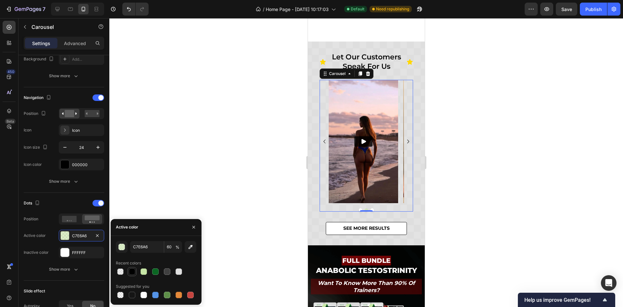
click at [129, 270] on div at bounding box center [132, 271] width 6 height 6
type input "000000"
type input "100"
click at [404, 139] on icon "Carousel Next Arrow" at bounding box center [408, 142] width 8 height 8
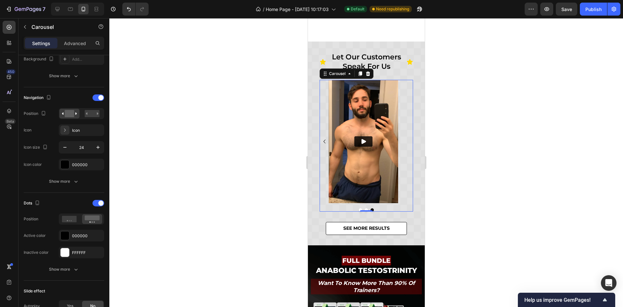
click at [324, 140] on icon "Carousel Back Arrow" at bounding box center [324, 142] width 8 height 8
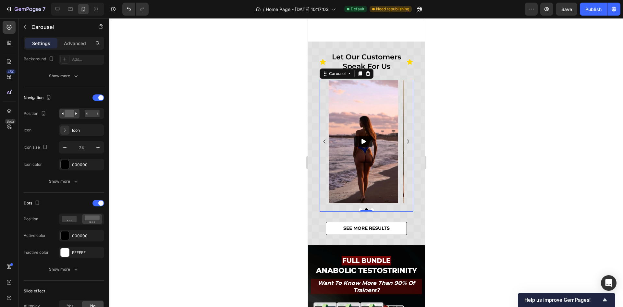
click at [324, 140] on icon "Carousel Back Arrow" at bounding box center [324, 142] width 8 height 8
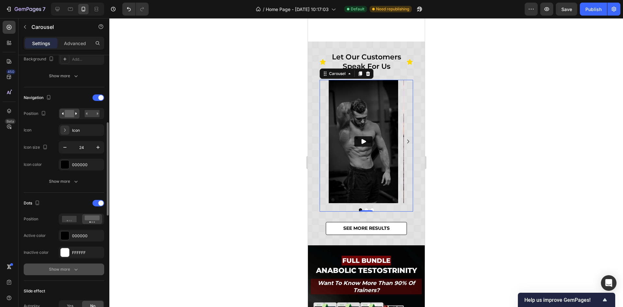
click at [73, 268] on icon "button" at bounding box center [76, 269] width 6 height 6
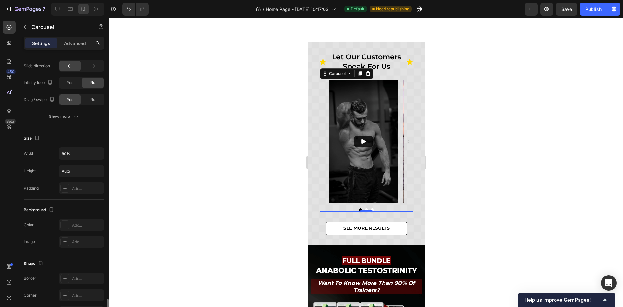
scroll to position [549, 0]
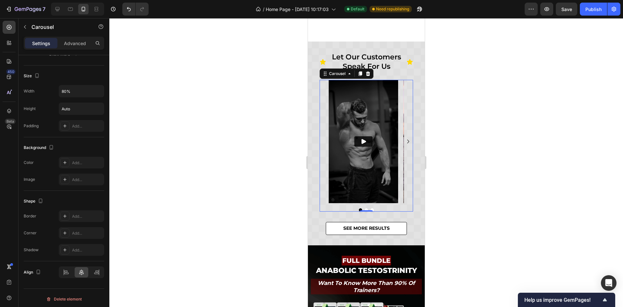
click at [487, 161] on div at bounding box center [366, 162] width 514 height 289
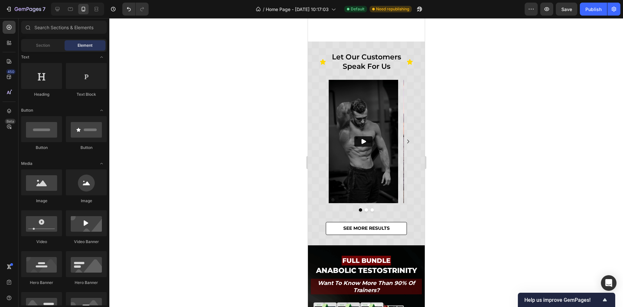
click at [470, 128] on div at bounding box center [366, 162] width 514 height 289
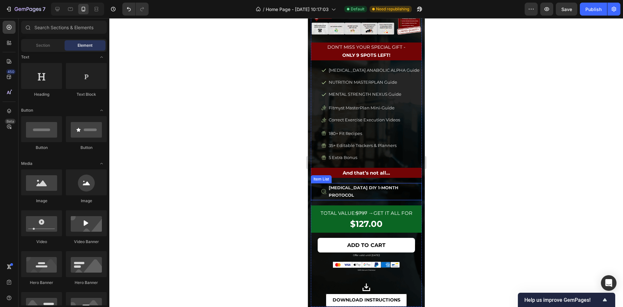
scroll to position [480, 0]
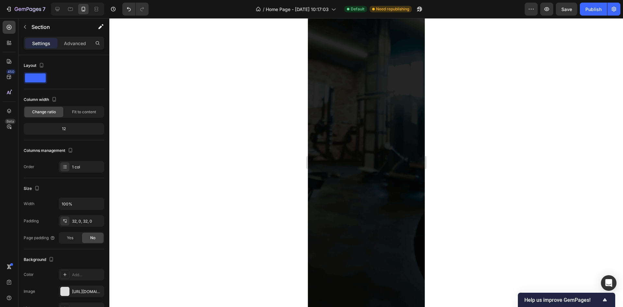
scroll to position [812, 0]
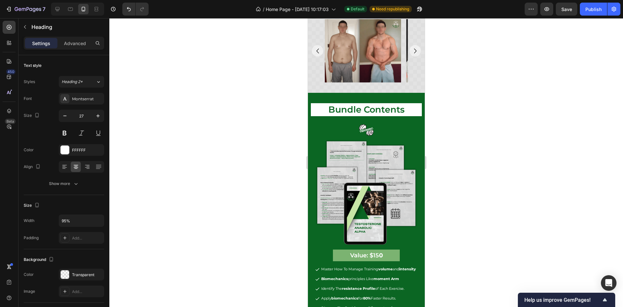
scroll to position [666, 0]
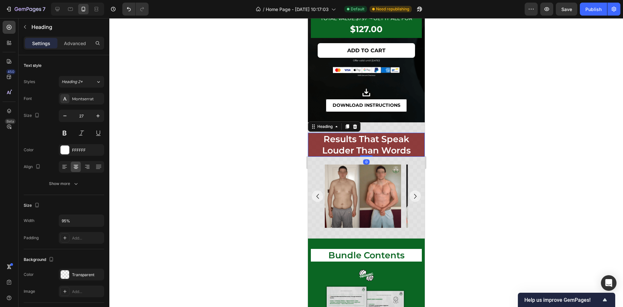
click at [327, 147] on h2 "results that speak louder than words" at bounding box center [366, 145] width 111 height 24
click at [494, 185] on div at bounding box center [366, 162] width 514 height 289
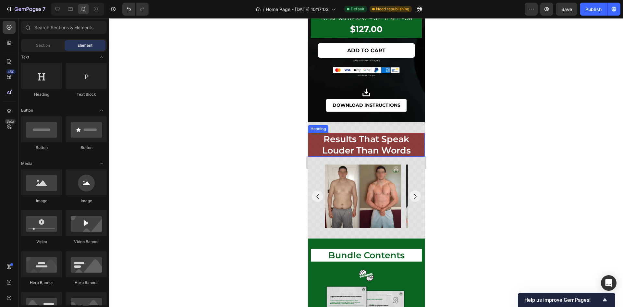
click at [315, 146] on p "results that speak louder than words" at bounding box center [366, 144] width 110 height 23
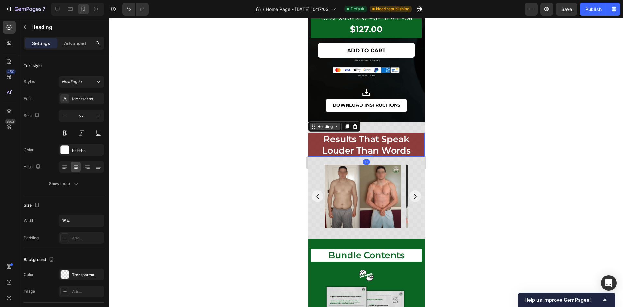
click at [328, 126] on div "Heading" at bounding box center [325, 127] width 18 height 6
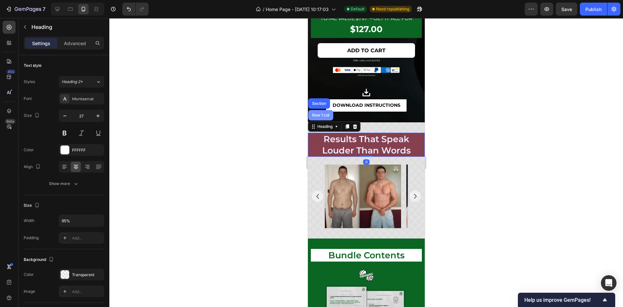
click at [328, 115] on div "Row 1 col" at bounding box center [321, 115] width 20 height 4
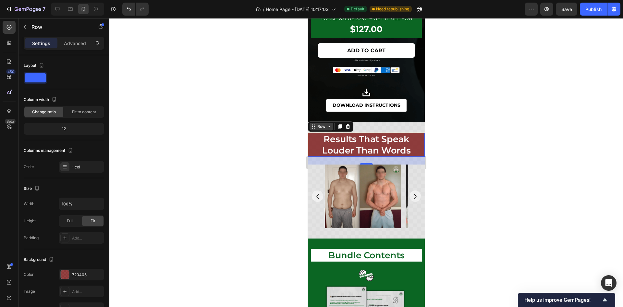
click at [325, 128] on div "Row" at bounding box center [321, 127] width 11 height 6
click at [332, 142] on p "results that speak louder than words" at bounding box center [366, 144] width 110 height 23
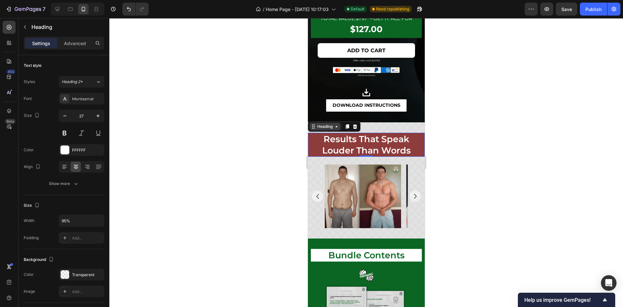
click at [323, 127] on div "Heading" at bounding box center [325, 127] width 18 height 6
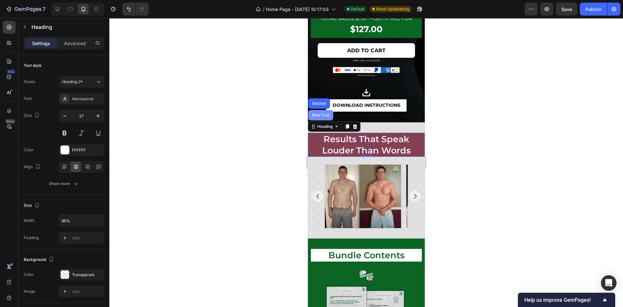
click at [327, 117] on div "Row 1 col" at bounding box center [320, 115] width 25 height 10
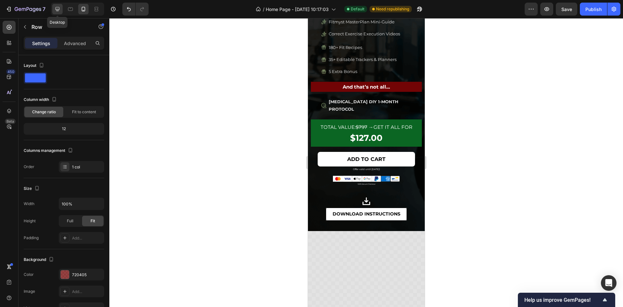
scroll to position [179, 0]
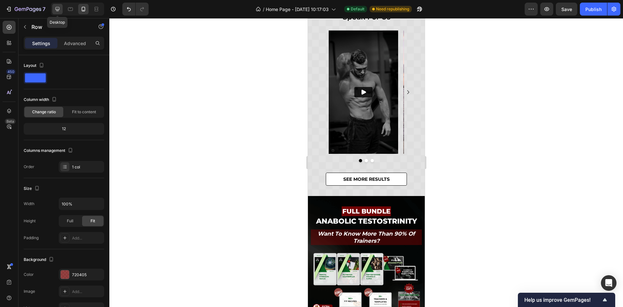
click at [59, 8] on icon at bounding box center [57, 9] width 6 height 6
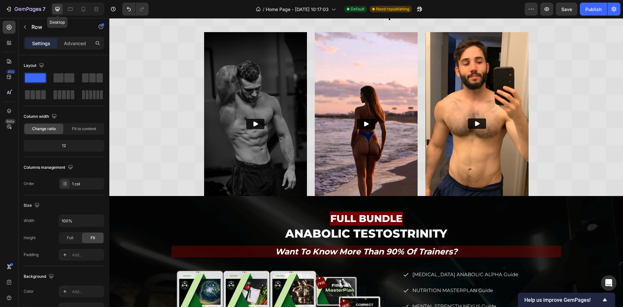
type input "1200"
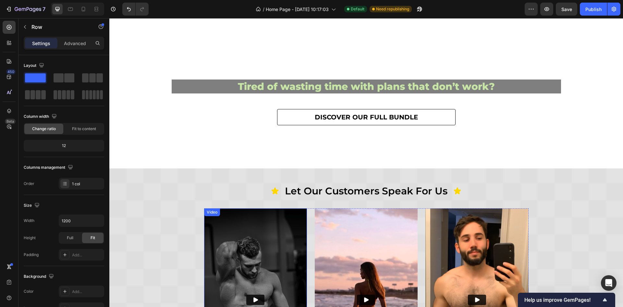
scroll to position [228, 0]
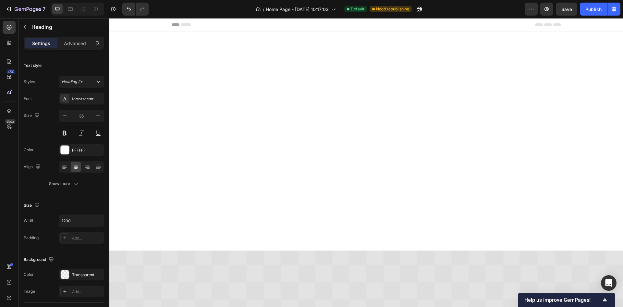
scroll to position [764, 0]
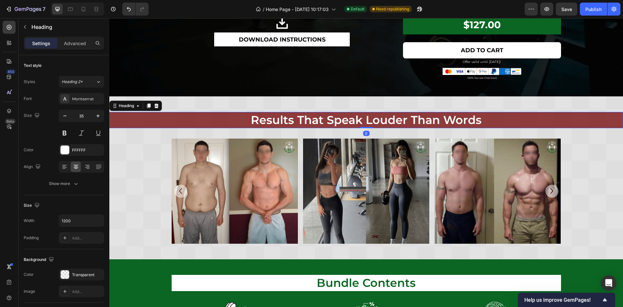
click at [257, 121] on h2 "results that speak louder than words" at bounding box center [366, 120] width 389 height 16
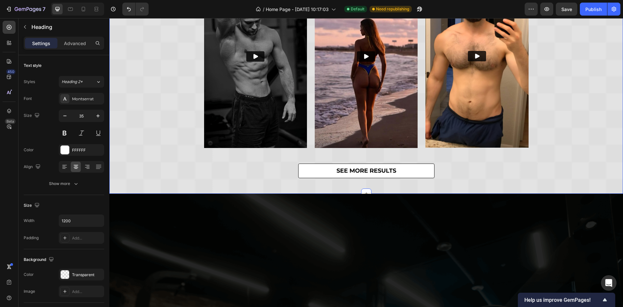
scroll to position [179, 0]
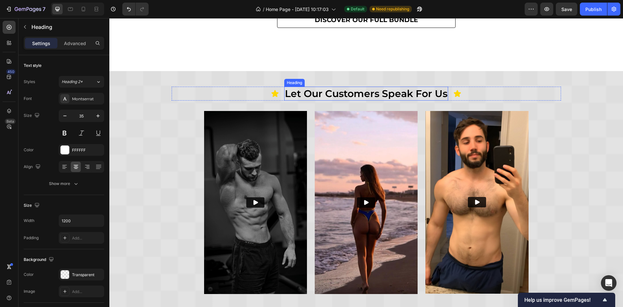
click at [322, 93] on h2 "let our customers speak for us" at bounding box center [366, 94] width 164 height 14
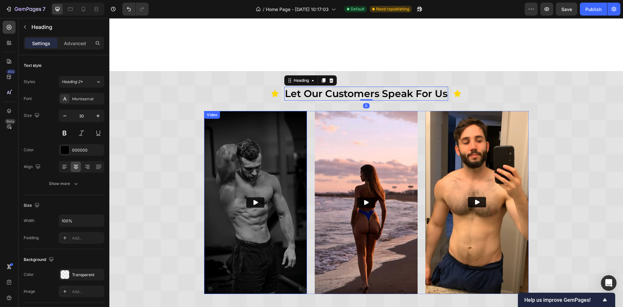
scroll to position [764, 0]
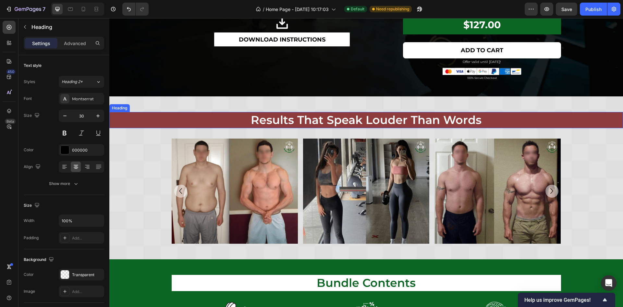
click at [221, 117] on h2 "results that speak louder than words" at bounding box center [366, 120] width 389 height 16
click at [139, 103] on icon at bounding box center [137, 105] width 5 height 5
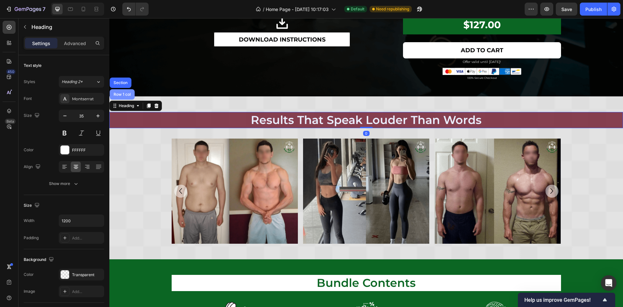
click at [129, 92] on div "Row 1 col" at bounding box center [122, 94] width 20 height 4
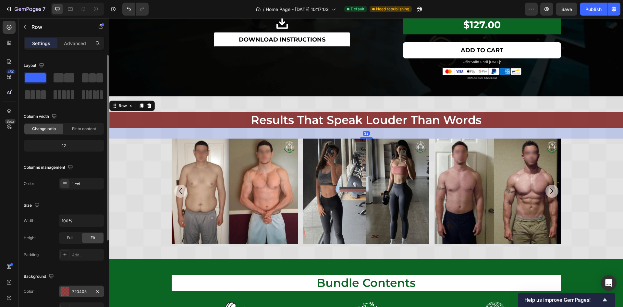
click at [68, 292] on div at bounding box center [65, 291] width 8 height 8
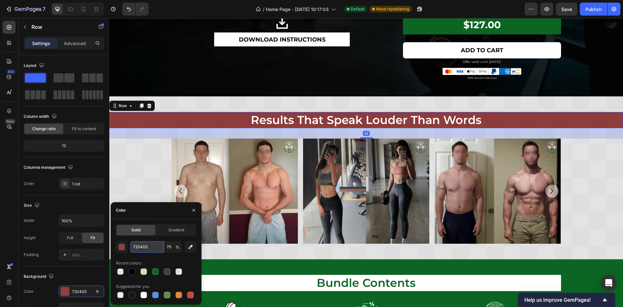
click at [141, 245] on input "720405" at bounding box center [147, 247] width 34 height 12
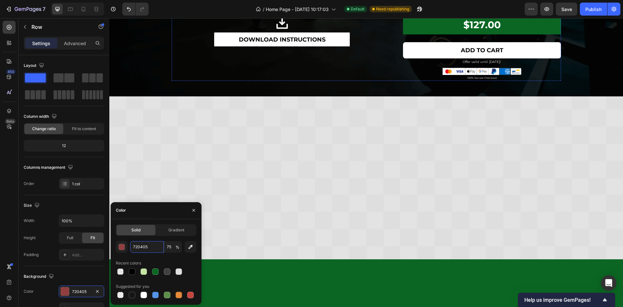
scroll to position [423, 0]
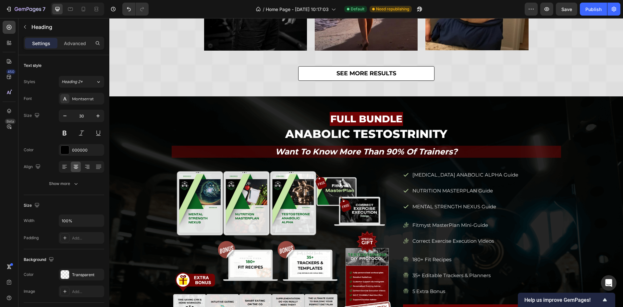
scroll to position [228, 0]
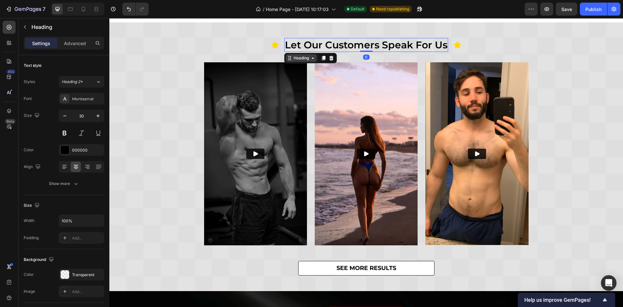
click at [292, 56] on div "Heading" at bounding box center [301, 58] width 18 height 6
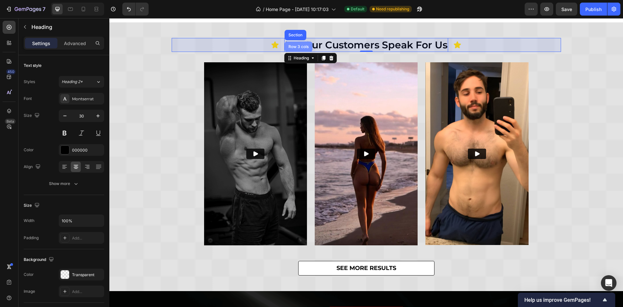
click at [298, 48] on div "Row 3 cols" at bounding box center [299, 47] width 28 height 10
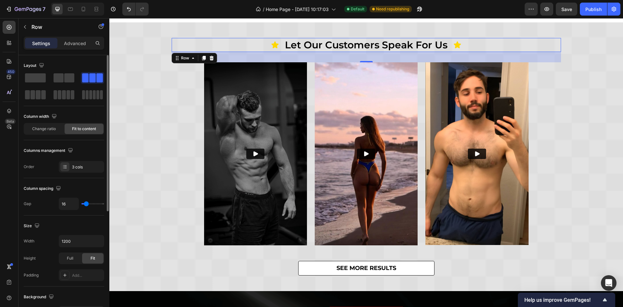
scroll to position [97, 0]
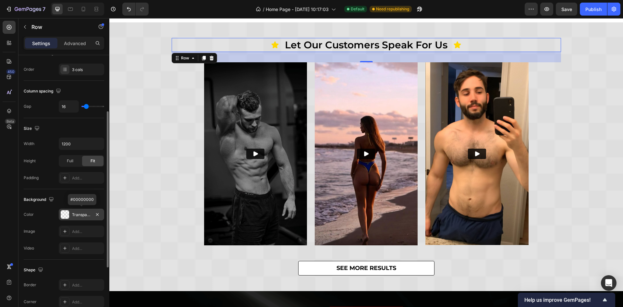
click at [76, 215] on div "Transparent" at bounding box center [81, 215] width 19 height 6
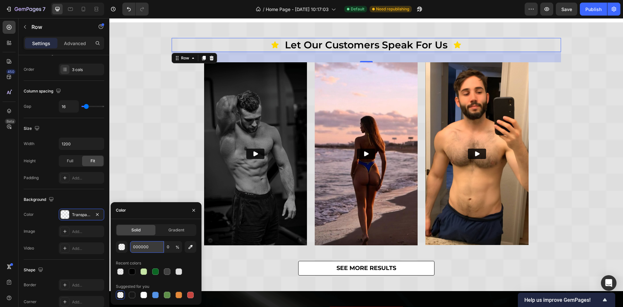
click at [141, 243] on input "000000" at bounding box center [147, 247] width 34 height 12
paste input "720405"
type input "720405"
click at [168, 250] on input "0" at bounding box center [173, 247] width 18 height 12
type input "75"
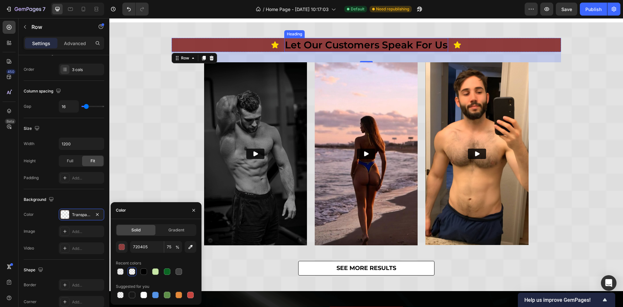
click at [400, 45] on h2 "let our customers speak for us" at bounding box center [366, 45] width 164 height 14
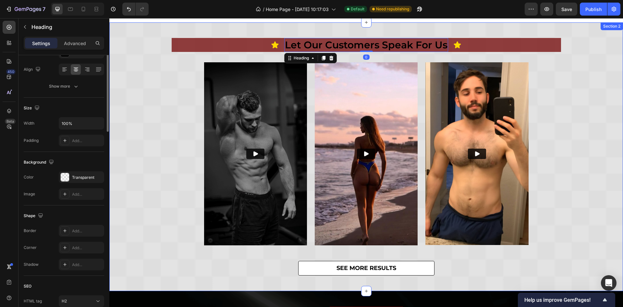
scroll to position [0, 0]
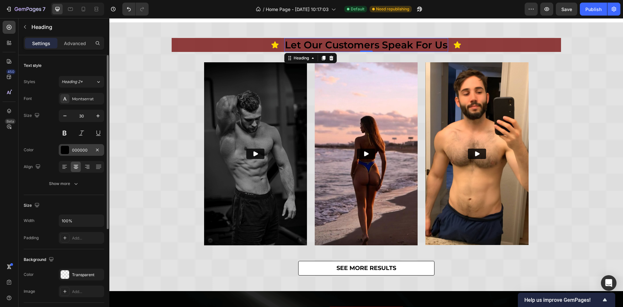
click at [80, 150] on div "000000" at bounding box center [81, 150] width 19 height 6
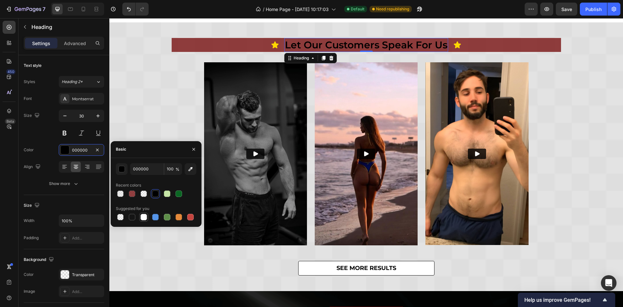
click at [143, 221] on div at bounding box center [143, 217] width 9 height 9
type input "FFFFFF"
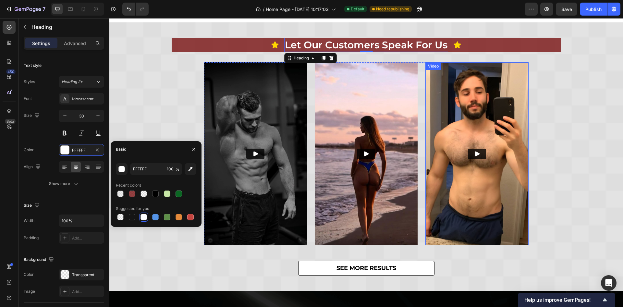
click at [570, 135] on div "Icon let our customers speak for us Heading 0 Icon Row Video Video Video Carous…" at bounding box center [366, 157] width 514 height 238
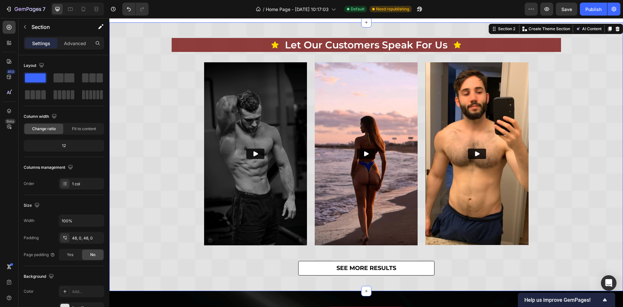
click at [593, 105] on div "Icon let our customers speak for us Heading Icon Row Video Video Video Carousel…" at bounding box center [366, 157] width 514 height 238
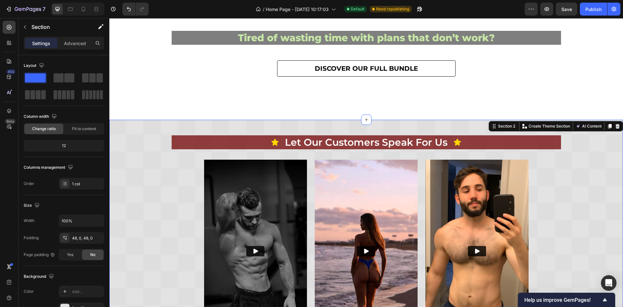
scroll to position [218, 0]
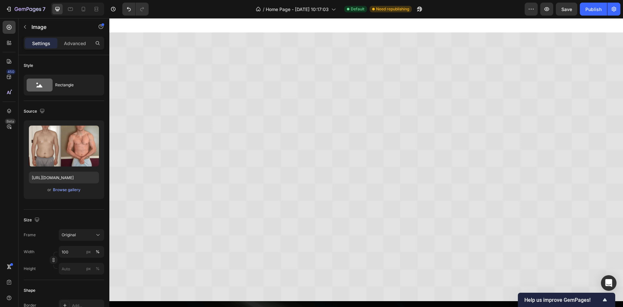
scroll to position [764, 0]
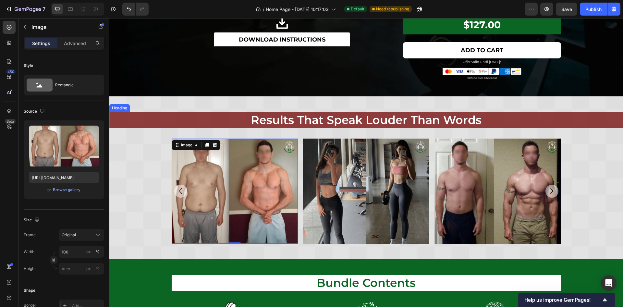
click at [252, 114] on h2 "results that speak louder than words" at bounding box center [366, 120] width 389 height 16
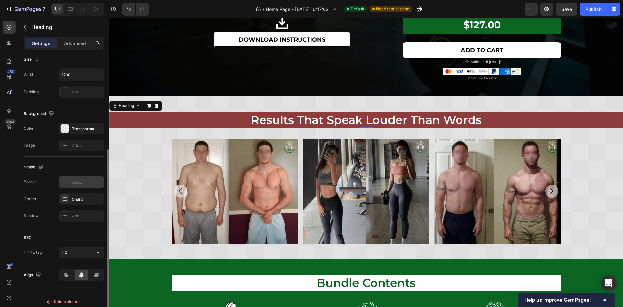
scroll to position [150, 0]
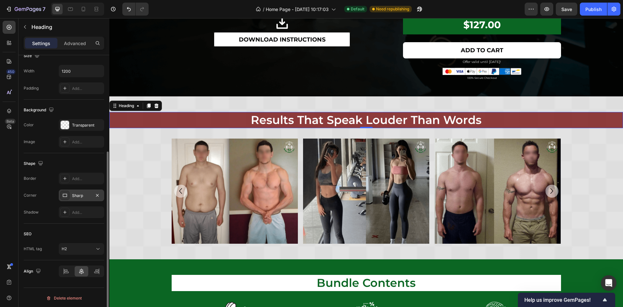
click at [80, 199] on div "Sharp" at bounding box center [81, 196] width 45 height 12
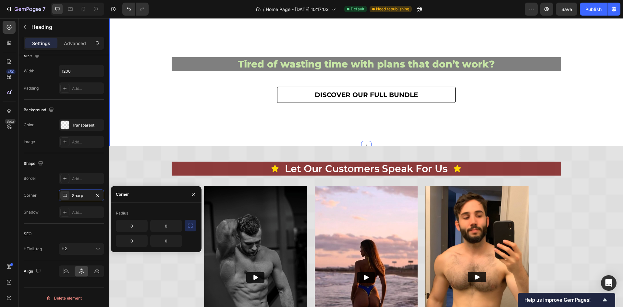
scroll to position [131, 0]
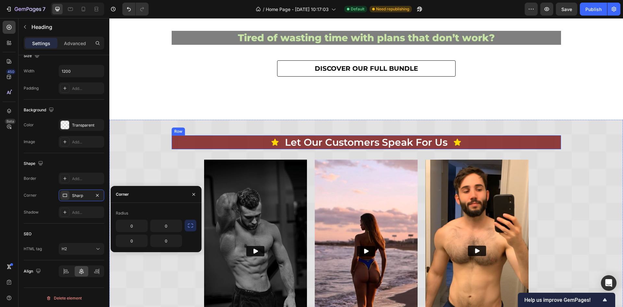
click at [179, 143] on div "Icon let our customers speak for us Heading Icon Row" at bounding box center [366, 142] width 389 height 14
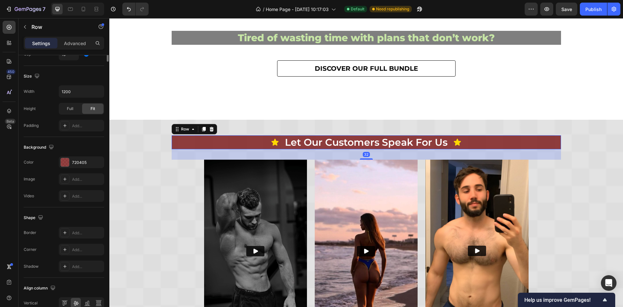
scroll to position [0, 0]
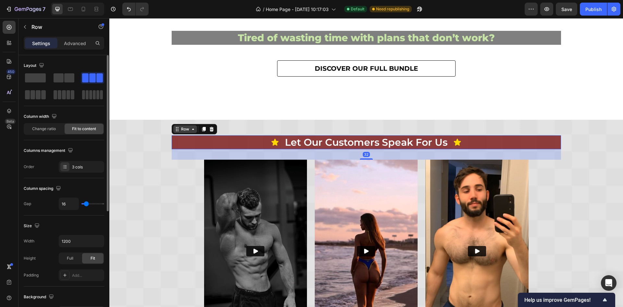
click at [184, 130] on div "Row" at bounding box center [185, 129] width 11 height 6
click at [83, 245] on input "1200" at bounding box center [81, 241] width 45 height 12
click at [93, 240] on button "button" at bounding box center [98, 241] width 12 height 12
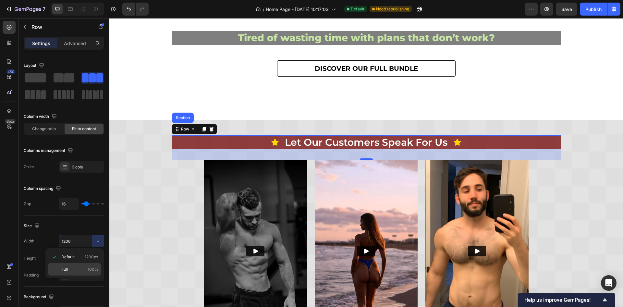
click at [86, 266] on p "Full 100%" at bounding box center [79, 269] width 37 height 6
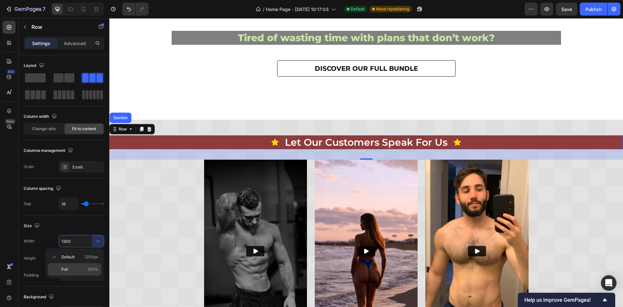
type input "100%"
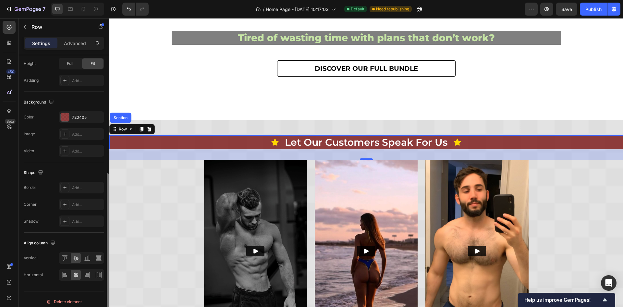
scroll to position [198, 0]
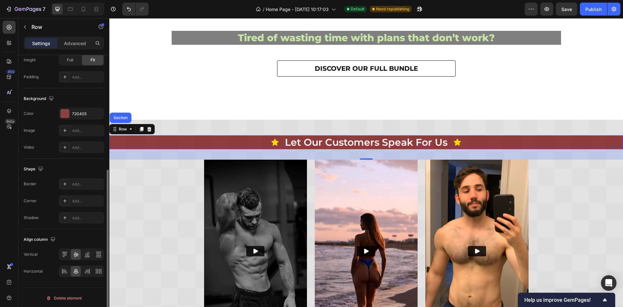
click at [59, 234] on div "Align column" at bounding box center [64, 239] width 80 height 10
click at [68, 202] on div at bounding box center [64, 200] width 9 height 9
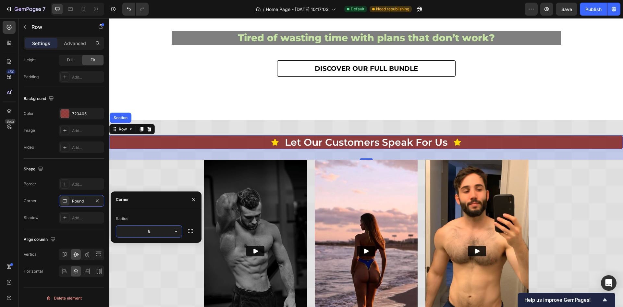
type input "0"
click at [50, 195] on div "Corner Round" at bounding box center [64, 201] width 80 height 12
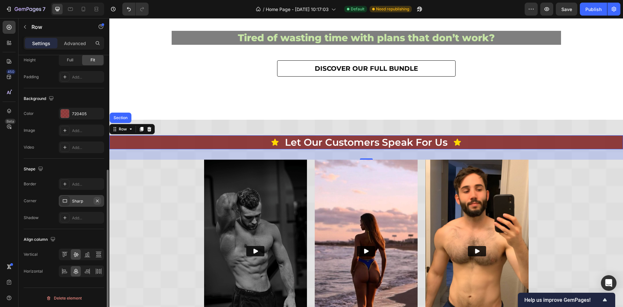
click at [96, 200] on icon "button" at bounding box center [97, 200] width 5 height 5
click at [597, 208] on div "Icon let our customers speak for us Heading Icon Row Section 32 Video Video Vid…" at bounding box center [366, 254] width 514 height 238
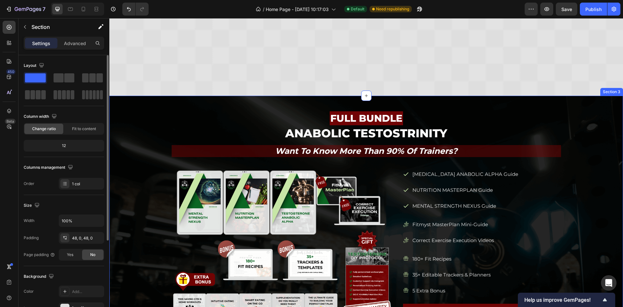
scroll to position [621, 0]
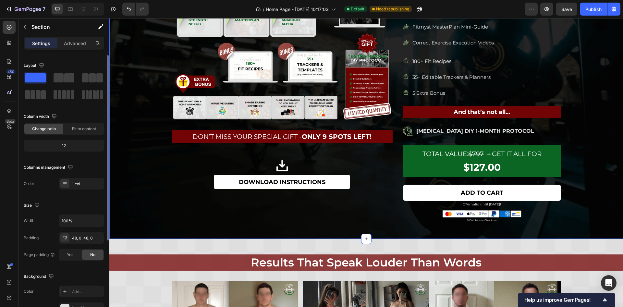
click at [365, 254] on h2 "results that speak louder than words" at bounding box center [366, 262] width 389 height 16
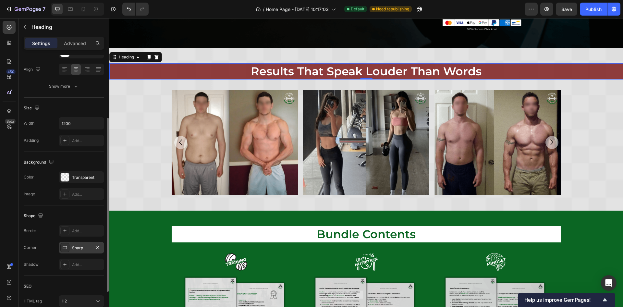
scroll to position [150, 0]
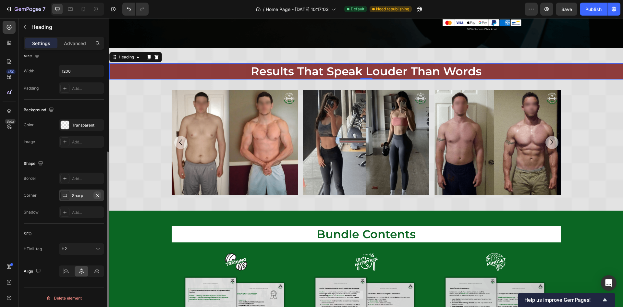
click at [96, 196] on icon "button" at bounding box center [97, 195] width 5 height 5
click at [73, 4] on div at bounding box center [70, 9] width 10 height 10
type input "32"
type input "95%"
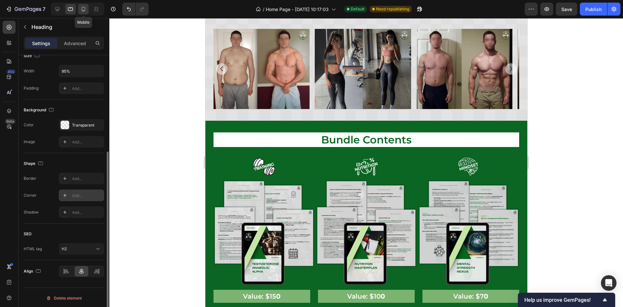
scroll to position [775, 0]
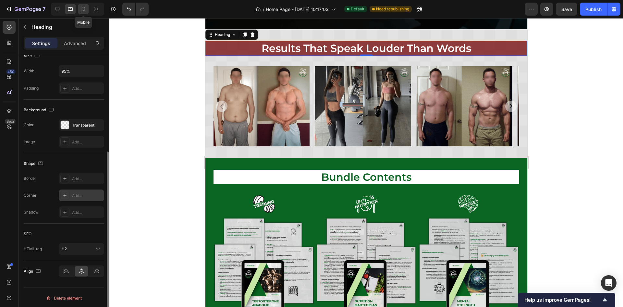
click at [86, 11] on icon at bounding box center [83, 9] width 6 height 6
type input "27"
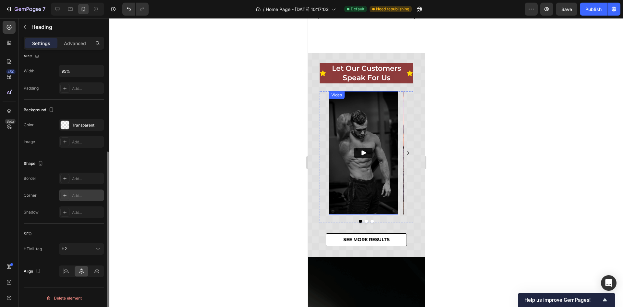
scroll to position [116, 0]
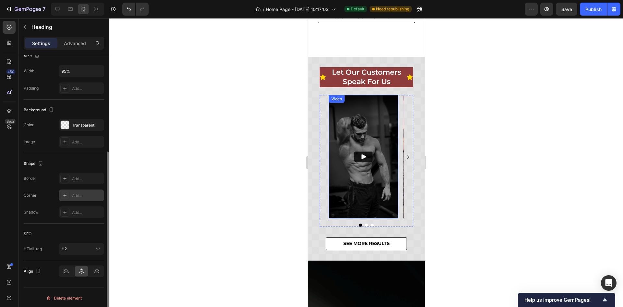
click at [400, 114] on div "Video Video Video" at bounding box center [365, 156] width 93 height 123
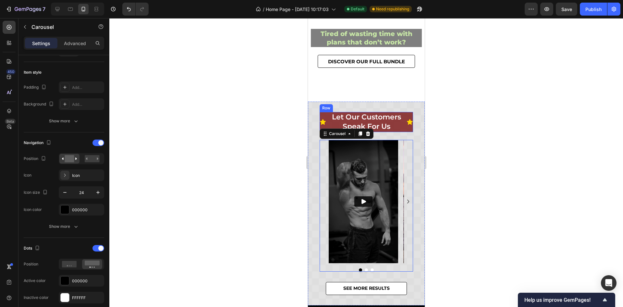
scroll to position [0, 0]
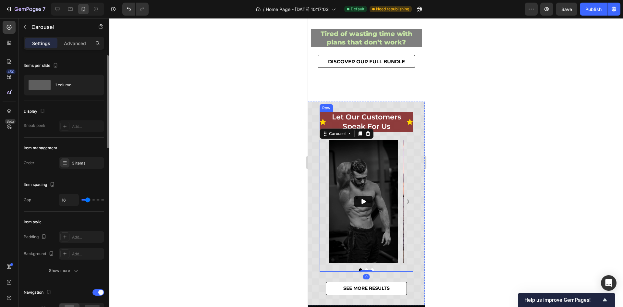
click at [406, 113] on div "Icon" at bounding box center [409, 122] width 6 height 20
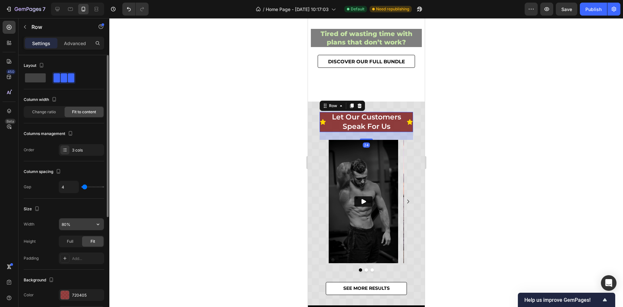
click at [75, 225] on input "80%" at bounding box center [81, 224] width 45 height 12
click at [95, 226] on icon "button" at bounding box center [98, 224] width 6 height 6
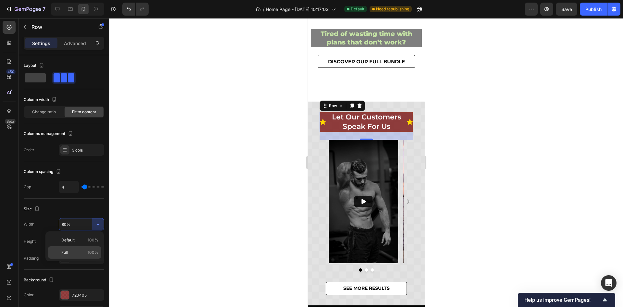
click at [81, 250] on p "Full 100%" at bounding box center [79, 253] width 37 height 6
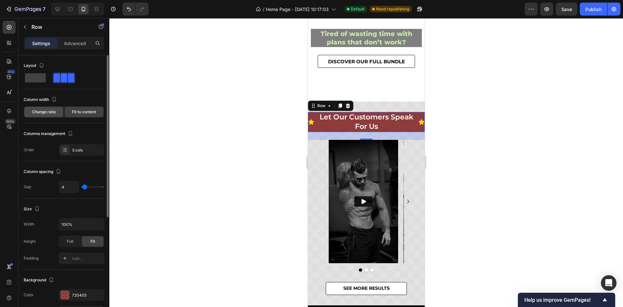
click at [50, 114] on span "Change ratio" at bounding box center [44, 112] width 24 height 6
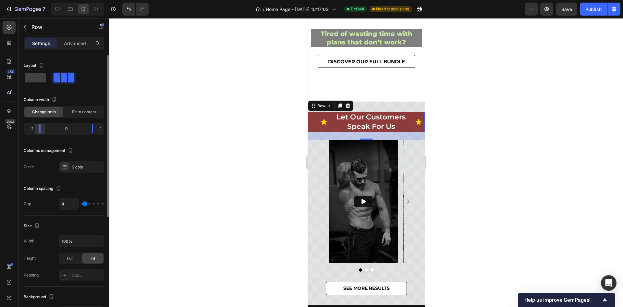
click at [38, 130] on div at bounding box center [40, 128] width 12 height 9
click at [89, 127] on div at bounding box center [88, 128] width 12 height 9
click at [131, 10] on icon "Undo/Redo" at bounding box center [129, 9] width 6 height 6
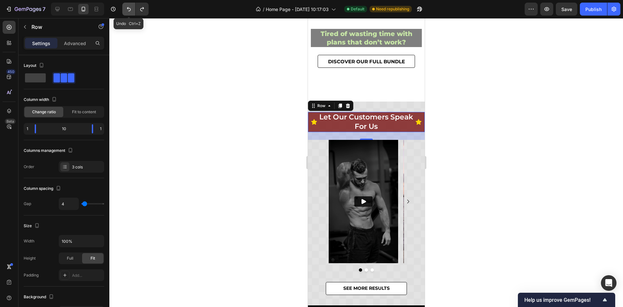
click at [131, 10] on icon "Undo/Redo" at bounding box center [129, 9] width 6 height 6
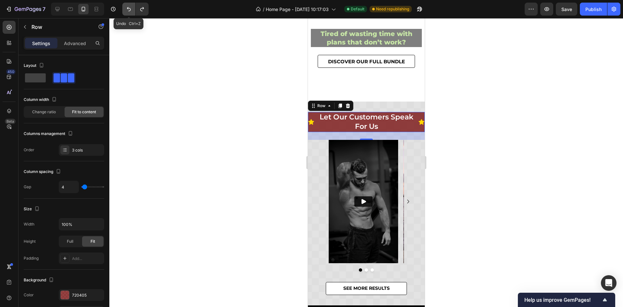
click at [131, 10] on icon "Undo/Redo" at bounding box center [129, 9] width 6 height 6
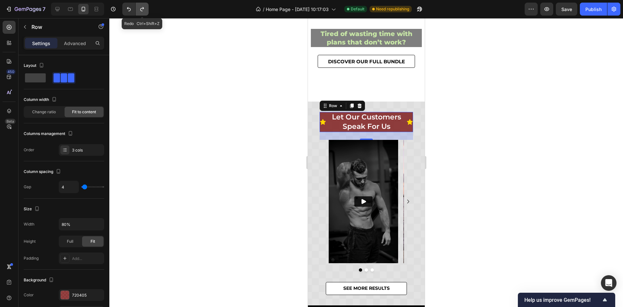
click at [142, 10] on icon "Undo/Redo" at bounding box center [142, 9] width 6 height 6
type input "100%"
click at [142, 10] on icon "Undo/Redo" at bounding box center [142, 9] width 6 height 6
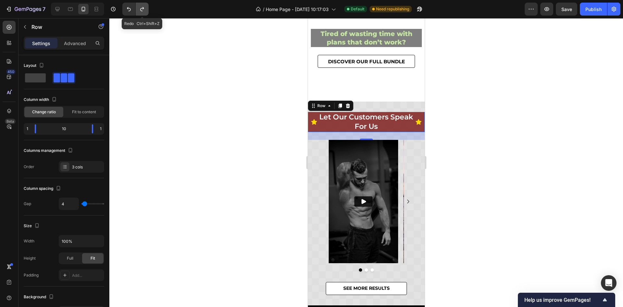
click at [142, 10] on icon "Undo/Redo" at bounding box center [142, 9] width 6 height 6
click at [484, 109] on div at bounding box center [366, 162] width 514 height 289
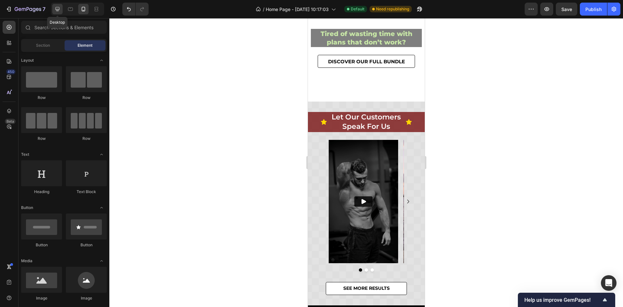
click at [59, 7] on icon at bounding box center [57, 9] width 4 height 4
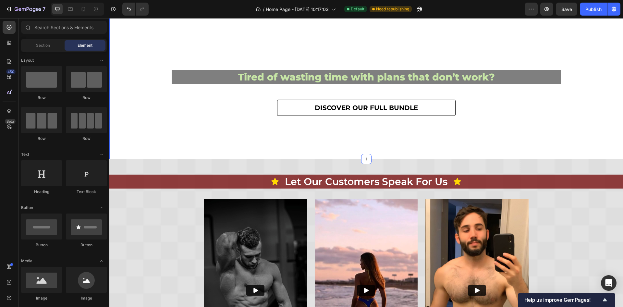
scroll to position [97, 0]
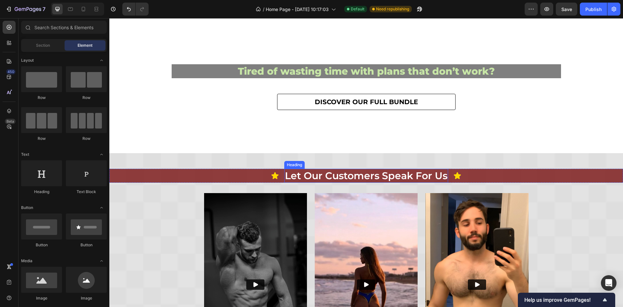
click at [346, 176] on h2 "let our customers speak for us" at bounding box center [366, 176] width 164 height 14
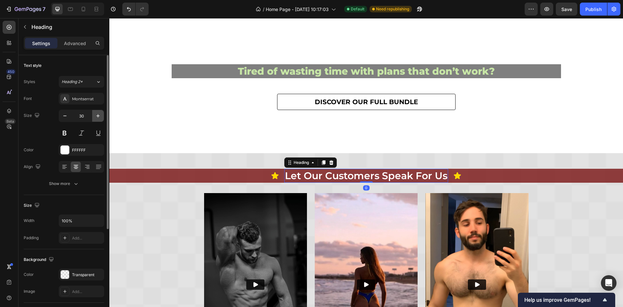
click at [96, 116] on icon "button" at bounding box center [98, 116] width 6 height 6
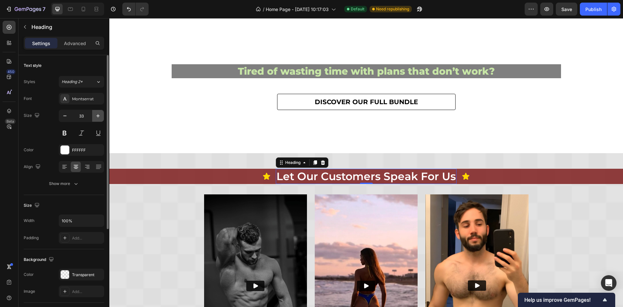
click at [96, 116] on icon "button" at bounding box center [98, 116] width 6 height 6
type input "35"
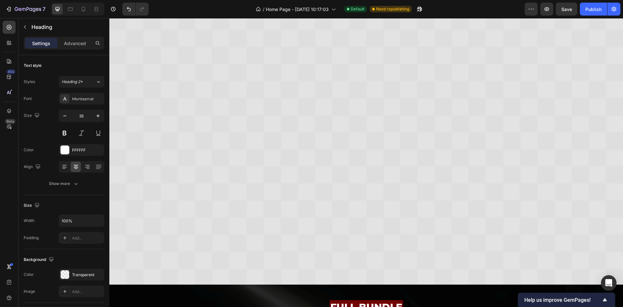
scroll to position [779, 0]
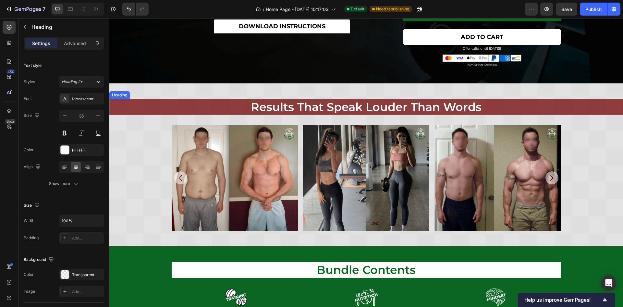
click at [339, 109] on h2 "results that speak louder than words" at bounding box center [366, 107] width 389 height 16
click at [332, 271] on h2 "bundle contents" at bounding box center [366, 270] width 389 height 16
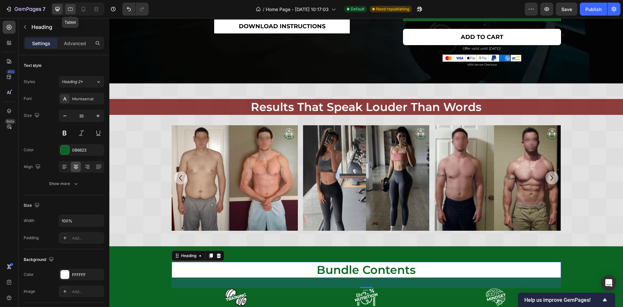
drag, startPoint x: 65, startPoint y: 6, endPoint x: 80, endPoint y: 123, distance: 117.8
click at [65, 6] on div at bounding box center [70, 9] width 10 height 10
type input "32"
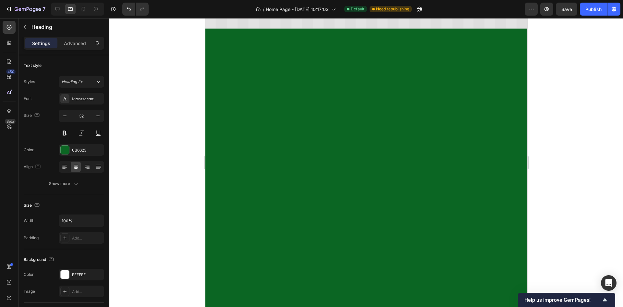
scroll to position [195, 0]
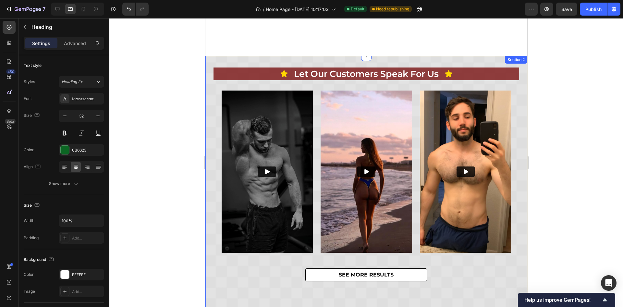
click at [250, 76] on div "Icon let our customers speak for us Heading Icon Row" at bounding box center [366, 74] width 306 height 13
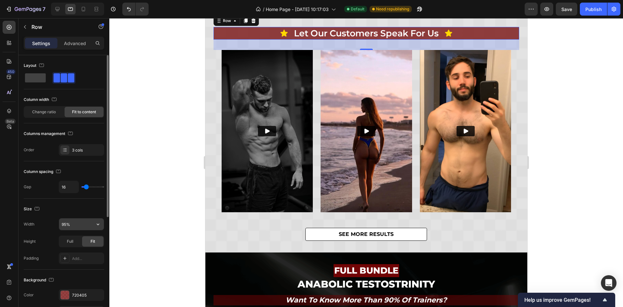
click at [77, 225] on input "95%" at bounding box center [81, 224] width 45 height 12
click at [99, 225] on icon "button" at bounding box center [98, 224] width 6 height 6
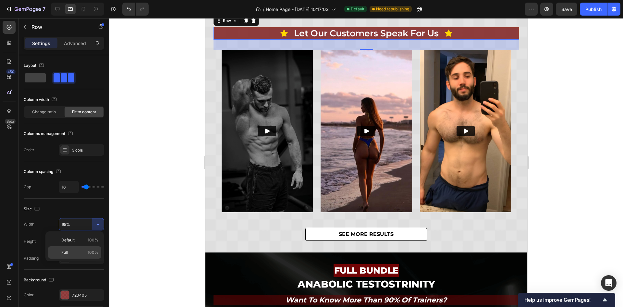
click at [79, 250] on p "Full 100%" at bounding box center [79, 253] width 37 height 6
type input "100%"
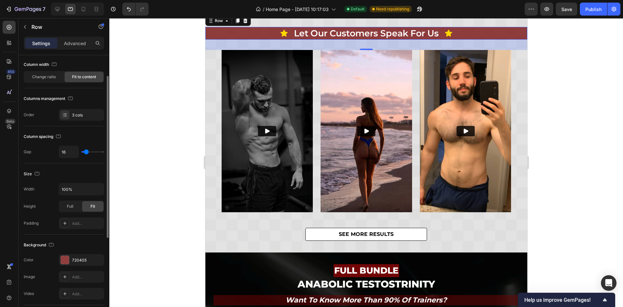
scroll to position [0, 0]
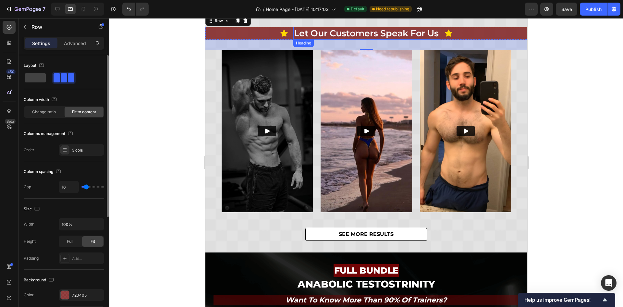
click at [318, 40] on h2 "let our customers speak for us" at bounding box center [366, 33] width 146 height 13
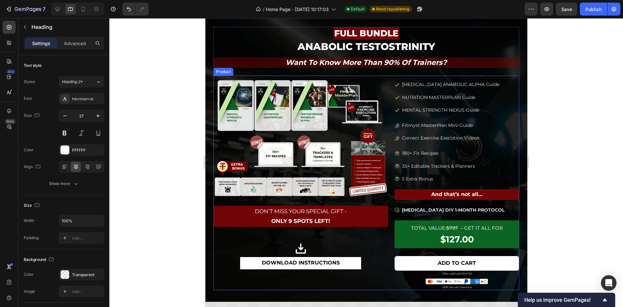
scroll to position [535, 0]
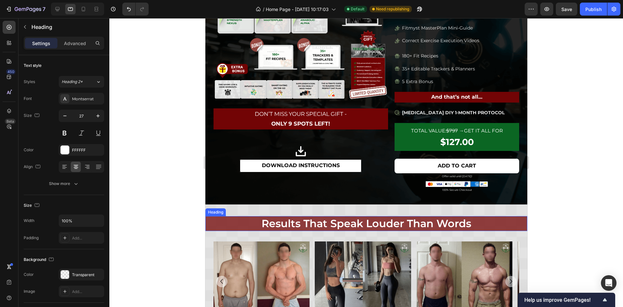
click at [370, 225] on h2 "results that speak louder than words" at bounding box center [366, 223] width 306 height 15
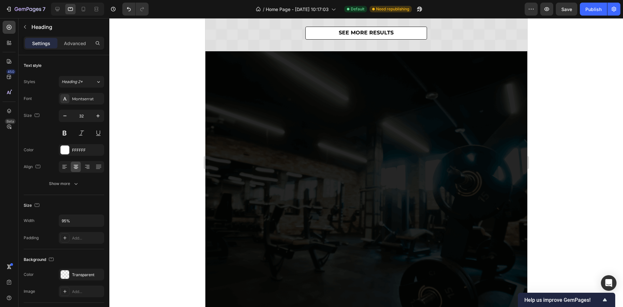
scroll to position [97, 0]
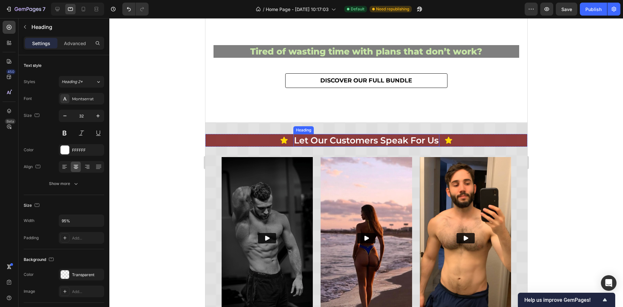
click at [368, 140] on h2 "let our customers speak for us" at bounding box center [366, 140] width 146 height 13
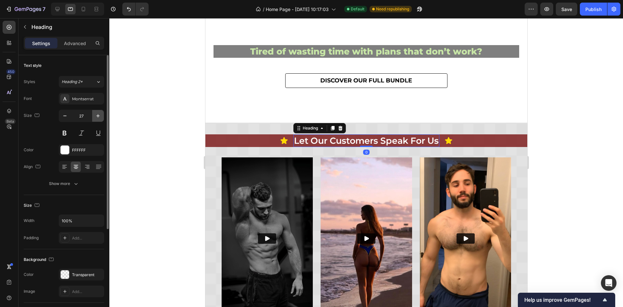
click at [96, 119] on icon "button" at bounding box center [98, 116] width 6 height 6
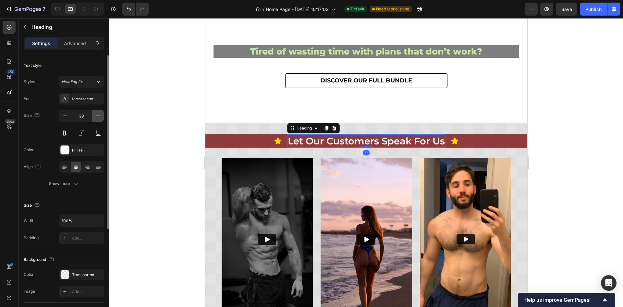
click at [96, 119] on icon "button" at bounding box center [98, 116] width 6 height 6
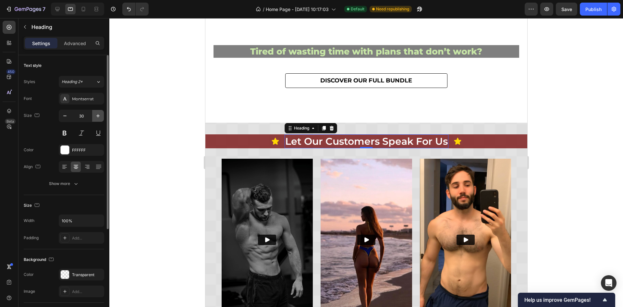
click at [96, 119] on icon "button" at bounding box center [98, 116] width 6 height 6
type input "32"
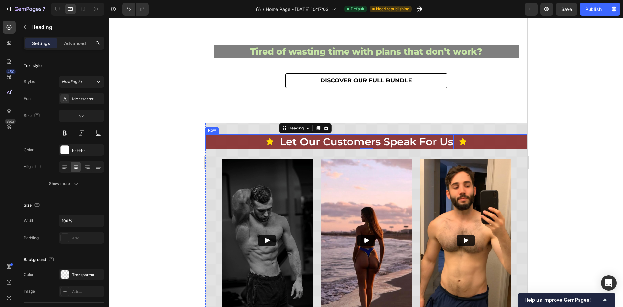
click at [224, 141] on div "Icon let our customers speak for us Heading 0 Icon Row" at bounding box center [366, 141] width 322 height 15
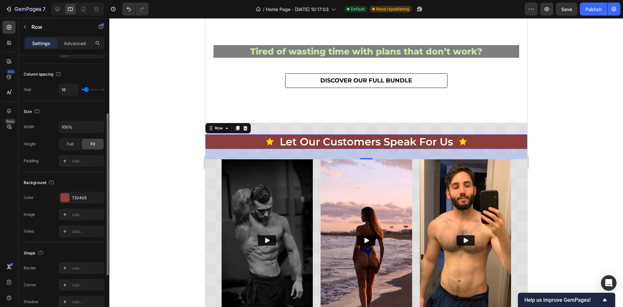
scroll to position [181, 0]
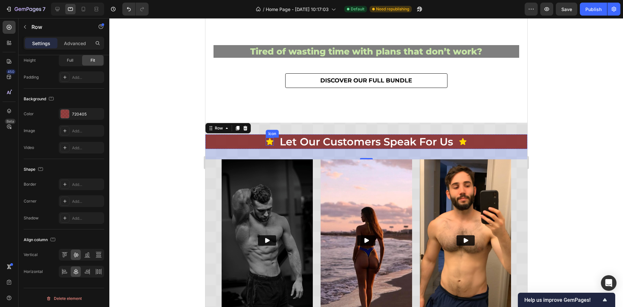
click at [265, 139] on icon at bounding box center [269, 142] width 8 height 8
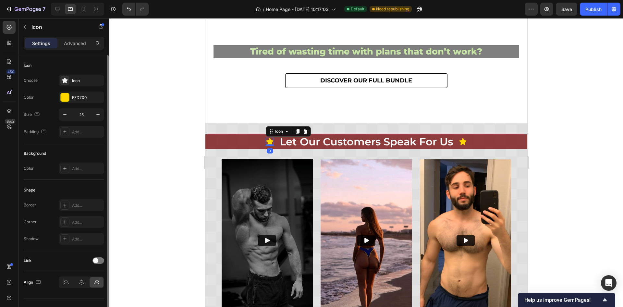
scroll to position [0, 0]
click at [278, 131] on div "Icon" at bounding box center [279, 131] width 10 height 0
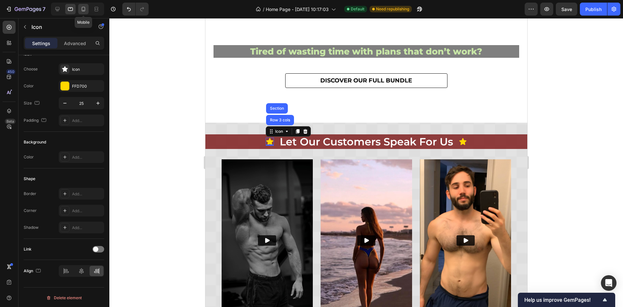
click at [84, 11] on icon at bounding box center [83, 9] width 6 height 6
type input "20"
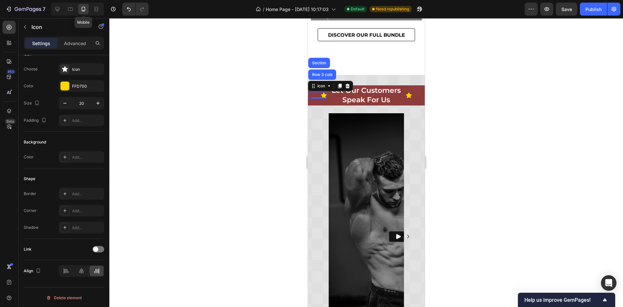
click at [361, 141] on img at bounding box center [397, 236] width 139 height 247
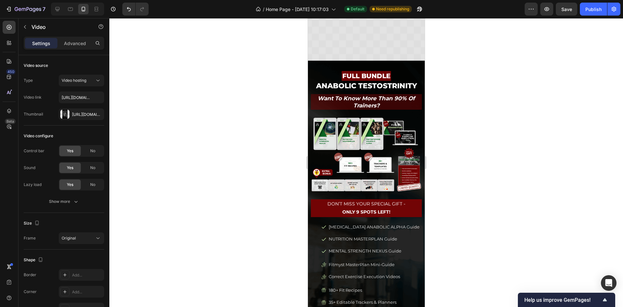
scroll to position [510, 0]
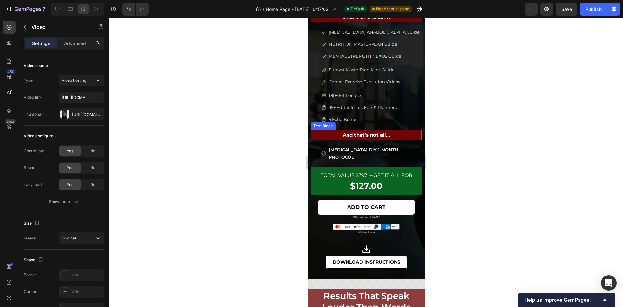
click at [369, 289] on h2 "results that speak louder than words" at bounding box center [366, 301] width 111 height 24
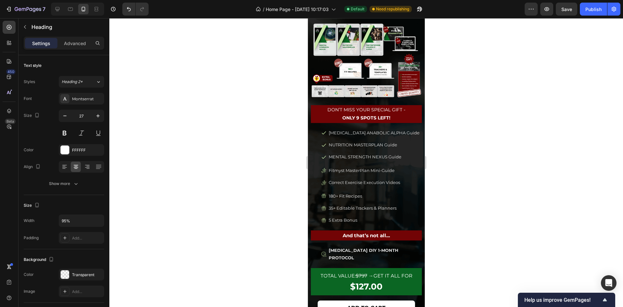
scroll to position [120, 0]
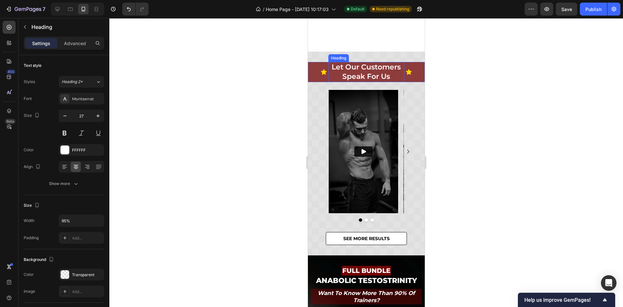
click at [369, 69] on h2 "let our customers speak for us" at bounding box center [366, 72] width 76 height 20
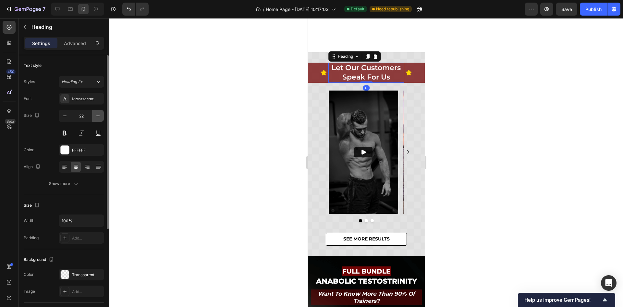
click at [99, 115] on icon "button" at bounding box center [97, 115] width 3 height 3
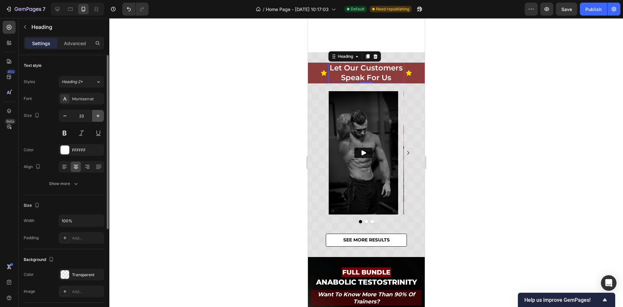
click at [99, 115] on icon "button" at bounding box center [97, 115] width 3 height 3
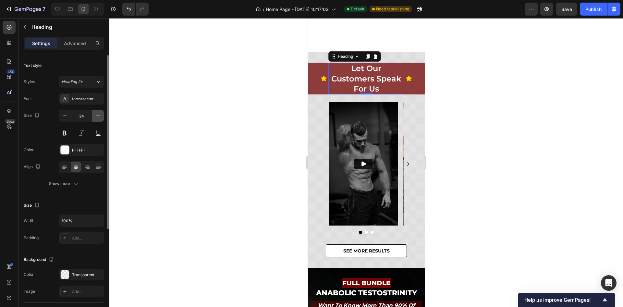
click at [99, 115] on icon "button" at bounding box center [97, 115] width 3 height 3
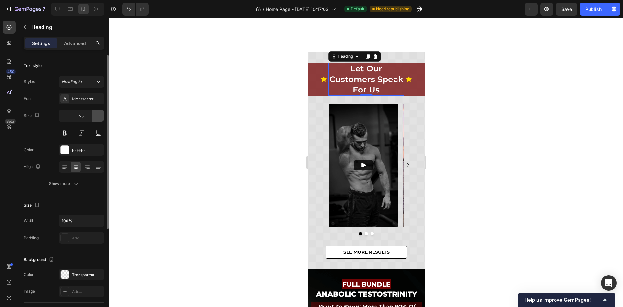
click at [99, 115] on icon "button" at bounding box center [97, 115] width 3 height 3
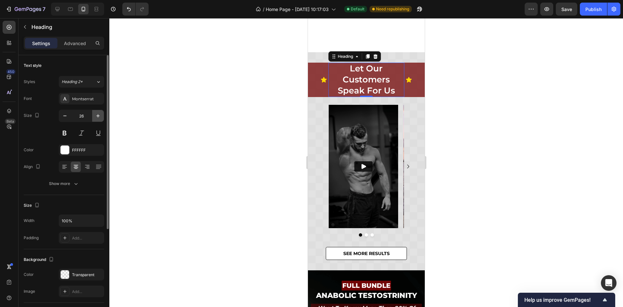
click at [99, 115] on icon "button" at bounding box center [97, 115] width 3 height 3
type input "27"
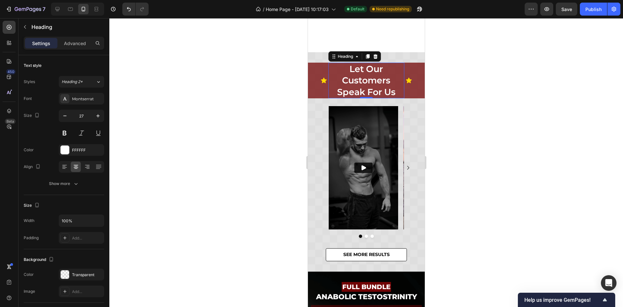
click at [486, 116] on div at bounding box center [366, 162] width 514 height 289
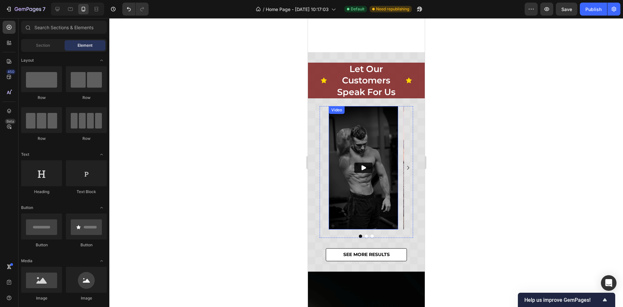
scroll to position [71, 0]
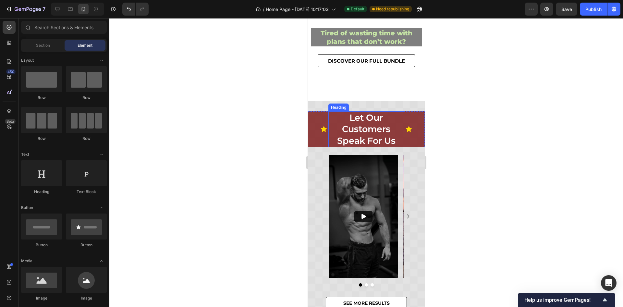
click at [394, 131] on h2 "let our customers speak for us" at bounding box center [366, 128] width 76 height 35
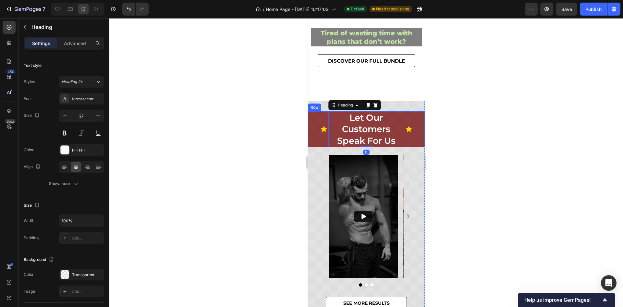
click at [413, 116] on div "Icon" at bounding box center [414, 128] width 19 height 35
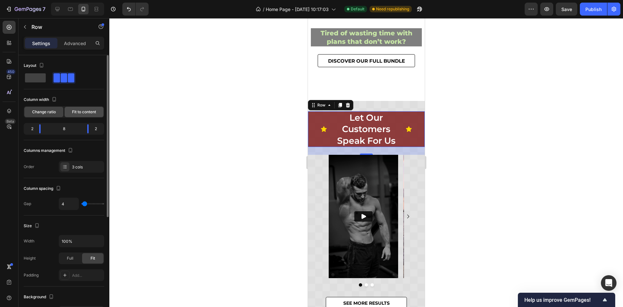
click at [85, 112] on span "Fit to content" at bounding box center [84, 112] width 24 height 6
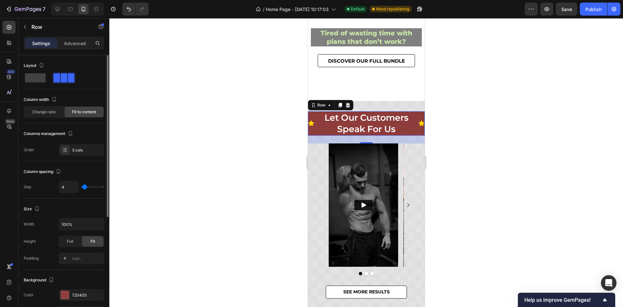
type input "0"
drag, startPoint x: 83, startPoint y: 188, endPoint x: 58, endPoint y: 189, distance: 24.4
type input "0"
click at [81, 188] on input "range" at bounding box center [92, 186] width 23 height 1
click at [313, 124] on icon at bounding box center [311, 124] width 6 height 6
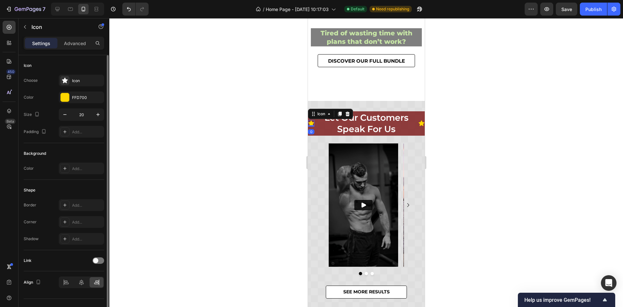
scroll to position [11, 0]
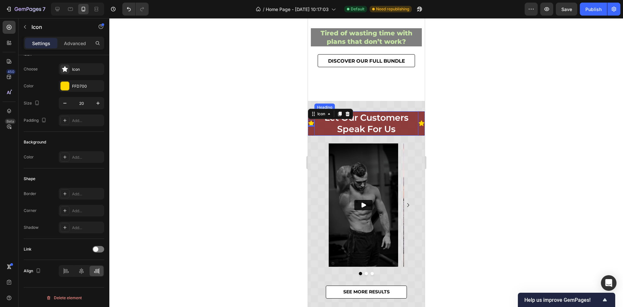
click at [402, 124] on h2 "let our customers speak for us" at bounding box center [366, 123] width 104 height 24
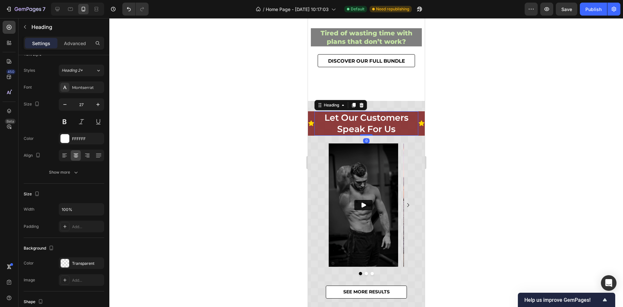
scroll to position [0, 0]
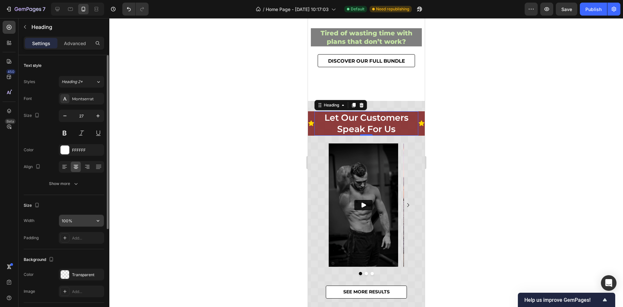
click at [83, 221] on input "100%" at bounding box center [81, 221] width 45 height 12
click at [99, 222] on icon "button" at bounding box center [98, 220] width 6 height 6
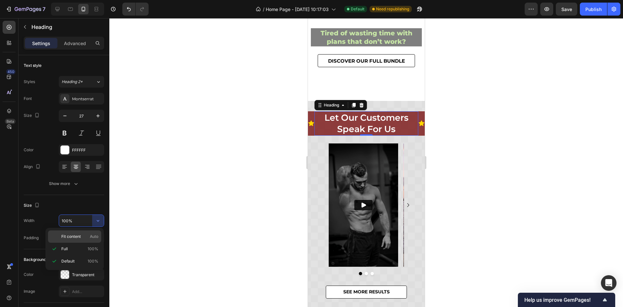
click at [96, 237] on span "Auto" at bounding box center [94, 237] width 8 height 6
type input "Auto"
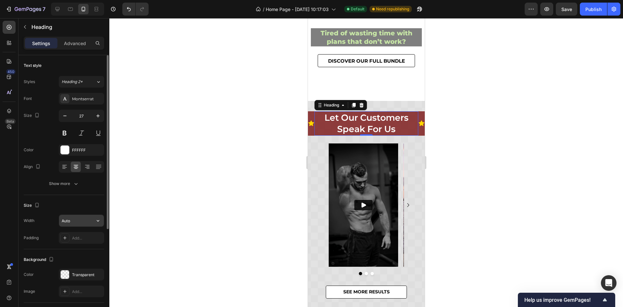
click at [77, 222] on input "Auto" at bounding box center [81, 221] width 45 height 12
click at [95, 223] on button "button" at bounding box center [98, 221] width 12 height 12
click at [92, 204] on div "Size" at bounding box center [64, 205] width 80 height 10
click at [469, 125] on div at bounding box center [366, 162] width 514 height 289
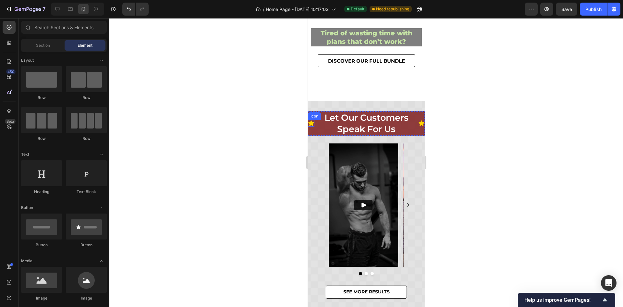
click at [310, 122] on icon at bounding box center [311, 124] width 6 height 6
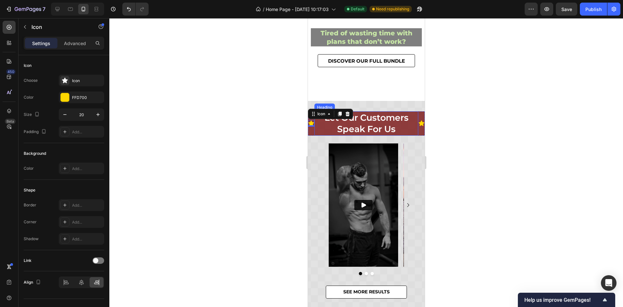
click at [321, 127] on h2 "let our customers speak for us" at bounding box center [366, 123] width 104 height 24
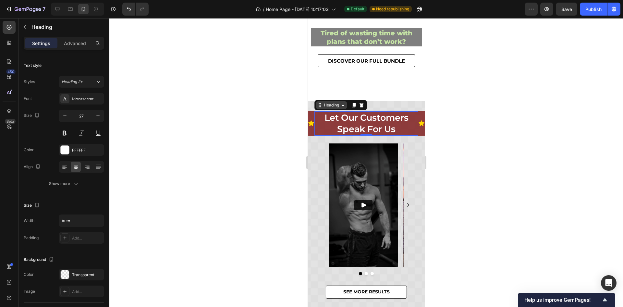
click at [342, 105] on icon at bounding box center [342, 105] width 5 height 5
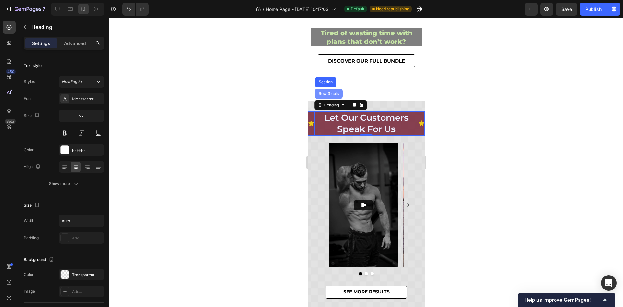
click at [326, 95] on div "Row 3 cols" at bounding box center [328, 94] width 28 height 10
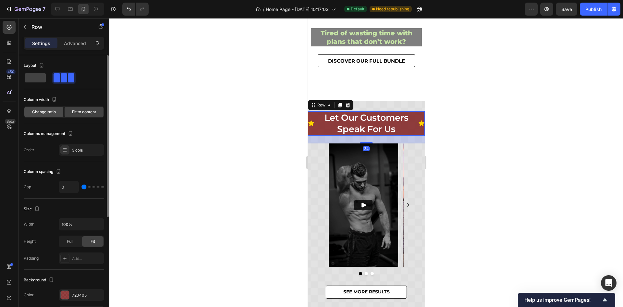
click at [52, 115] on div "Change ratio" at bounding box center [43, 112] width 39 height 10
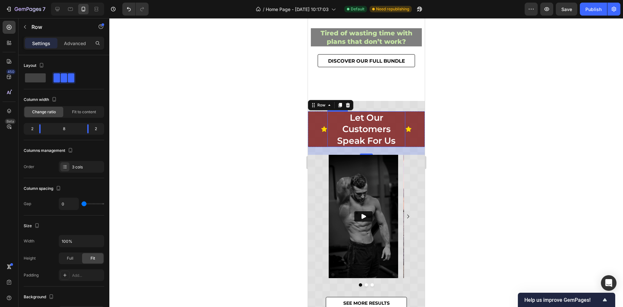
click at [396, 126] on h2 "let our customers speak for us" at bounding box center [366, 128] width 78 height 35
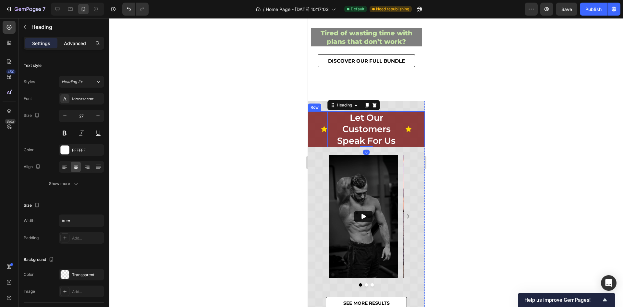
click at [80, 42] on p "Advanced" at bounding box center [75, 43] width 22 height 7
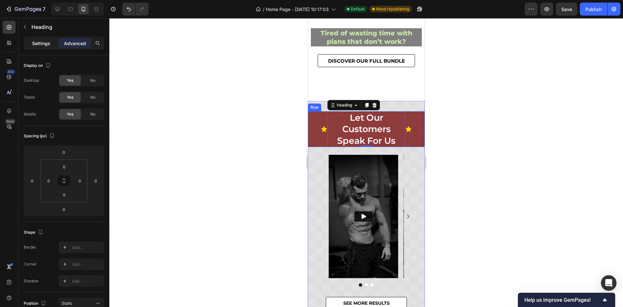
click at [41, 44] on p "Settings" at bounding box center [41, 43] width 18 height 7
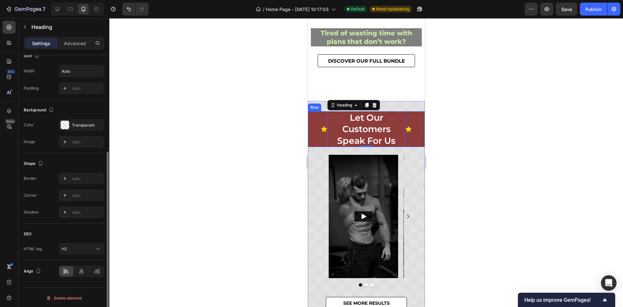
scroll to position [52, 0]
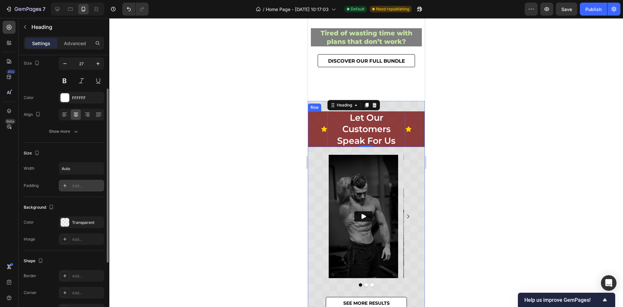
click at [72, 186] on div "Add..." at bounding box center [87, 186] width 31 height 6
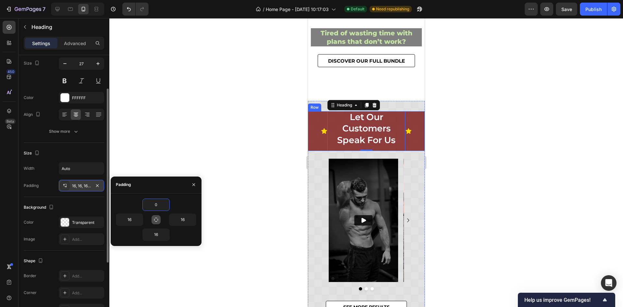
type input "0"
click at [154, 220] on icon "button" at bounding box center [156, 220] width 4 height 4
type input "0"
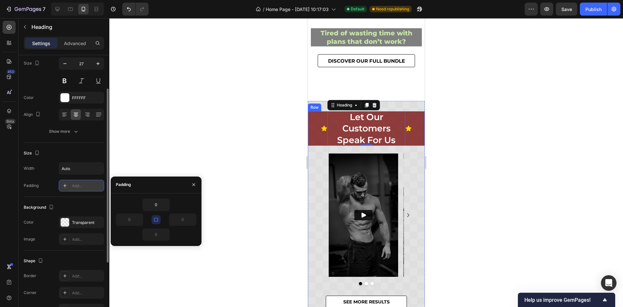
click at [94, 154] on div "Size" at bounding box center [64, 153] width 80 height 10
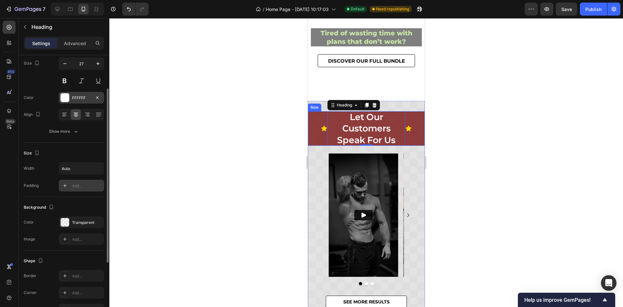
scroll to position [0, 0]
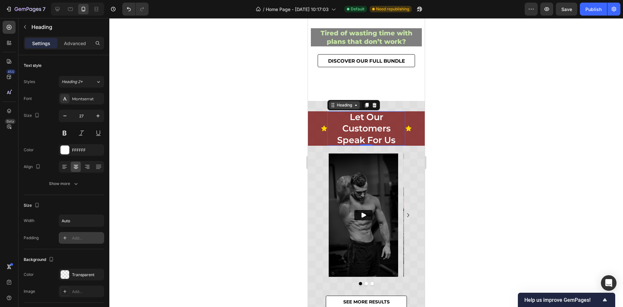
click at [346, 104] on div "Heading" at bounding box center [344, 105] width 18 height 6
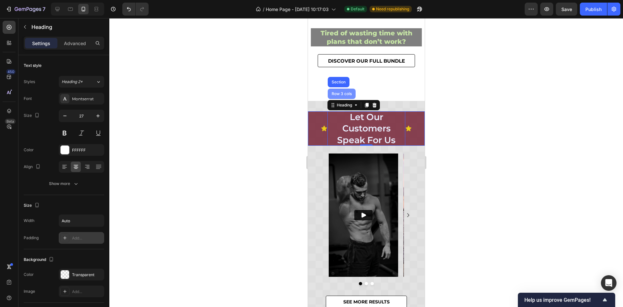
click at [343, 93] on div "Row 3 cols" at bounding box center [341, 94] width 23 height 4
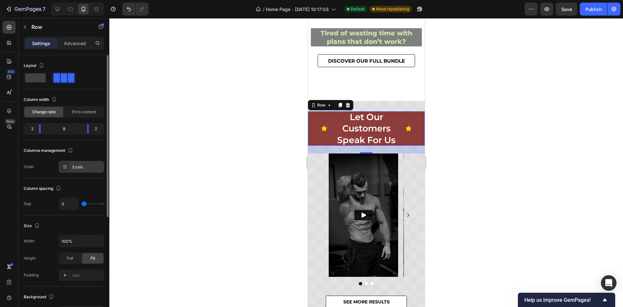
click at [78, 167] on div "3 cols" at bounding box center [87, 167] width 31 height 6
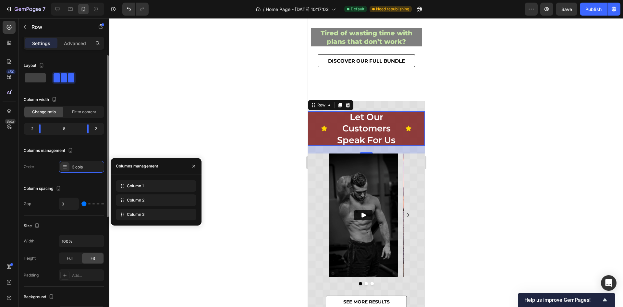
click at [97, 158] on div "Columns management Order 3 cols" at bounding box center [64, 158] width 80 height 27
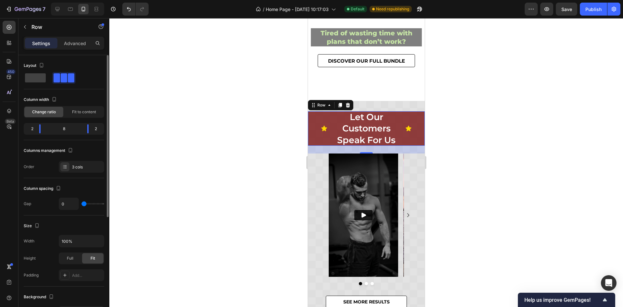
scroll to position [49, 0]
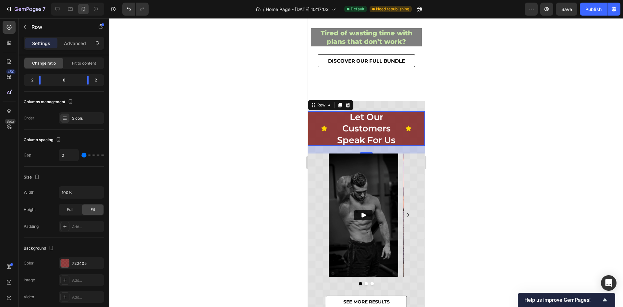
type input "23"
type input "44"
type input "39"
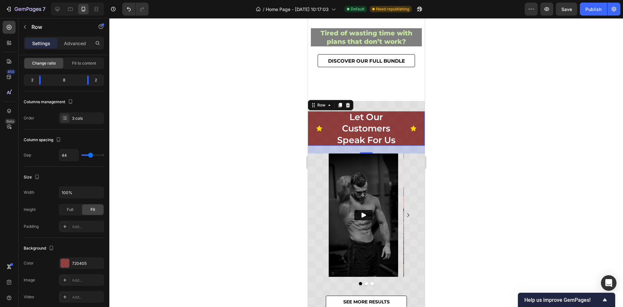
type input "39"
type input "26"
type input "19"
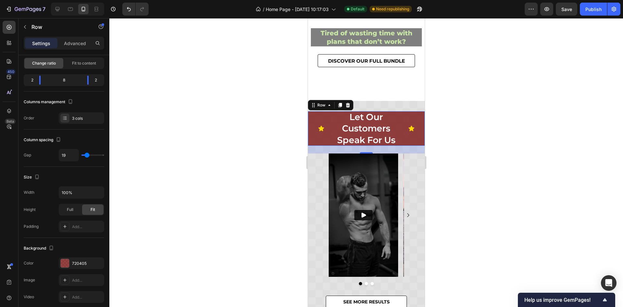
type input "16"
type input "0"
drag, startPoint x: 85, startPoint y: 154, endPoint x: 72, endPoint y: 153, distance: 12.7
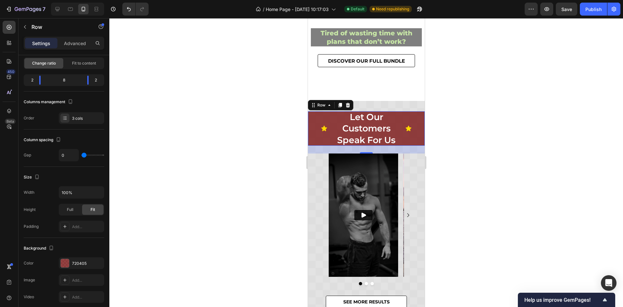
click at [81, 154] on input "range" at bounding box center [92, 154] width 23 height 1
click at [95, 139] on div "Column spacing" at bounding box center [64, 140] width 80 height 10
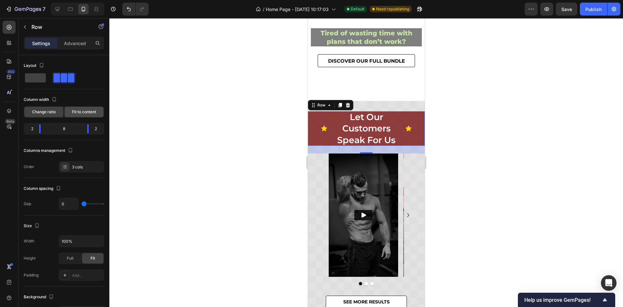
click at [89, 113] on span "Fit to content" at bounding box center [84, 112] width 24 height 6
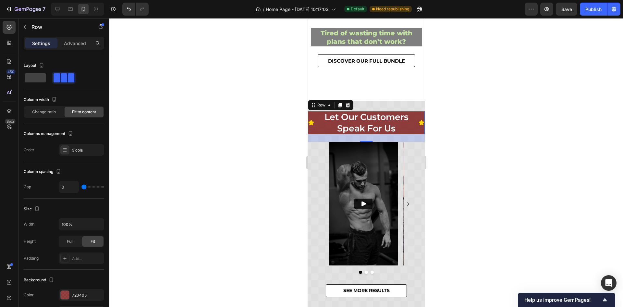
click at [479, 124] on div at bounding box center [366, 162] width 514 height 289
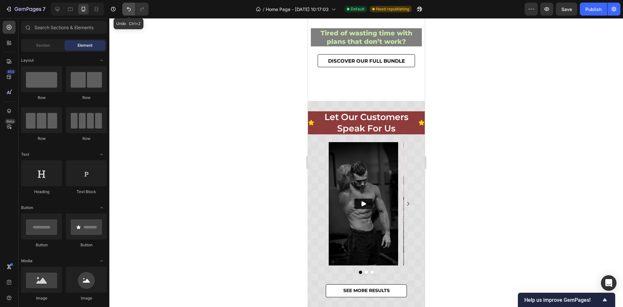
click at [133, 12] on button "Undo/Redo" at bounding box center [128, 9] width 13 height 13
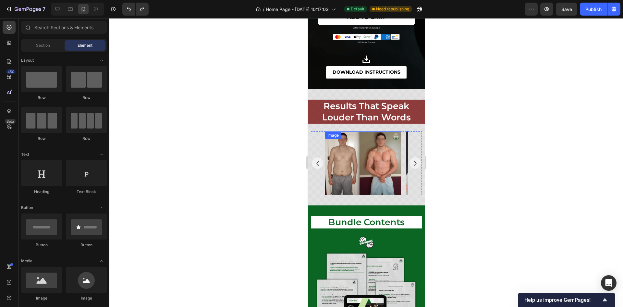
scroll to position [704, 0]
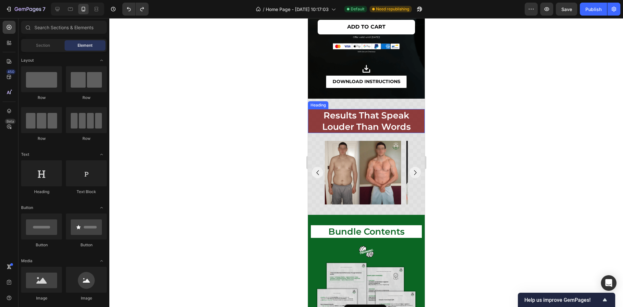
click at [379, 121] on h2 "results that speak louder than words" at bounding box center [366, 121] width 111 height 24
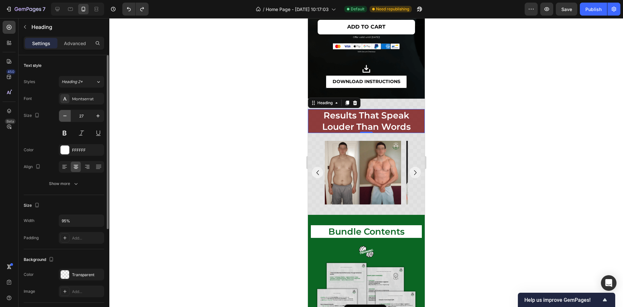
click at [62, 115] on icon "button" at bounding box center [65, 116] width 6 height 6
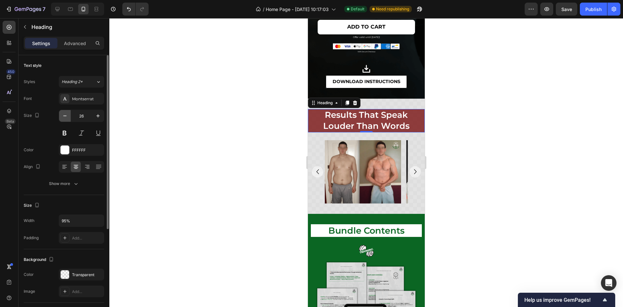
click at [62, 115] on icon "button" at bounding box center [65, 116] width 6 height 6
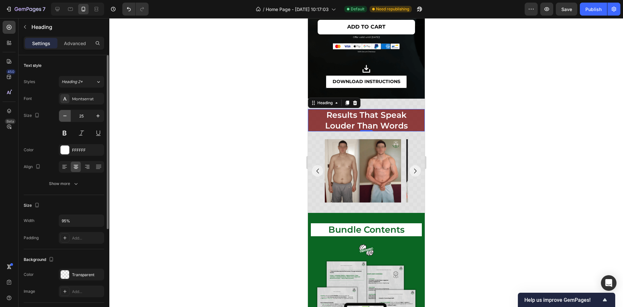
click at [62, 115] on icon "button" at bounding box center [65, 116] width 6 height 6
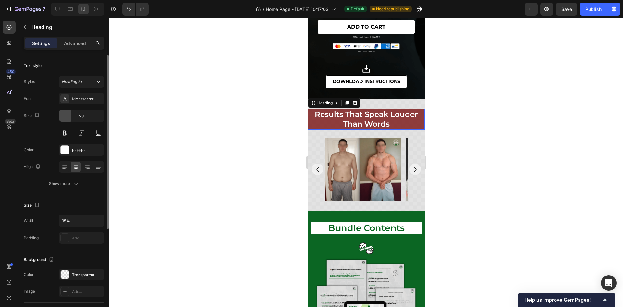
click at [62, 115] on icon "button" at bounding box center [65, 116] width 6 height 6
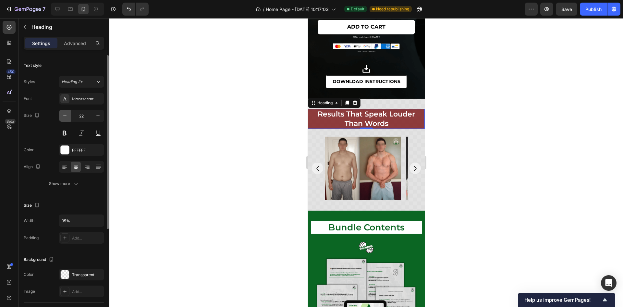
click at [62, 115] on icon "button" at bounding box center [65, 116] width 6 height 6
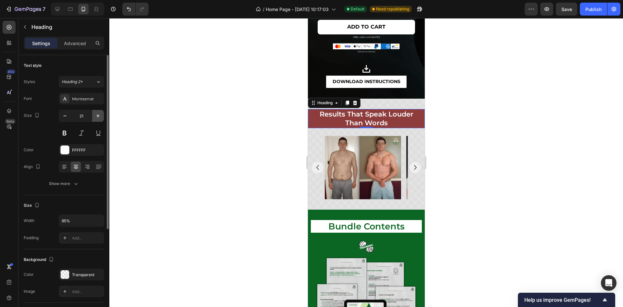
click at [92, 113] on button "button" at bounding box center [98, 116] width 12 height 12
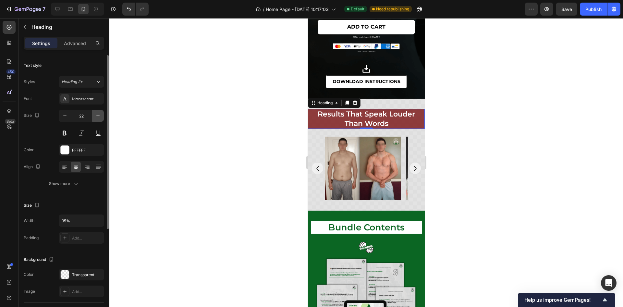
click at [92, 113] on button "button" at bounding box center [98, 116] width 12 height 12
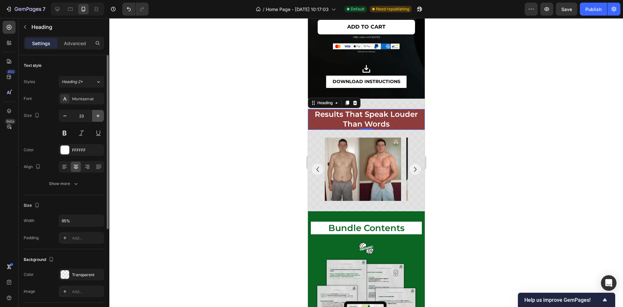
click at [92, 113] on button "button" at bounding box center [98, 116] width 12 height 12
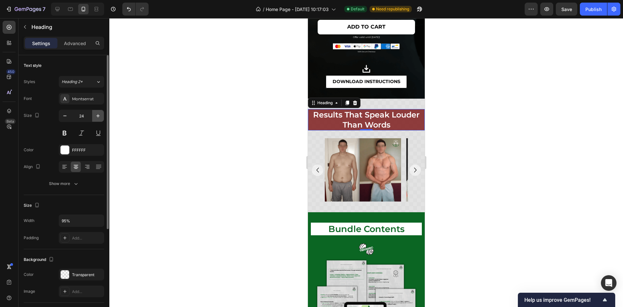
click at [92, 113] on button "button" at bounding box center [98, 116] width 12 height 12
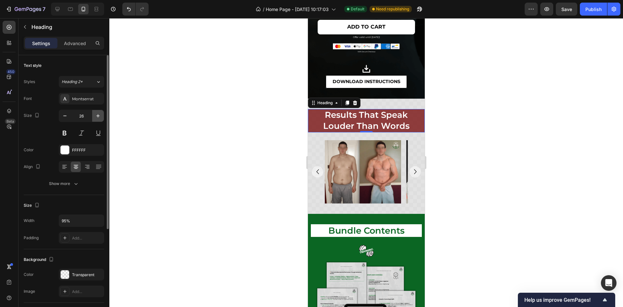
click at [92, 113] on button "button" at bounding box center [98, 116] width 12 height 12
type input "27"
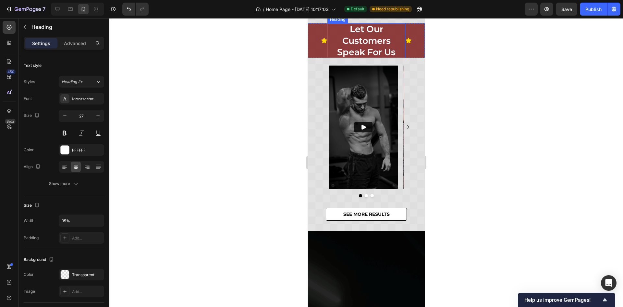
scroll to position [23, 0]
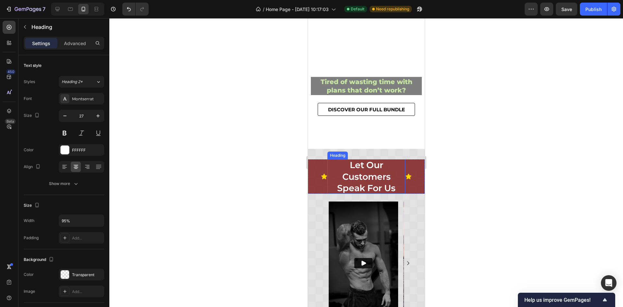
click at [362, 177] on h2 "let our customers speak for us" at bounding box center [366, 176] width 78 height 34
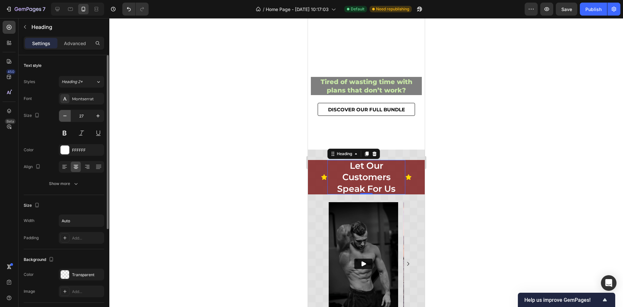
click at [61, 114] on button "button" at bounding box center [65, 116] width 12 height 12
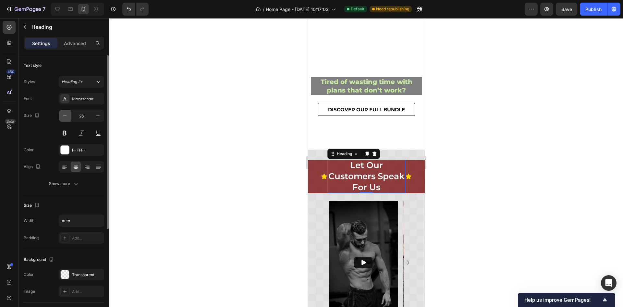
click at [61, 114] on button "button" at bounding box center [65, 116] width 12 height 12
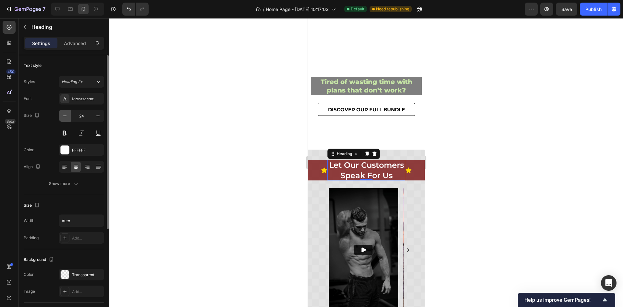
click at [61, 114] on button "button" at bounding box center [65, 116] width 12 height 12
type input "22"
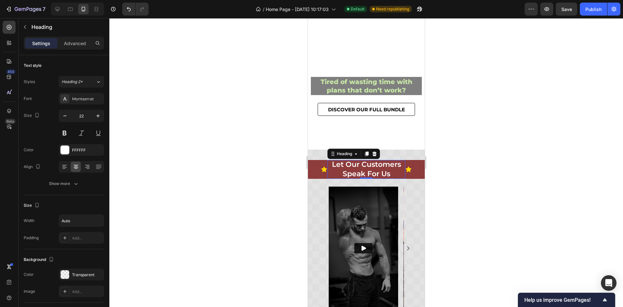
click at [454, 174] on div at bounding box center [366, 162] width 514 height 289
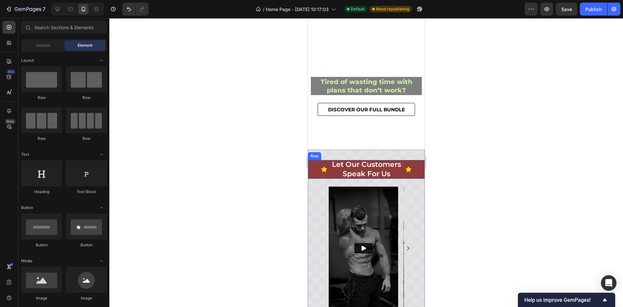
click at [325, 173] on div "Icon" at bounding box center [317, 169] width 19 height 18
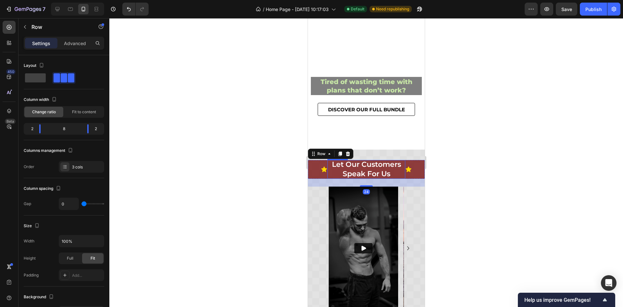
click at [330, 170] on h2 "let our customers speak for us" at bounding box center [366, 169] width 78 height 18
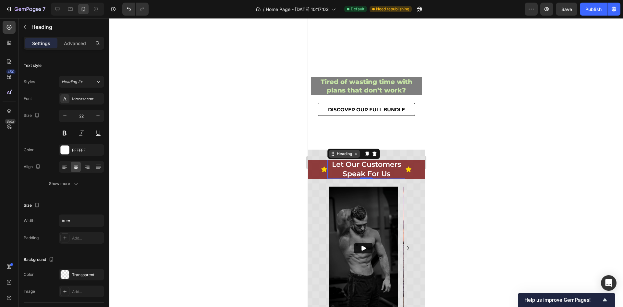
click at [339, 154] on div "Heading" at bounding box center [344, 154] width 18 height 6
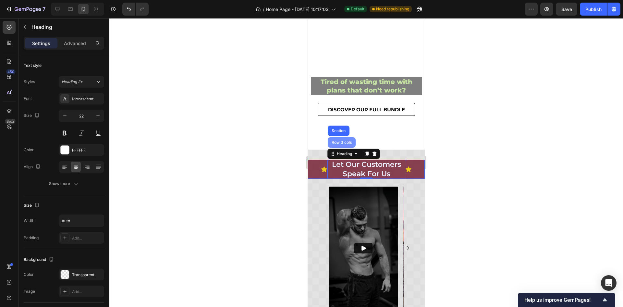
click at [339, 141] on div "Row 3 cols" at bounding box center [341, 143] width 23 height 4
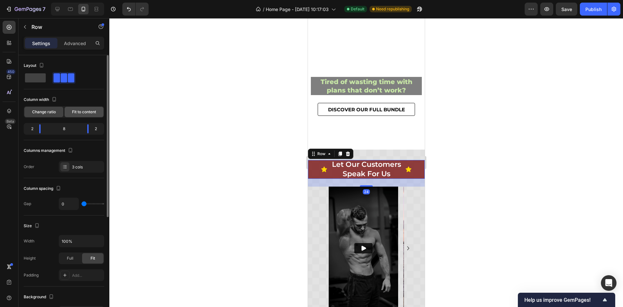
click at [83, 112] on span "Fit to content" at bounding box center [84, 112] width 24 height 6
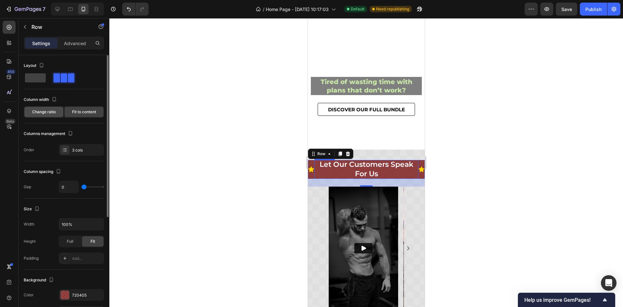
click at [53, 113] on span "Change ratio" at bounding box center [44, 112] width 24 height 6
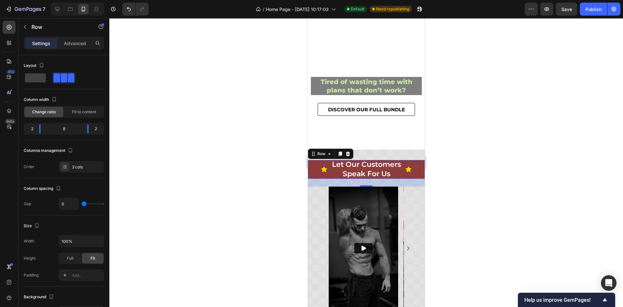
click at [406, 173] on div "Icon" at bounding box center [414, 169] width 19 height 18
click at [70, 206] on input "0" at bounding box center [68, 204] width 19 height 12
type input "4"
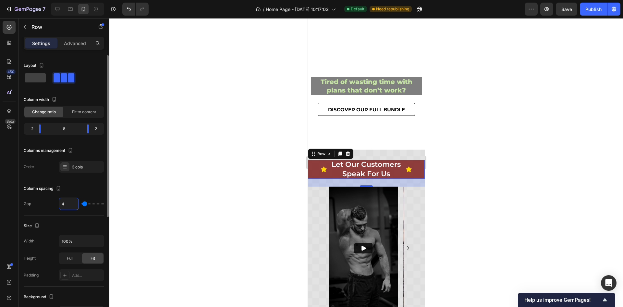
click at [84, 182] on div "Column spacing Gap 4" at bounding box center [64, 196] width 80 height 37
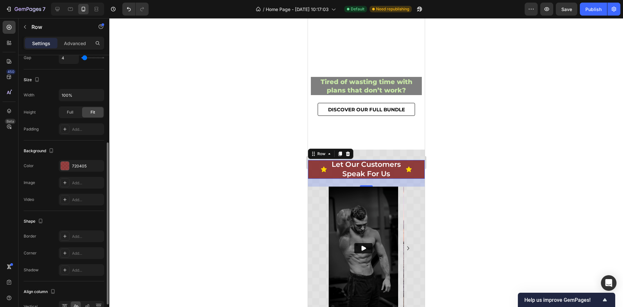
scroll to position [181, 0]
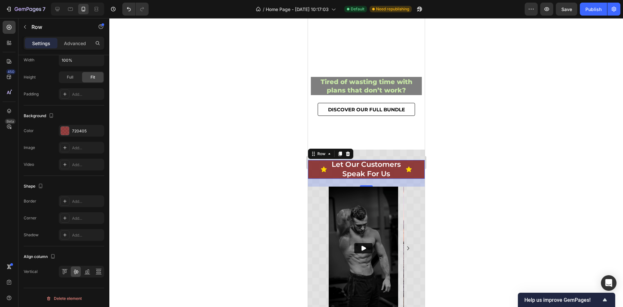
click at [455, 166] on div at bounding box center [366, 162] width 514 height 289
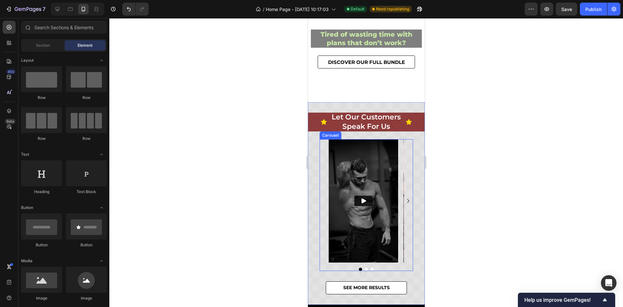
scroll to position [120, 0]
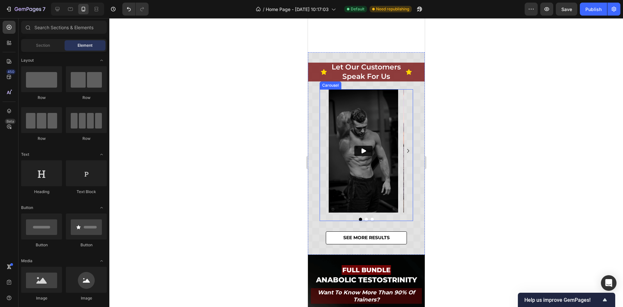
click at [404, 148] on icon "Carousel Next Arrow" at bounding box center [408, 151] width 8 height 8
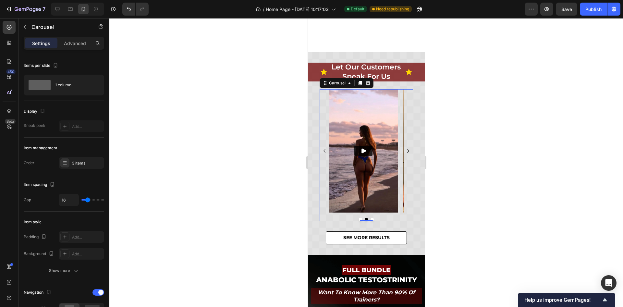
click at [324, 148] on icon "Carousel Back Arrow" at bounding box center [324, 151] width 8 height 8
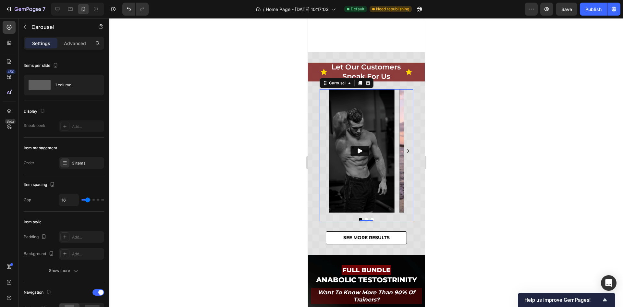
click at [324, 148] on div "Video Video Video" at bounding box center [365, 150] width 93 height 123
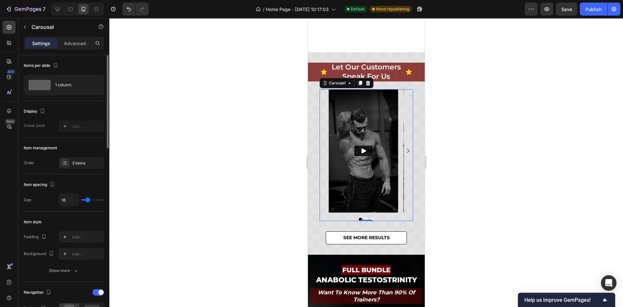
scroll to position [146, 0]
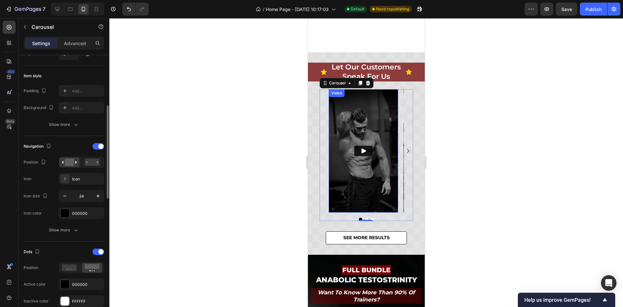
click at [358, 193] on img at bounding box center [362, 150] width 69 height 123
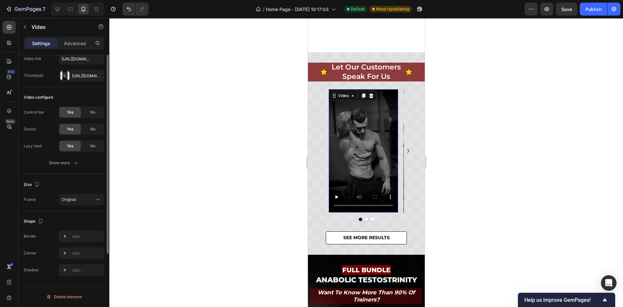
scroll to position [0, 0]
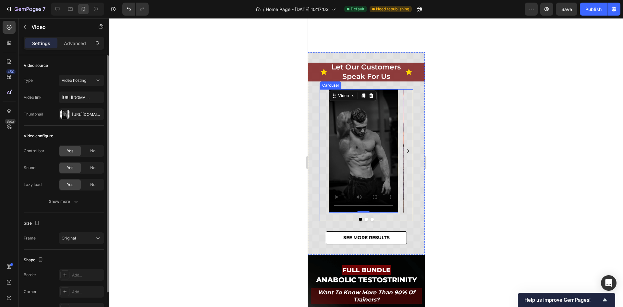
click at [325, 197] on div "Video 0 Video Video" at bounding box center [365, 150] width 93 height 123
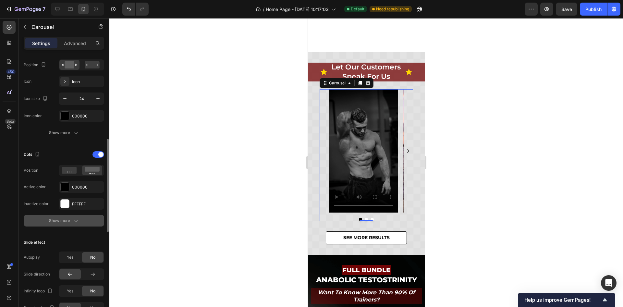
scroll to position [195, 0]
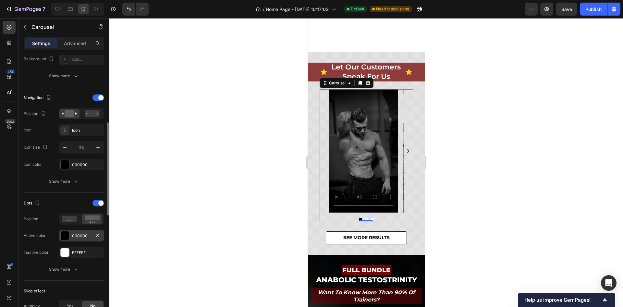
click at [81, 235] on div "000000" at bounding box center [81, 236] width 19 height 6
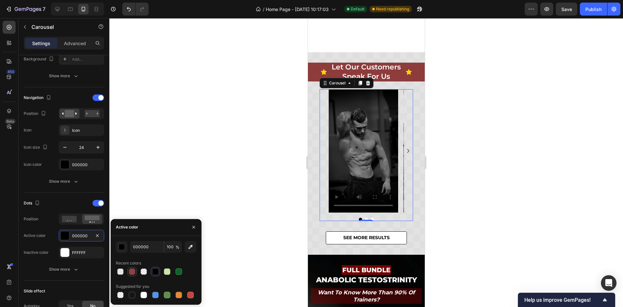
click at [133, 270] on div at bounding box center [132, 271] width 6 height 6
type input "720405"
type input "75"
click at [462, 134] on div at bounding box center [366, 162] width 514 height 289
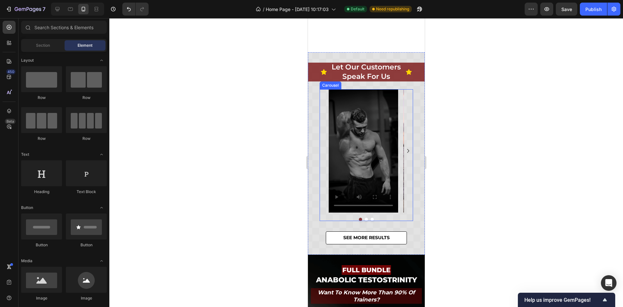
click at [404, 152] on icon "Carousel Next Arrow" at bounding box center [408, 151] width 8 height 8
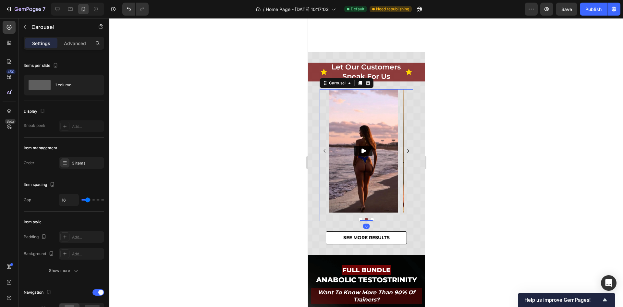
click at [404, 152] on icon "Carousel Next Arrow" at bounding box center [408, 151] width 8 height 8
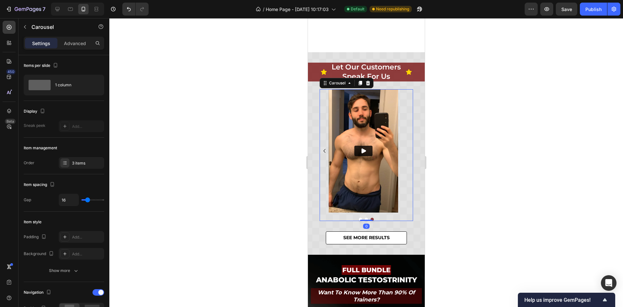
click at [490, 137] on div at bounding box center [366, 162] width 514 height 289
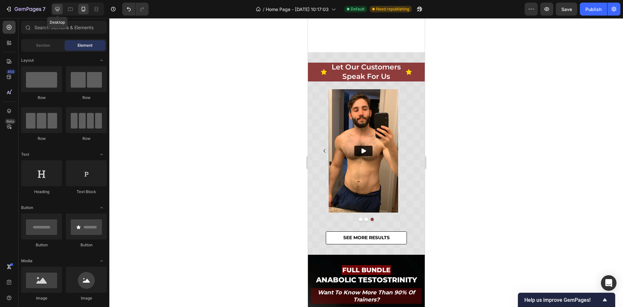
click at [61, 7] on div at bounding box center [57, 9] width 10 height 10
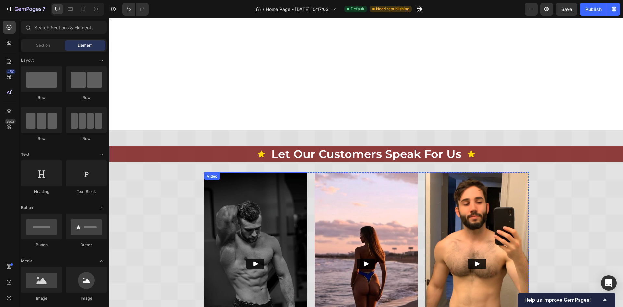
scroll to position [217, 0]
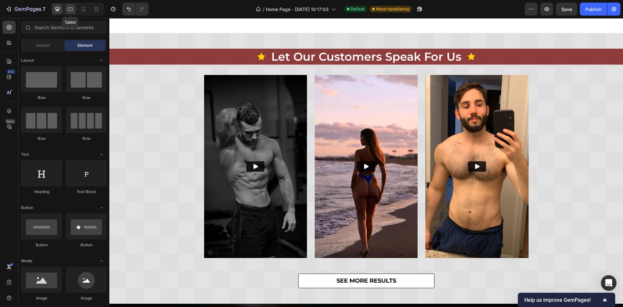
click at [74, 10] on div at bounding box center [70, 9] width 10 height 10
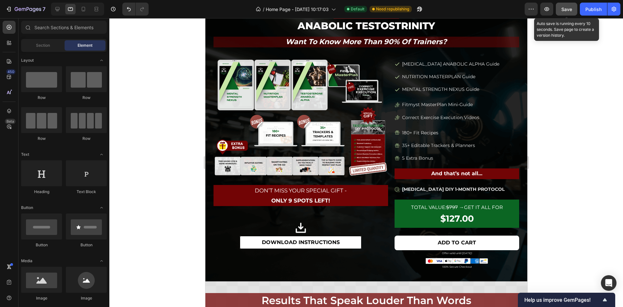
scroll to position [656, 0]
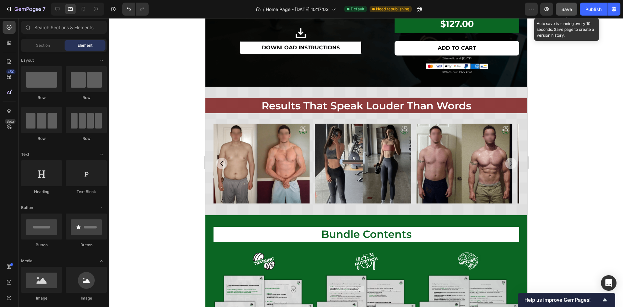
click at [568, 8] on span "Save" at bounding box center [566, 9] width 11 height 6
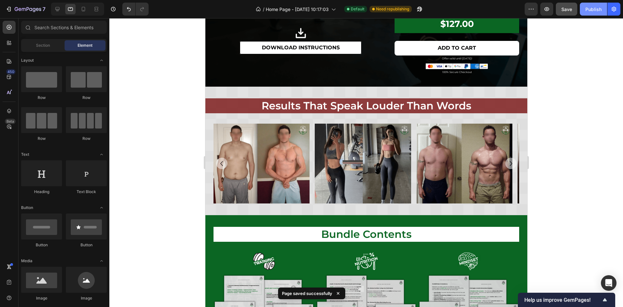
click at [596, 8] on div "Publish" at bounding box center [593, 9] width 16 height 7
